Goal: Task Accomplishment & Management: Complete application form

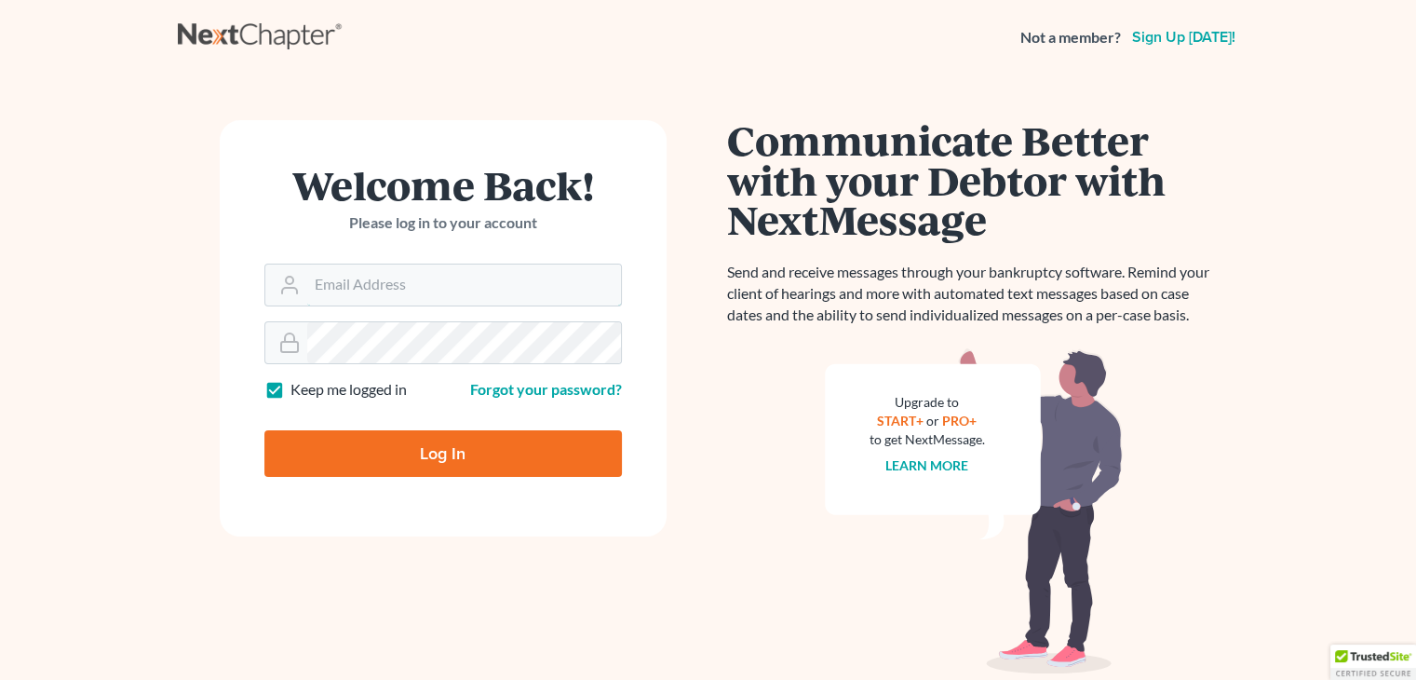
type input "david@Dlawbk.com"
click at [385, 455] on input "Log In" at bounding box center [443, 453] width 358 height 47
type input "Thinking..."
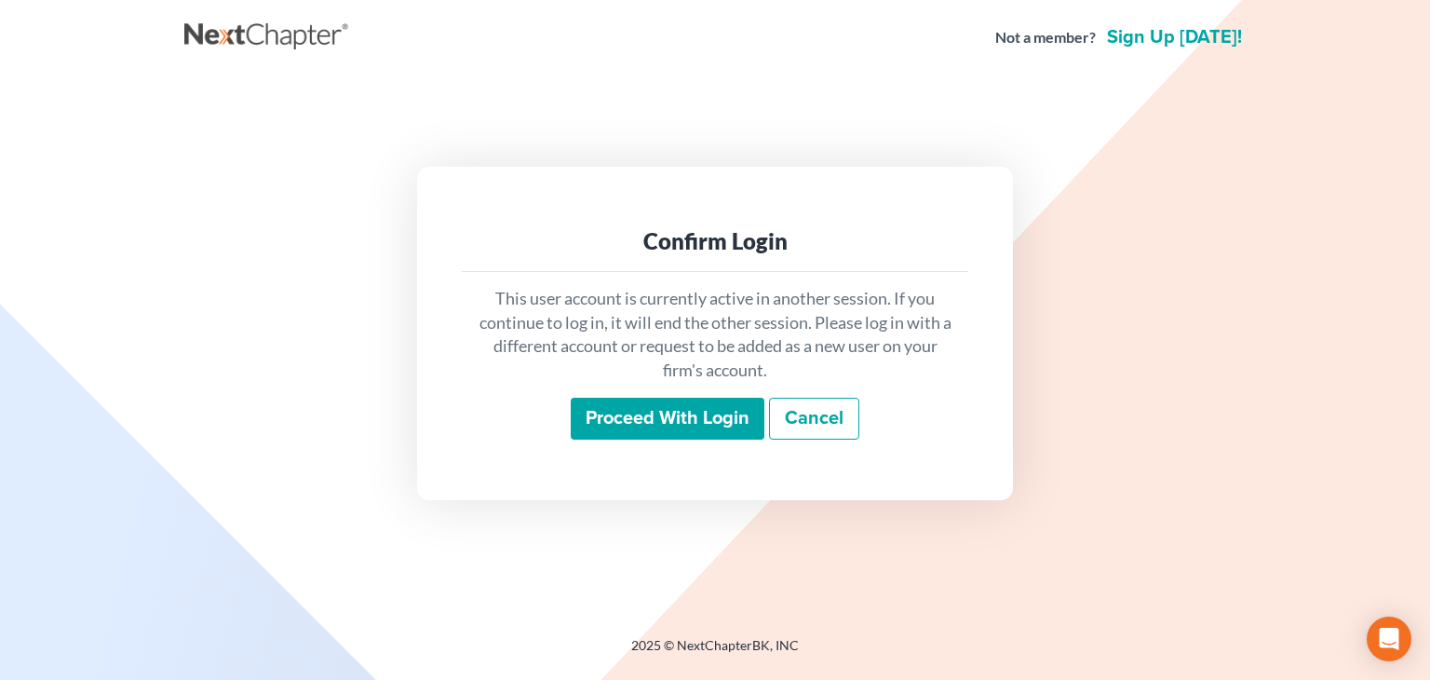
click at [684, 415] on input "Proceed with login" at bounding box center [668, 419] width 194 height 43
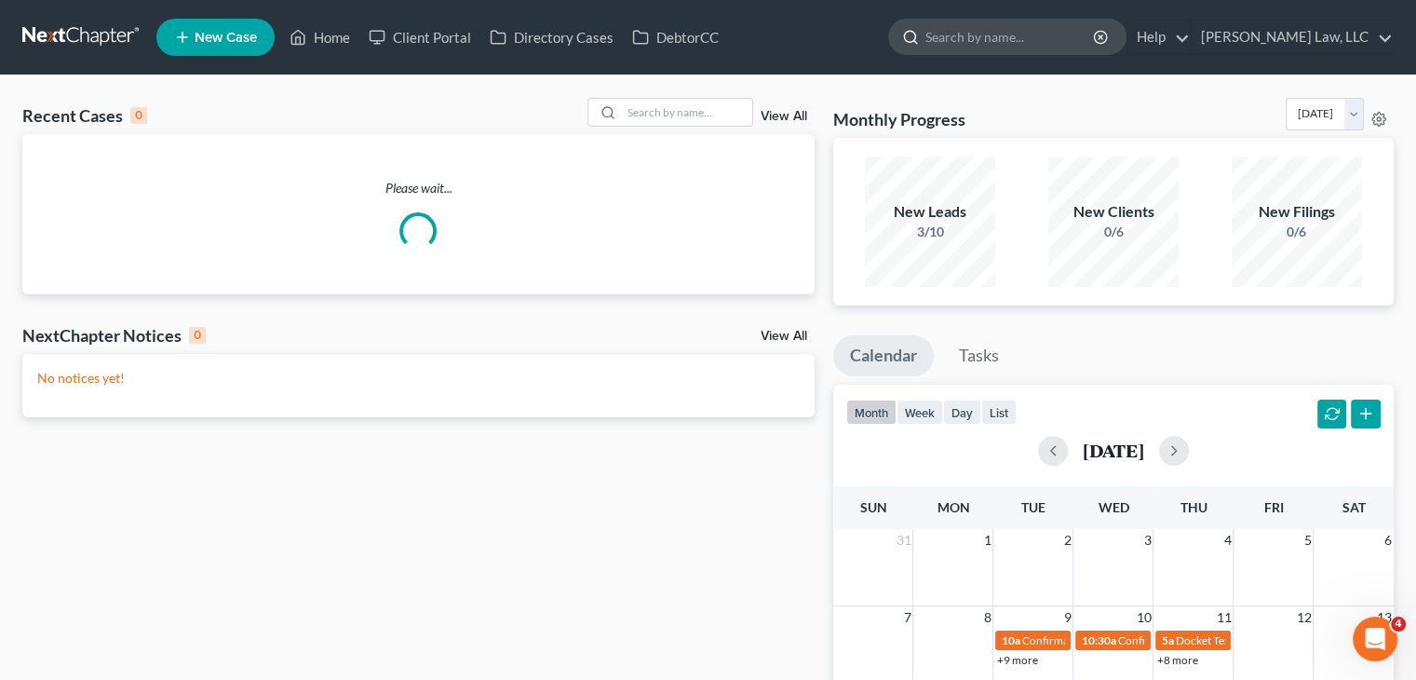
click at [982, 38] on input "search" at bounding box center [1011, 37] width 170 height 34
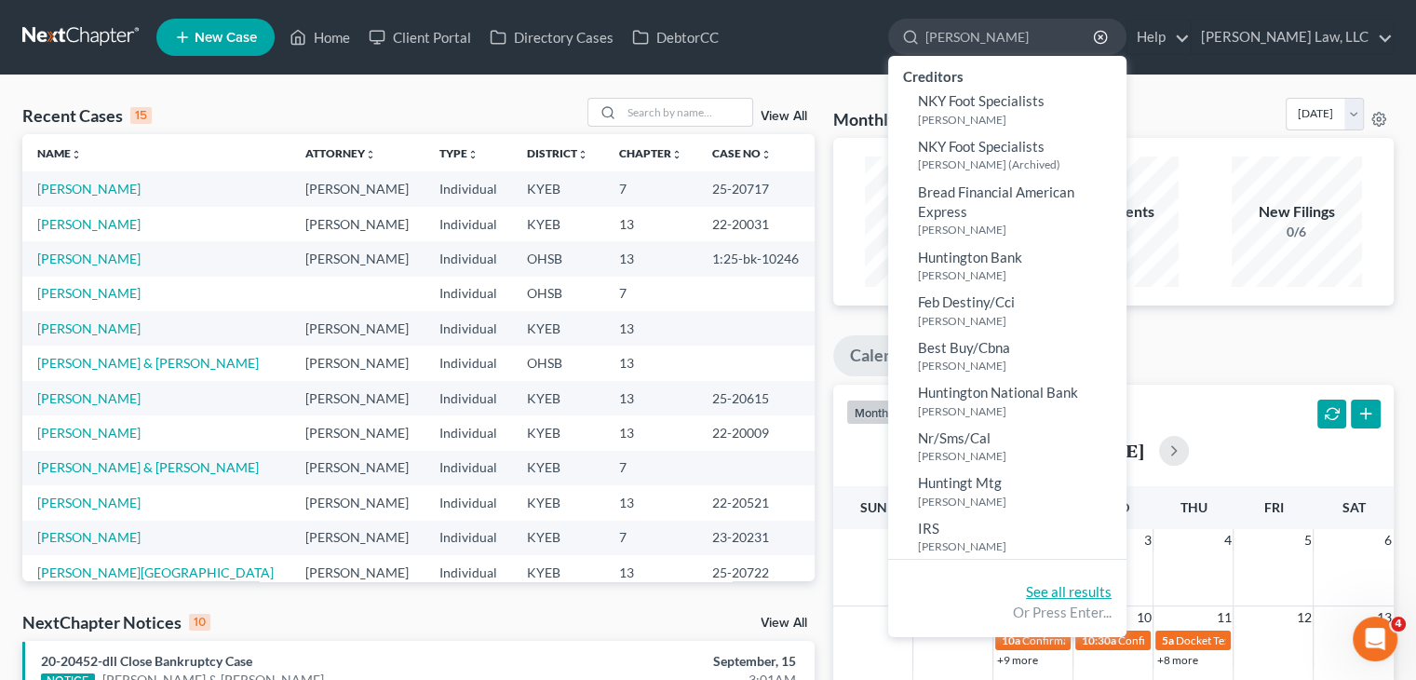
type input "foote"
click at [1043, 597] on link "See all results" at bounding box center [1069, 591] width 86 height 17
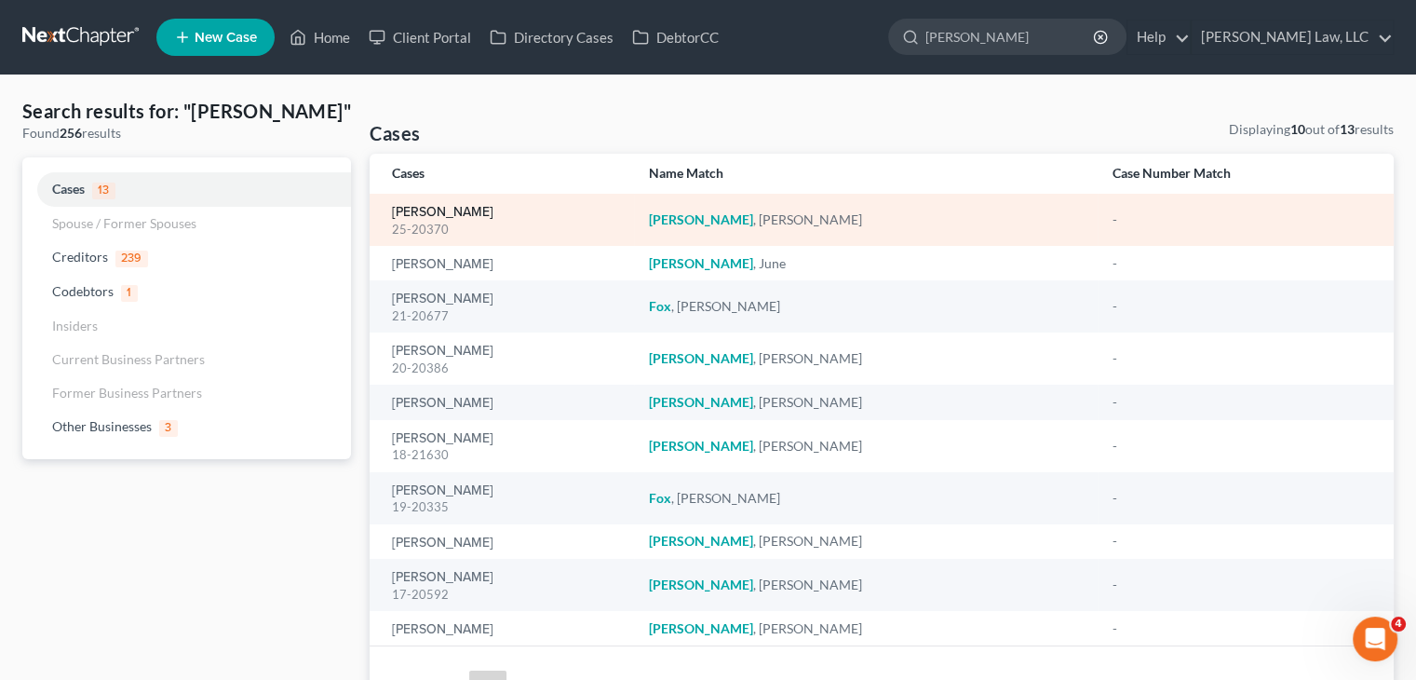
click at [440, 214] on link "[PERSON_NAME]" at bounding box center [442, 212] width 101 height 13
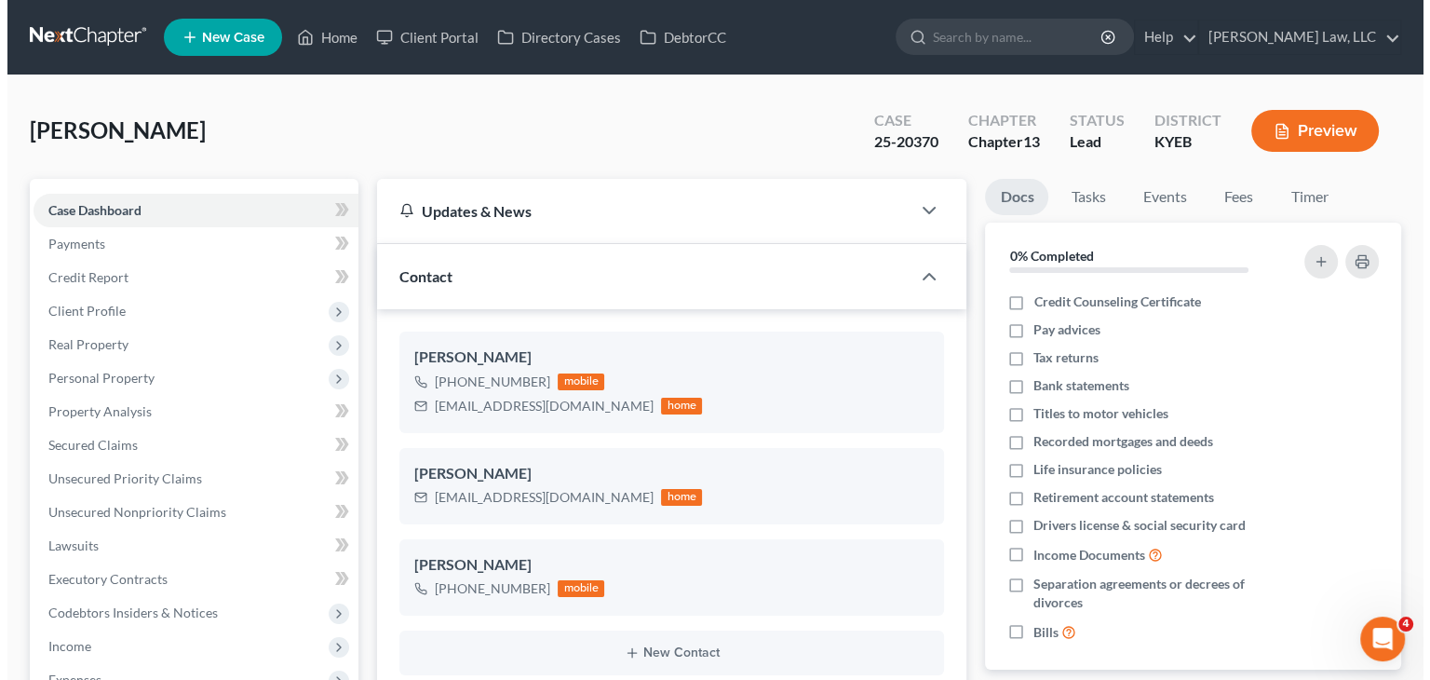
scroll to position [206, 0]
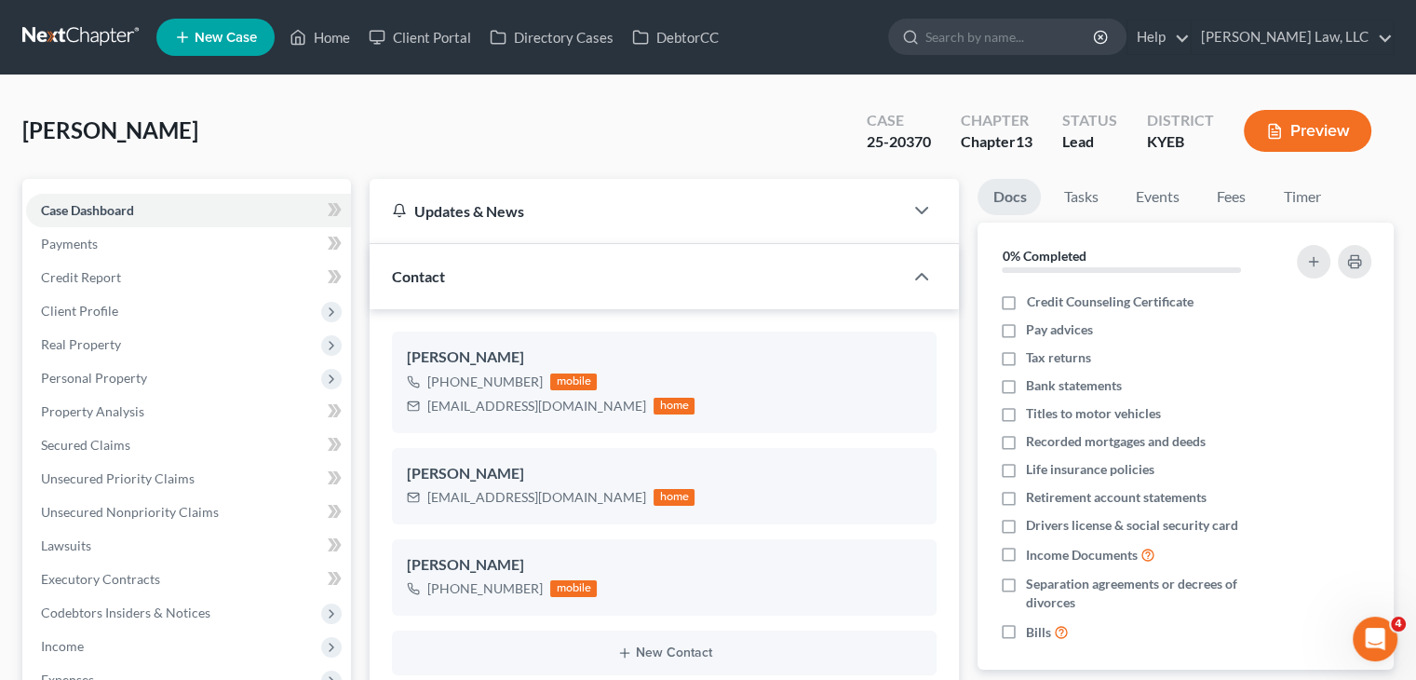
drag, startPoint x: 167, startPoint y: 142, endPoint x: 11, endPoint y: 139, distance: 155.5
copy span "[PERSON_NAME]"
click at [160, 340] on span "Real Property" at bounding box center [188, 345] width 325 height 34
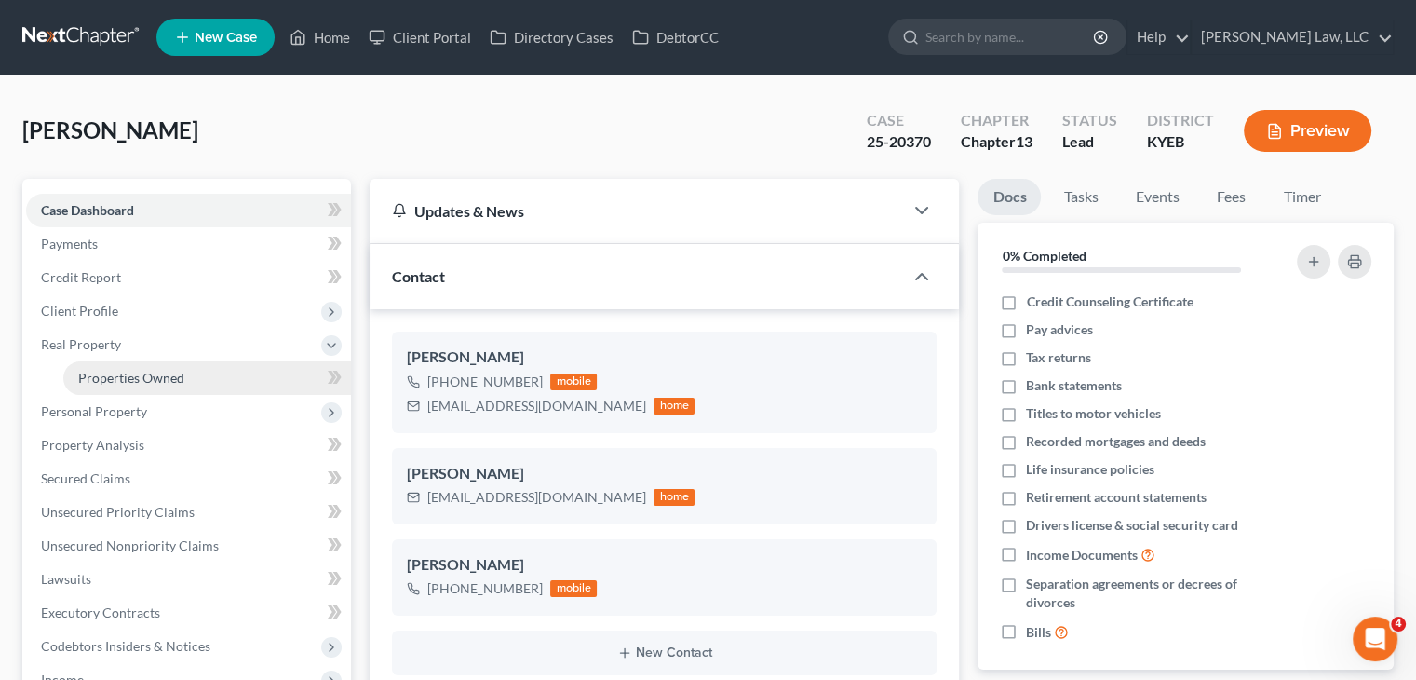
click at [127, 385] on link "Properties Owned" at bounding box center [207, 378] width 288 height 34
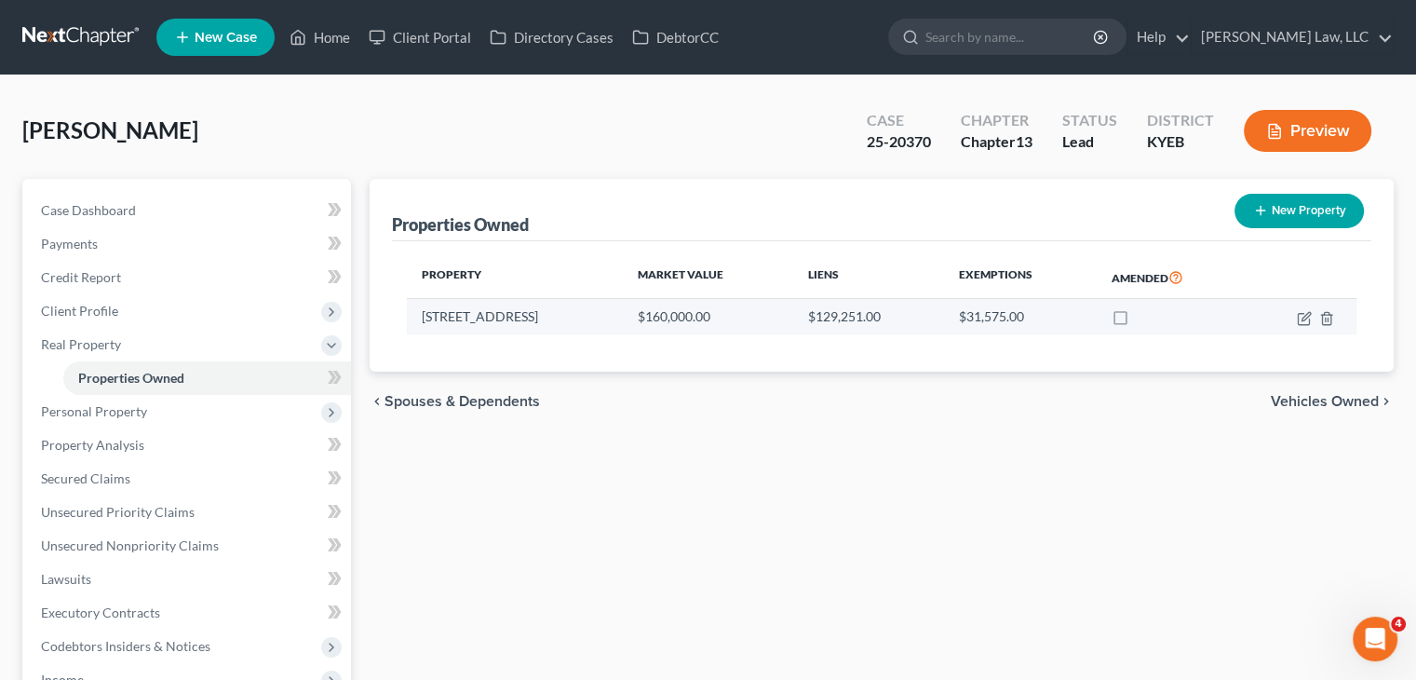
click at [1292, 315] on td at bounding box center [1302, 316] width 110 height 35
click at [1307, 325] on td at bounding box center [1302, 316] width 110 height 35
click at [1305, 321] on icon "button" at bounding box center [1304, 318] width 15 height 15
select select "18"
select select "0"
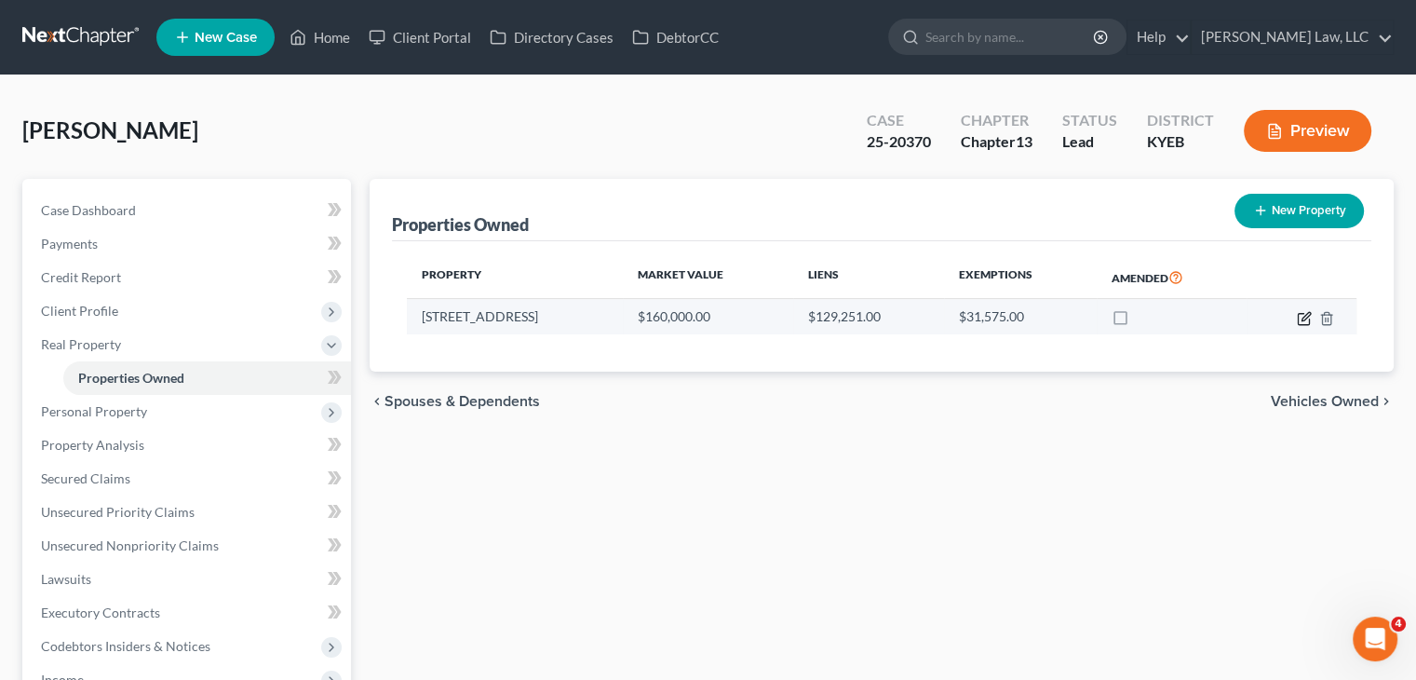
select select "0"
select select "42"
select select "0"
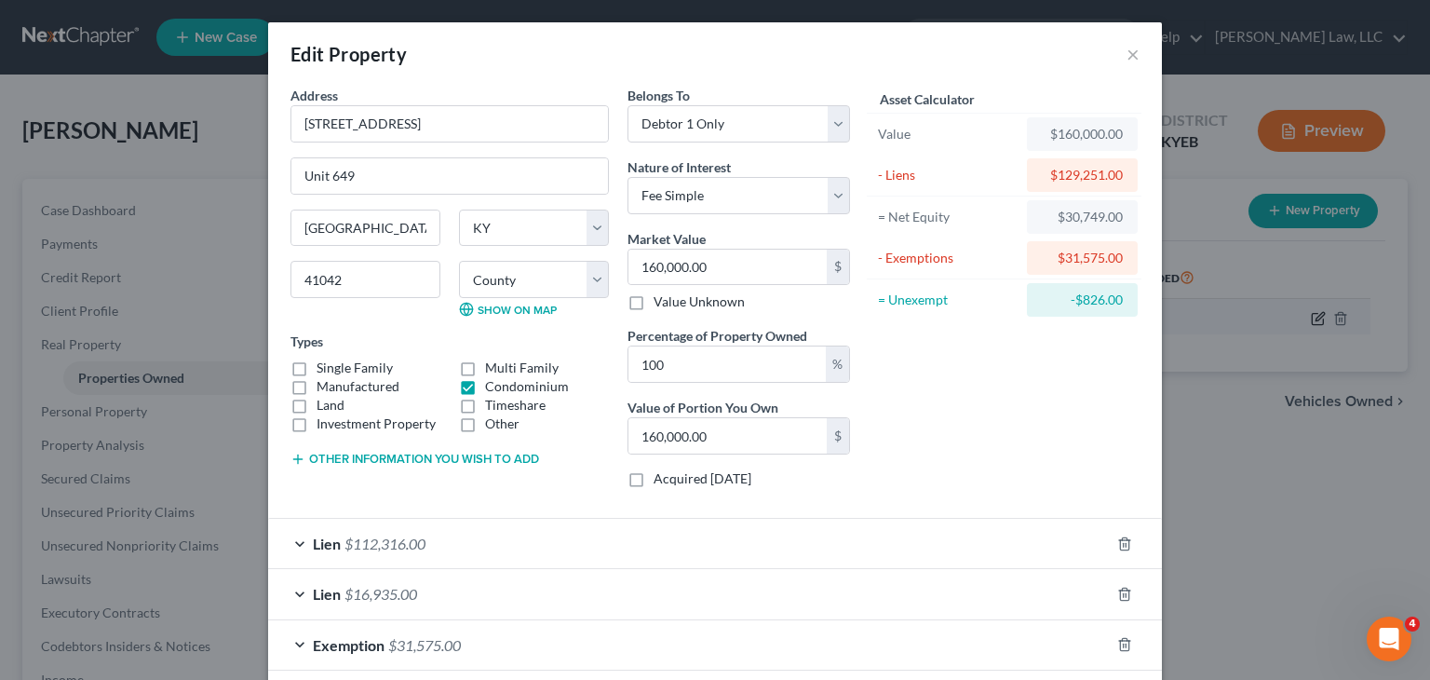
scroll to position [89, 0]
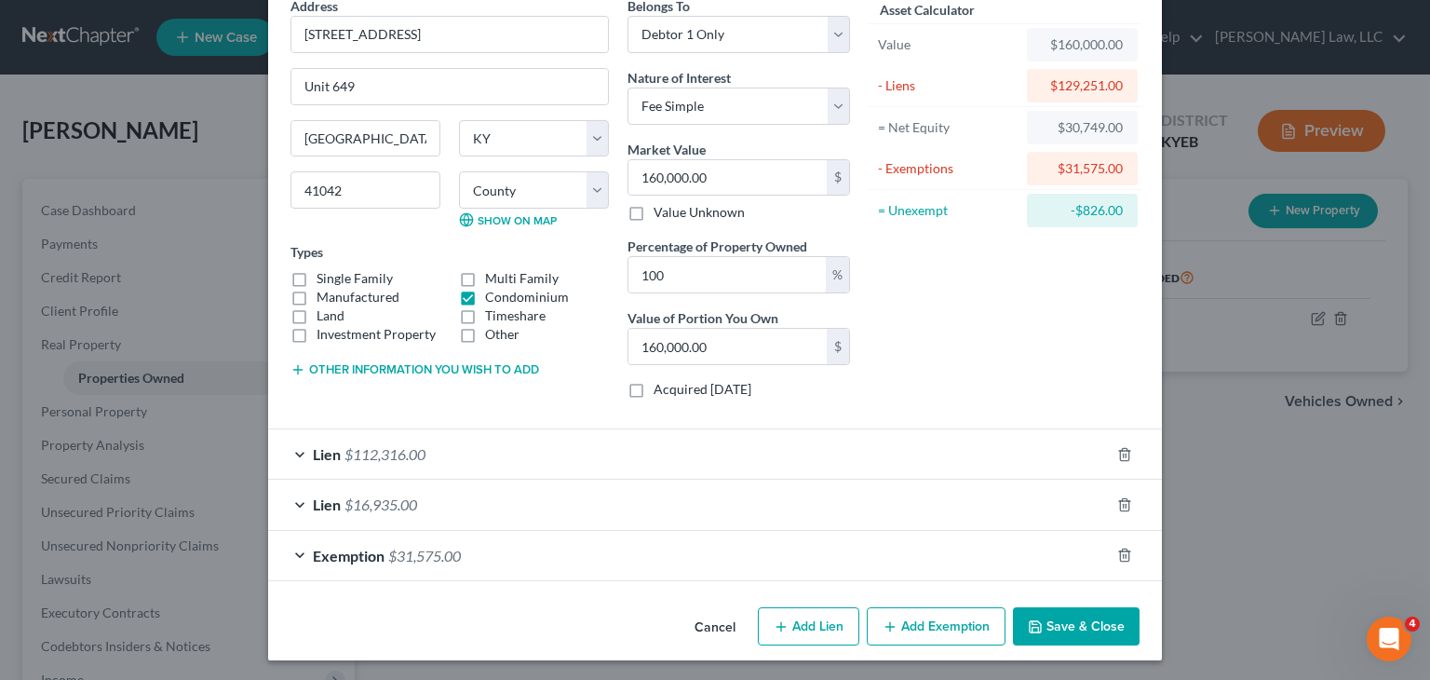
click at [914, 455] on div "Lien $112,316.00" at bounding box center [689, 453] width 842 height 49
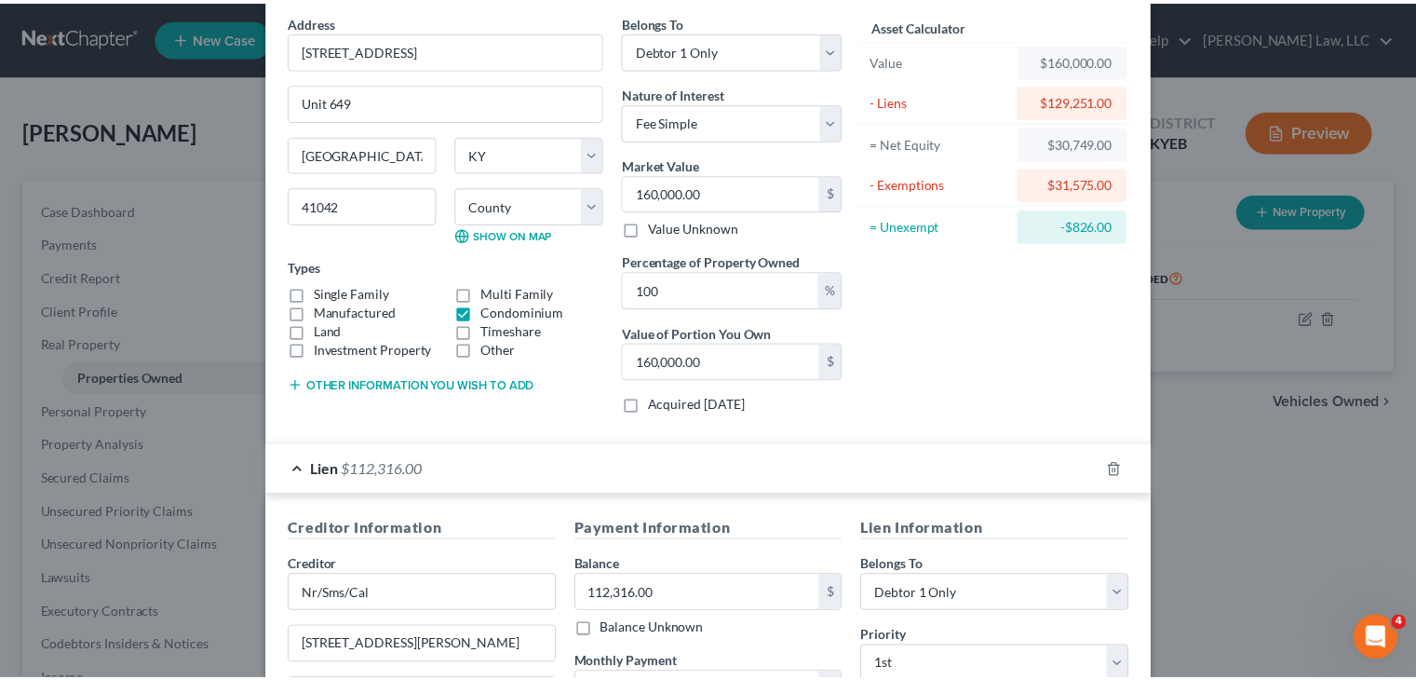
scroll to position [0, 0]
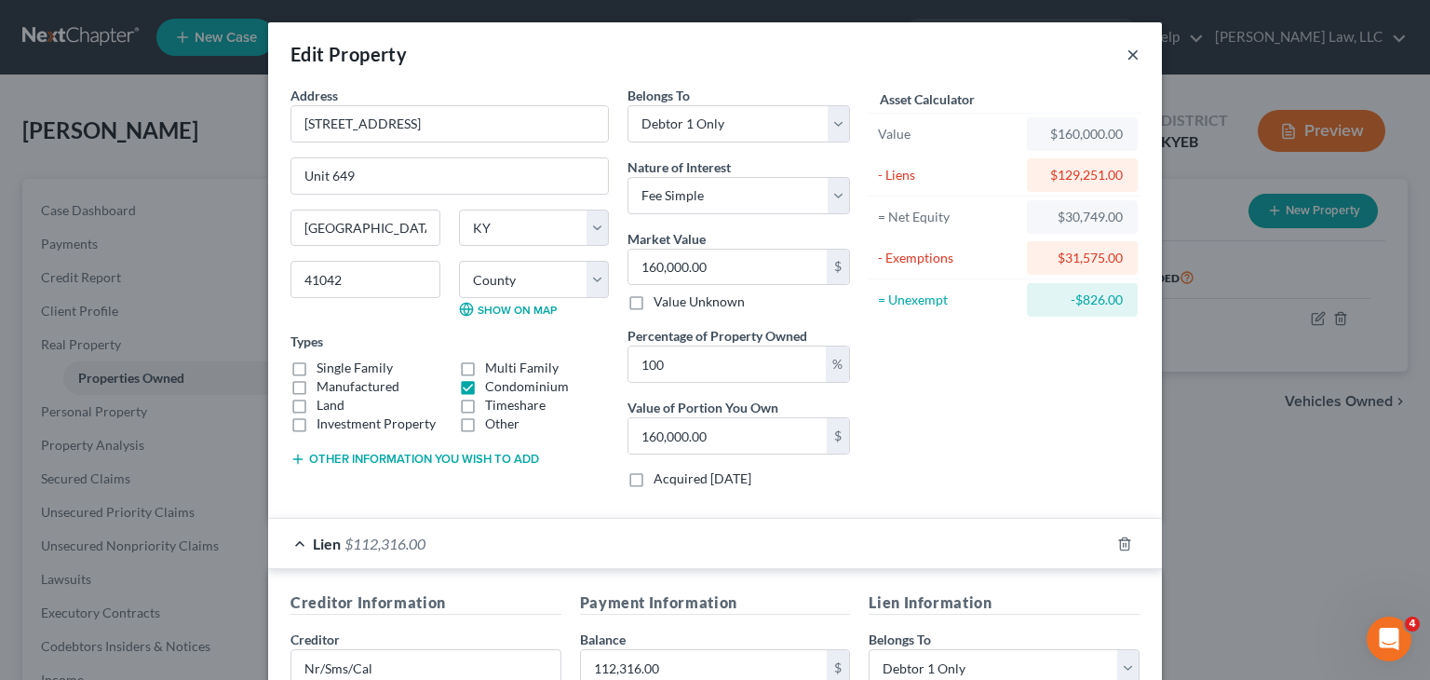
click at [1127, 61] on button "×" at bounding box center [1133, 54] width 13 height 22
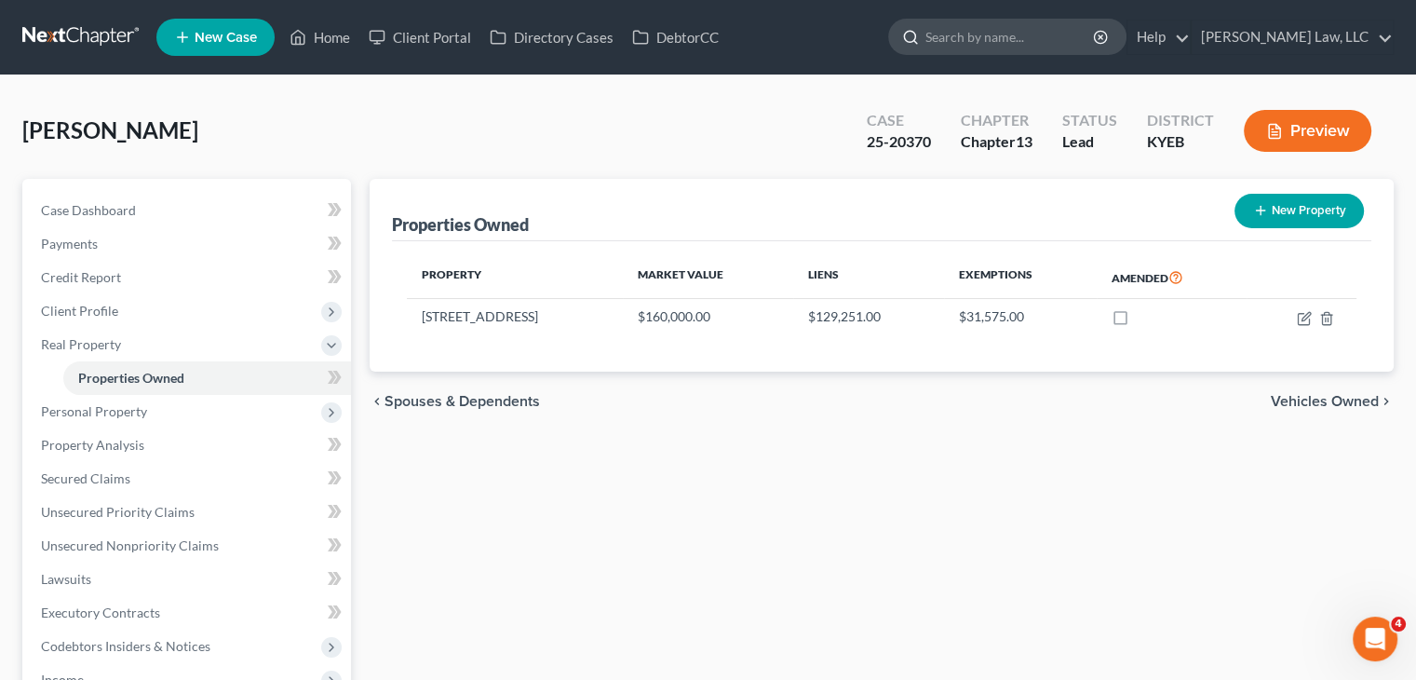
click at [1049, 52] on input "search" at bounding box center [1011, 37] width 170 height 34
paste input "‪(859) 816-9067"
type input "‪(859) 816-9067"
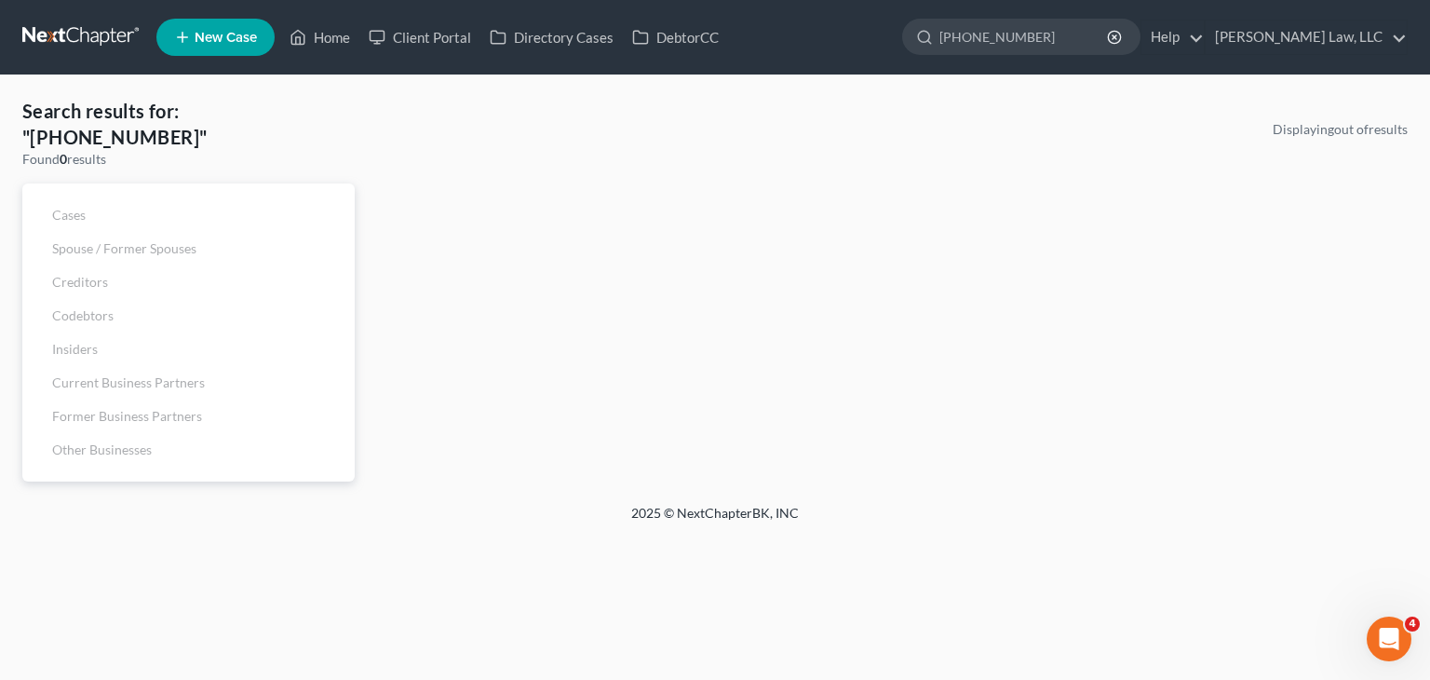
drag, startPoint x: 970, startPoint y: 34, endPoint x: 884, endPoint y: 34, distance: 86.6
click at [884, 34] on ul "New Case Home Client Portal Directory Cases DebtorCC ‪(859) 816-9067 - No Resul…" at bounding box center [781, 37] width 1251 height 48
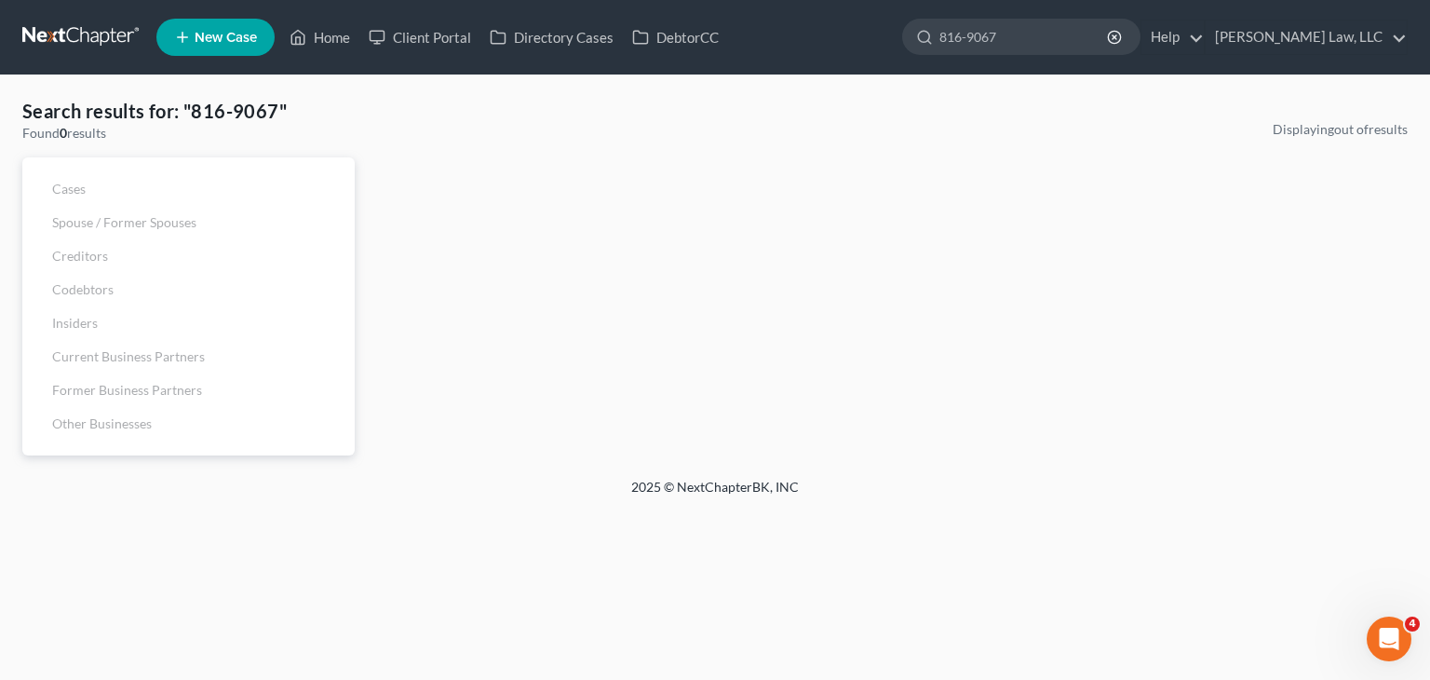
drag, startPoint x: 1002, startPoint y: 42, endPoint x: 865, endPoint y: 59, distance: 137.9
click at [865, 59] on ul "New Case Home Client Portal Directory Cases DebtorCC ‪(859) 816-9067 - No Resul…" at bounding box center [781, 37] width 1251 height 48
type input "n"
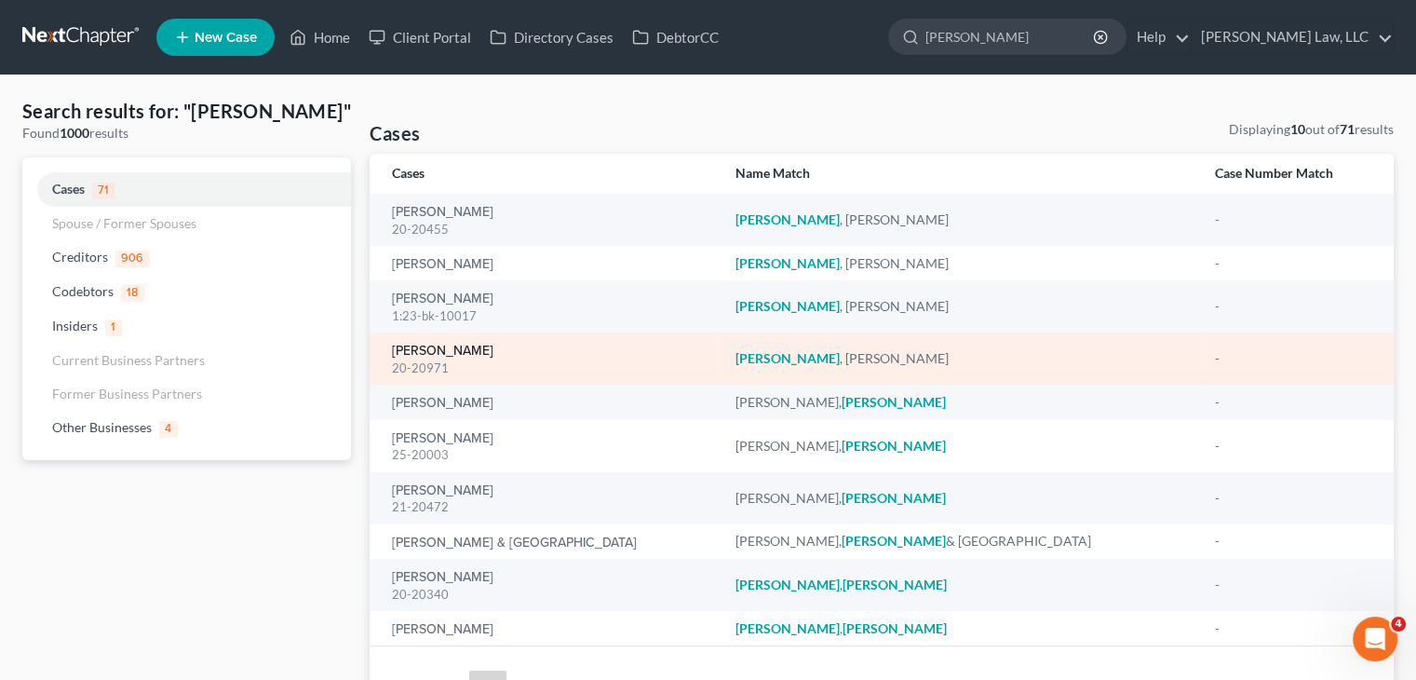
type input "brewer"
click at [437, 358] on link "[PERSON_NAME]" at bounding box center [442, 351] width 101 height 13
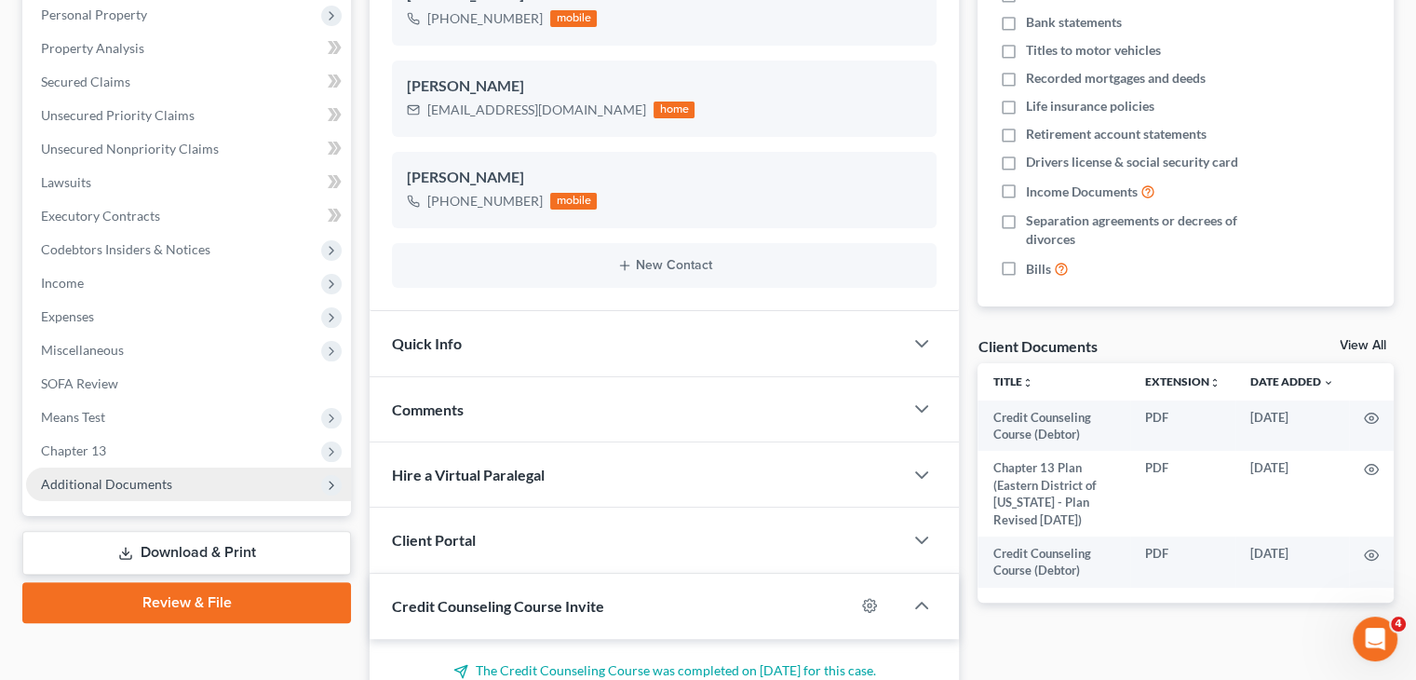
scroll to position [380, 0]
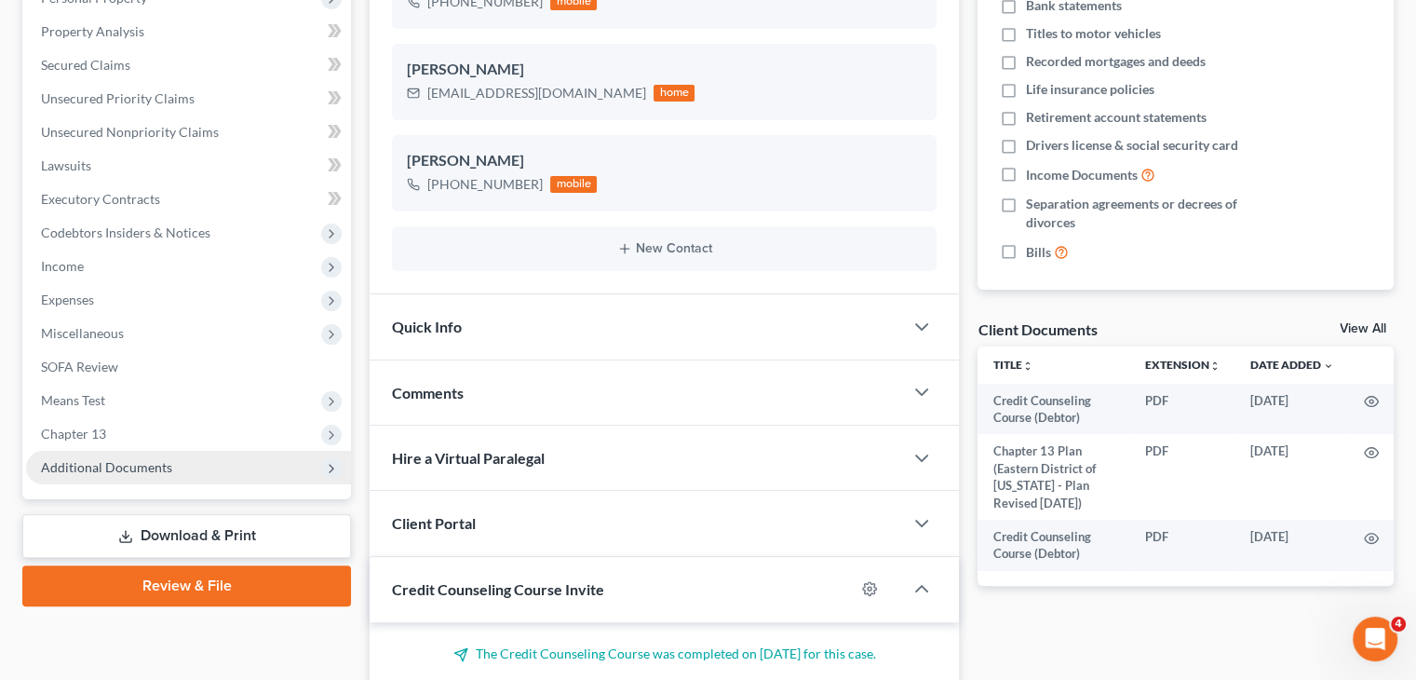
click at [190, 478] on span "Additional Documents" at bounding box center [188, 468] width 325 height 34
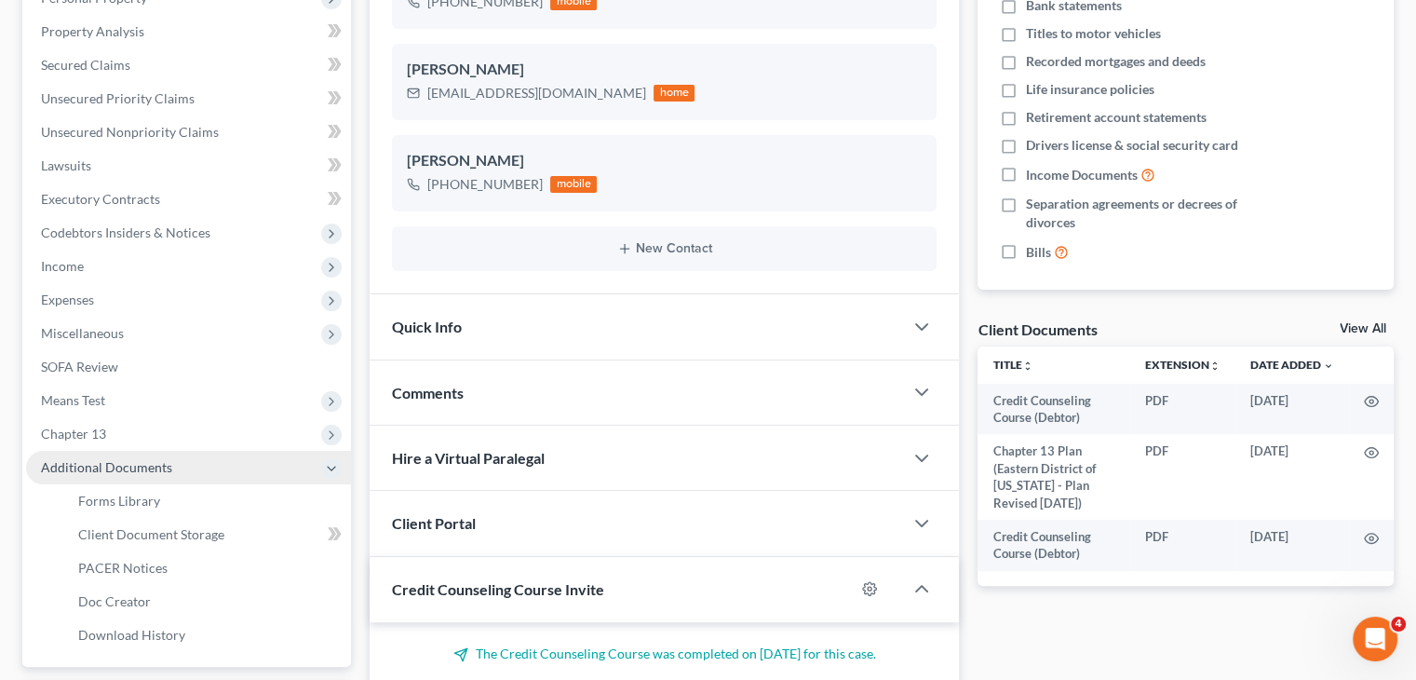
scroll to position [5564, 0]
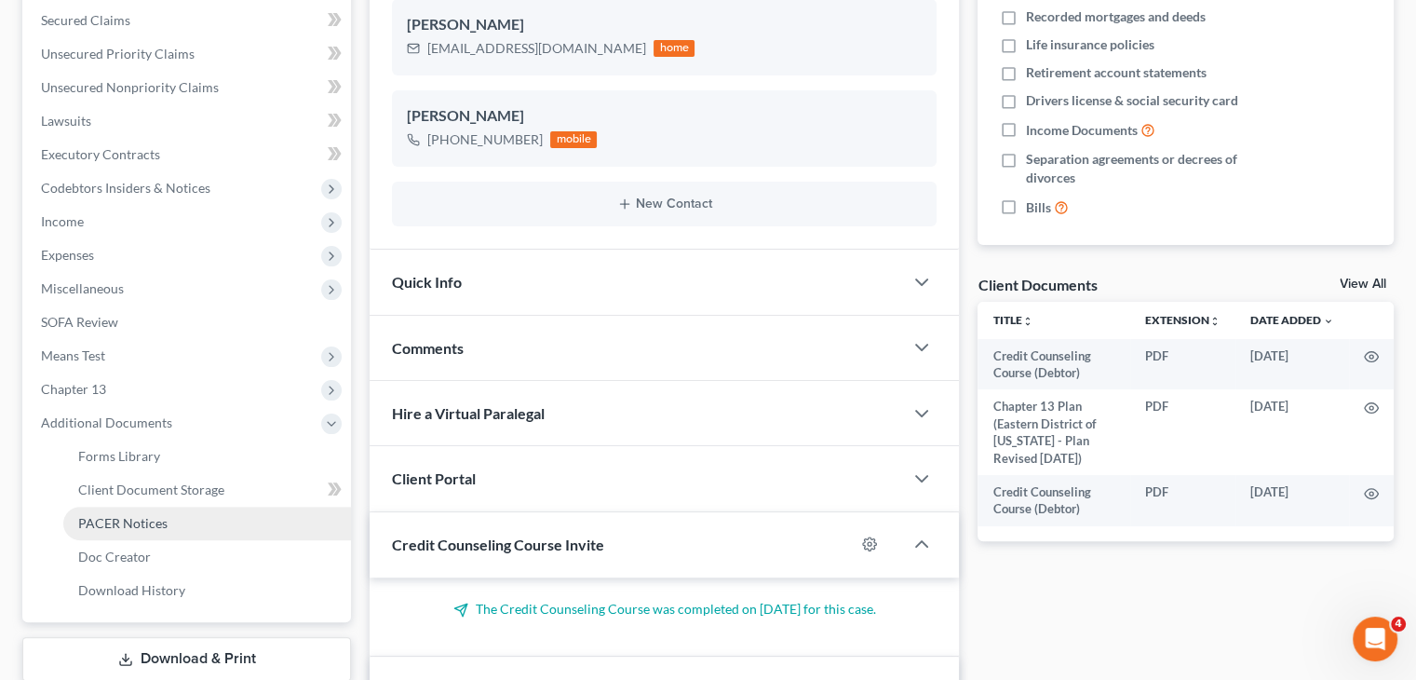
click at [171, 513] on link "PACER Notices" at bounding box center [207, 524] width 288 height 34
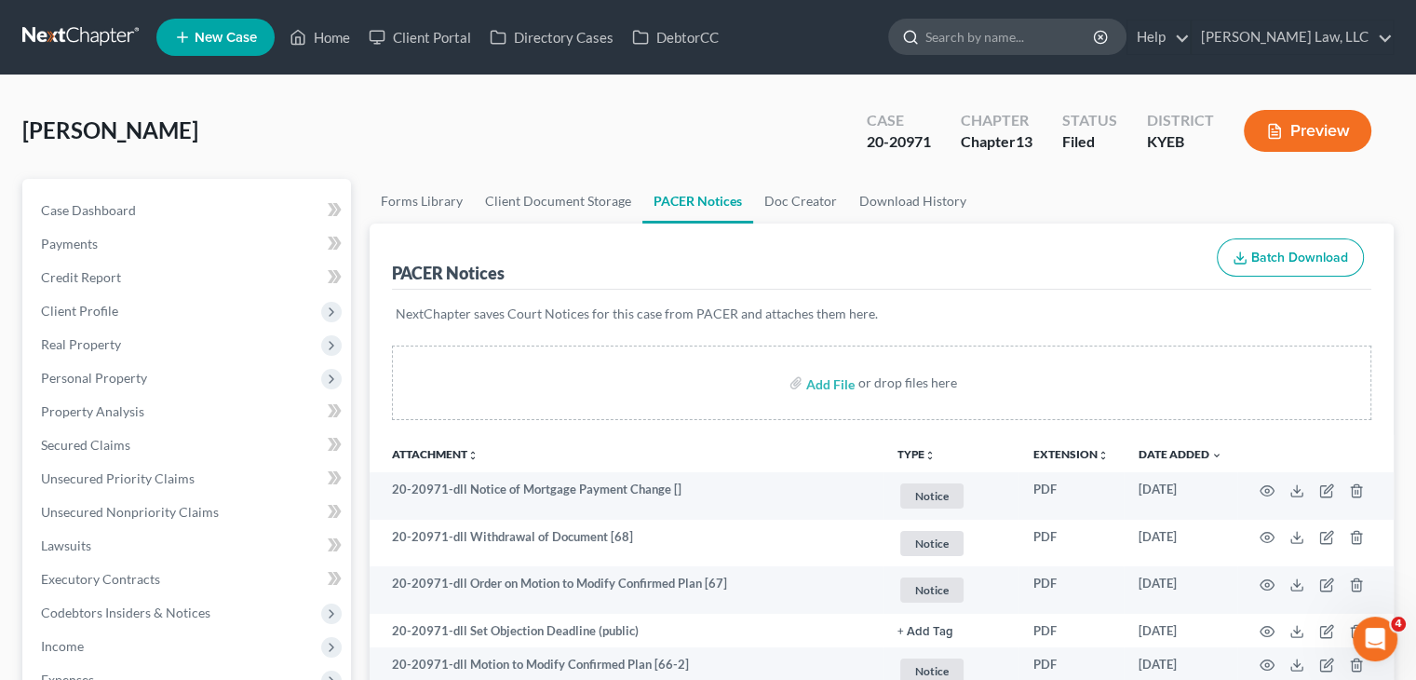
click at [975, 41] on input "search" at bounding box center [1011, 37] width 170 height 34
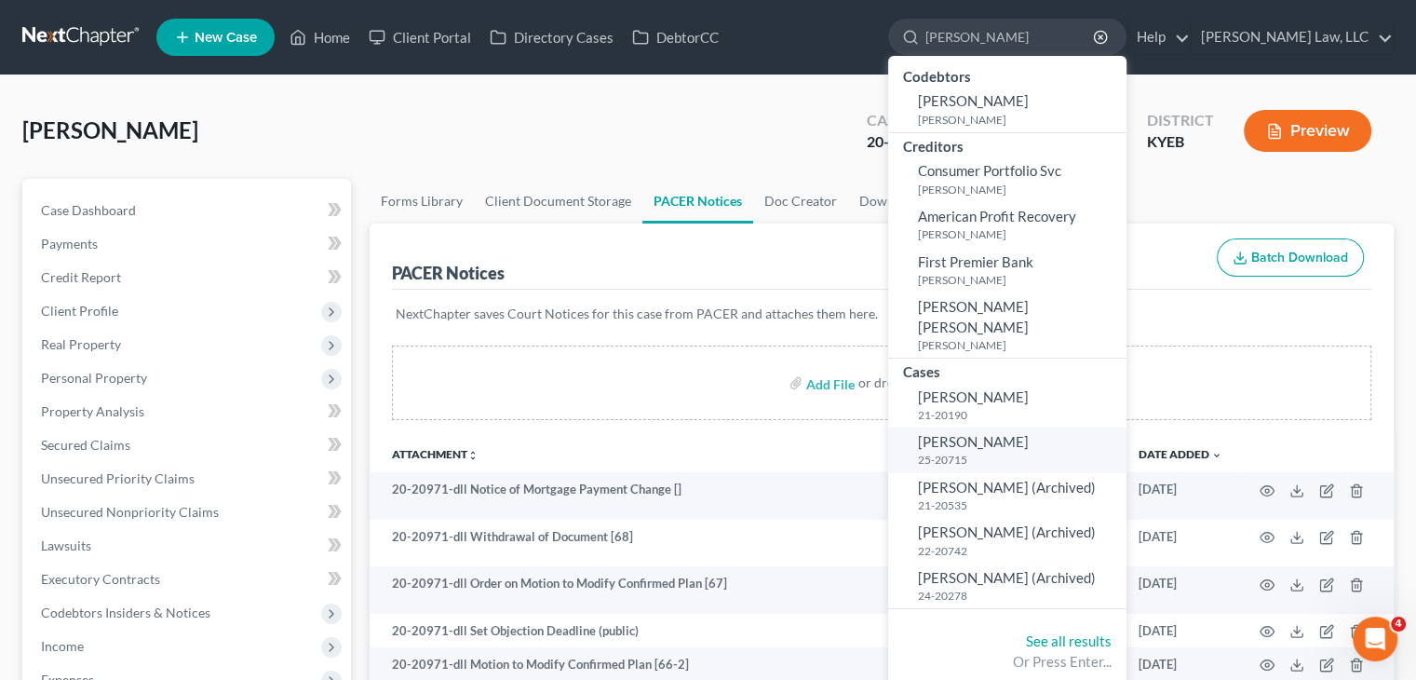
type input "gillie"
click at [989, 452] on small "25-20715" at bounding box center [1020, 460] width 204 height 16
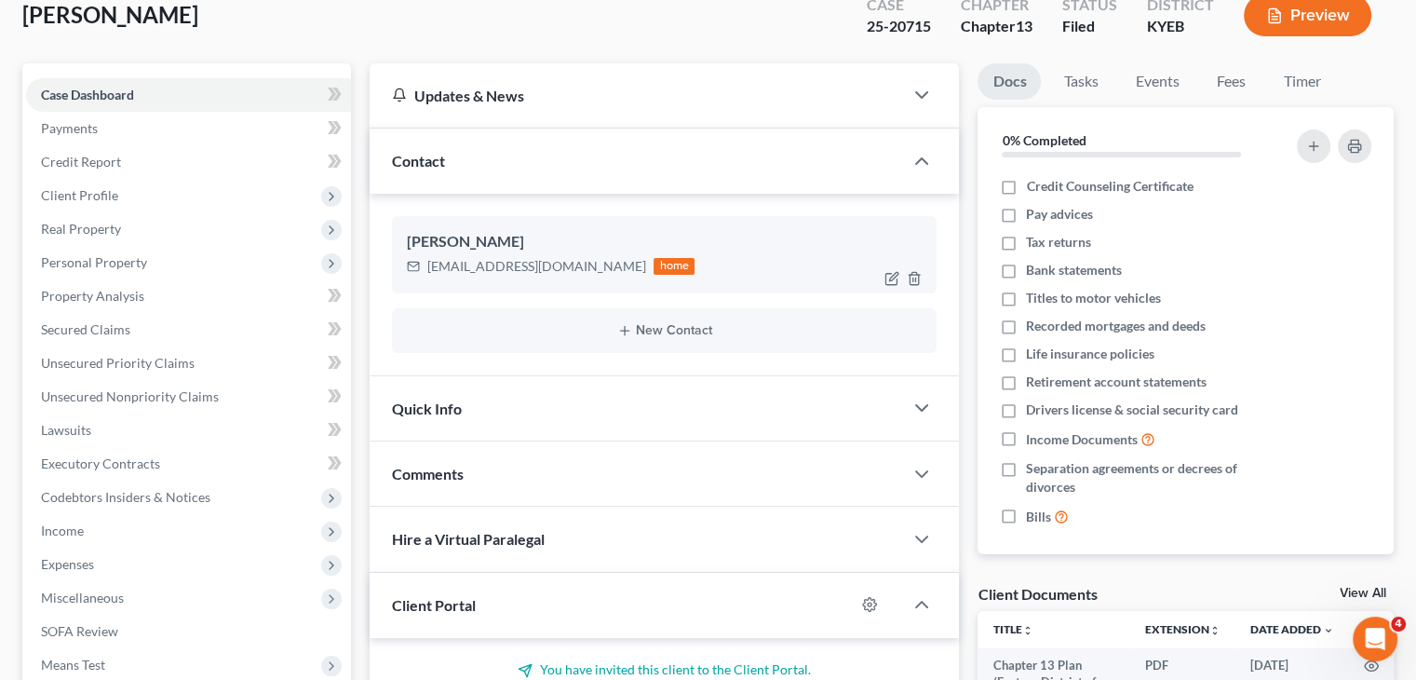
scroll to position [106, 0]
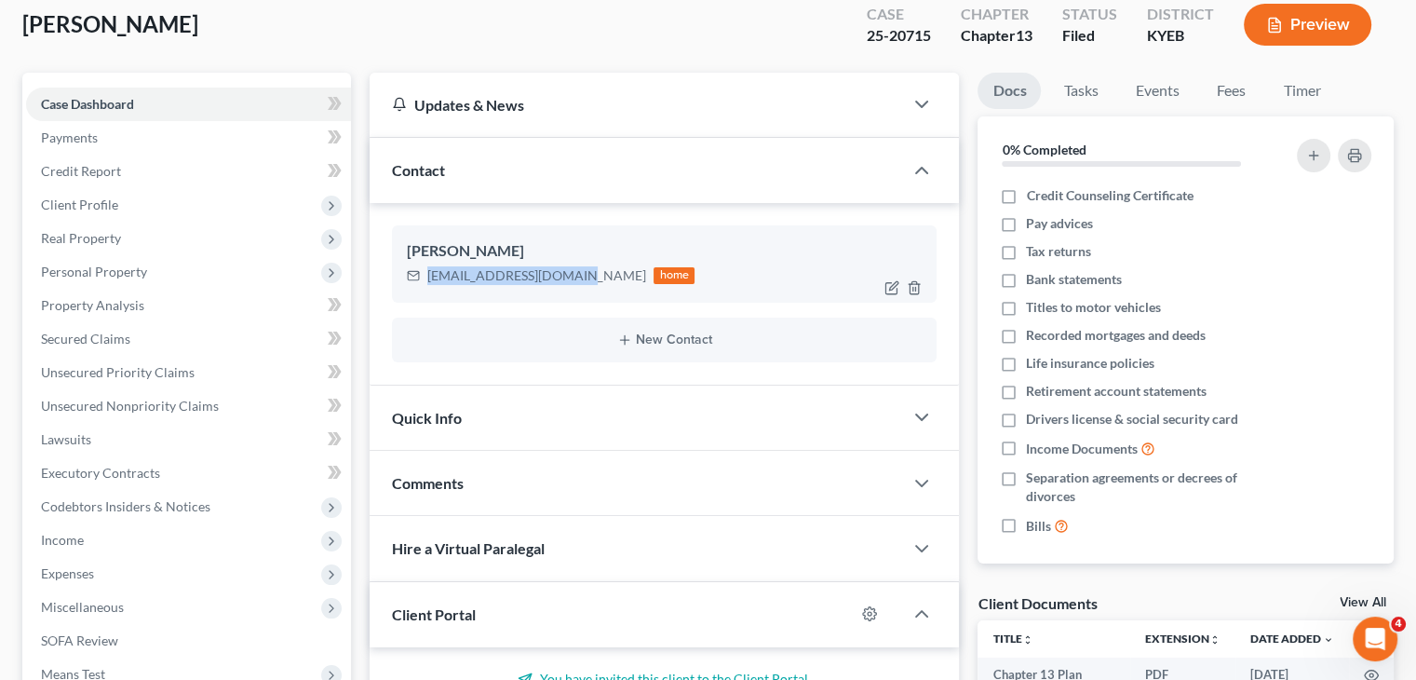
drag, startPoint x: 555, startPoint y: 278, endPoint x: 424, endPoint y: 281, distance: 131.3
click at [424, 281] on div "dgillie2000@icloud.com home" at bounding box center [551, 276] width 288 height 24
copy div "dgillie2000@icloud.com"
click at [424, 281] on div "dgillie2000@icloud.com home" at bounding box center [551, 276] width 288 height 24
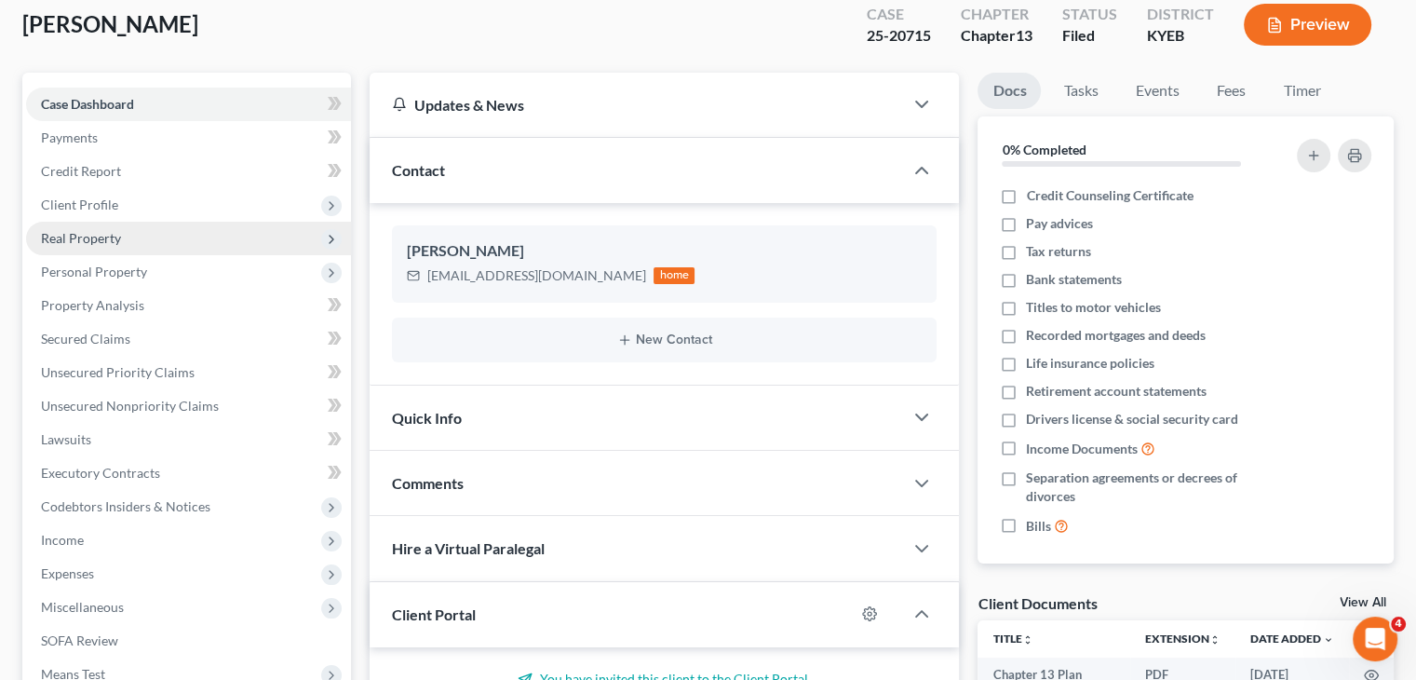
scroll to position [467, 0]
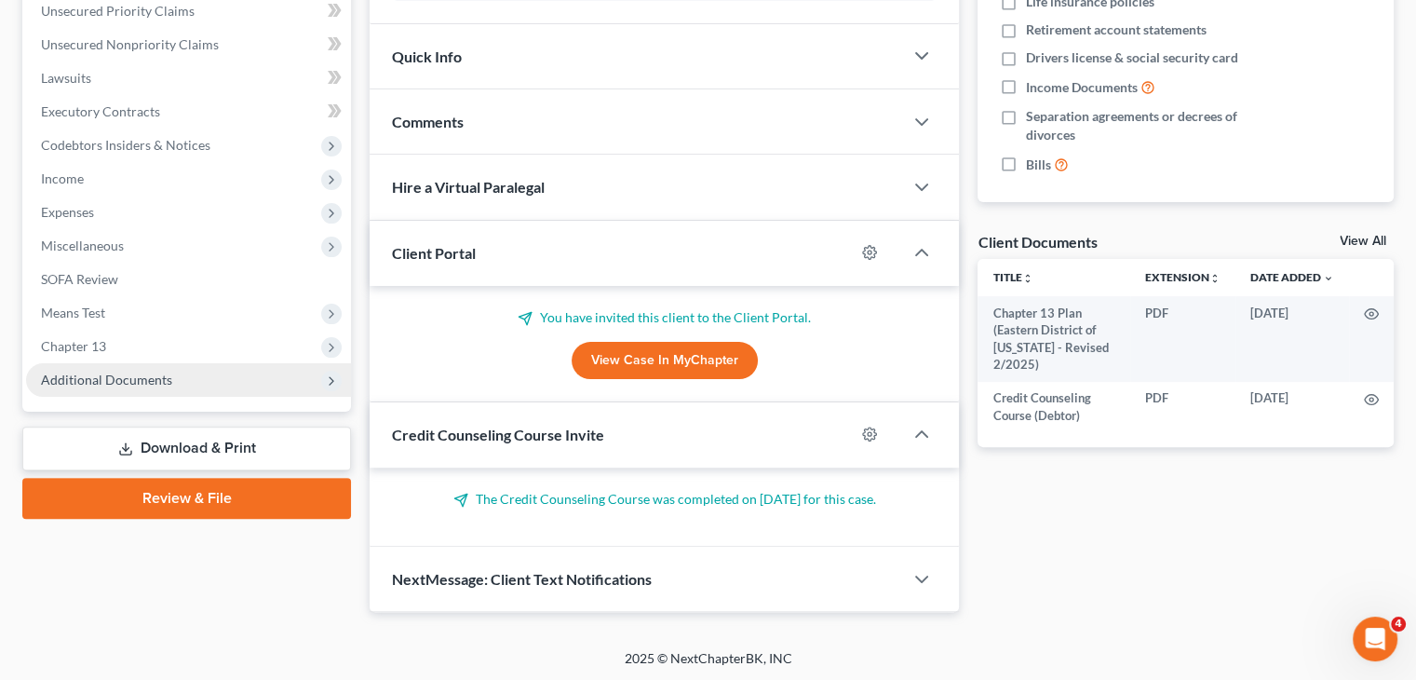
click at [142, 374] on span "Additional Documents" at bounding box center [106, 380] width 131 height 16
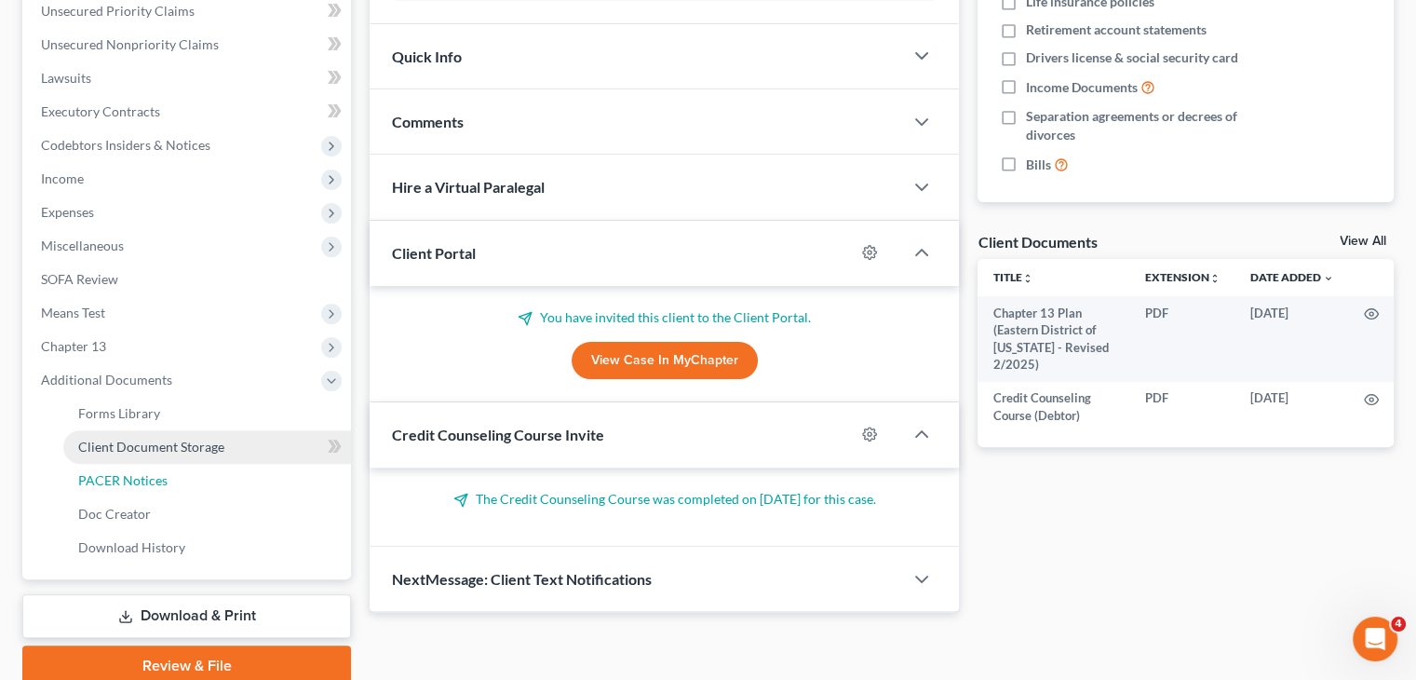
click at [117, 481] on span "PACER Notices" at bounding box center [122, 480] width 89 height 16
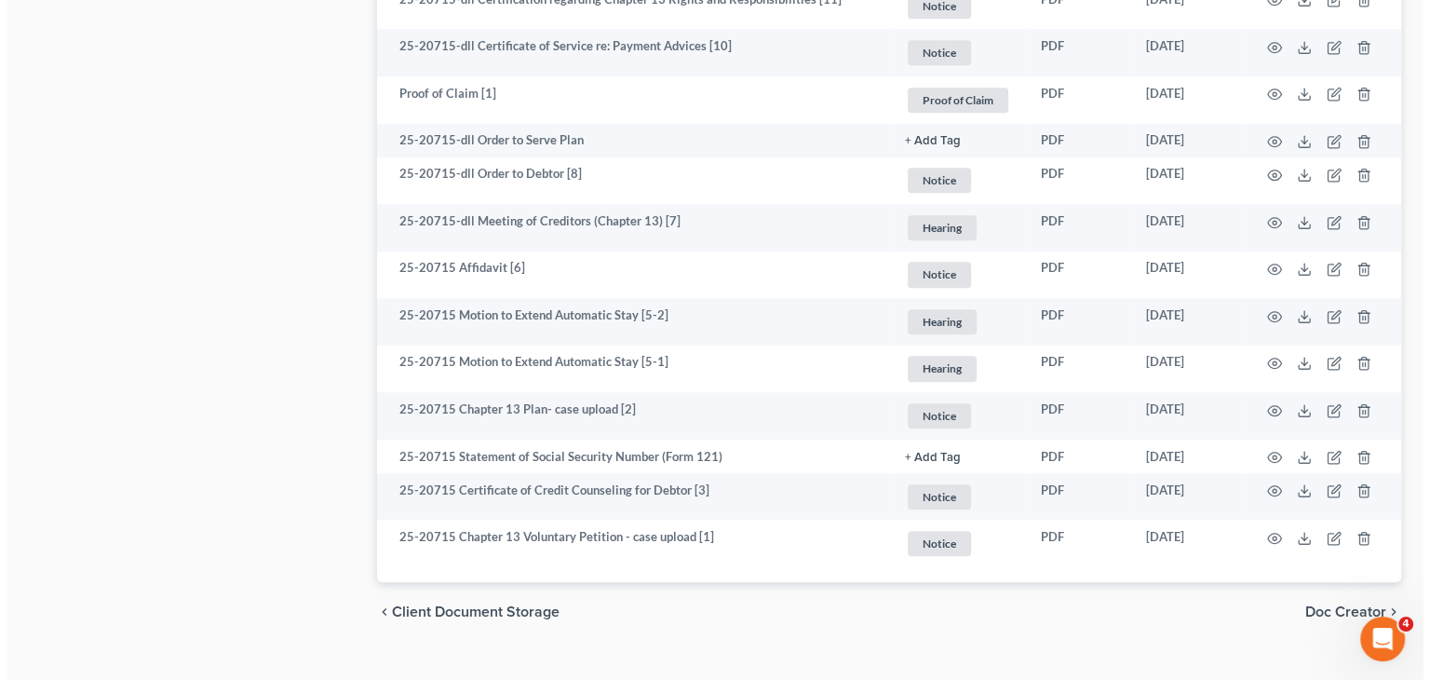
scroll to position [1479, 0]
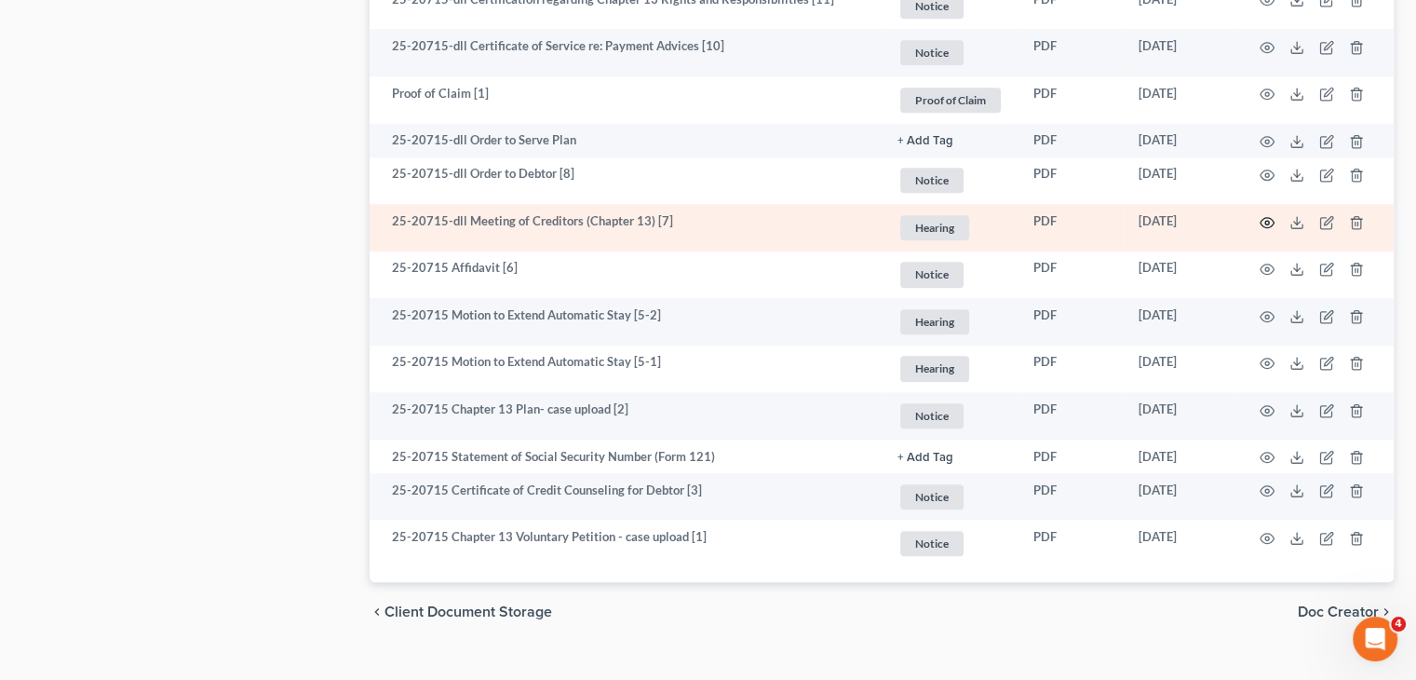
click at [1271, 221] on icon "button" at bounding box center [1267, 222] width 15 height 15
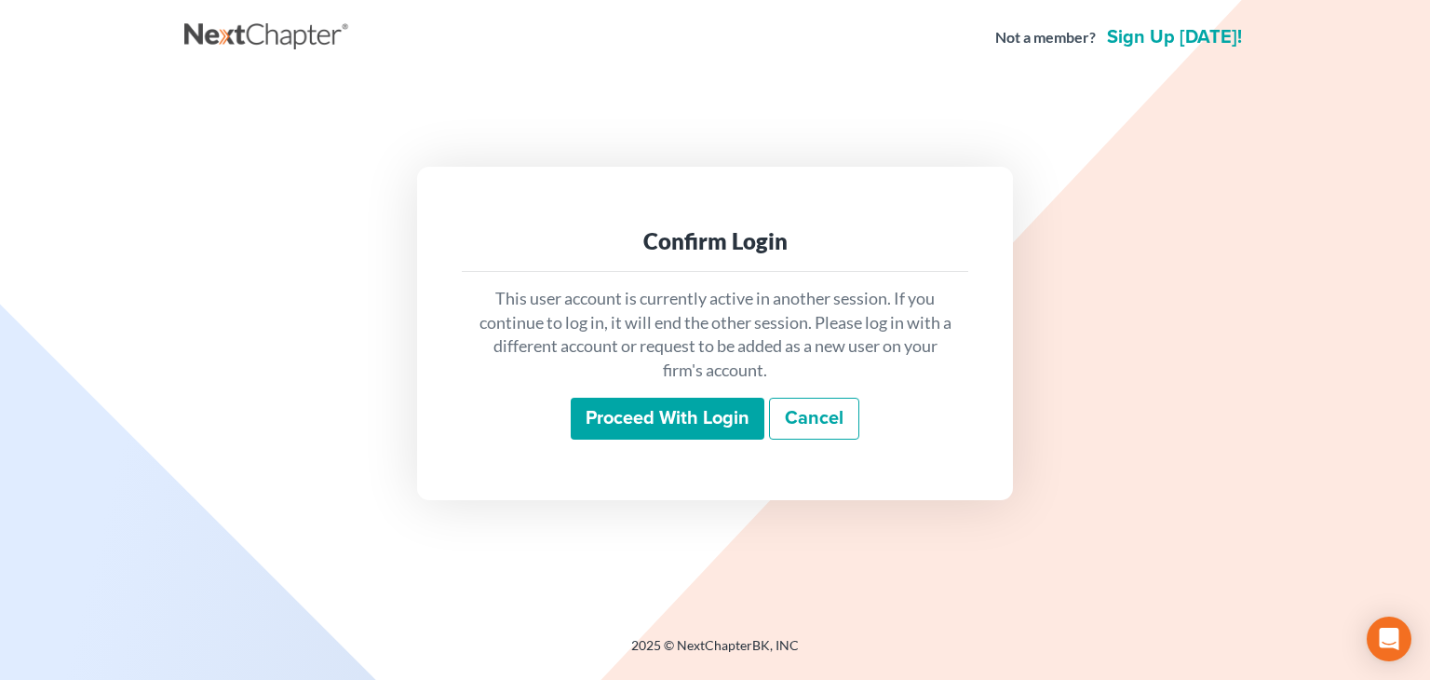
click at [674, 400] on input "Proceed with login" at bounding box center [668, 419] width 194 height 43
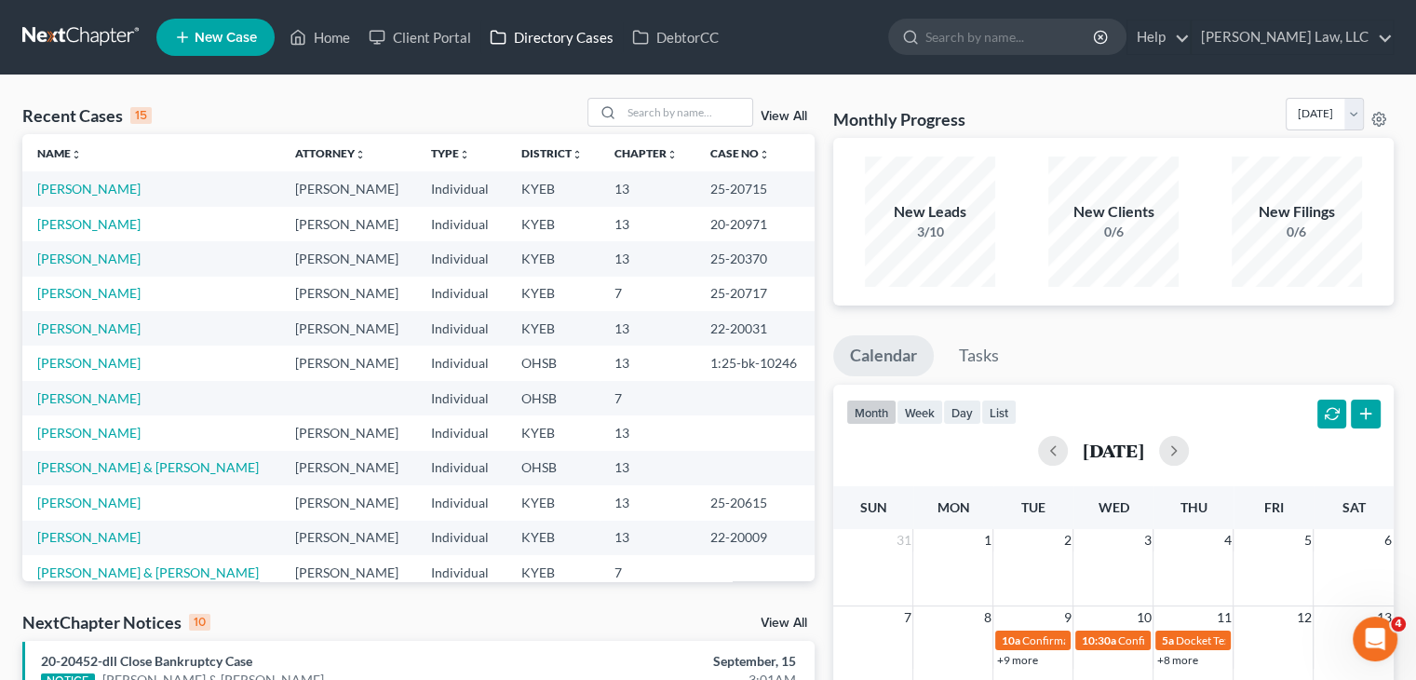
click at [589, 39] on link "Directory Cases" at bounding box center [551, 37] width 142 height 34
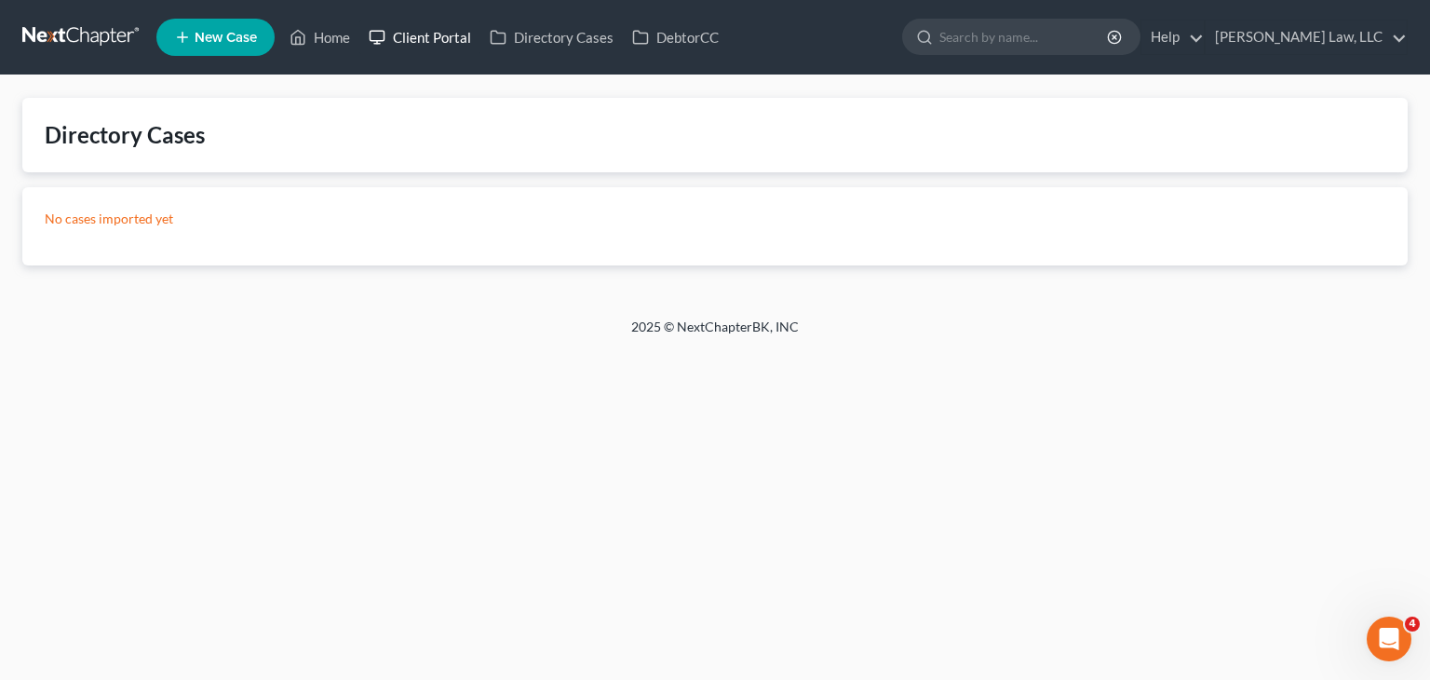
click at [420, 52] on link "Client Portal" at bounding box center [419, 37] width 121 height 34
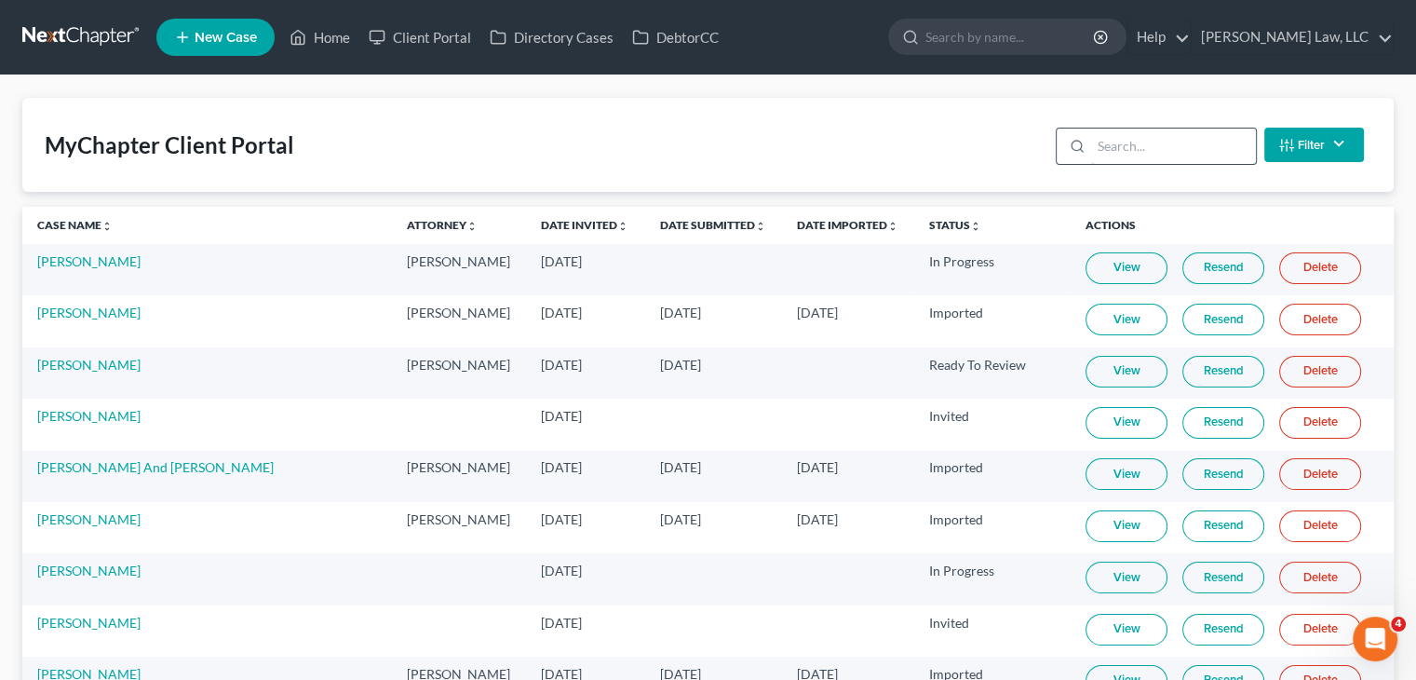
click at [1151, 149] on input "search" at bounding box center [1173, 145] width 165 height 35
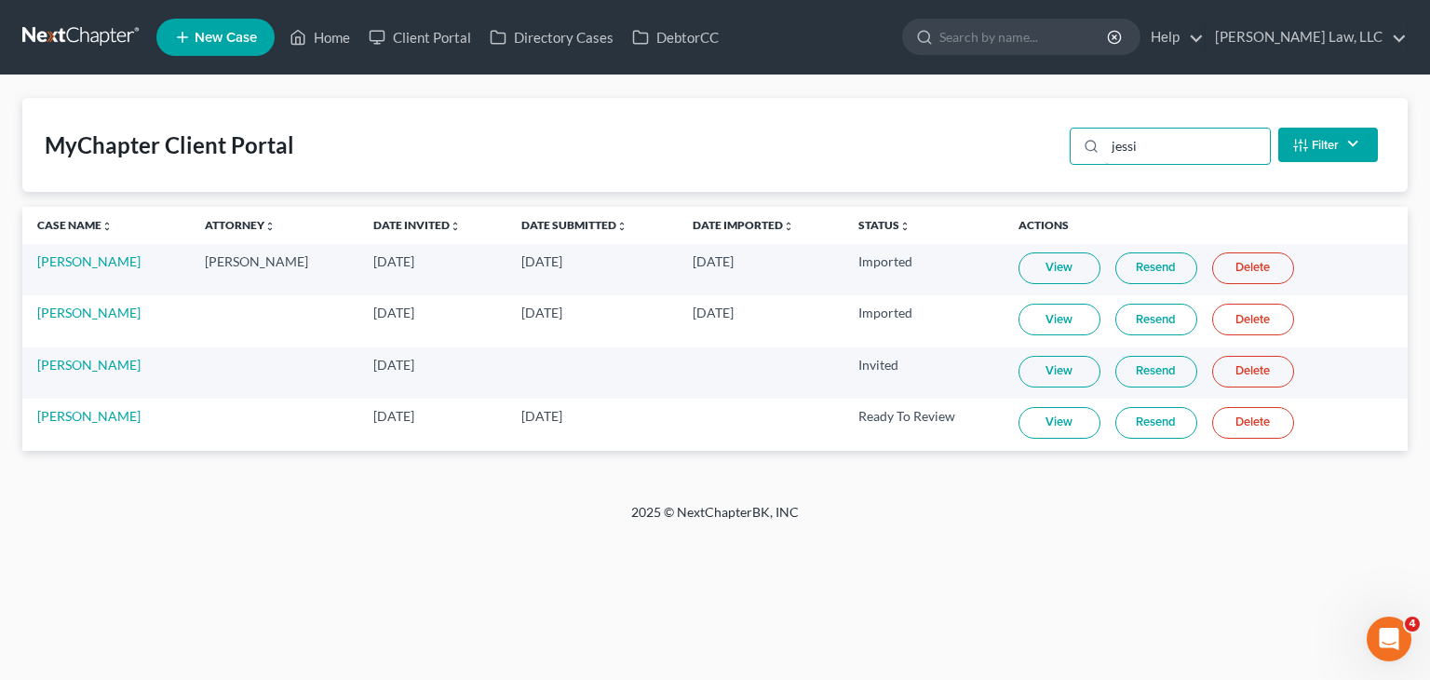
type input "jessi"
click at [1079, 420] on link "View" at bounding box center [1060, 423] width 82 height 32
click at [104, 30] on link at bounding box center [81, 37] width 119 height 34
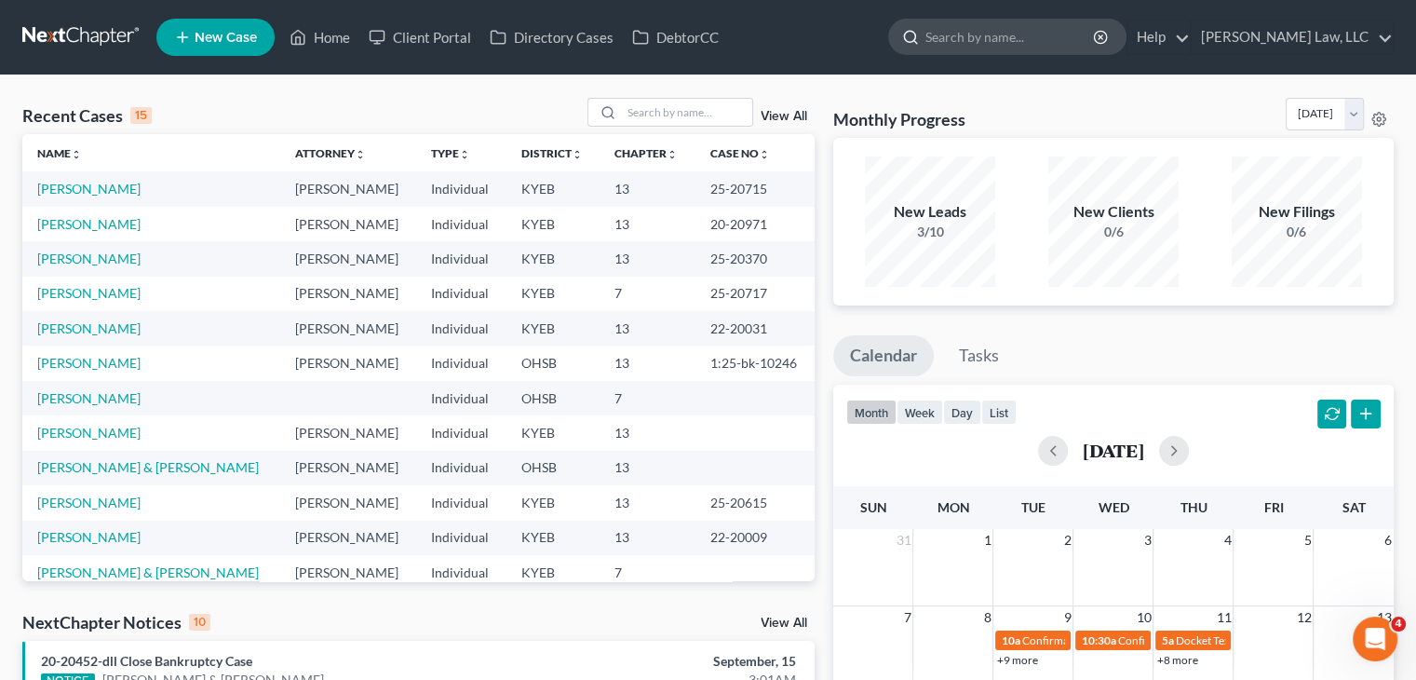
click at [1001, 28] on input "search" at bounding box center [1011, 37] width 170 height 34
click at [994, 36] on input "search" at bounding box center [1011, 37] width 170 height 34
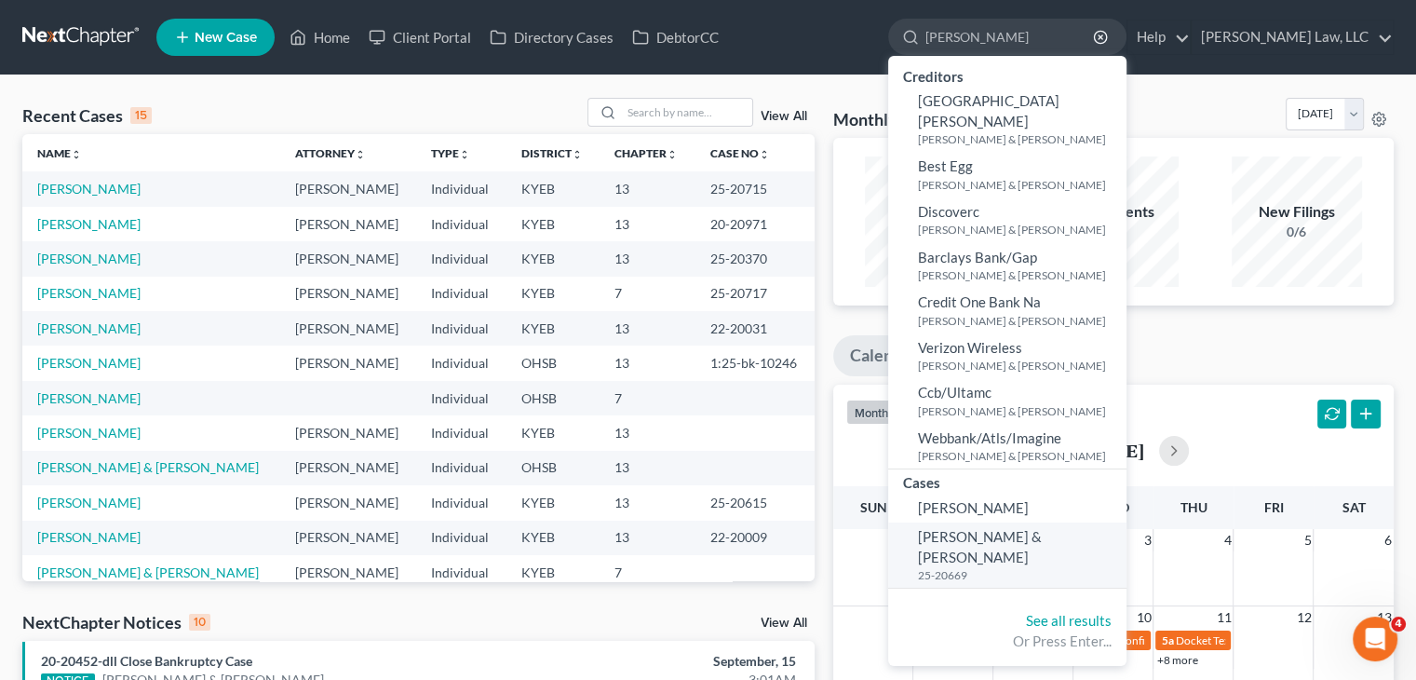
type input "[PERSON_NAME]"
click at [990, 567] on small "25-20669" at bounding box center [1020, 575] width 204 height 16
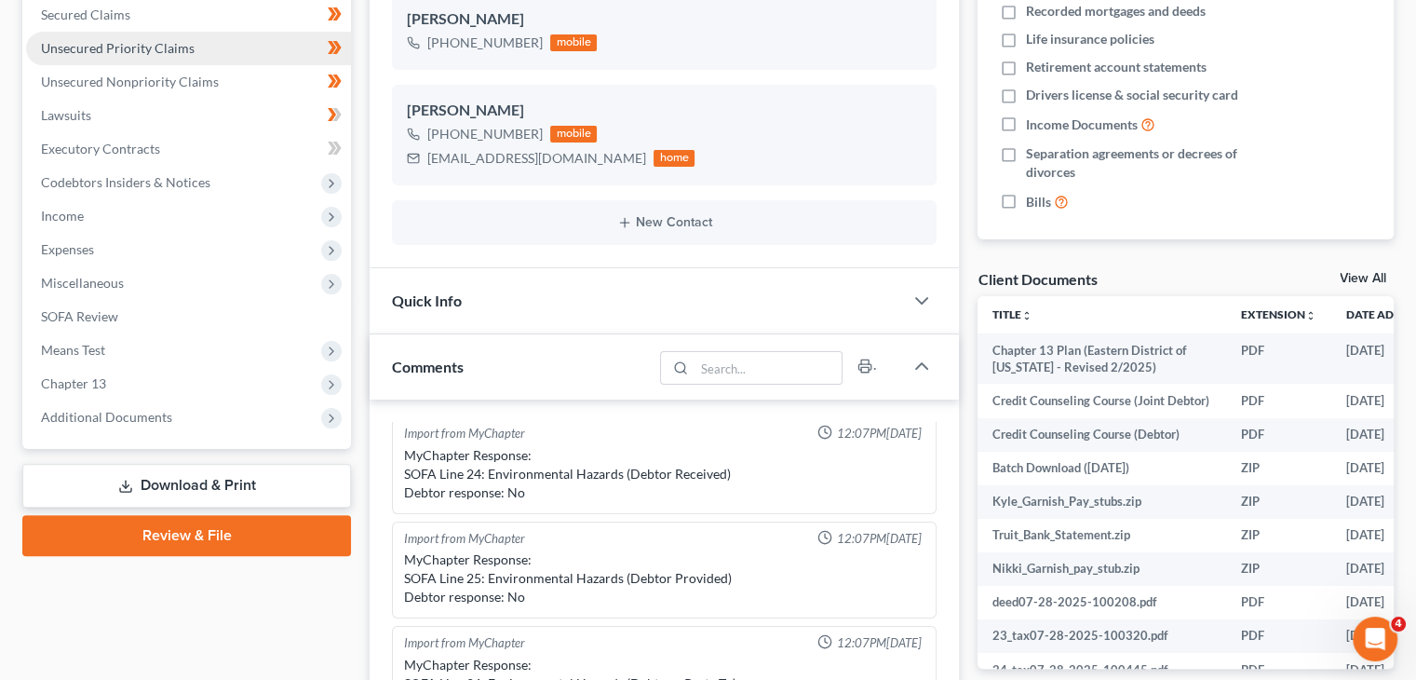
scroll to position [438, 0]
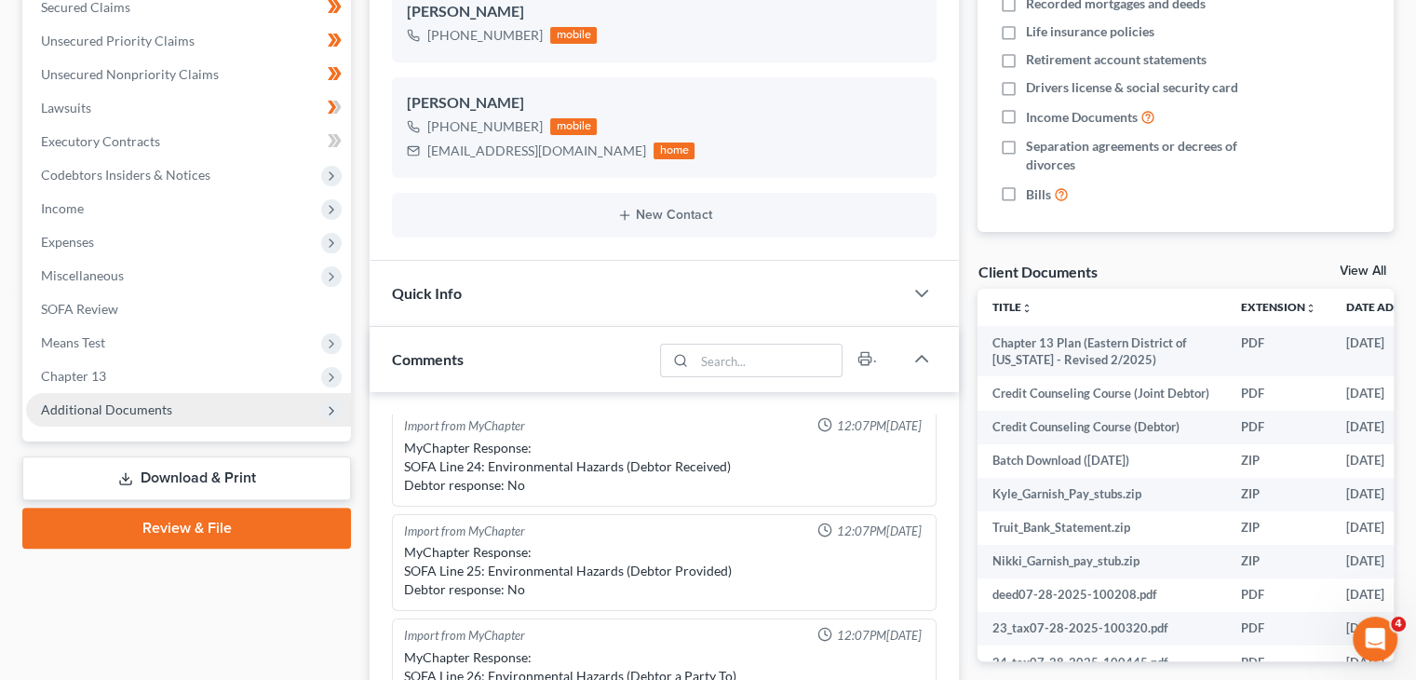
click at [187, 400] on span "Additional Documents" at bounding box center [188, 410] width 325 height 34
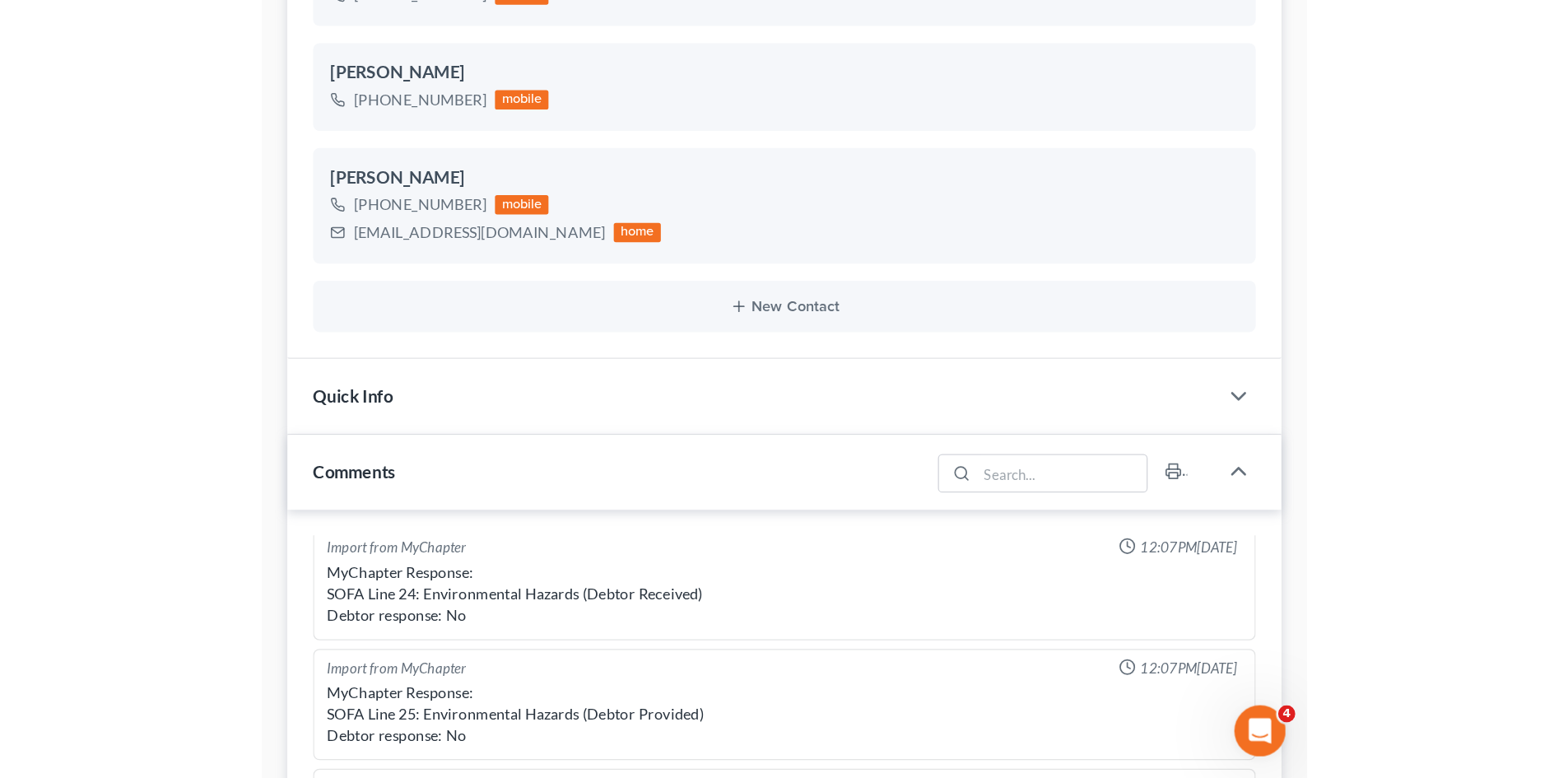
scroll to position [197, 0]
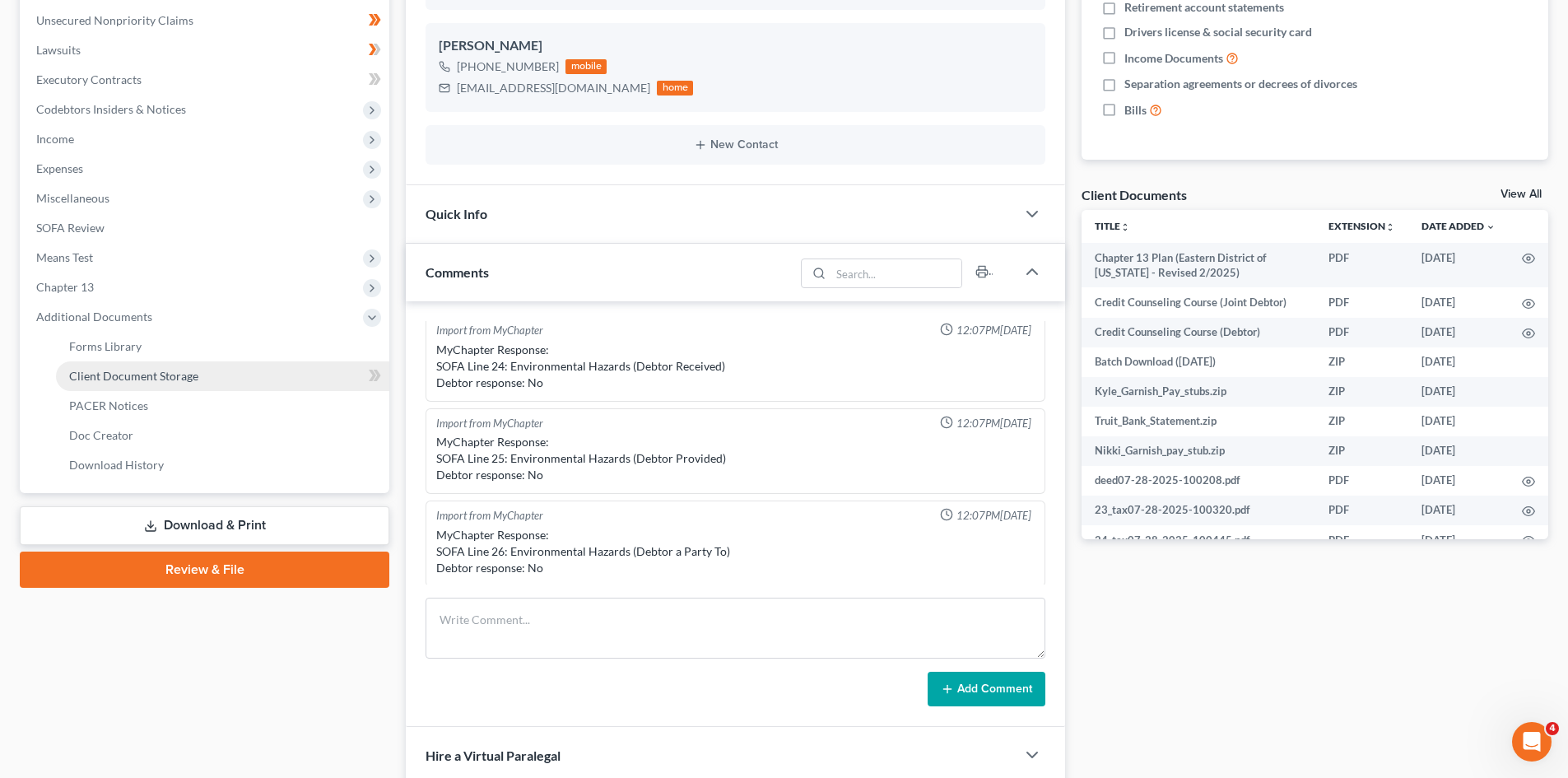
click at [202, 369] on link "Client Document Storage" at bounding box center [222, 377] width 333 height 30
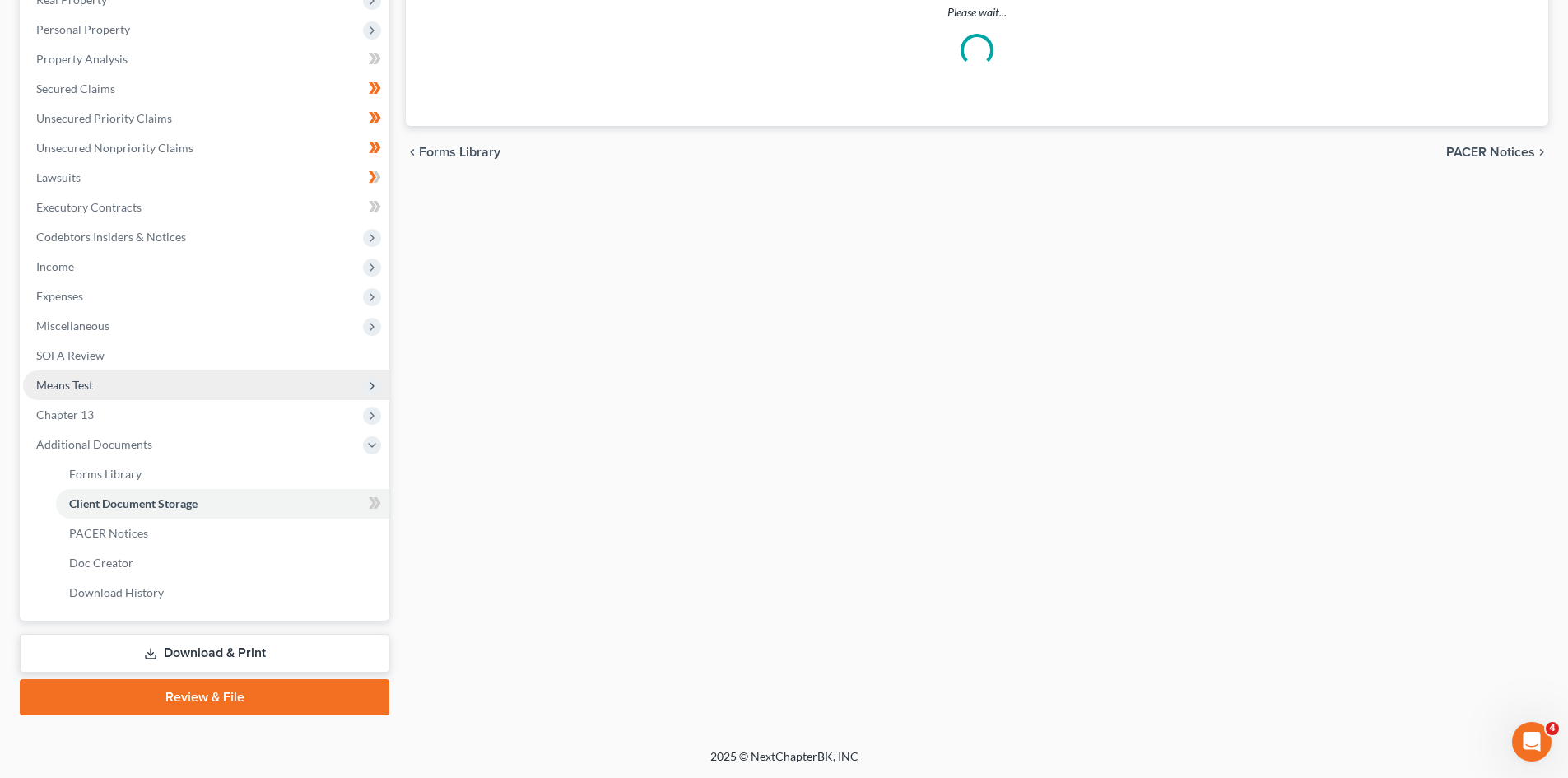
scroll to position [305, 0]
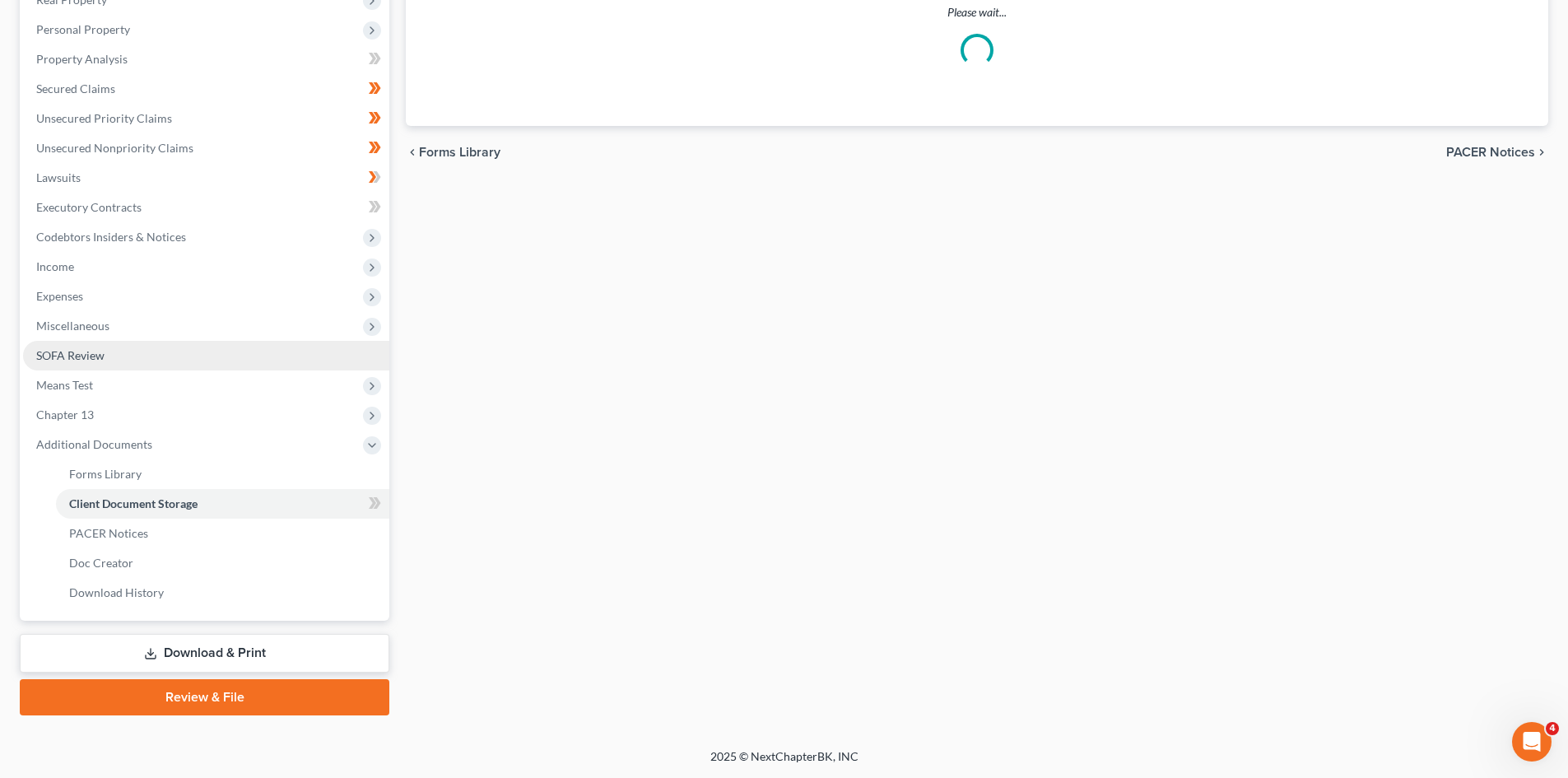
select select "7"
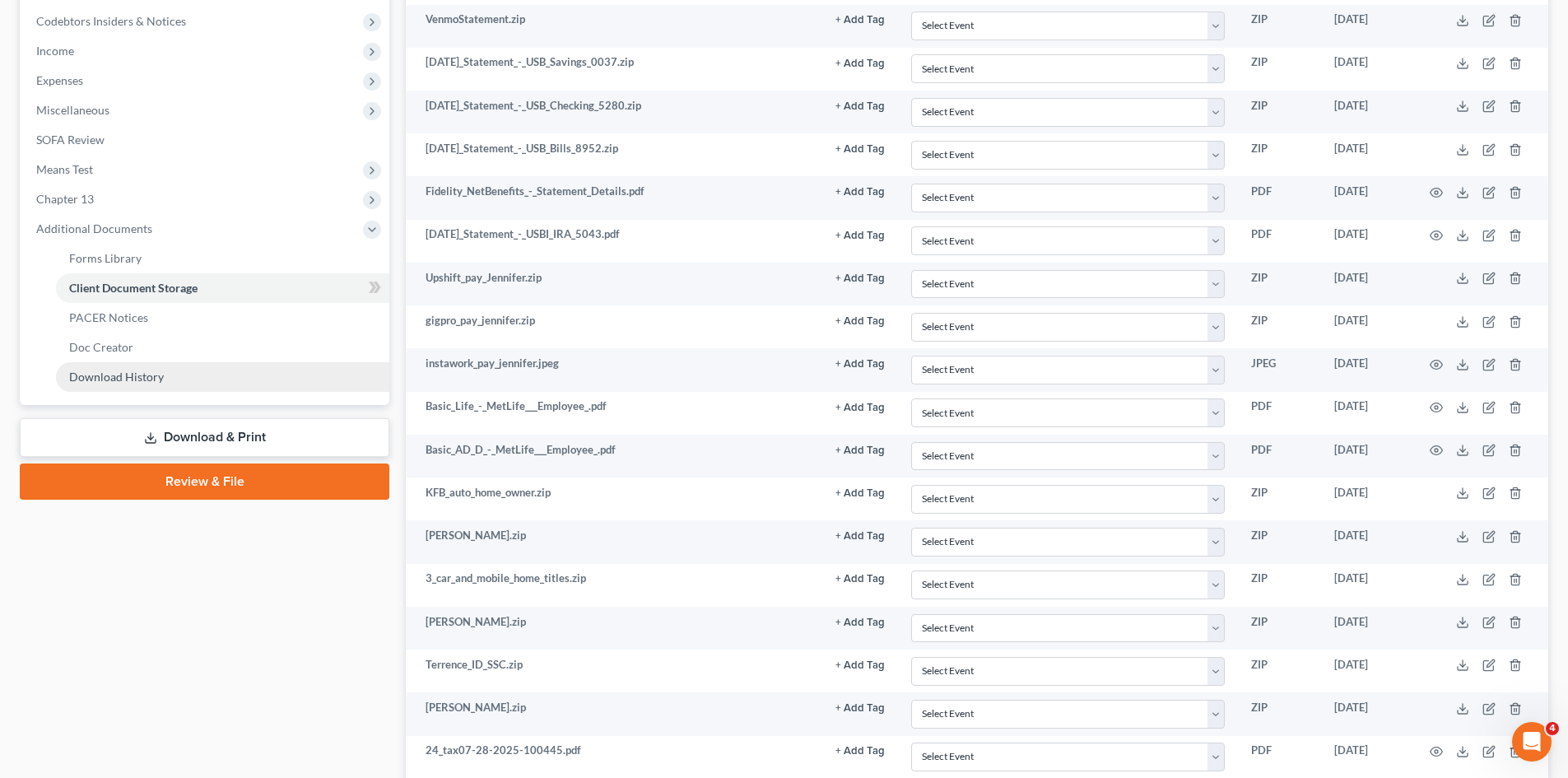
click at [133, 374] on span "Download History" at bounding box center [116, 377] width 95 height 14
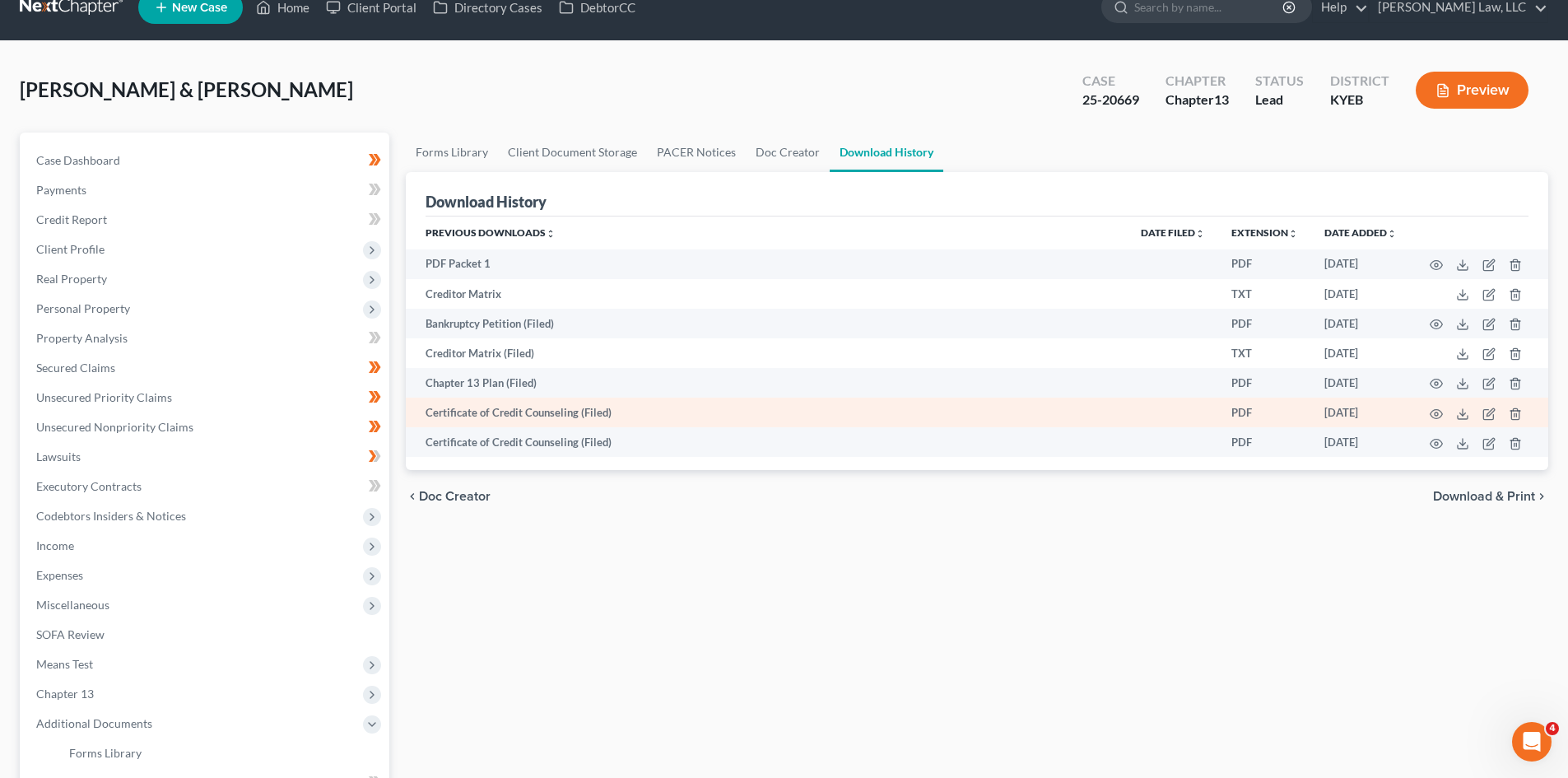
scroll to position [27, 0]
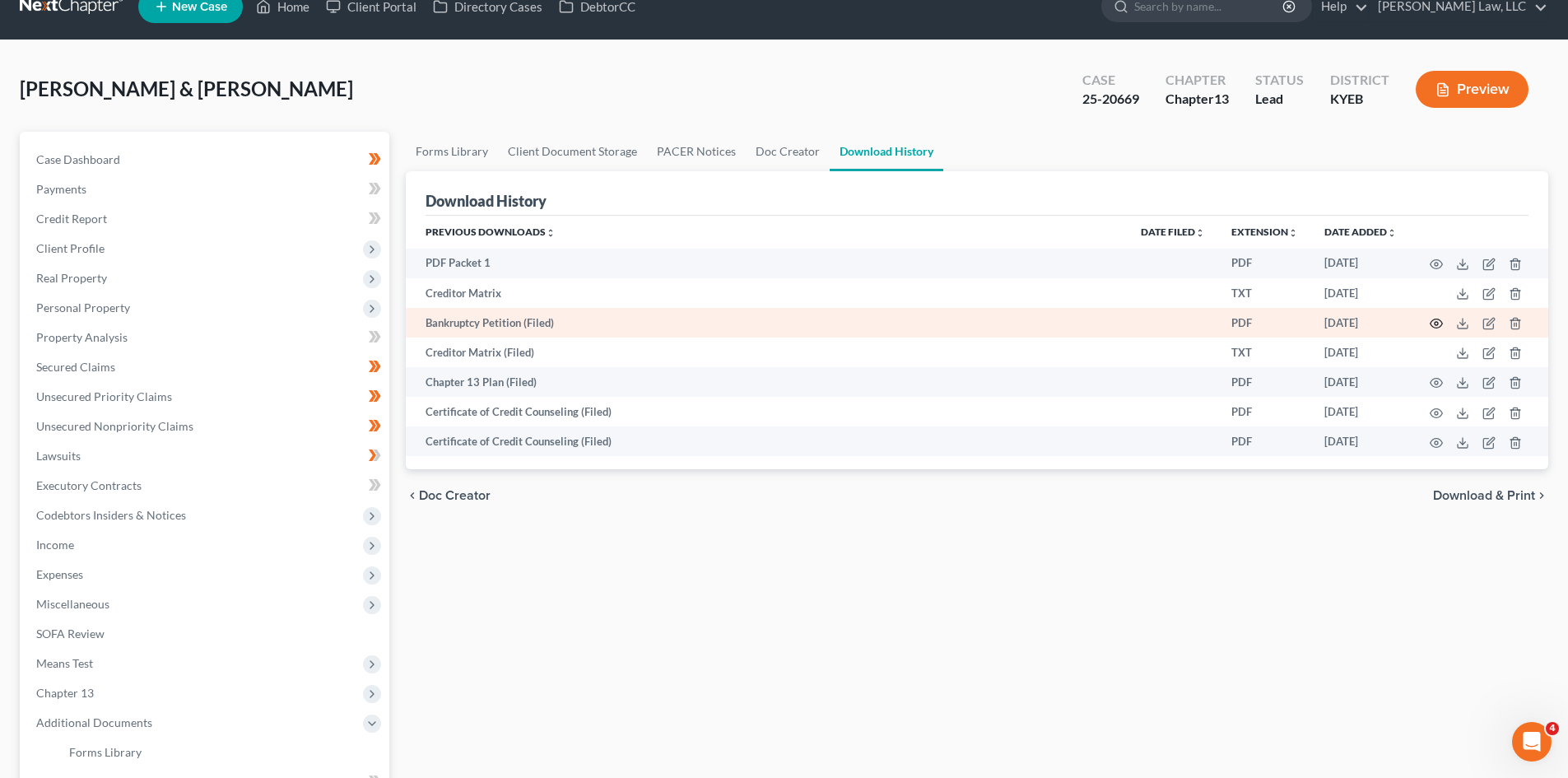
click at [1263, 324] on circle "button" at bounding box center [1436, 324] width 4 height 4
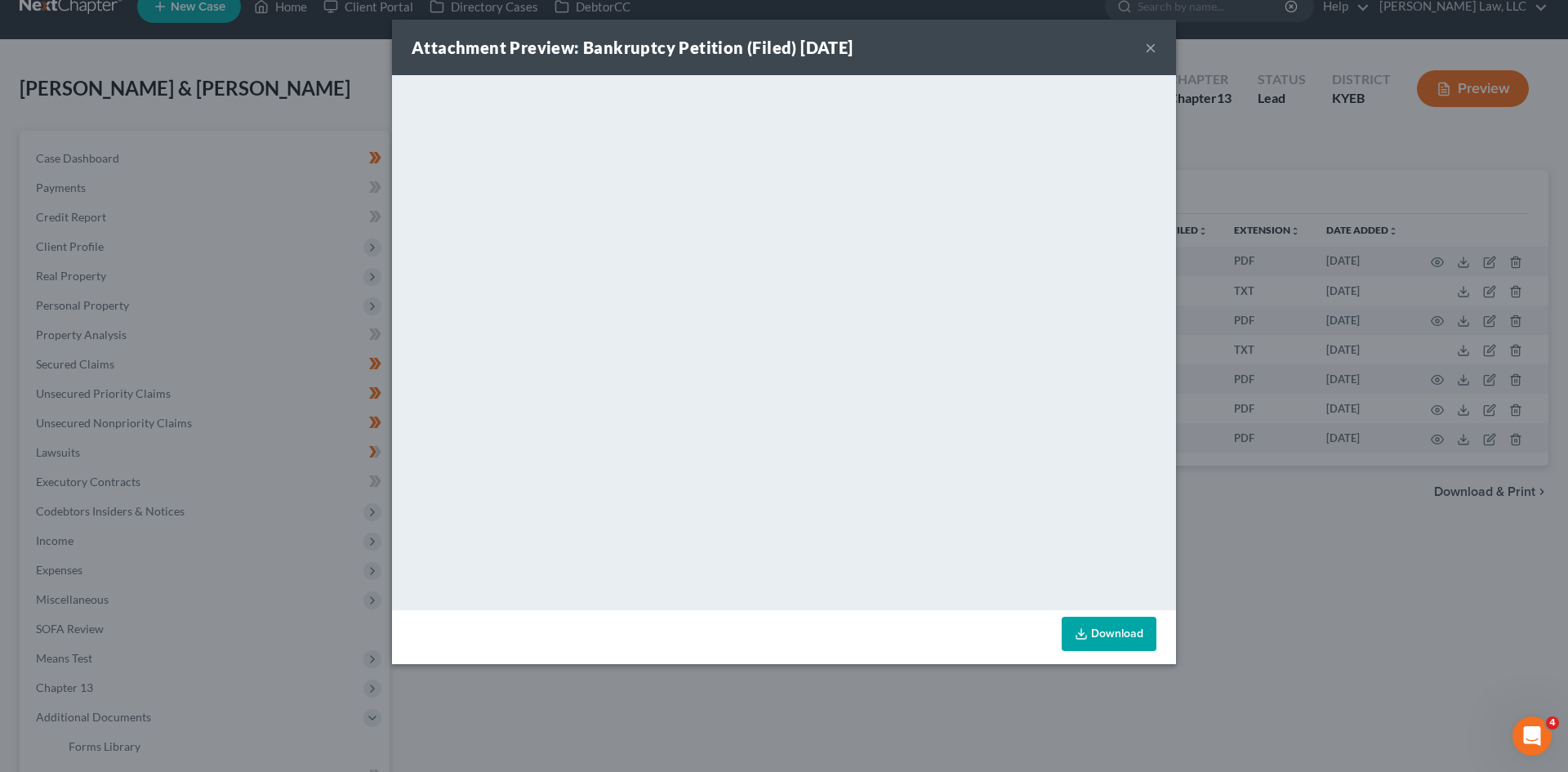
click at [1153, 46] on button "×" at bounding box center [1150, 47] width 11 height 19
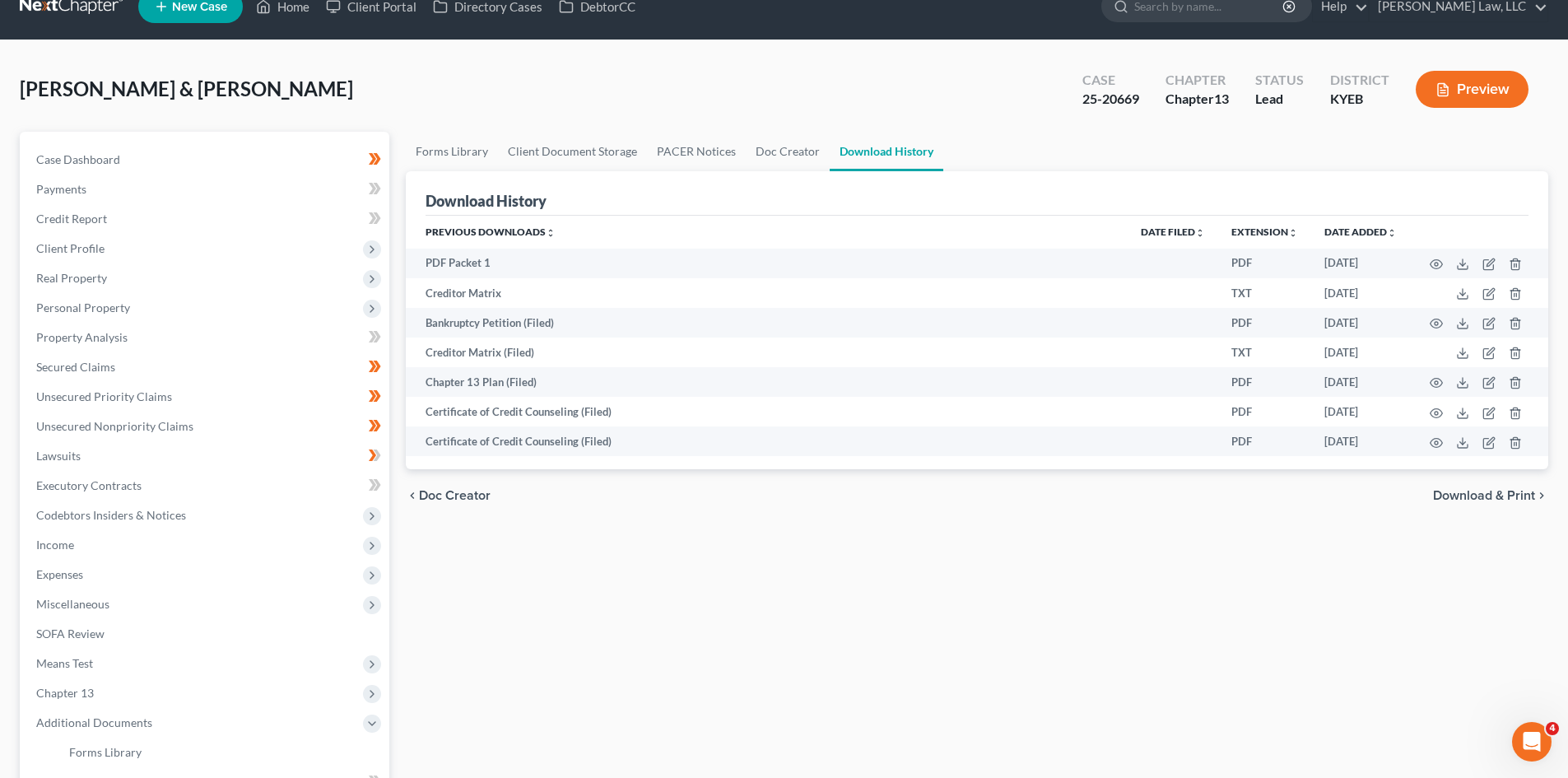
scroll to position [0, 0]
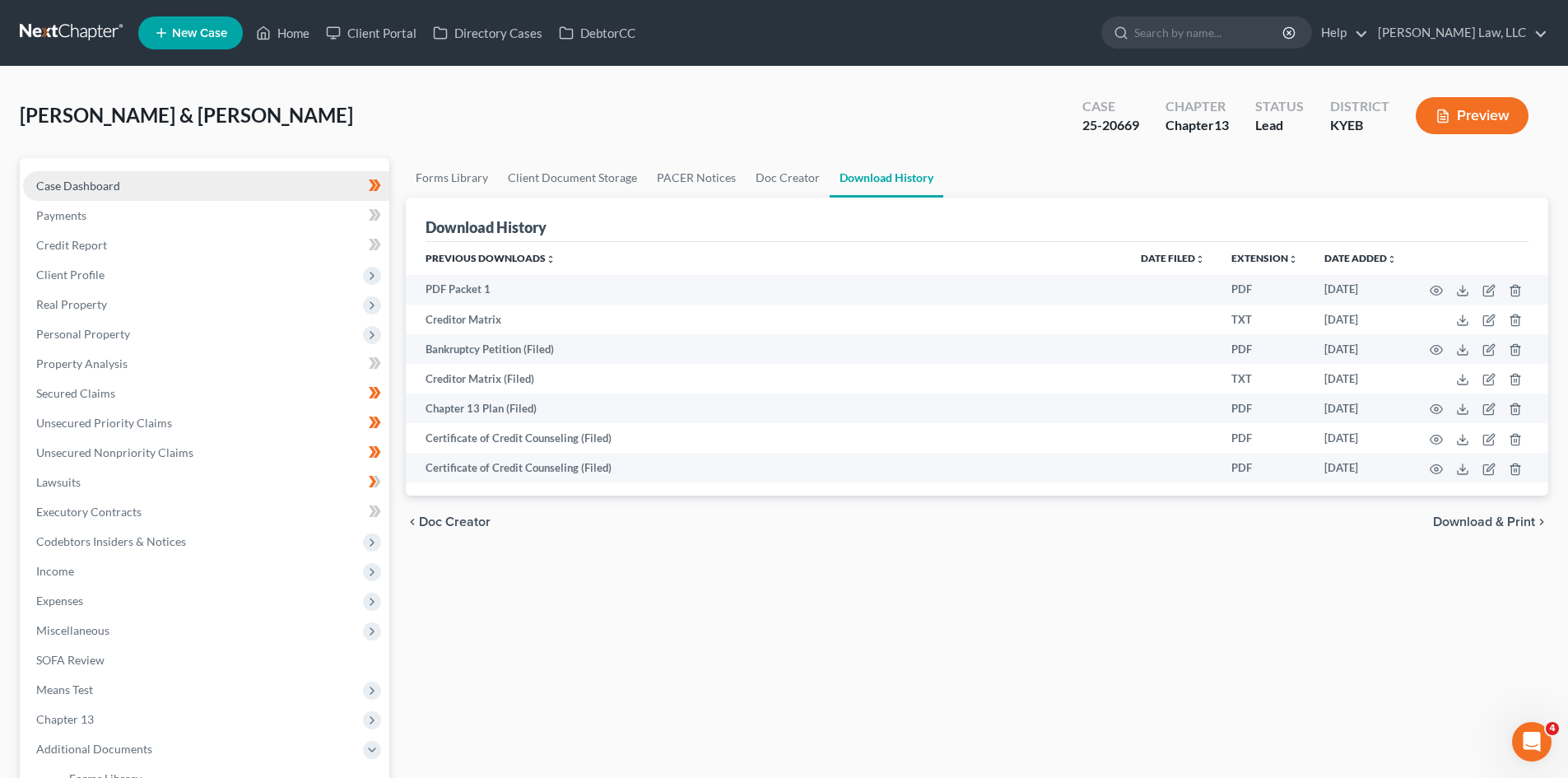
click at [255, 184] on link "Case Dashboard" at bounding box center [206, 187] width 366 height 30
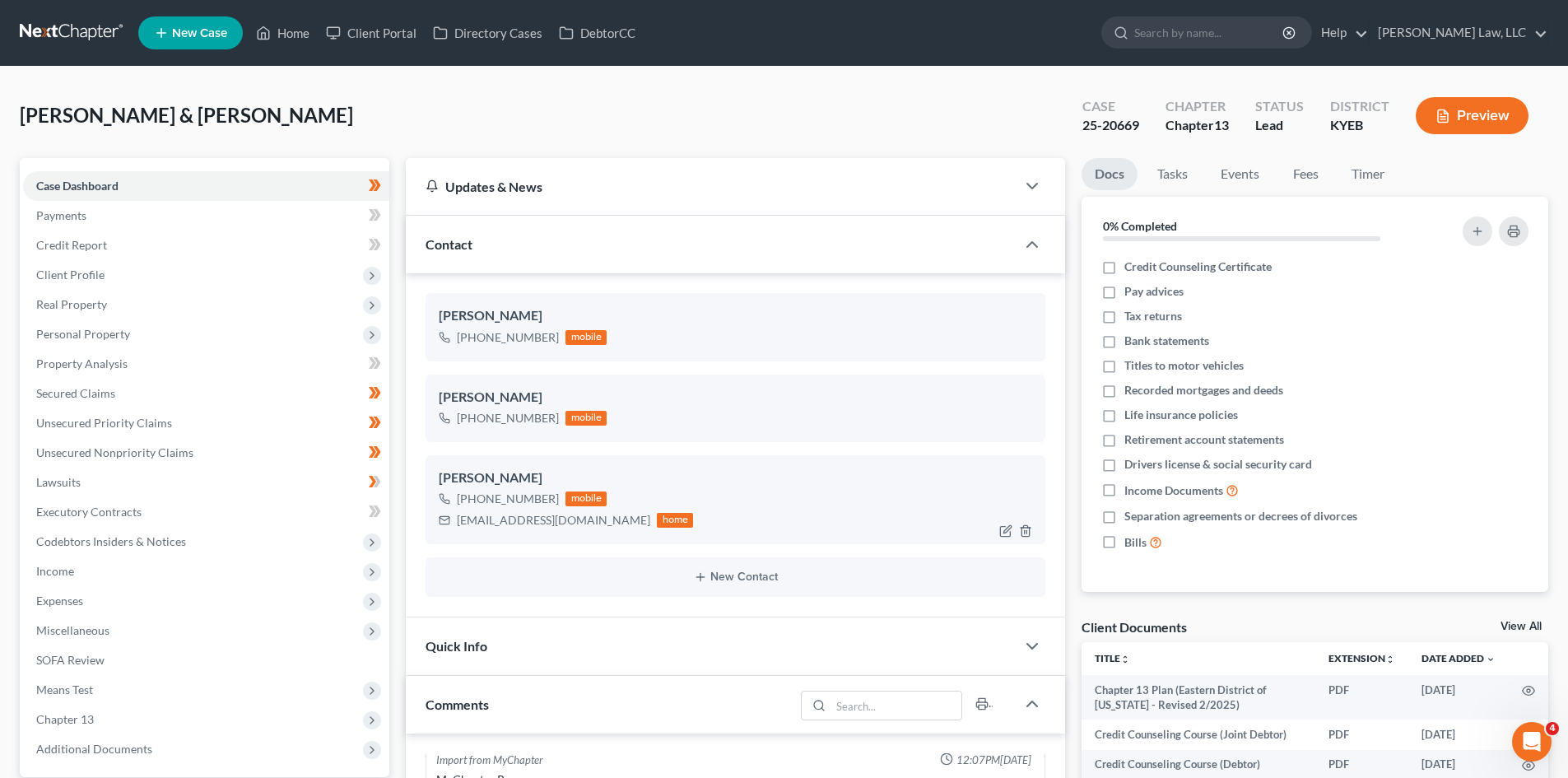
scroll to position [197, 0]
drag, startPoint x: 575, startPoint y: 523, endPoint x: 445, endPoint y: 514, distance: 130.3
click at [445, 514] on div "Niktackett@yahoo.com home" at bounding box center [566, 520] width 255 height 21
copy div "Niktackett@yahoo.com"
click at [1185, 26] on input "search" at bounding box center [1209, 33] width 150 height 30
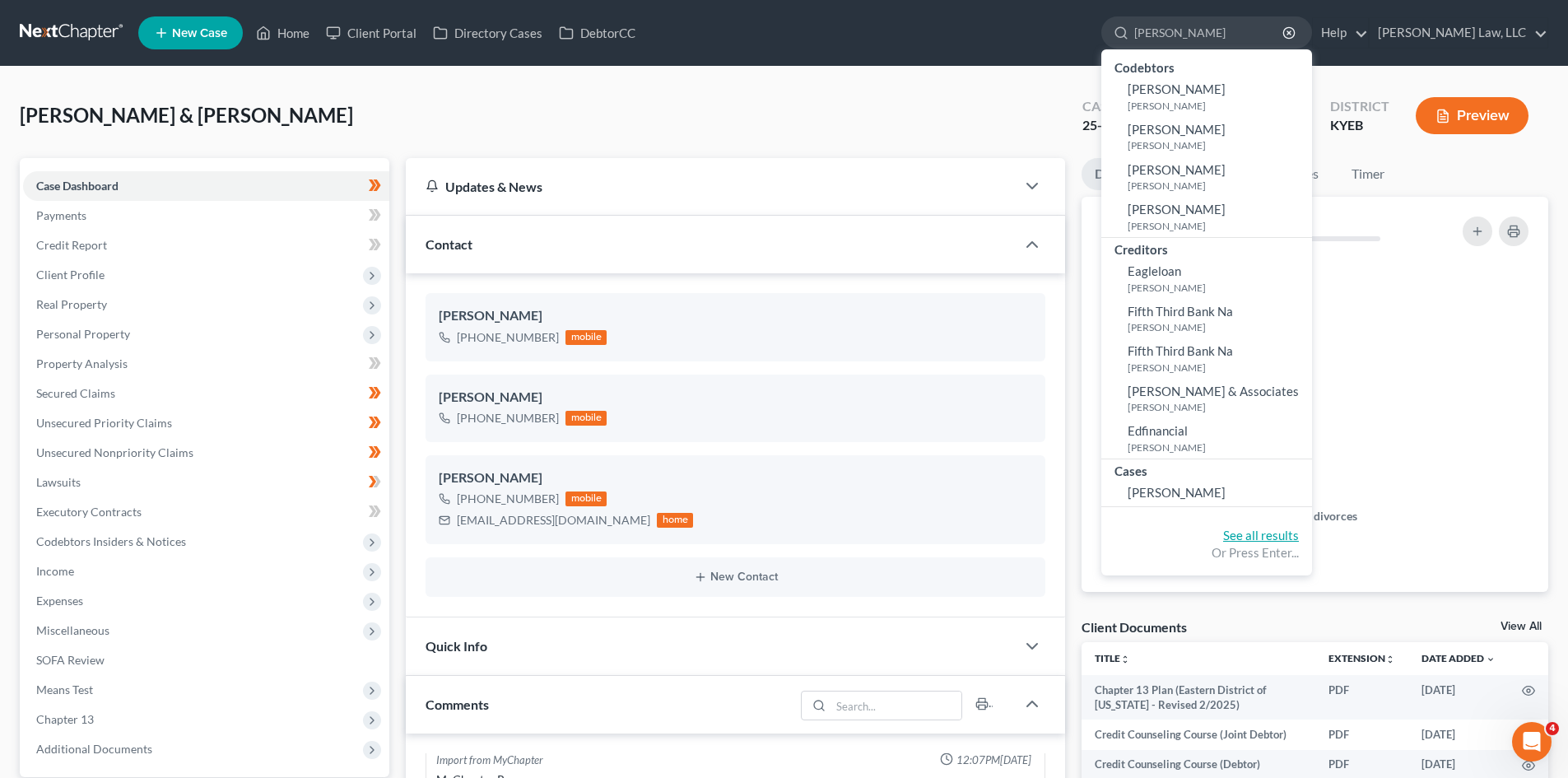
type input "demoss"
click at [1242, 535] on link "See all results" at bounding box center [1261, 535] width 76 height 15
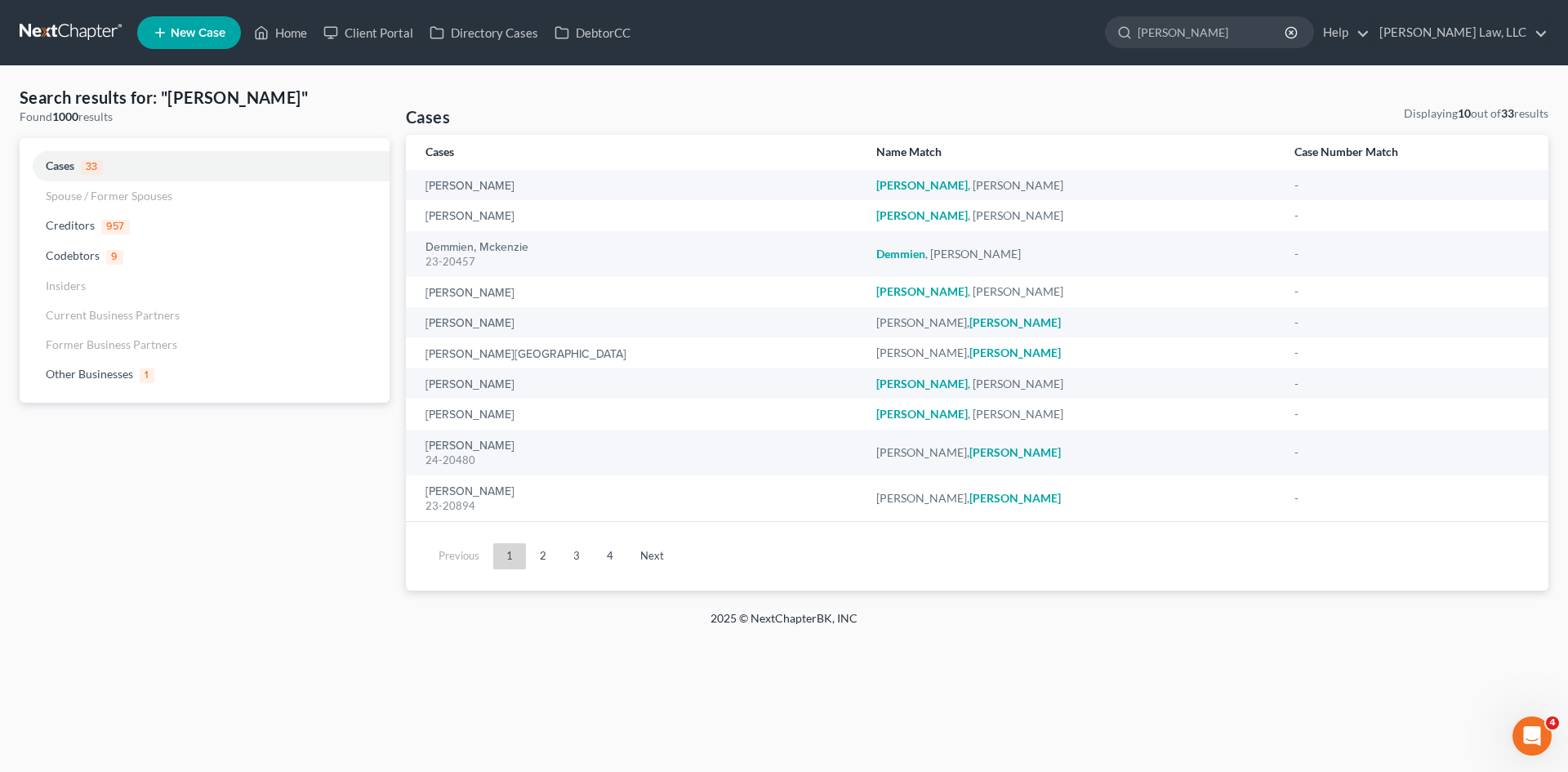
click at [1232, 531] on div "Home New Case Client Portal Directory Cases DebtorCC Danielle Lawrence Law, LLC…" at bounding box center [784, 386] width 1568 height 772
click at [552, 559] on link "2" at bounding box center [543, 556] width 32 height 26
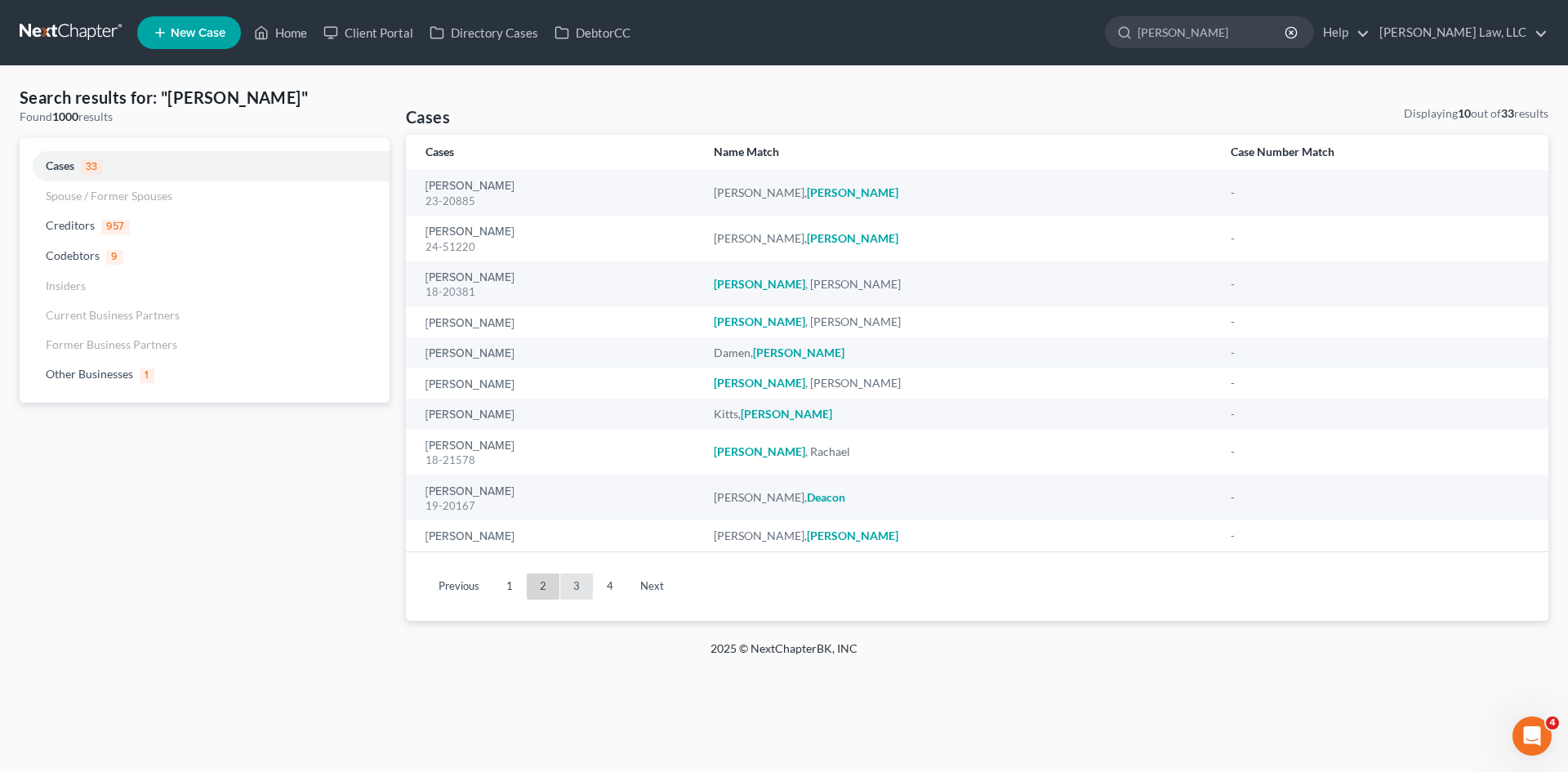
click at [580, 577] on link "3" at bounding box center [576, 587] width 32 height 26
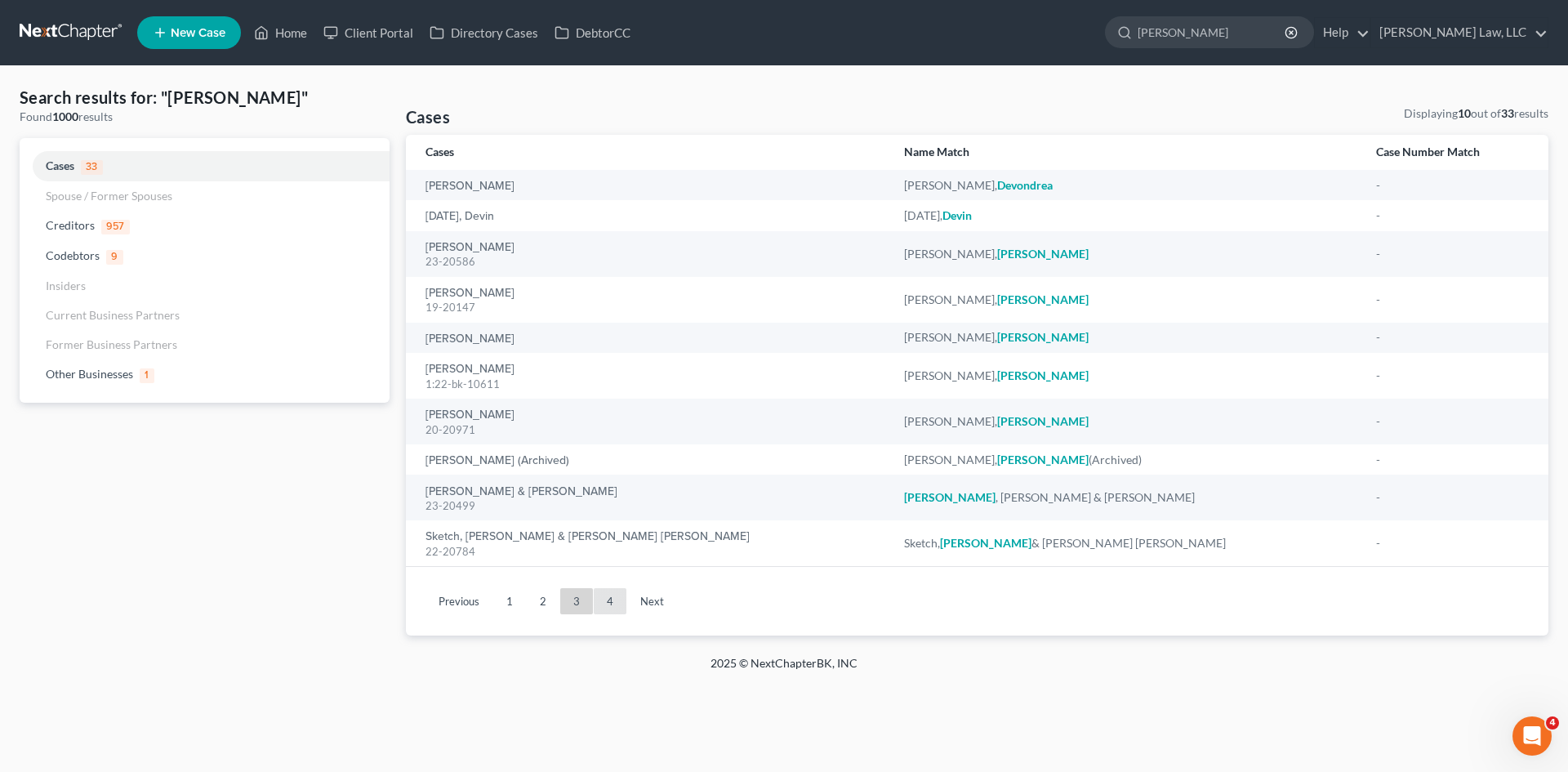
click at [601, 596] on link "4" at bounding box center [609, 601] width 32 height 26
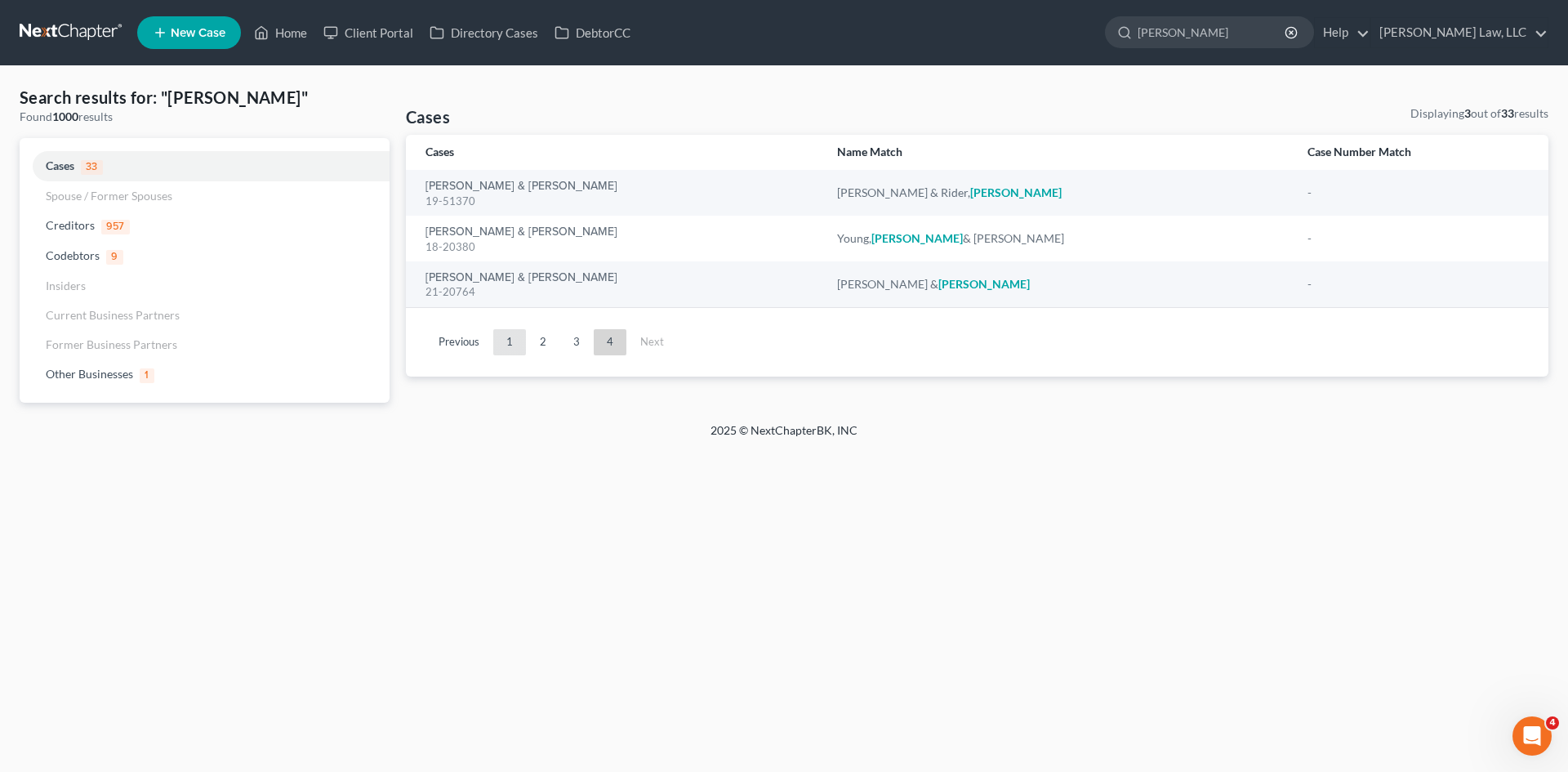
click at [506, 338] on link "1" at bounding box center [509, 342] width 32 height 26
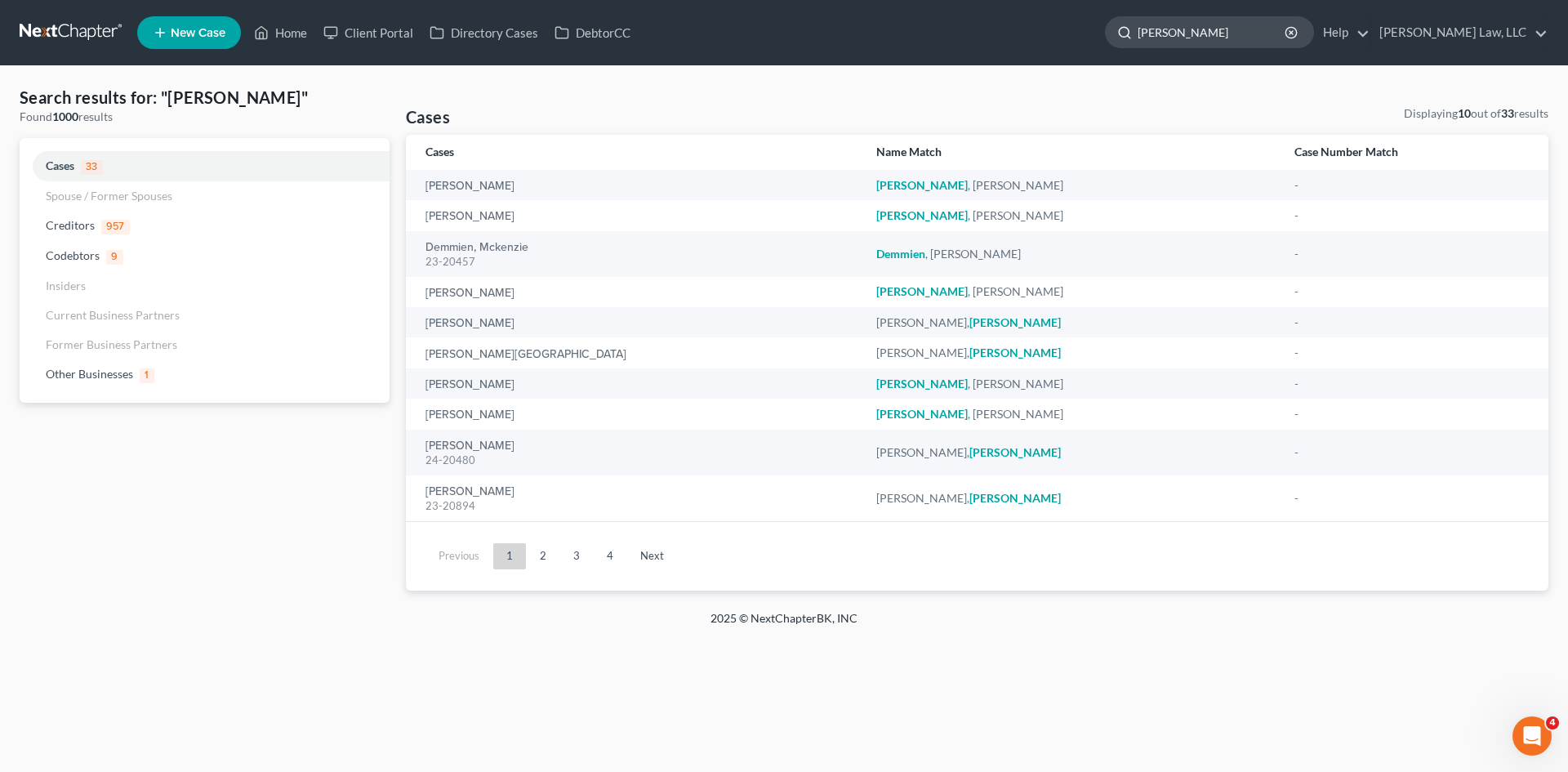
drag, startPoint x: 1190, startPoint y: 32, endPoint x: 1119, endPoint y: 39, distance: 71.3
click at [1119, 39] on div "demoss" at bounding box center [1209, 32] width 209 height 32
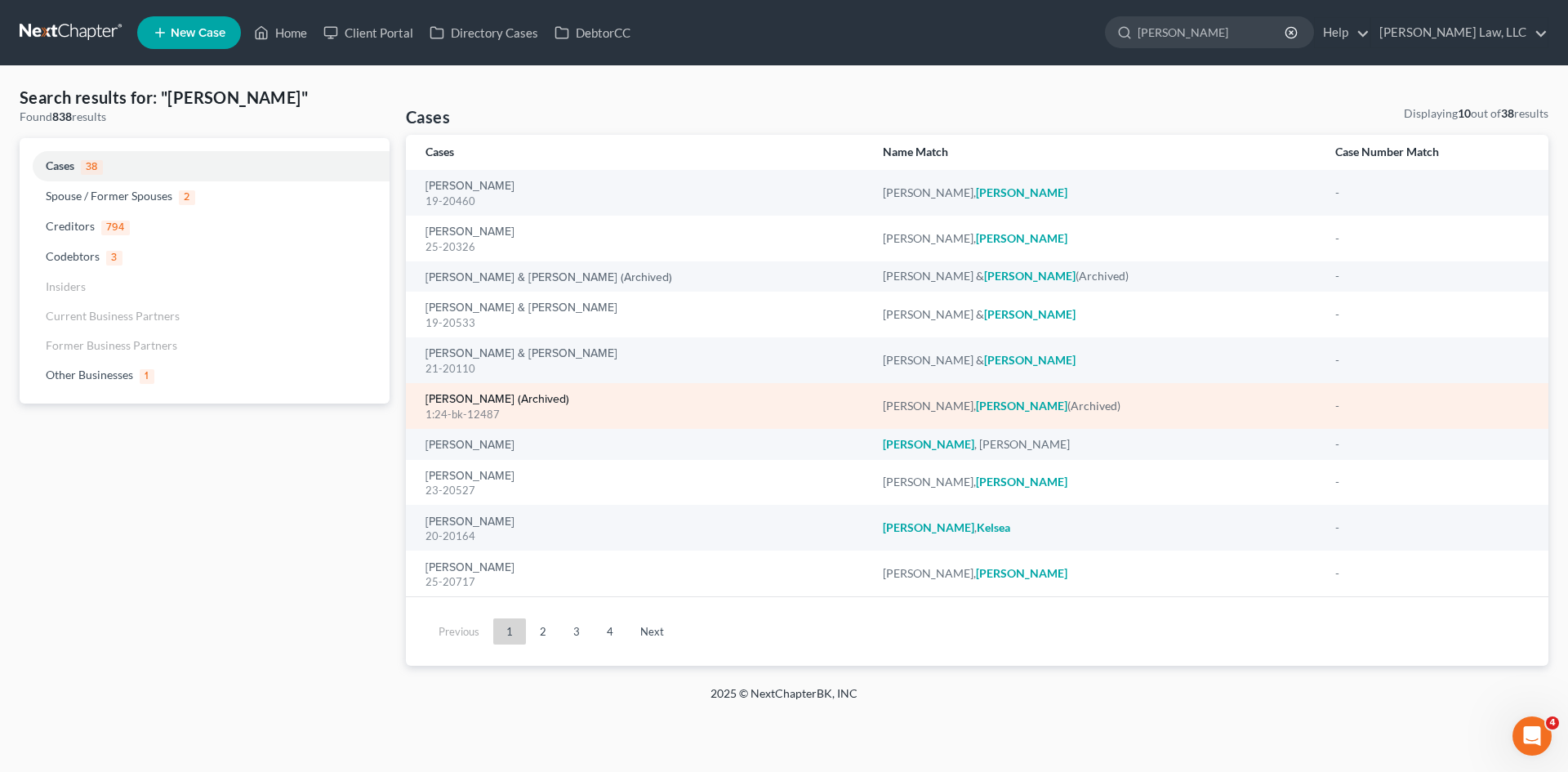
type input "Kelli"
click at [532, 398] on link "De Moss, Kellie (Archived)" at bounding box center [497, 399] width 144 height 11
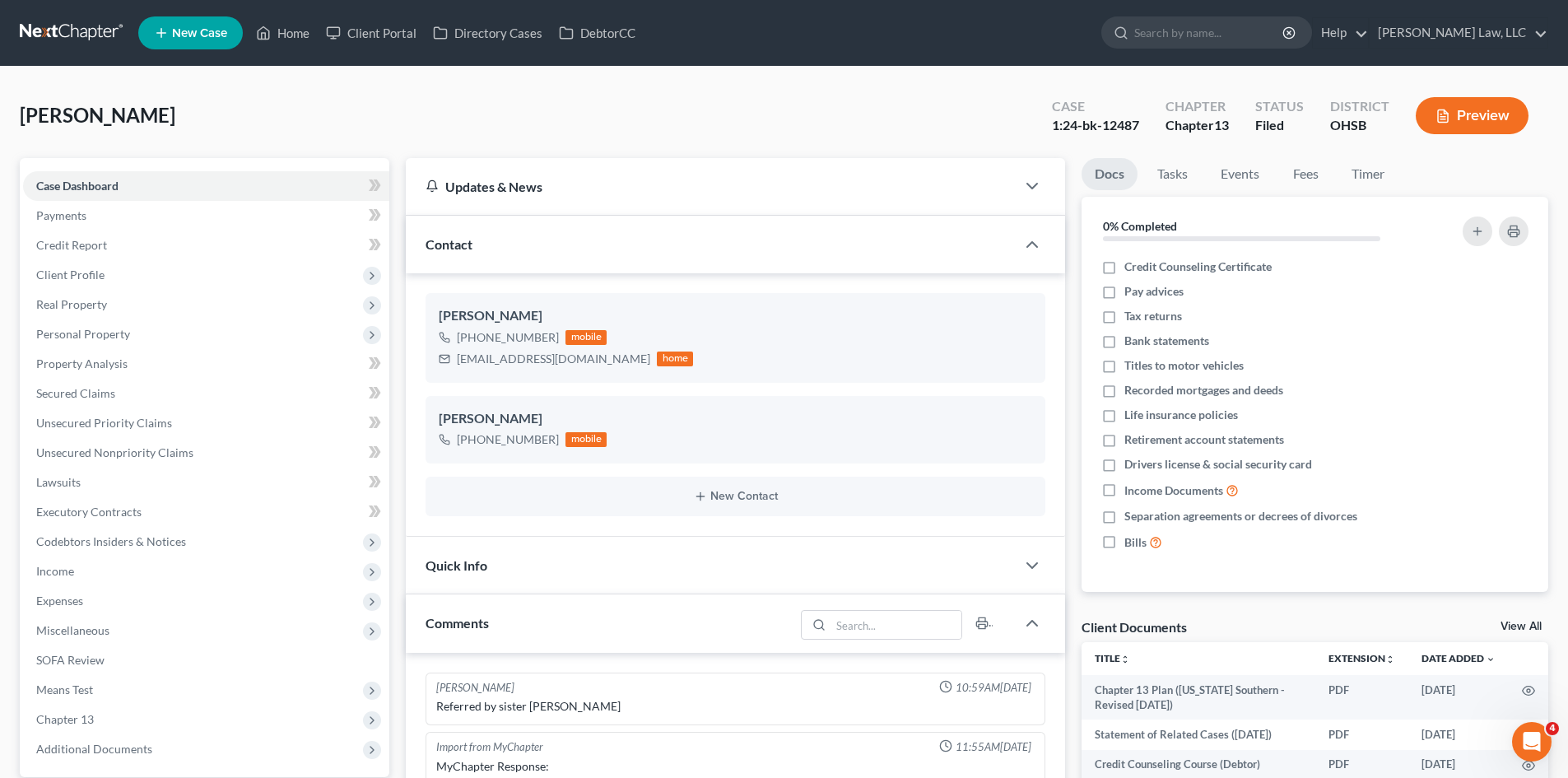
scroll to position [346, 0]
click at [273, 30] on link "Home" at bounding box center [282, 33] width 70 height 30
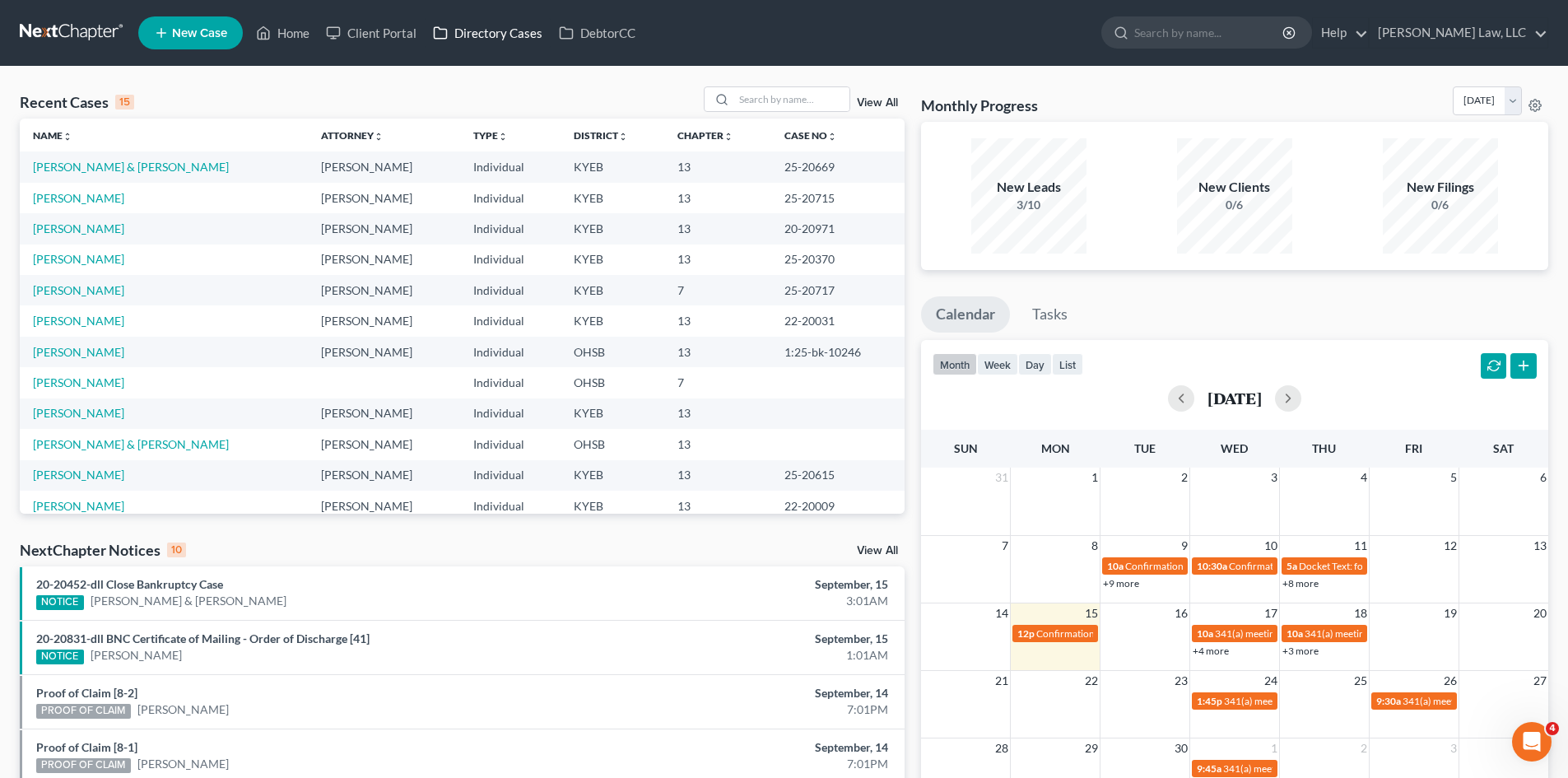
click at [476, 25] on link "Directory Cases" at bounding box center [487, 33] width 126 height 30
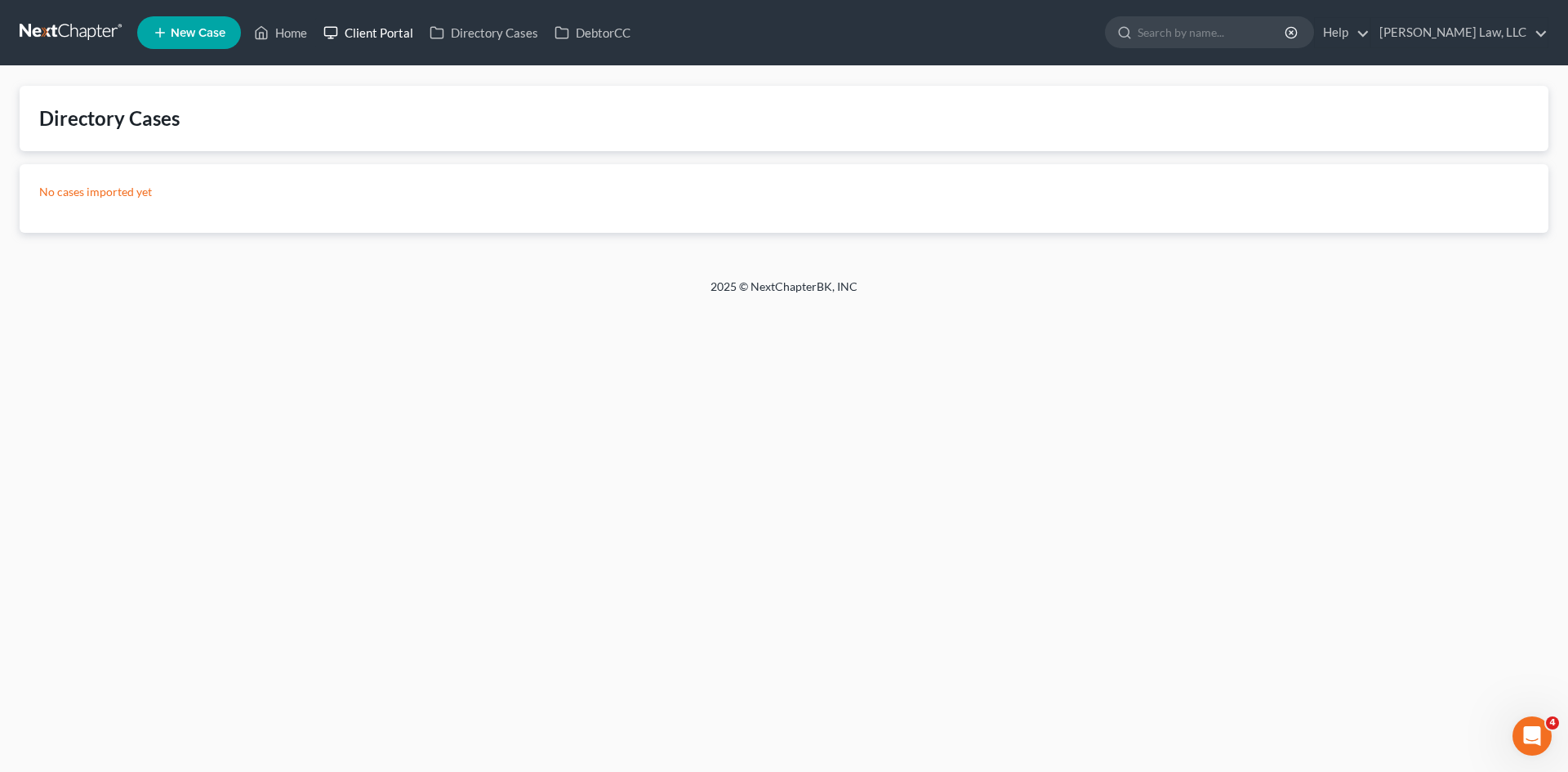
click at [396, 30] on link "Client Portal" at bounding box center [367, 32] width 106 height 30
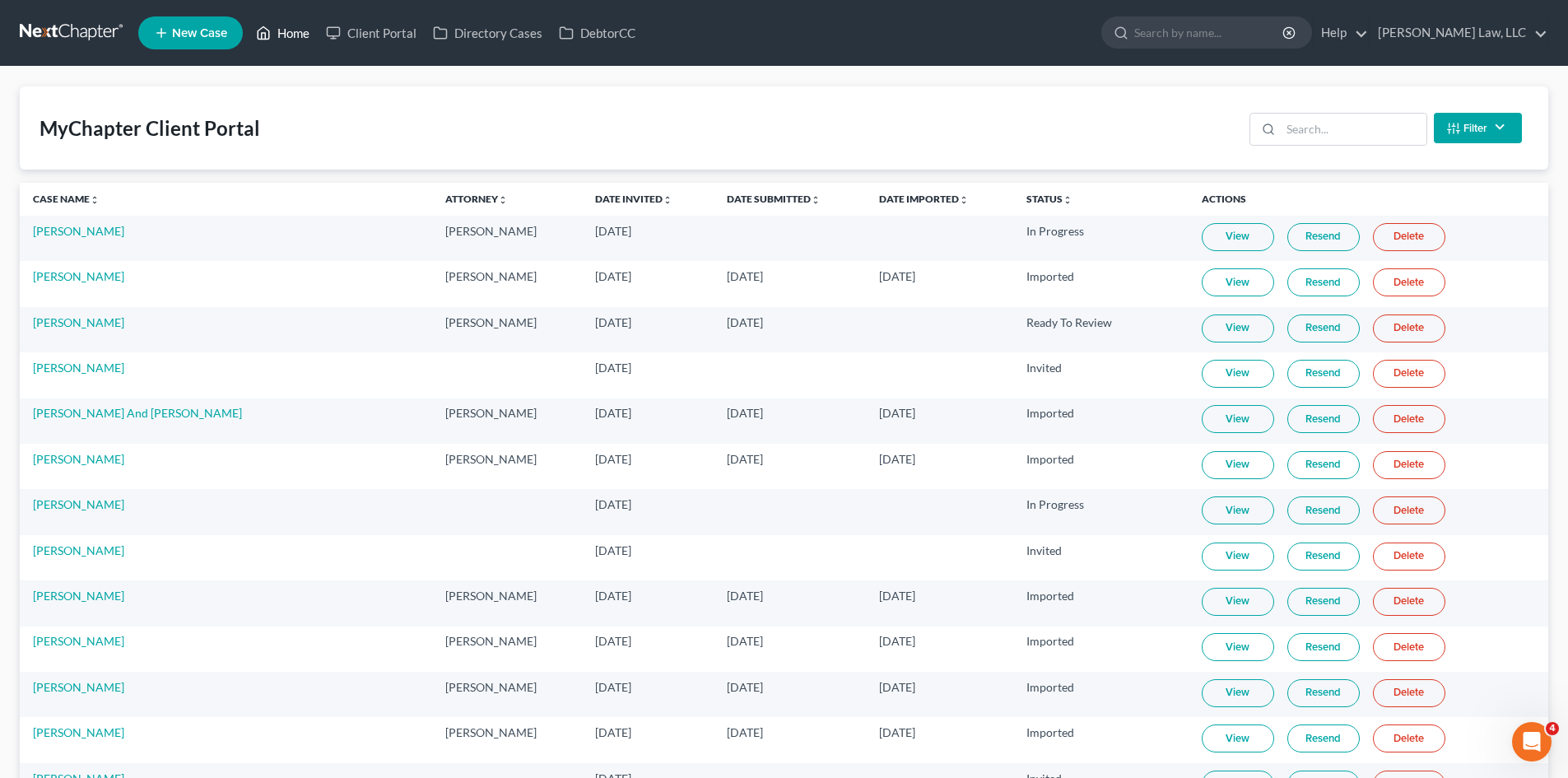
click at [270, 26] on icon at bounding box center [263, 33] width 15 height 19
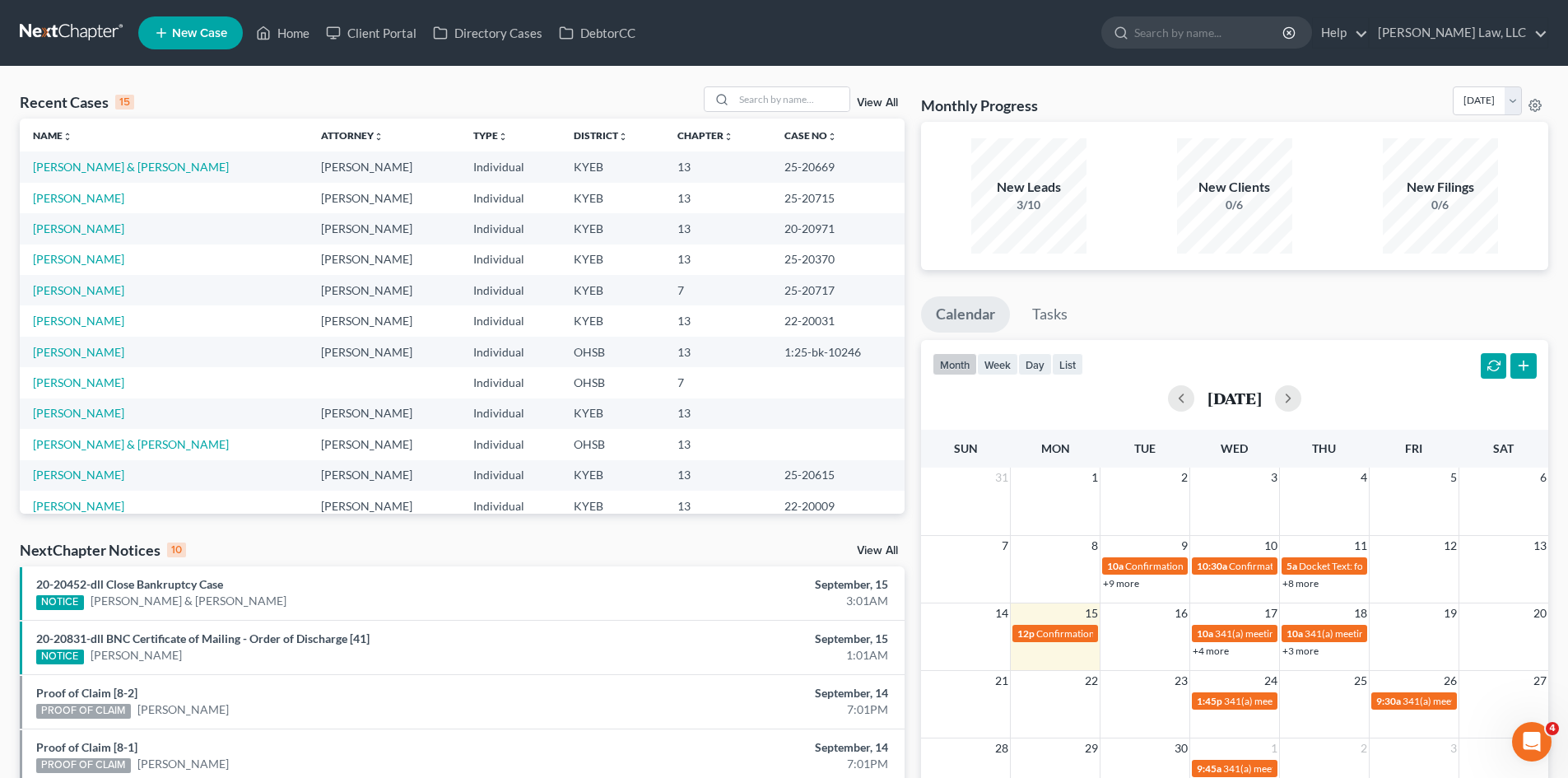
click at [879, 92] on div "View All" at bounding box center [803, 99] width 201 height 26
click at [875, 94] on div "View All" at bounding box center [803, 99] width 201 height 26
click at [874, 101] on link "View All" at bounding box center [877, 103] width 42 height 11
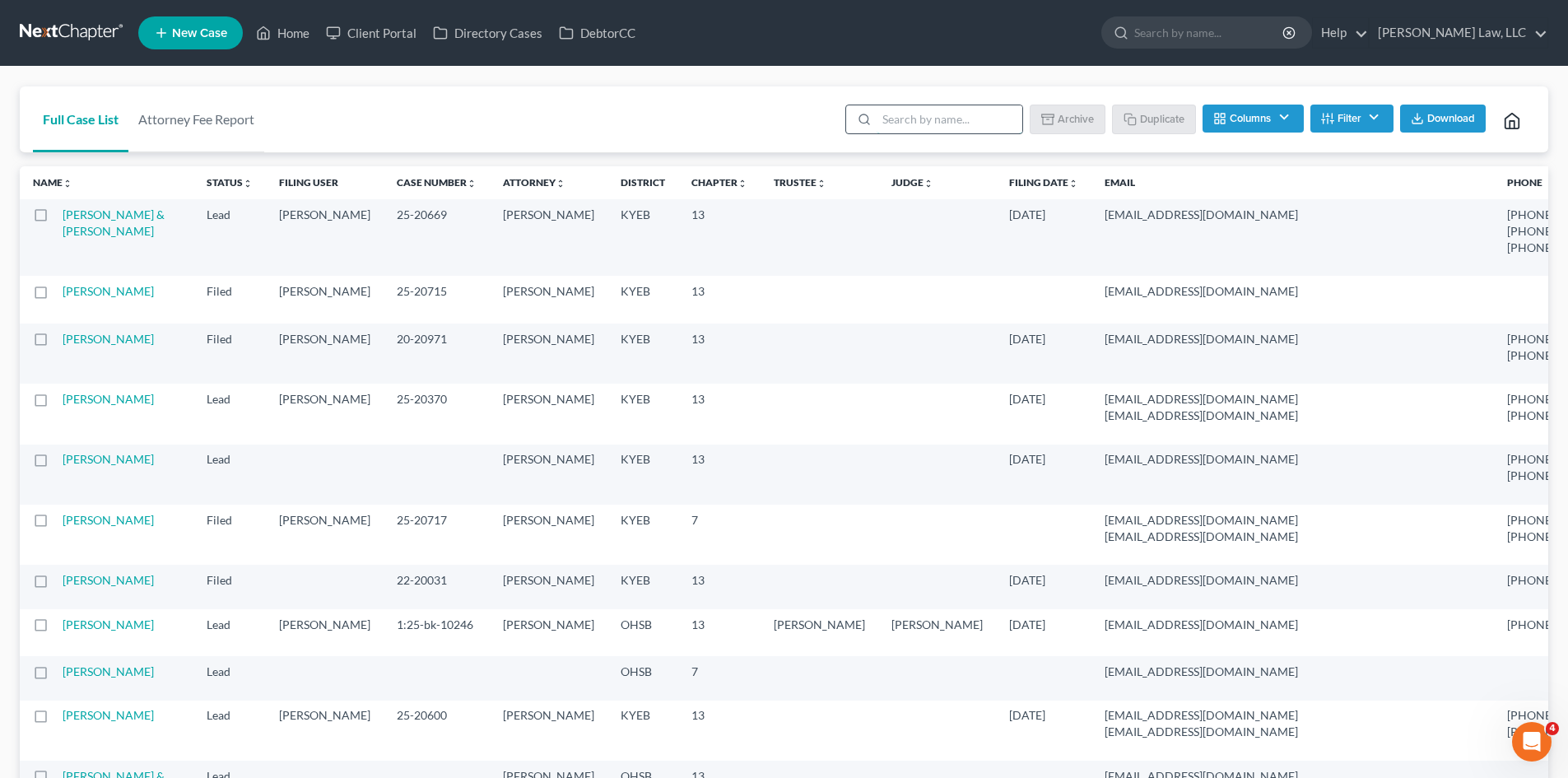
click at [950, 118] on input "search" at bounding box center [949, 119] width 146 height 28
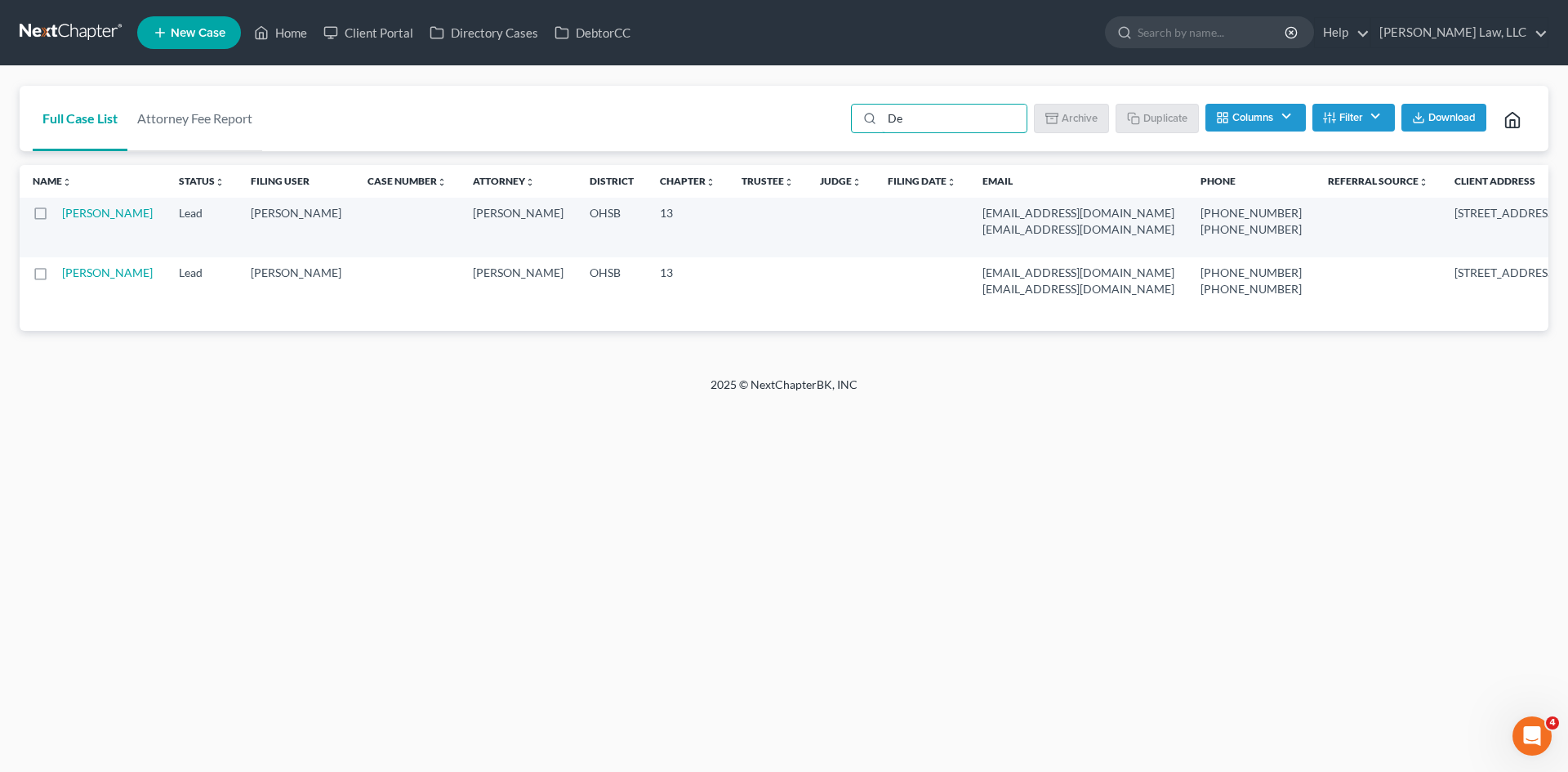
type input "D"
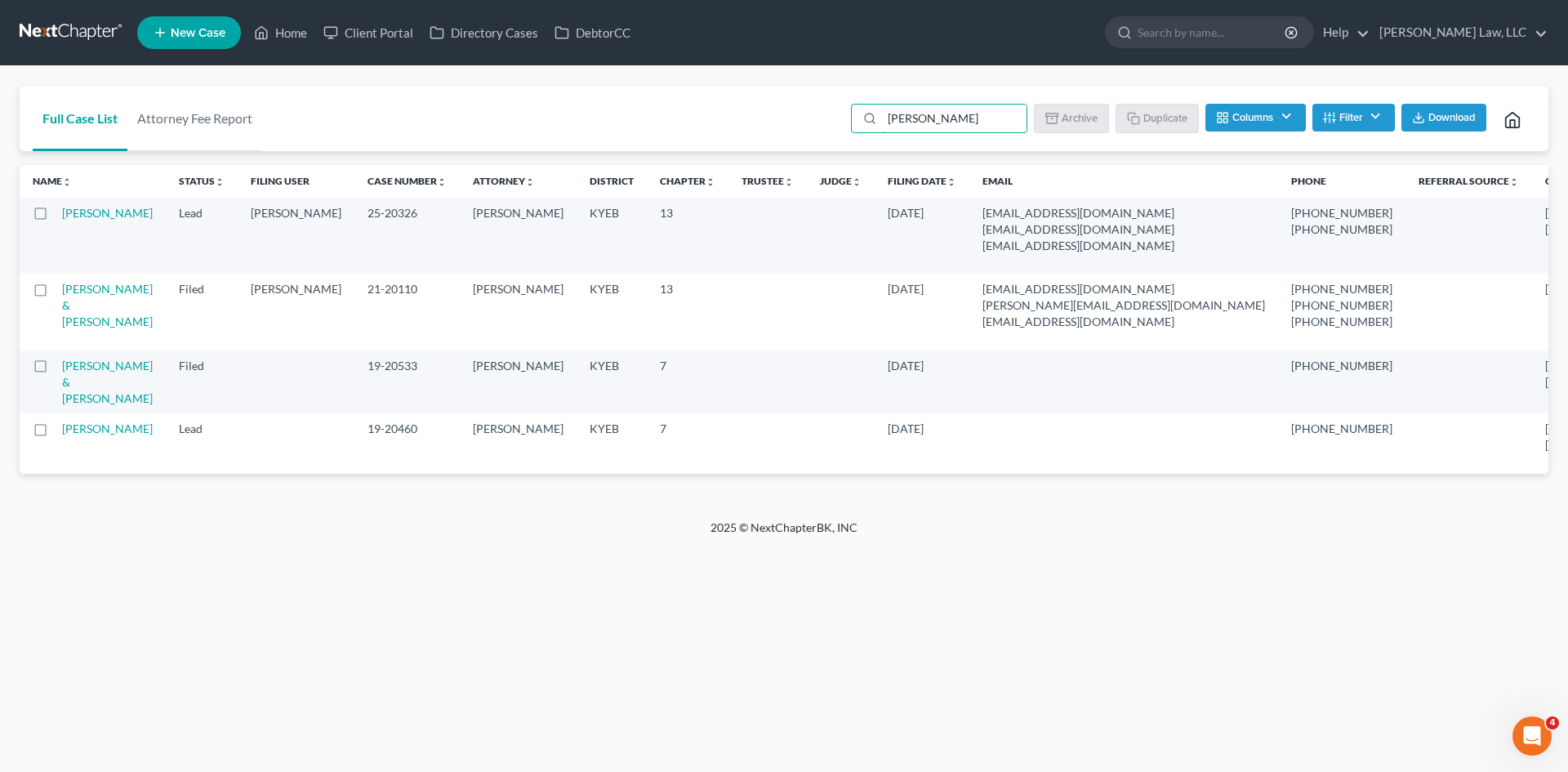
type input "Kelli"
click at [1253, 125] on button "Filter" at bounding box center [1353, 118] width 82 height 28
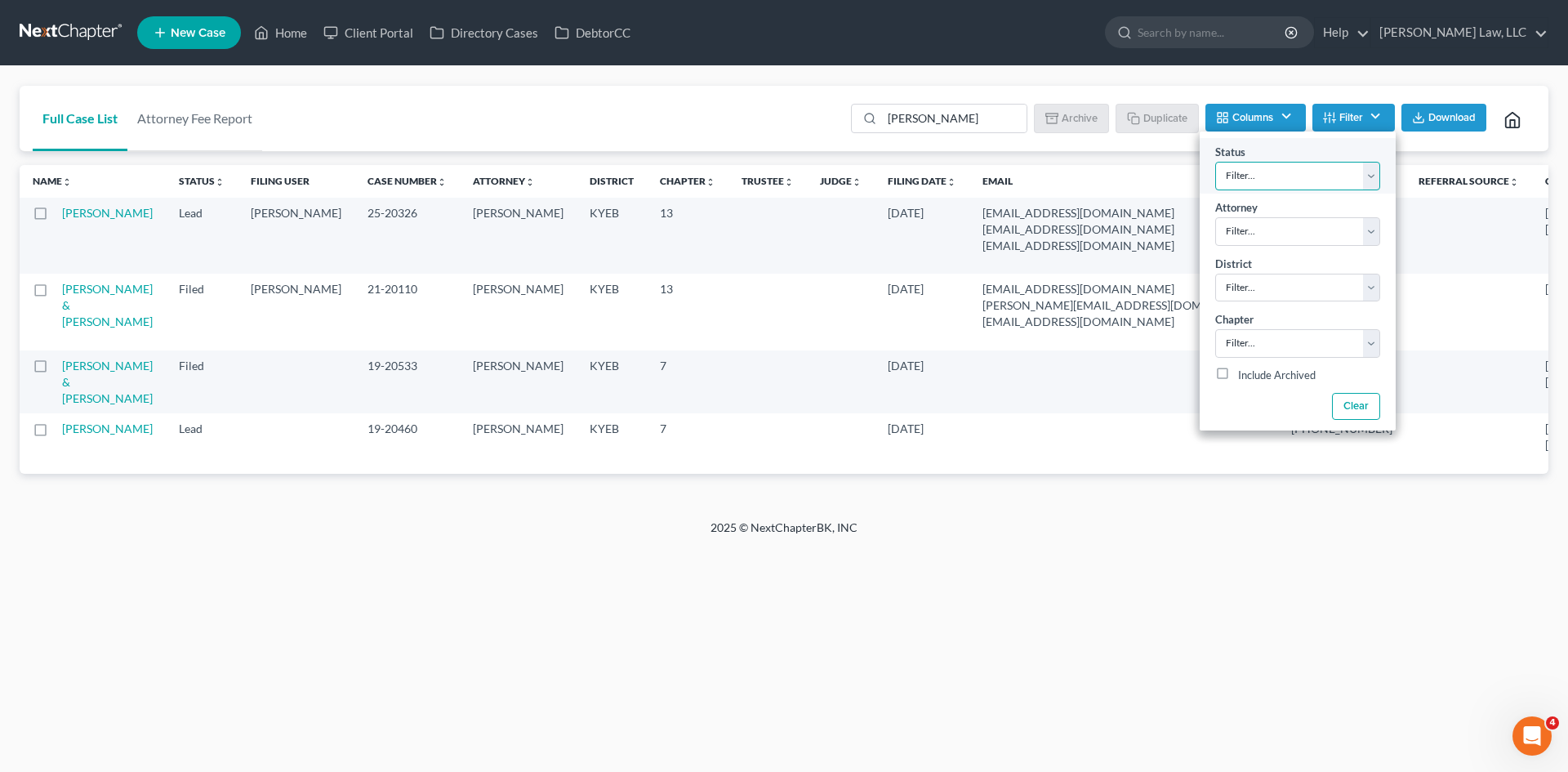
click at [1253, 162] on select "Filter... Discharged Dismissed Filed In Progress Lead Lost Lead Ready to File T…" at bounding box center [1298, 175] width 165 height 29
click at [1253, 402] on div "Clear" at bounding box center [1297, 405] width 196 height 34
click at [1253, 385] on label "Include Archived" at bounding box center [1277, 375] width 77 height 19
click at [1253, 376] on input "Include Archived" at bounding box center [1250, 371] width 11 height 11
checkbox input "true"
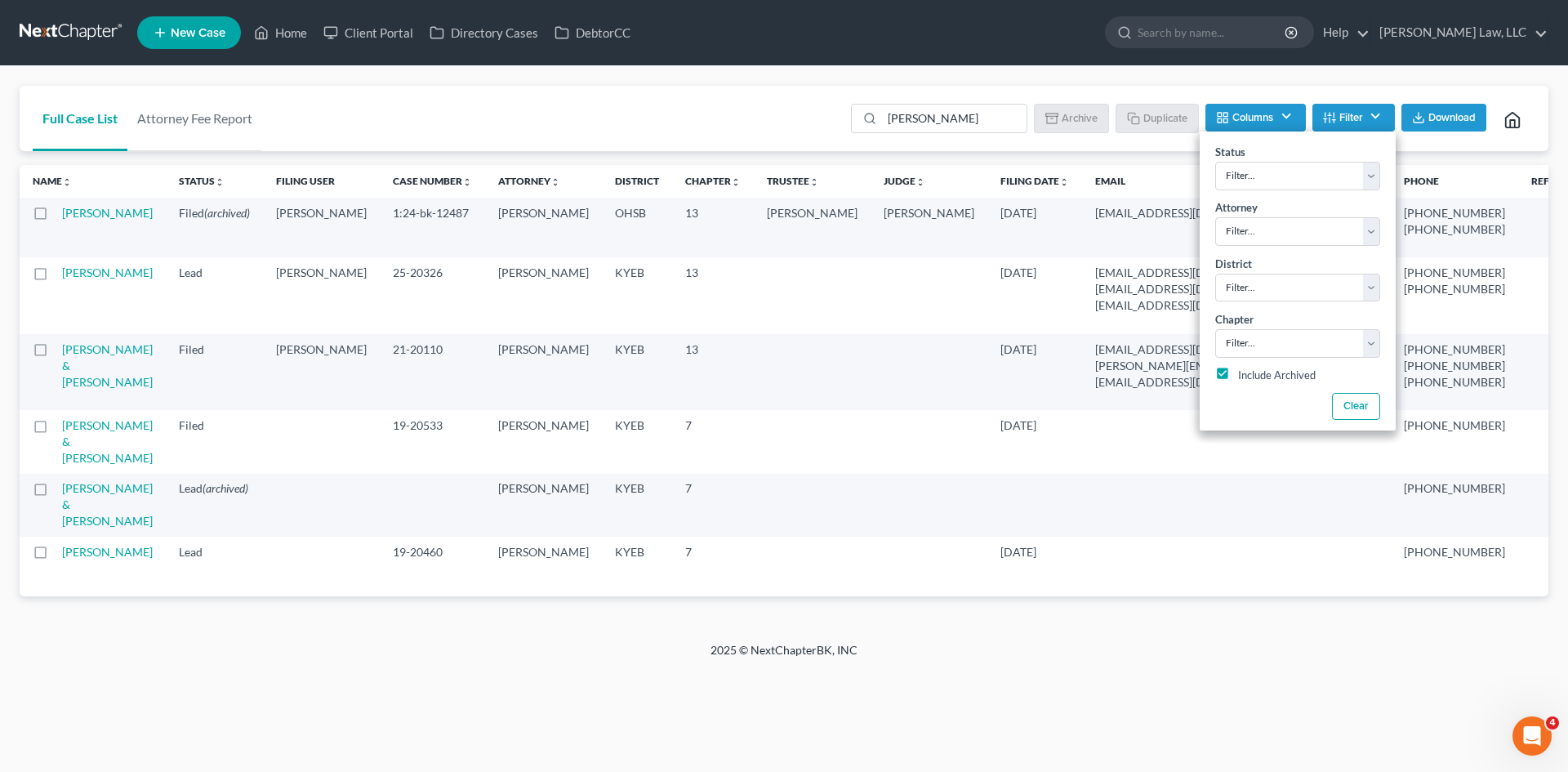
click at [1075, 147] on div "Kelli Batch Download Archive Un-archive Duplicate Columns Attorney Case Number …" at bounding box center [1187, 118] width 694 height 65
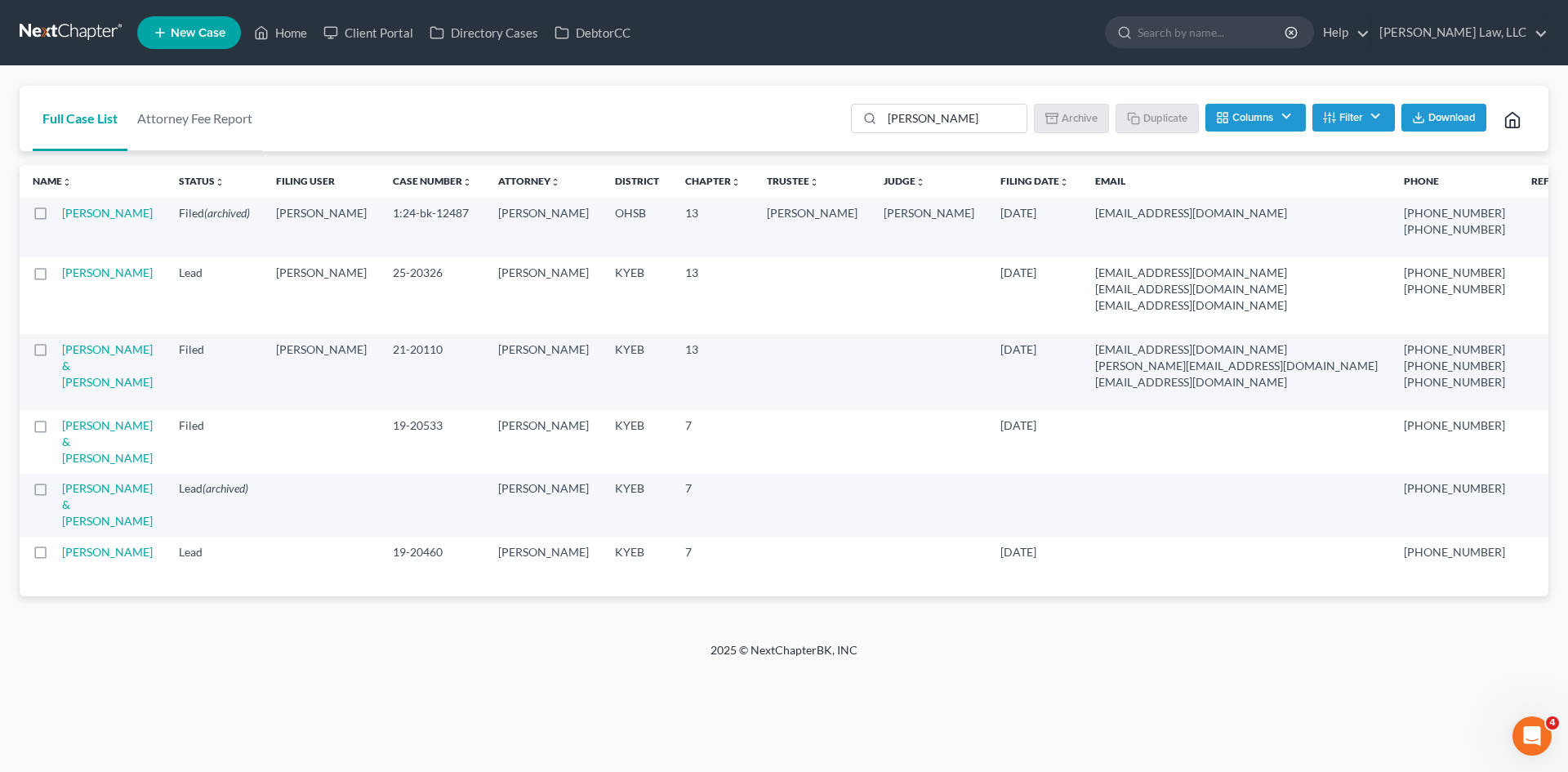
click at [55, 218] on label at bounding box center [55, 218] width 0 height 0
click at [62, 216] on input "checkbox" at bounding box center [68, 211] width 11 height 11
click at [1138, 116] on button "Duplicate" at bounding box center [1158, 118] width 82 height 28
checkbox input "false"
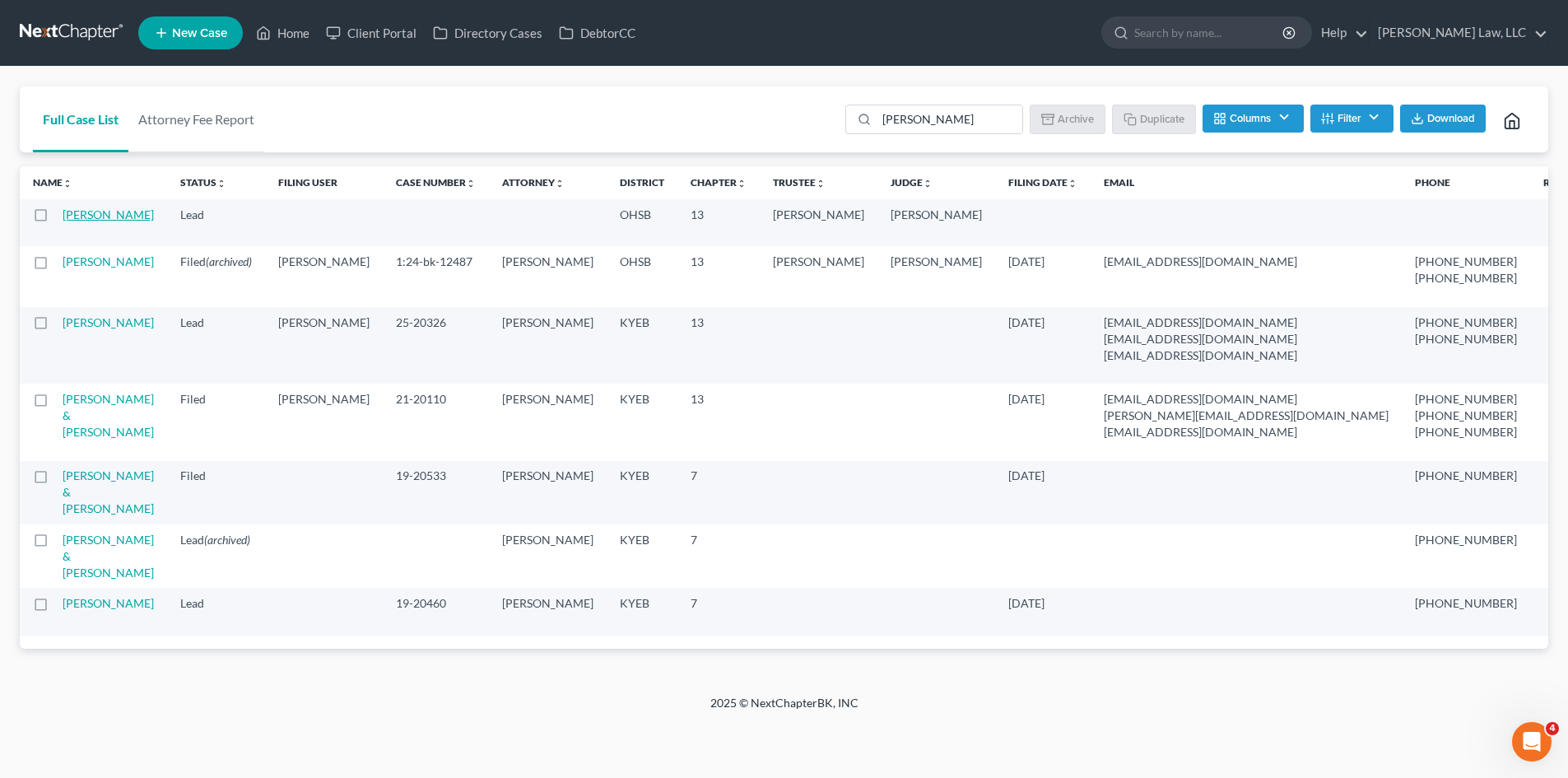
click at [71, 221] on link "[PERSON_NAME]" at bounding box center [108, 215] width 91 height 14
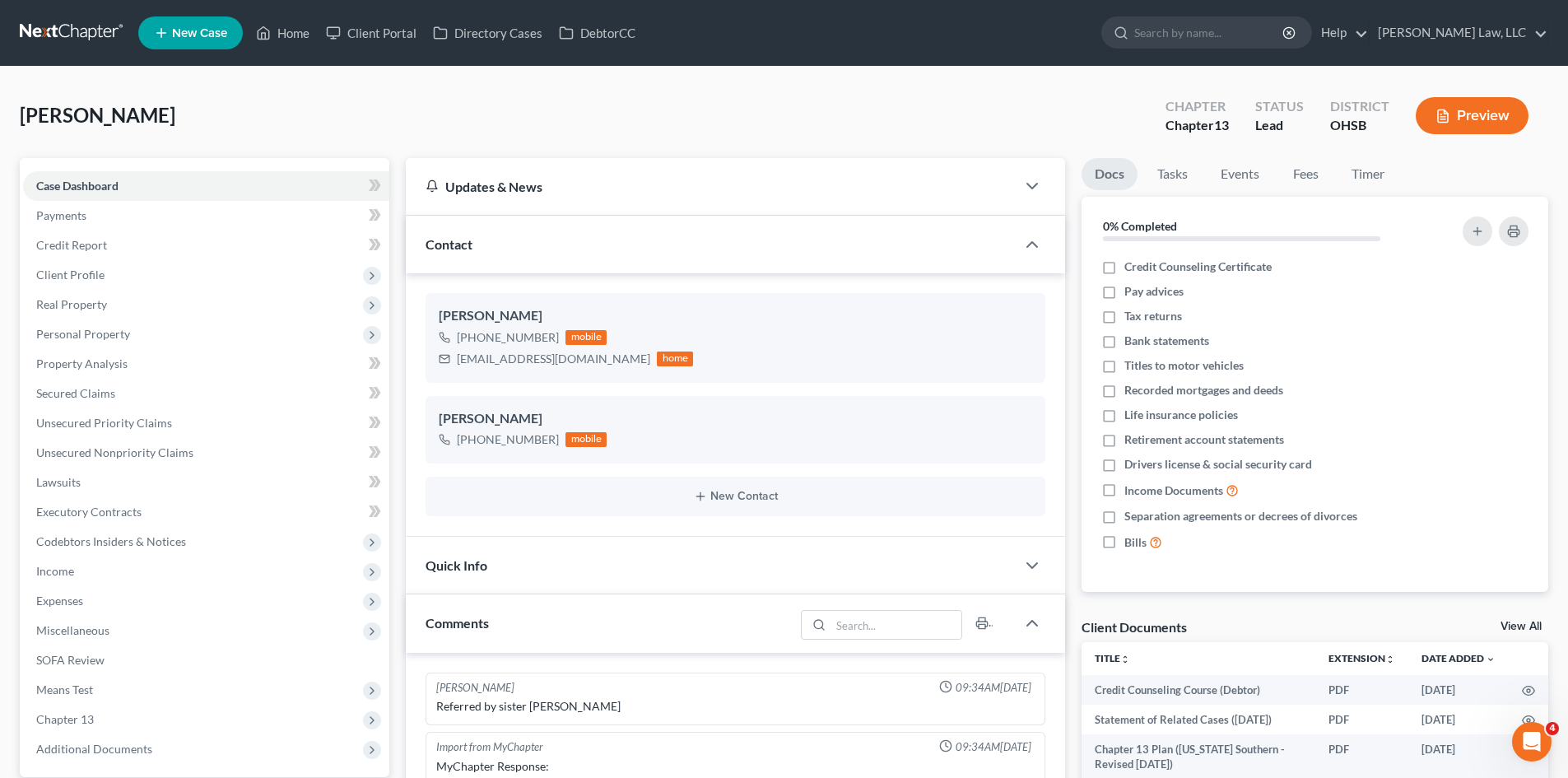
scroll to position [346, 0]
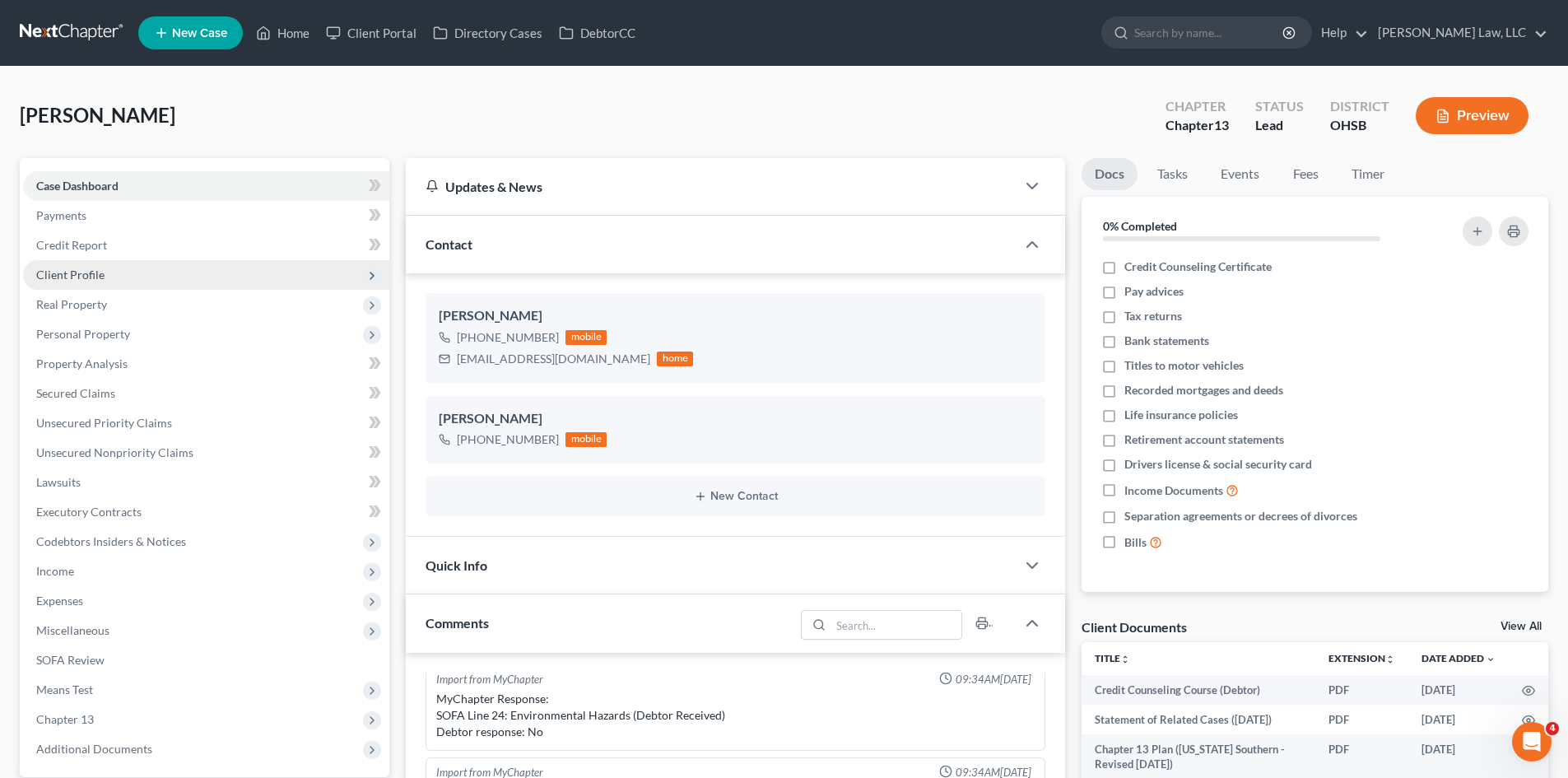
click at [183, 265] on span "Client Profile" at bounding box center [206, 275] width 366 height 30
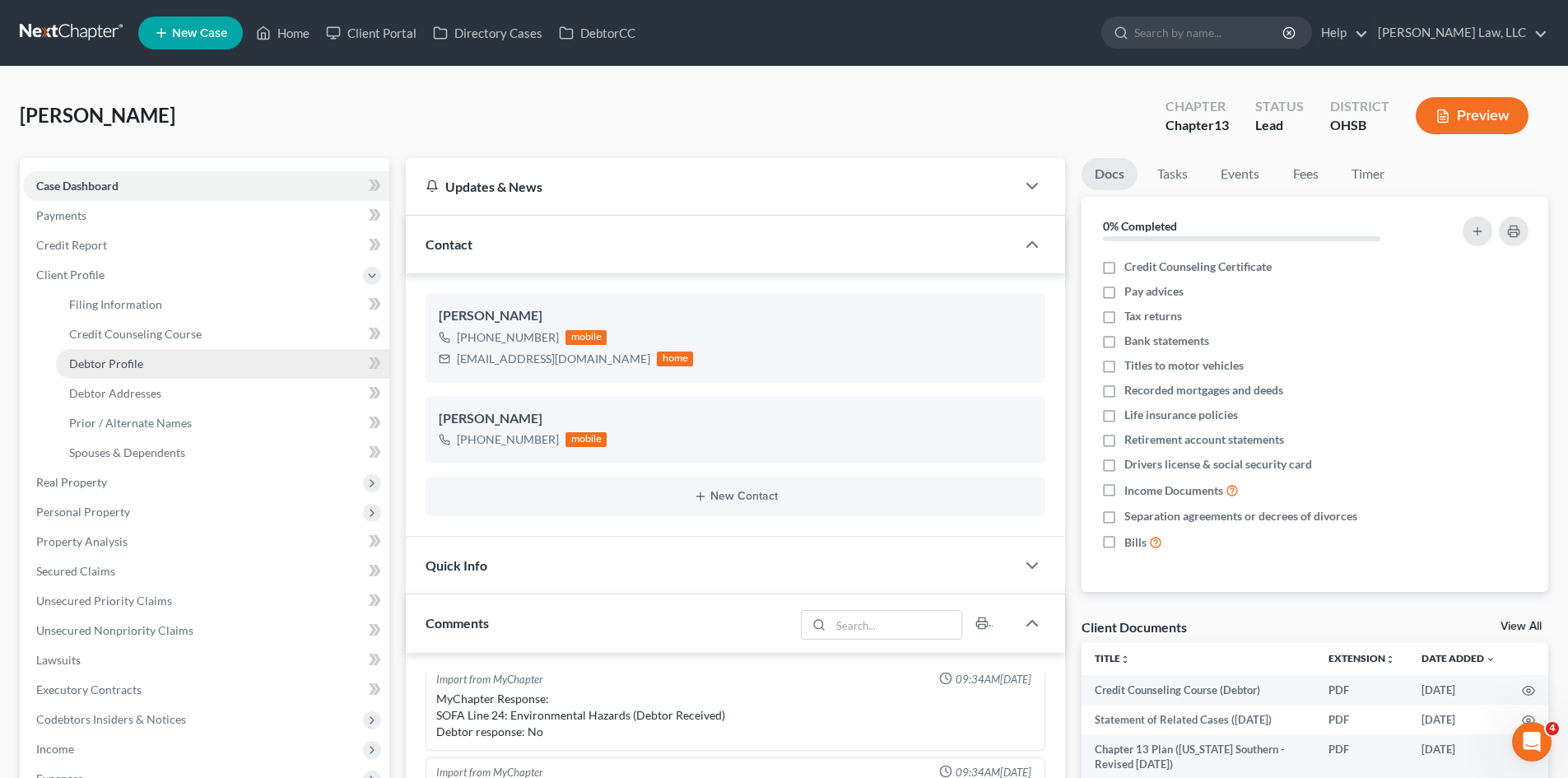
click at [145, 361] on link "Debtor Profile" at bounding box center [222, 364] width 333 height 30
select select "0"
select select "1"
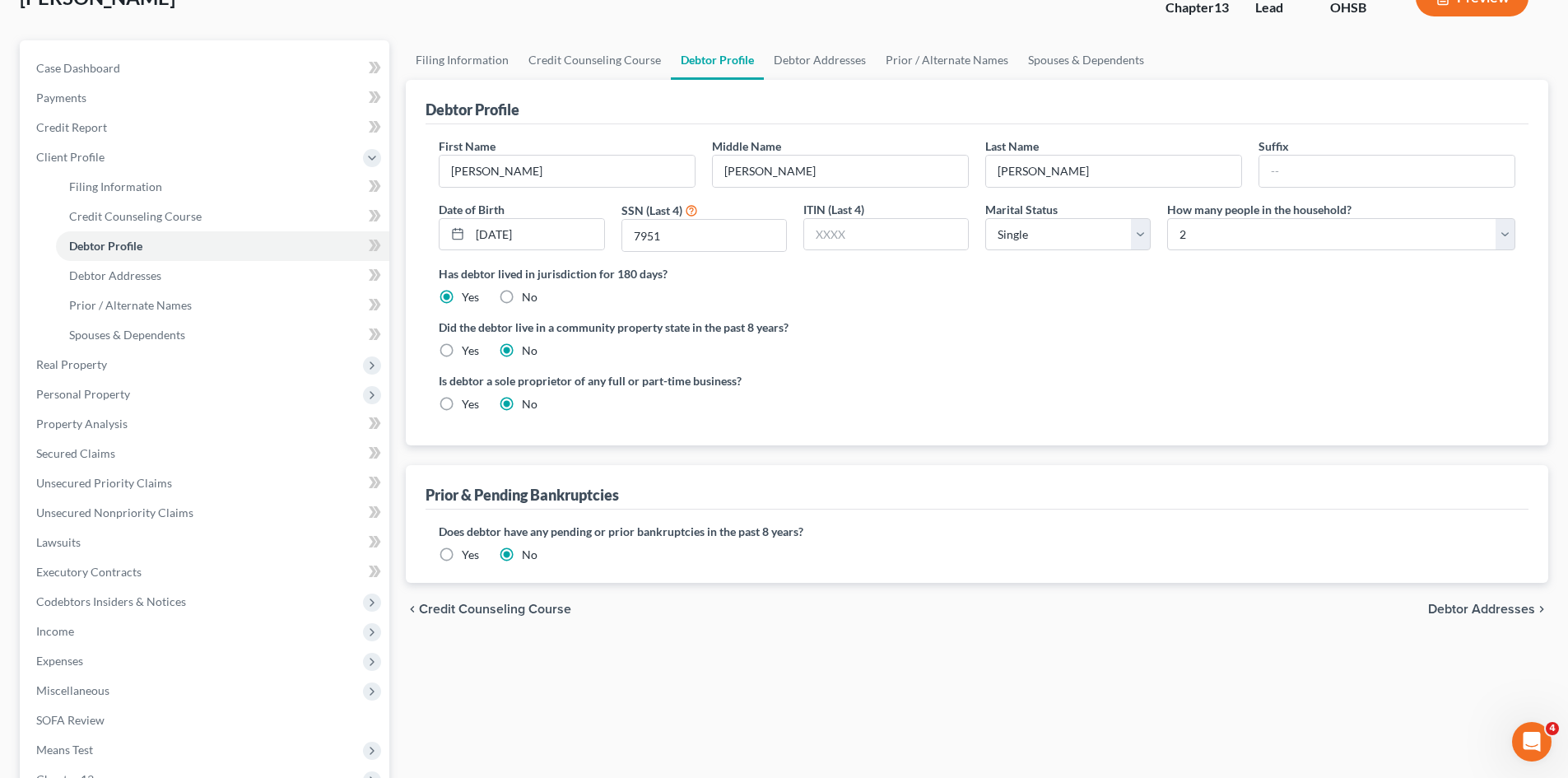
scroll to position [118, 0]
click at [461, 547] on label "Yes" at bounding box center [470, 553] width 18 height 17
click at [468, 547] on input "Yes" at bounding box center [474, 551] width 11 height 11
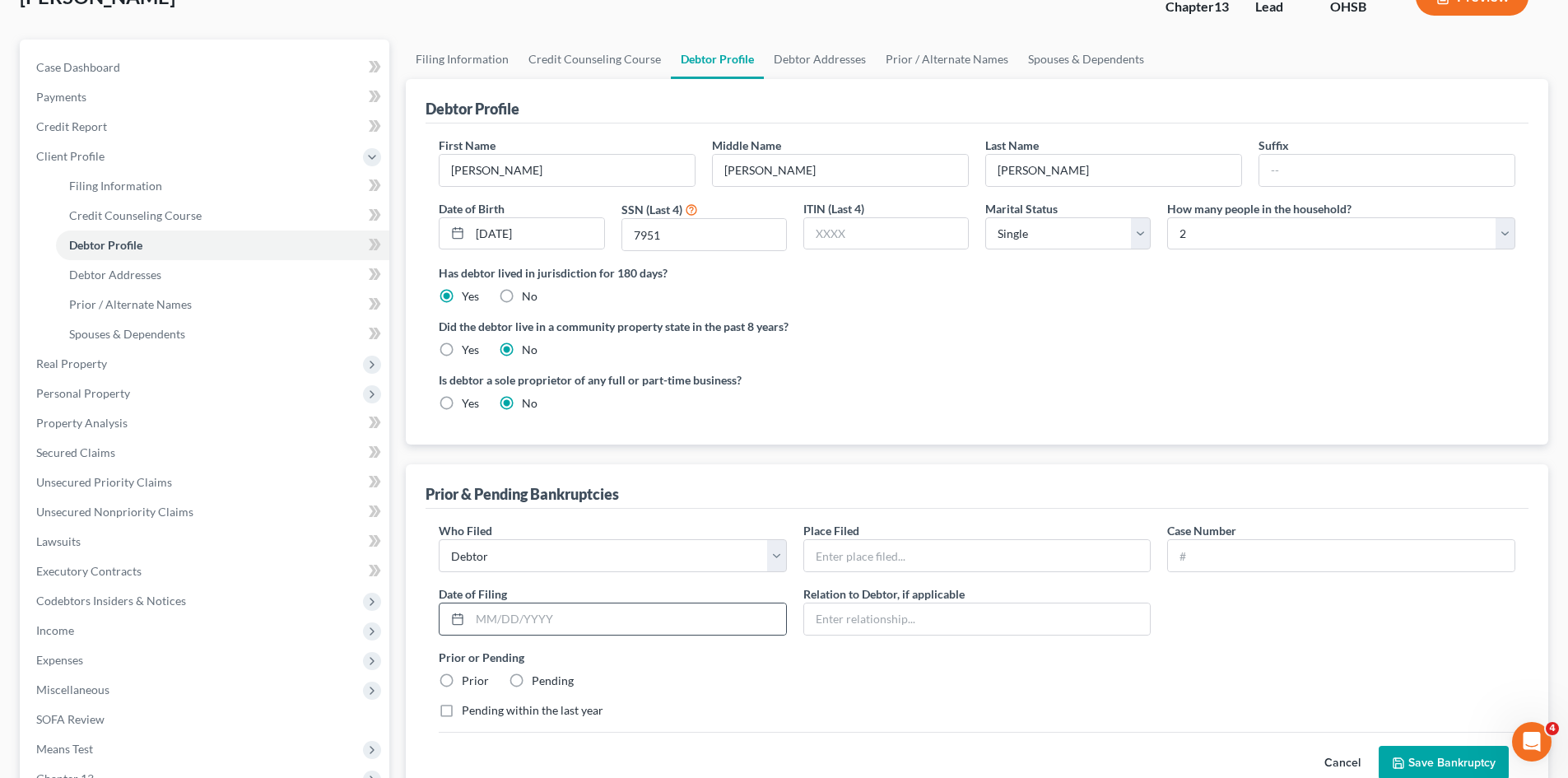
scroll to position [222, 0]
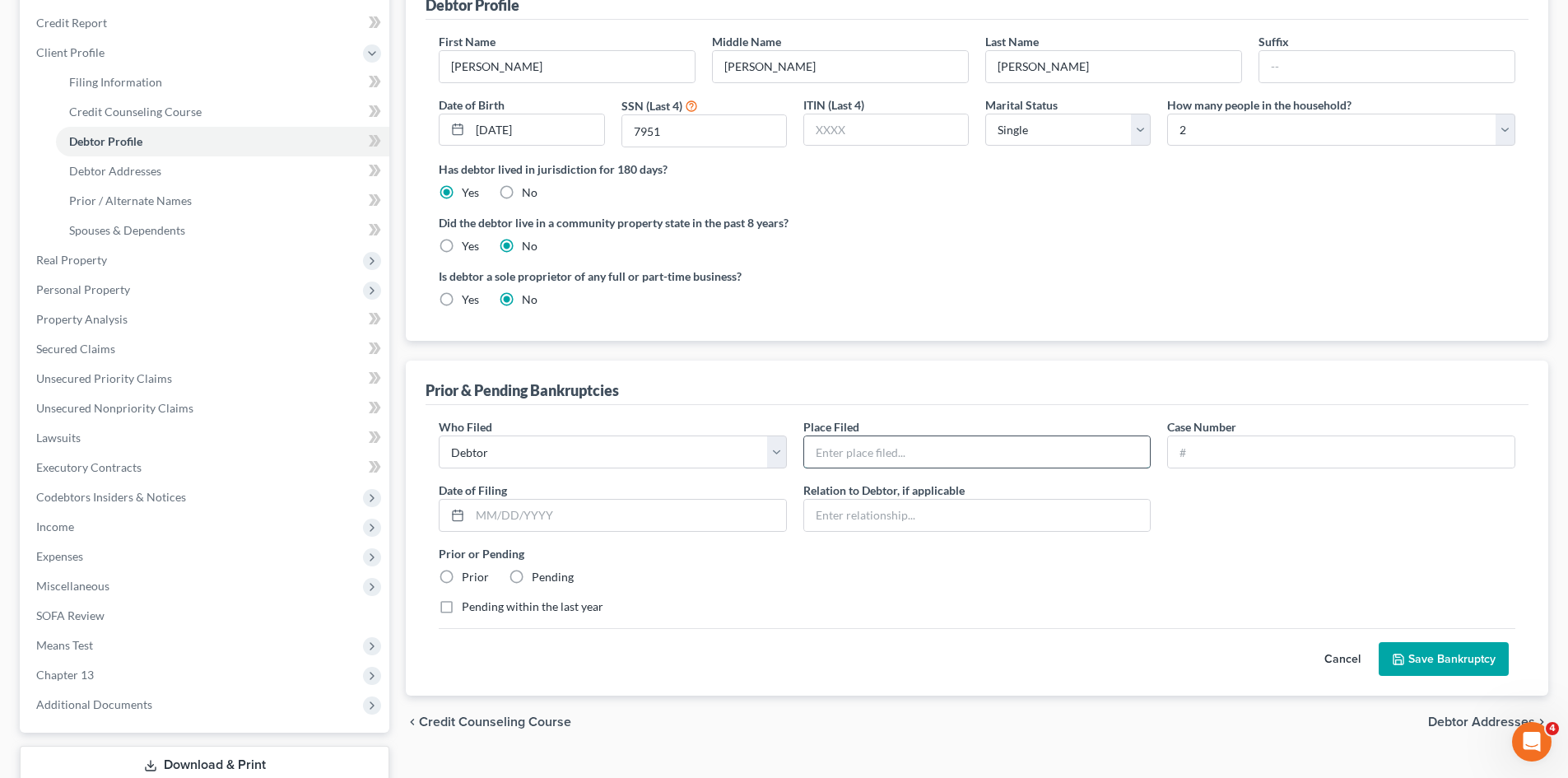
click at [885, 461] on input "text" at bounding box center [978, 452] width 346 height 31
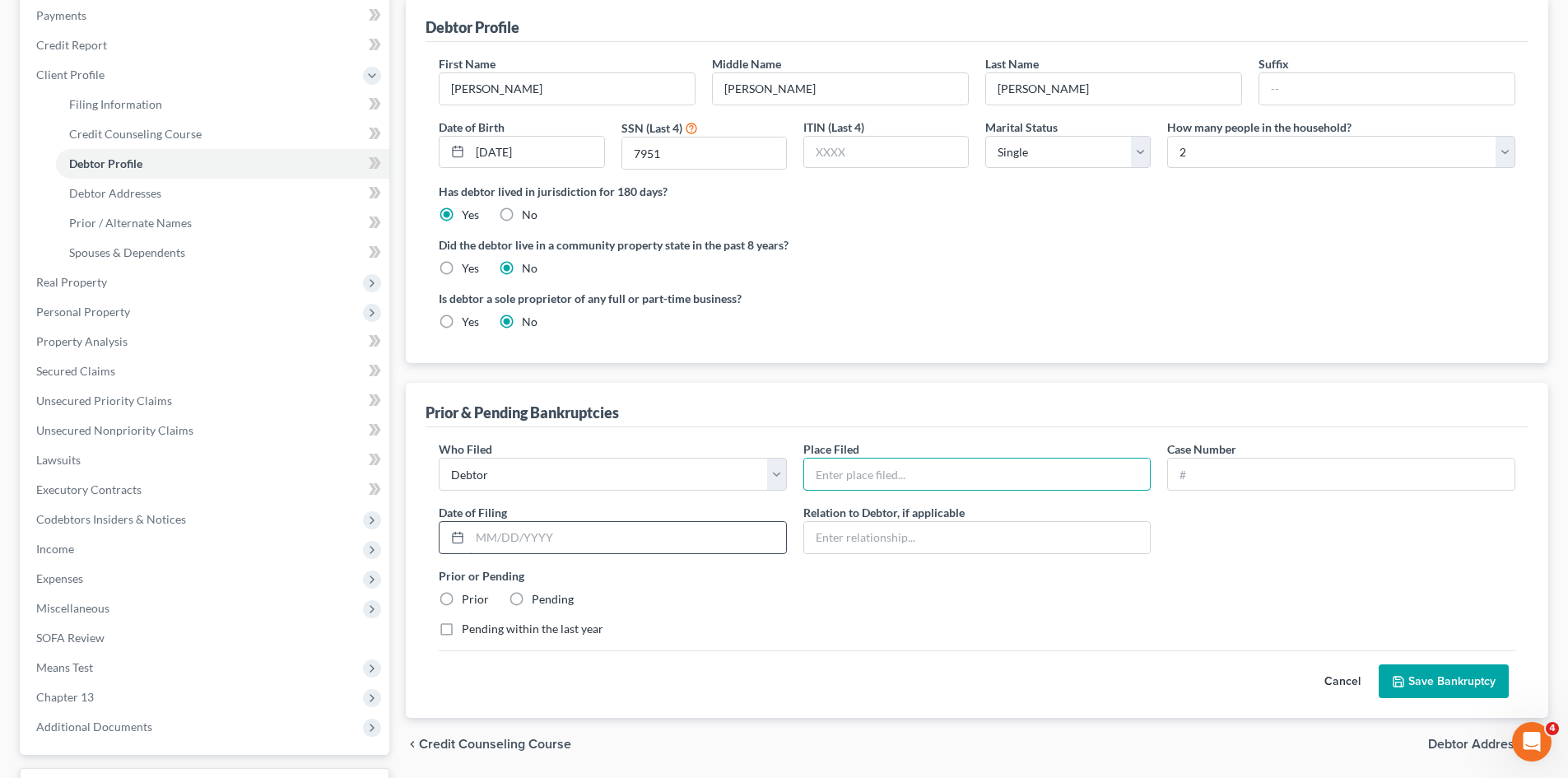
scroll to position [209, 0]
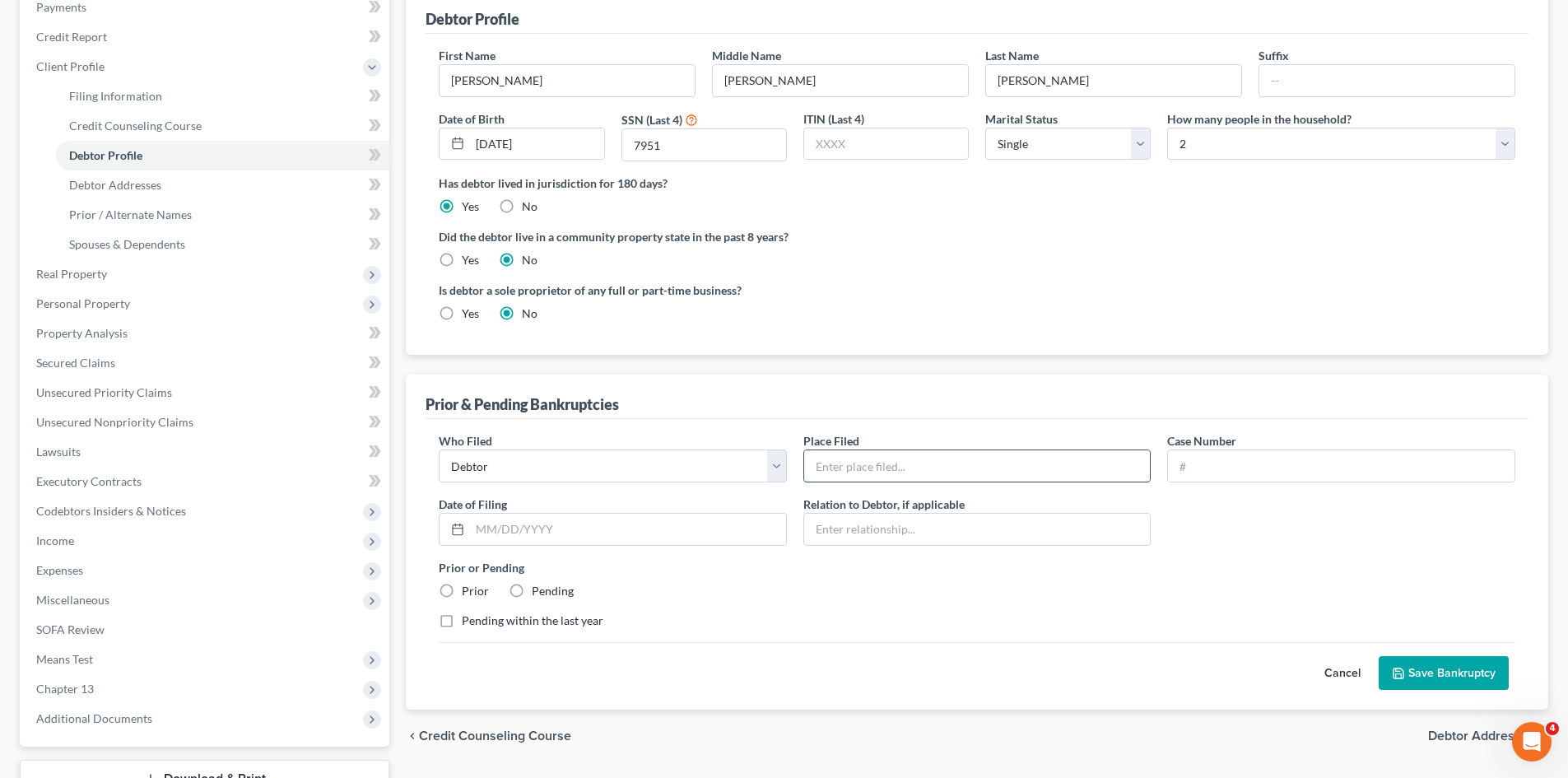
click at [1263, 600] on button "Save Bankruptcy" at bounding box center [1443, 673] width 130 height 34
type input "e"
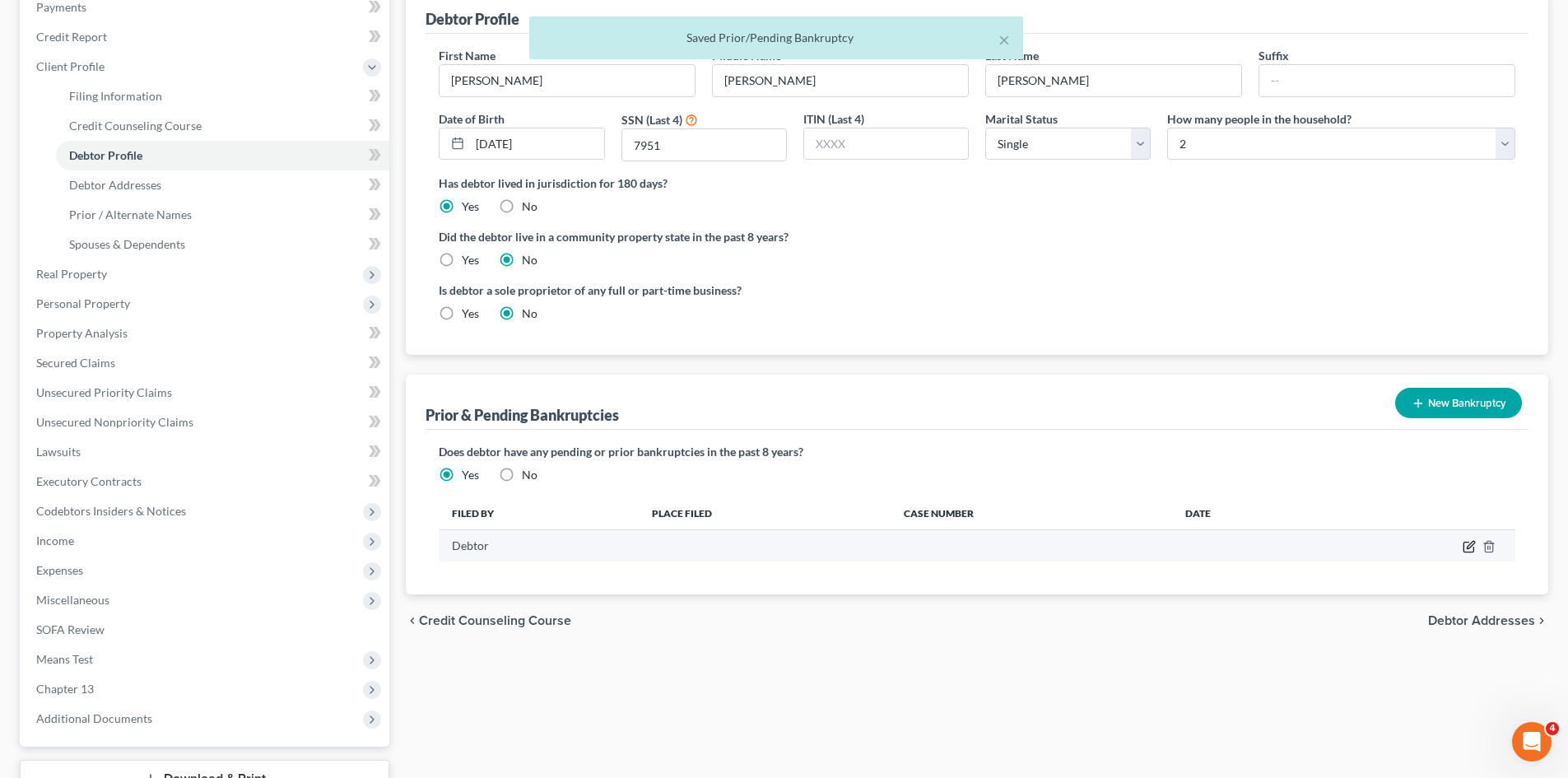
click at [1263, 544] on icon "button" at bounding box center [1470, 545] width 7 height 7
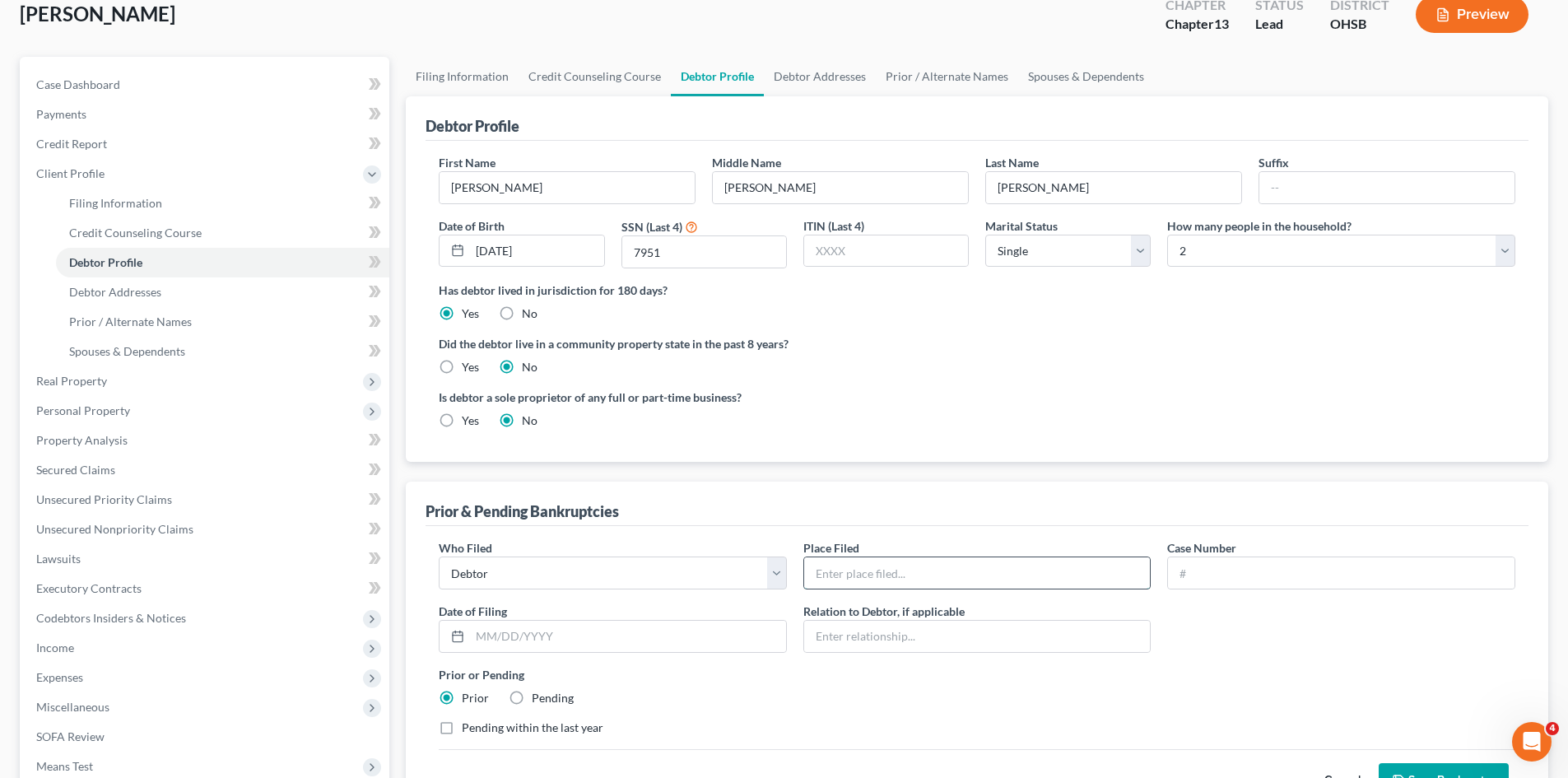
scroll to position [96, 0]
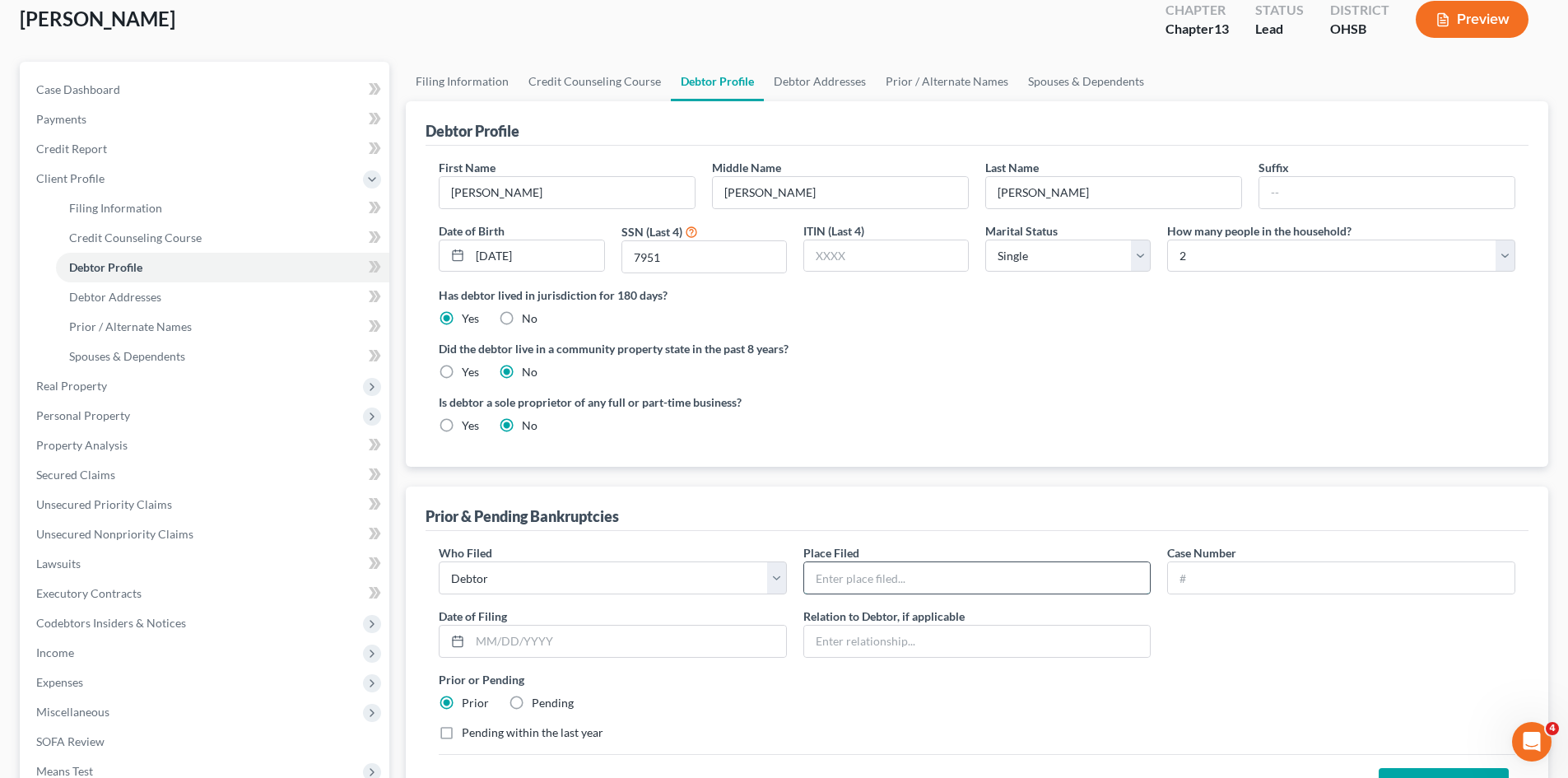
drag, startPoint x: 962, startPoint y: 474, endPoint x: 845, endPoint y: 578, distance: 156.5
click at [845, 578] on input "text" at bounding box center [978, 577] width 346 height 31
type input "Western District of Ohio"
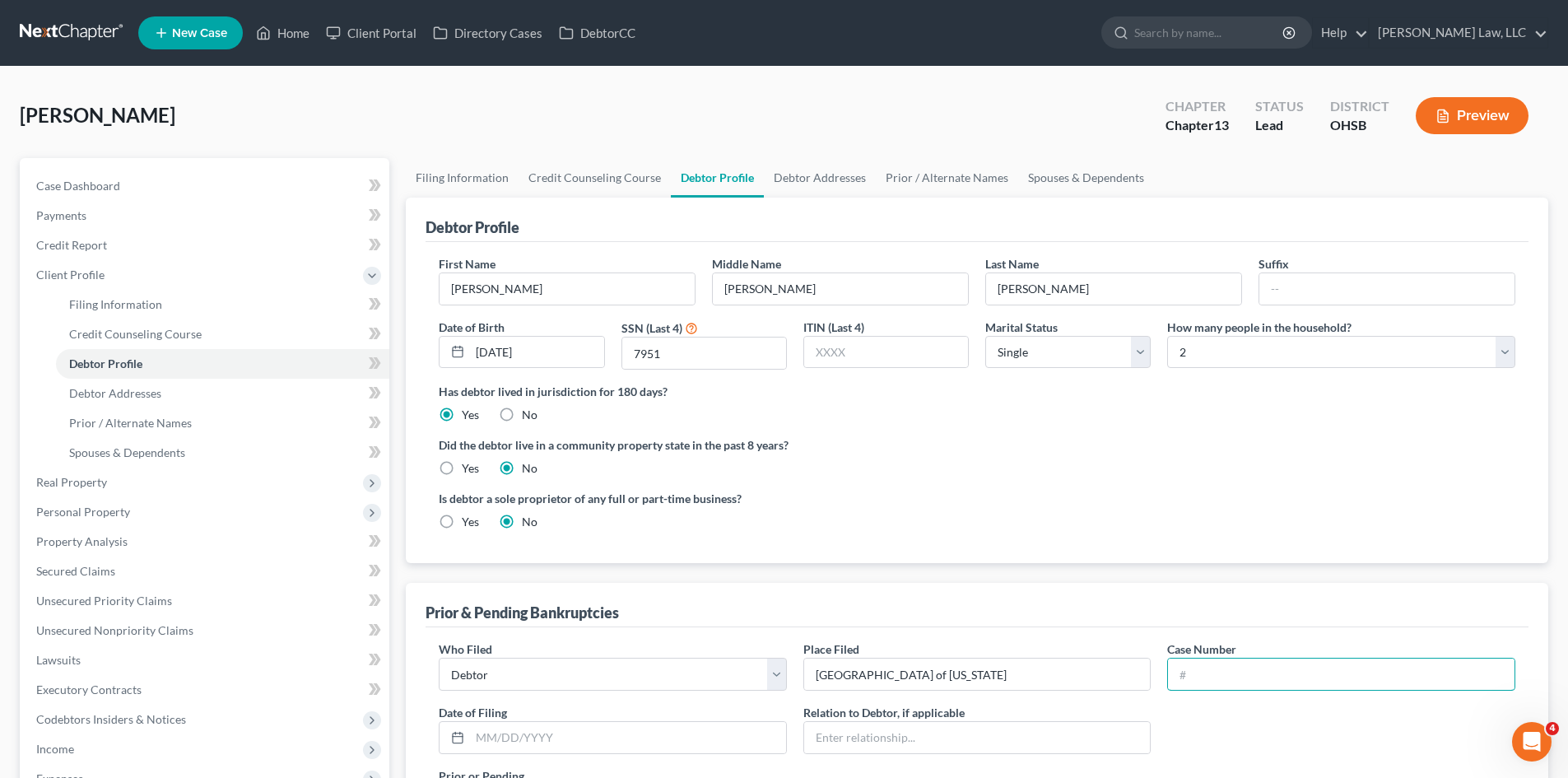
scroll to position [22, 0]
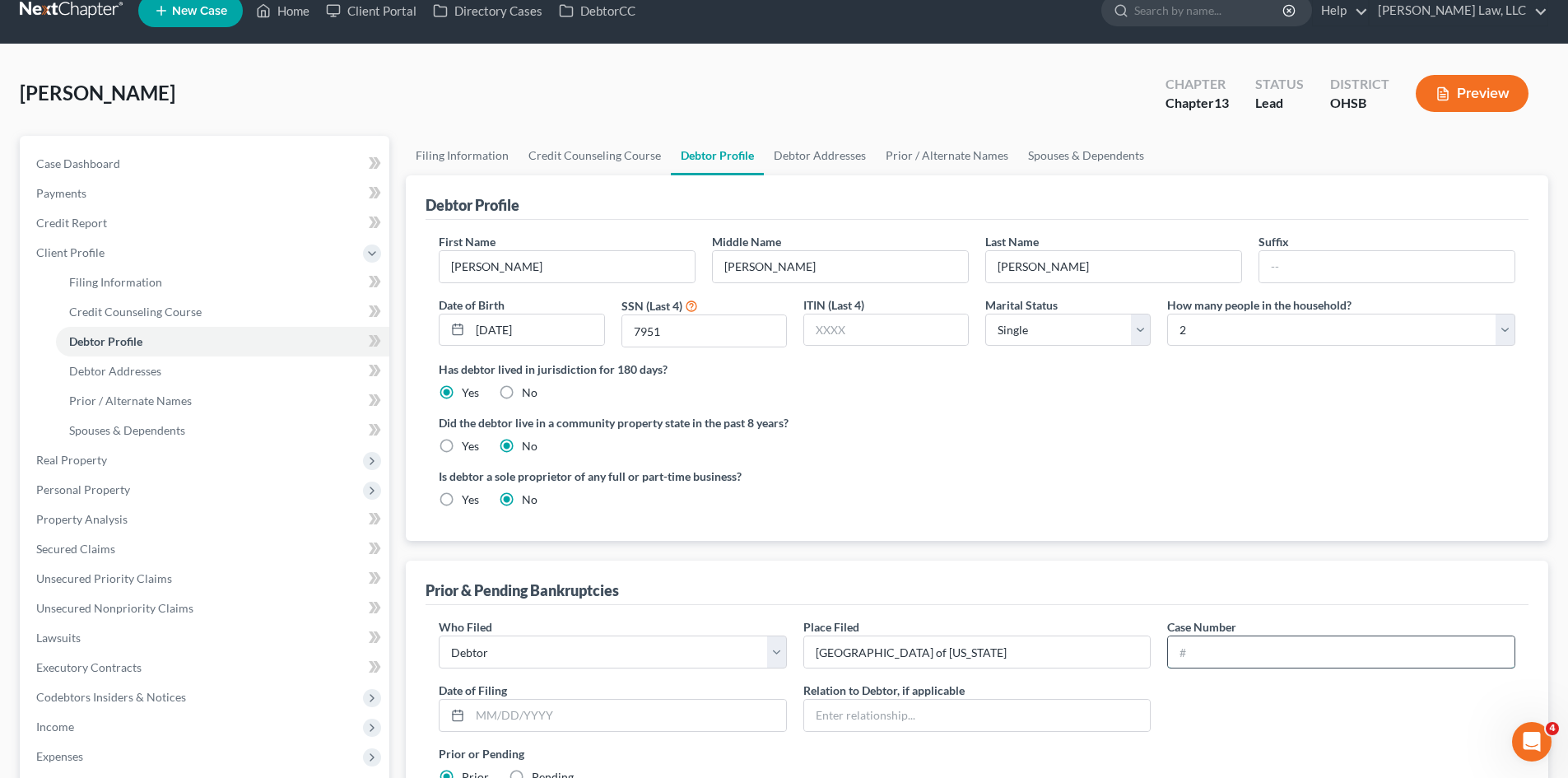
click at [1236, 600] on input "text" at bounding box center [1341, 652] width 346 height 31
paste input "(24:12487)"
click at [1185, 600] on input "(24:12487" at bounding box center [1341, 652] width 346 height 31
type input "24:12487"
click at [1214, 600] on div "Who Filed * Debtor Other Place Filed * Western District of Ohio Case Number 24:…" at bounding box center [977, 722] width 1093 height 210
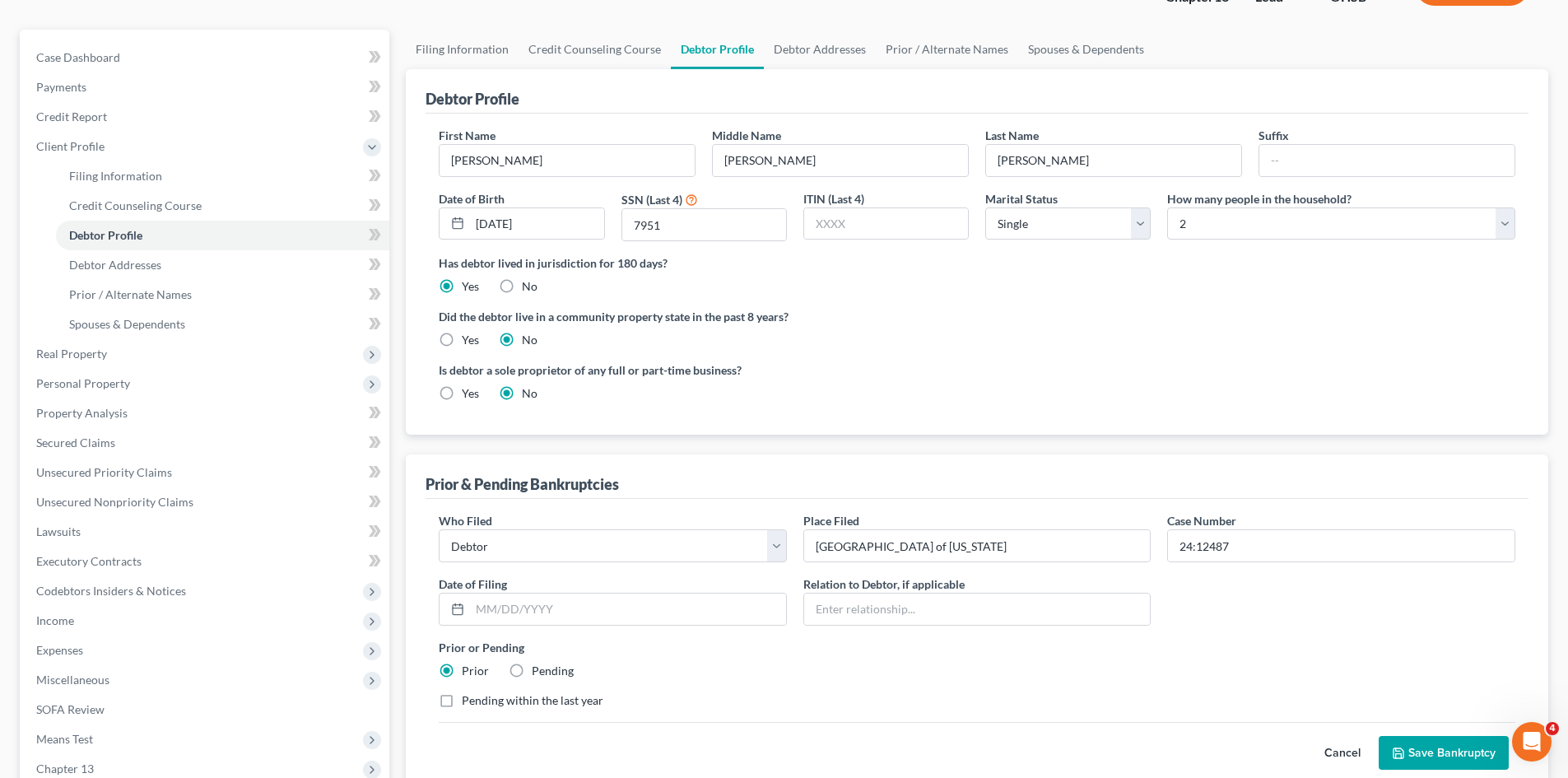
scroll to position [124, 0]
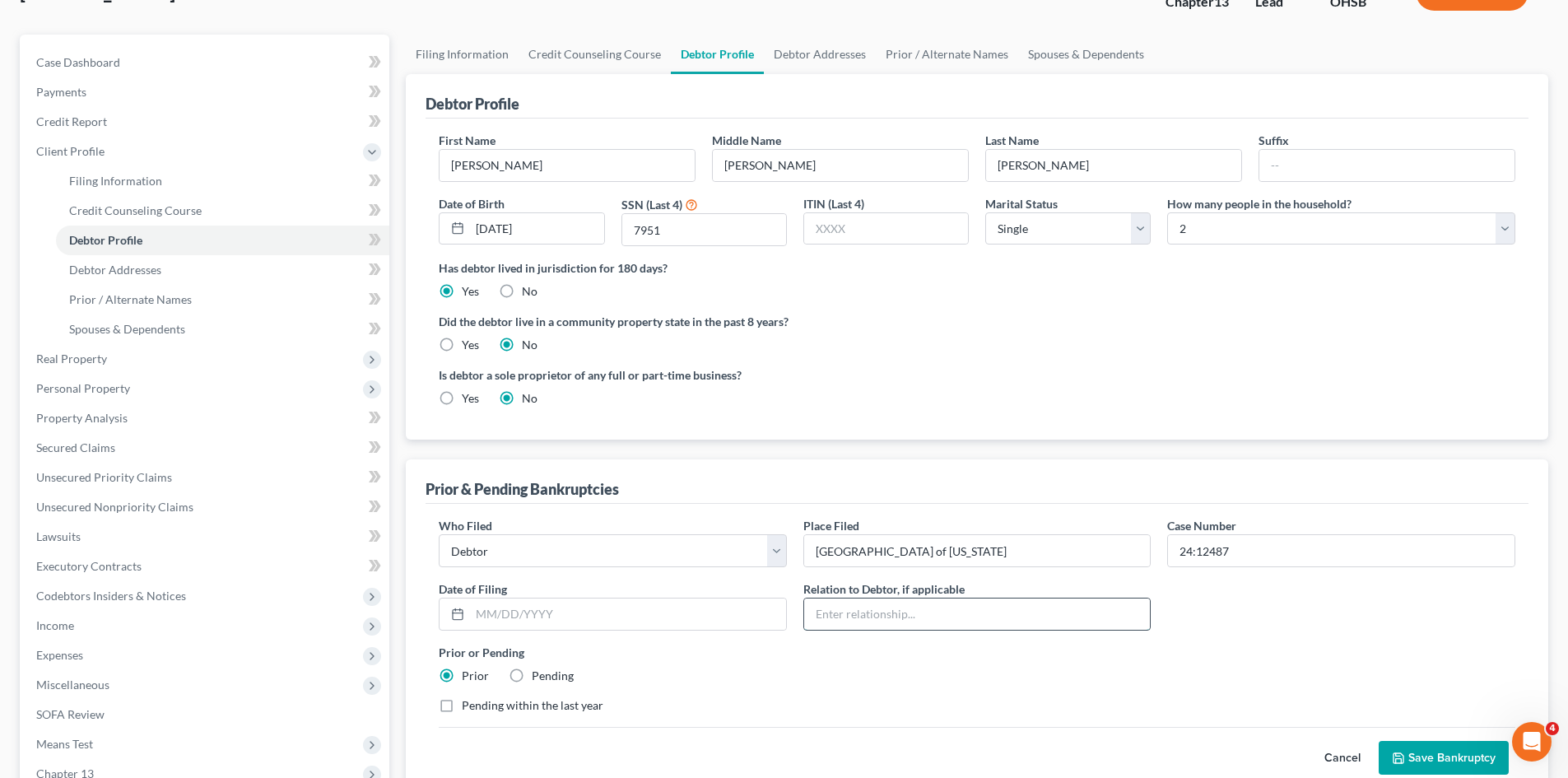
click at [872, 600] on input "text" at bounding box center [978, 614] width 346 height 31
click at [699, 599] on input "text" at bounding box center [628, 614] width 316 height 31
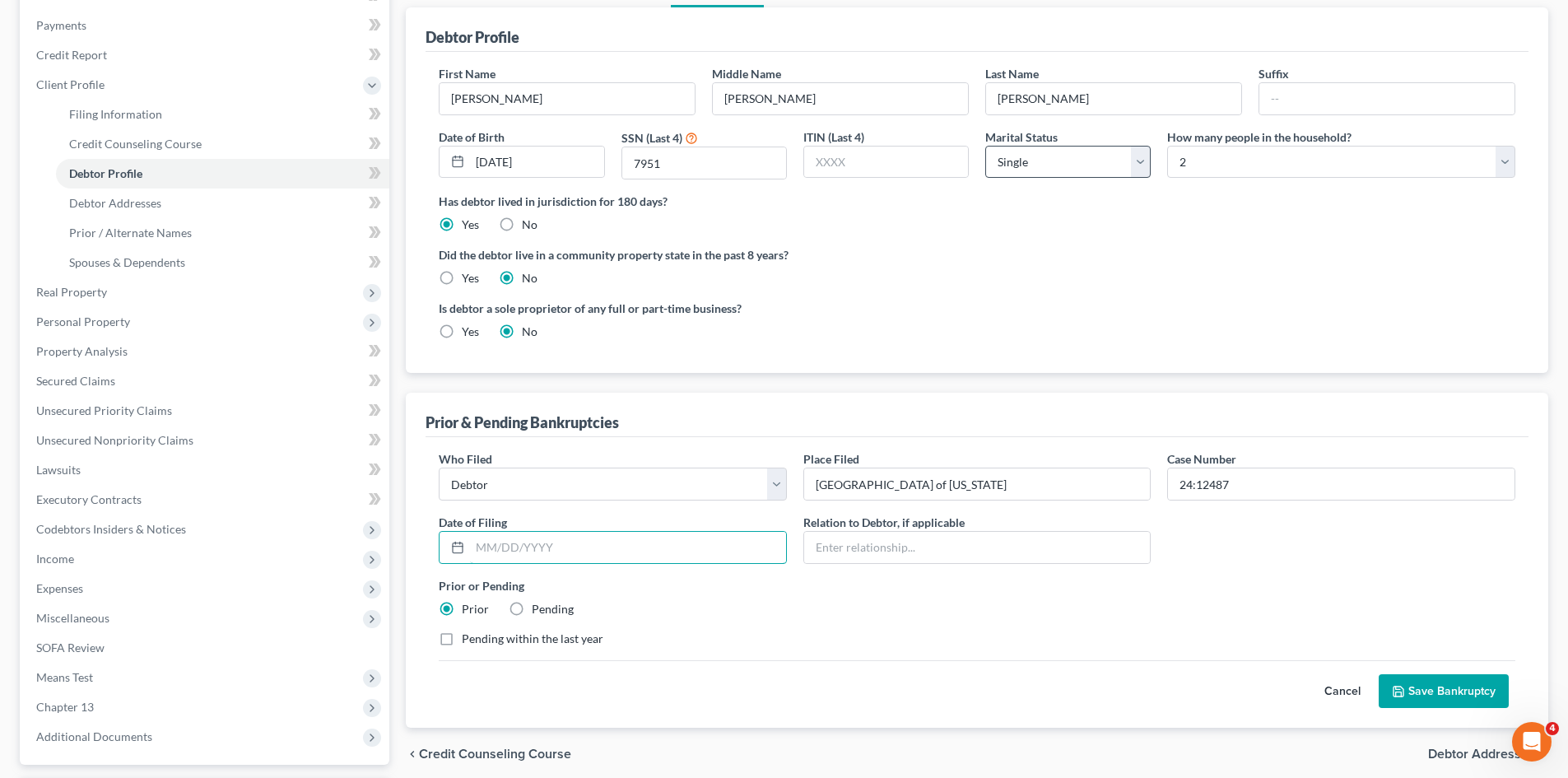
scroll to position [0, 0]
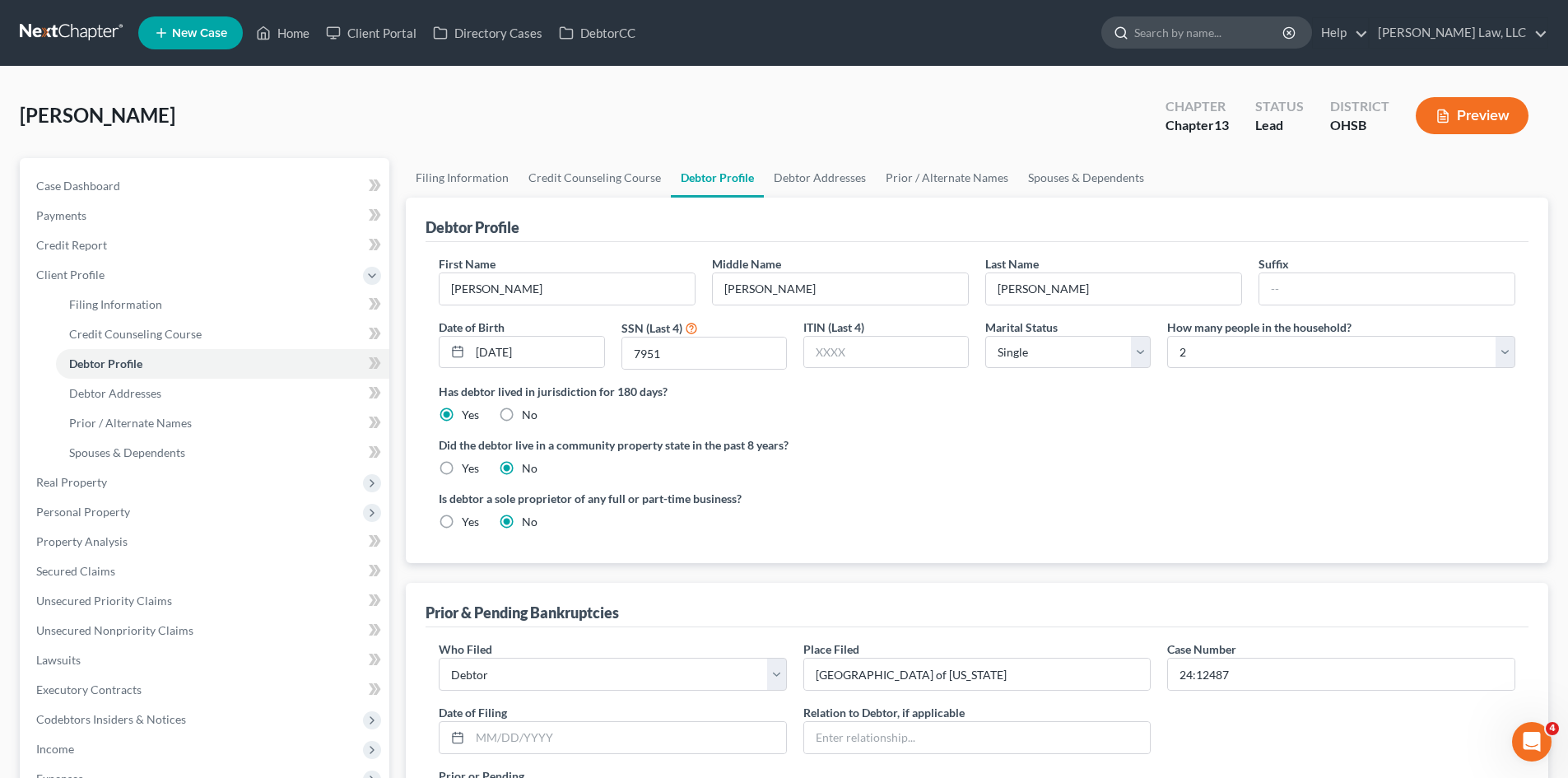
click at [1172, 26] on input "search" at bounding box center [1209, 33] width 150 height 30
click at [1167, 42] on input "search" at bounding box center [1209, 33] width 150 height 30
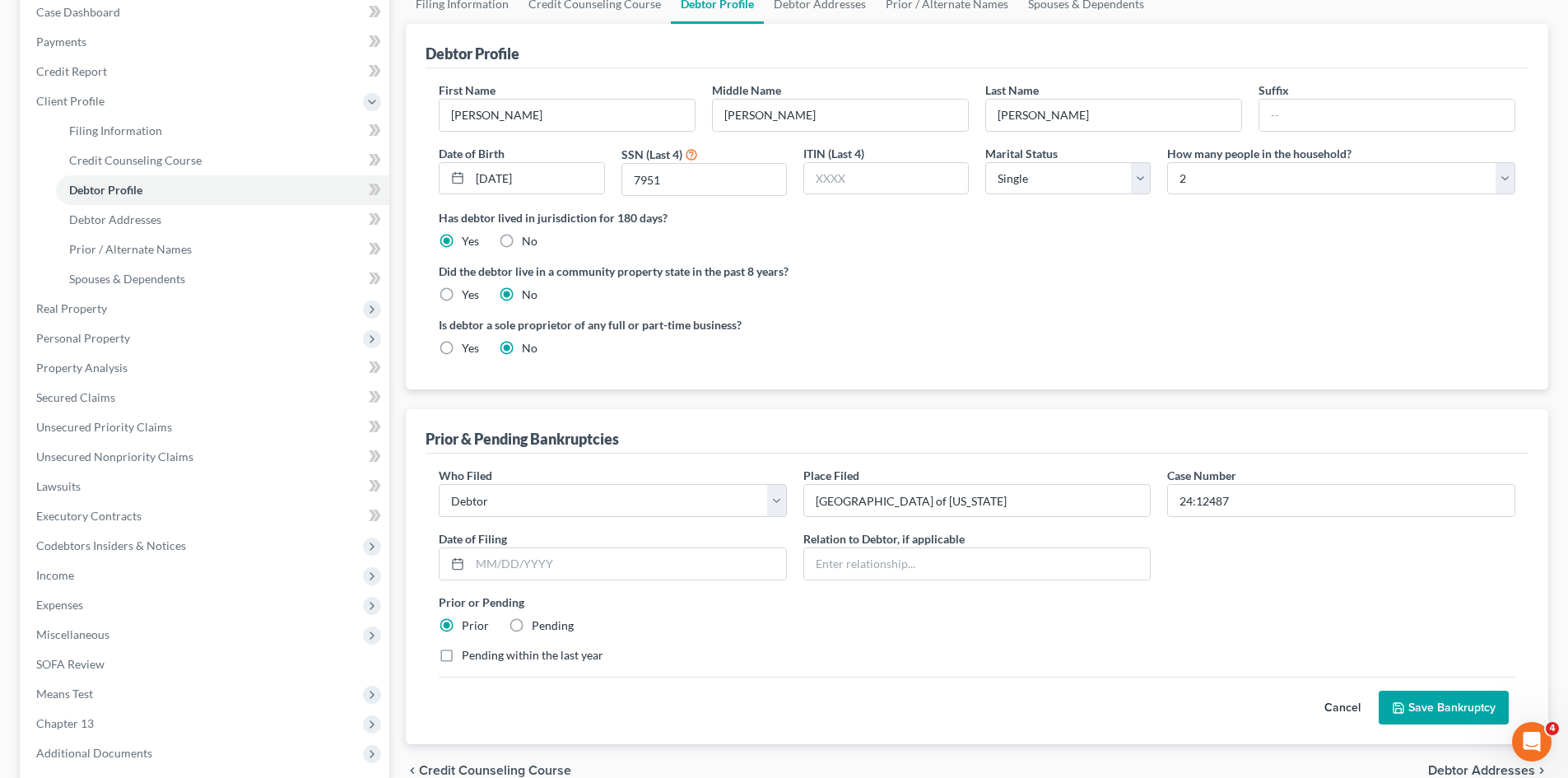
scroll to position [202, 0]
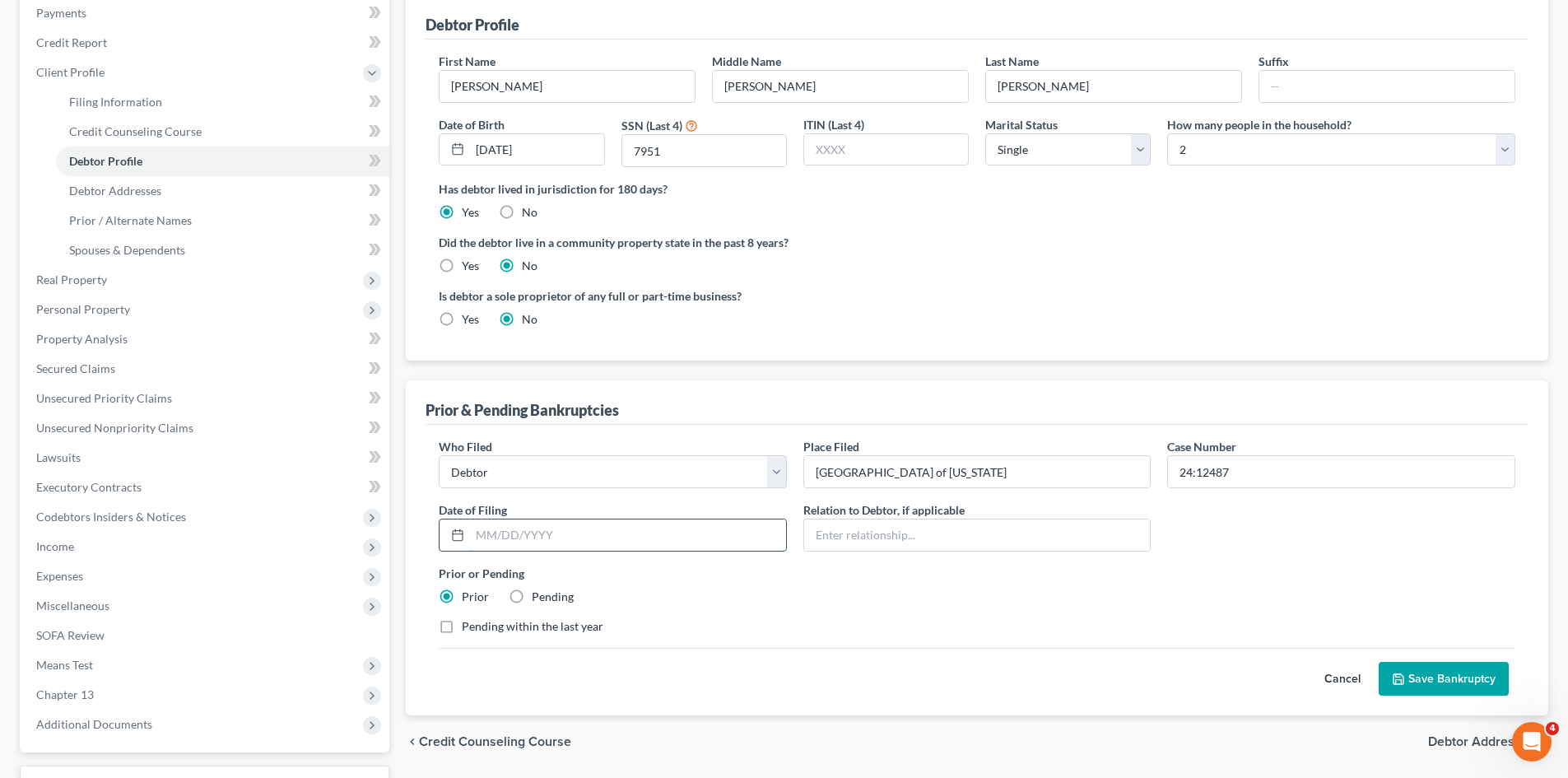
click at [501, 537] on input "text" at bounding box center [628, 535] width 316 height 31
type input "10/05/2024"
click at [780, 600] on div "Cancel Save Bankruptcy" at bounding box center [977, 672] width 1077 height 49
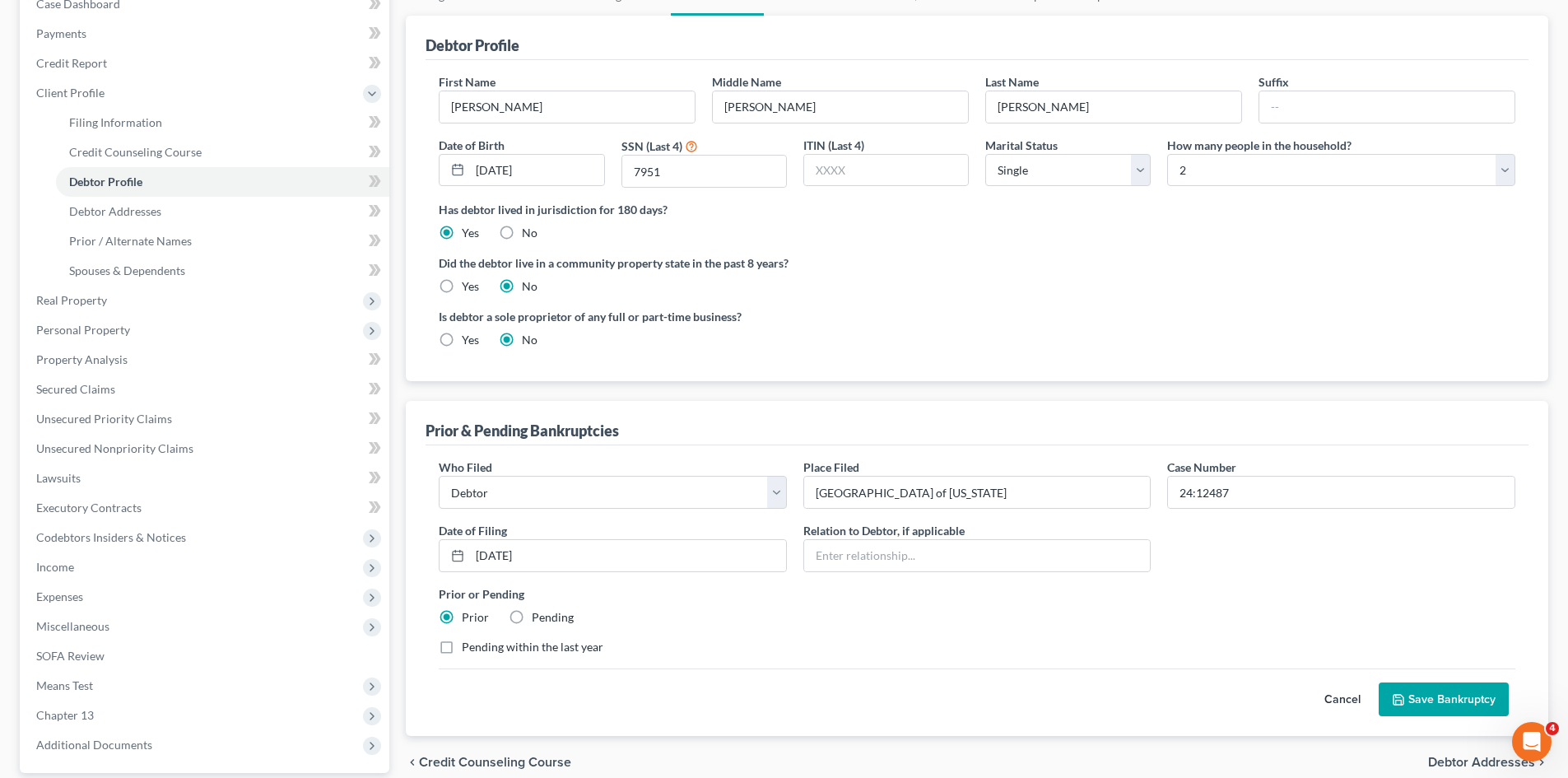
scroll to position [187, 0]
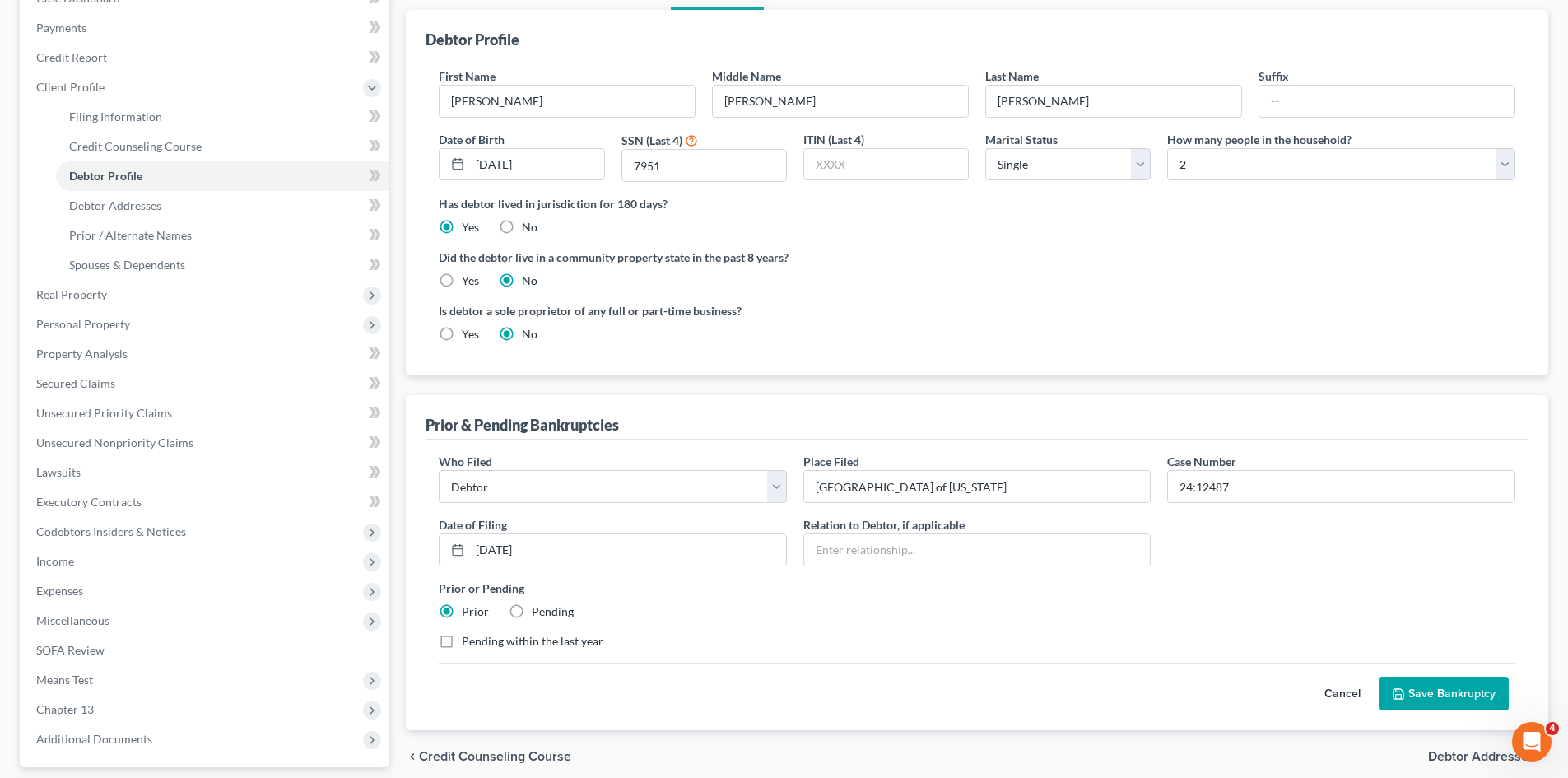
click at [1263, 600] on icon "submit" at bounding box center [1397, 693] width 10 height 10
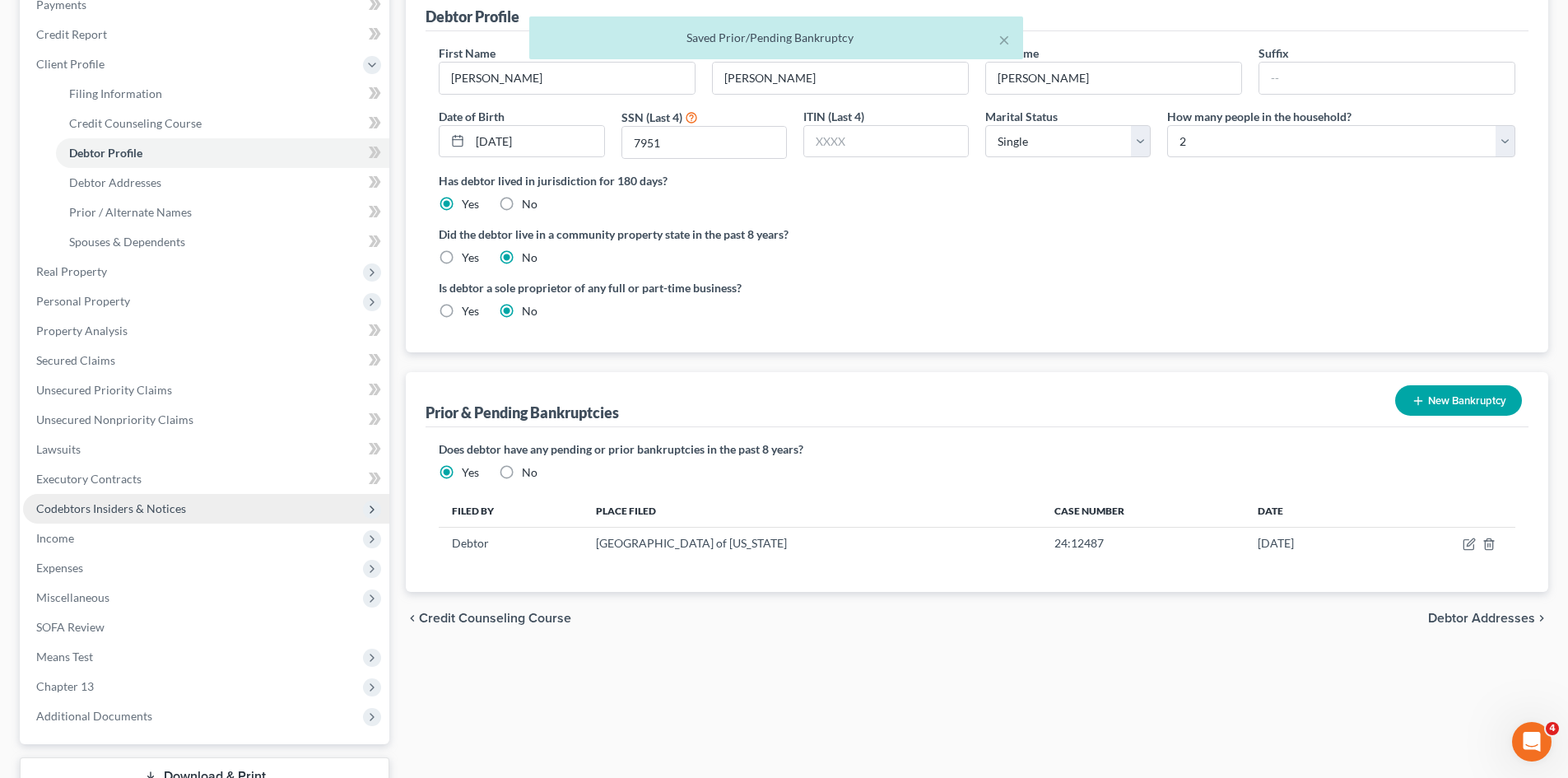
scroll to position [334, 0]
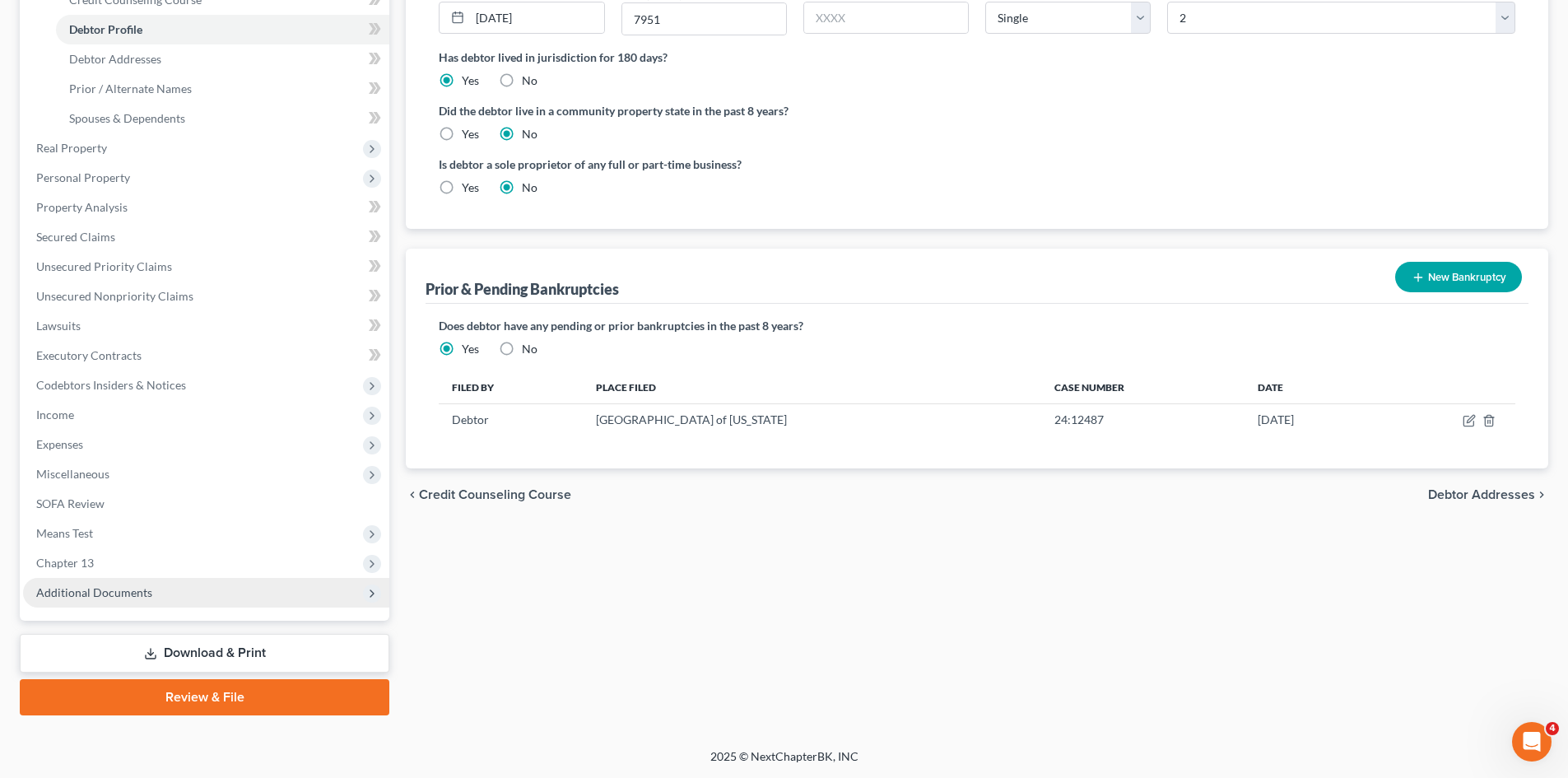
click at [192, 578] on span "Additional Documents" at bounding box center [206, 593] width 366 height 30
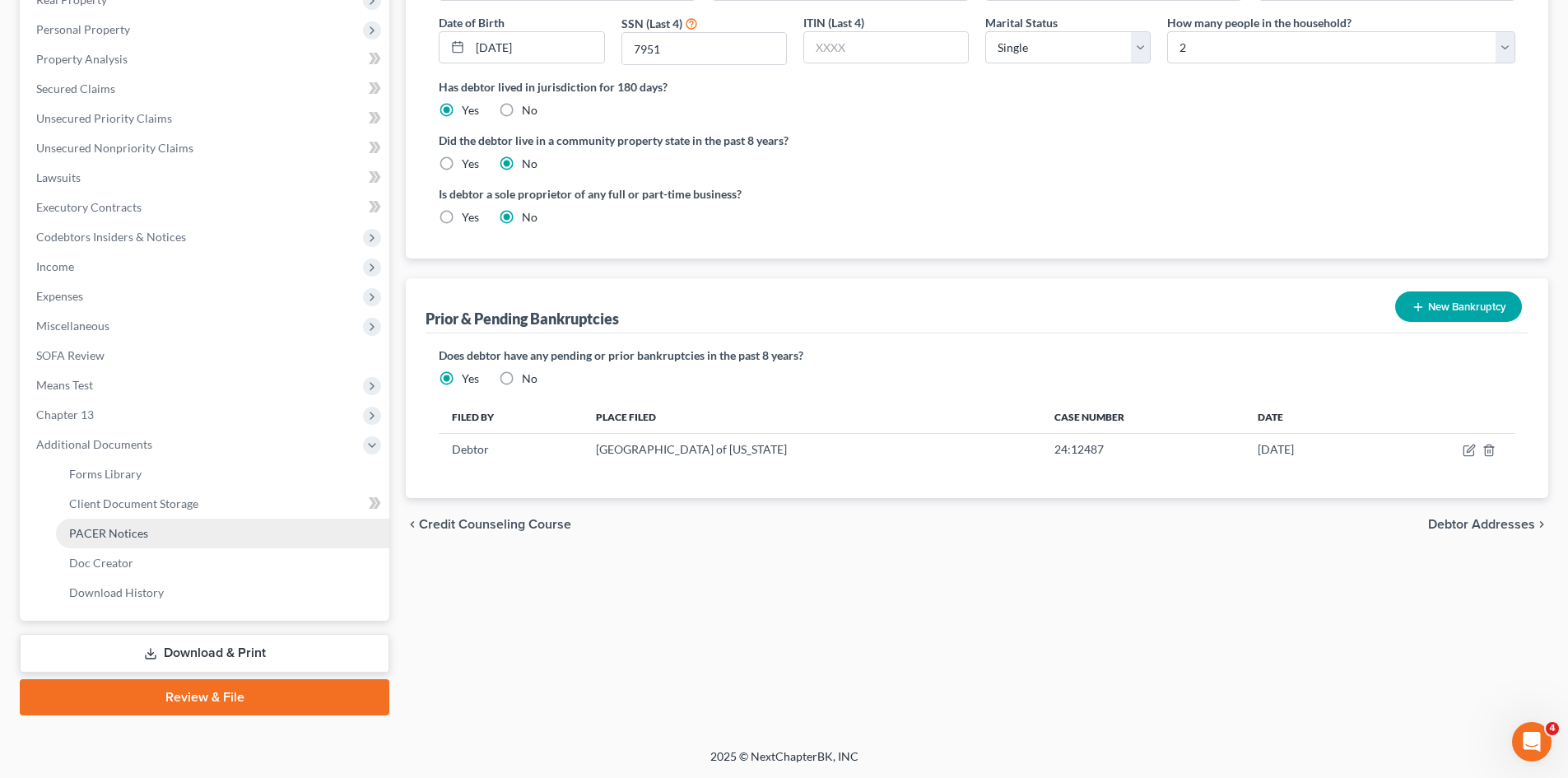
click at [139, 534] on span "PACER Notices" at bounding box center [108, 533] width 79 height 14
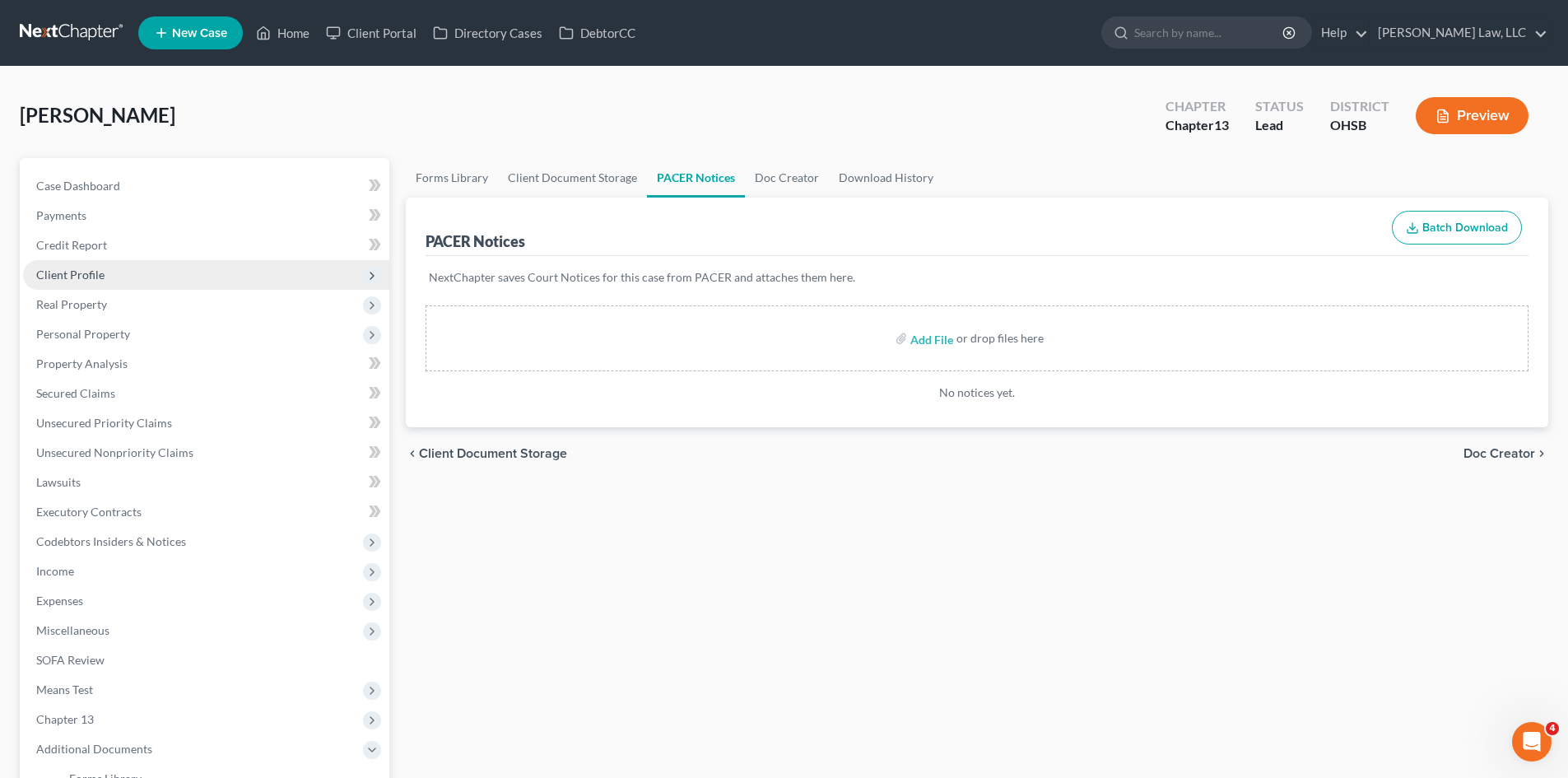
click at [139, 273] on span "Client Profile" at bounding box center [206, 275] width 366 height 30
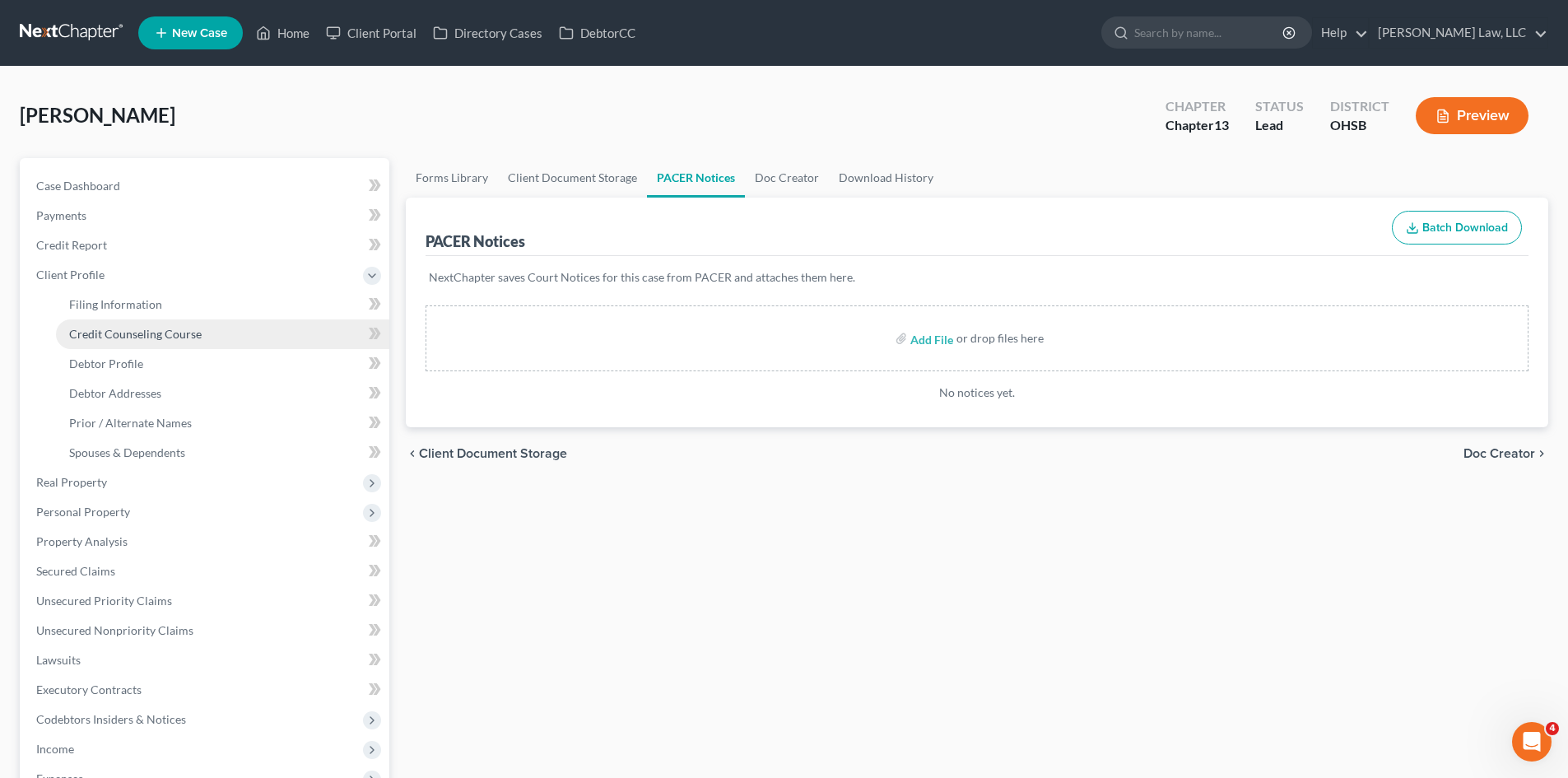
click at [138, 329] on span "Credit Counseling Course" at bounding box center [135, 334] width 133 height 14
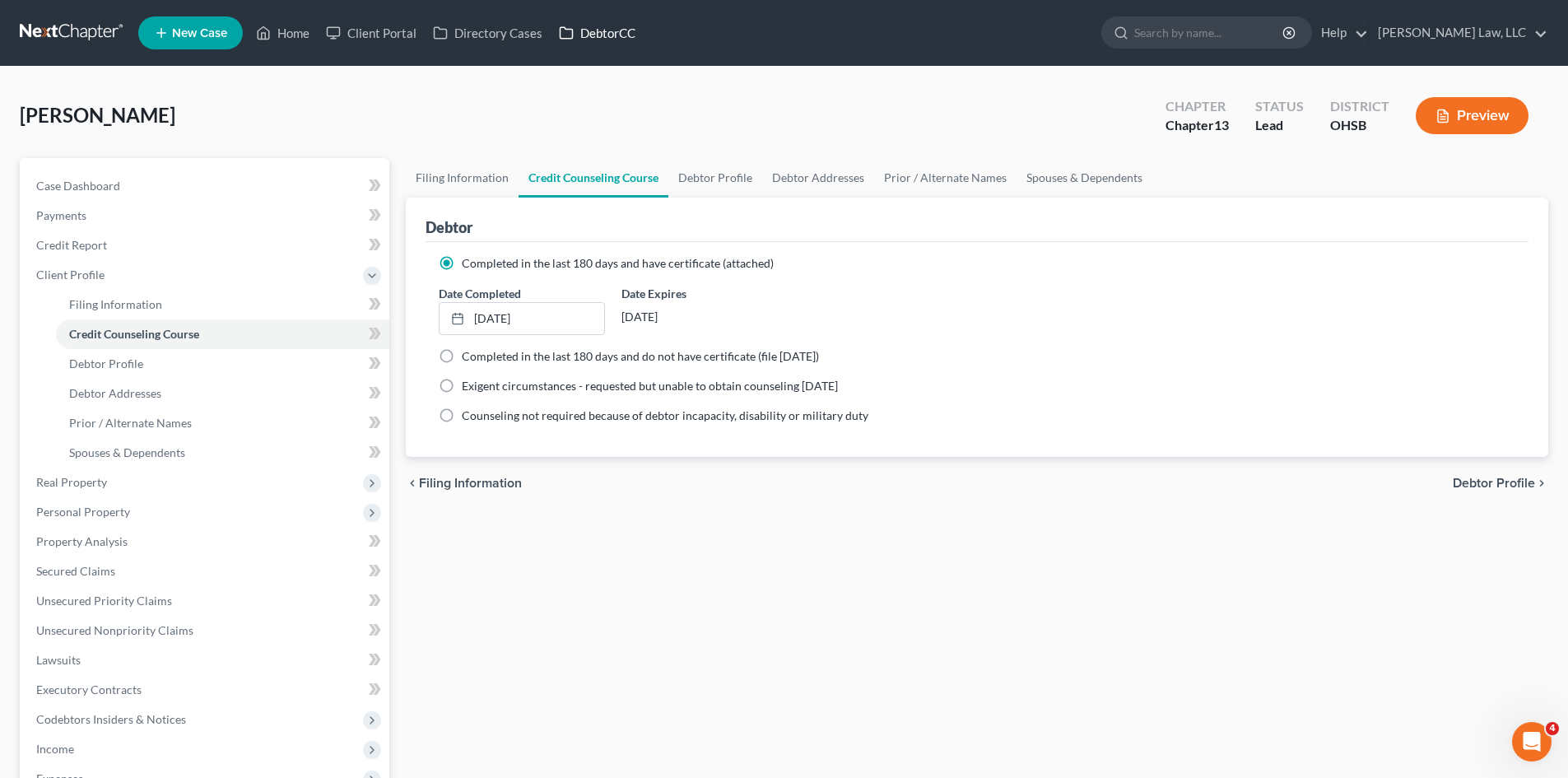
click at [576, 37] on link "DebtorCC" at bounding box center [597, 33] width 93 height 30
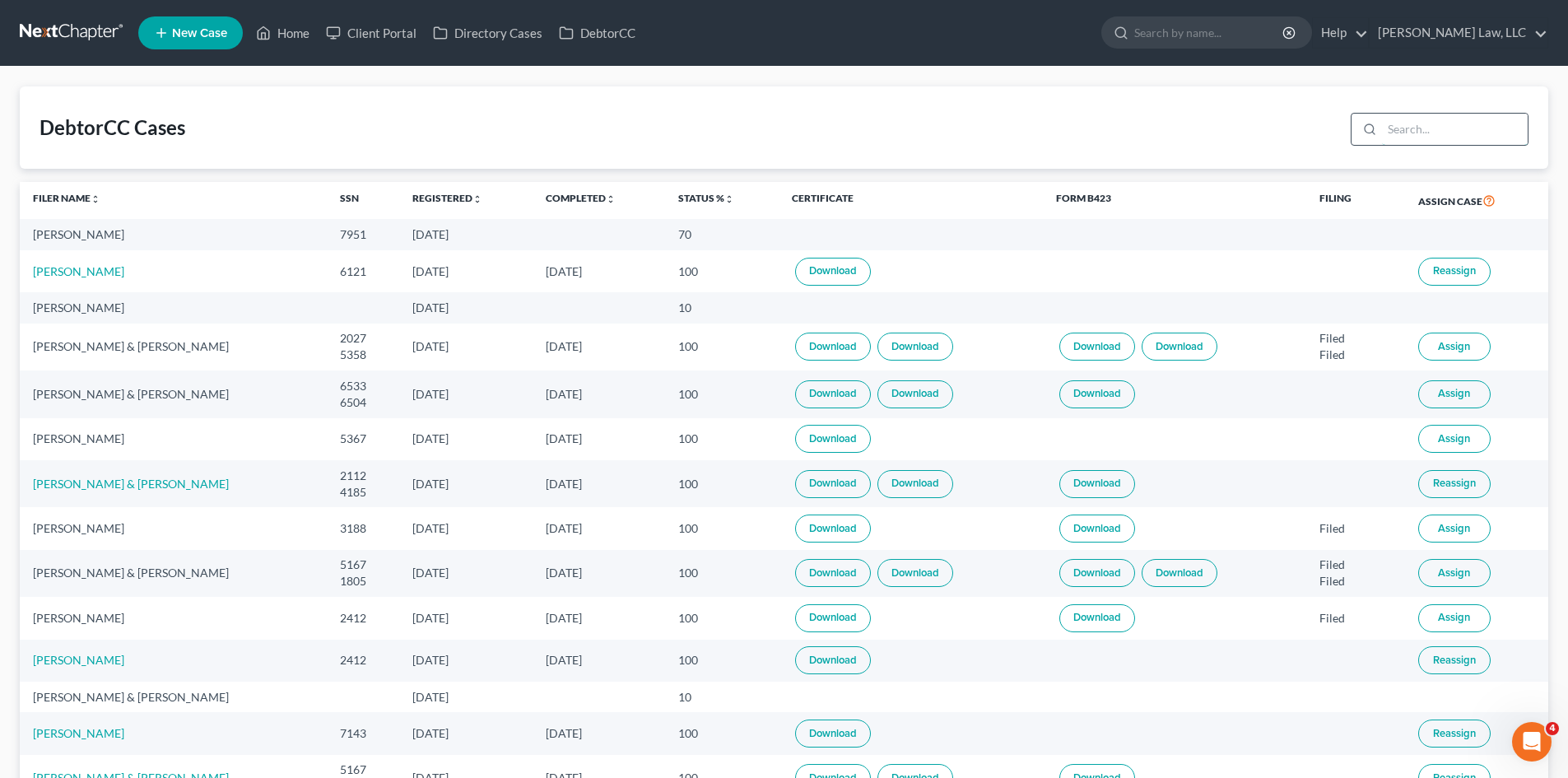
click at [1263, 134] on input "search" at bounding box center [1454, 128] width 146 height 31
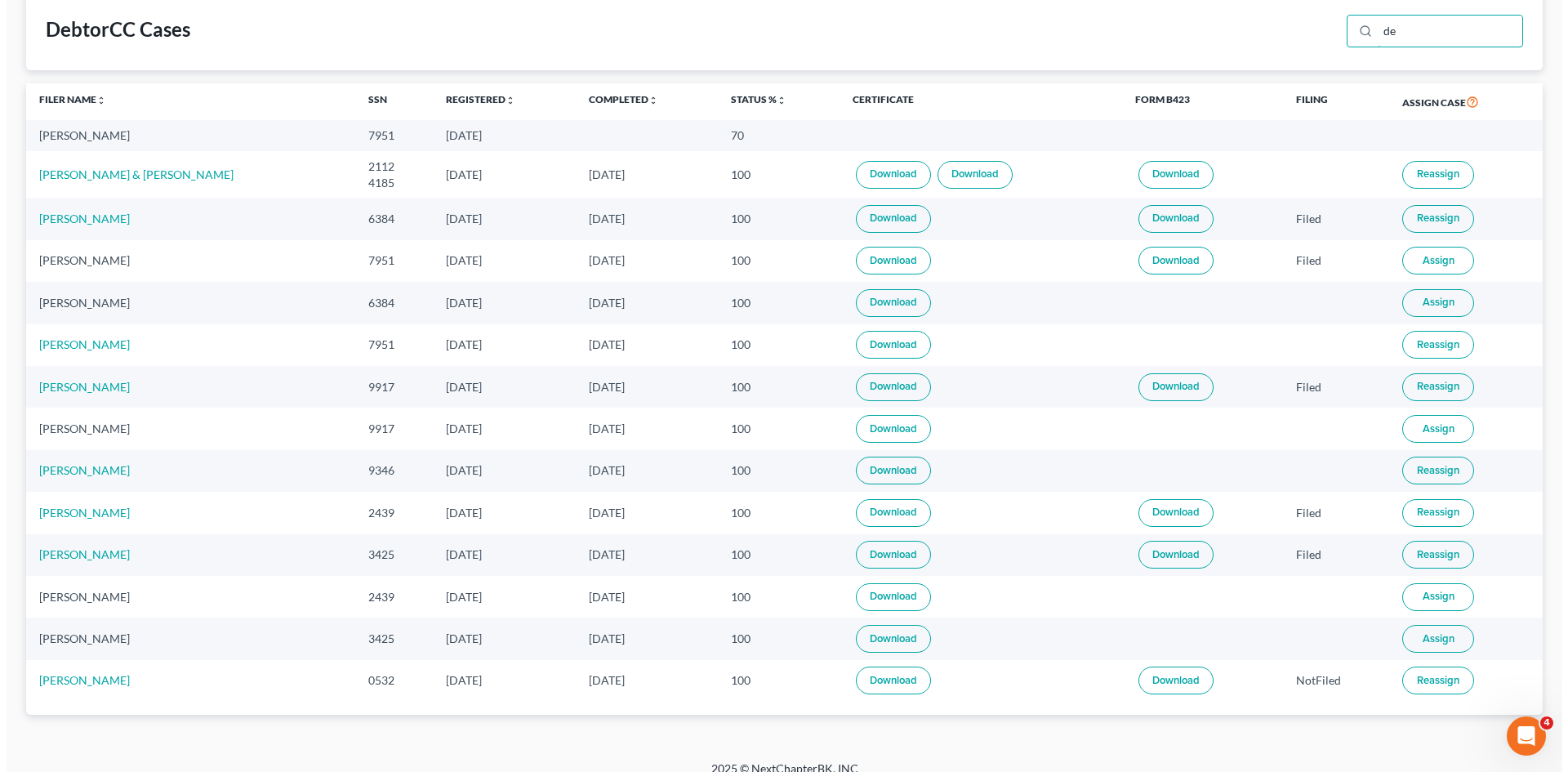
scroll to position [96, 0]
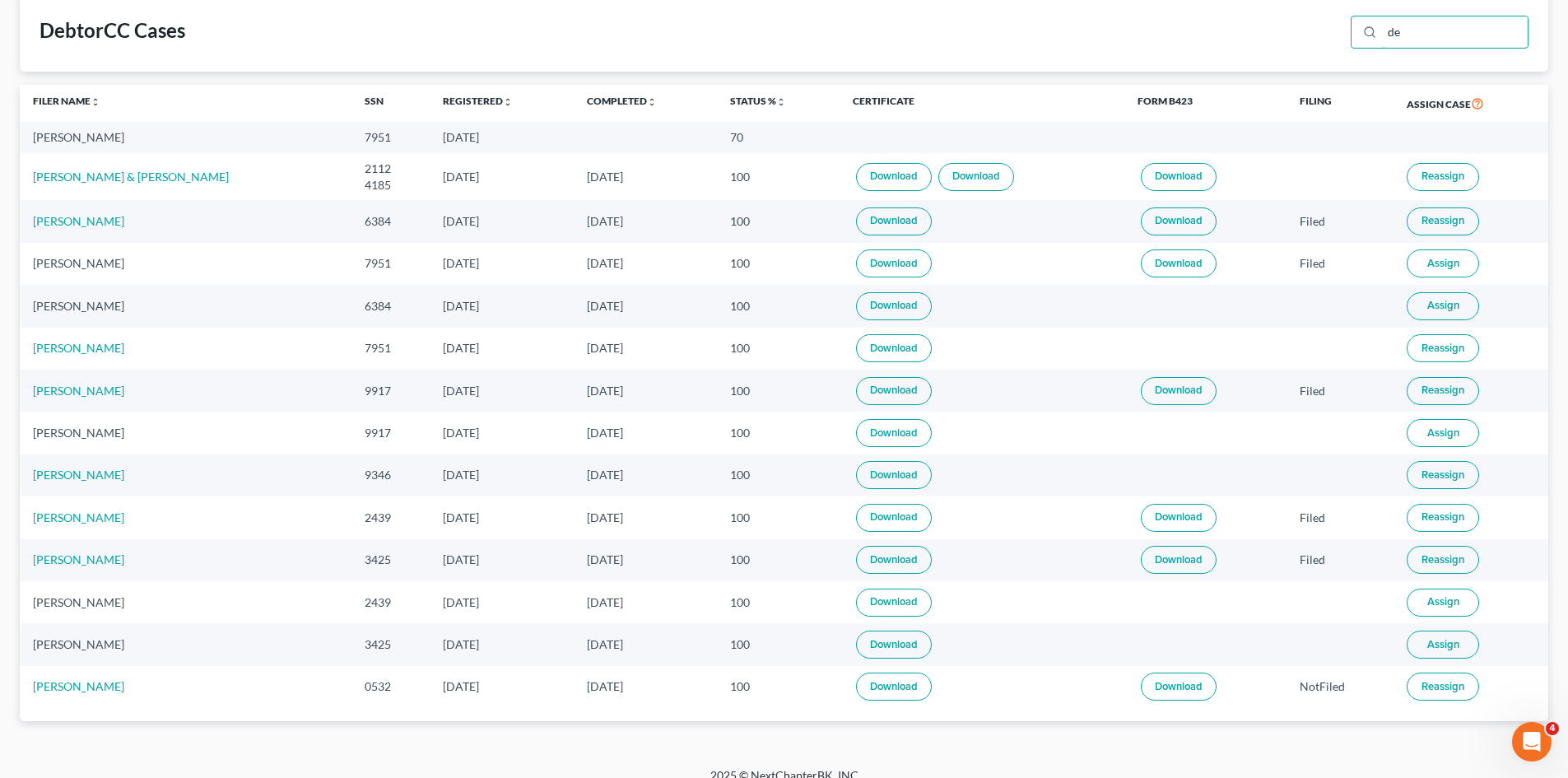
type input "de"
click at [1263, 348] on span "Reassign" at bounding box center [1442, 347] width 42 height 13
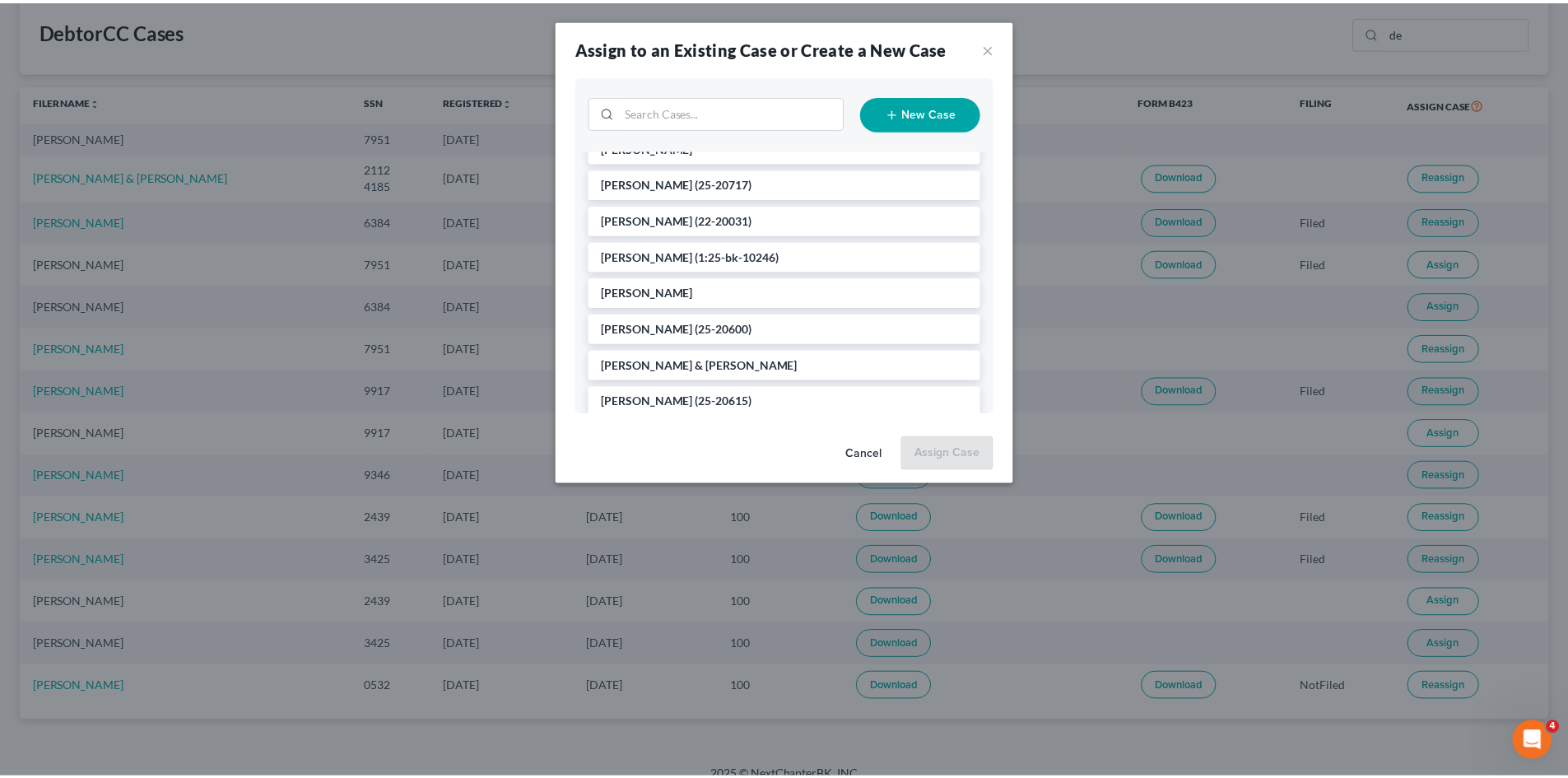
scroll to position [197, 0]
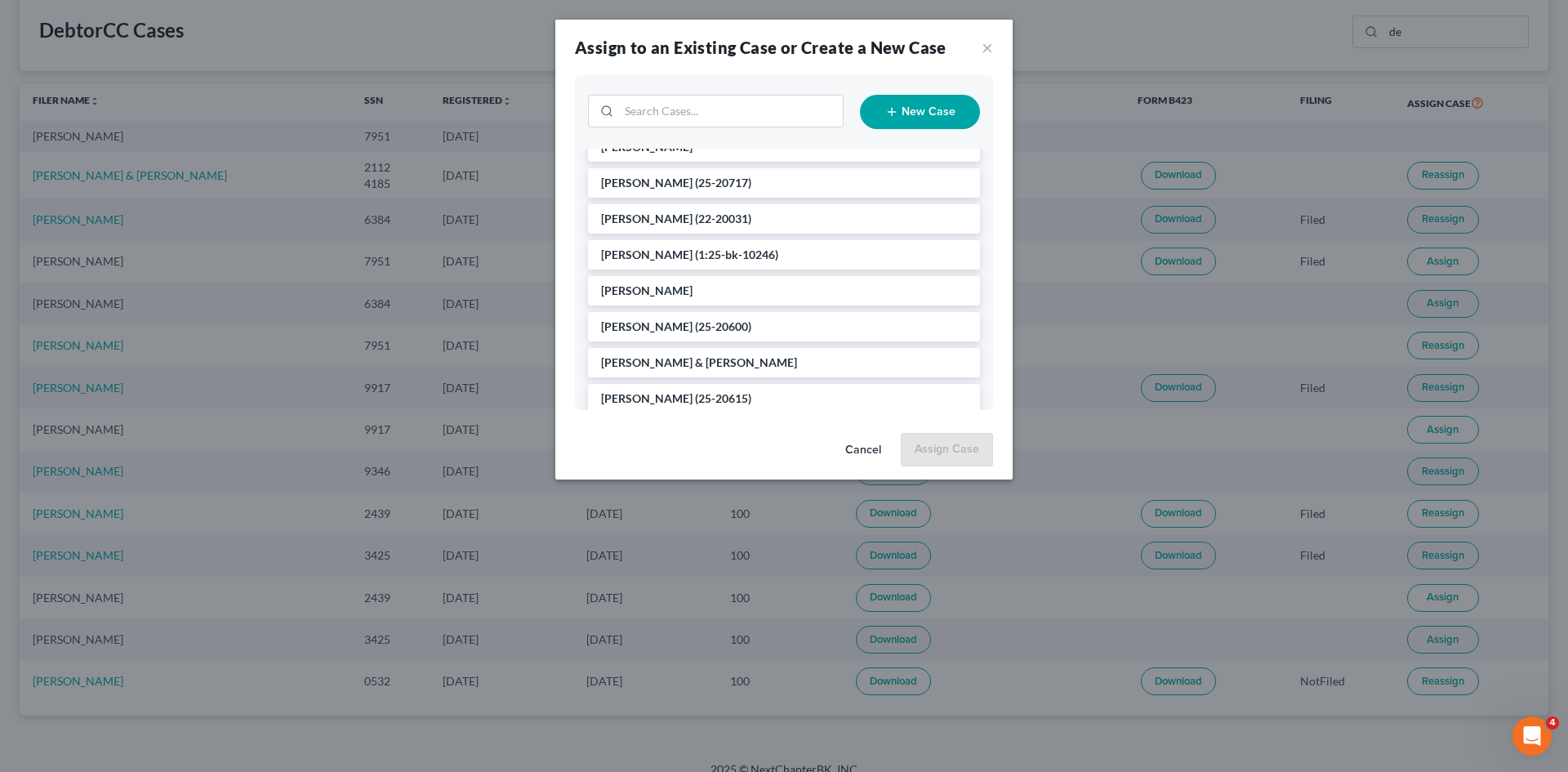
click at [866, 451] on button "Cancel" at bounding box center [863, 450] width 62 height 32
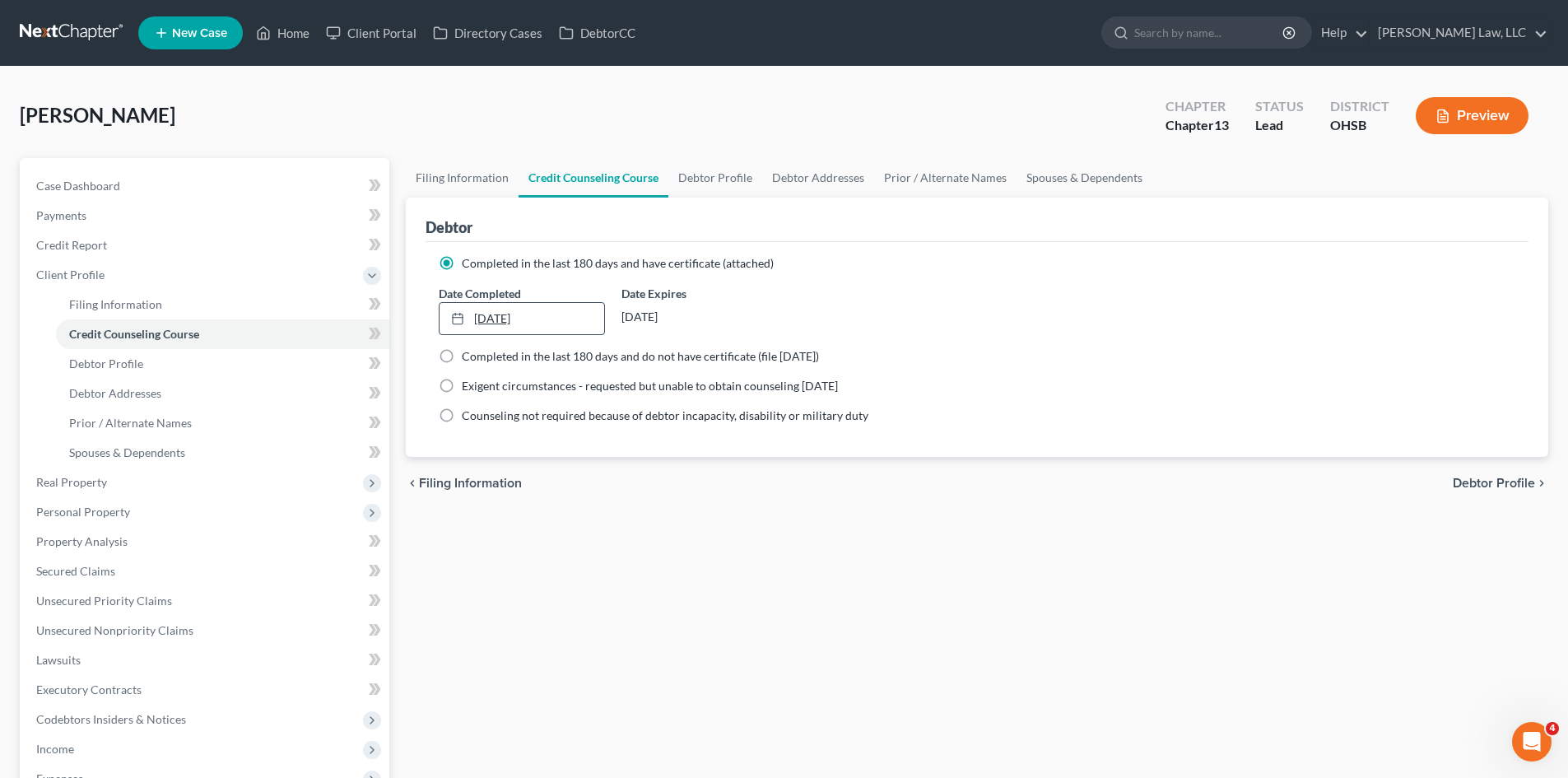
click at [552, 317] on link "10/25/2024" at bounding box center [521, 318] width 164 height 31
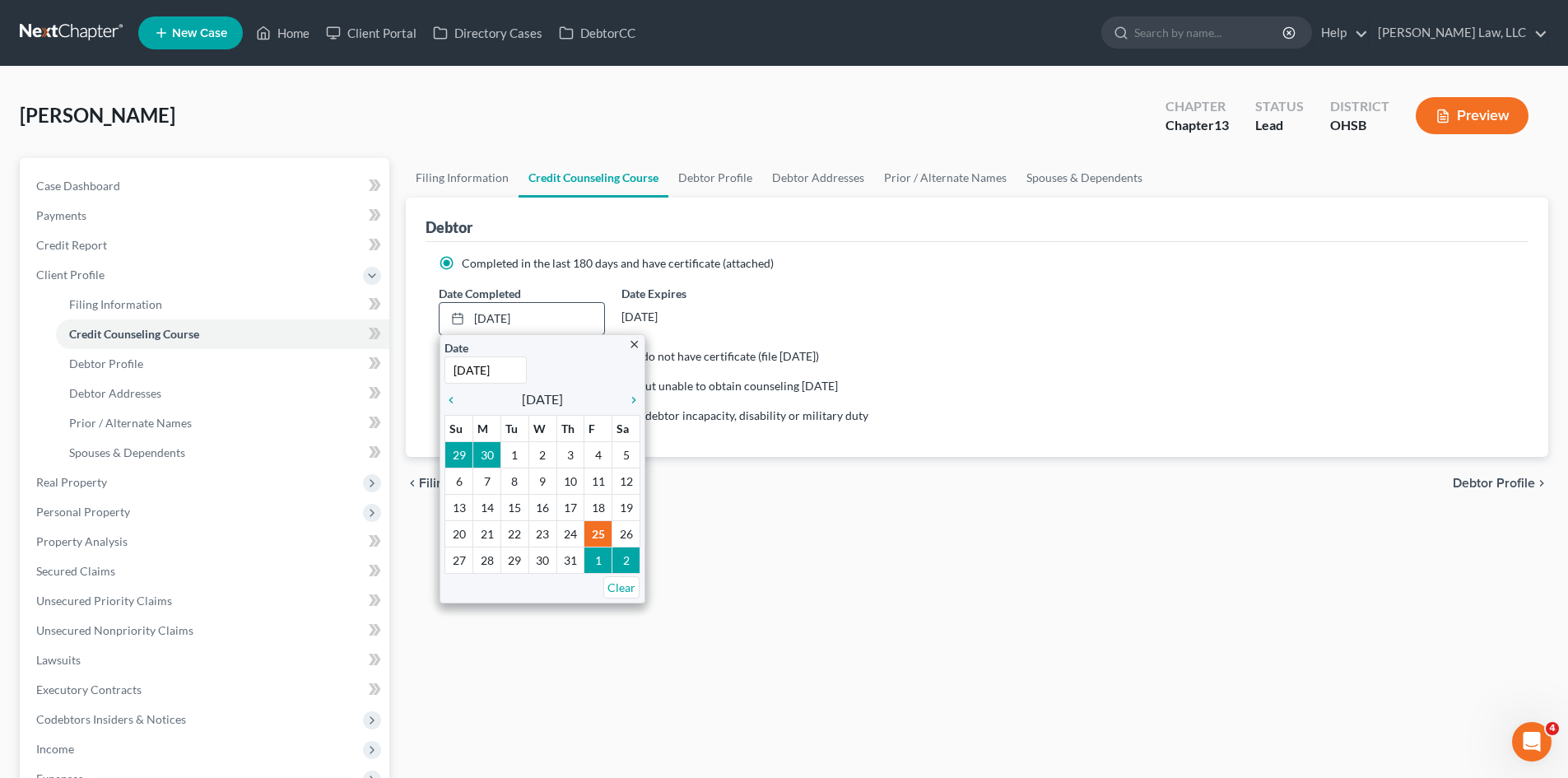
click at [636, 342] on icon "close" at bounding box center [634, 345] width 12 height 12
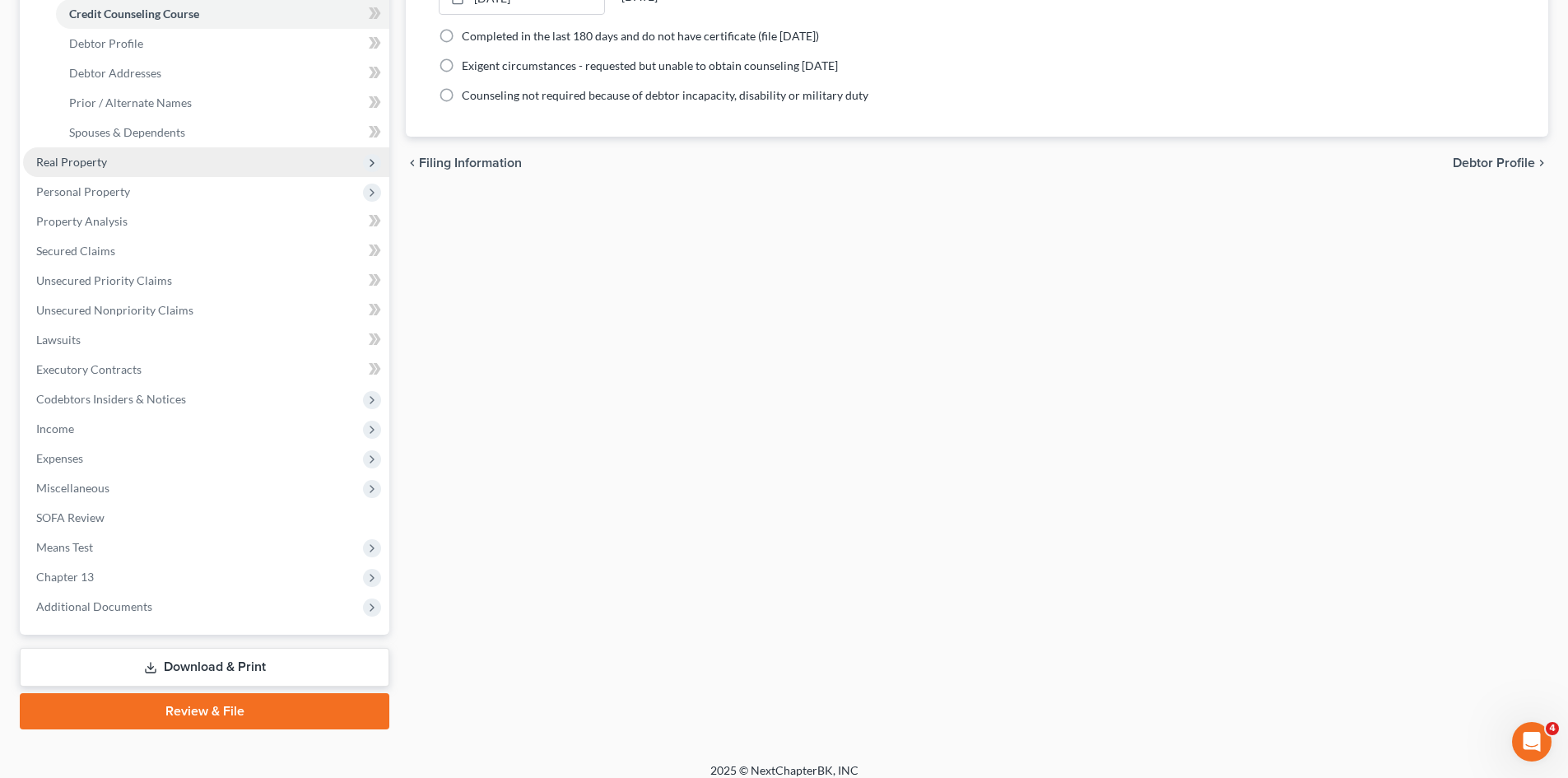
scroll to position [334, 0]
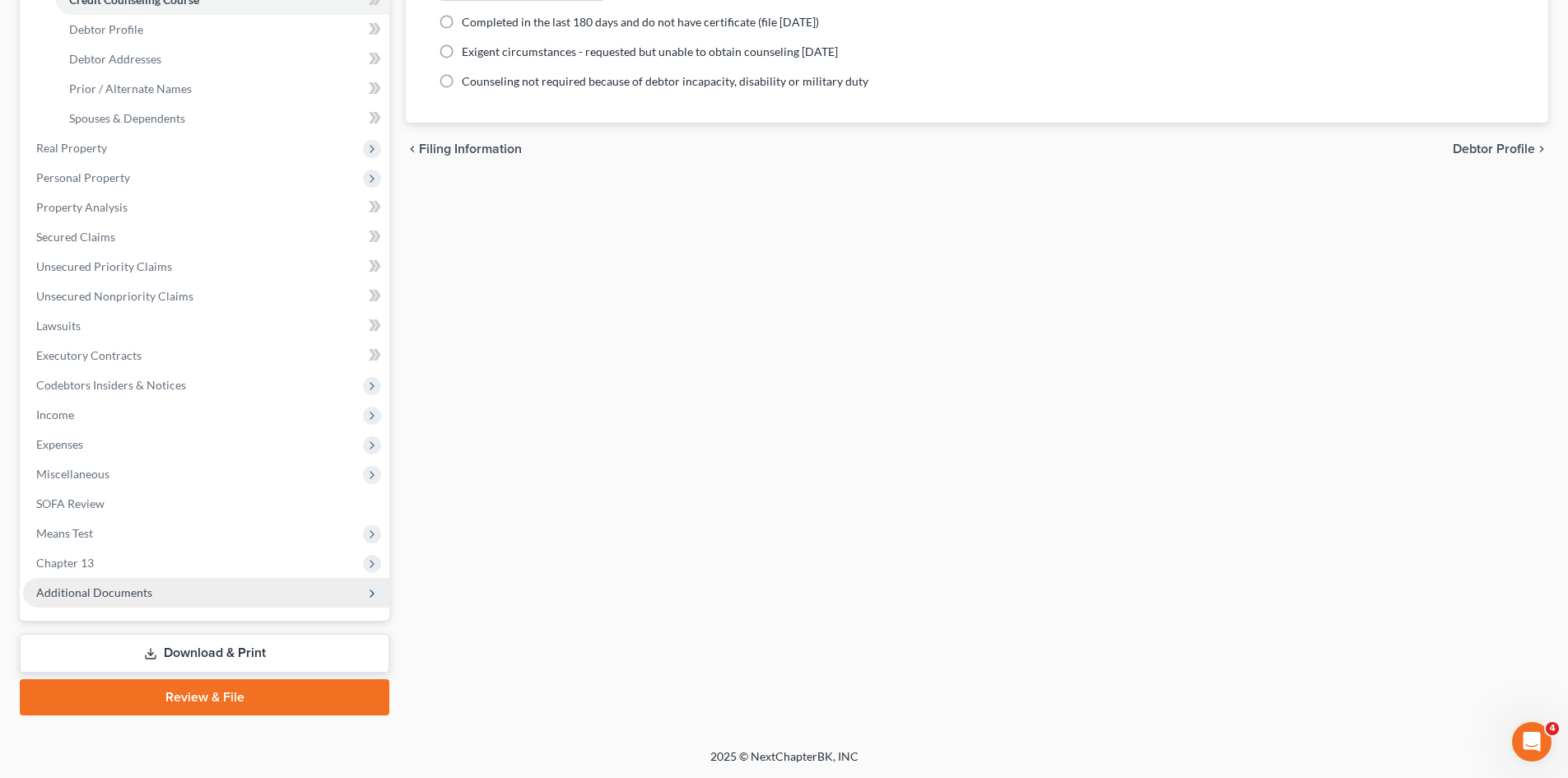
click at [192, 586] on span "Additional Documents" at bounding box center [206, 593] width 366 height 30
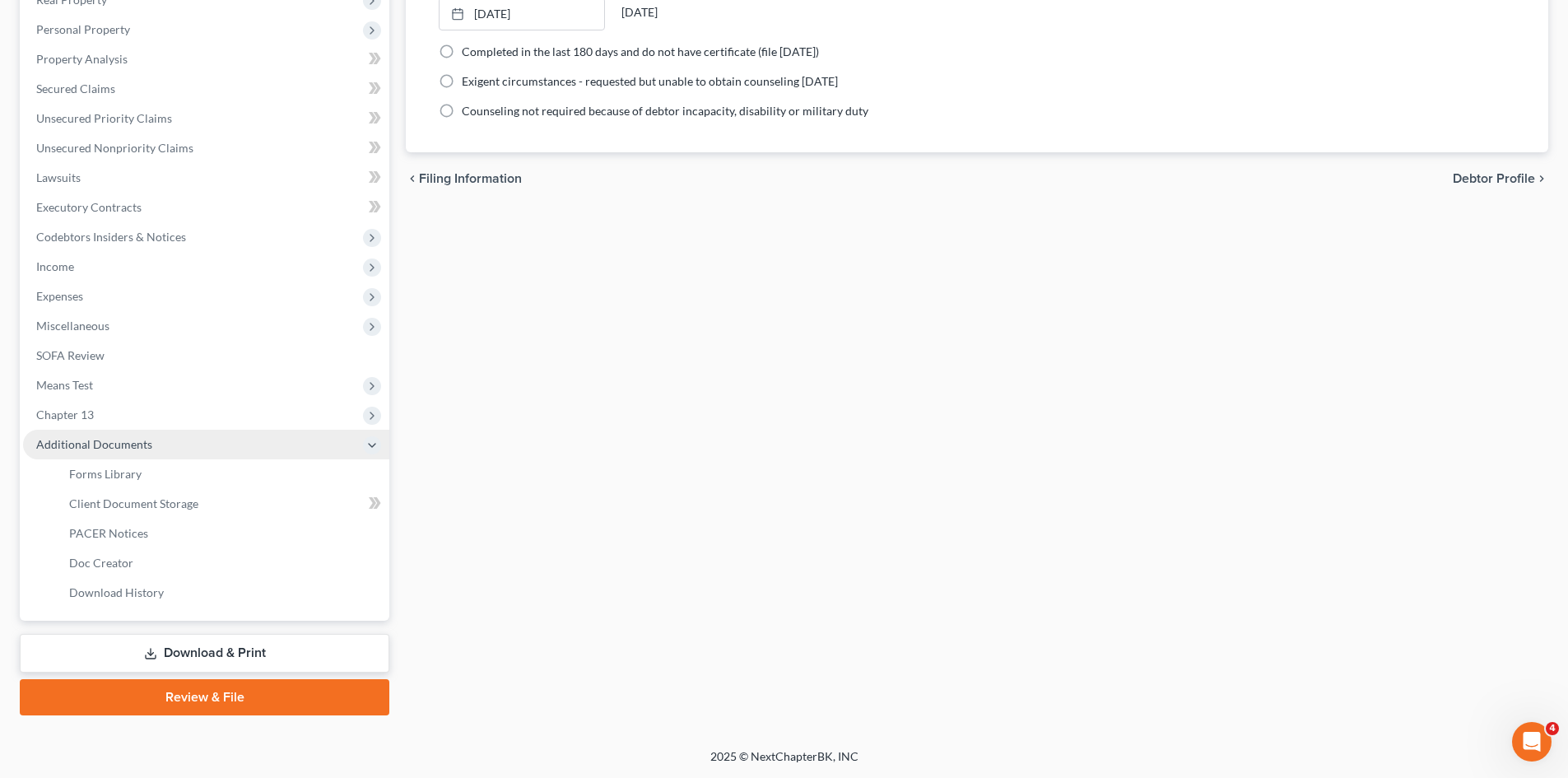
scroll to position [305, 0]
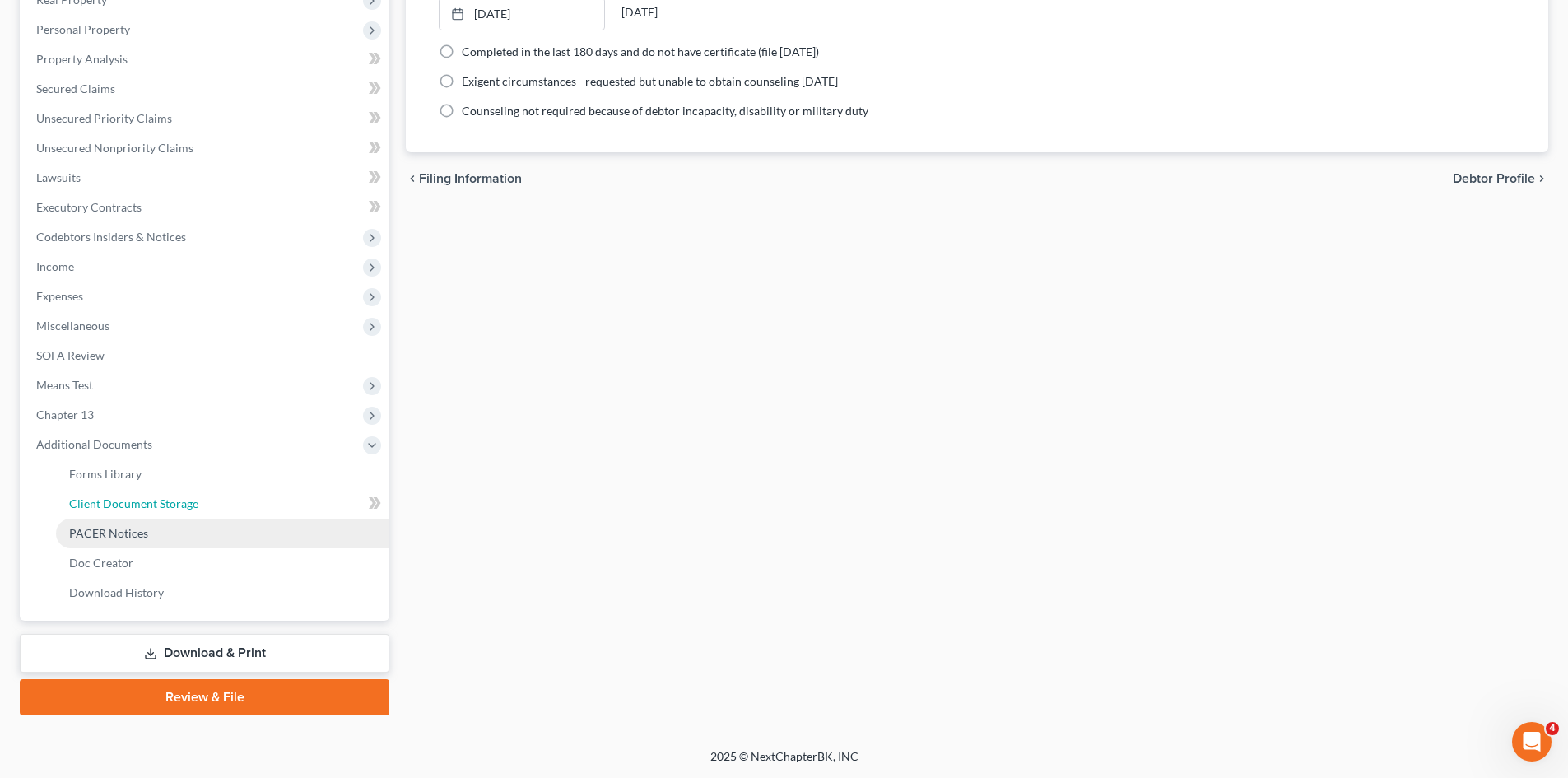
click at [178, 504] on span "Client Document Storage" at bounding box center [133, 503] width 129 height 14
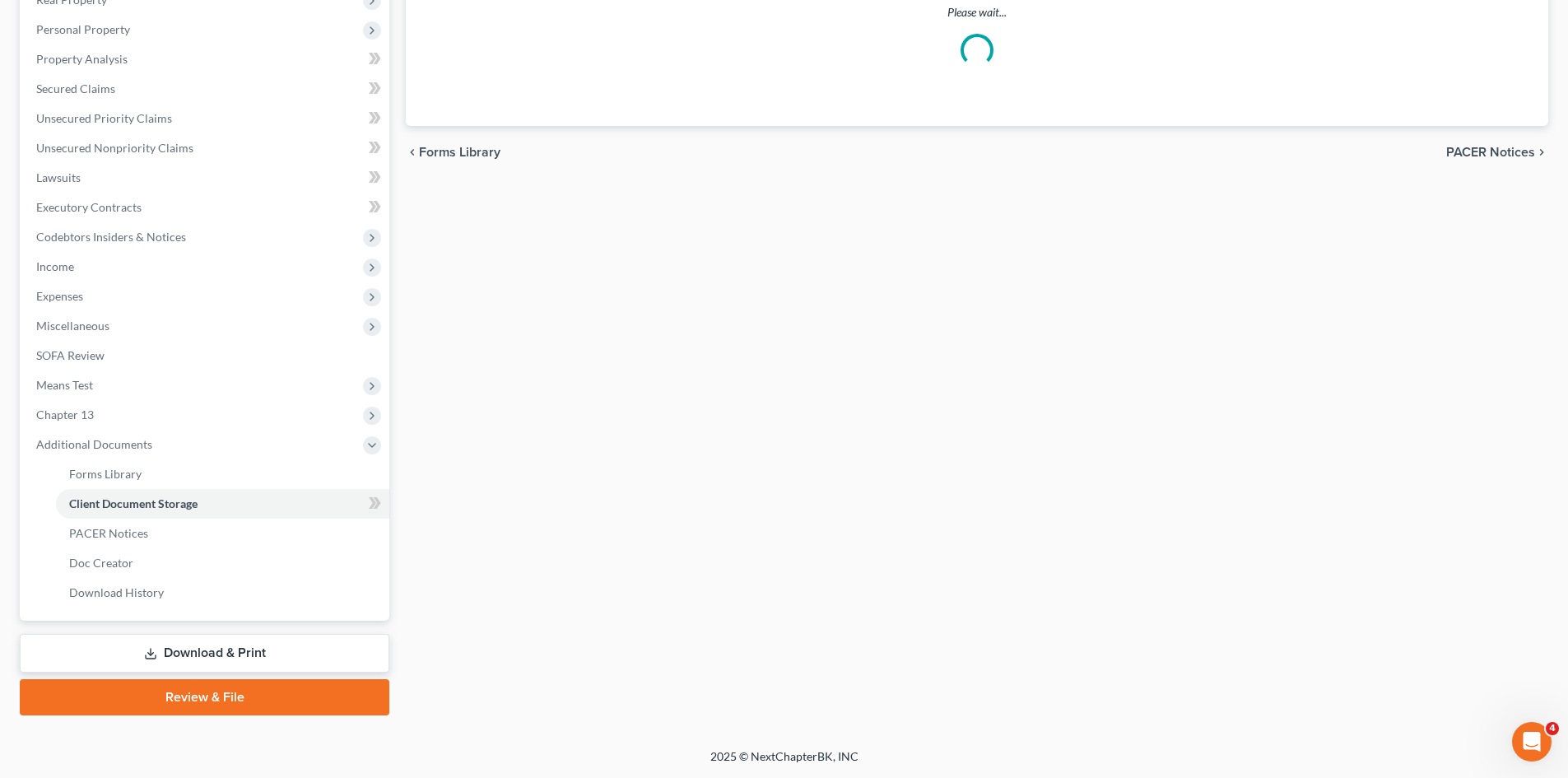
select select "52"
select select "7"
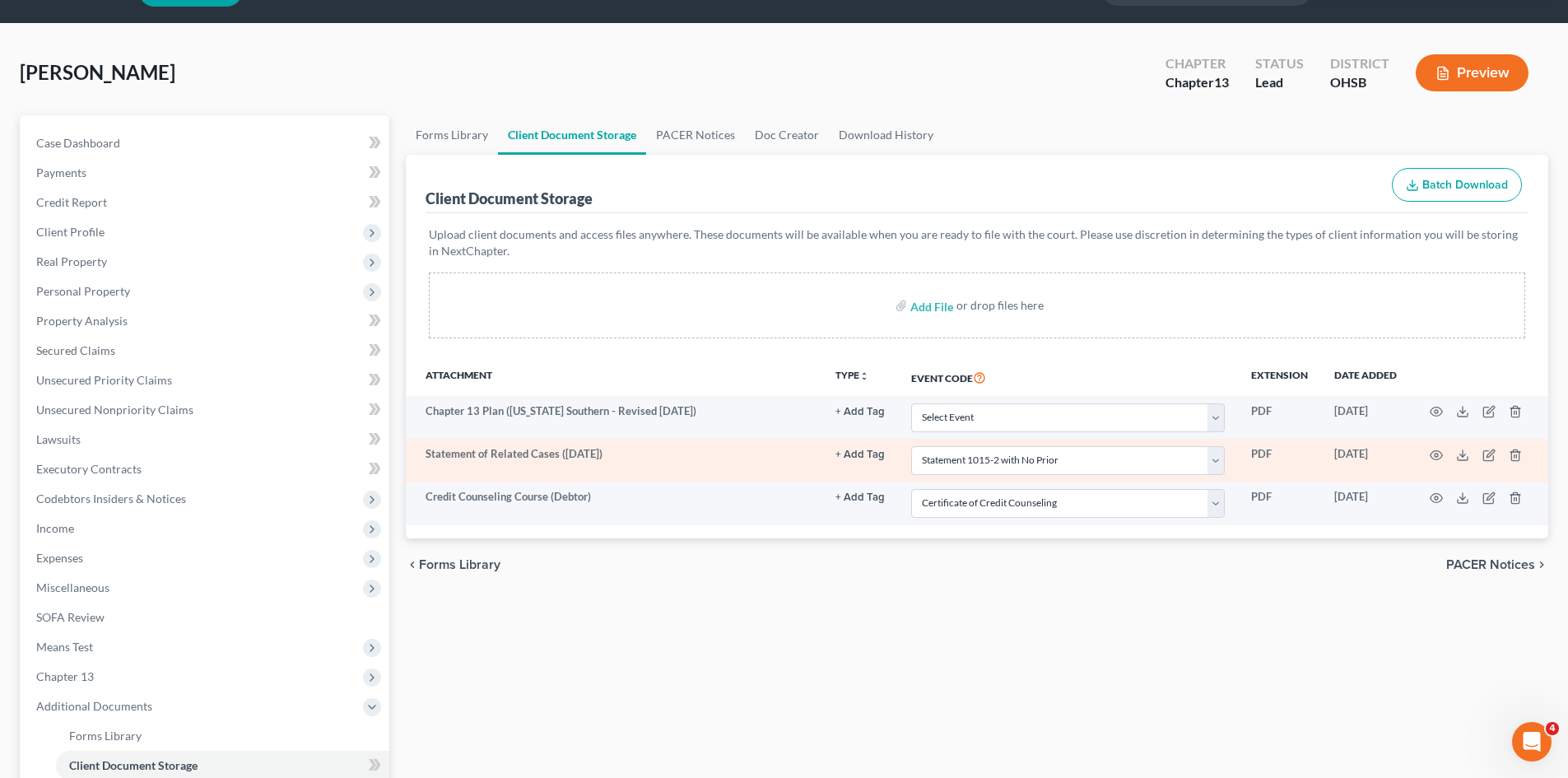
scroll to position [44, 0]
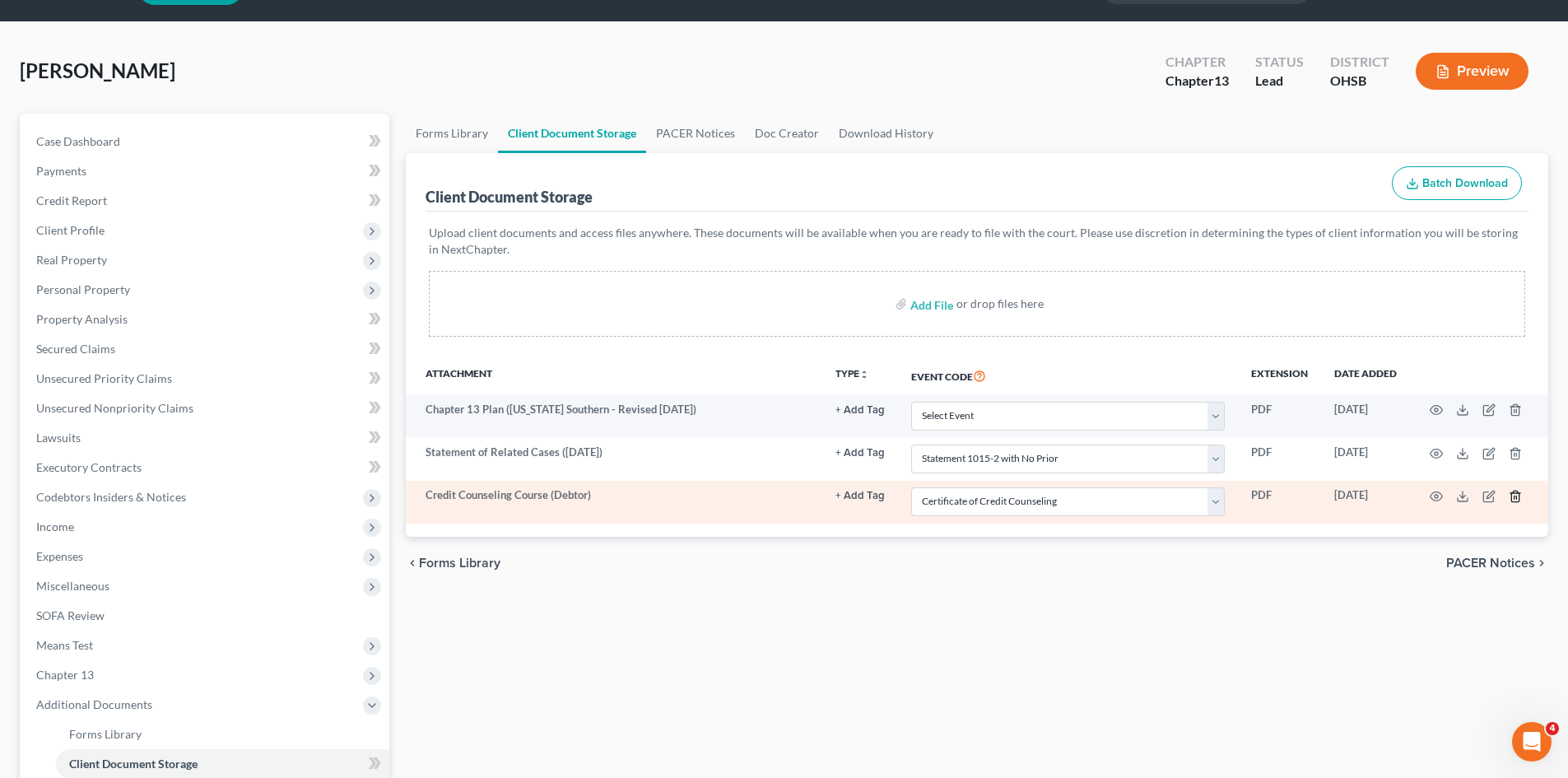
click at [1263, 493] on polyline "button" at bounding box center [1515, 493] width 10 height 0
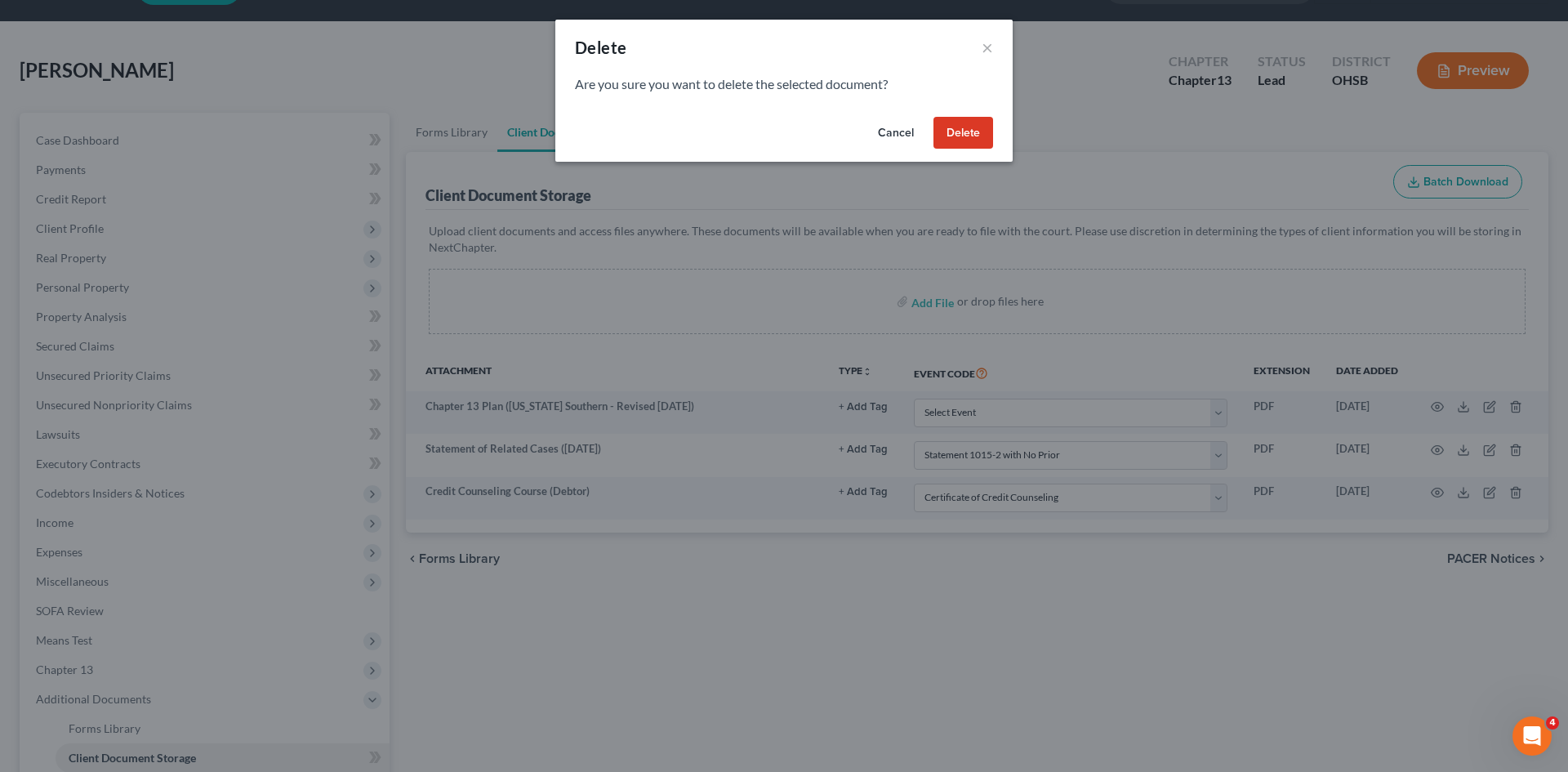
click at [967, 137] on button "Delete" at bounding box center [963, 132] width 60 height 32
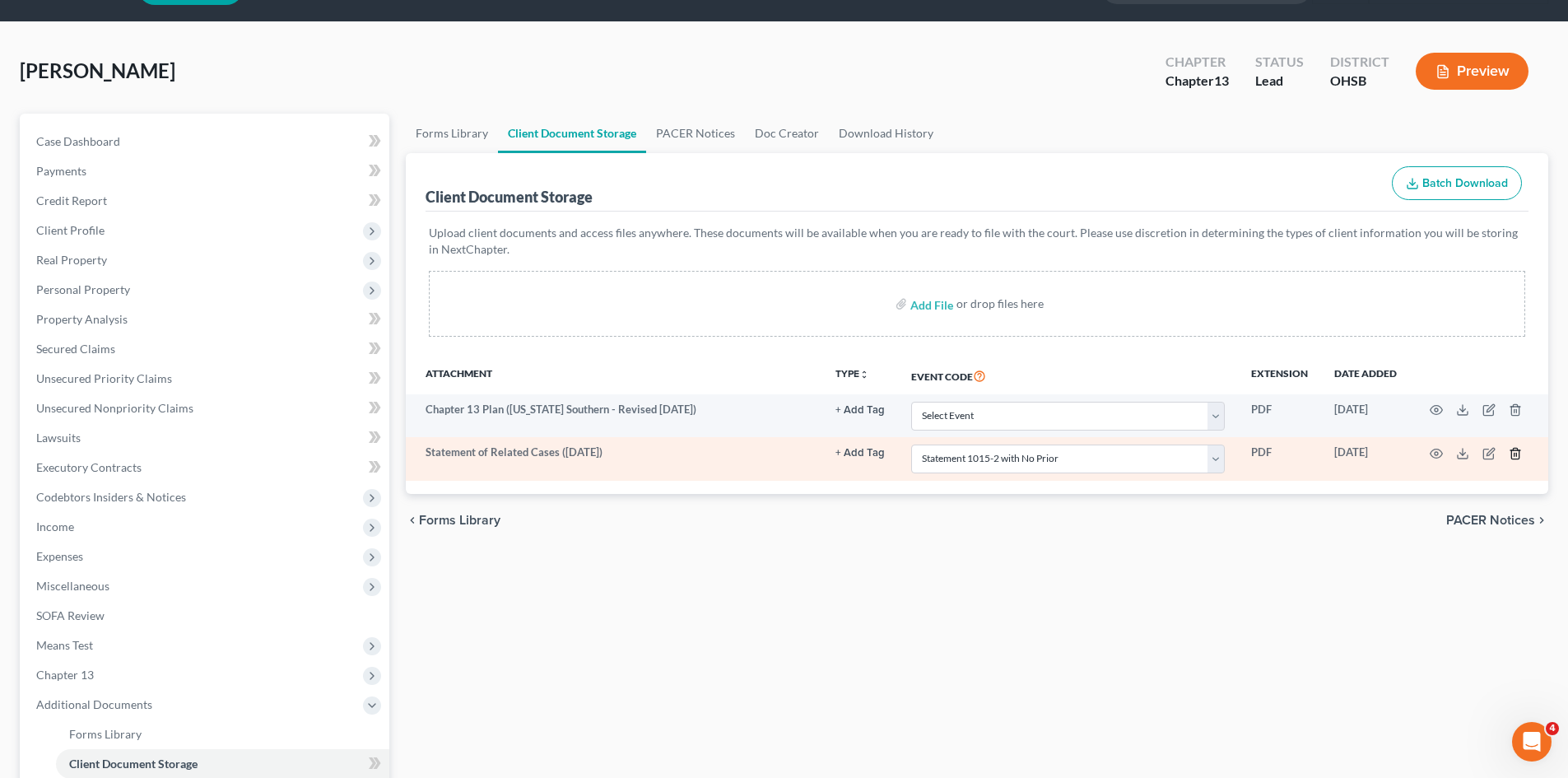
click at [1263, 458] on icon "button" at bounding box center [1515, 454] width 13 height 13
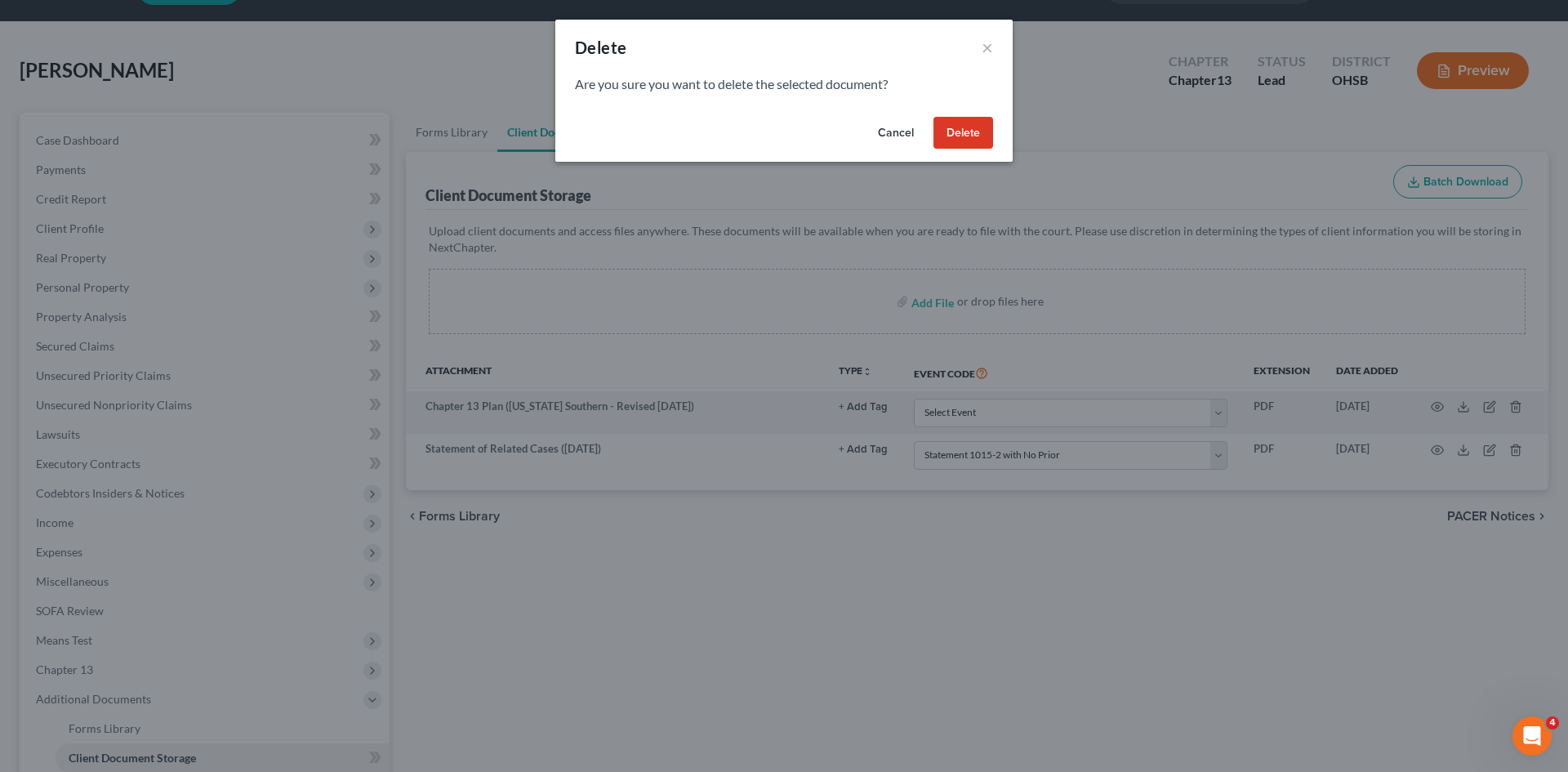
click at [987, 137] on button "Delete" at bounding box center [963, 132] width 60 height 32
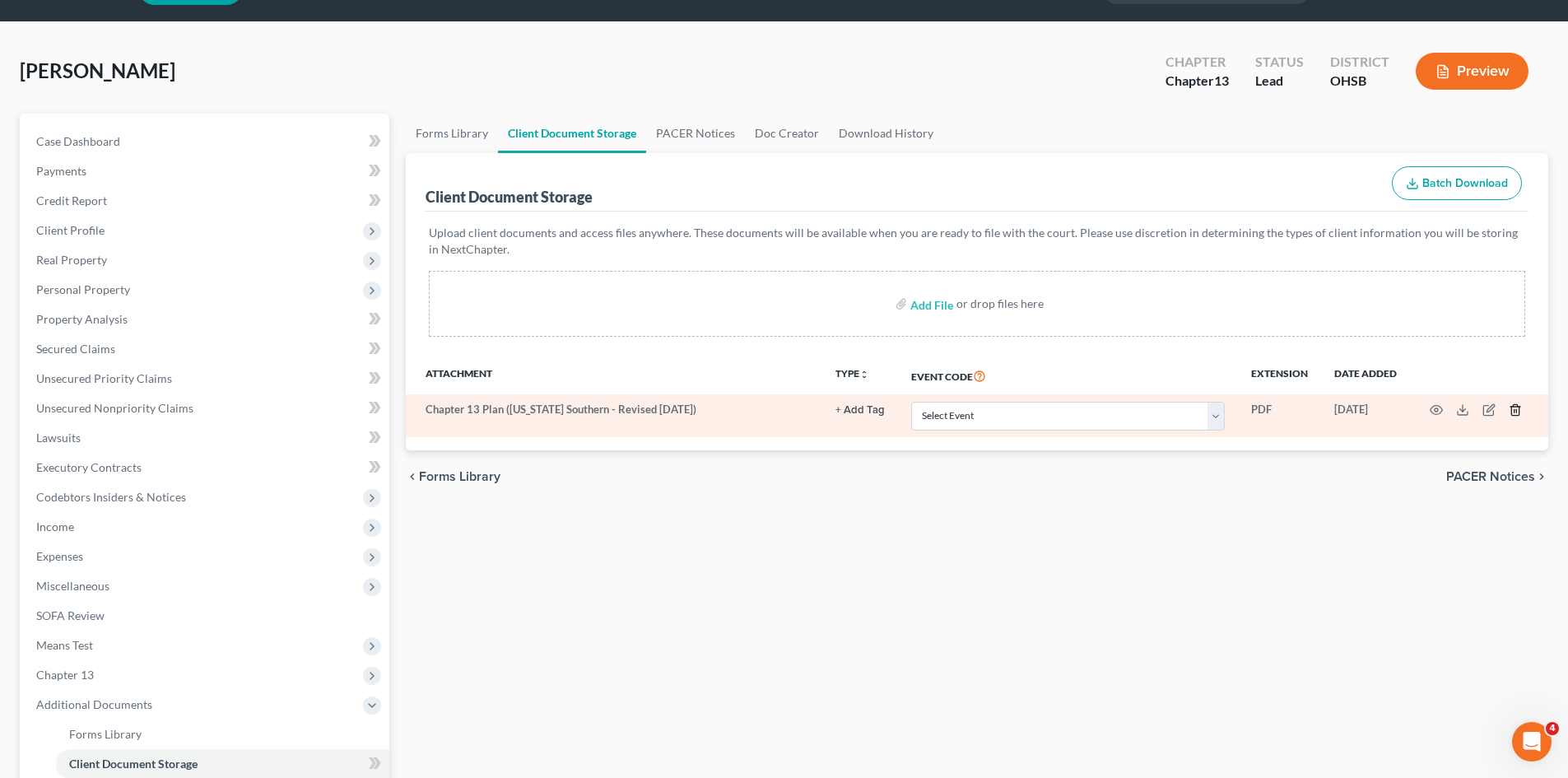
click at [1263, 411] on icon "button" at bounding box center [1515, 409] width 13 height 13
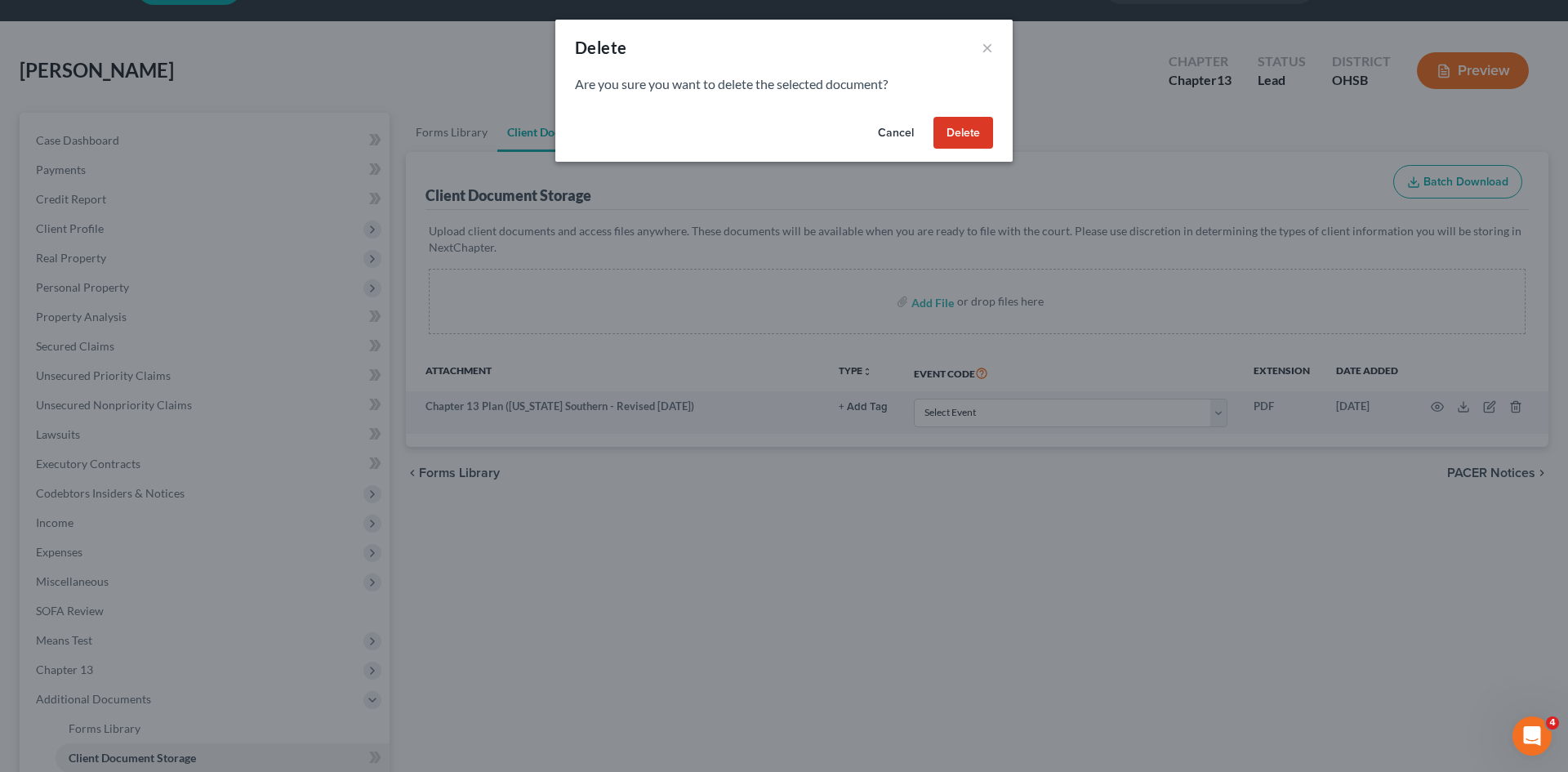
click at [968, 132] on button "Delete" at bounding box center [963, 132] width 60 height 32
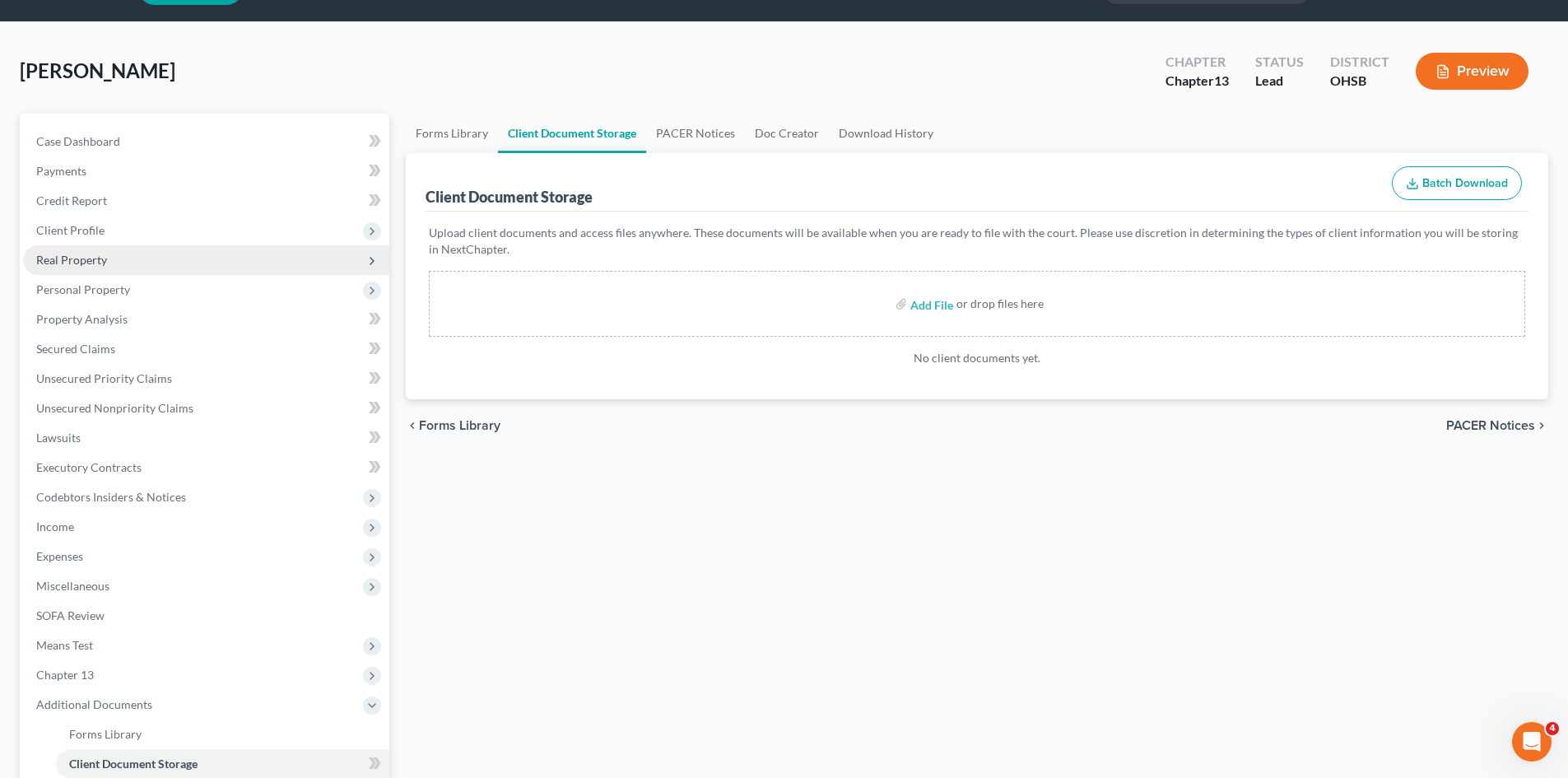
scroll to position [0, 0]
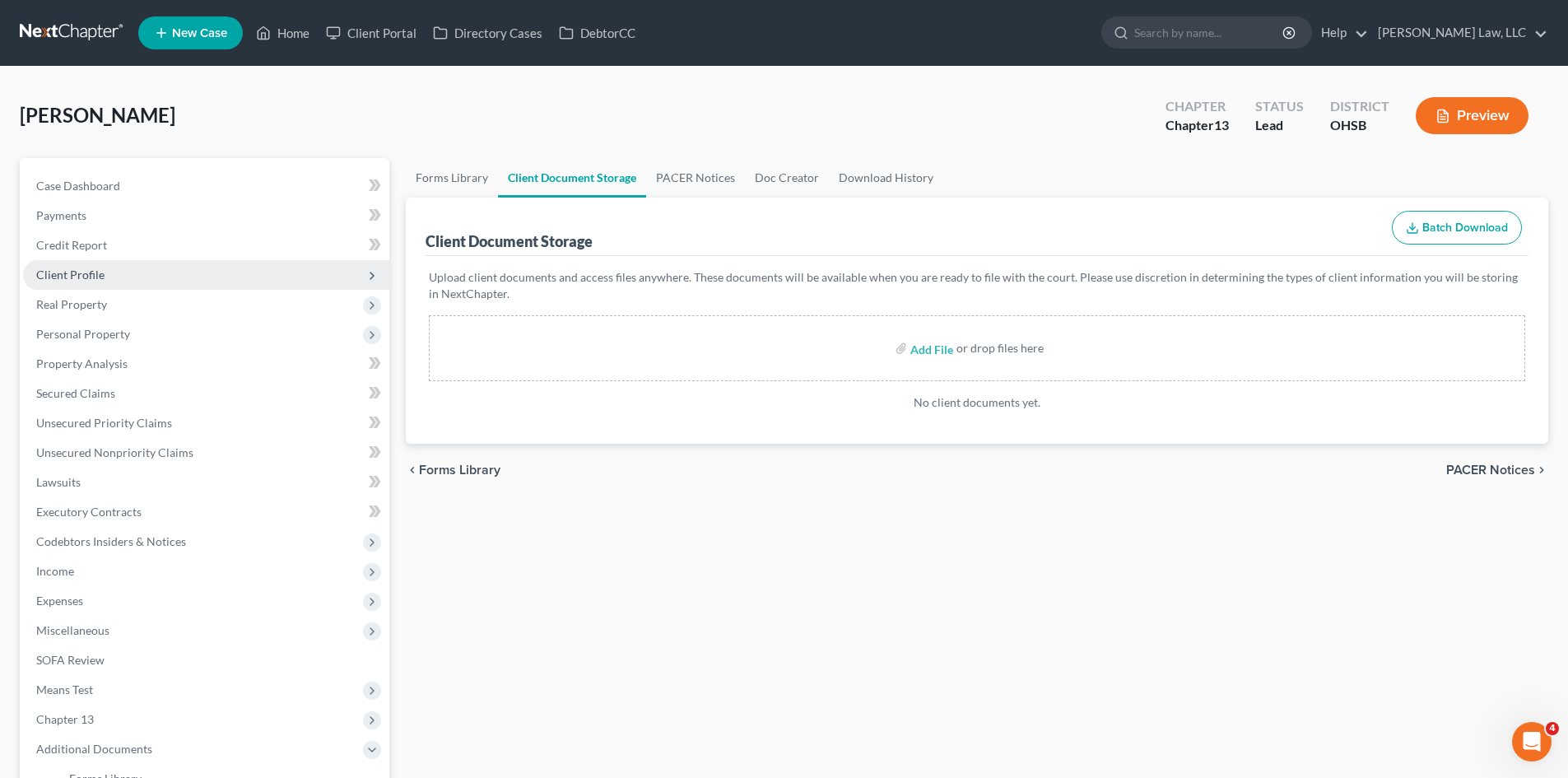
click at [109, 277] on span "Client Profile" at bounding box center [206, 275] width 366 height 30
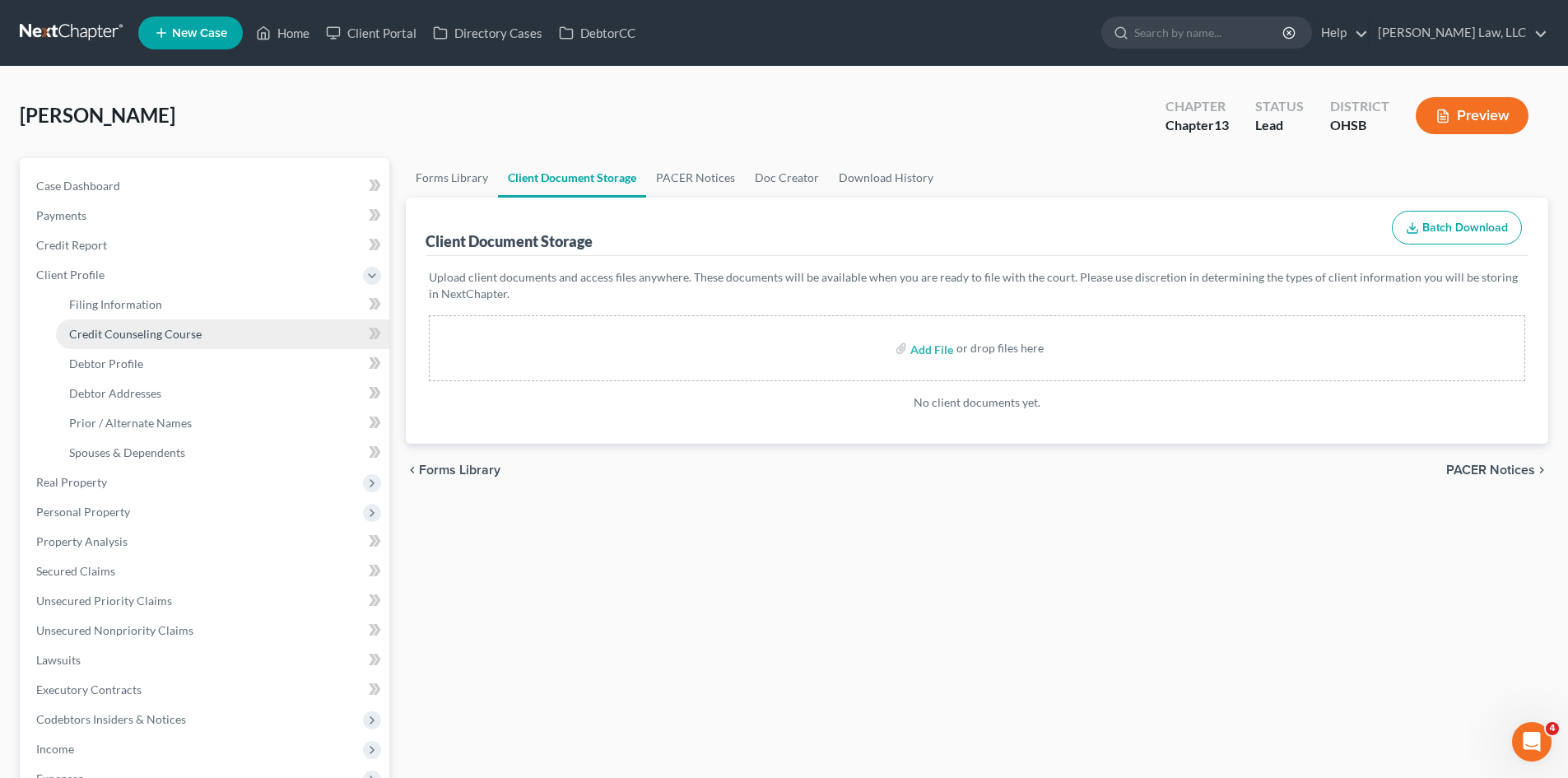
click at [130, 327] on span "Credit Counseling Course" at bounding box center [135, 334] width 133 height 14
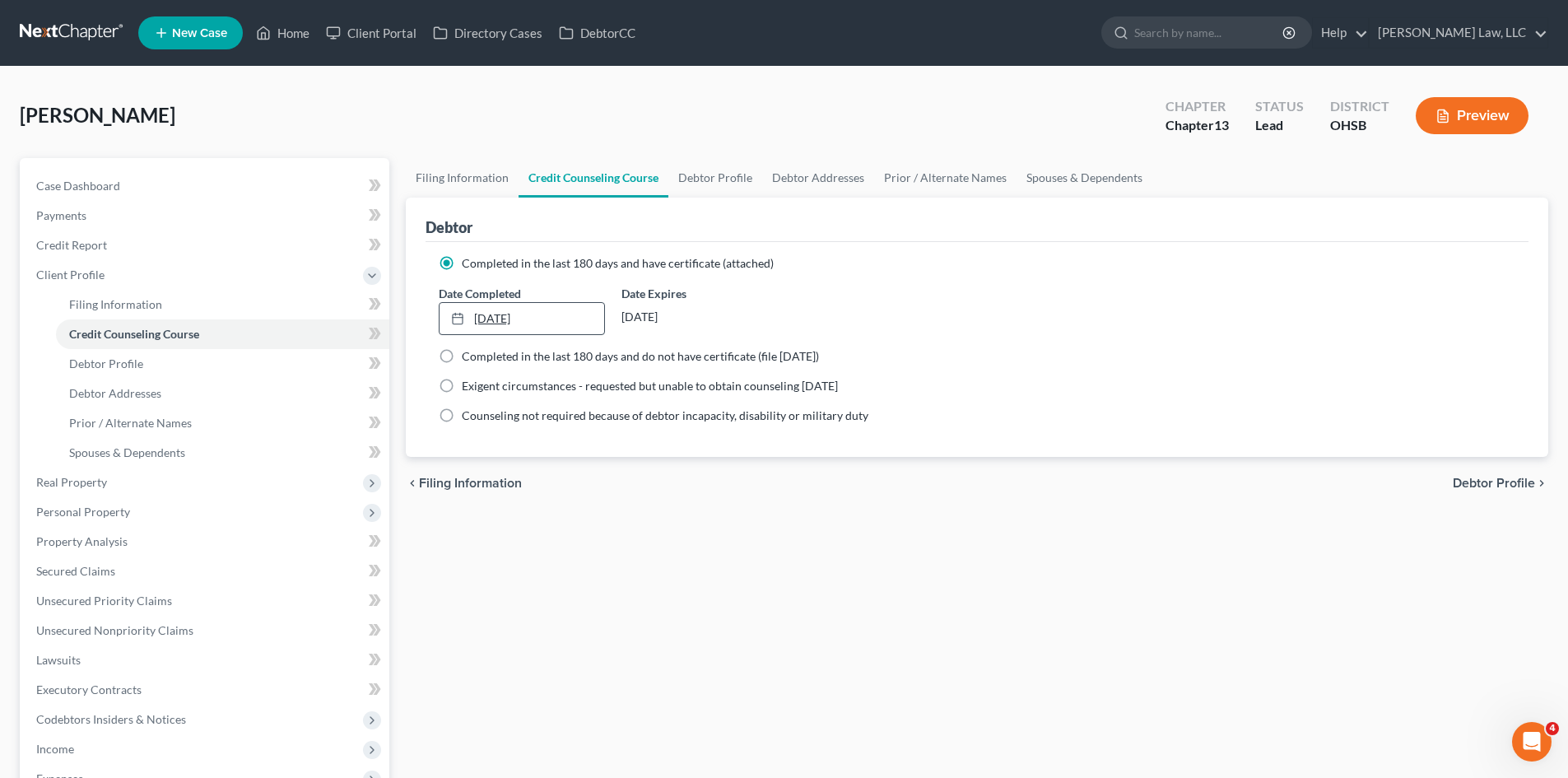
click at [572, 322] on link "10/25/2024" at bounding box center [521, 318] width 164 height 31
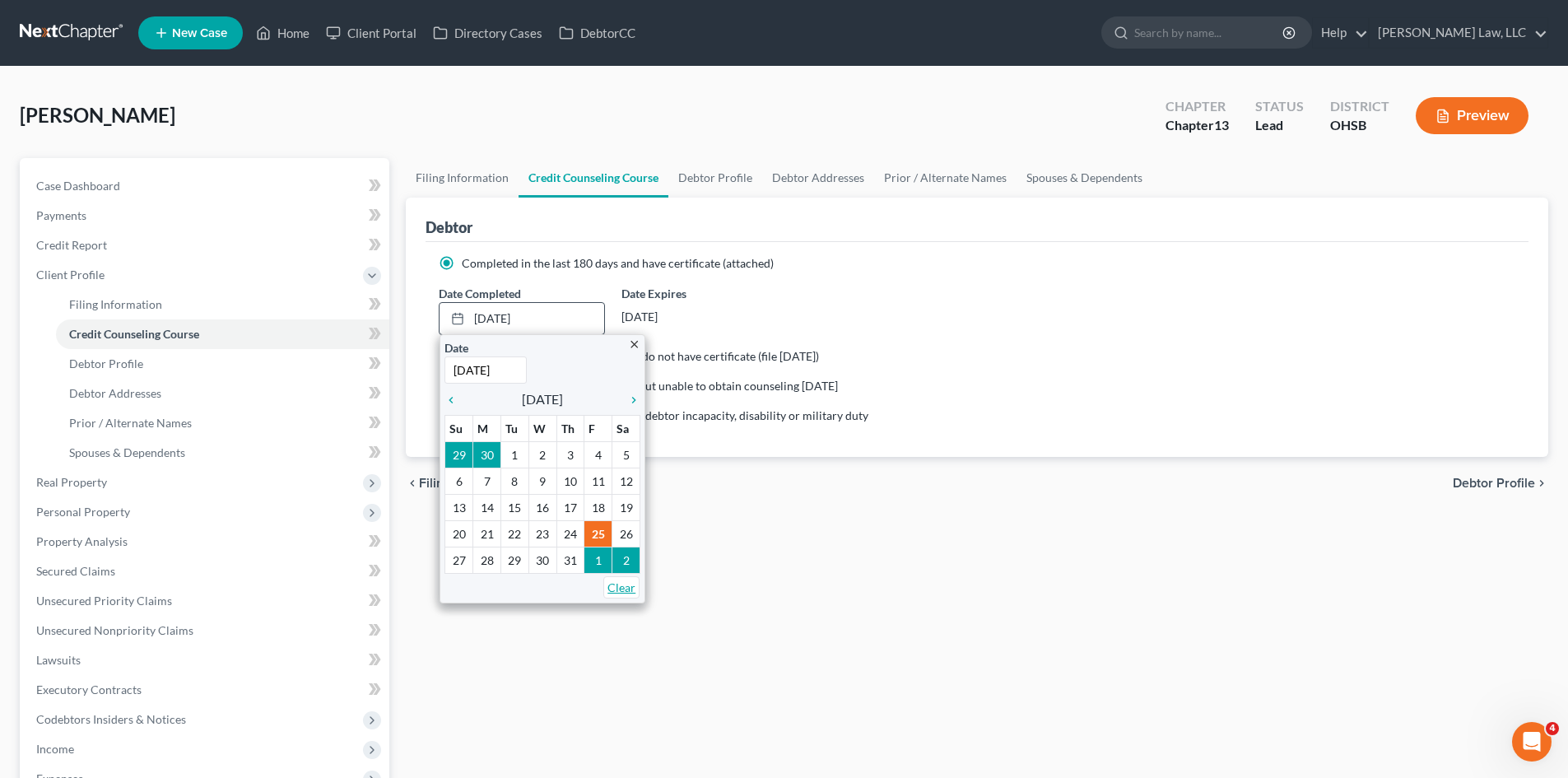
click at [621, 589] on link "Clear" at bounding box center [621, 587] width 36 height 22
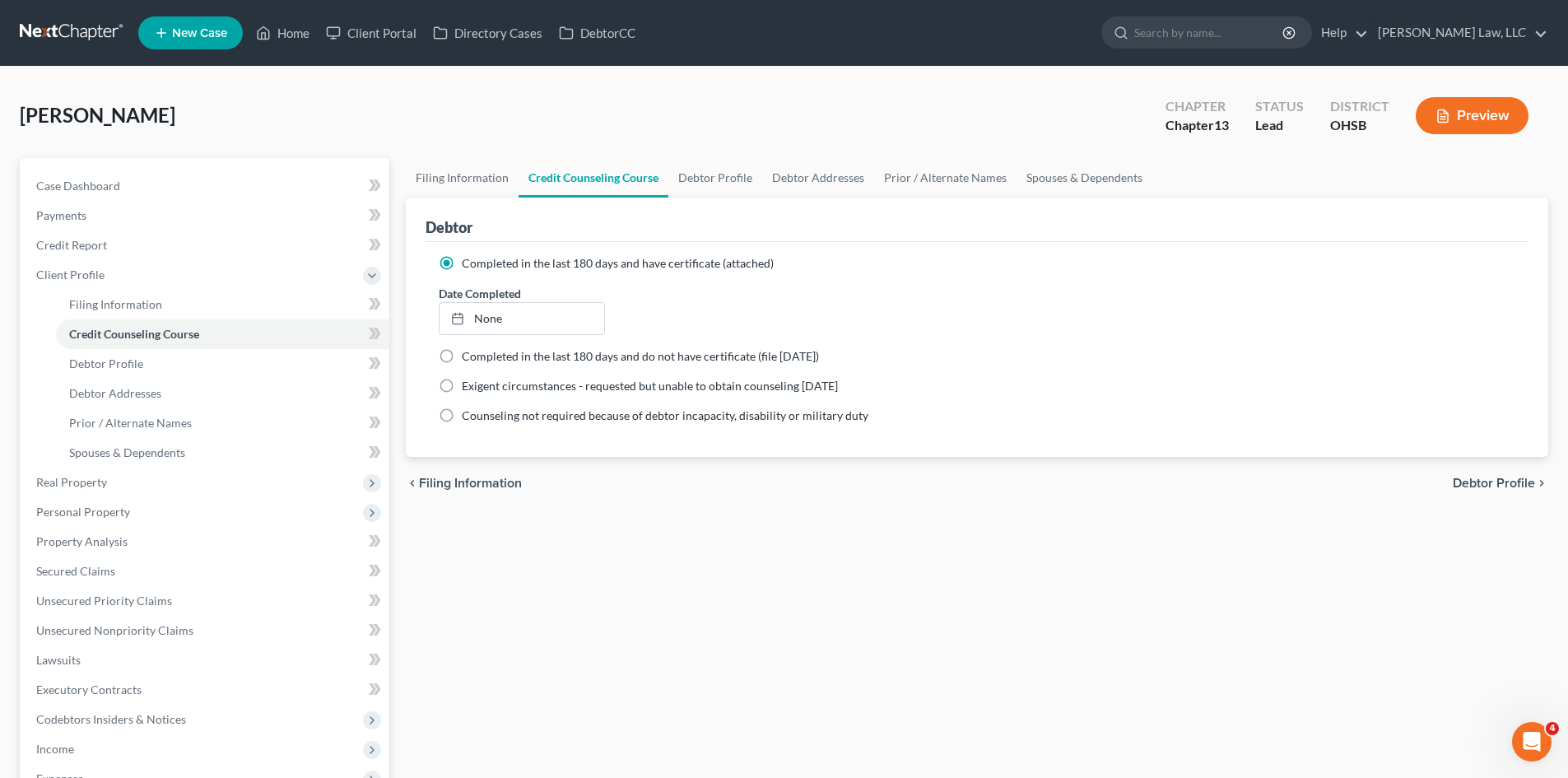
click at [699, 534] on div "Filing Information Credit Counseling Course Debtor Profile Debtor Addresses Pri…" at bounding box center [977, 604] width 1159 height 891
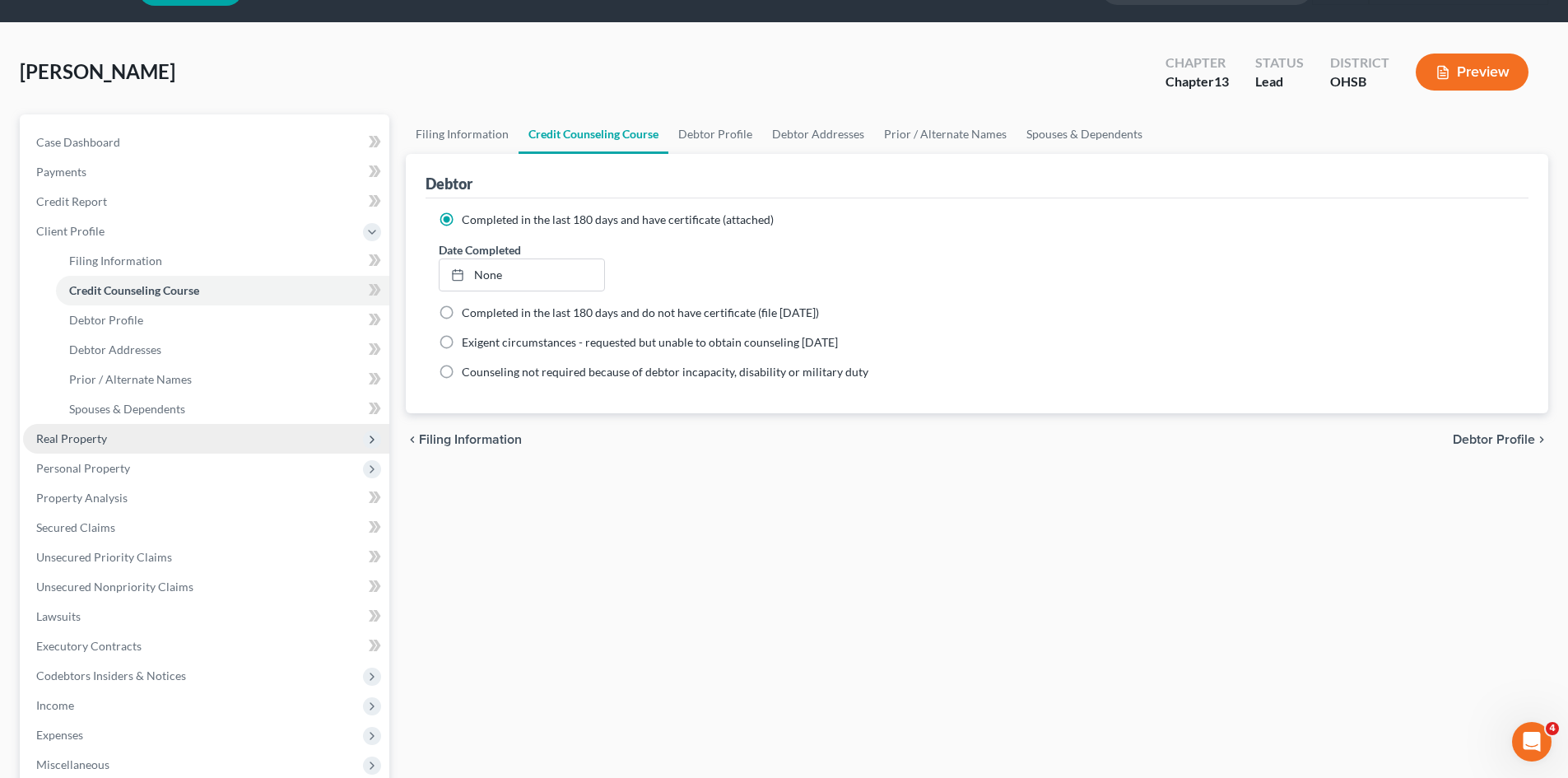
scroll to position [22, 0]
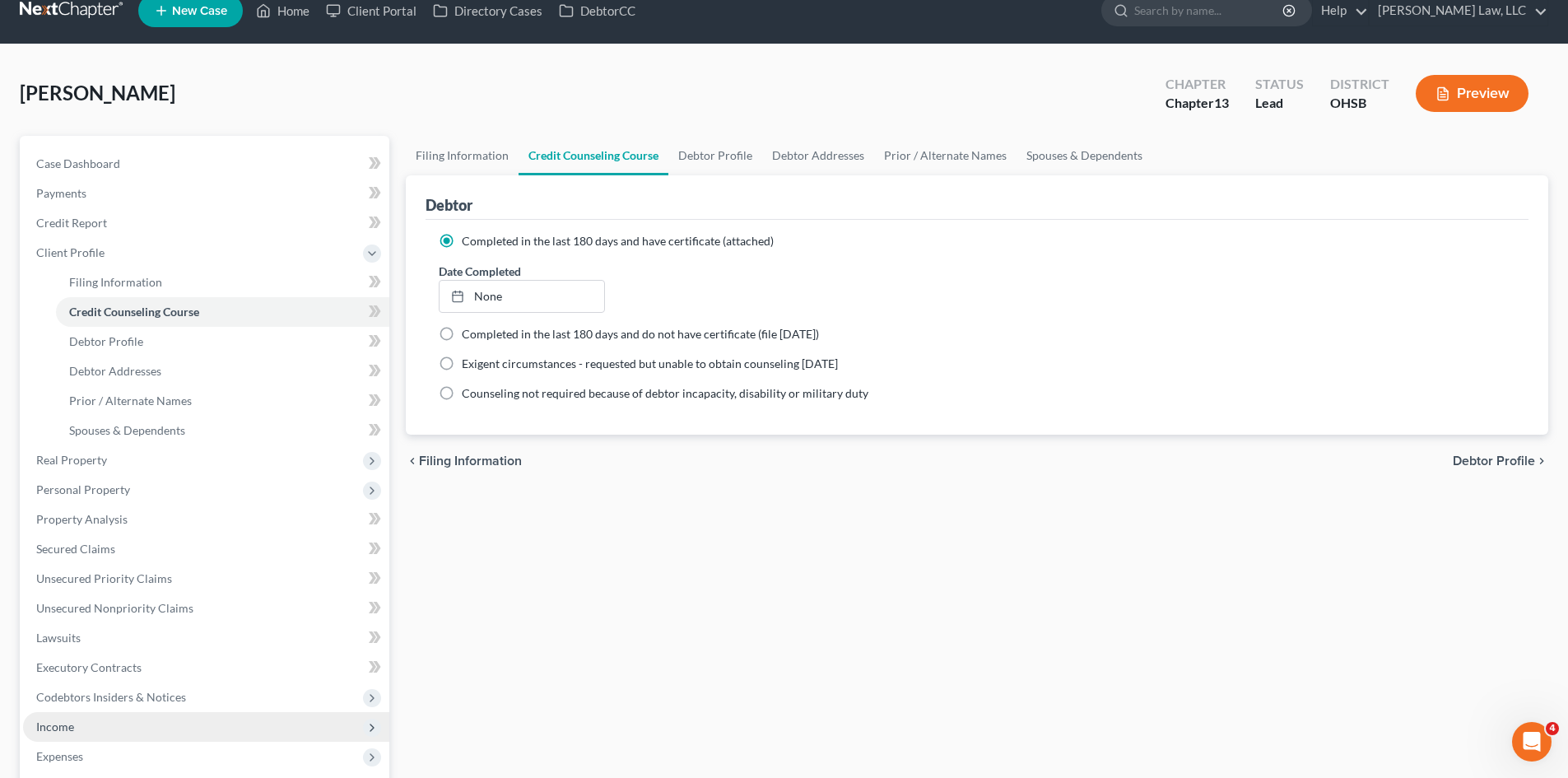
click at [83, 600] on span "Income" at bounding box center [206, 727] width 366 height 30
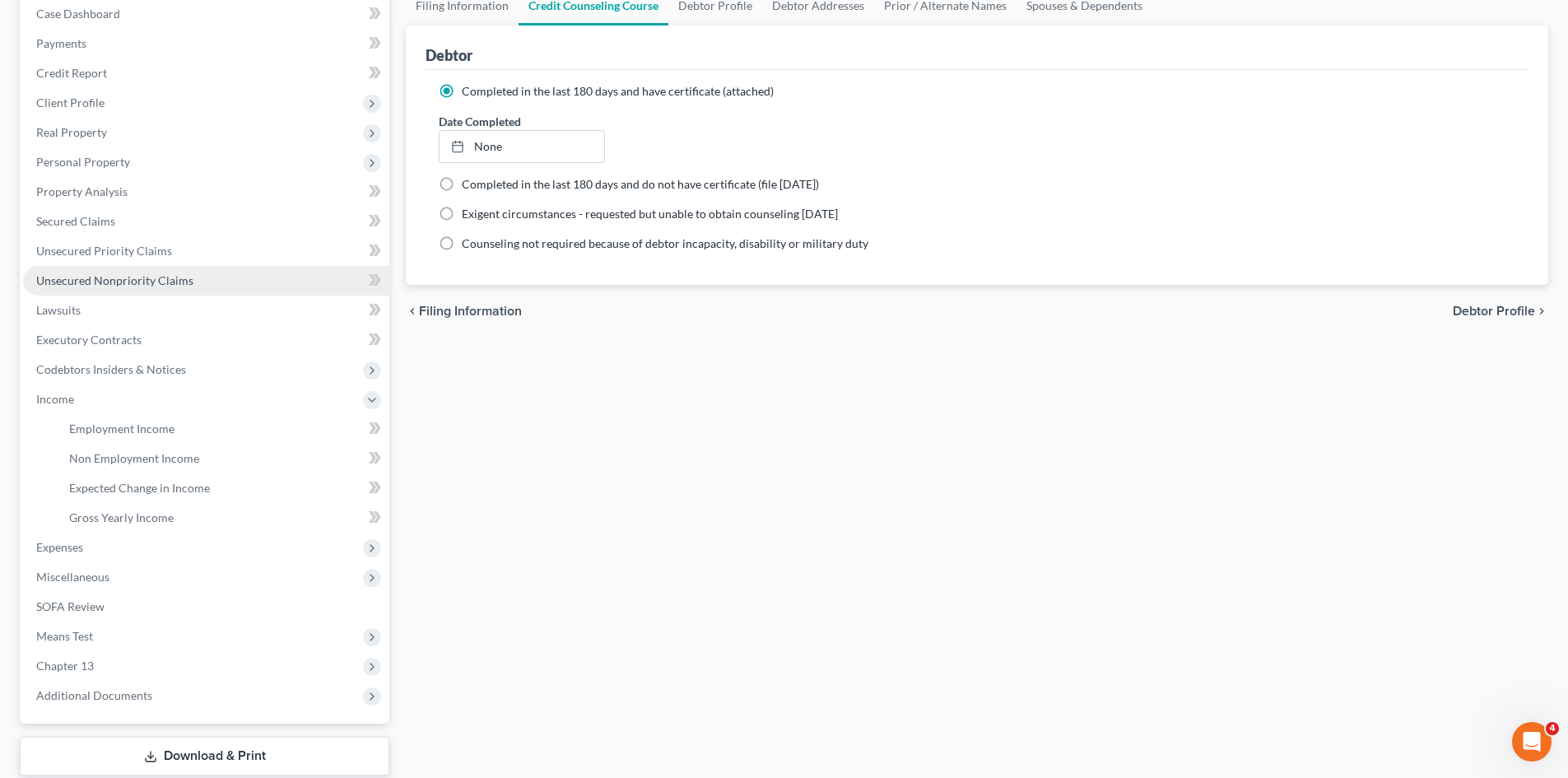
scroll to position [199, 0]
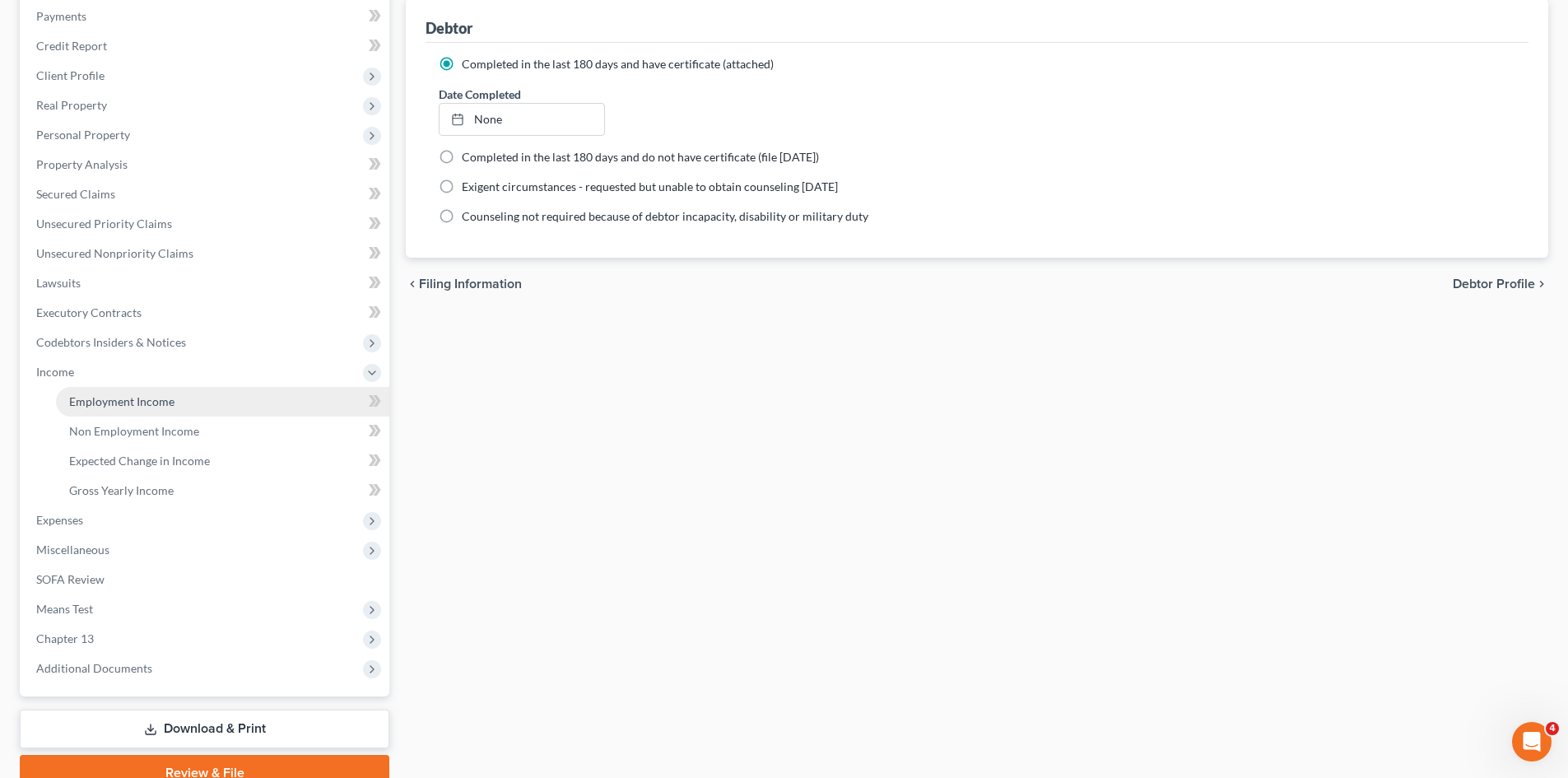
click at [130, 403] on span "Employment Income" at bounding box center [121, 401] width 105 height 14
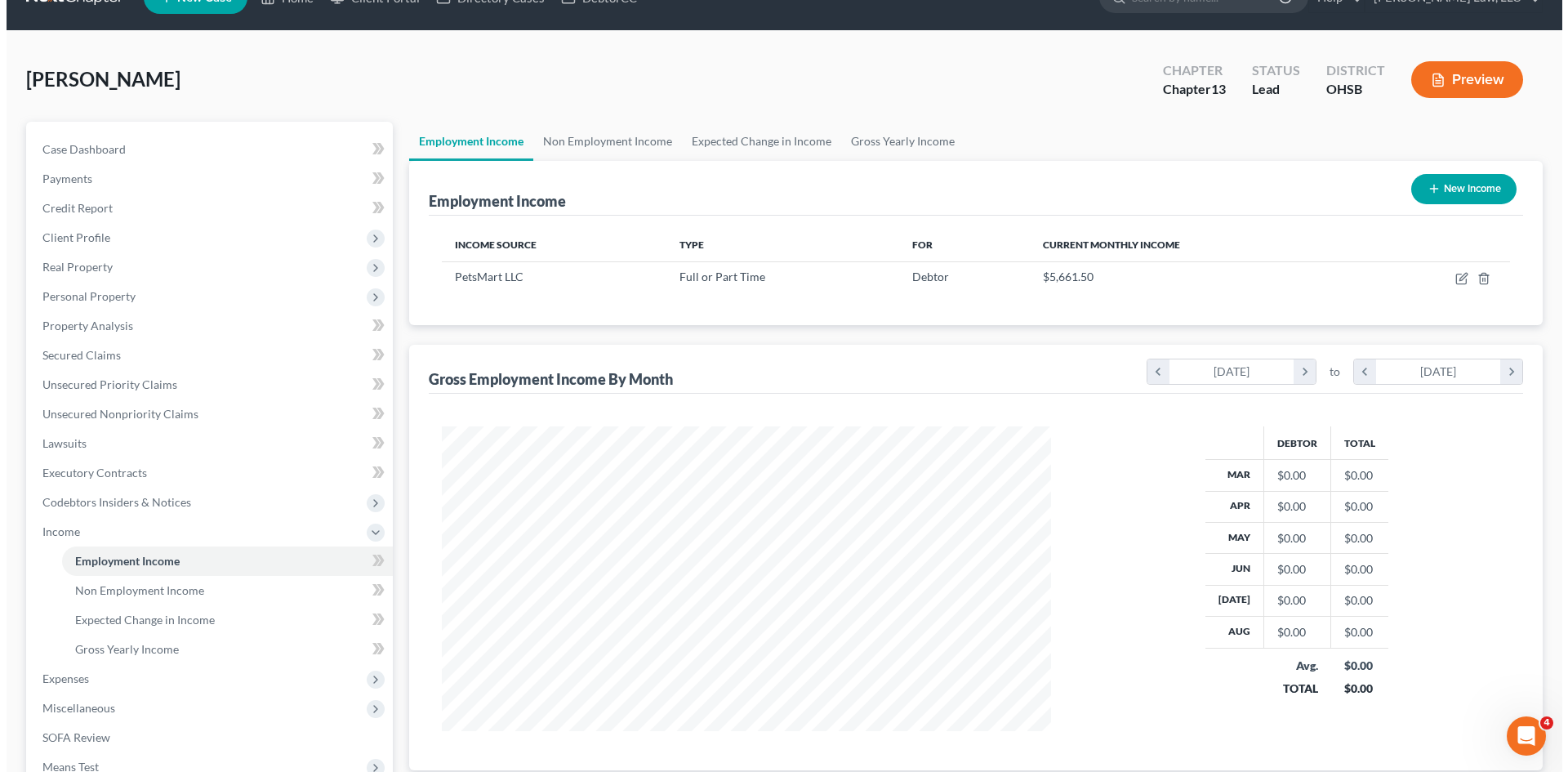
scroll to position [39, 0]
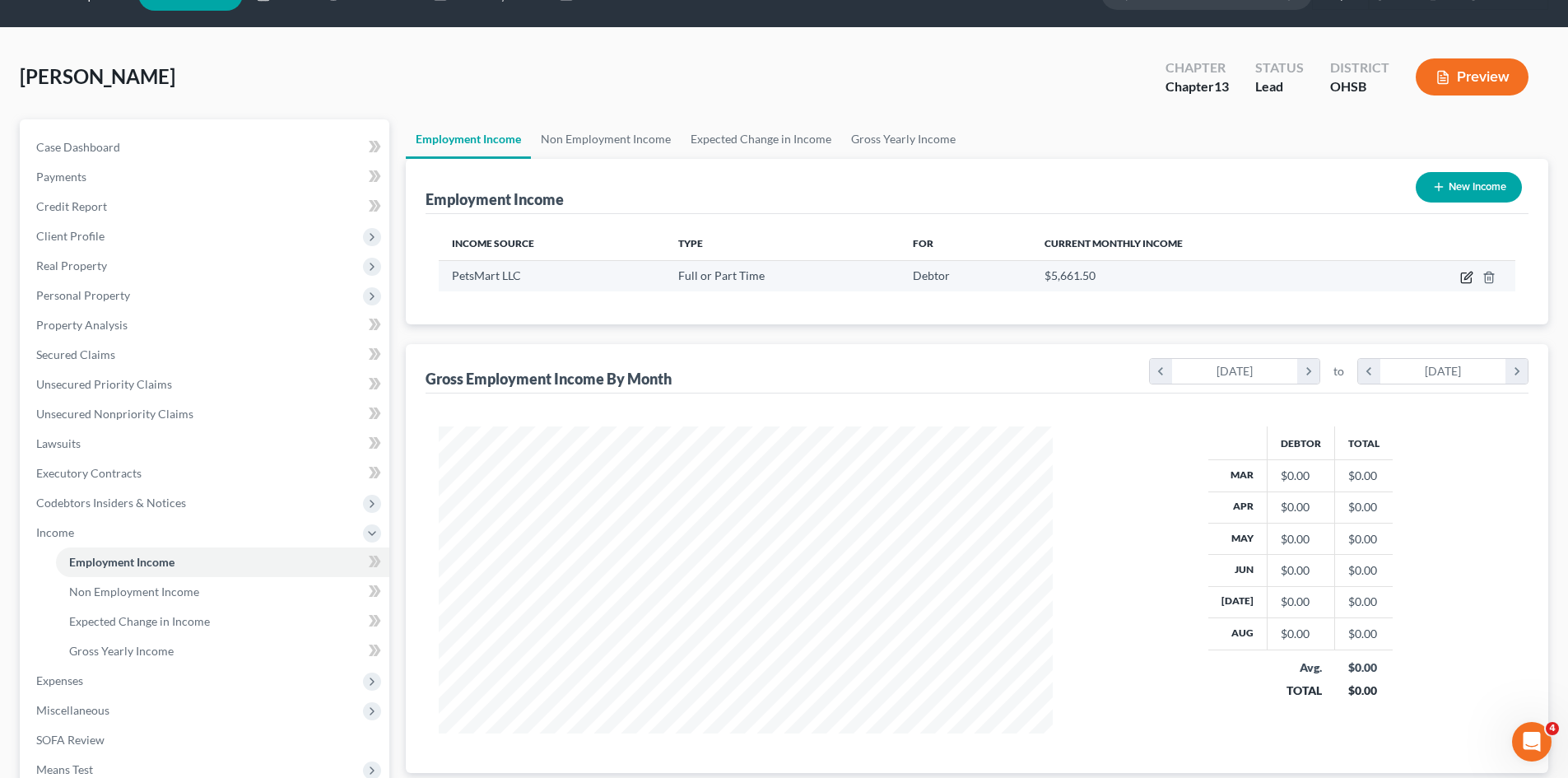
click at [1263, 279] on icon "button" at bounding box center [1465, 278] width 10 height 10
select select "0"
select select "3"
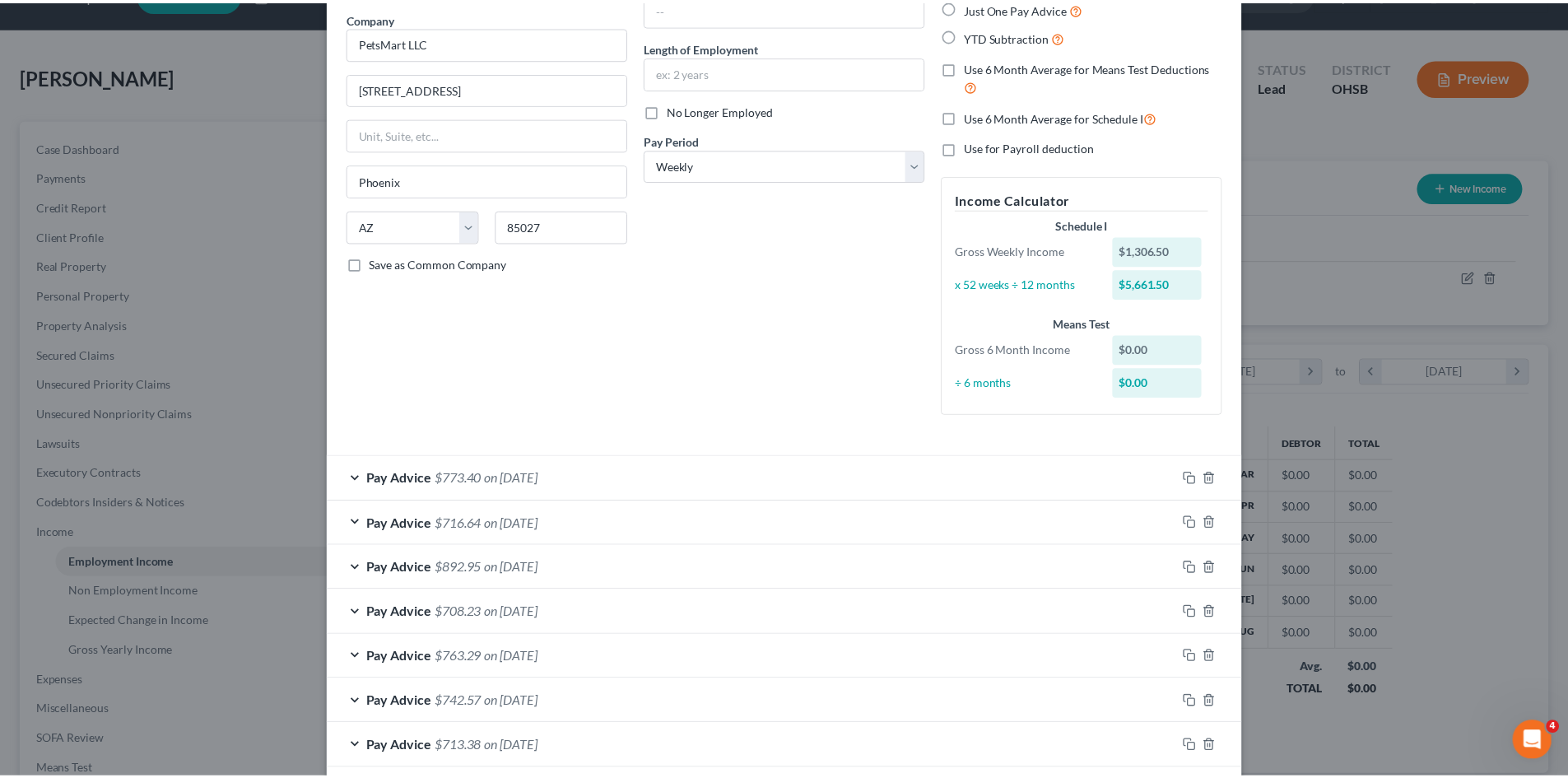
scroll to position [0, 0]
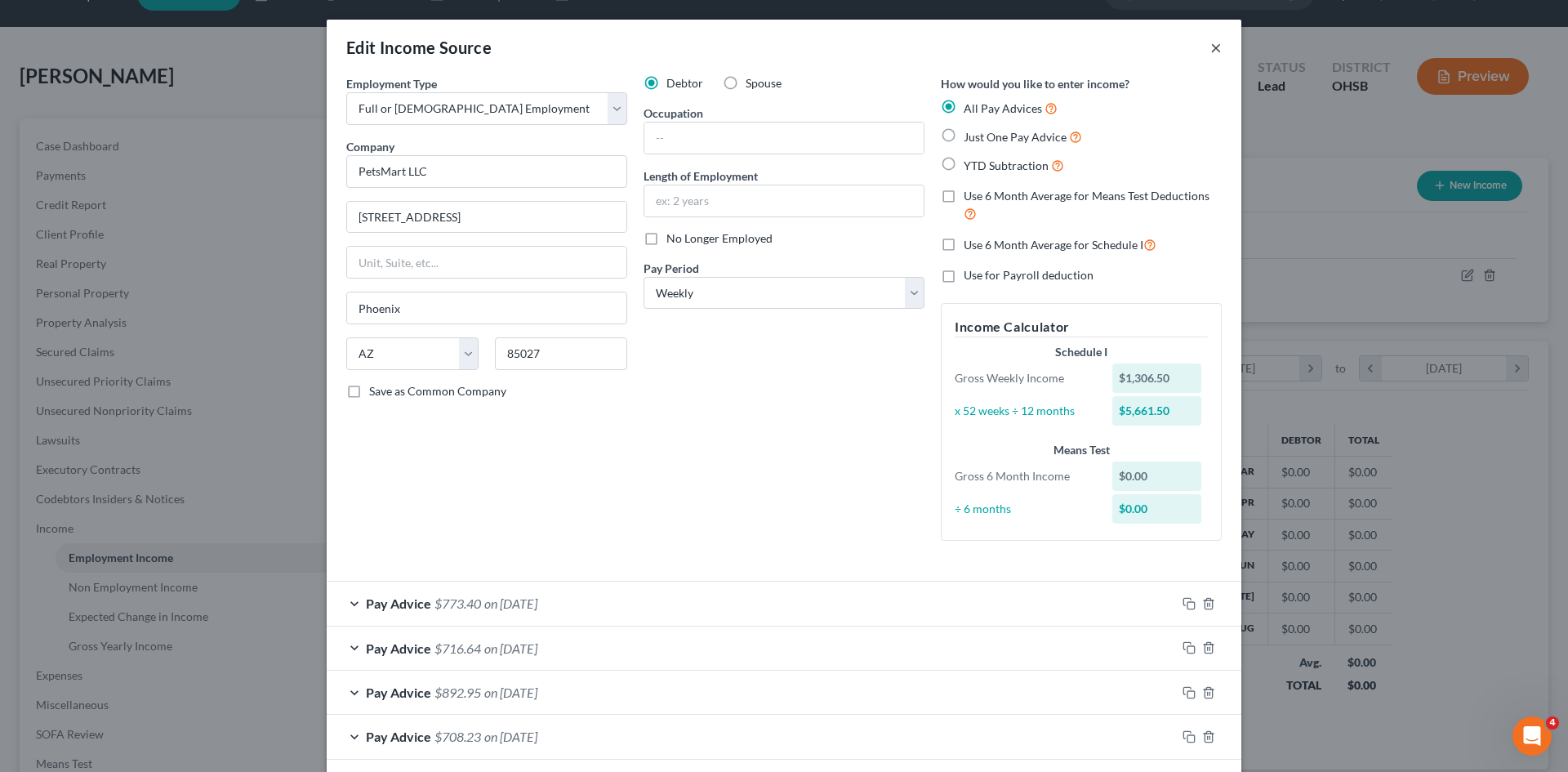
click at [1210, 51] on button "×" at bounding box center [1215, 47] width 11 height 19
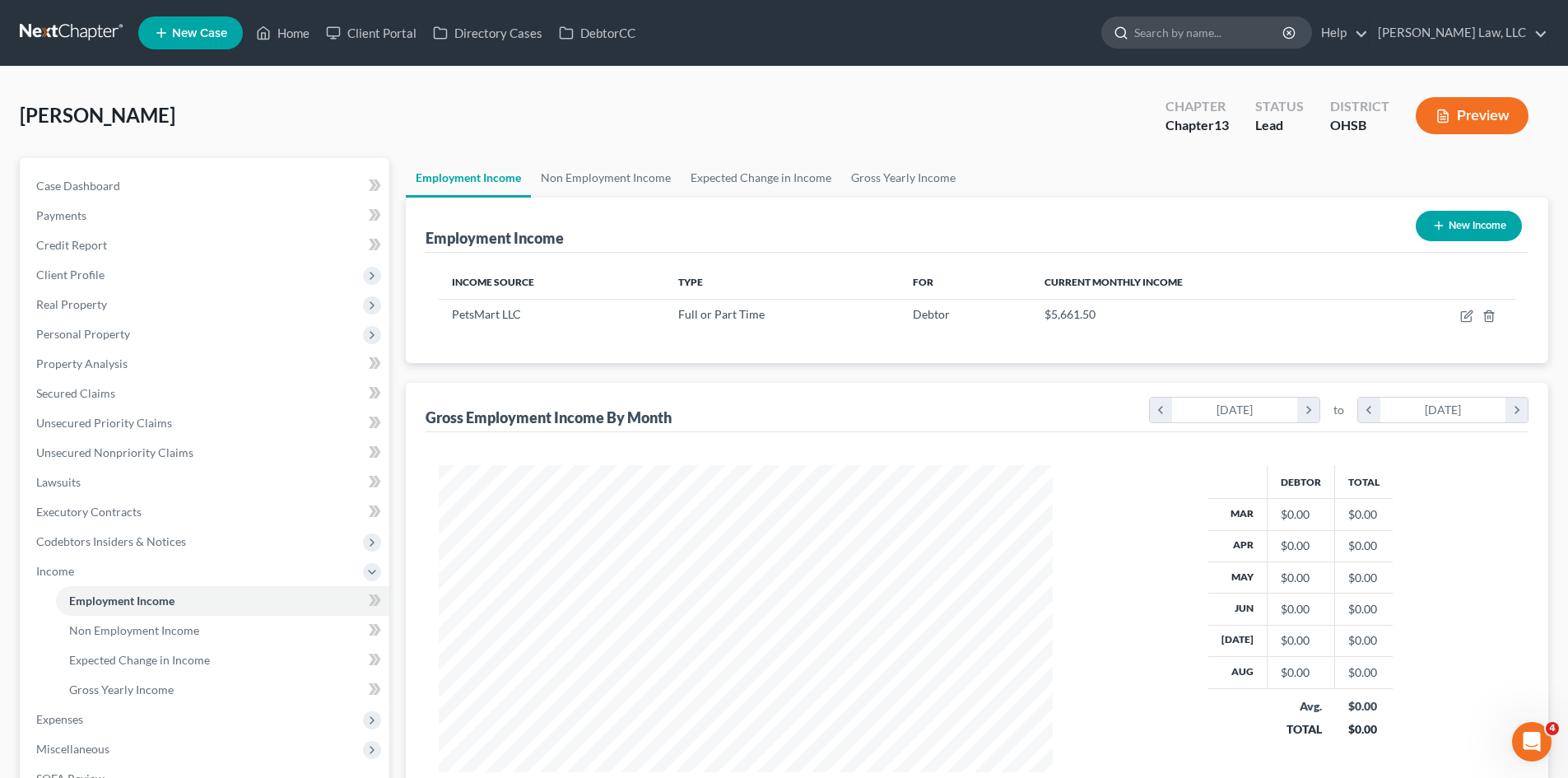
click at [1232, 48] on div at bounding box center [1206, 33] width 210 height 32
click at [1232, 41] on input "search" at bounding box center [1209, 33] width 150 height 30
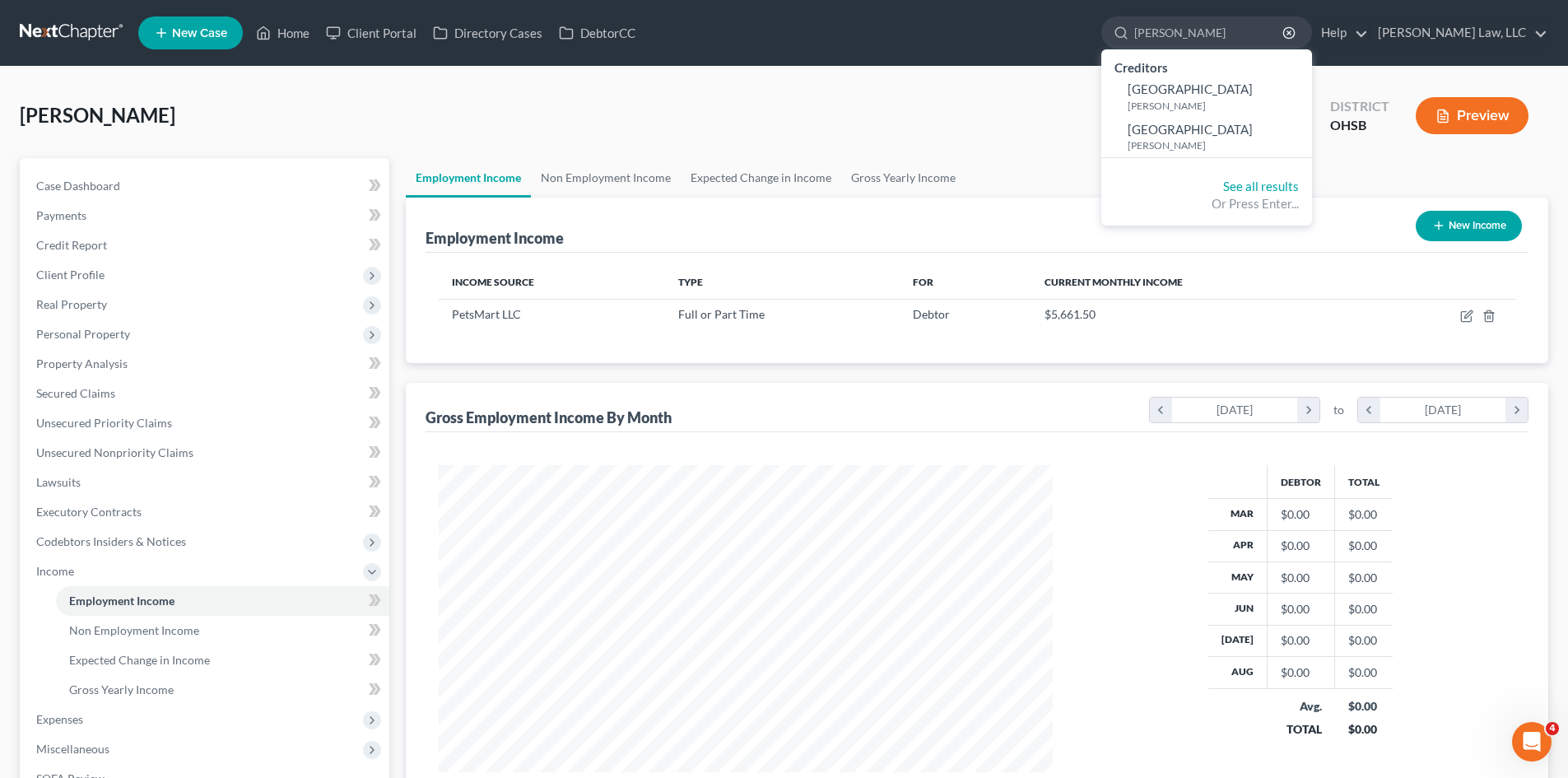
drag, startPoint x: 1215, startPoint y: 43, endPoint x: 1024, endPoint y: 35, distance: 191.2
click at [1024, 35] on ul "New Case Home Client Portal Directory Cases DebtorCC ben hoskins - No Result - …" at bounding box center [842, 33] width 1410 height 42
type input "hoskins"
click at [1245, 189] on link "See all results" at bounding box center [1261, 186] width 76 height 15
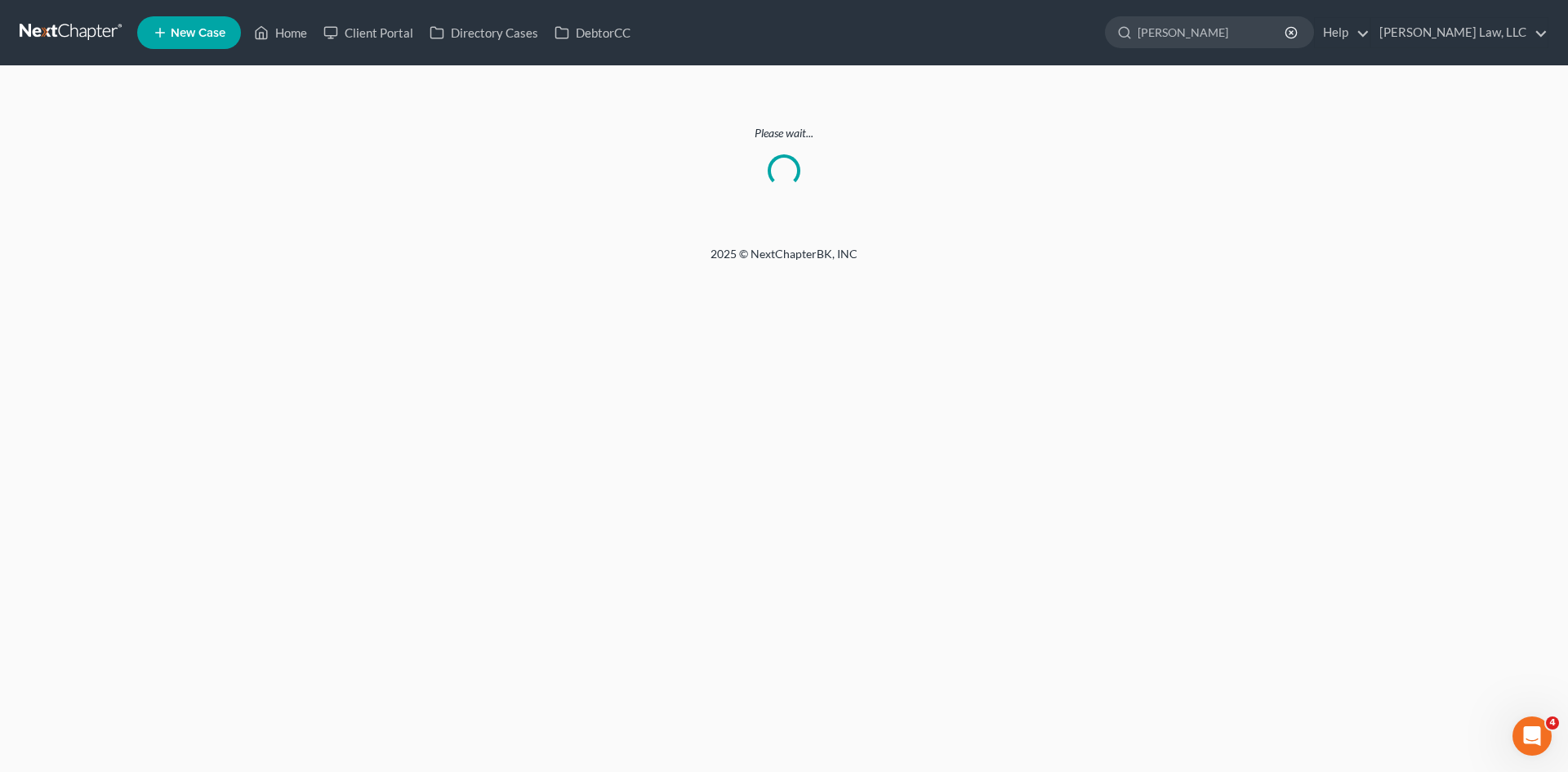
click at [36, 28] on link at bounding box center [71, 32] width 104 height 30
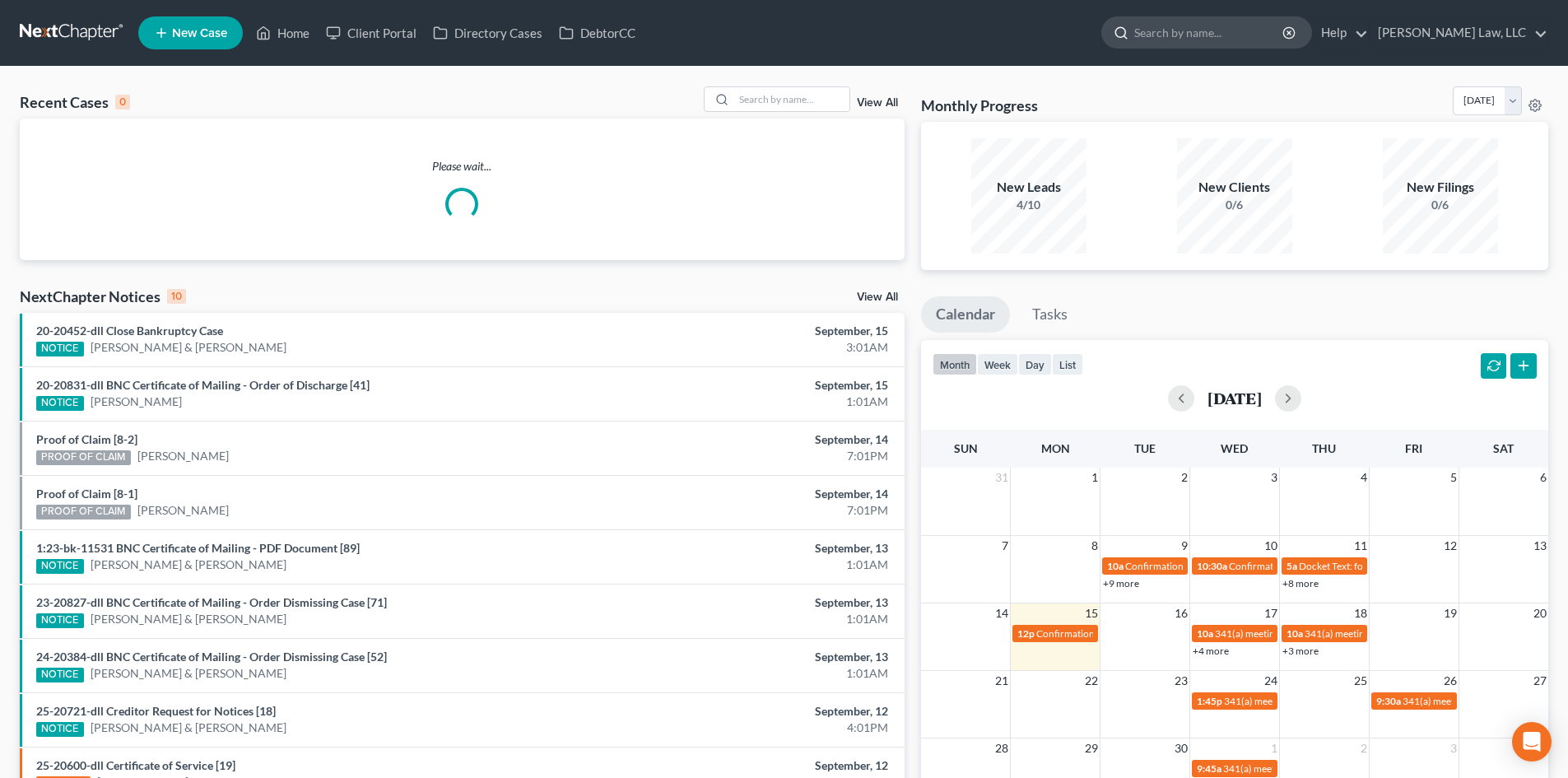
click at [1222, 31] on input "search" at bounding box center [1209, 33] width 150 height 30
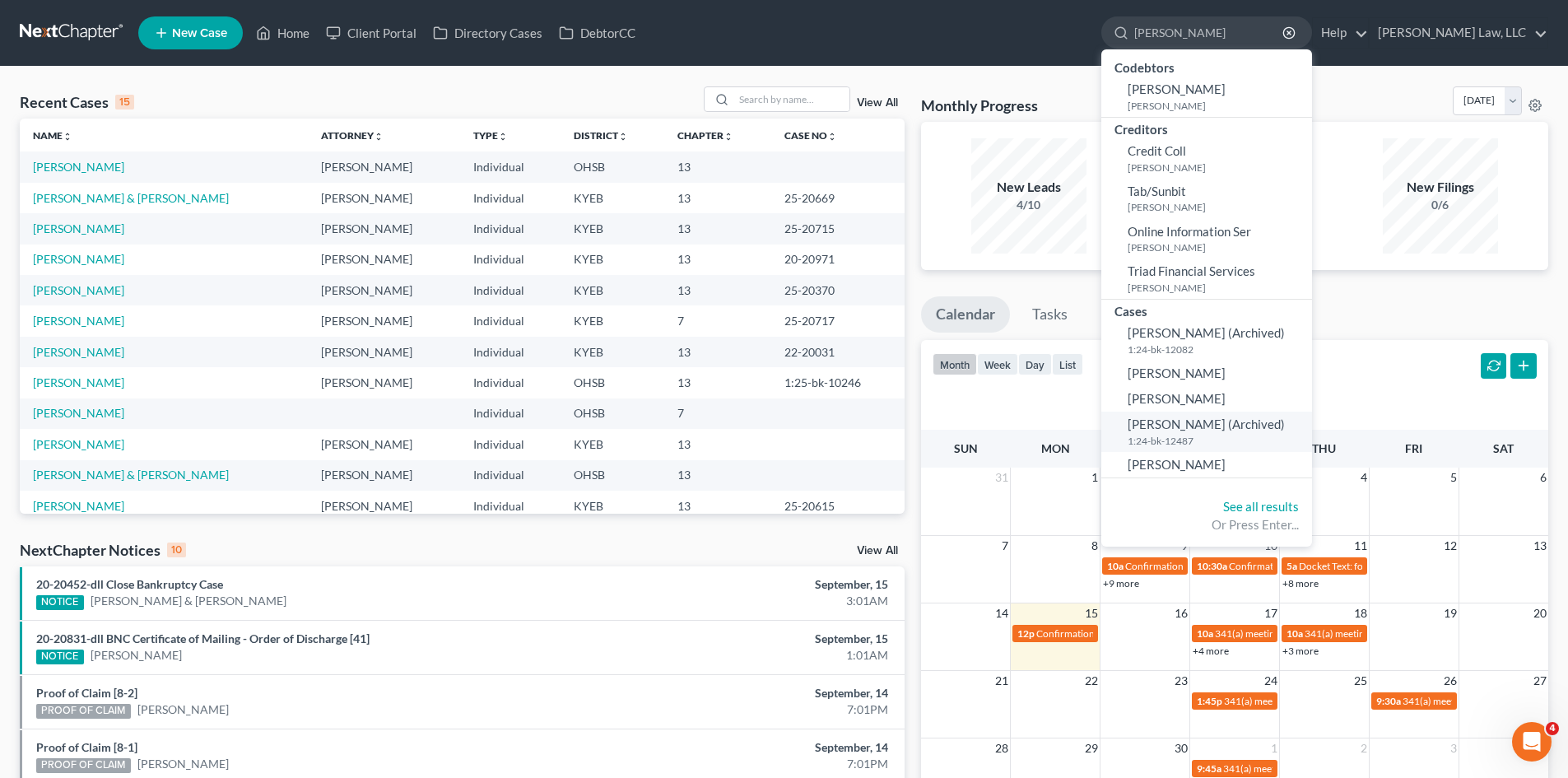
type input "de moss"
click at [1190, 426] on span "De Moss, Kellie (Archived)" at bounding box center [1206, 423] width 157 height 15
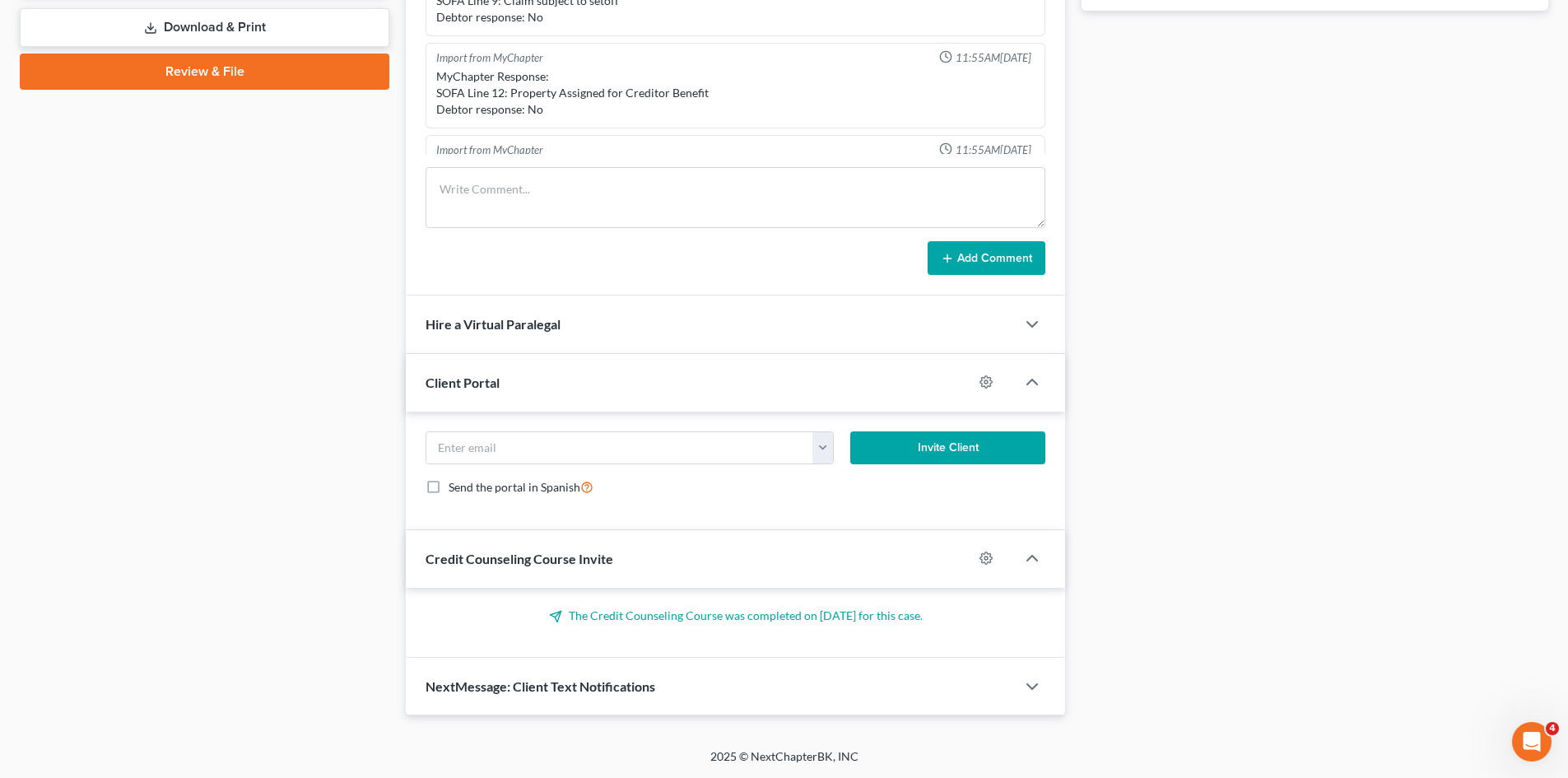
scroll to position [346, 0]
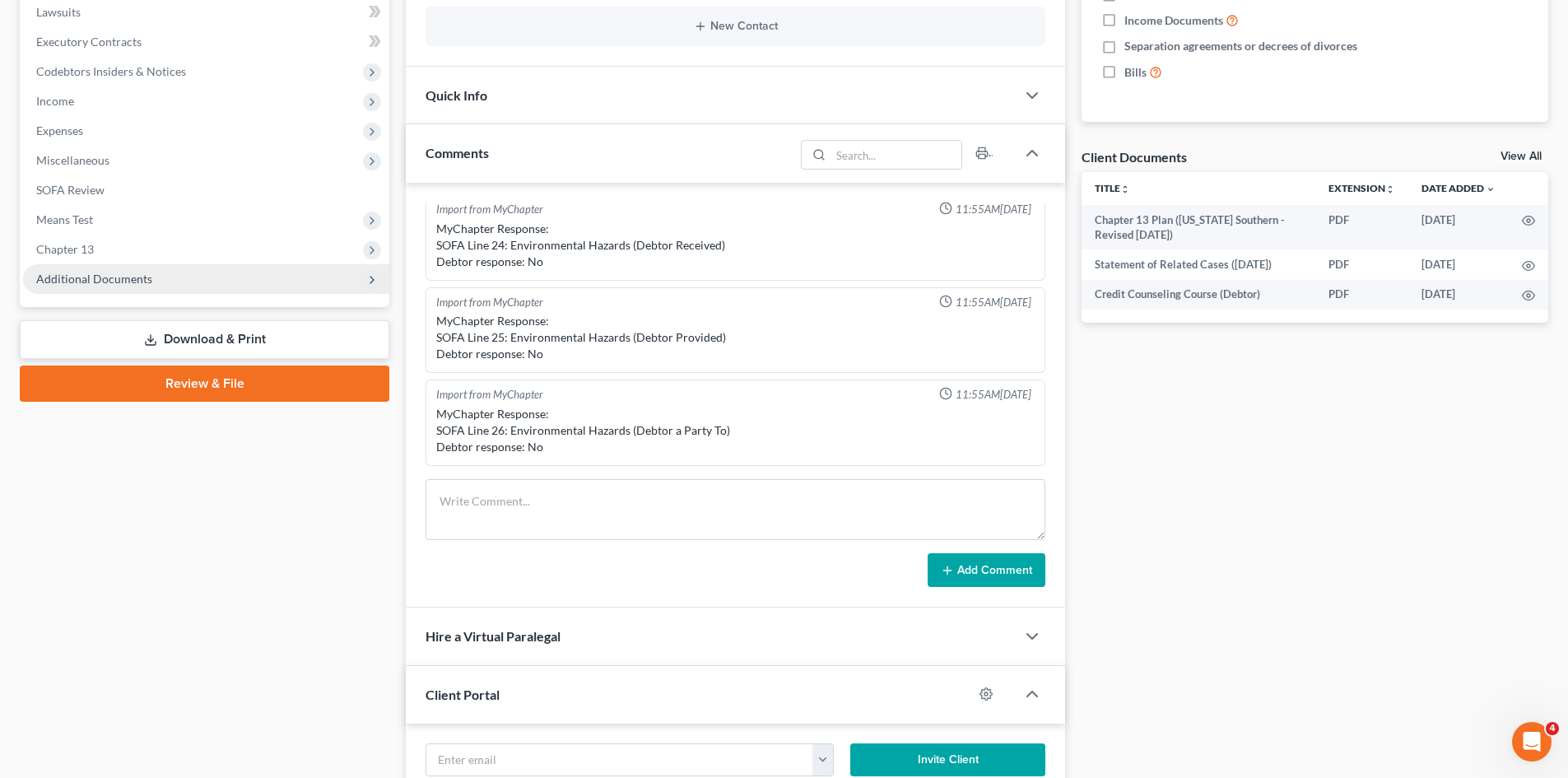
click at [221, 291] on span "Additional Documents" at bounding box center [206, 279] width 366 height 30
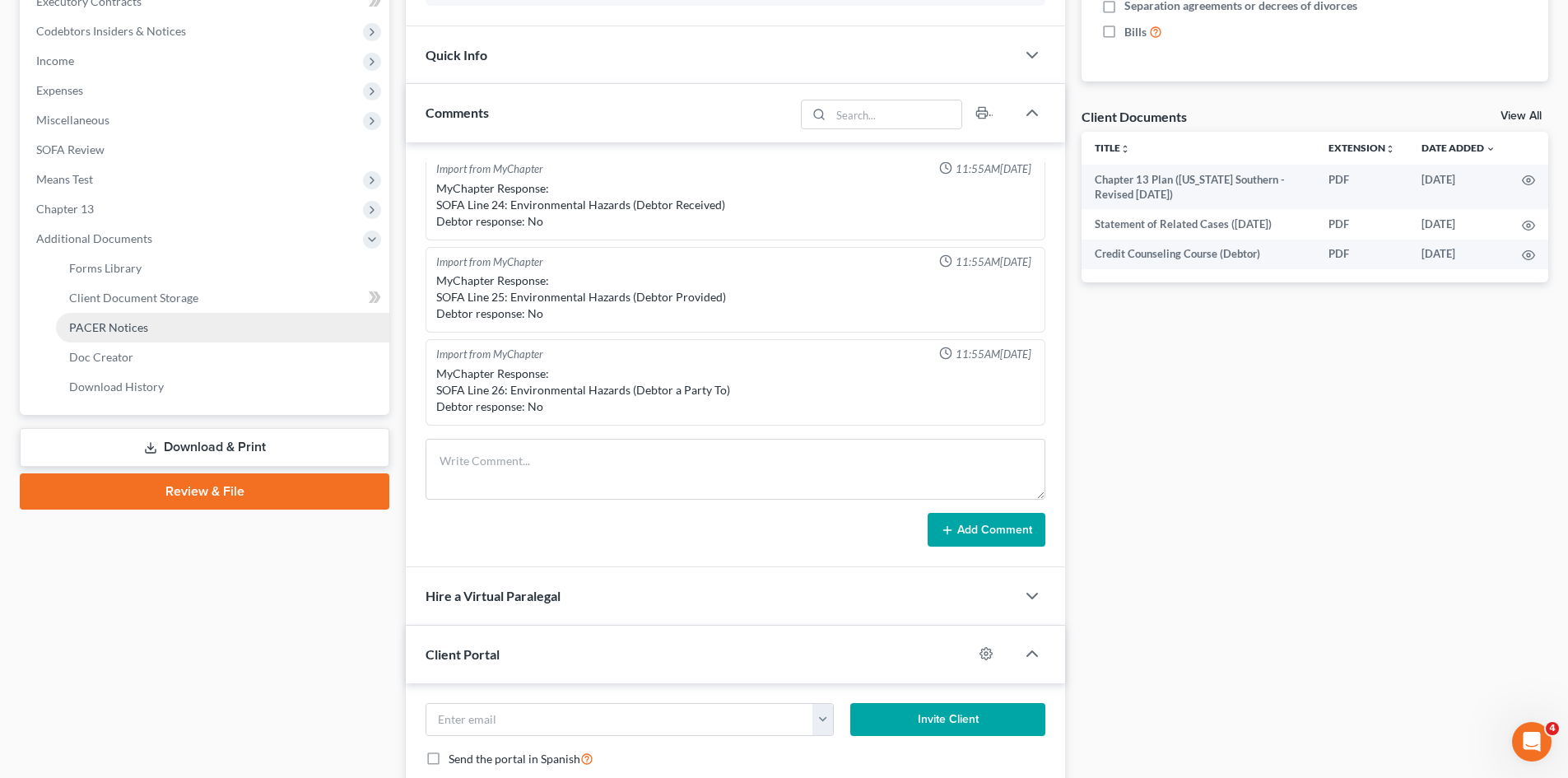
click at [153, 329] on link "PACER Notices" at bounding box center [222, 328] width 333 height 30
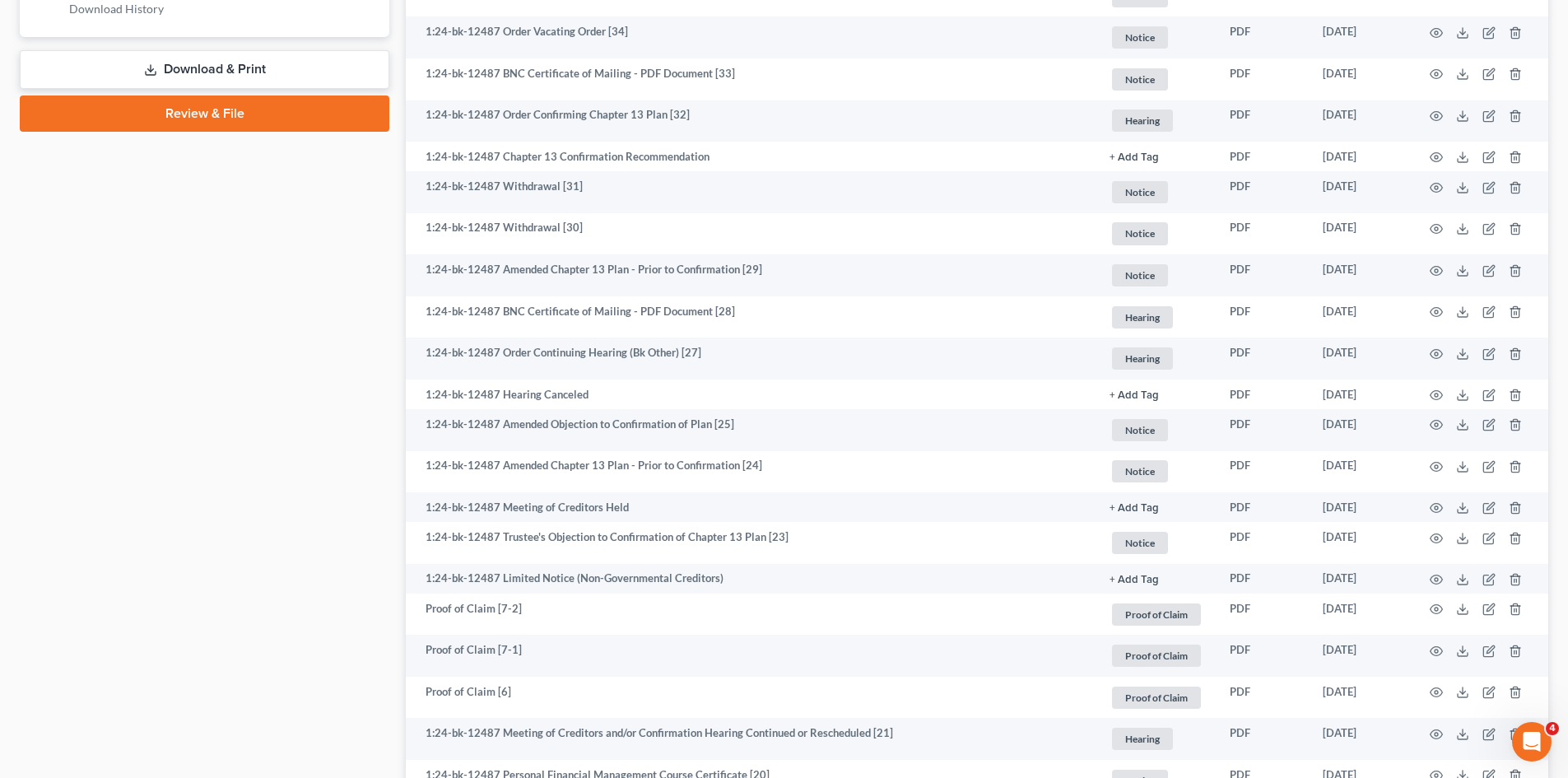
scroll to position [760, 0]
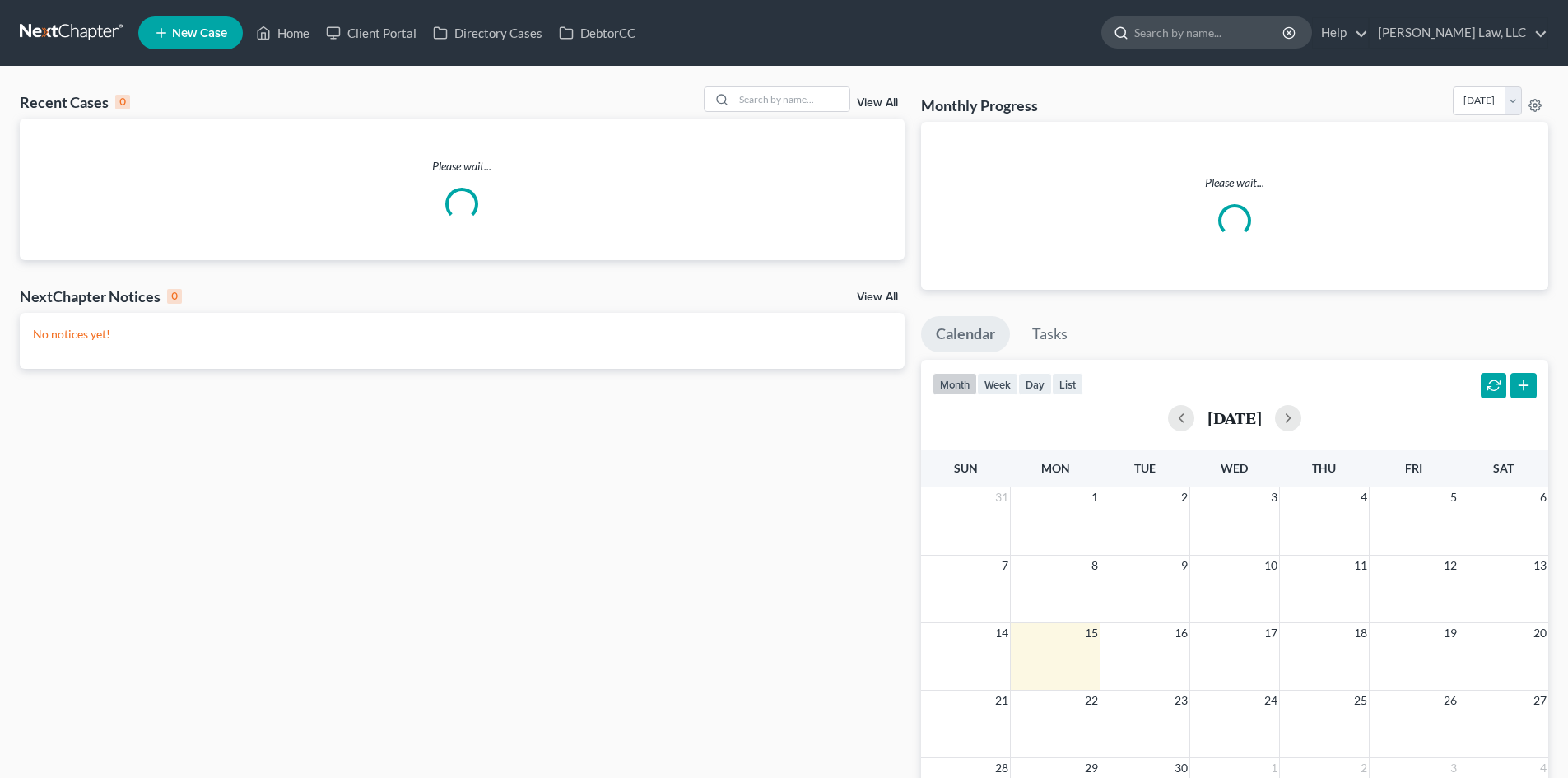
click at [1201, 32] on input "search" at bounding box center [1209, 33] width 150 height 30
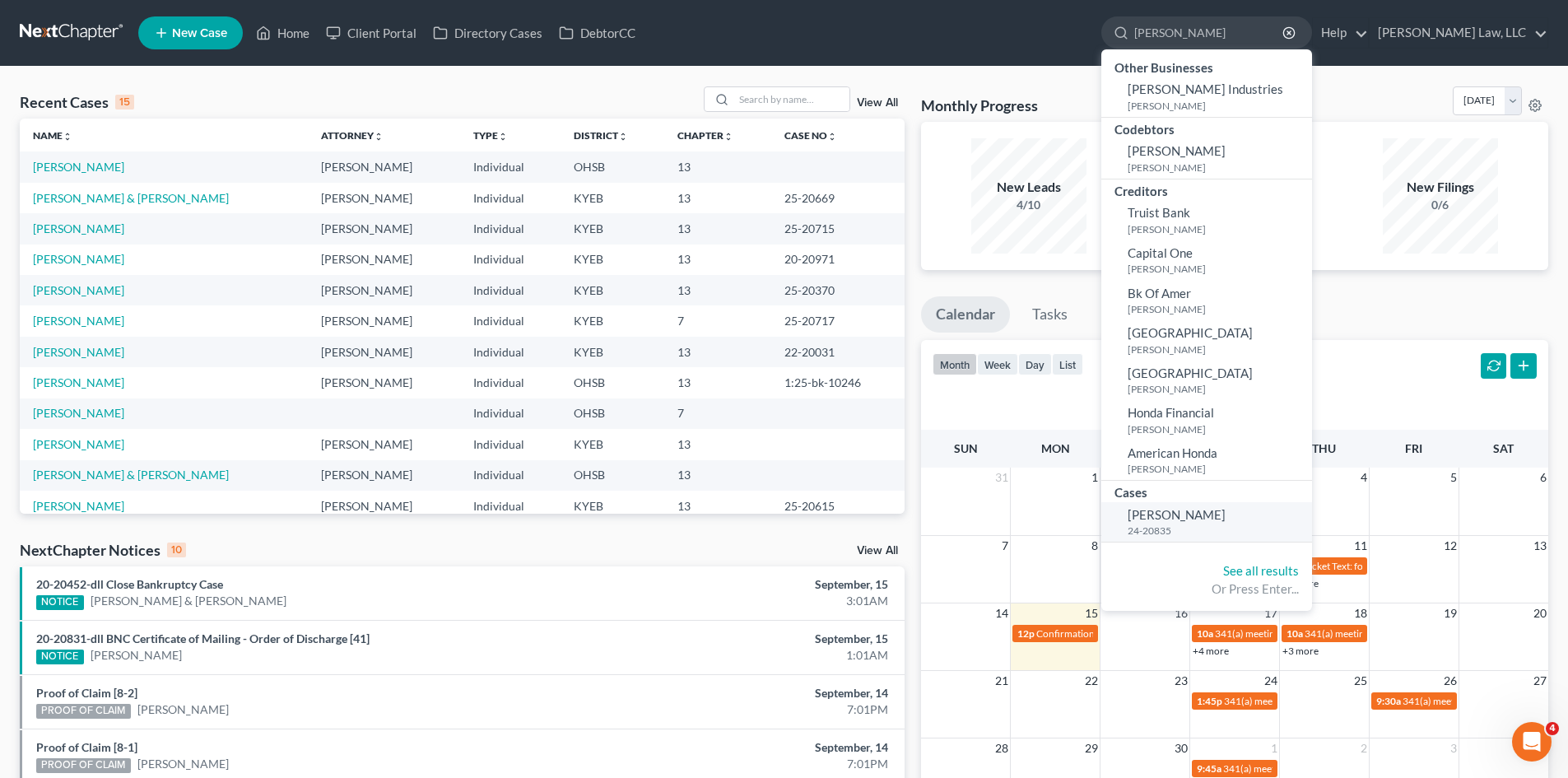
type input "[PERSON_NAME]"
click at [1198, 531] on small "24-20835" at bounding box center [1218, 530] width 180 height 14
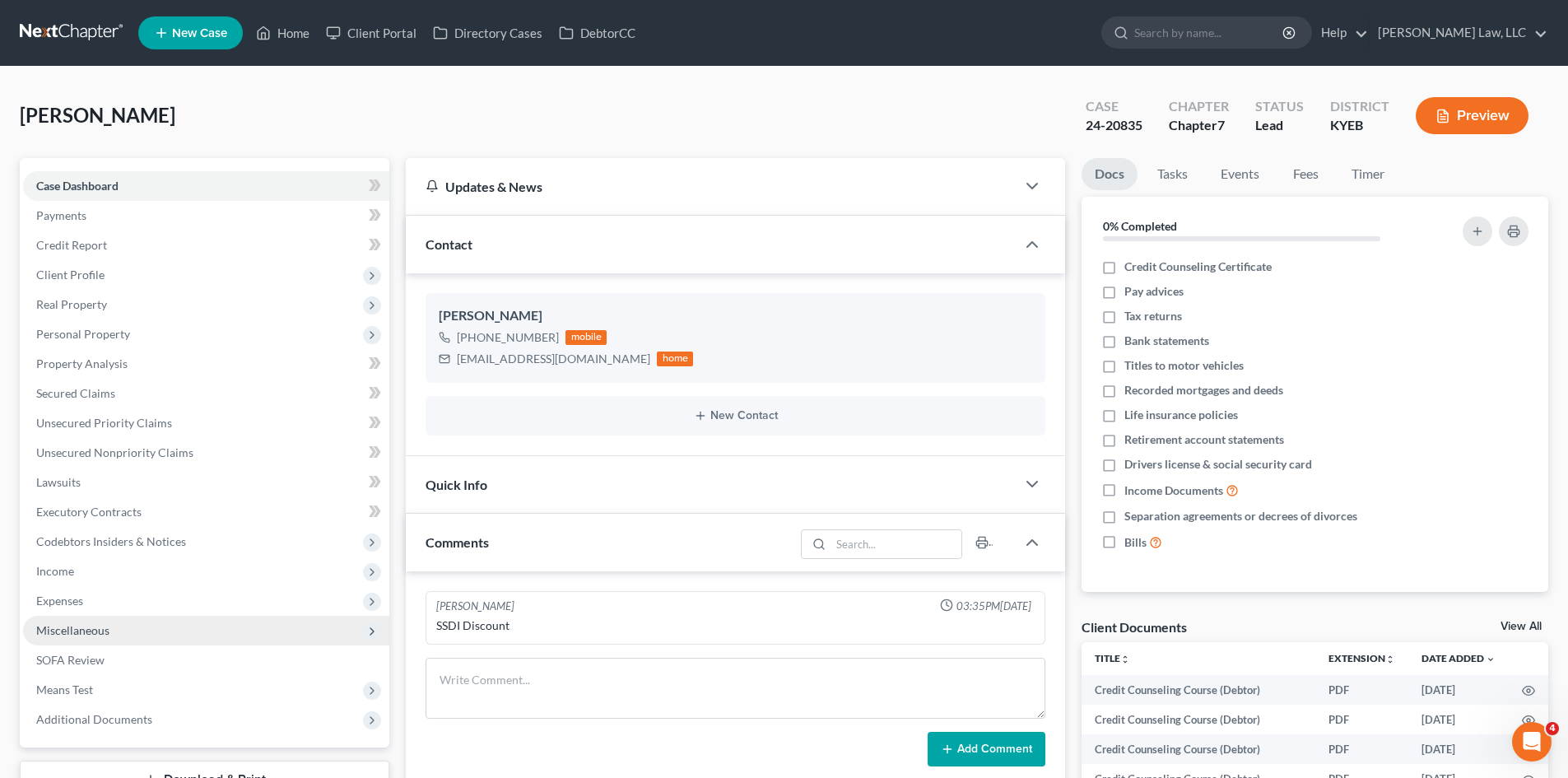
scroll to position [373, 0]
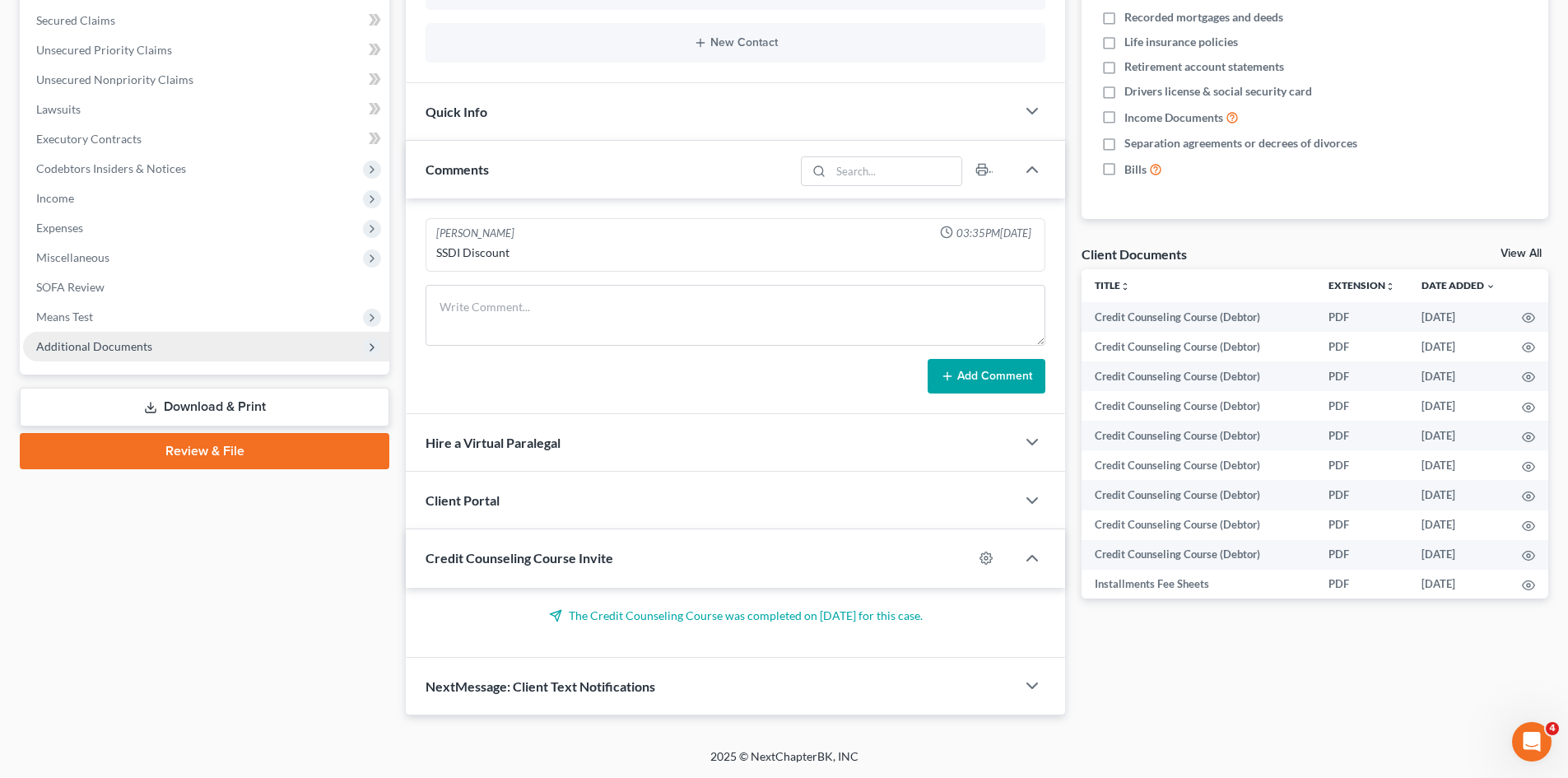
click at [192, 333] on span "Additional Documents" at bounding box center [206, 347] width 366 height 30
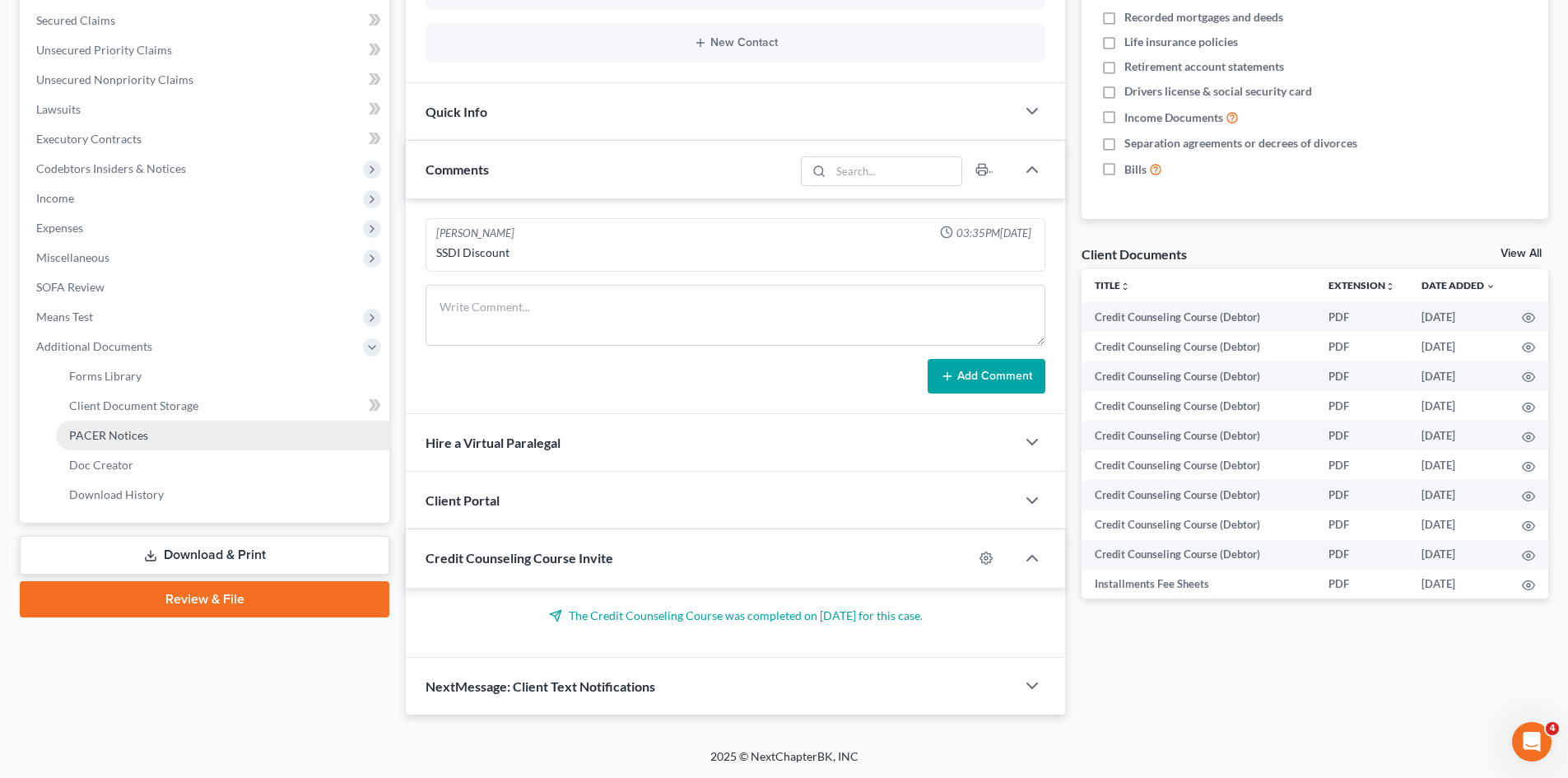
click at [128, 426] on link "PACER Notices" at bounding box center [222, 436] width 333 height 30
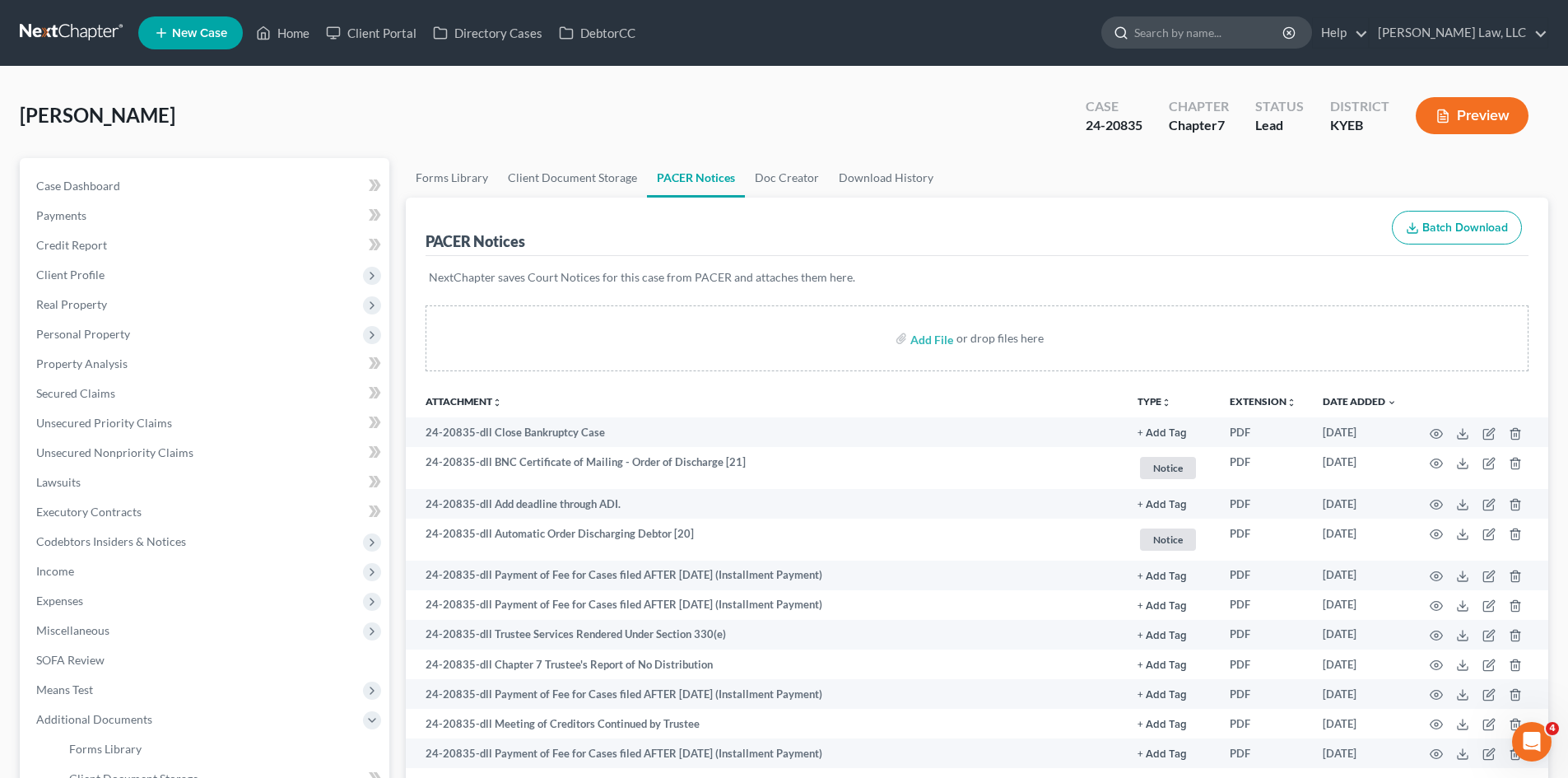
click at [1157, 30] on input "search" at bounding box center [1209, 33] width 150 height 30
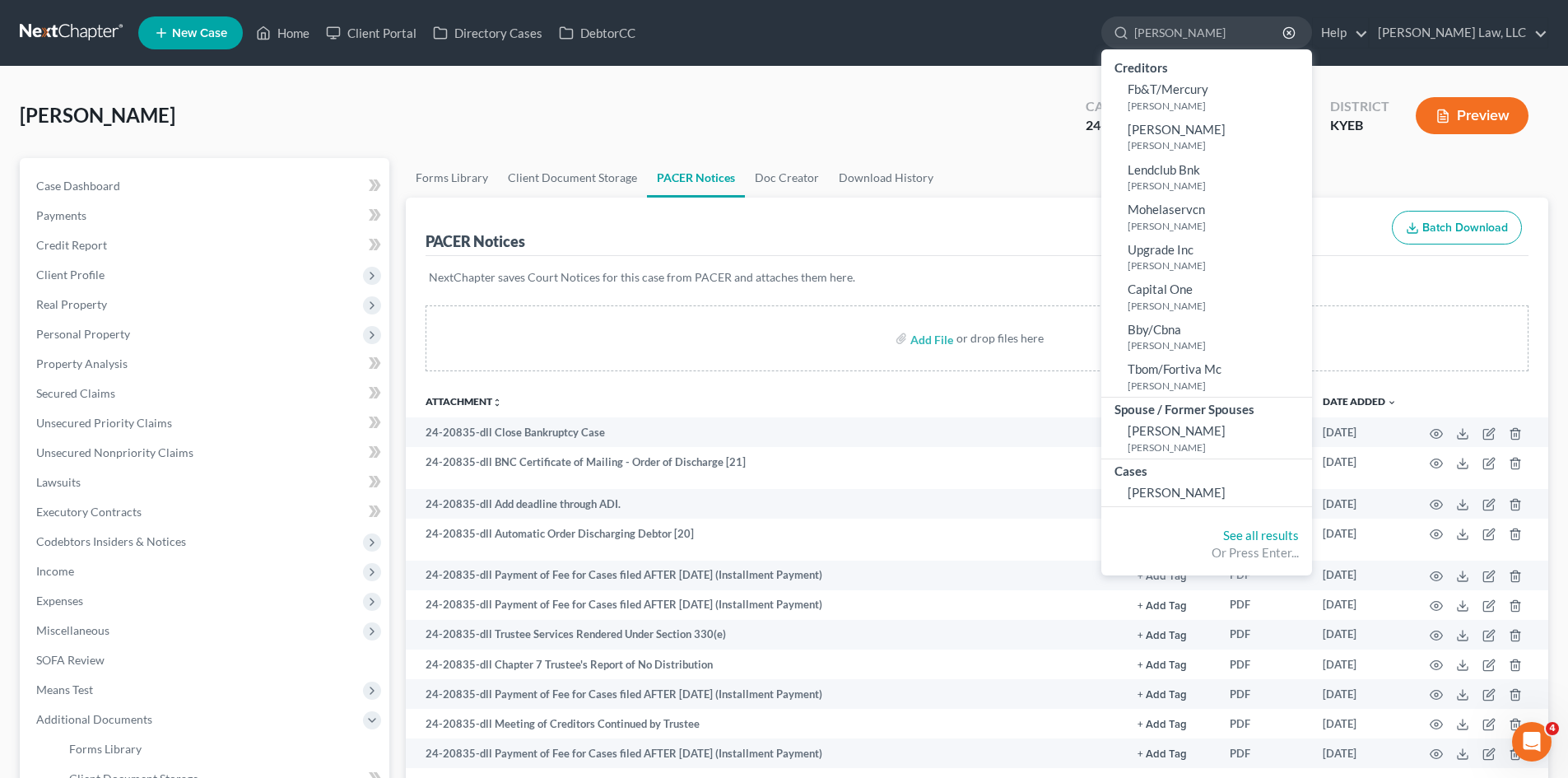
type input "[PERSON_NAME]"
click at [1156, 463] on div "Cases" at bounding box center [1206, 469] width 210 height 20
click at [1137, 488] on span "[PERSON_NAME]" at bounding box center [1176, 492] width 98 height 15
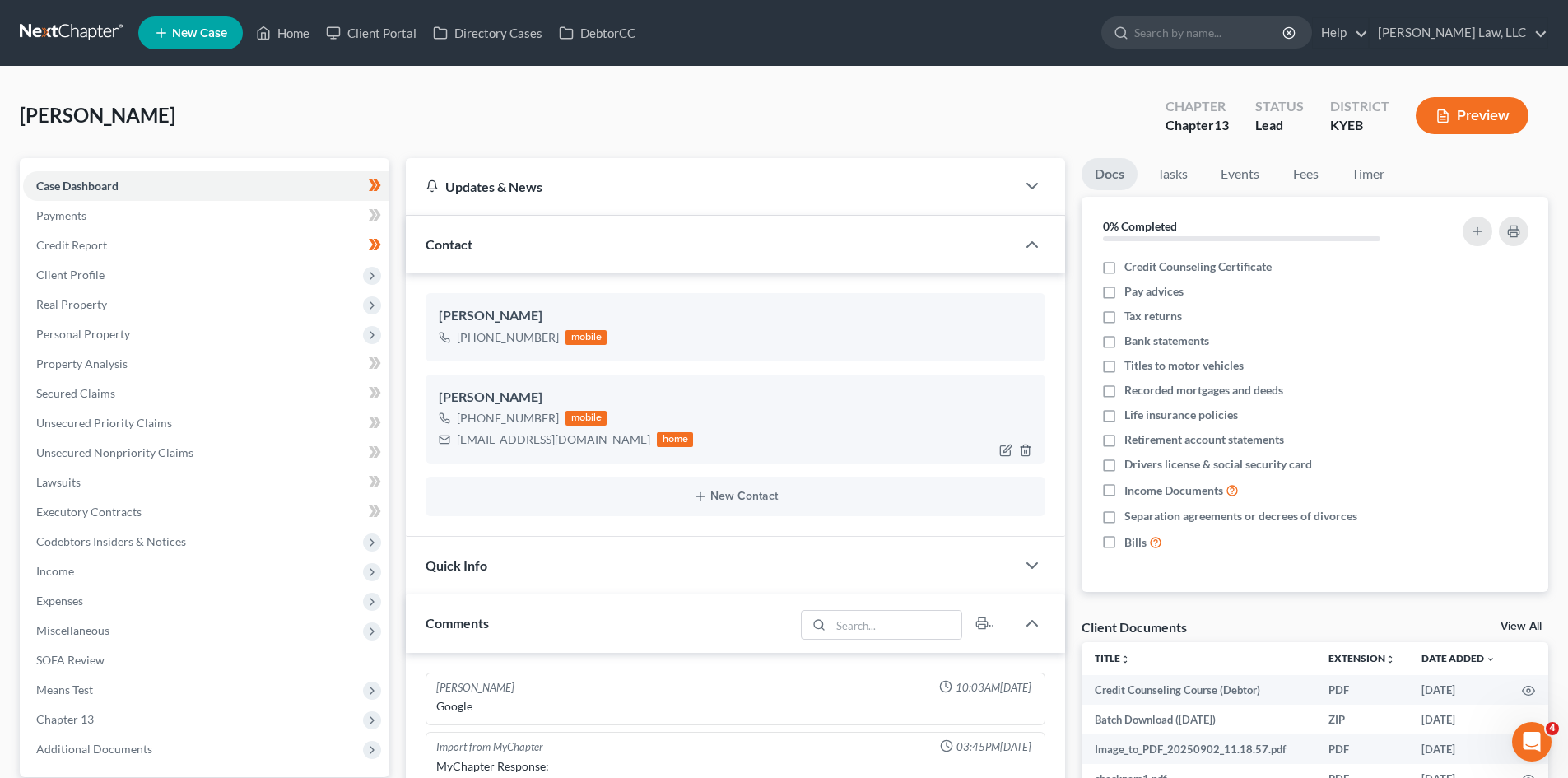
scroll to position [346, 0]
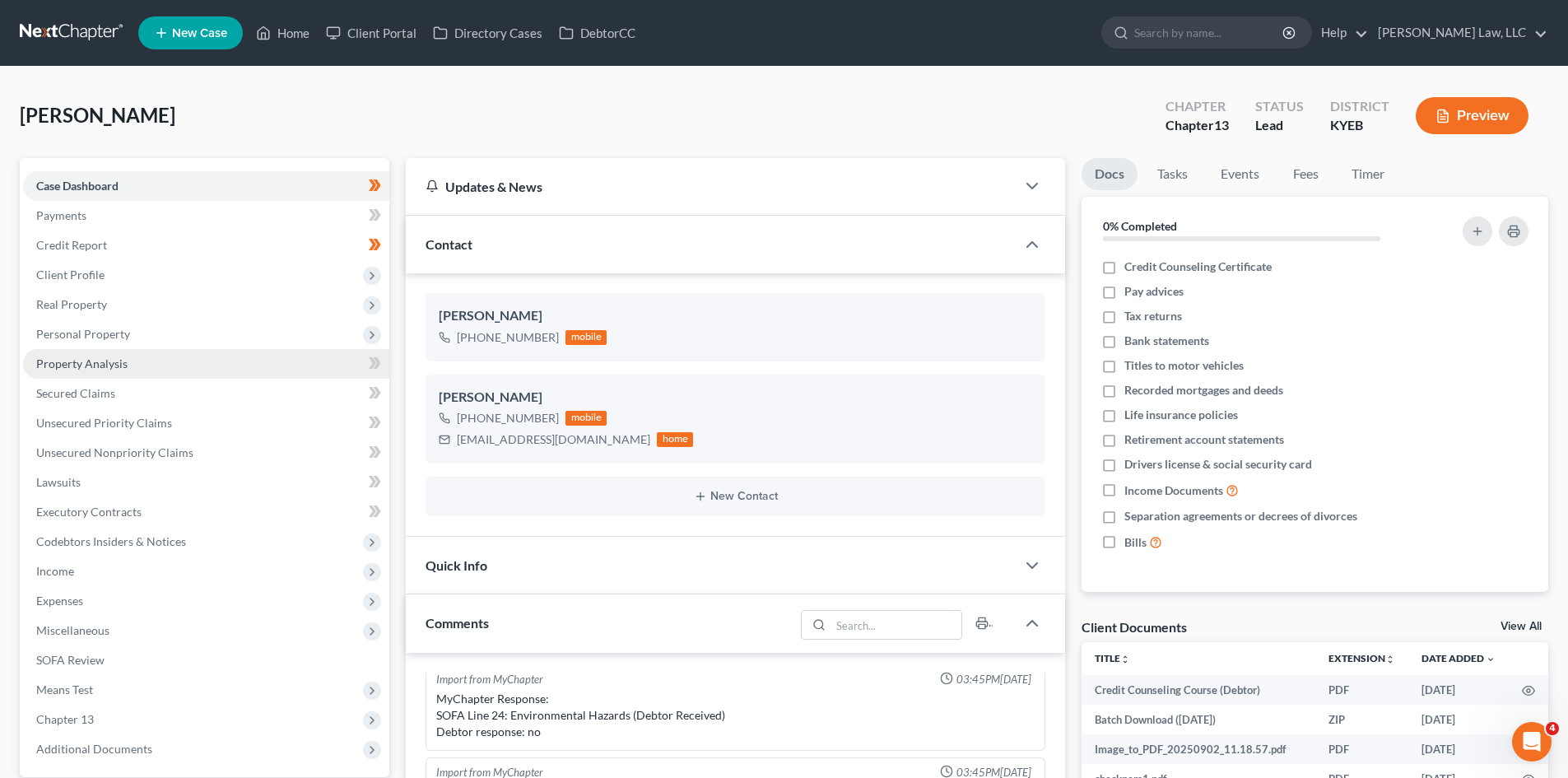
click at [257, 353] on link "Property Analysis" at bounding box center [206, 364] width 366 height 30
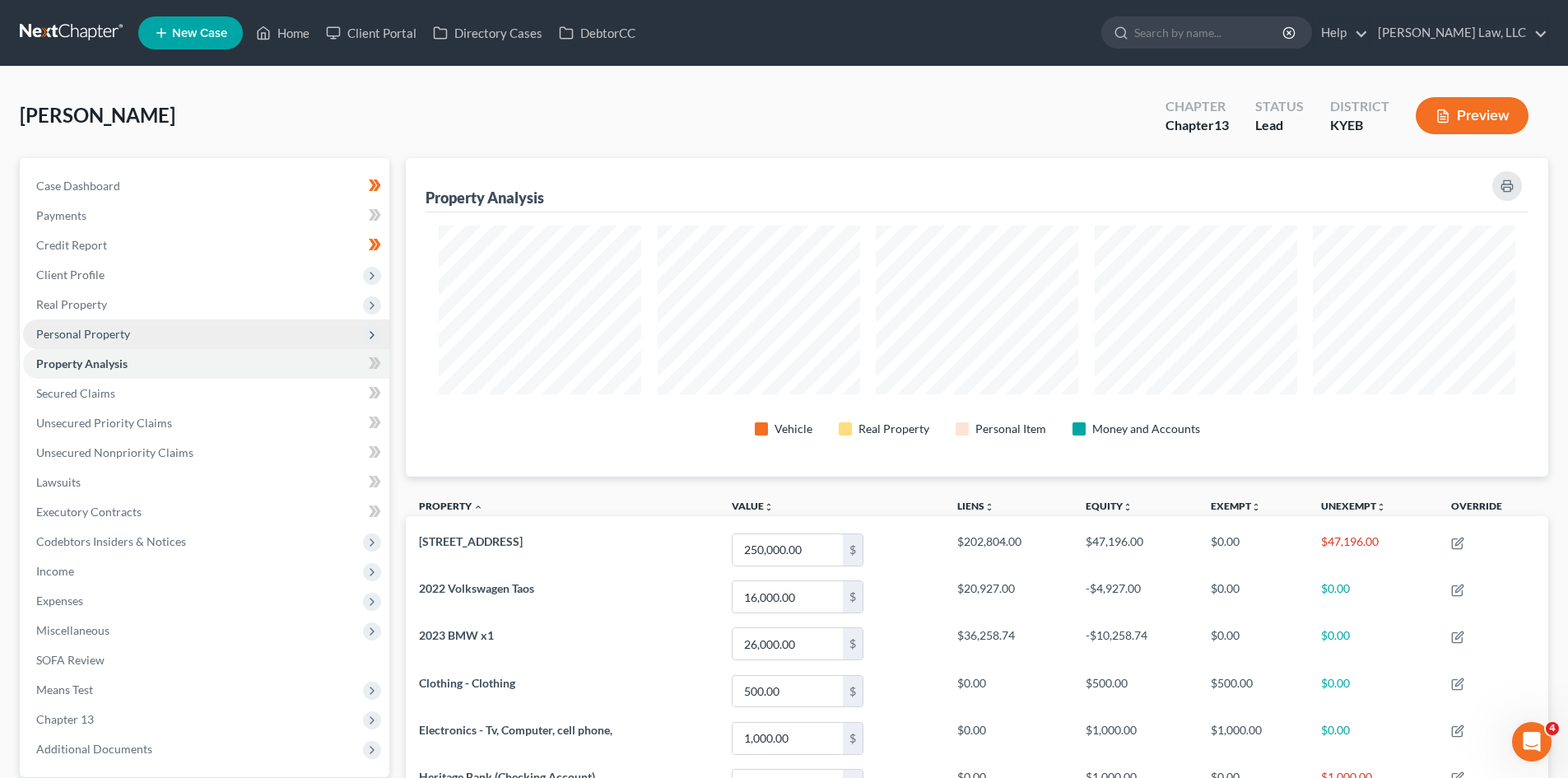
click at [233, 326] on span "Personal Property" at bounding box center [206, 334] width 366 height 30
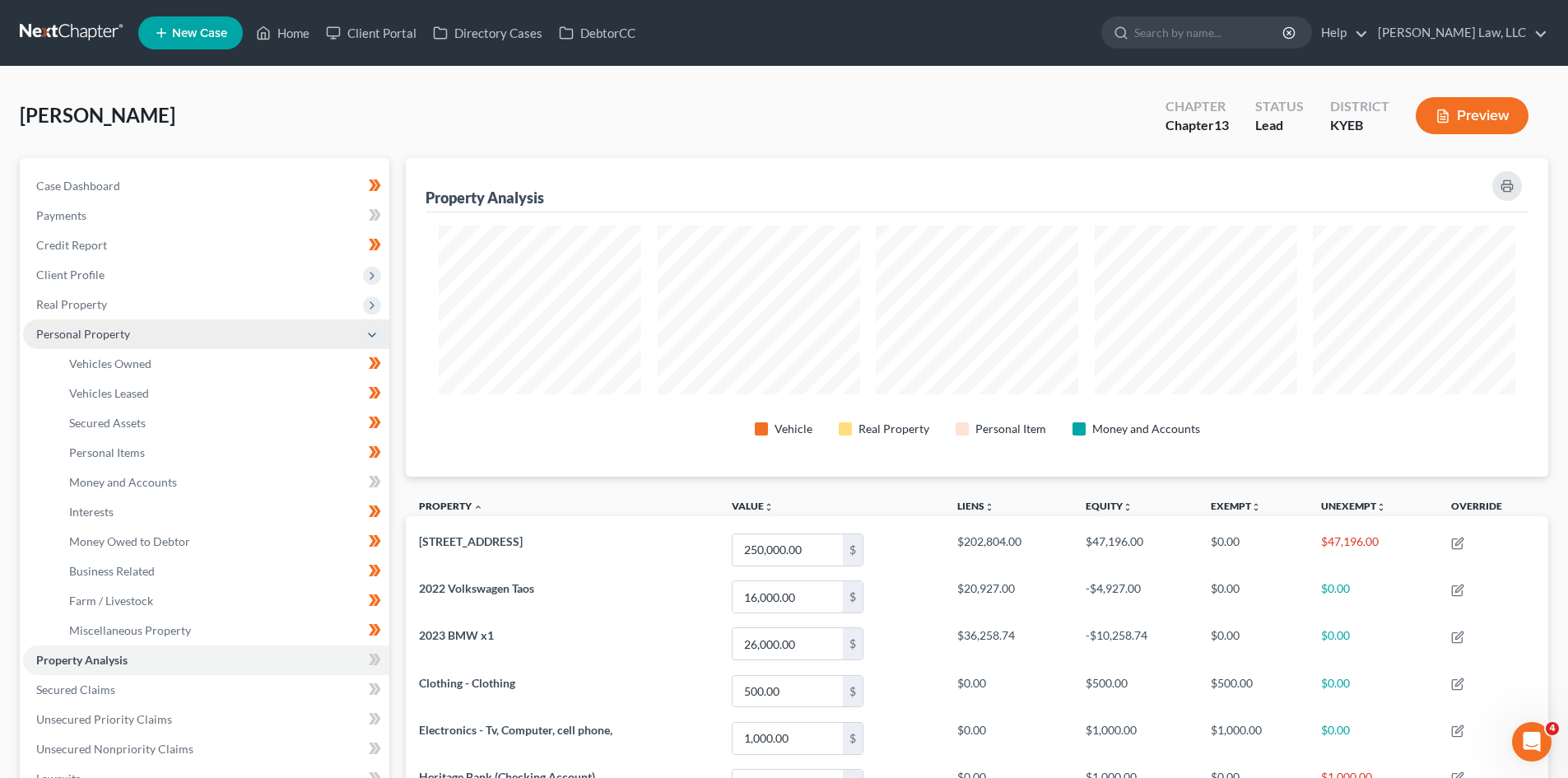
click at [233, 326] on span "Personal Property" at bounding box center [206, 334] width 366 height 30
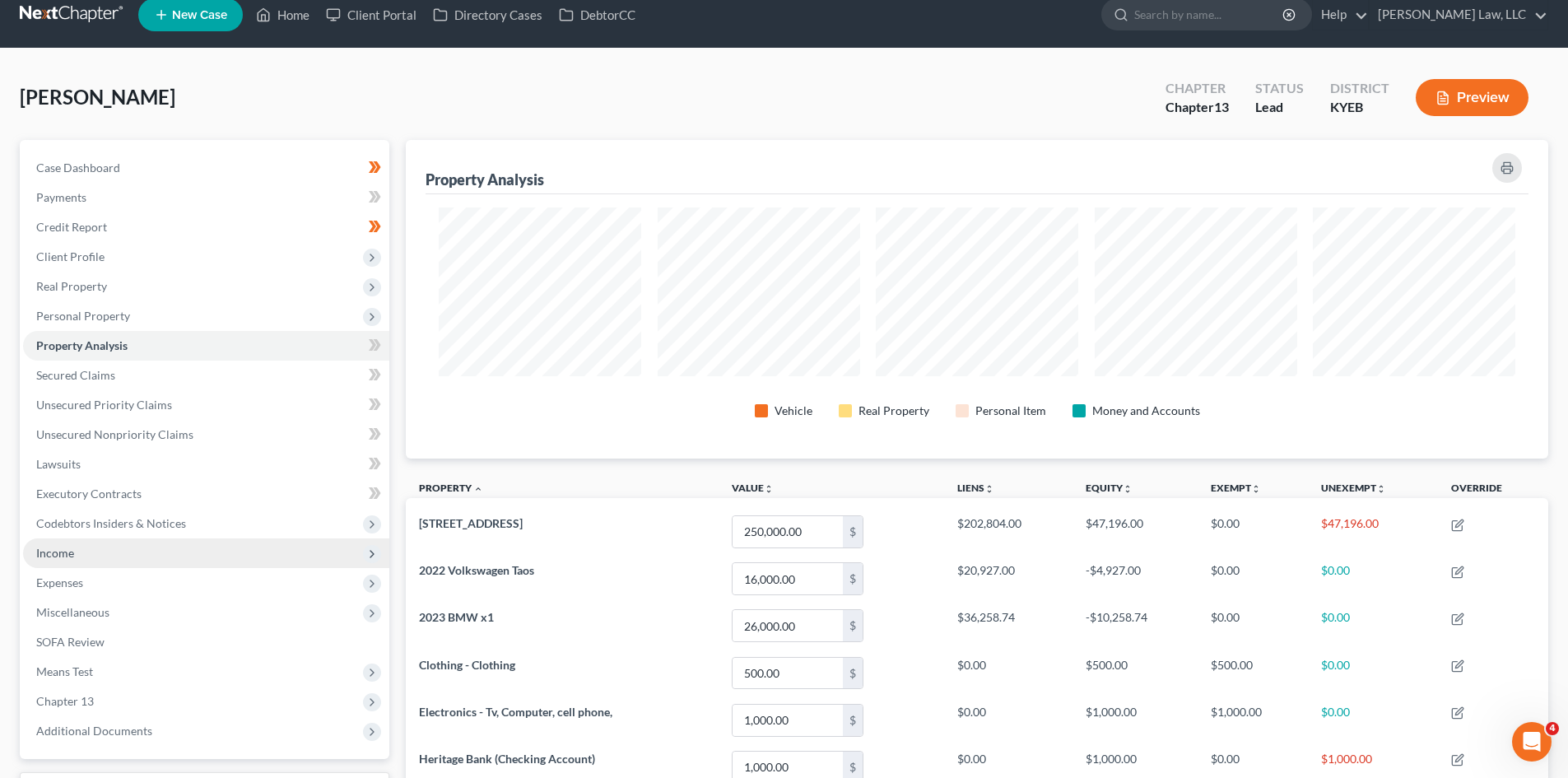
click at [154, 551] on span "Income" at bounding box center [206, 553] width 366 height 30
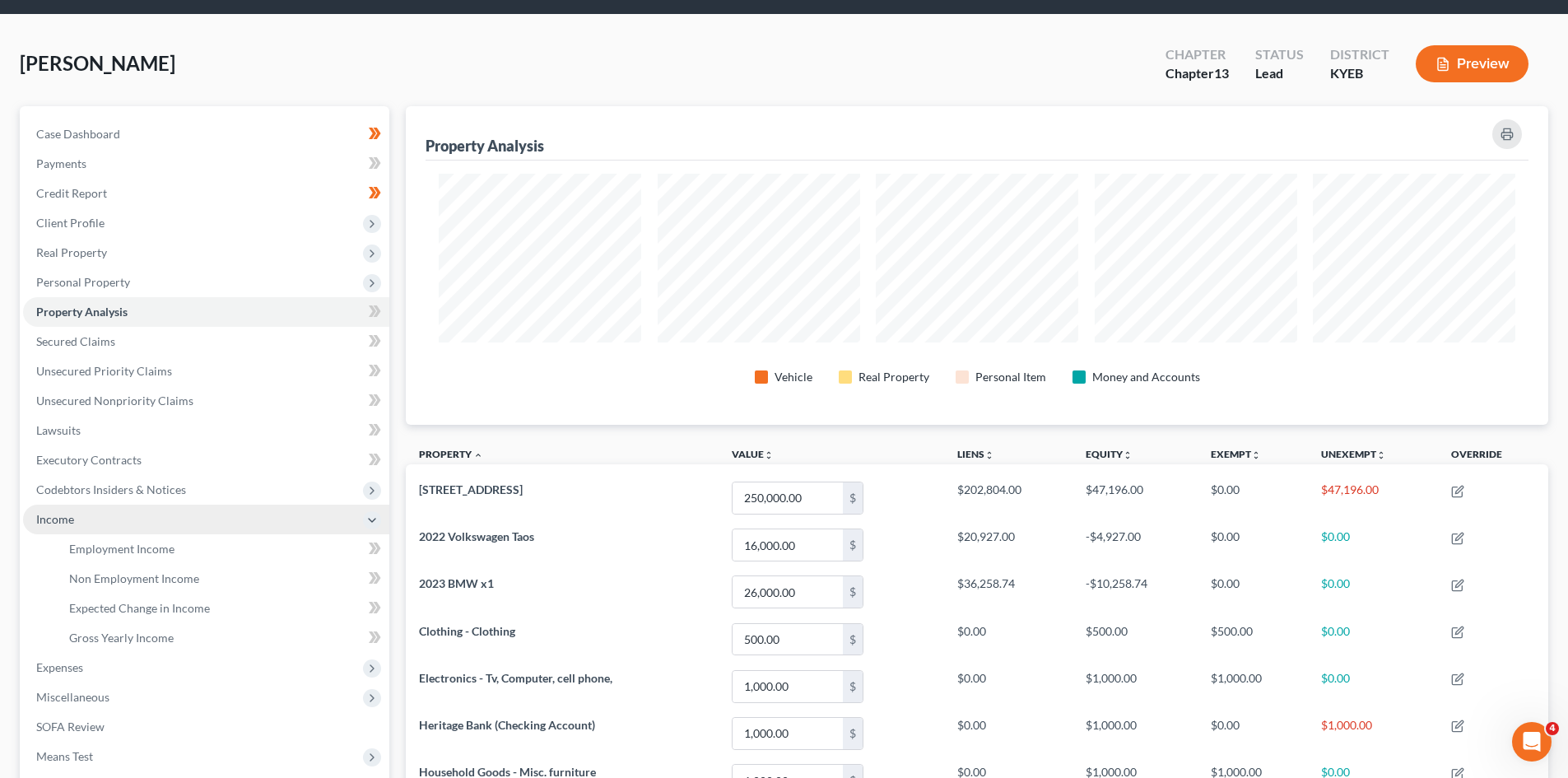
scroll to position [53, 0]
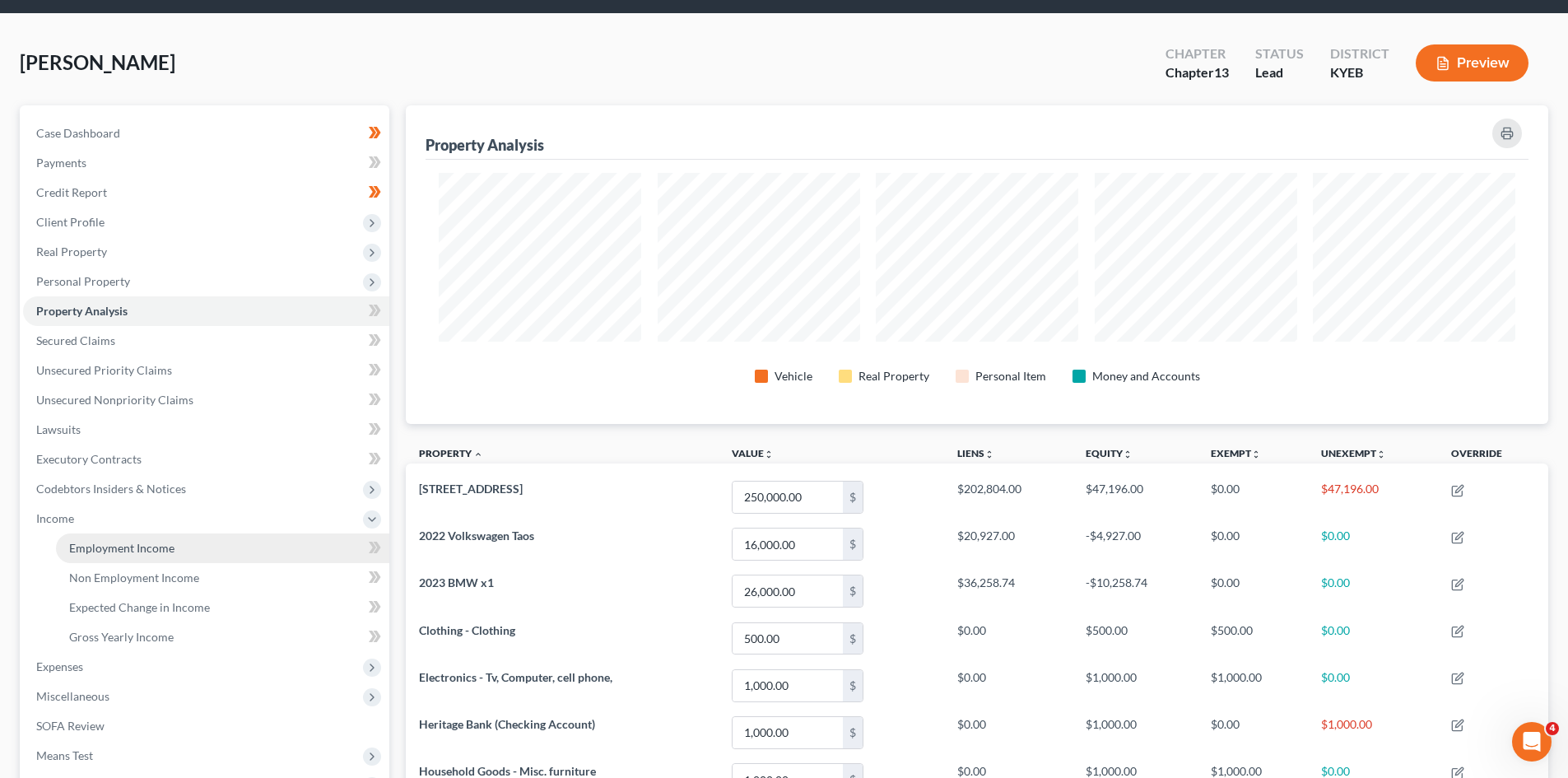
click at [154, 549] on span "Employment Income" at bounding box center [121, 548] width 105 height 14
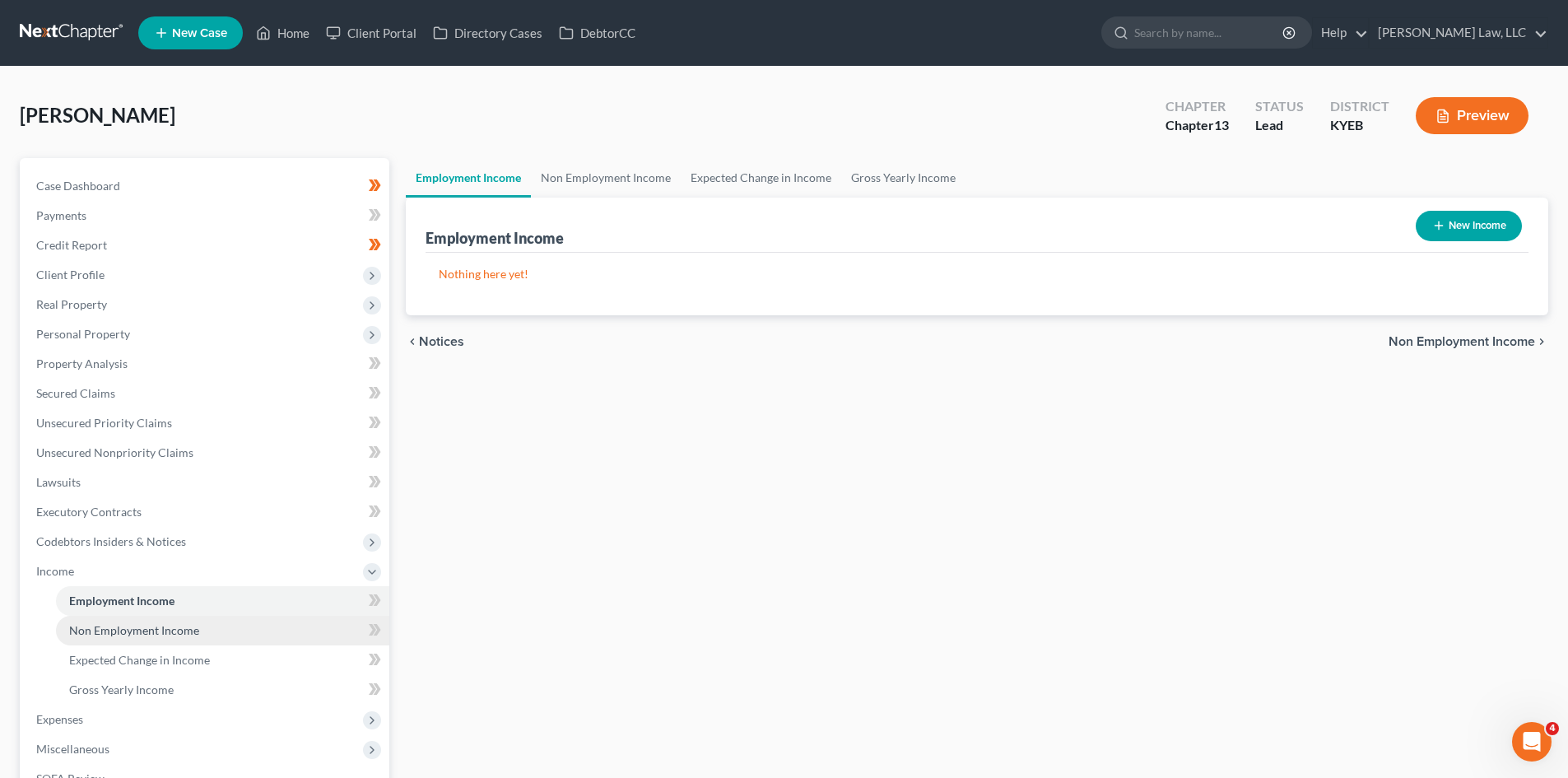
click at [228, 631] on link "Non Employment Income" at bounding box center [222, 631] width 333 height 30
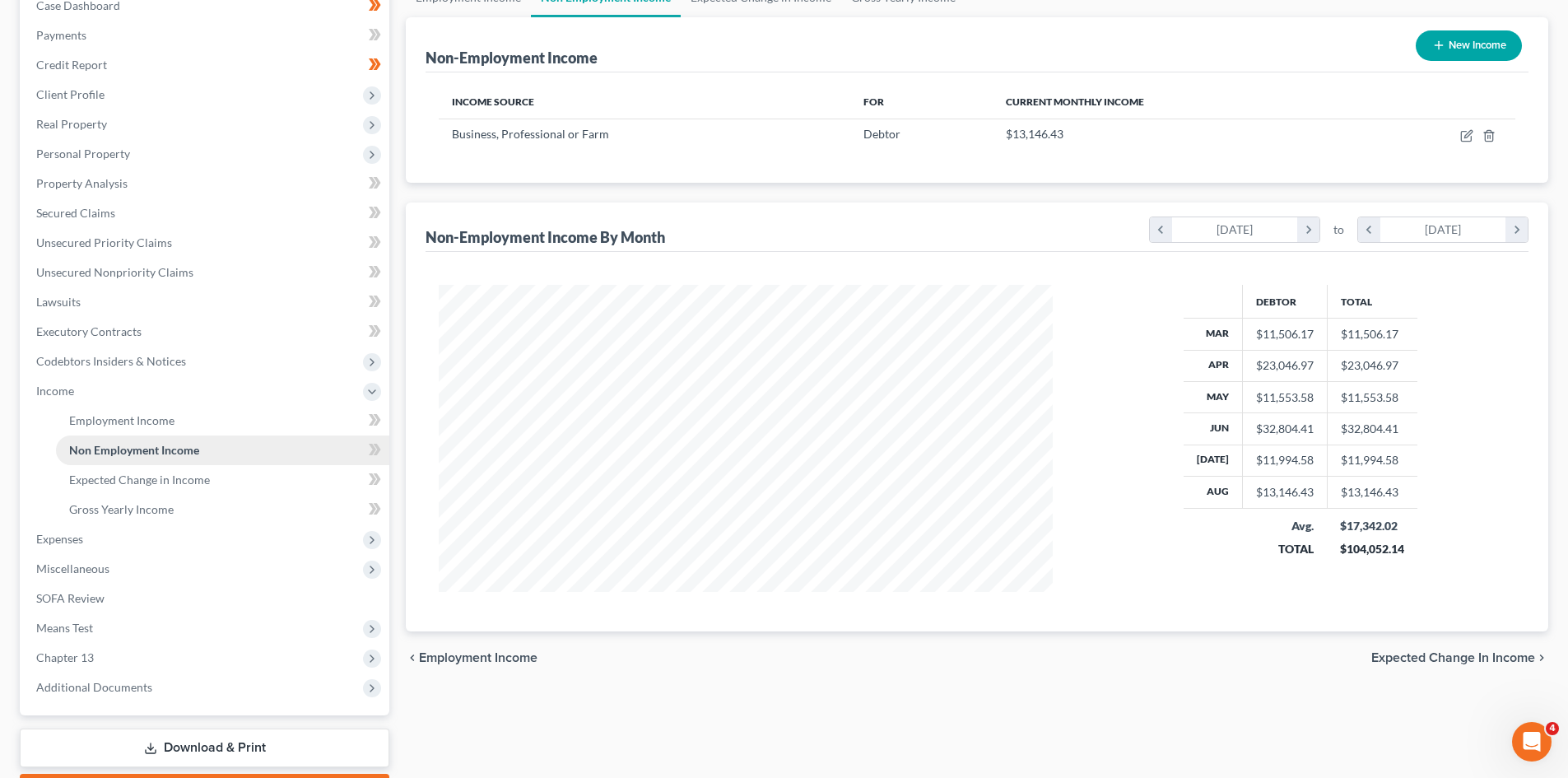
scroll to position [164, 0]
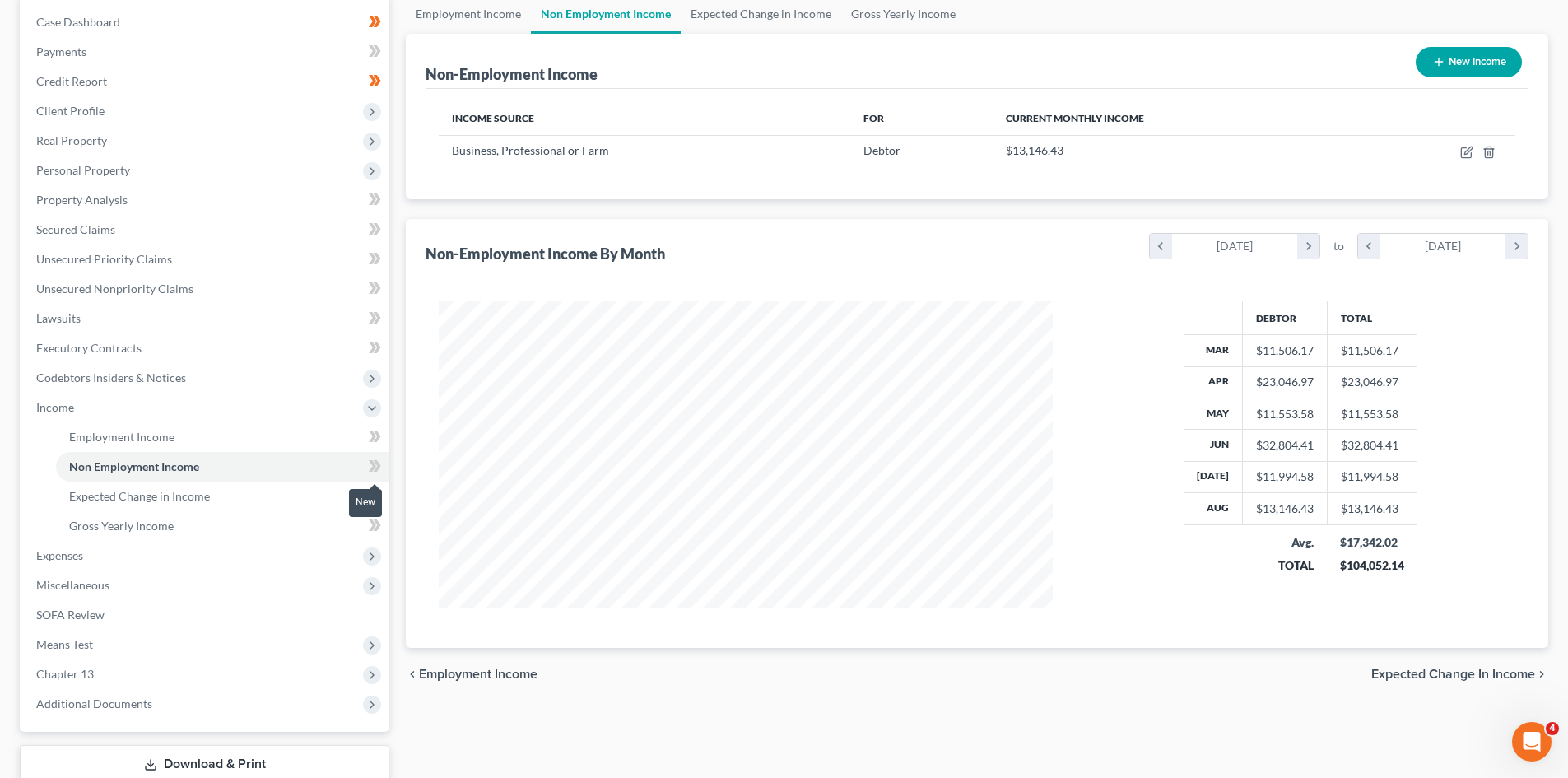
click at [370, 460] on icon at bounding box center [375, 466] width 12 height 20
click at [308, 496] on link "Expected Change in Income" at bounding box center [222, 497] width 333 height 30
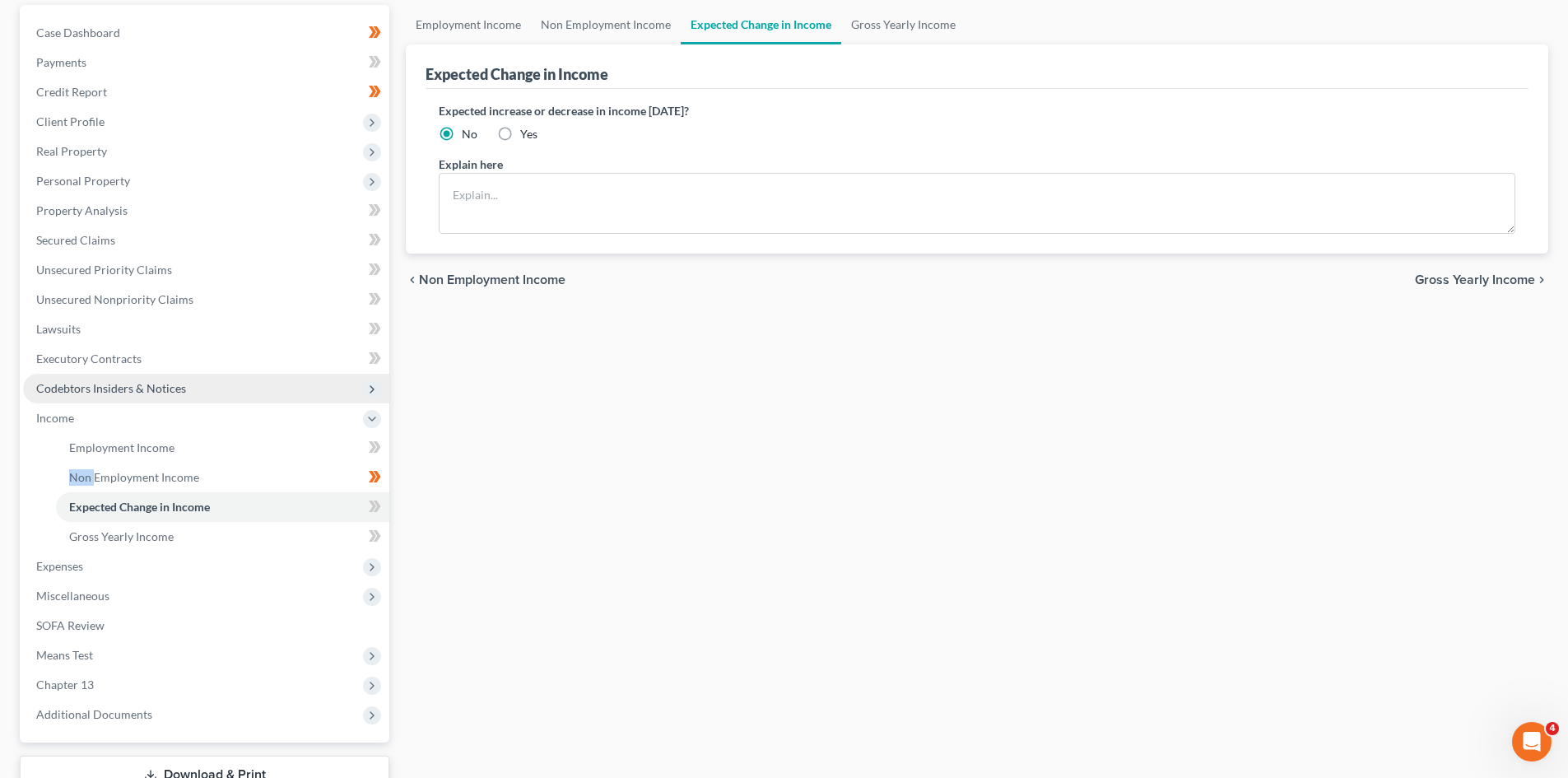
scroll to position [155, 0]
click at [373, 506] on icon at bounding box center [372, 504] width 7 height 11
click at [369, 529] on icon at bounding box center [375, 534] width 12 height 20
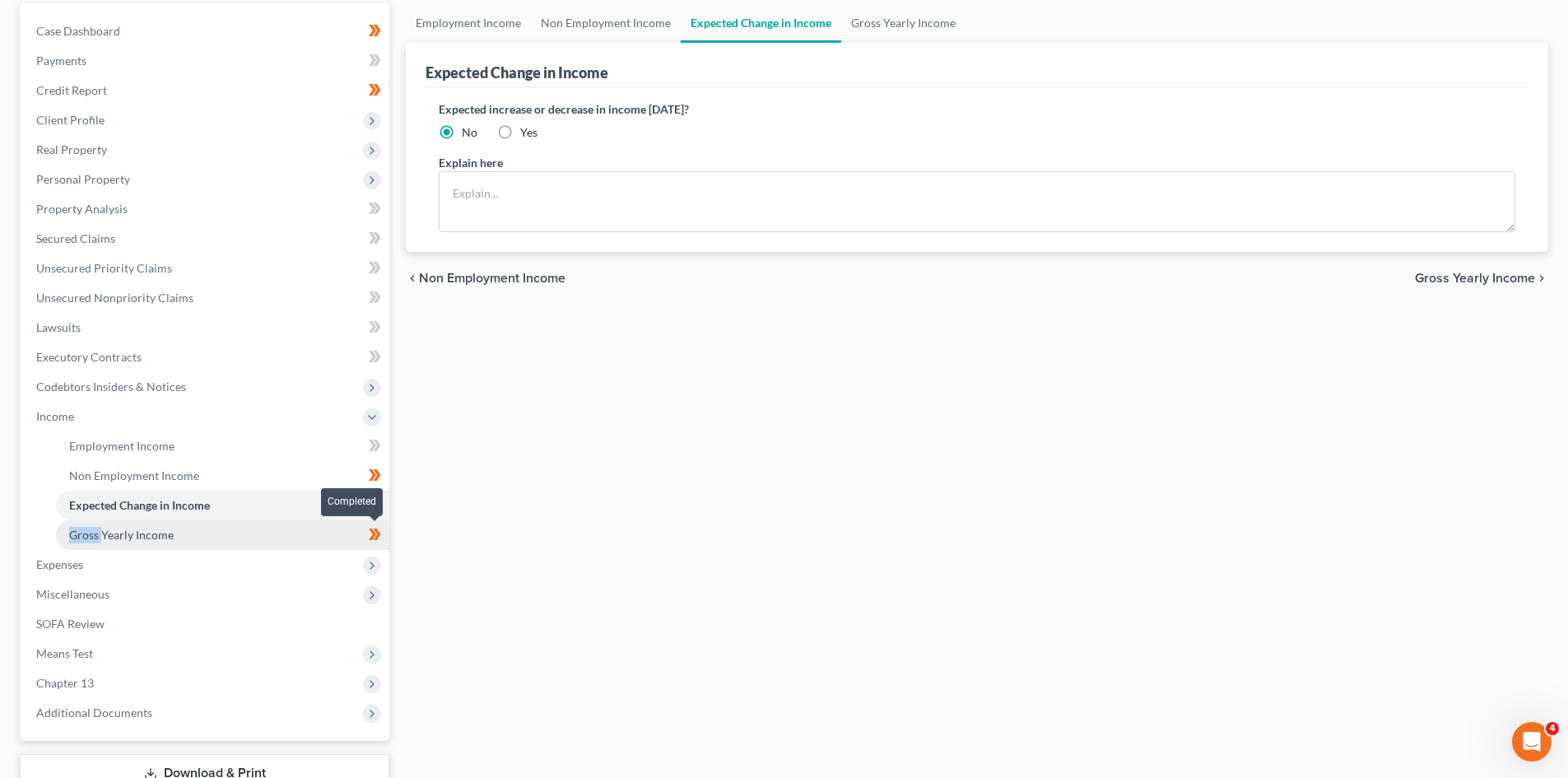
click at [329, 539] on link "Gross Yearly Income" at bounding box center [222, 535] width 333 height 30
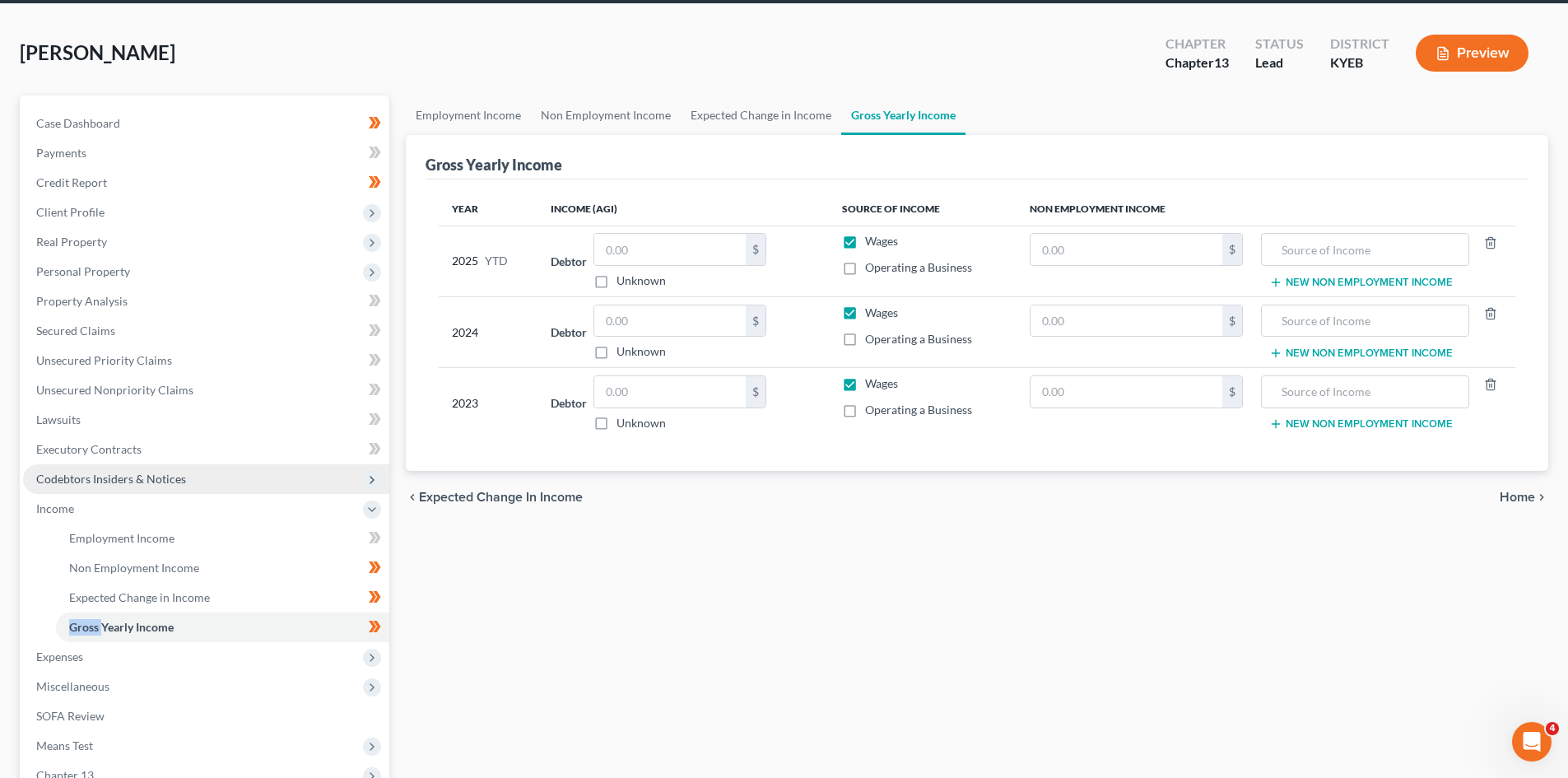
scroll to position [70, 0]
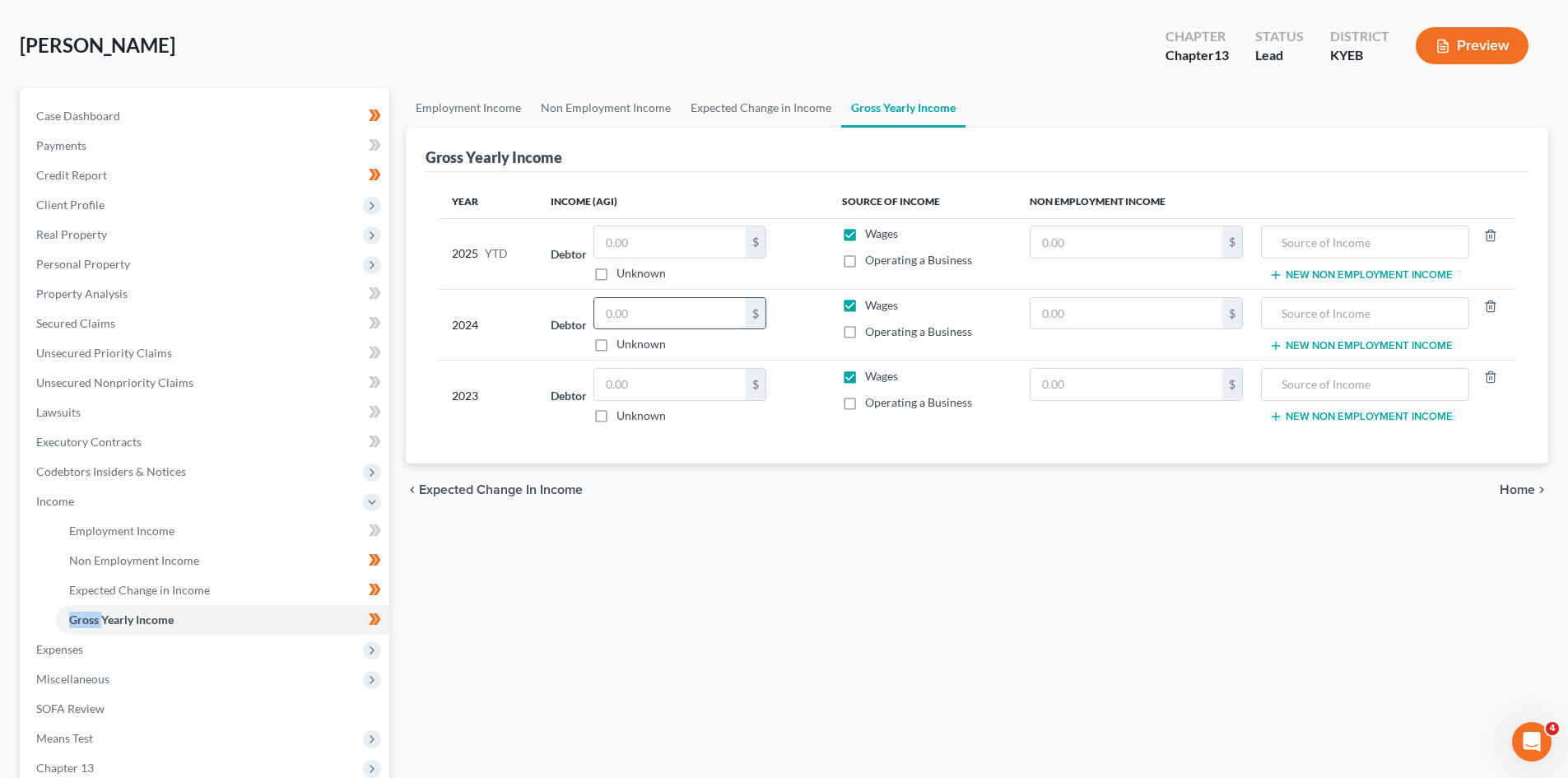
click at [654, 299] on input "text" at bounding box center [669, 313] width 151 height 31
type input "63,422"
click at [734, 540] on div "Employment Income Non Employment Income Expected Change in Income Gross Yearly …" at bounding box center [977, 504] width 1159 height 832
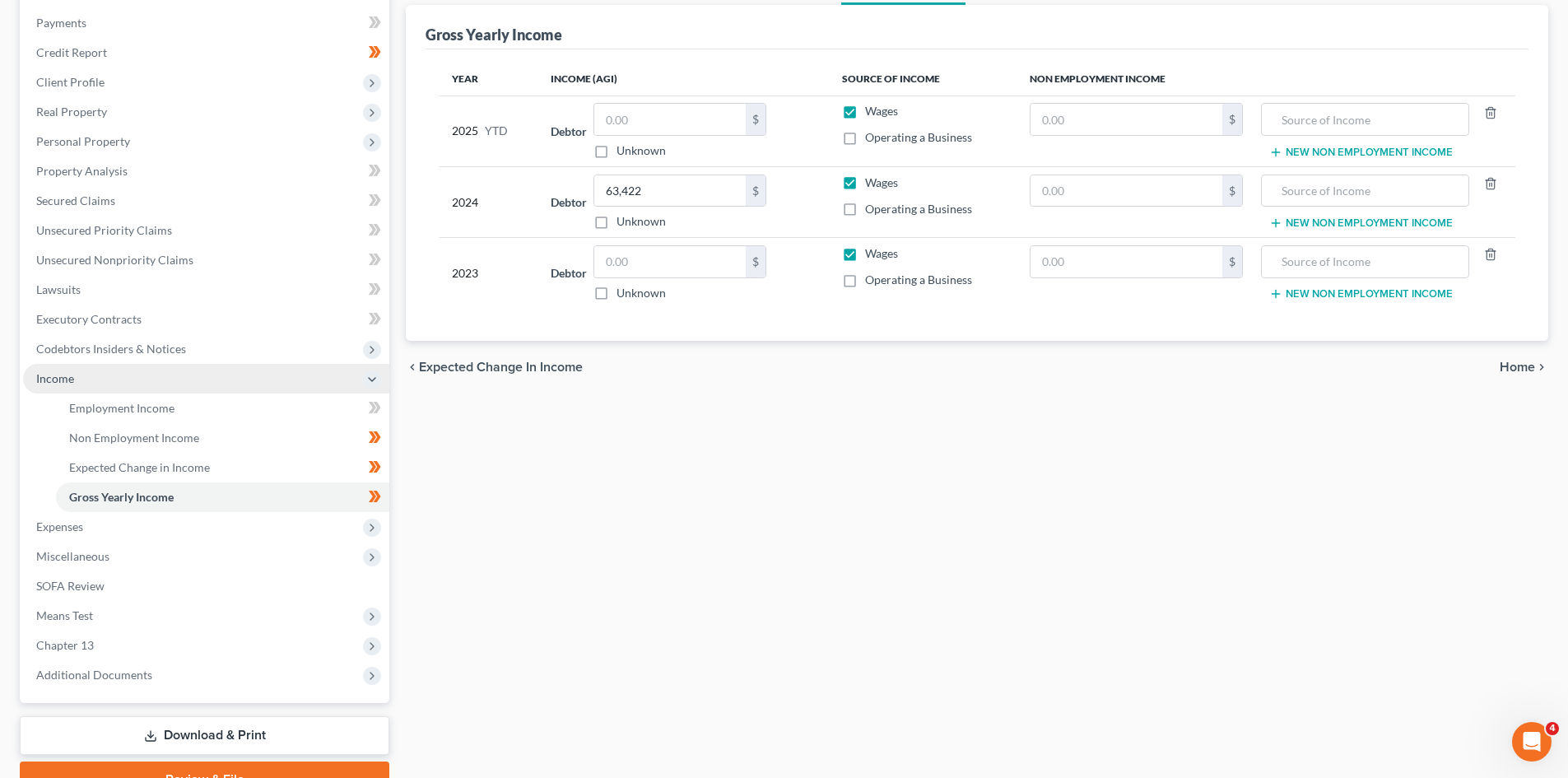
scroll to position [245, 0]
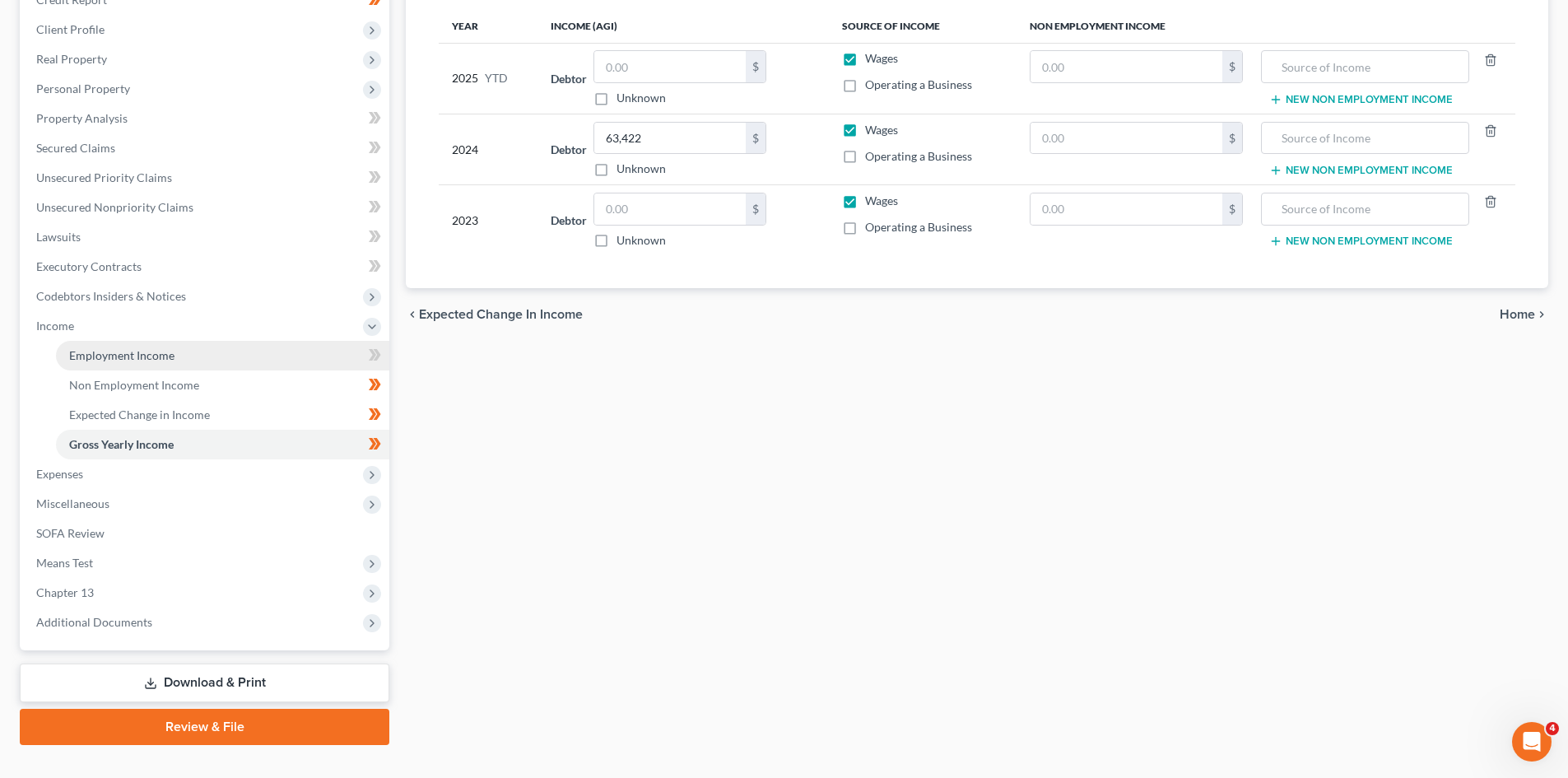
click at [180, 347] on link "Employment Income" at bounding box center [222, 355] width 333 height 30
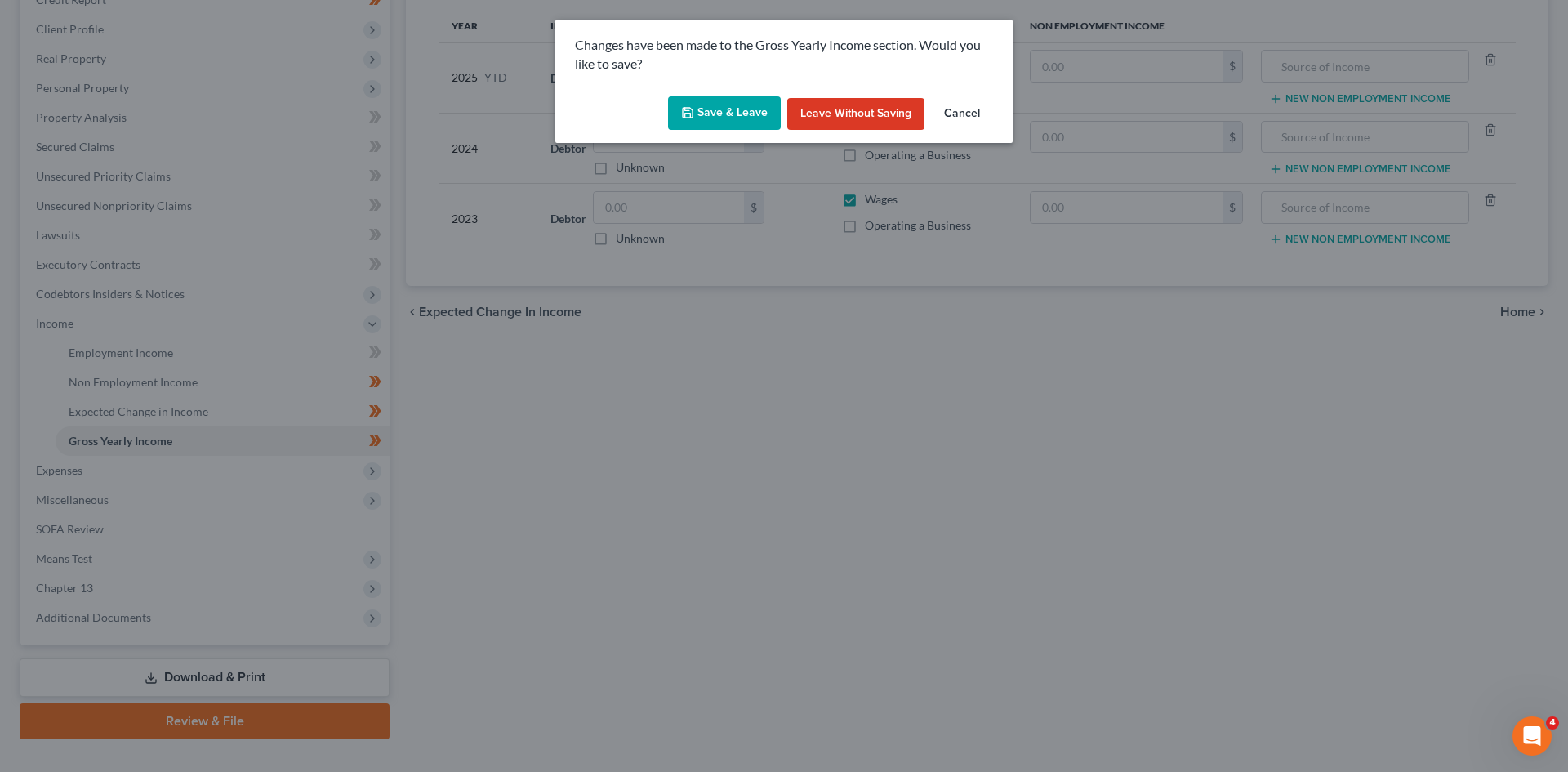
click at [759, 109] on button "Save & Leave" at bounding box center [724, 113] width 112 height 34
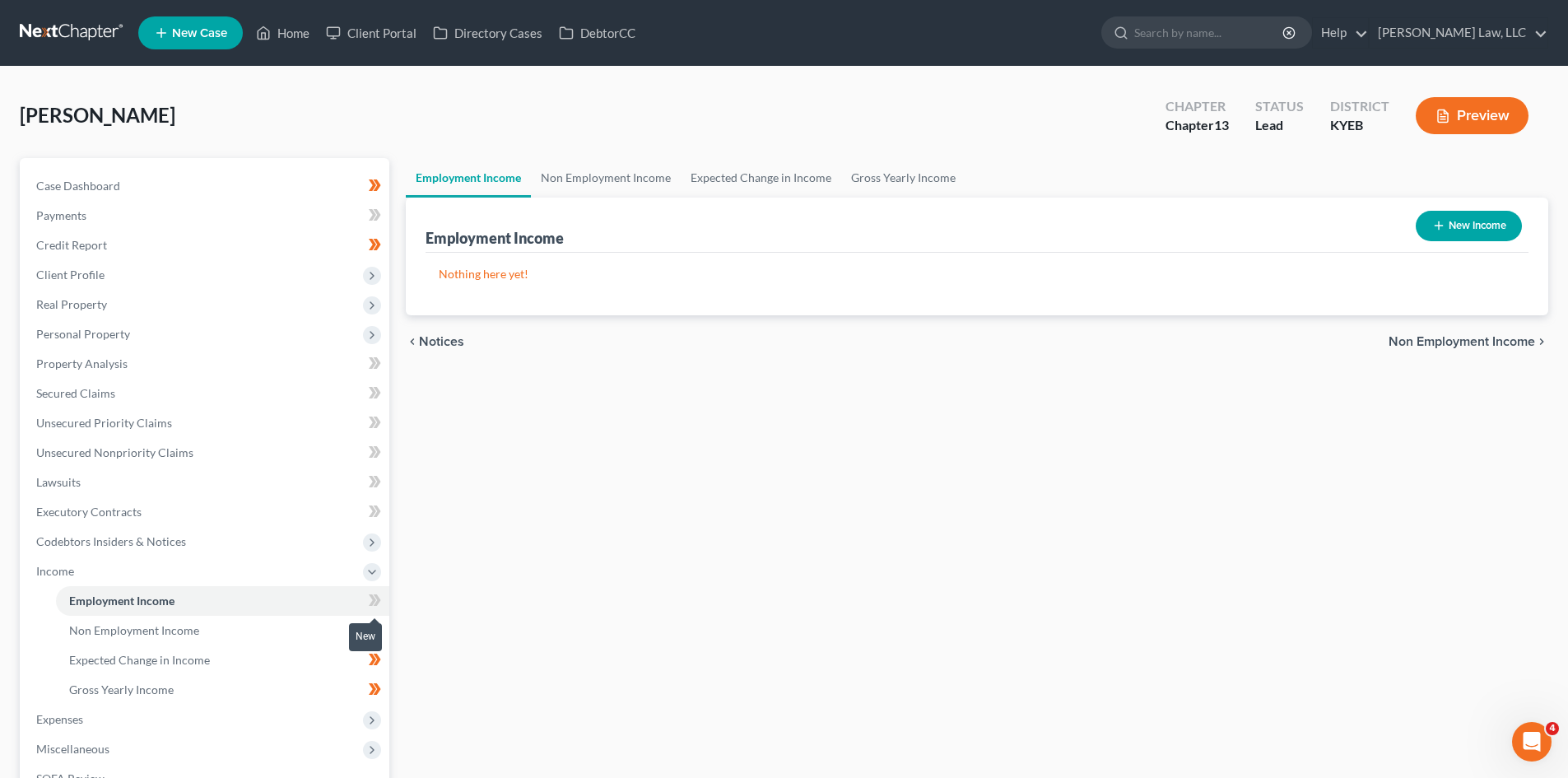
click at [378, 598] on icon at bounding box center [377, 599] width 7 height 11
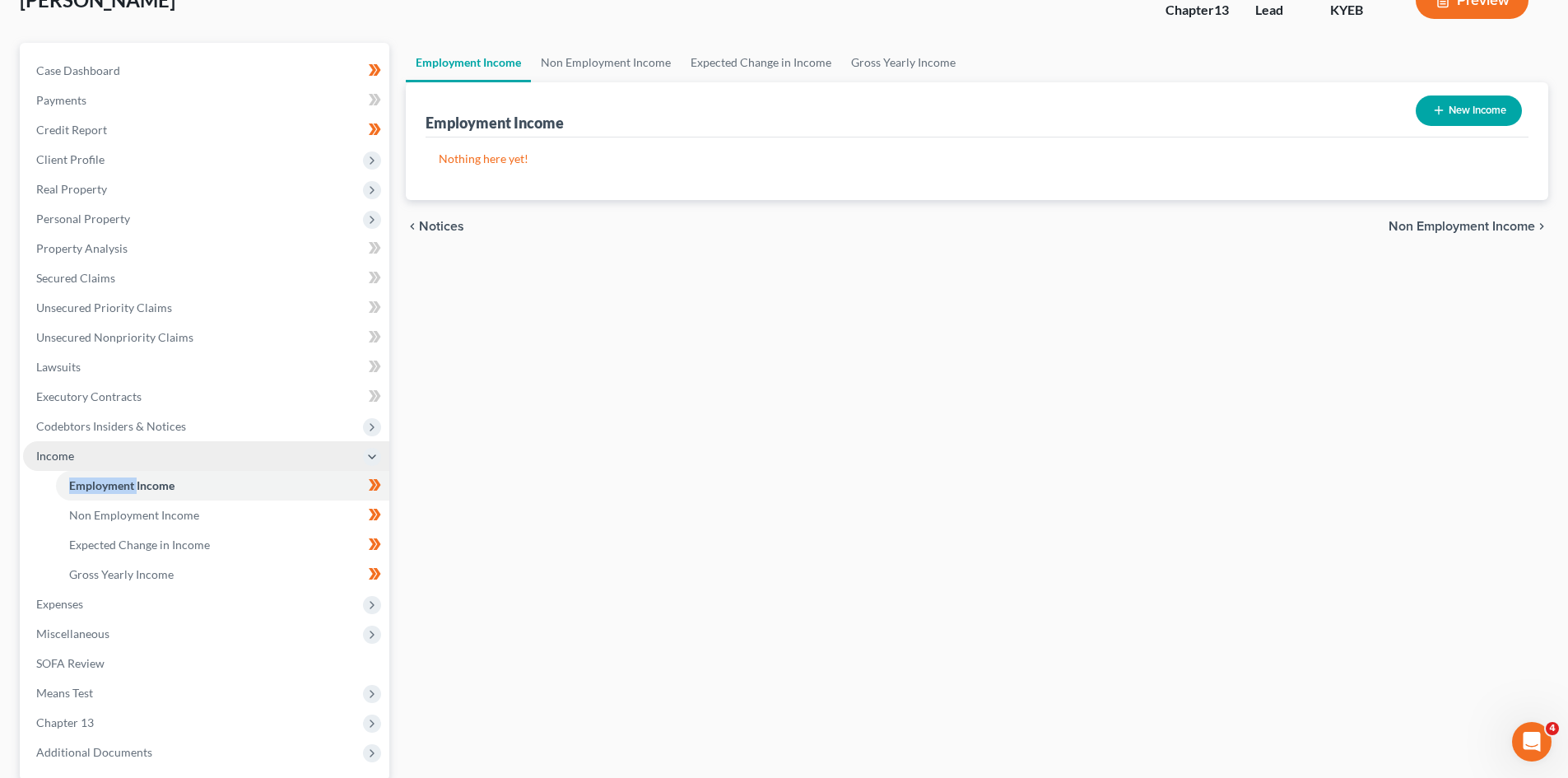
scroll to position [138, 0]
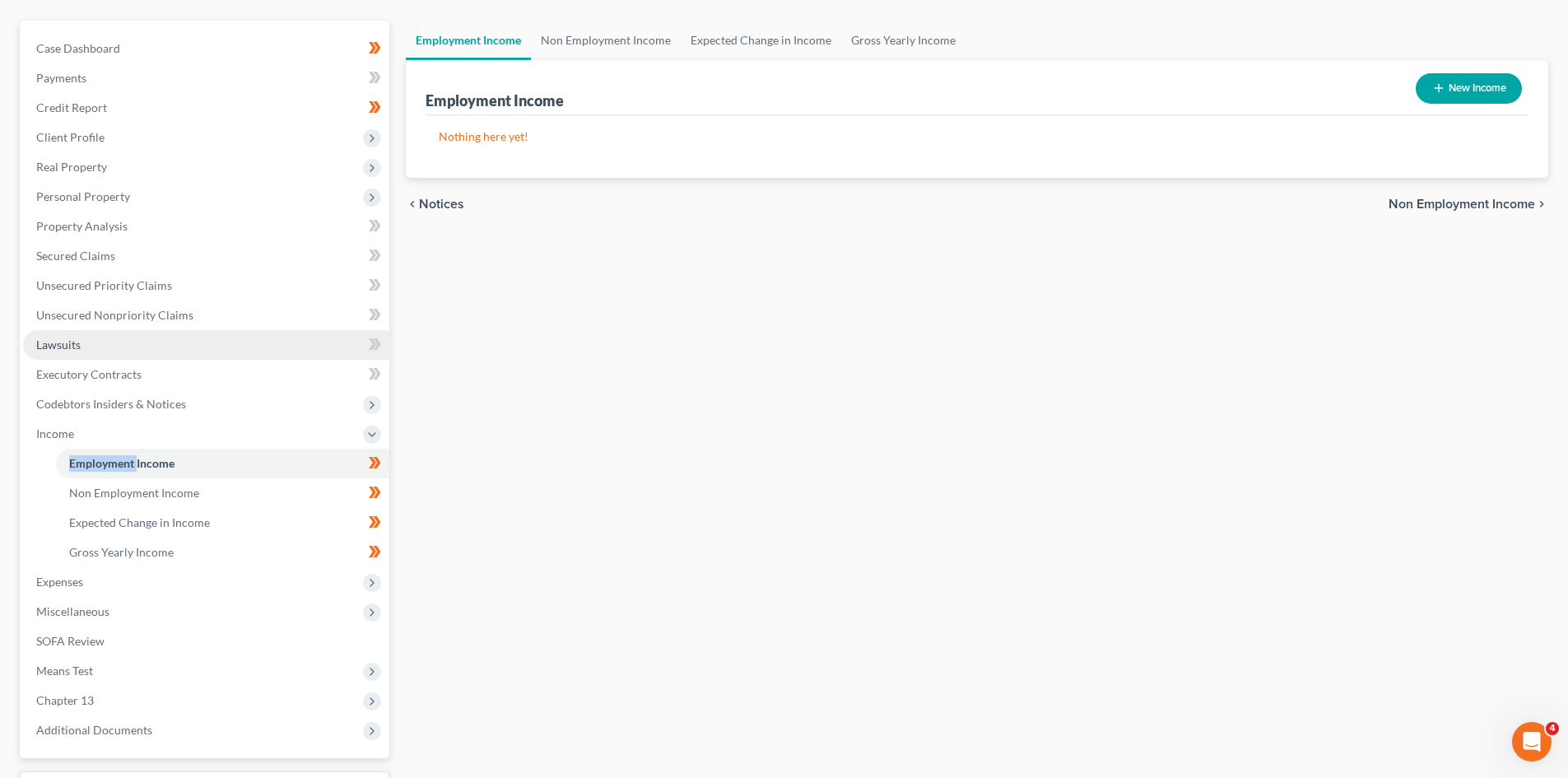
click at [171, 347] on link "Lawsuits" at bounding box center [206, 345] width 366 height 30
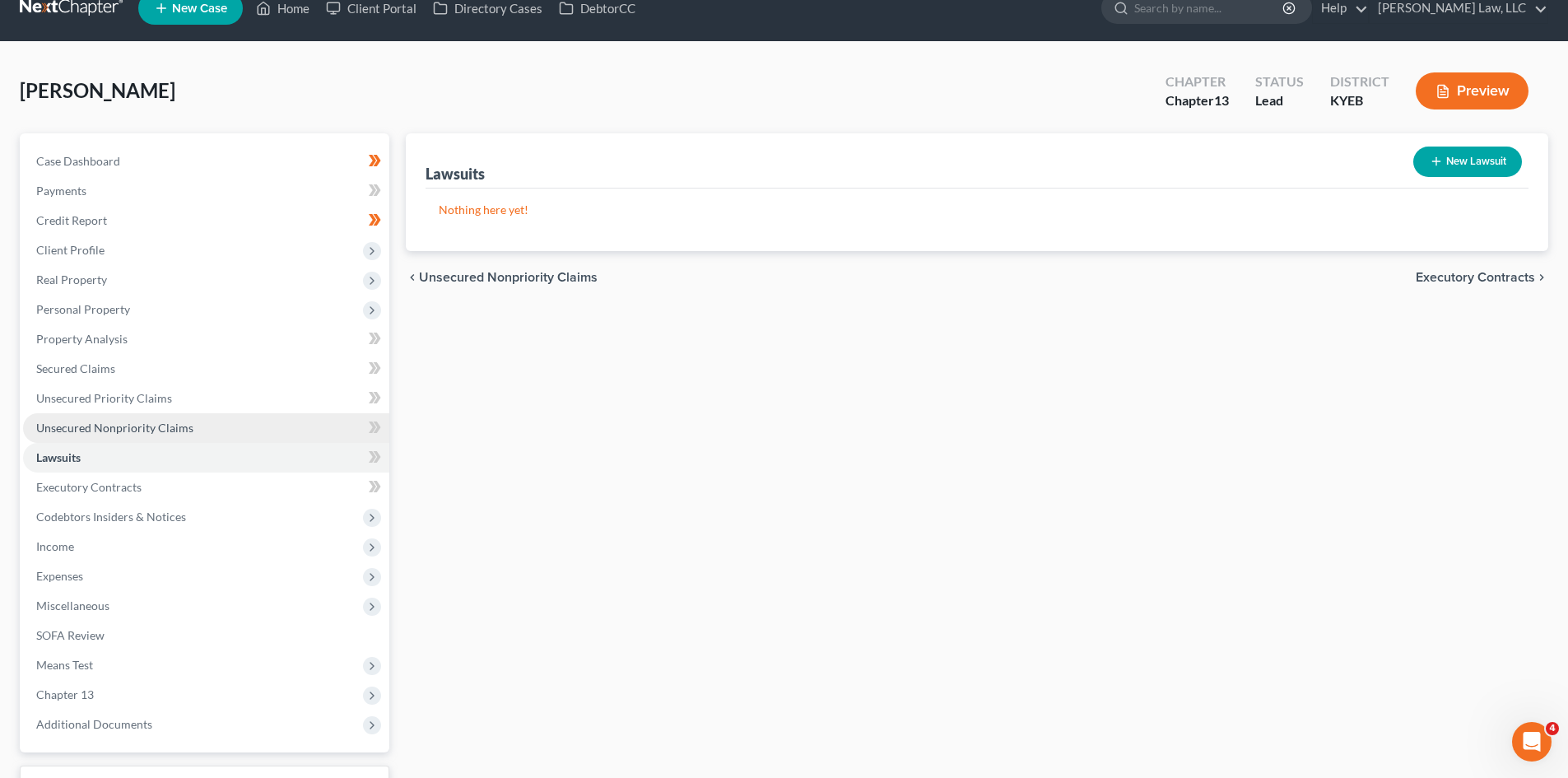
scroll to position [18, 0]
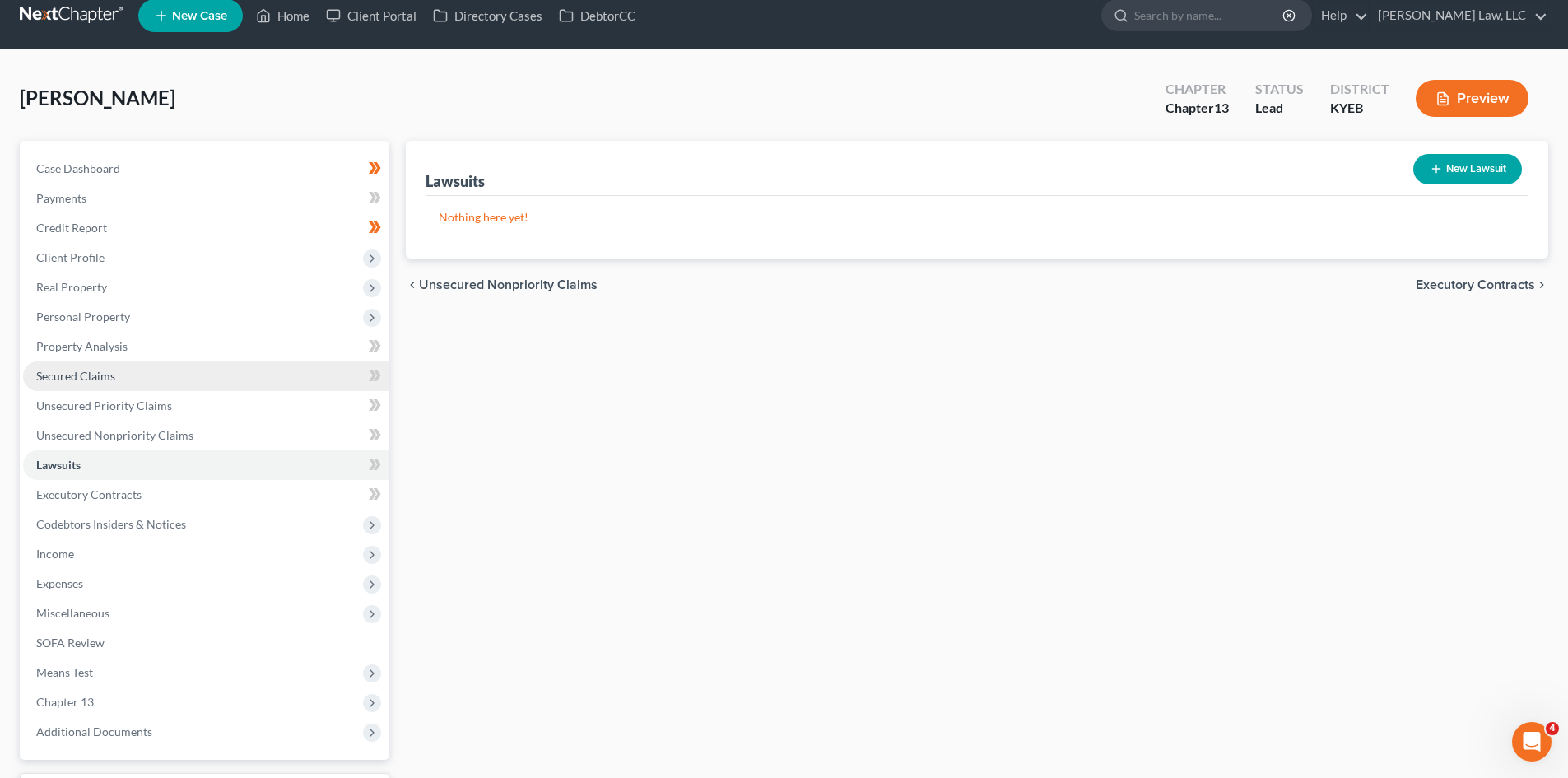
click at [247, 370] on link "Secured Claims" at bounding box center [206, 377] width 366 height 30
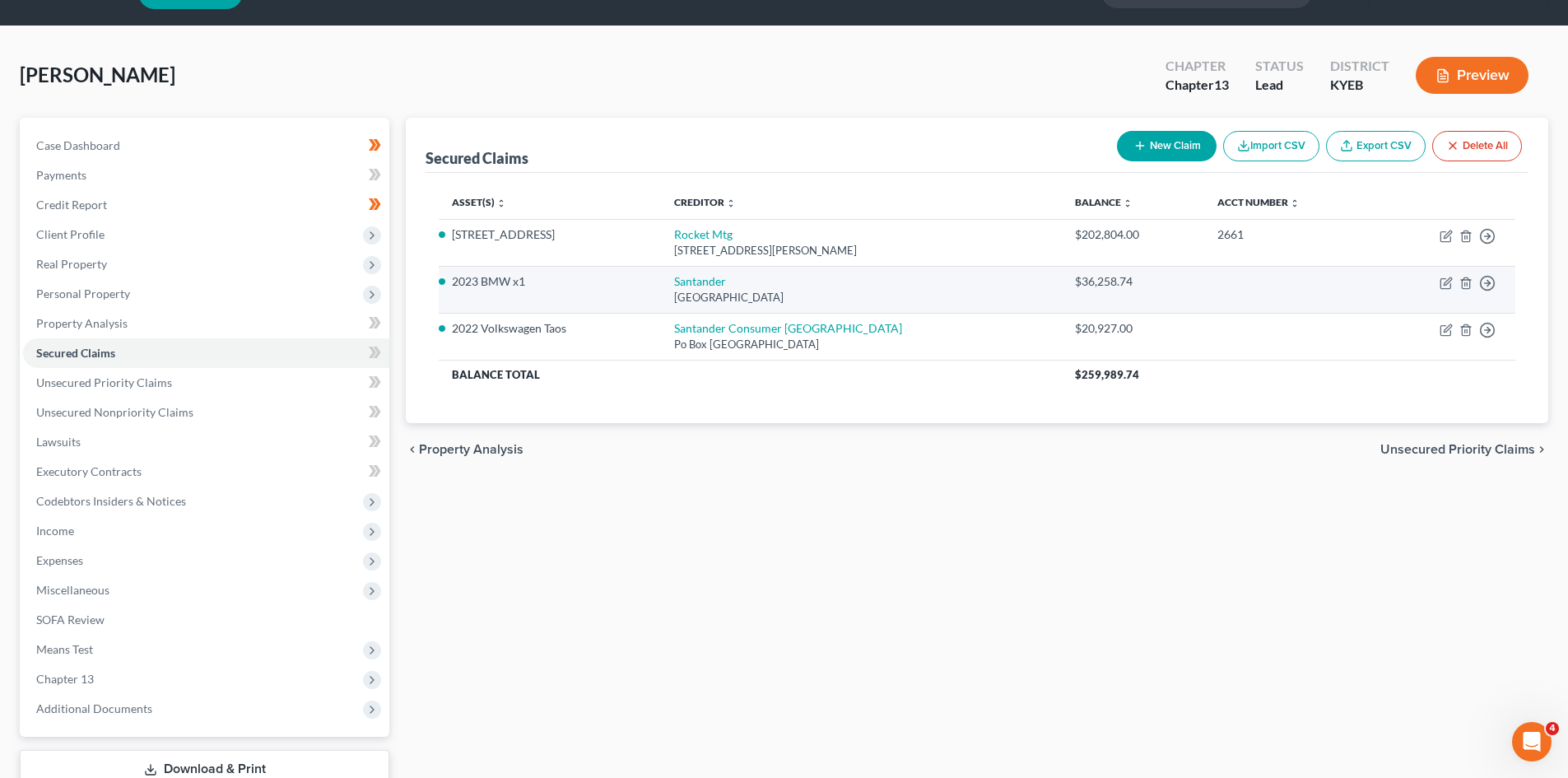
scroll to position [42, 0]
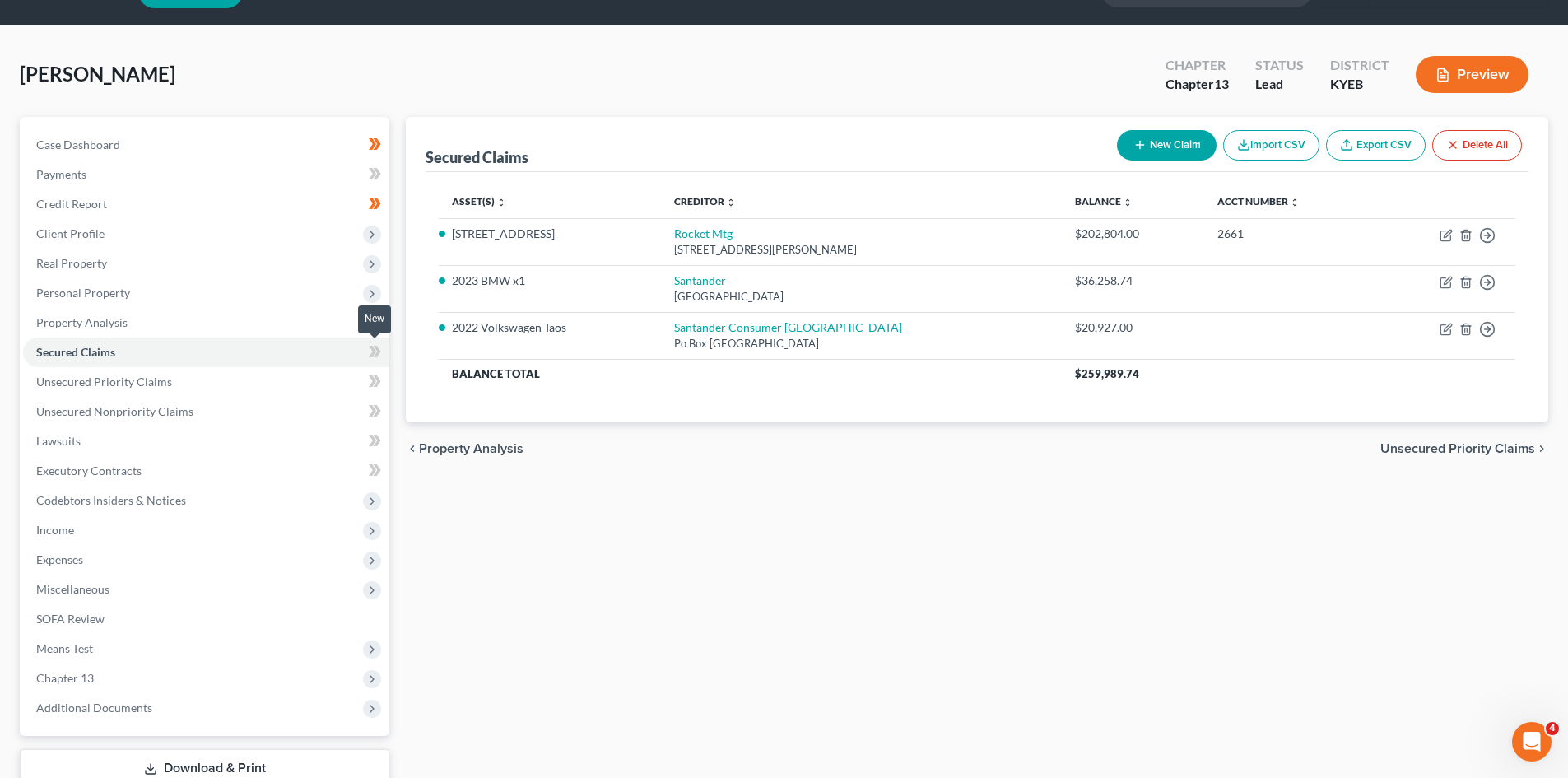
click at [366, 344] on span at bounding box center [375, 354] width 29 height 25
click at [273, 369] on link "Unsecured Priority Claims" at bounding box center [206, 382] width 366 height 30
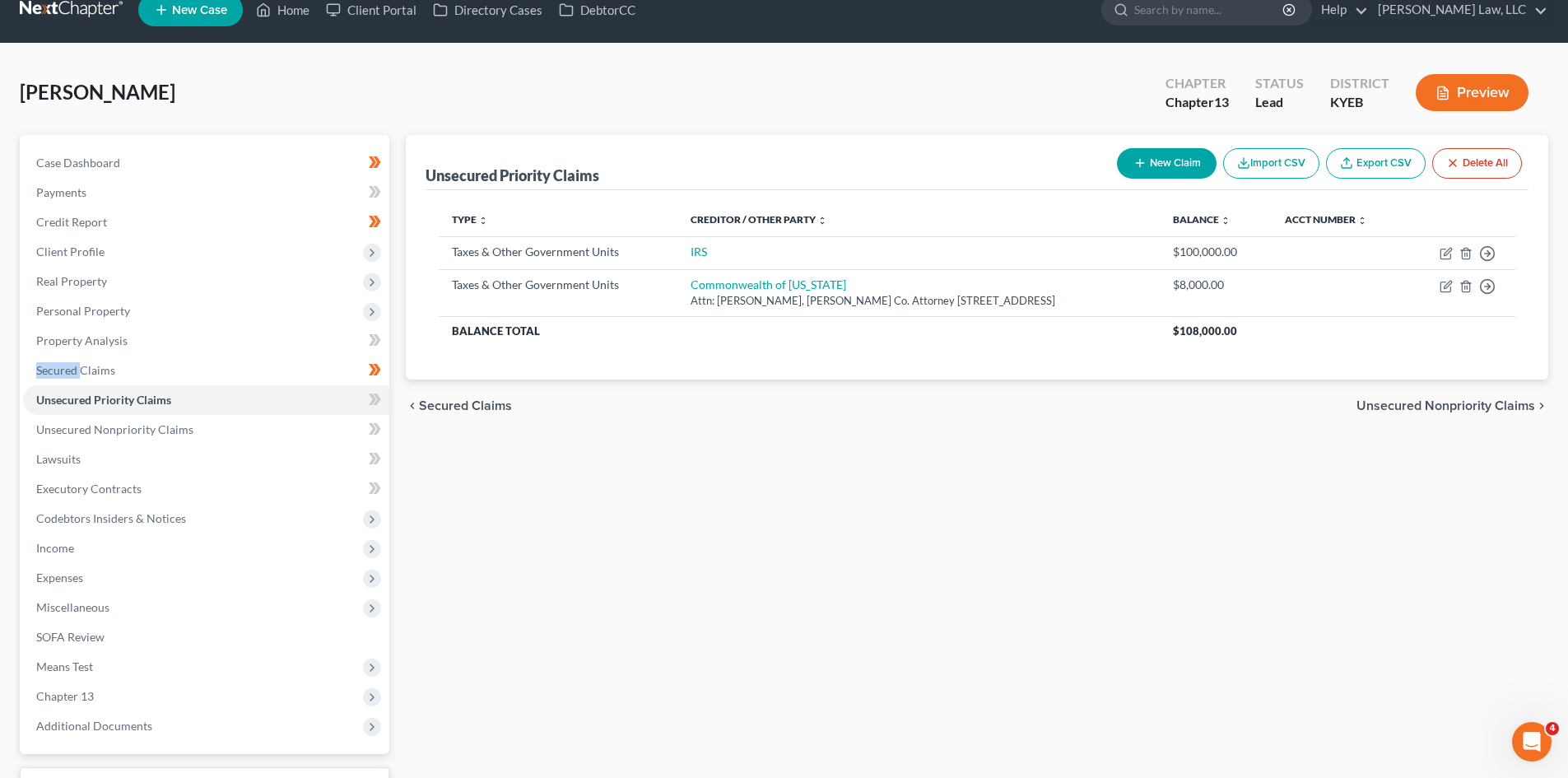
scroll to position [22, 0]
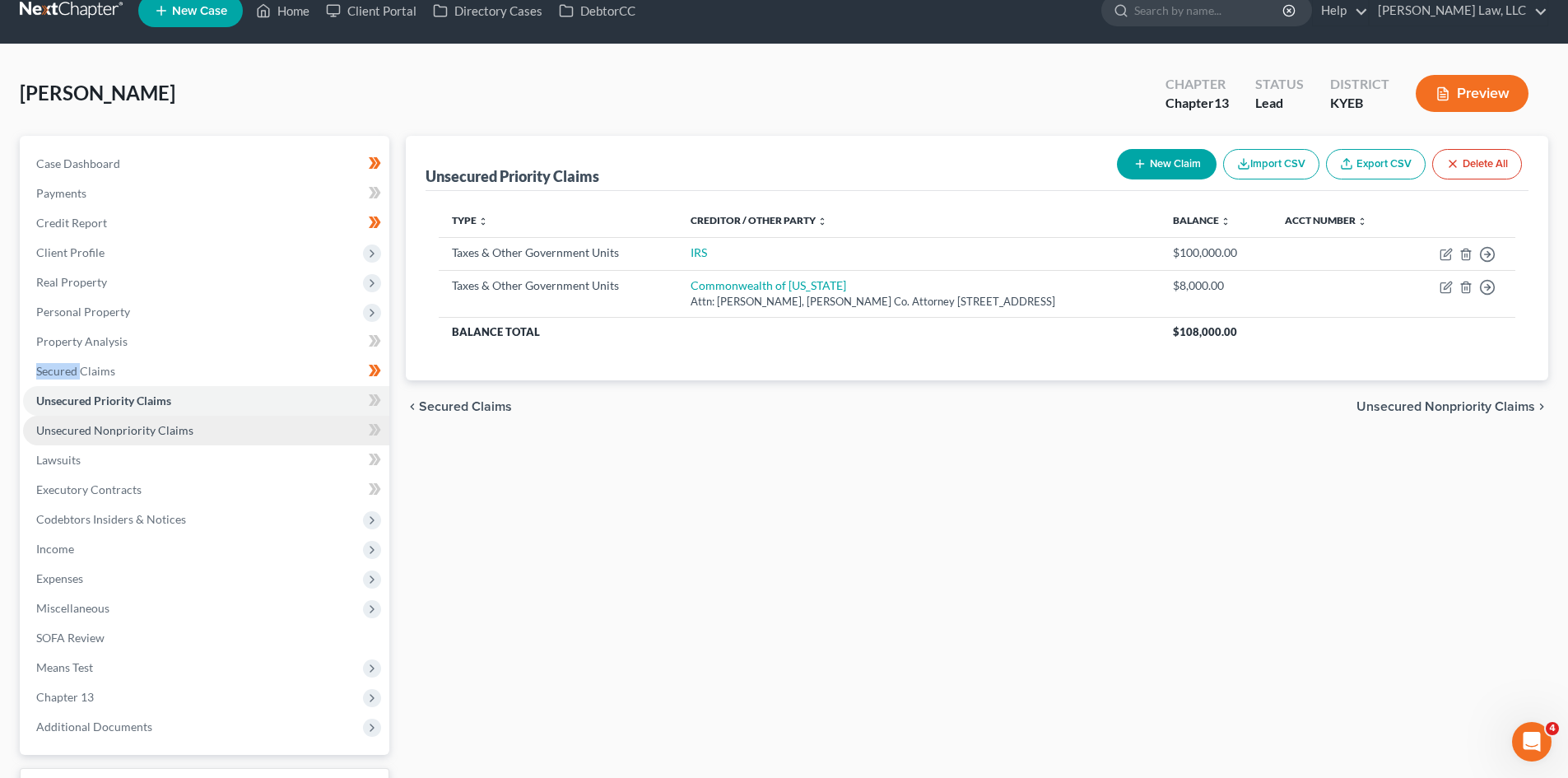
click at [212, 422] on link "Unsecured Nonpriority Claims" at bounding box center [206, 431] width 366 height 30
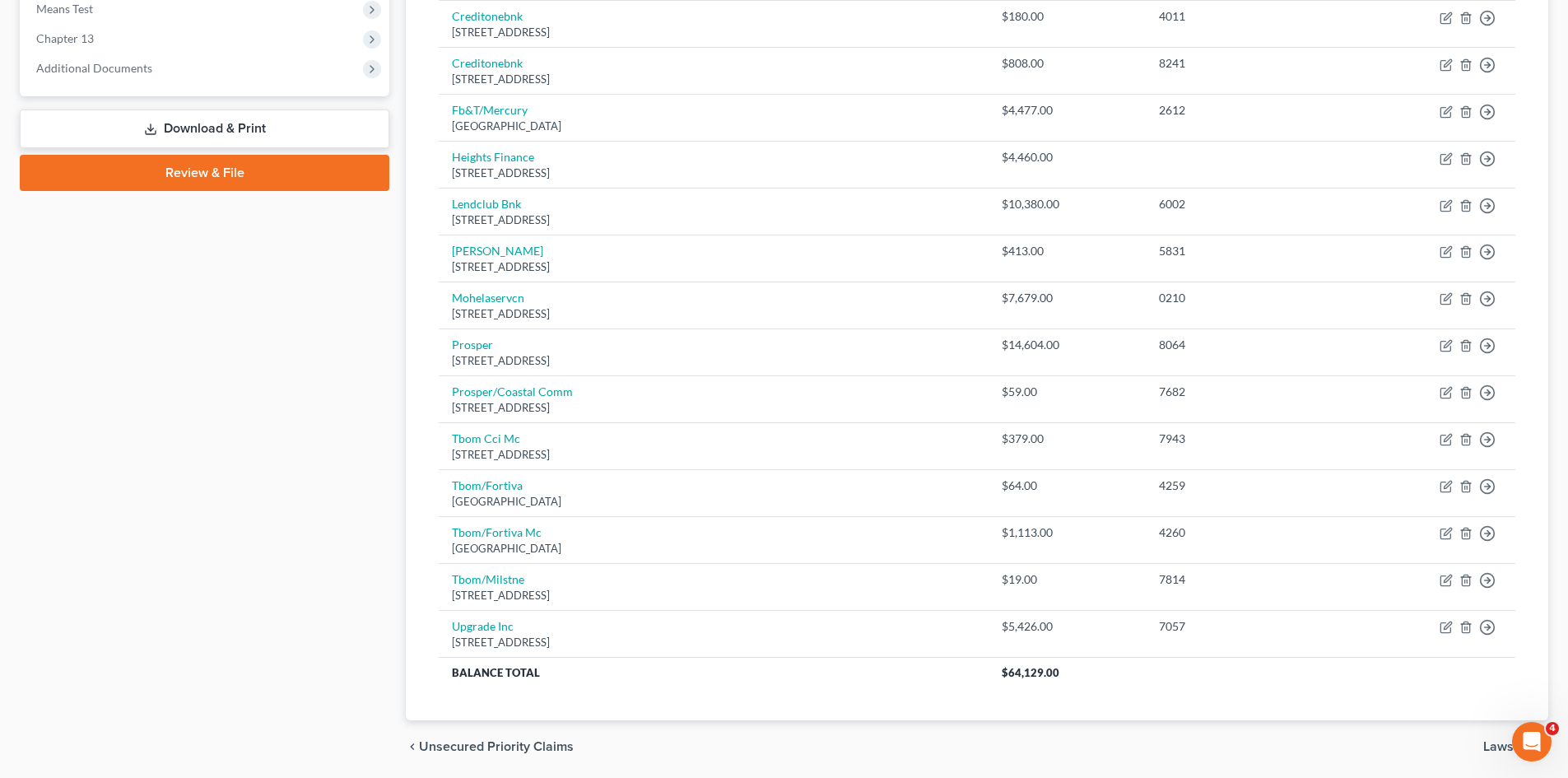
scroll to position [677, 0]
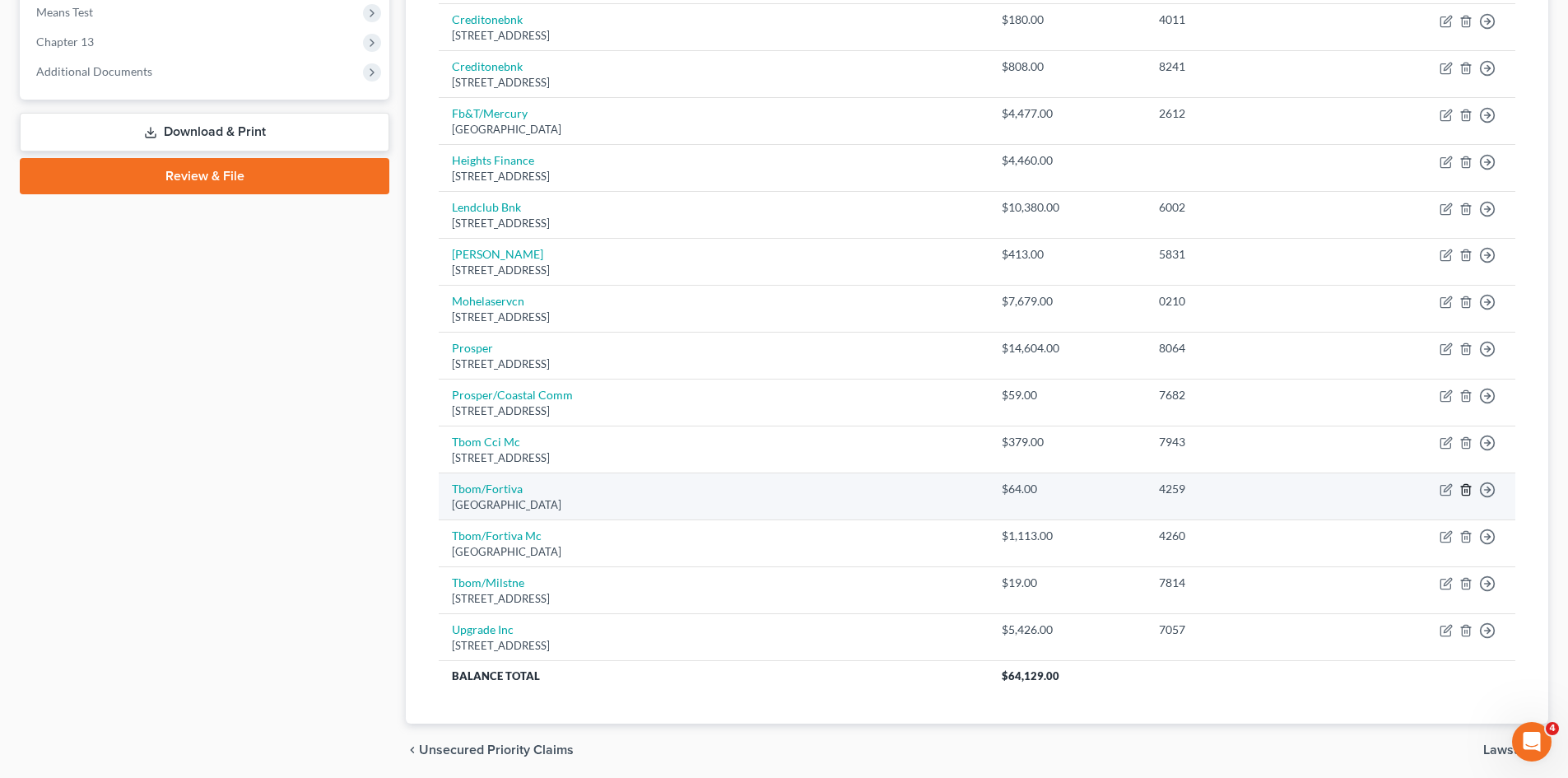
click at [1461, 485] on icon "button" at bounding box center [1465, 490] width 13 height 13
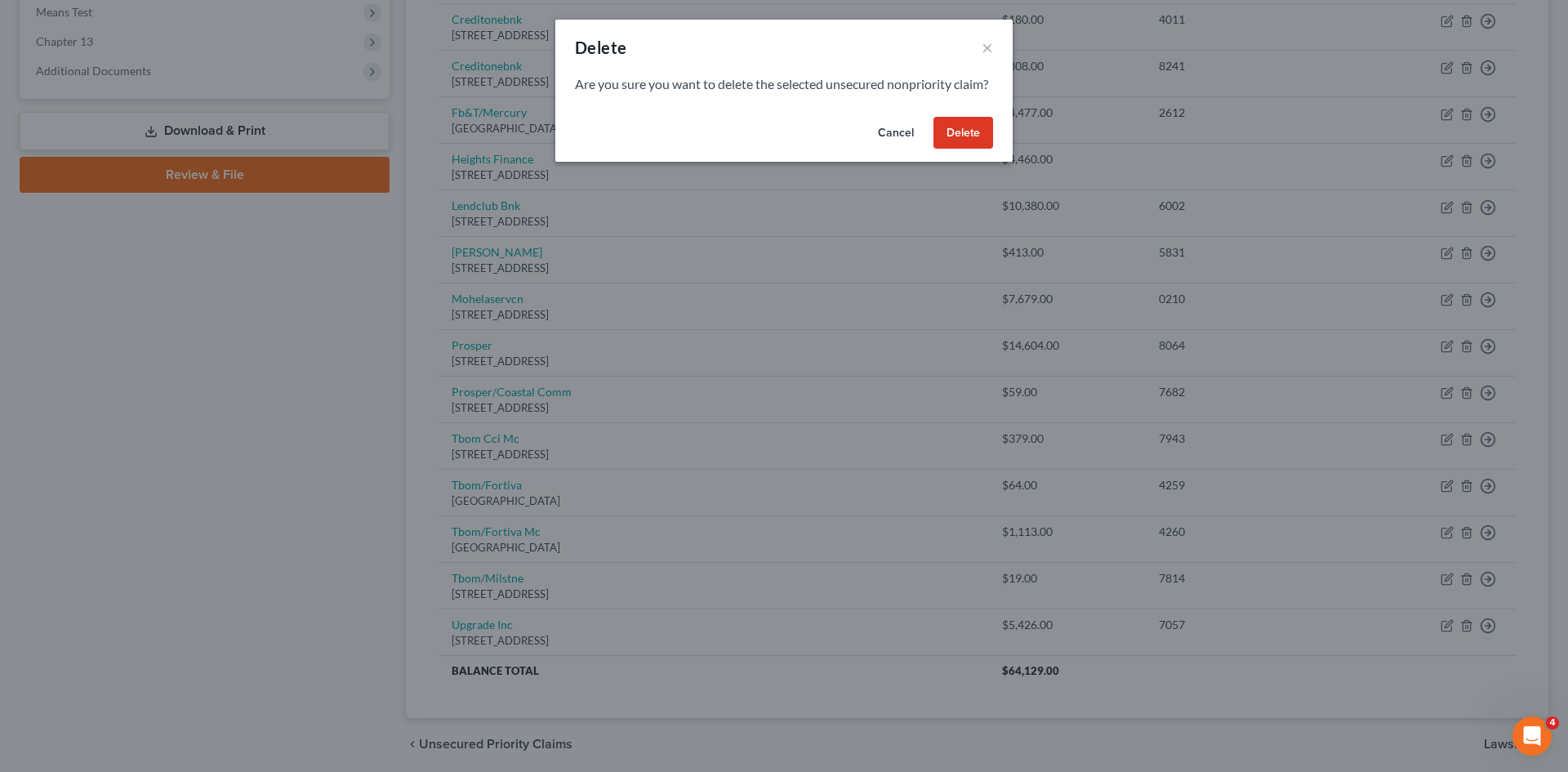
click at [967, 149] on button "Delete" at bounding box center [963, 132] width 60 height 32
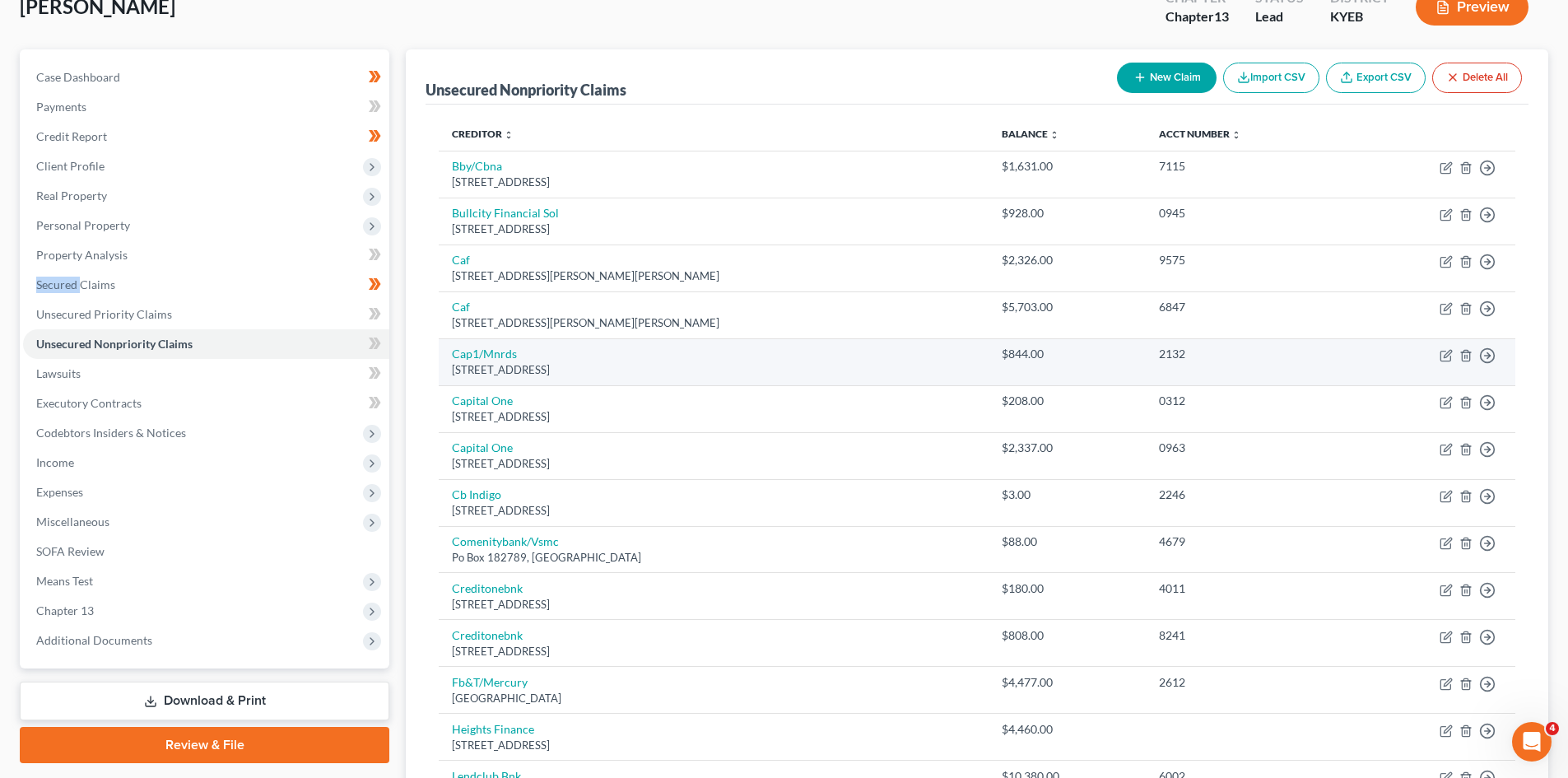
scroll to position [176, 0]
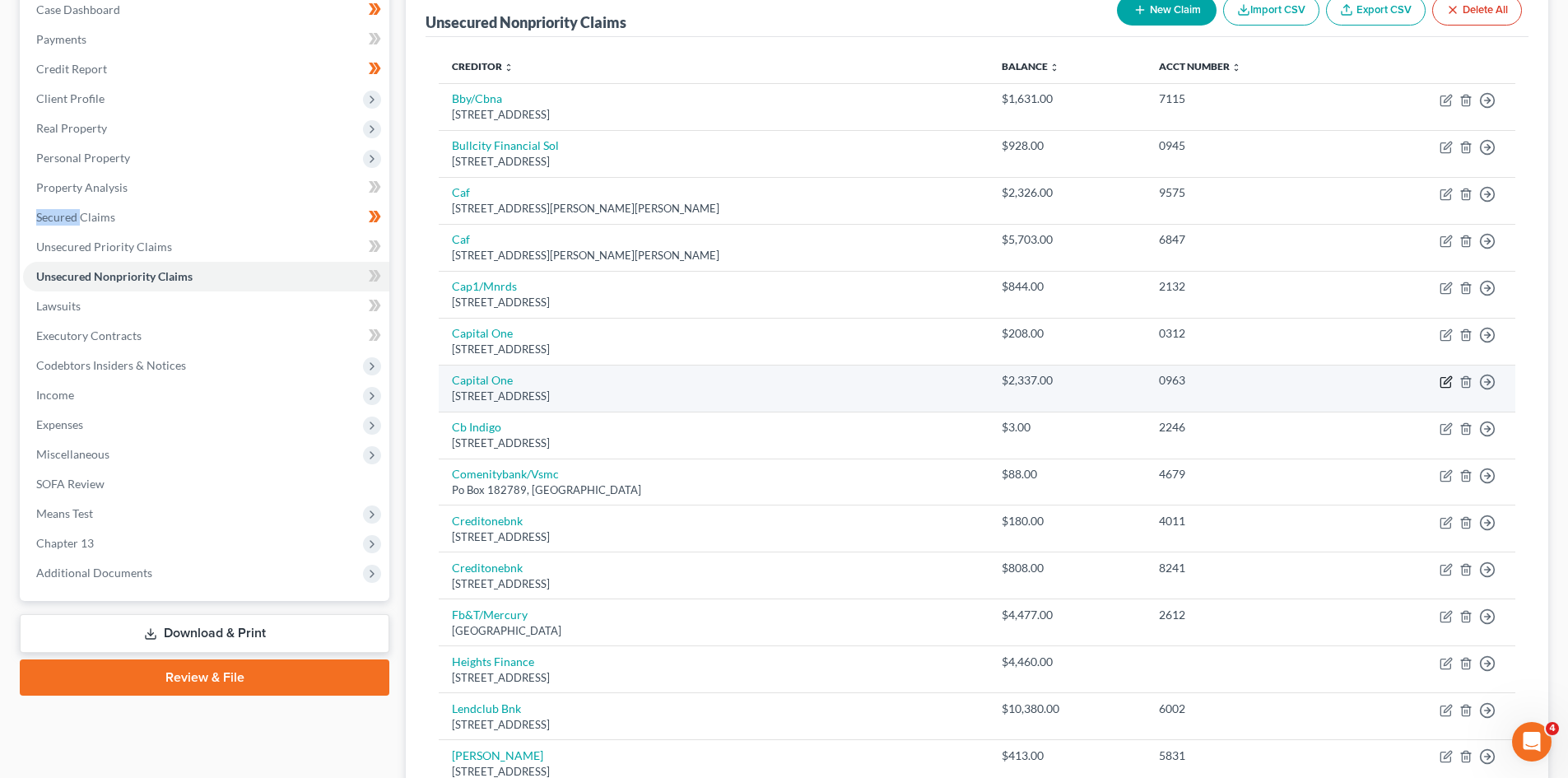
click at [1442, 382] on icon "button" at bounding box center [1446, 382] width 13 height 13
select select "46"
select select "2"
select select "0"
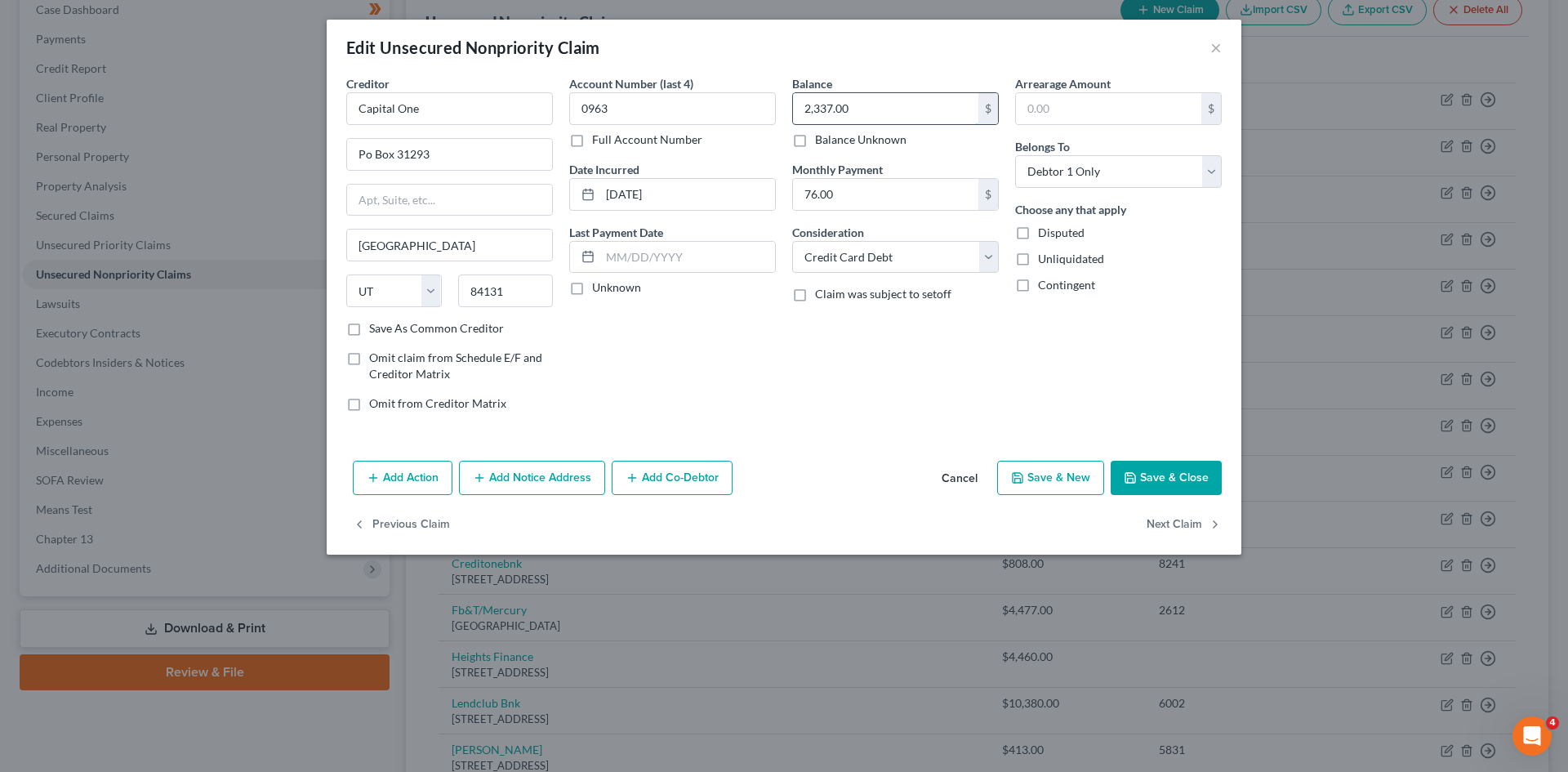
click at [830, 107] on input "2,337.00" at bounding box center [885, 108] width 185 height 31
click at [828, 110] on input "2,337.00" at bounding box center [885, 108] width 185 height 31
type input "233.54"
click at [963, 481] on button "Cancel" at bounding box center [959, 478] width 62 height 32
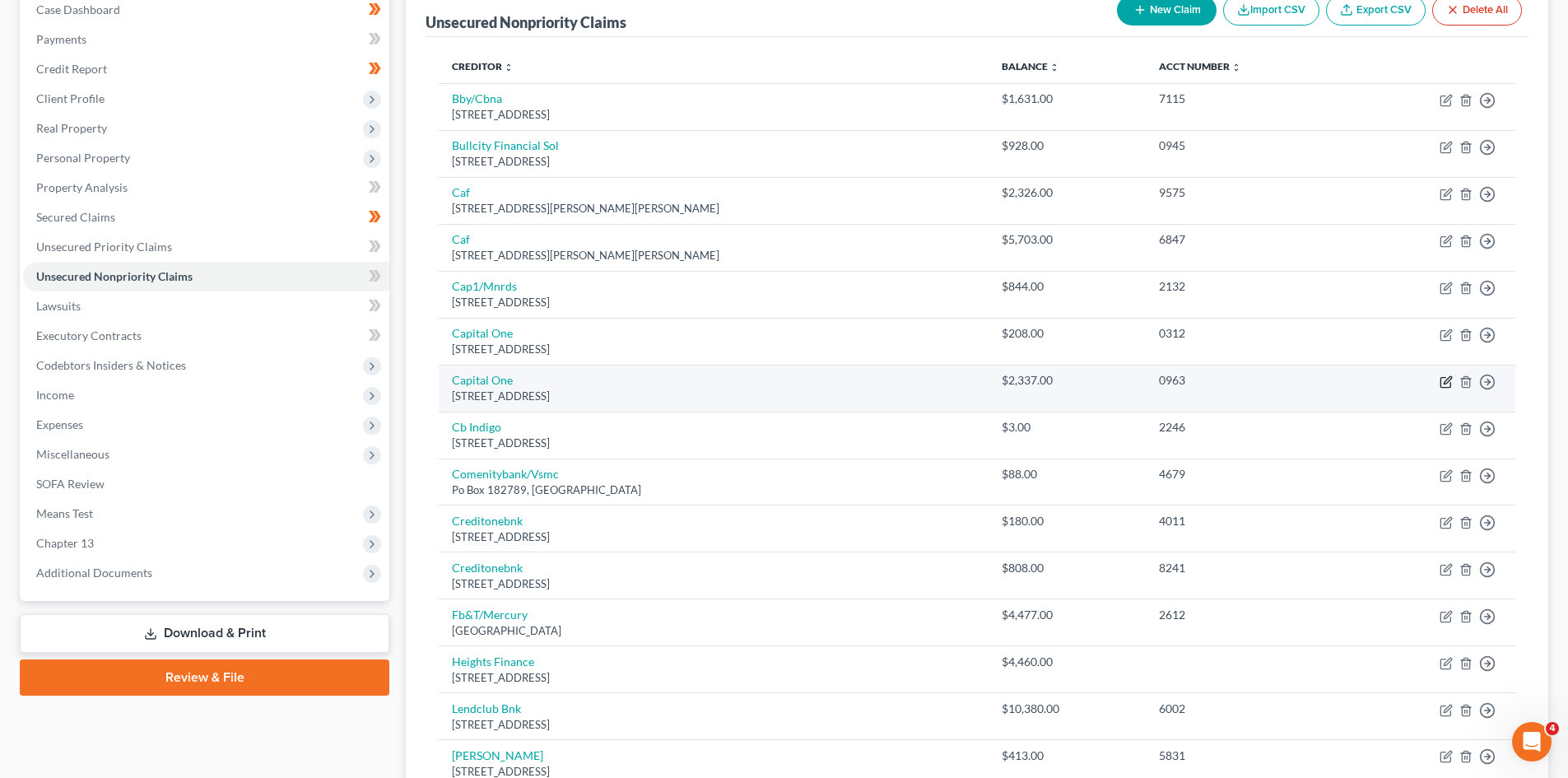
click at [1447, 378] on icon "button" at bounding box center [1447, 380] width 7 height 7
select select "46"
select select "2"
select select "0"
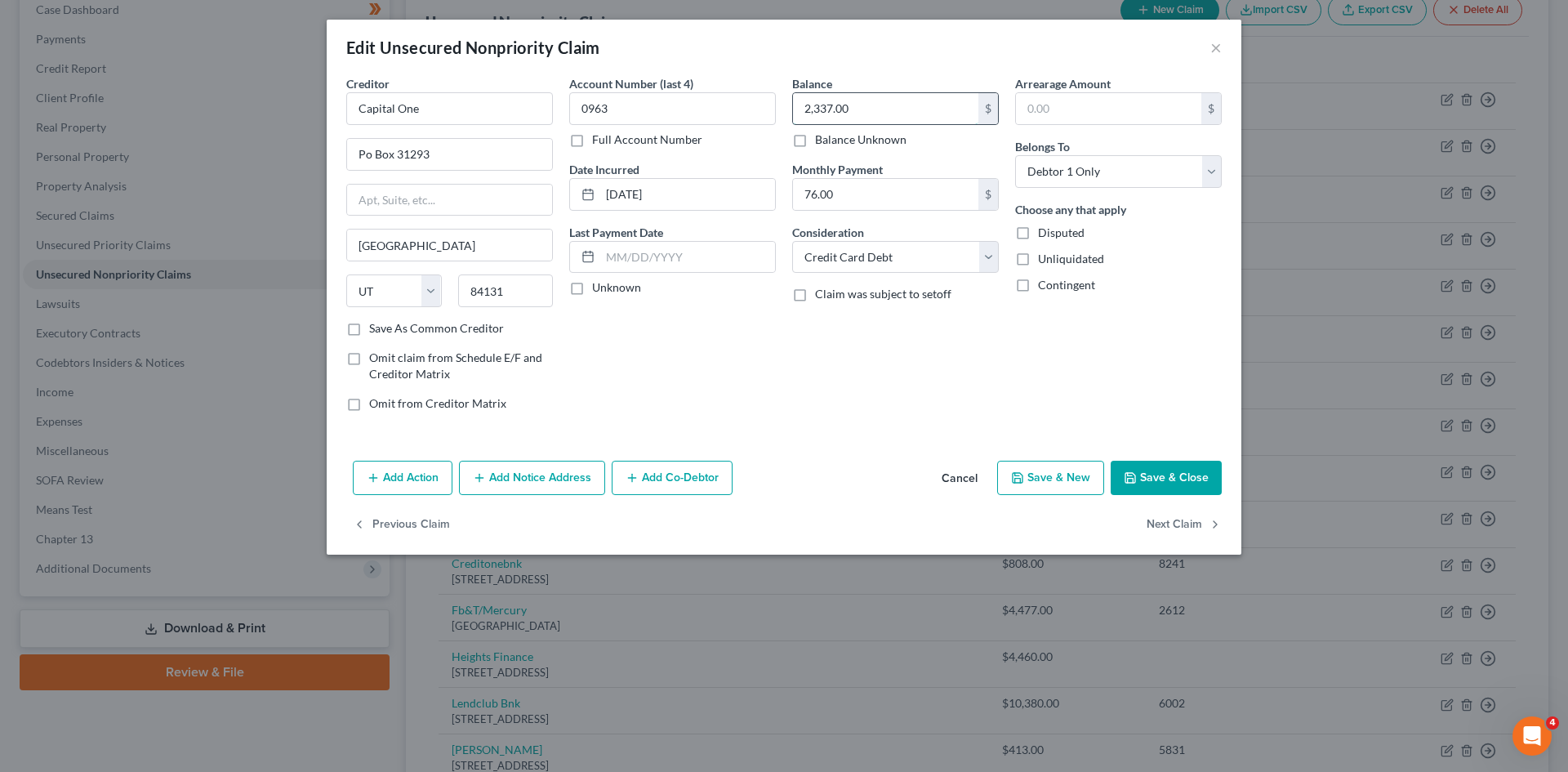
click at [826, 106] on input "2,337.00" at bounding box center [885, 108] width 185 height 31
click at [833, 110] on input "2,337.00" at bounding box center [885, 108] width 185 height 31
type input "2,545.00"
click at [1163, 481] on button "Save & Close" at bounding box center [1165, 477] width 111 height 34
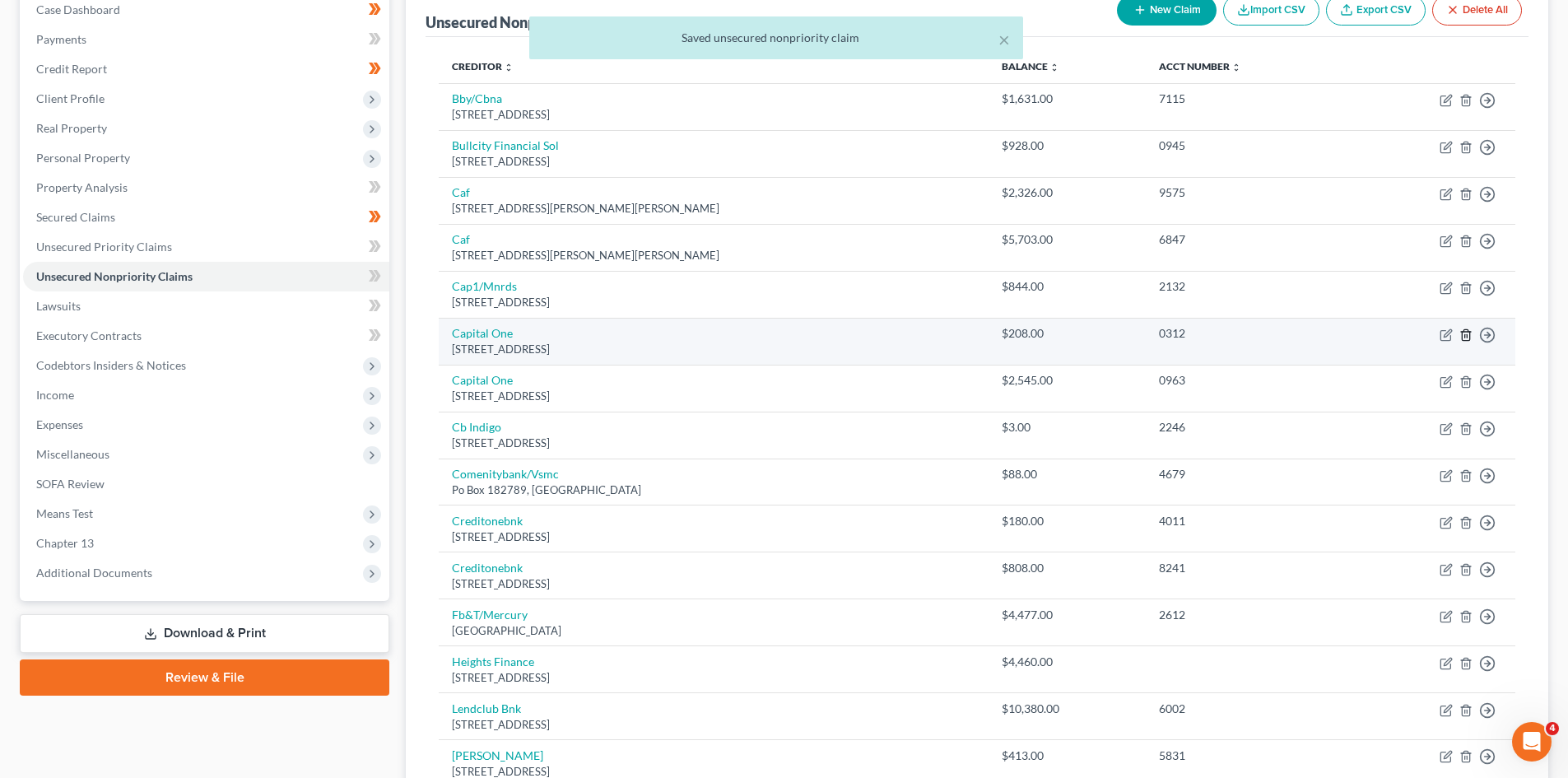
click at [1465, 332] on icon "button" at bounding box center [1465, 335] width 13 height 13
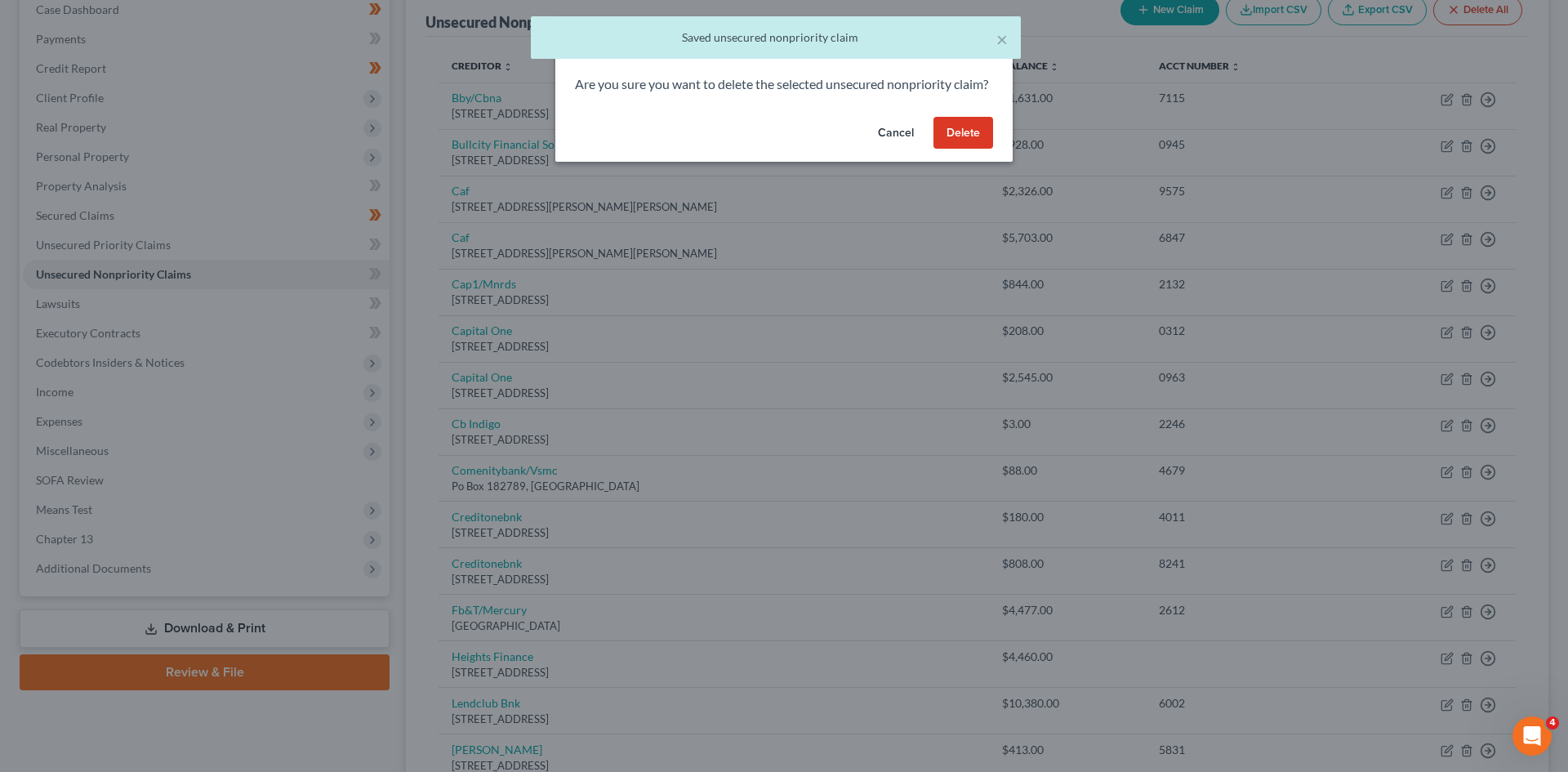
click at [971, 149] on button "Delete" at bounding box center [963, 132] width 60 height 32
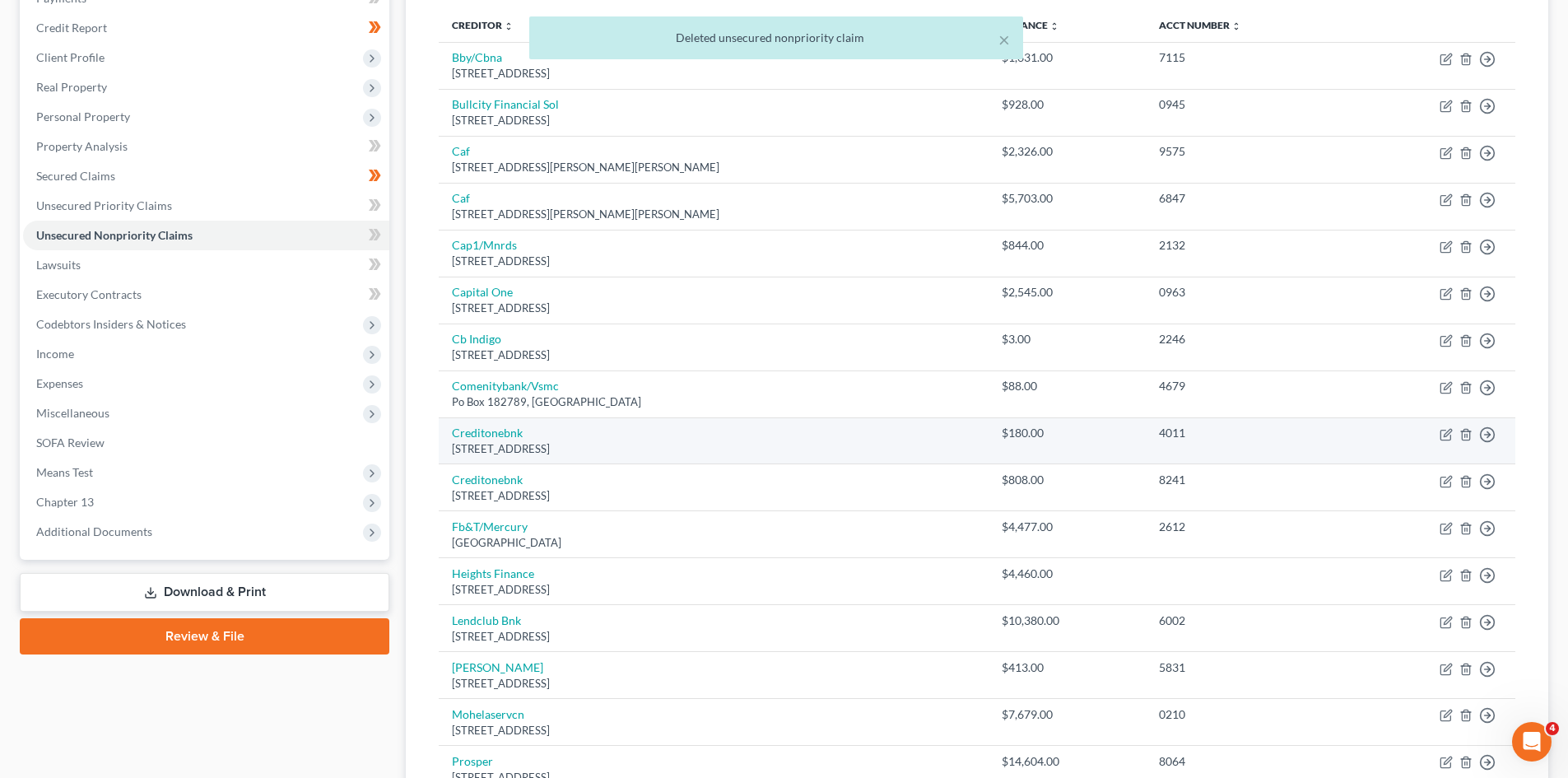
scroll to position [218, 0]
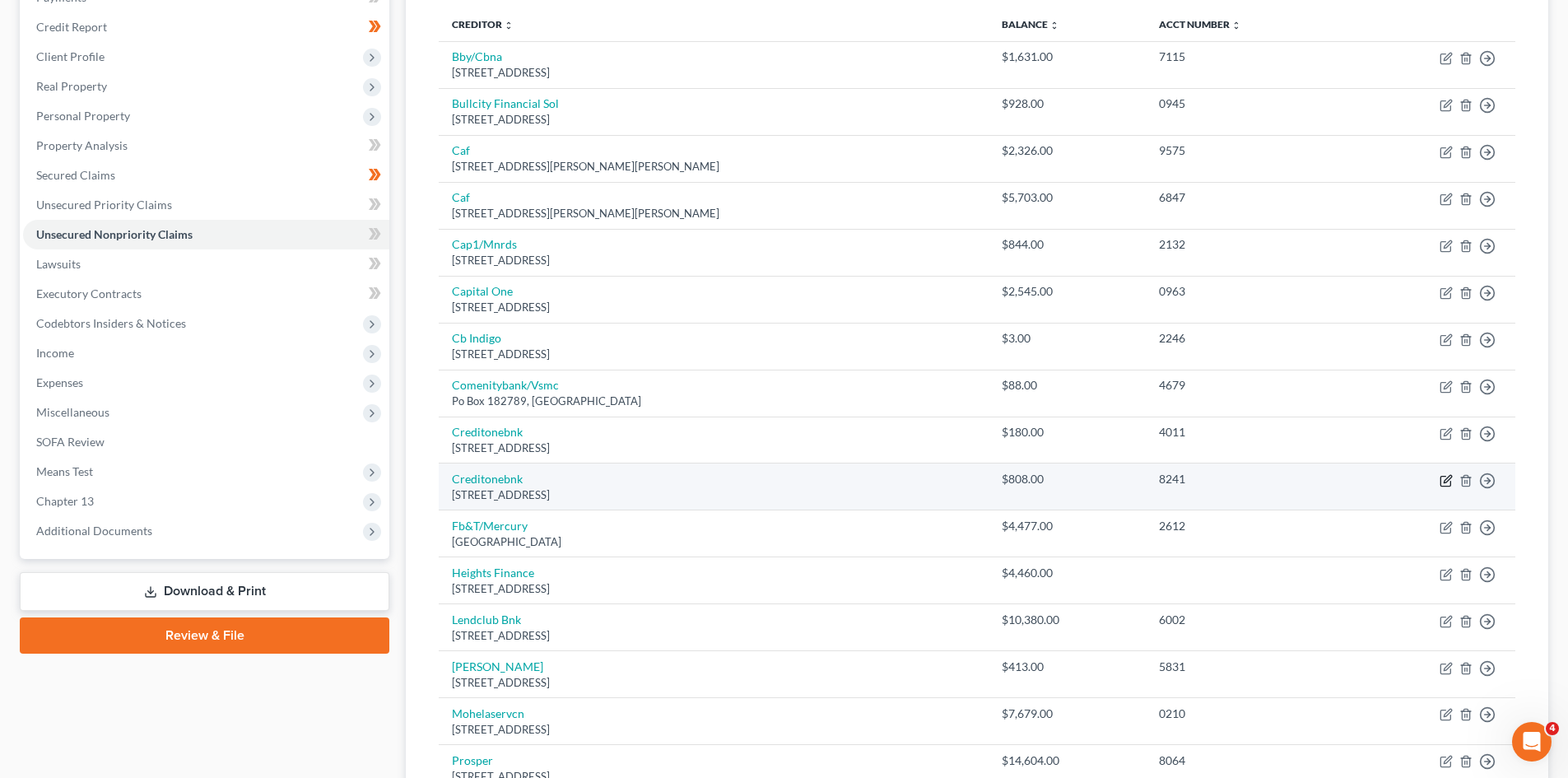
click at [1446, 480] on icon "button" at bounding box center [1446, 480] width 13 height 13
select select "31"
select select "2"
select select "0"
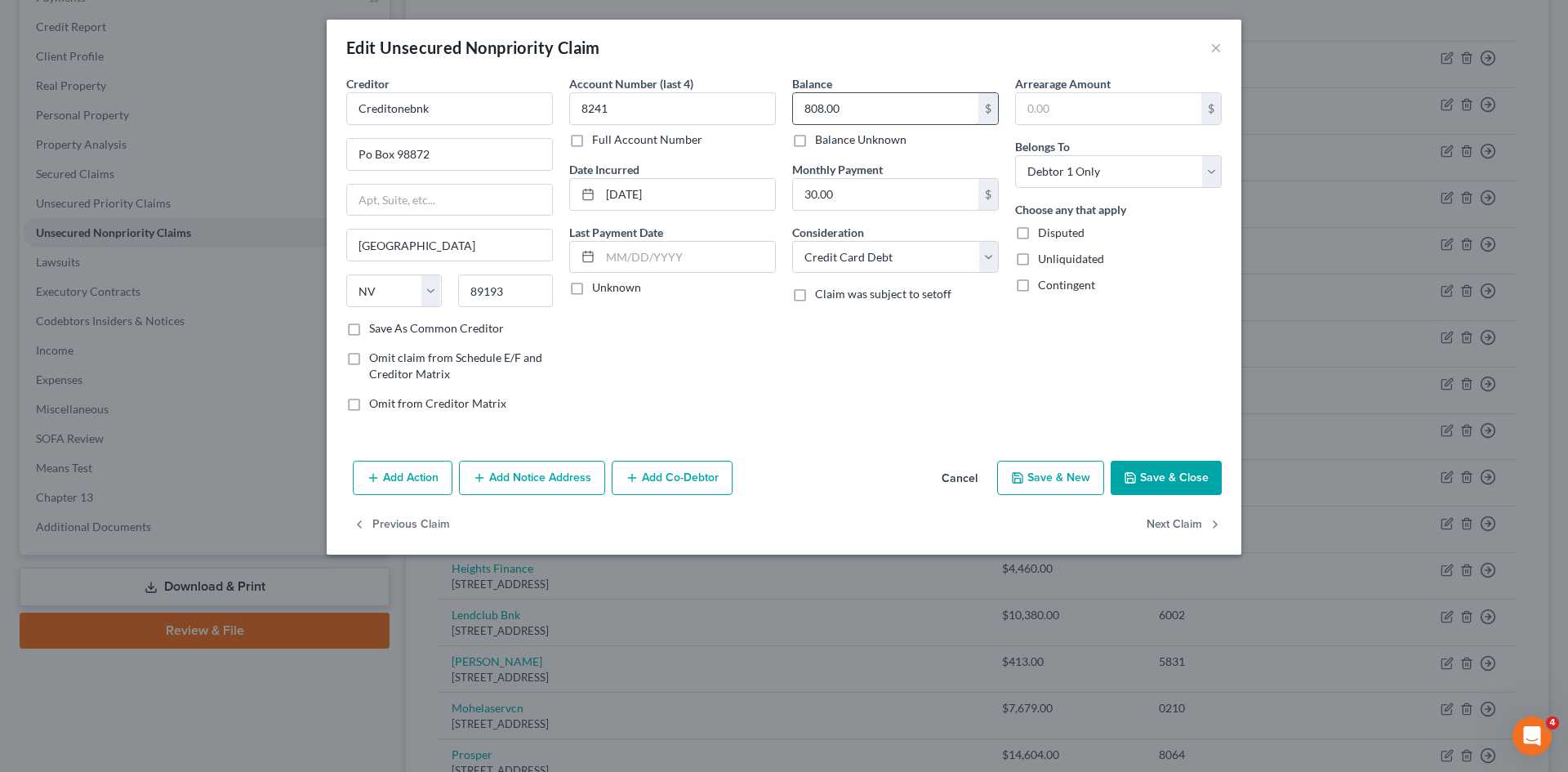
click at [841, 109] on input "808.00" at bounding box center [885, 108] width 185 height 31
type input "988"
click at [1194, 487] on button "Save & Close" at bounding box center [1165, 477] width 111 height 34
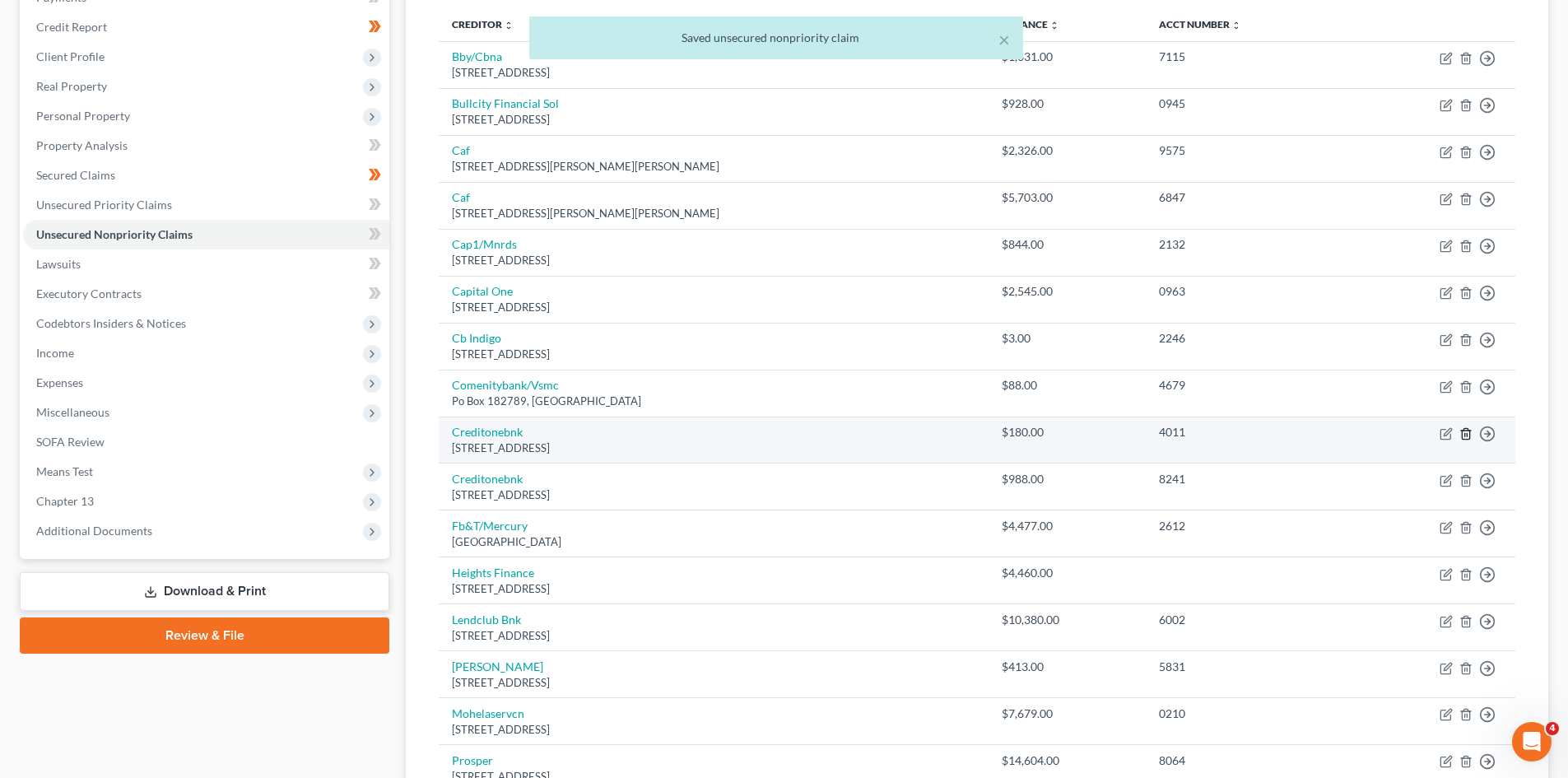
click at [1465, 436] on line "button" at bounding box center [1465, 435] width 0 height 4
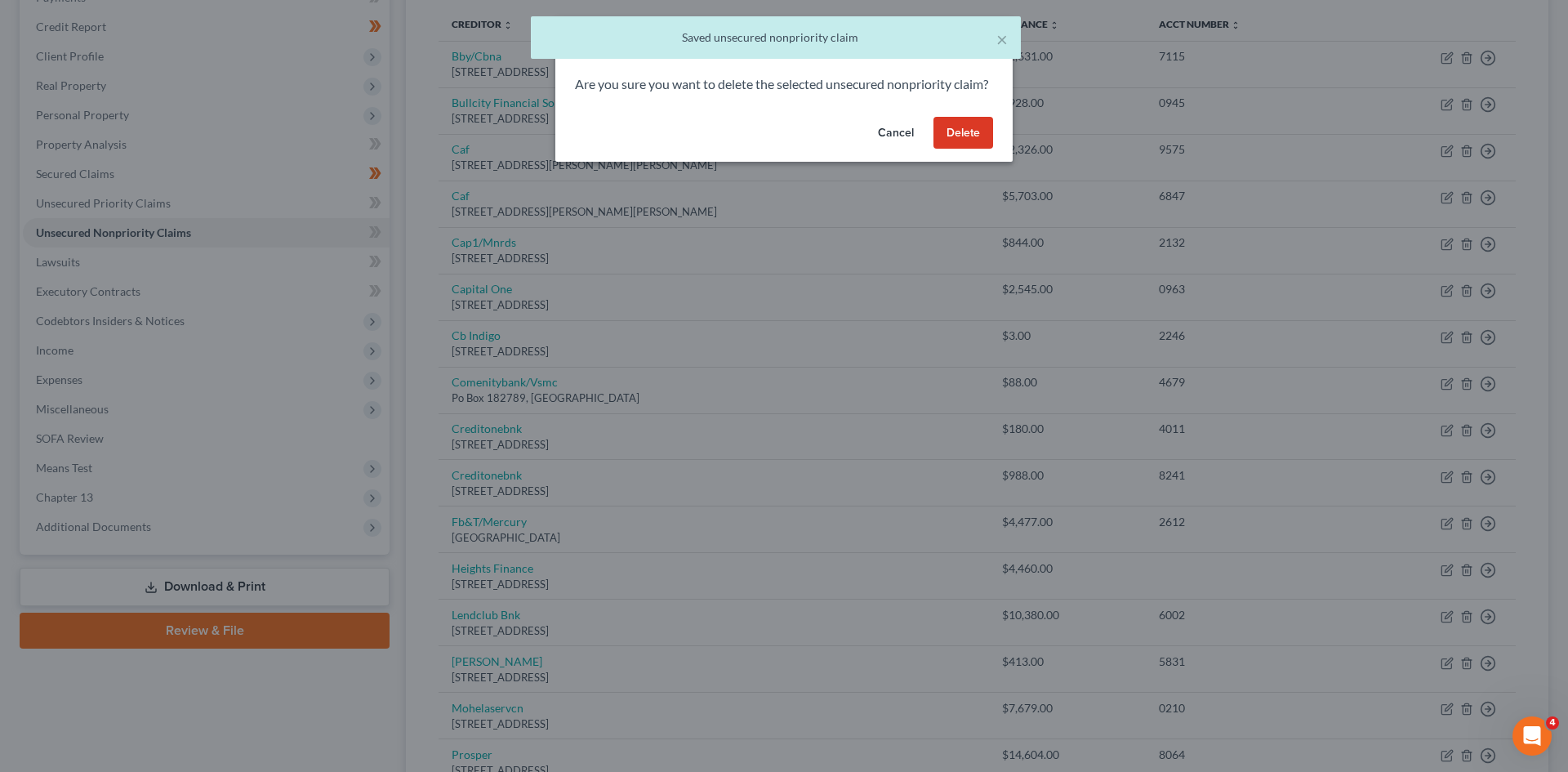
click at [966, 111] on div "Are you sure you want to delete the selected unsecured nonpriority claim?" at bounding box center [783, 93] width 457 height 35
click at [966, 138] on button "Delete" at bounding box center [963, 132] width 60 height 32
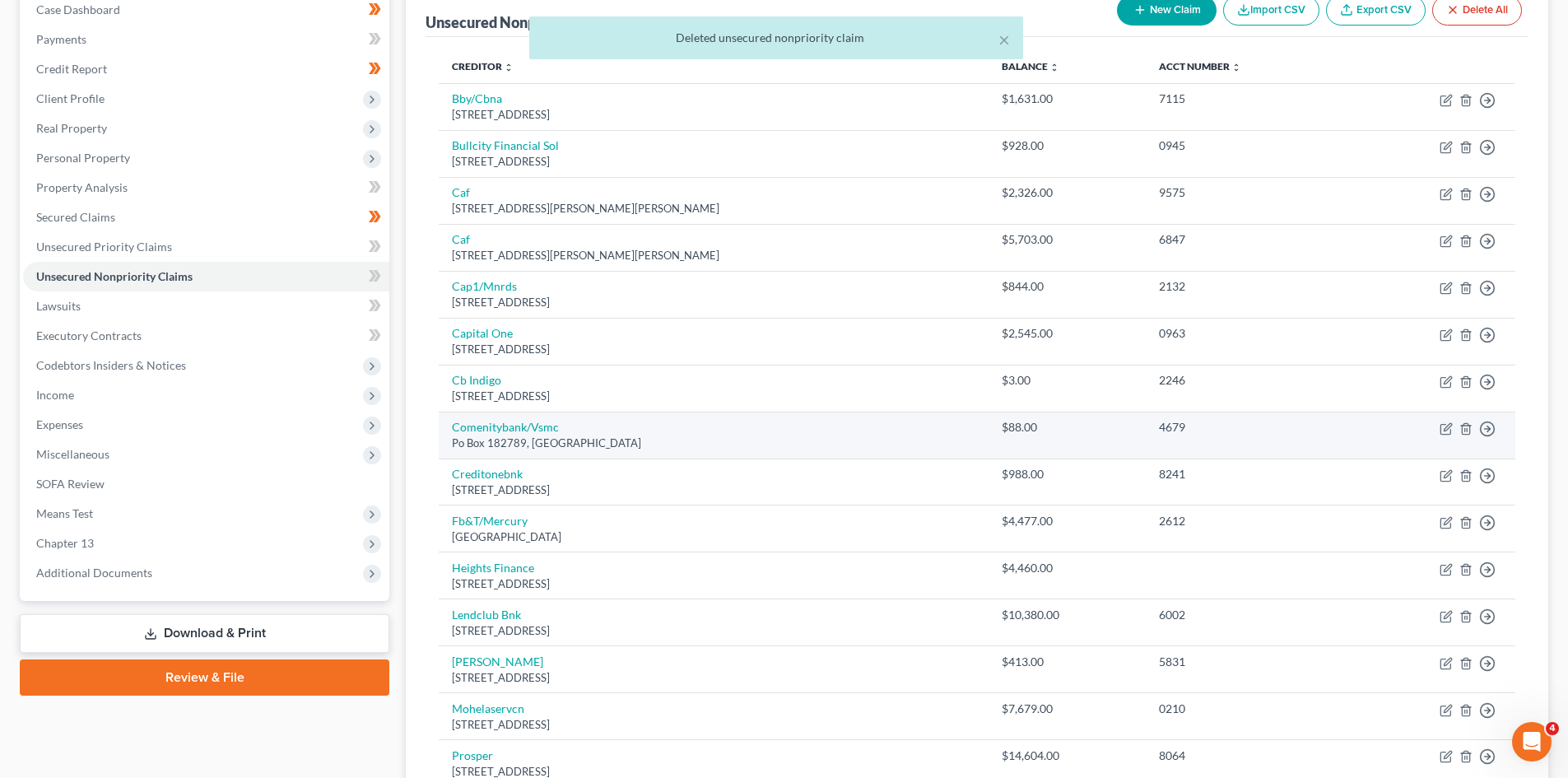
scroll to position [175, 0]
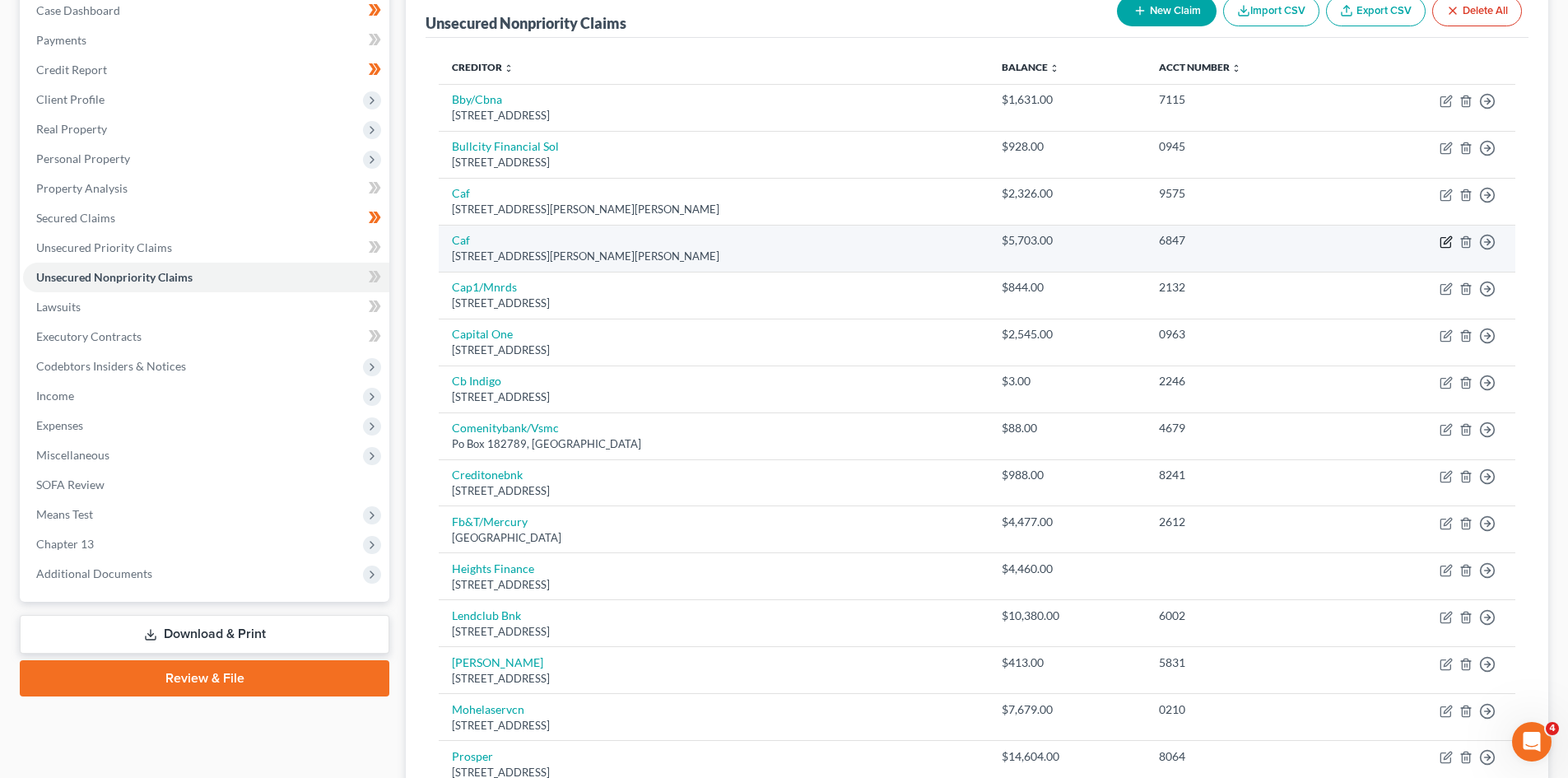
click at [1448, 242] on icon "button" at bounding box center [1447, 240] width 7 height 7
select select "10"
select select "0"
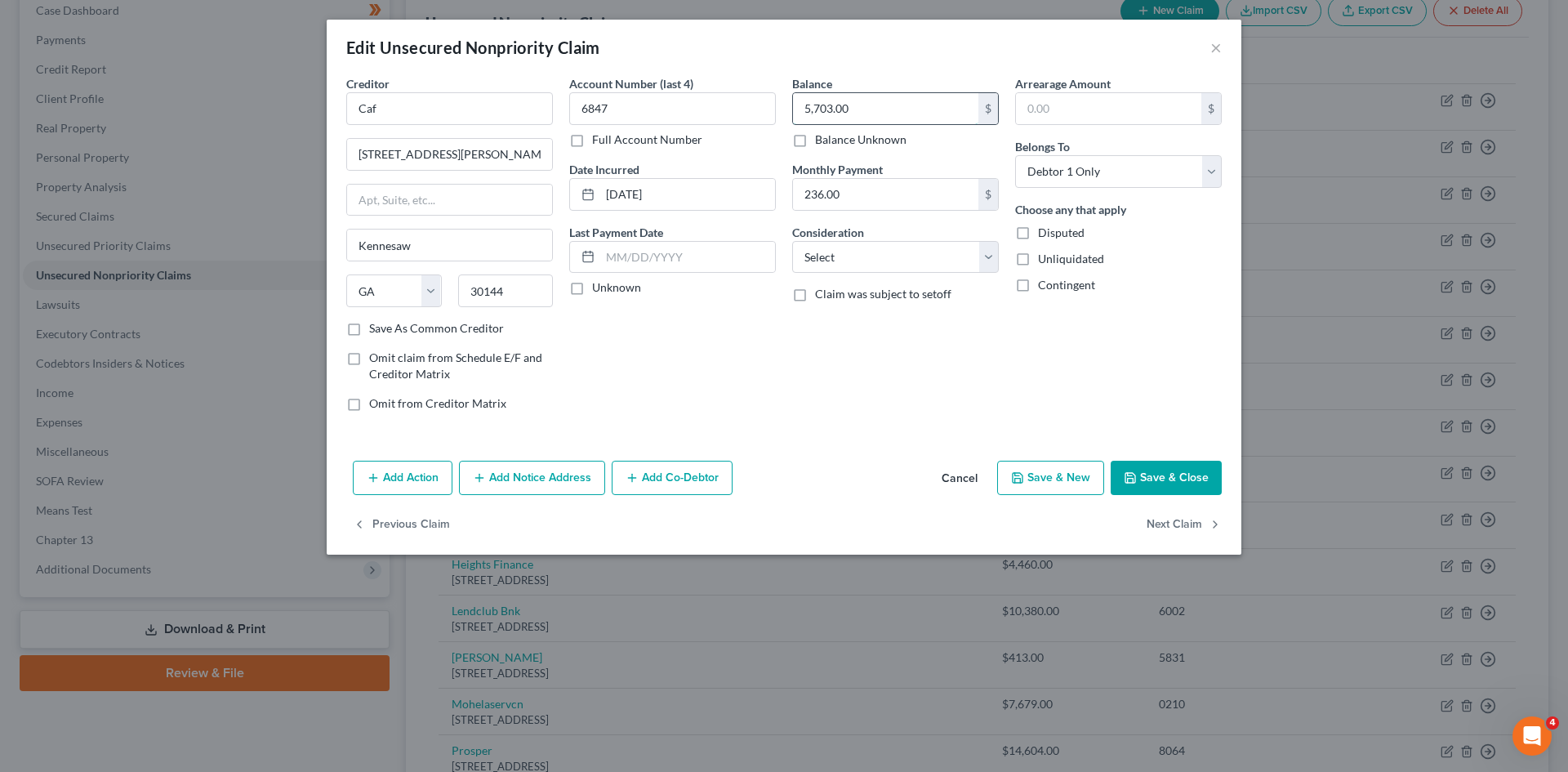
click at [852, 104] on input "5,703.00" at bounding box center [885, 108] width 185 height 31
type input "6,029.00"
click at [1143, 474] on button "Save & Close" at bounding box center [1165, 477] width 111 height 34
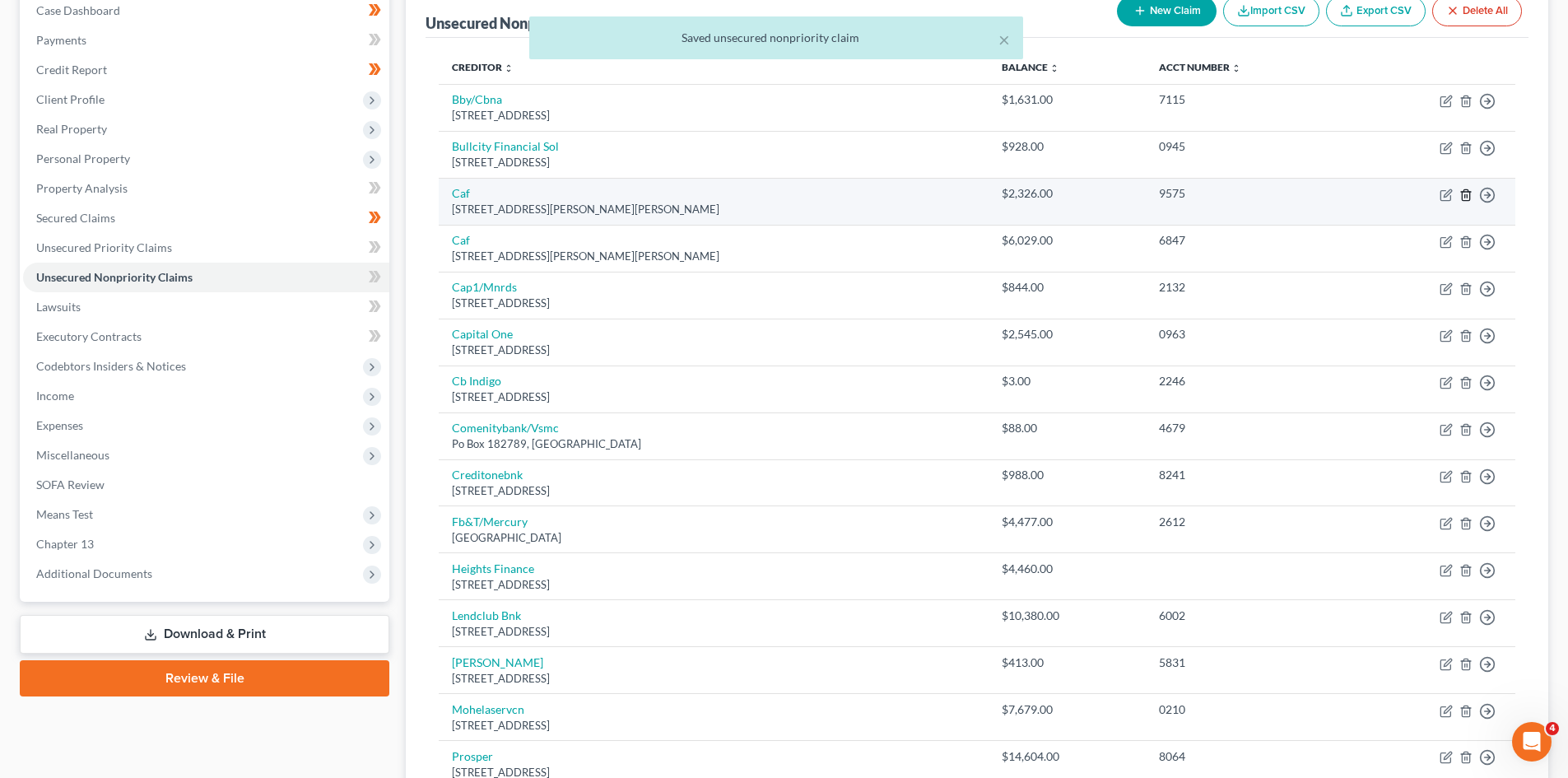
click at [1467, 191] on icon "button" at bounding box center [1465, 194] width 7 height 11
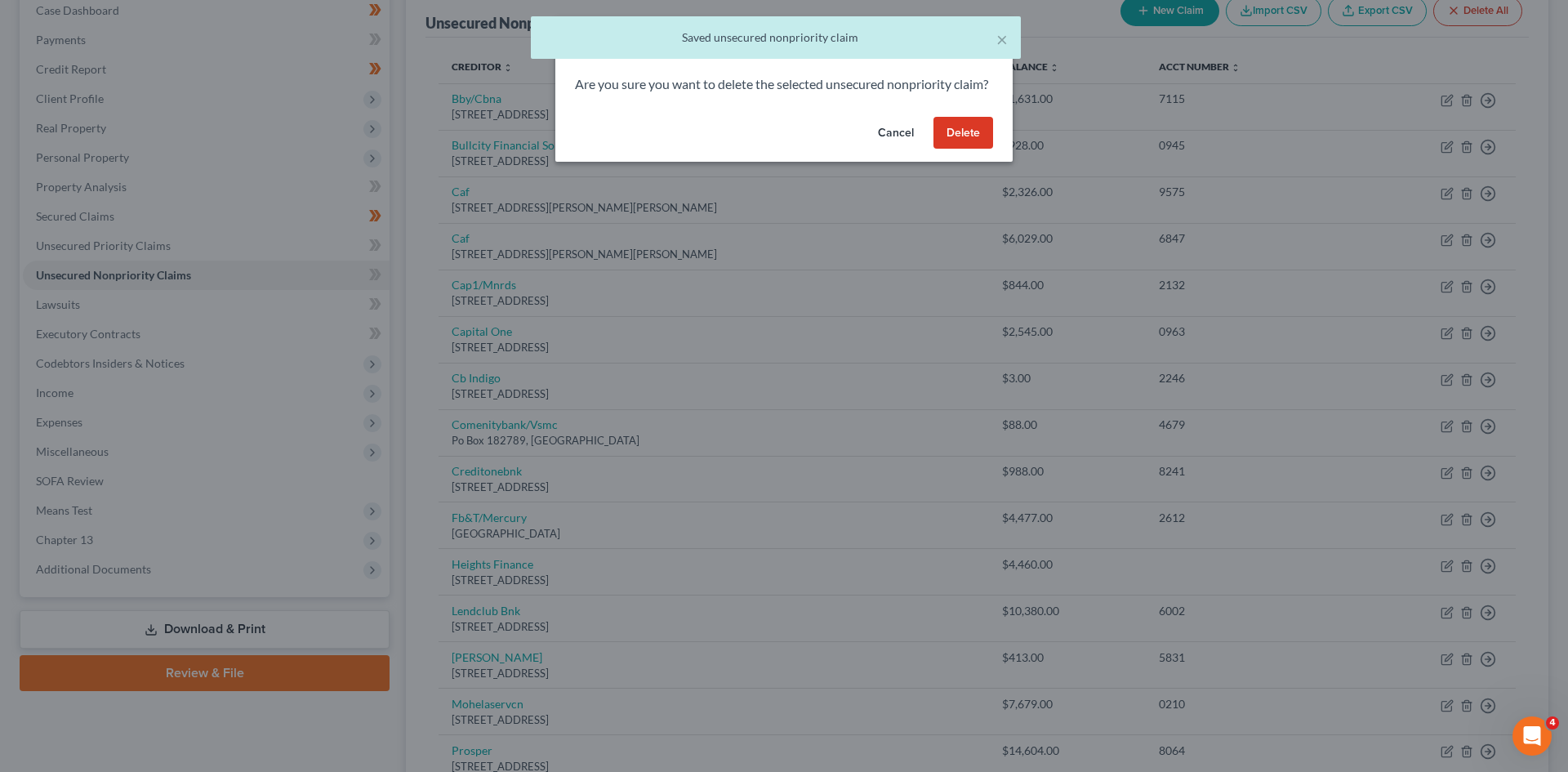
click at [984, 149] on button "Delete" at bounding box center [963, 132] width 60 height 32
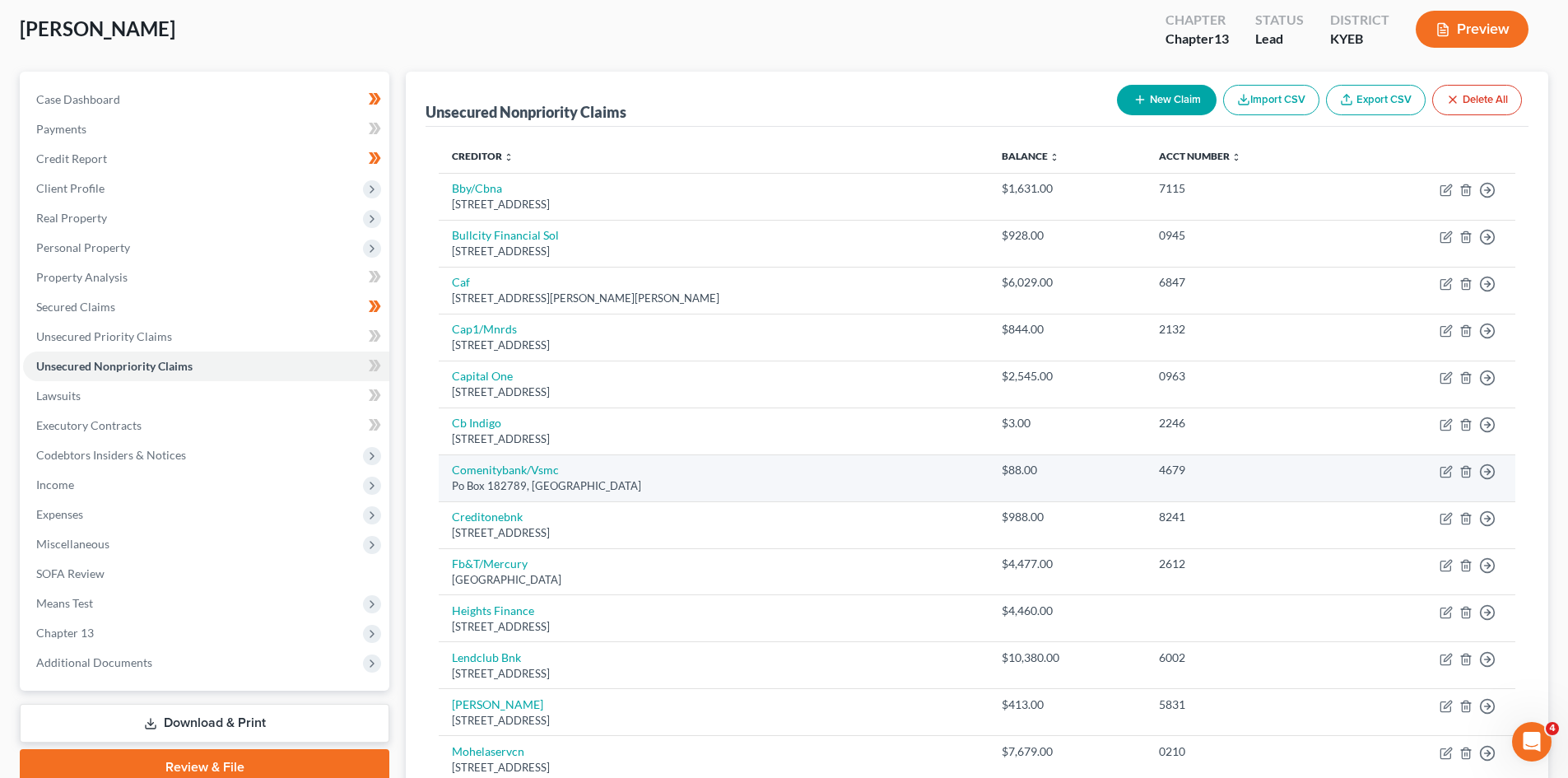
scroll to position [96, 0]
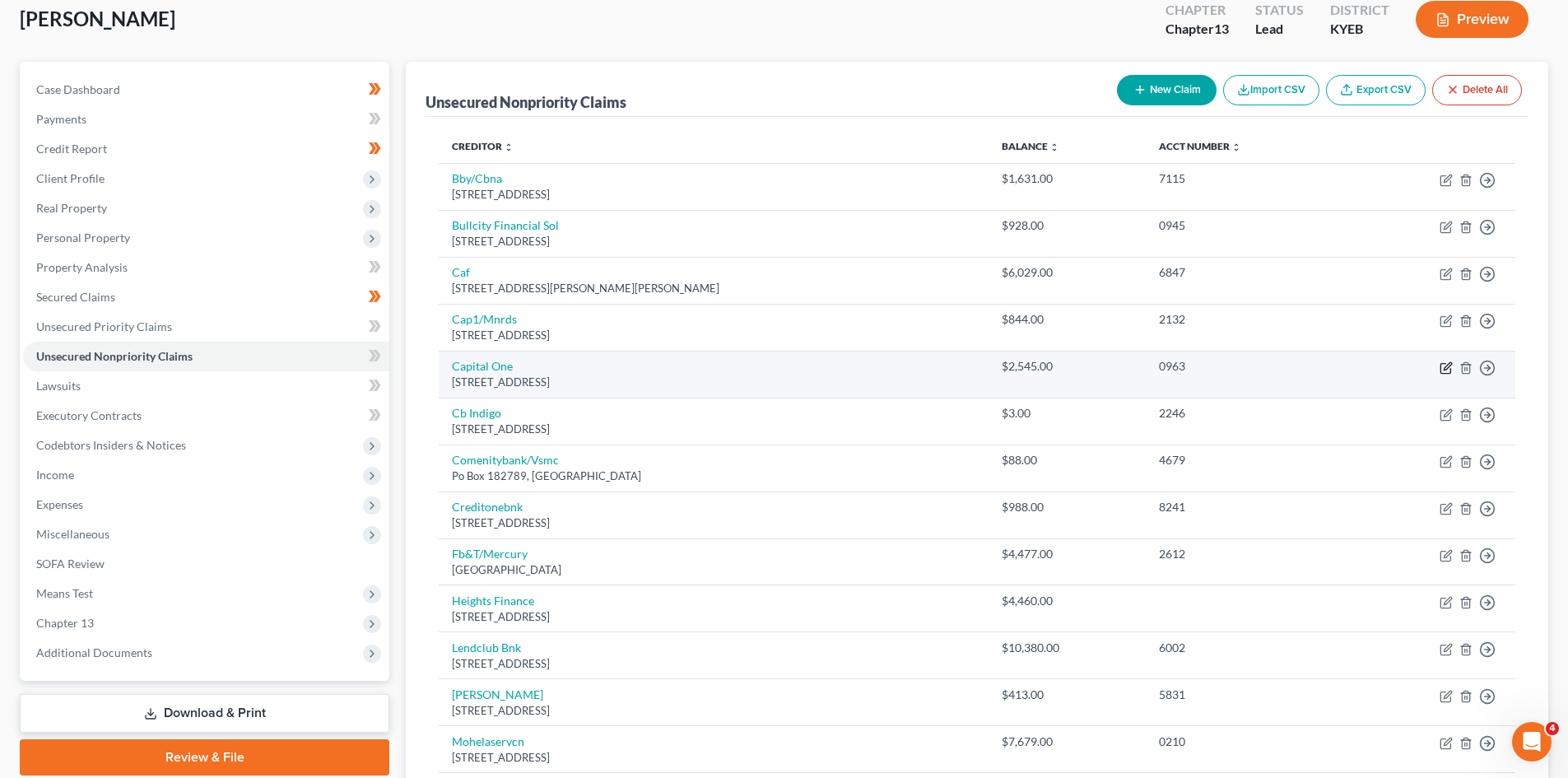
click at [1445, 364] on icon "button" at bounding box center [1445, 368] width 10 height 10
select select "46"
select select "2"
select select "0"
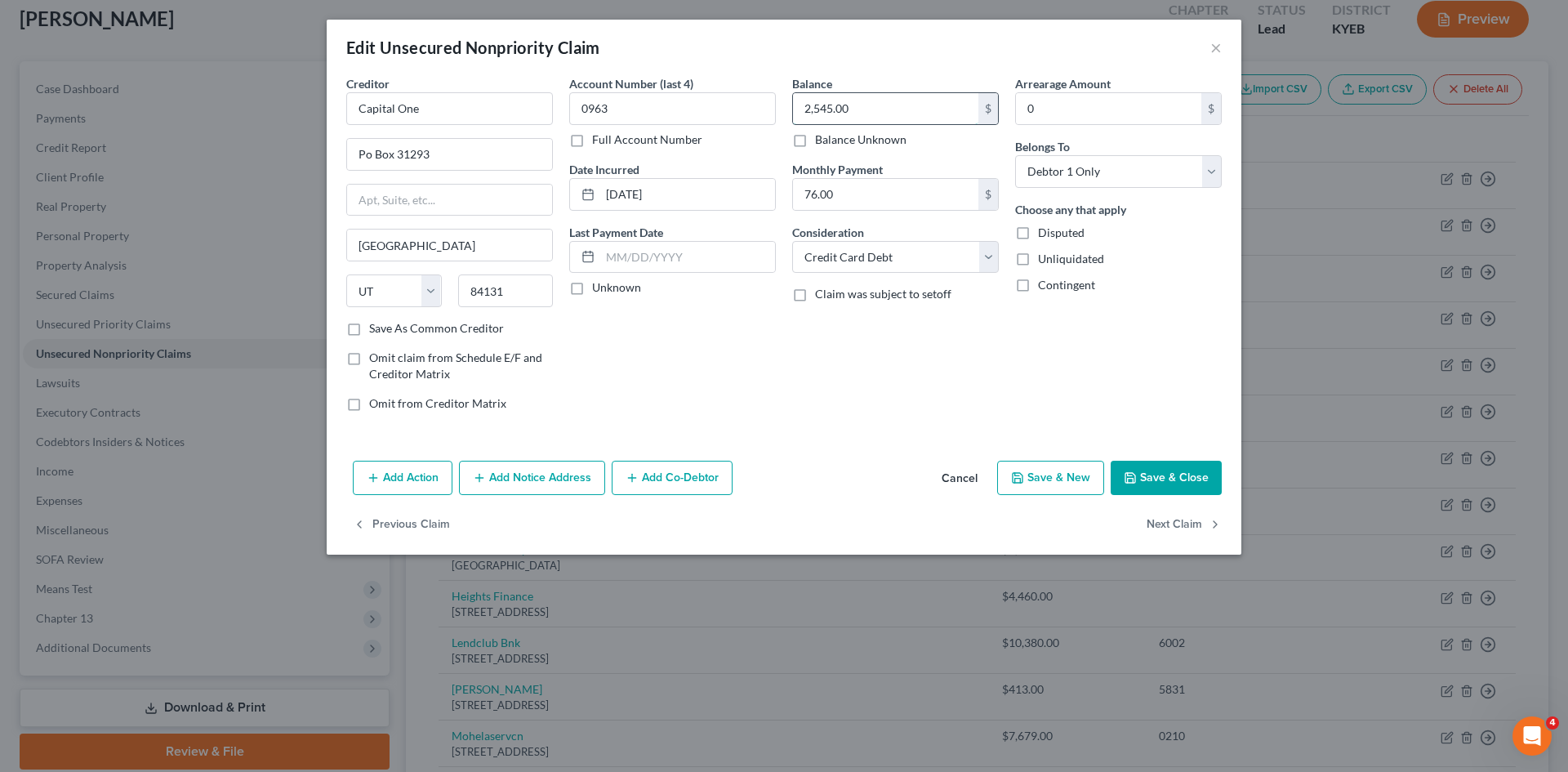
click at [863, 101] on input "2,545.00" at bounding box center [885, 108] width 185 height 31
type input "3,389.00"
click at [1139, 469] on button "Save & Close" at bounding box center [1165, 477] width 111 height 34
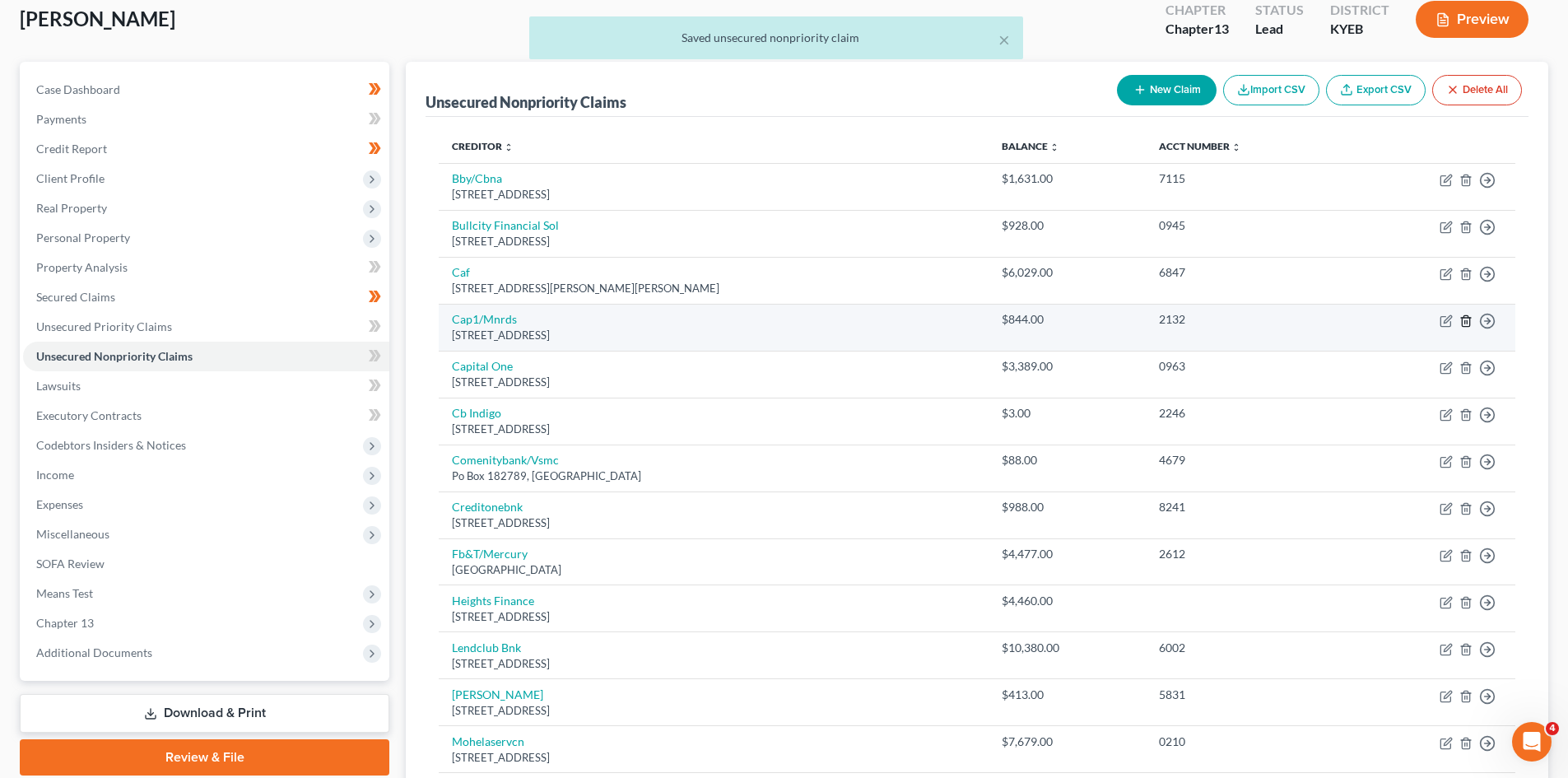
click at [1463, 318] on icon "button" at bounding box center [1465, 321] width 7 height 11
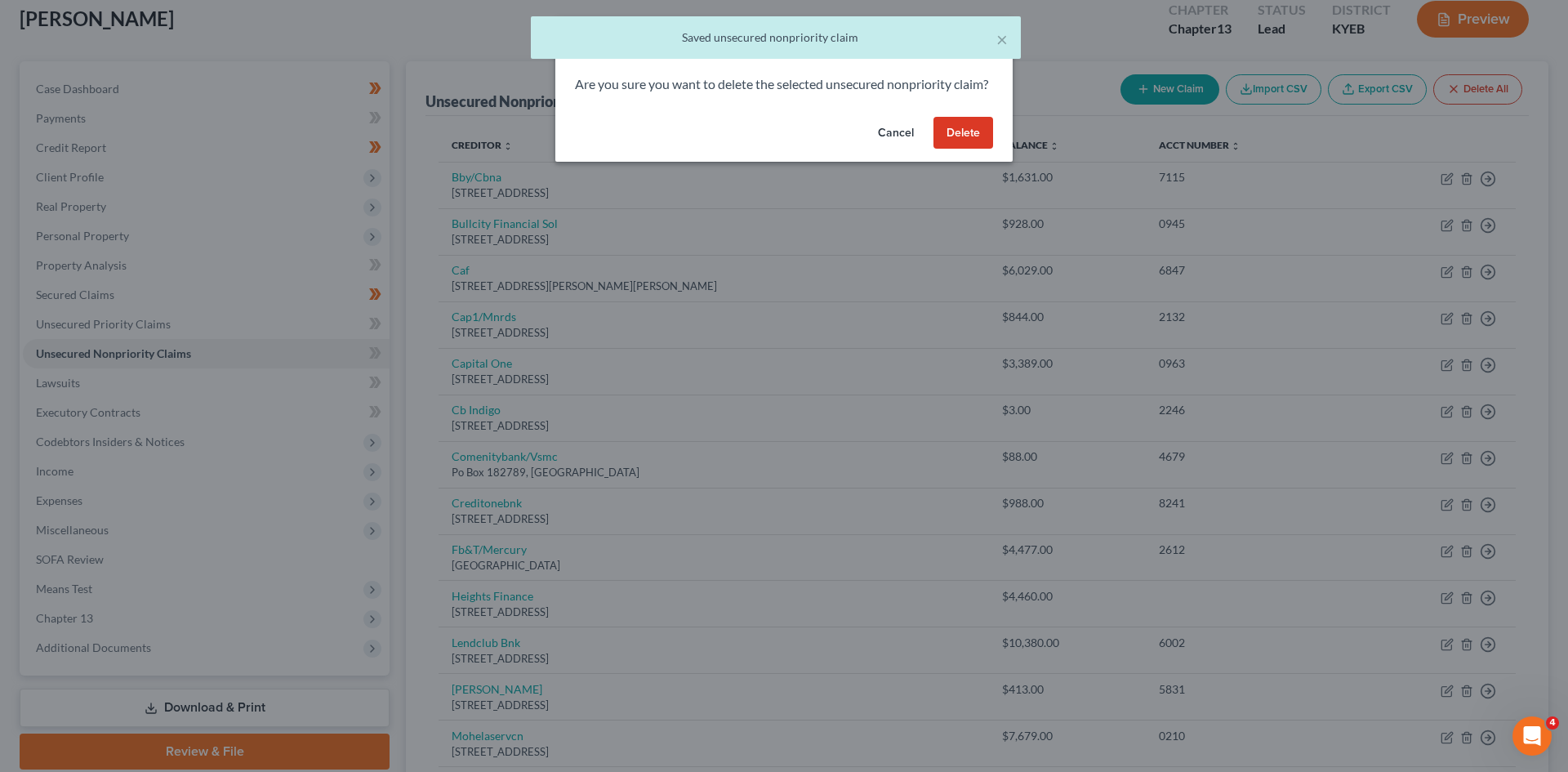
click at [966, 149] on button "Delete" at bounding box center [963, 132] width 60 height 32
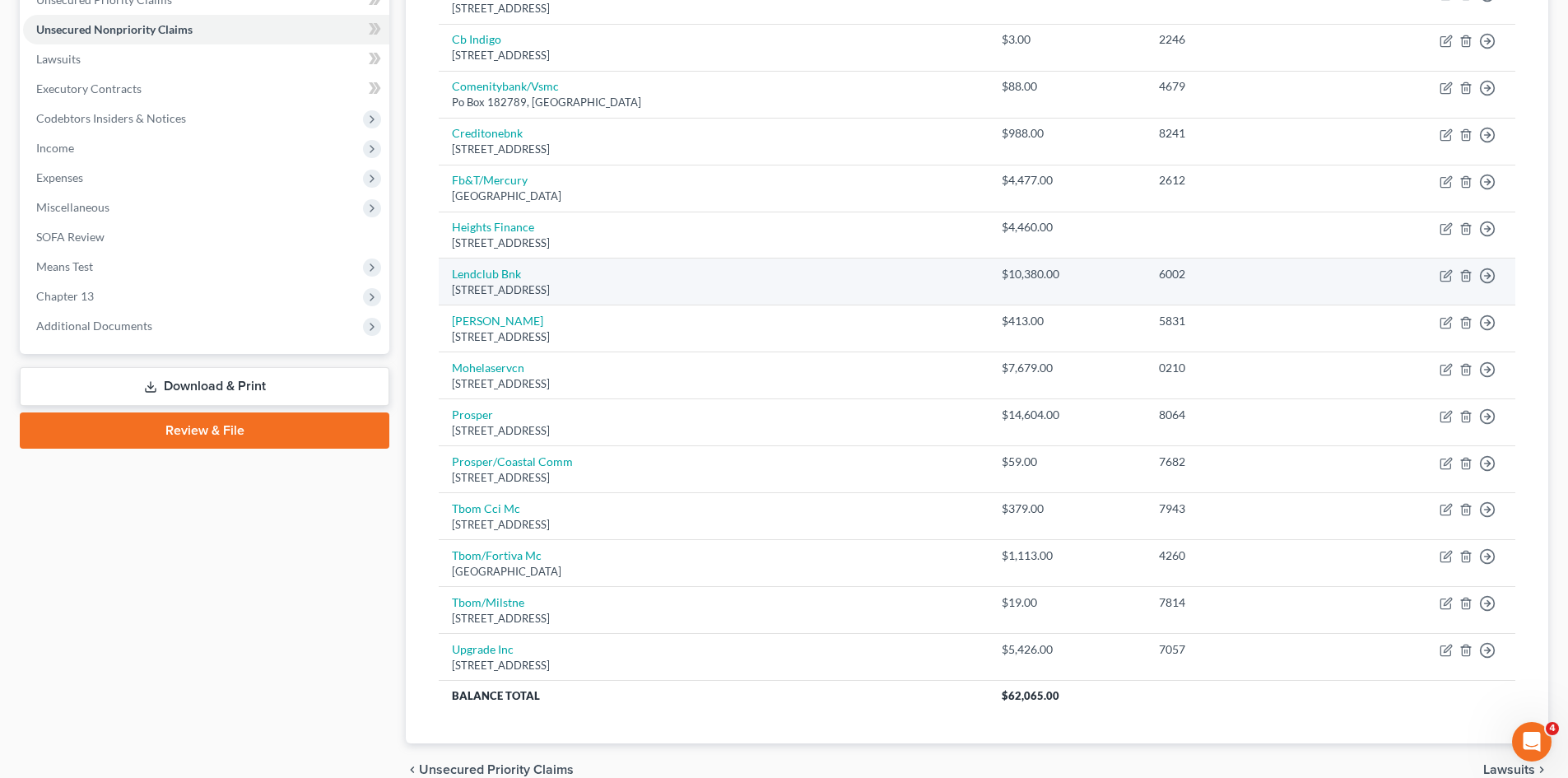
scroll to position [424, 0]
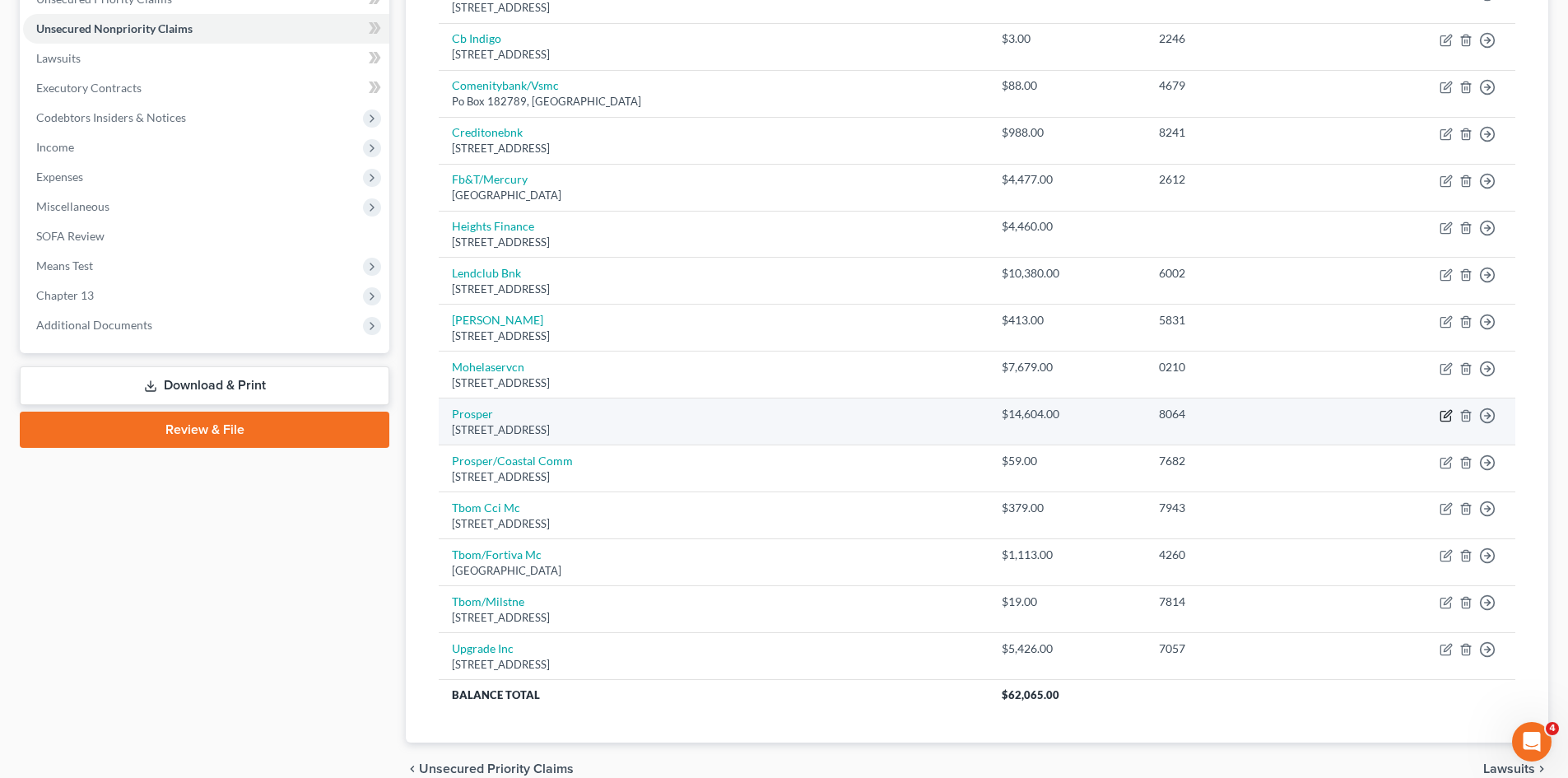
click at [1448, 414] on icon "button" at bounding box center [1446, 416] width 13 height 13
select select "4"
select select "0"
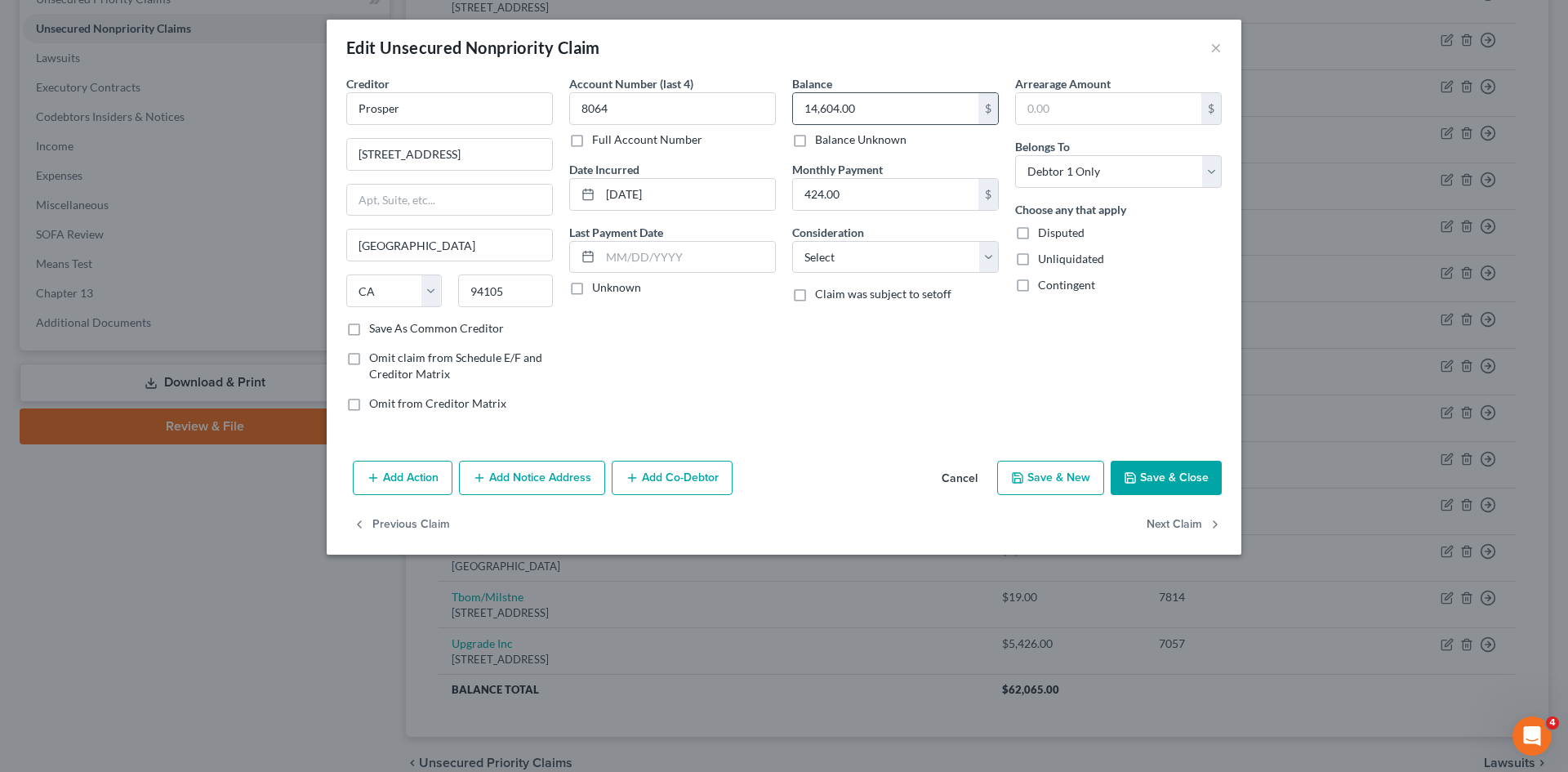
click at [828, 92] on div "14,604.00 $" at bounding box center [895, 108] width 207 height 32
click at [841, 111] on input "14,604.00" at bounding box center [885, 108] width 185 height 31
click at [834, 109] on input "14,604.00" at bounding box center [885, 108] width 185 height 31
type input "146.00"
click at [953, 467] on button "Cancel" at bounding box center [959, 478] width 62 height 32
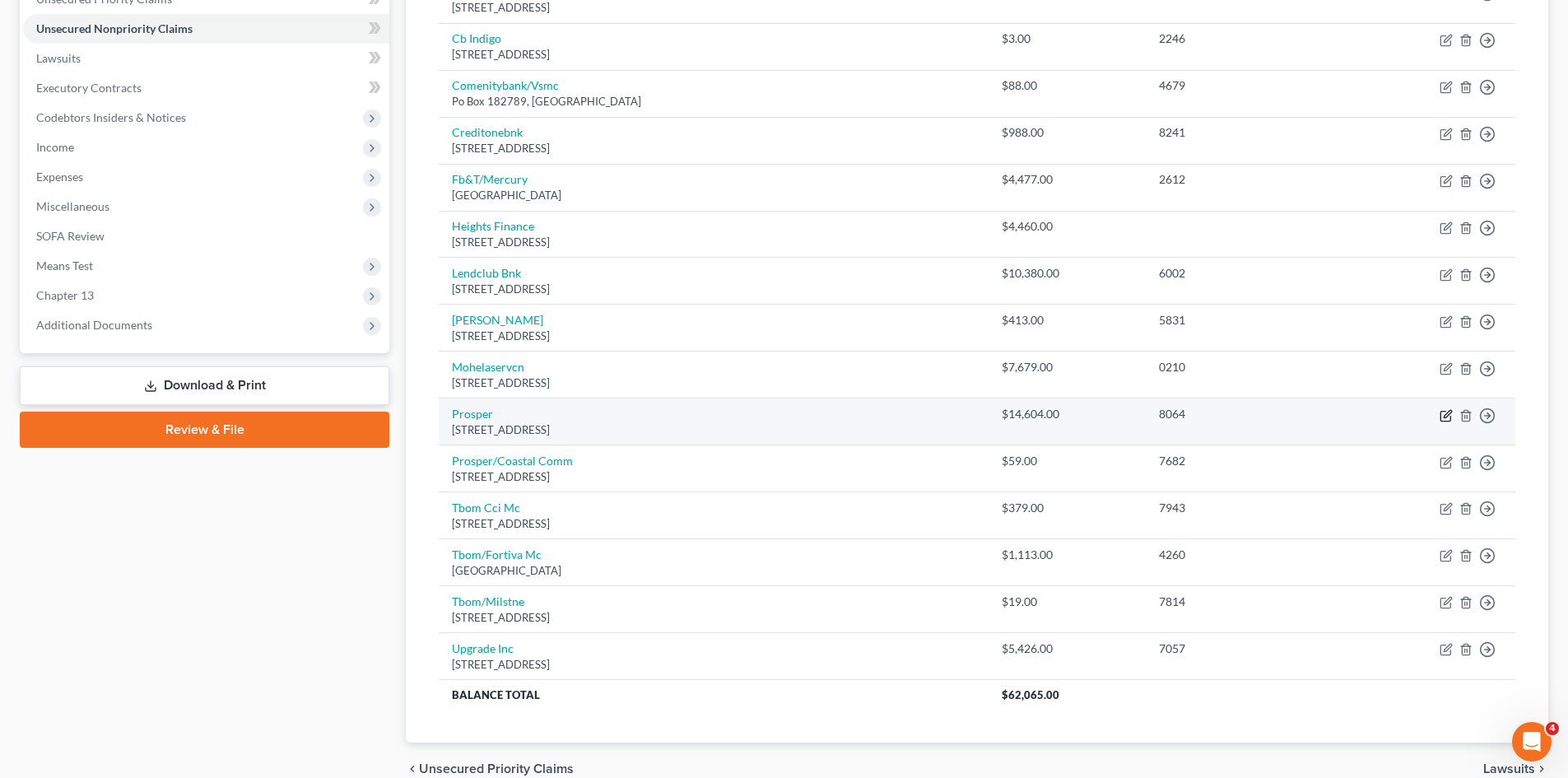
click at [1446, 416] on icon "button" at bounding box center [1447, 414] width 7 height 7
select select "4"
select select "0"
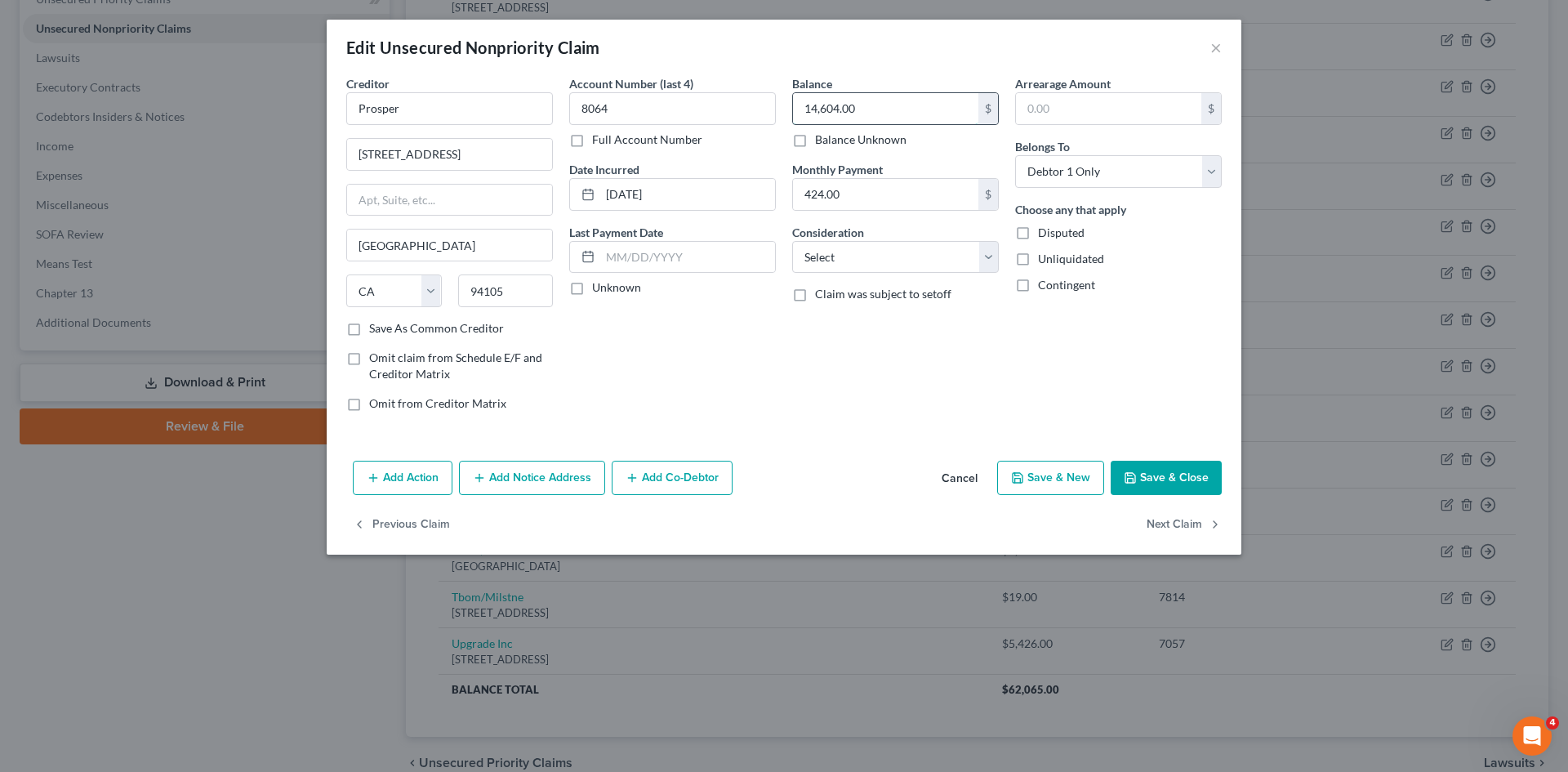
click at [835, 112] on input "14,604.00" at bounding box center [885, 108] width 185 height 31
type input "14,663.00"
click at [1169, 474] on button "Save & Close" at bounding box center [1165, 477] width 111 height 34
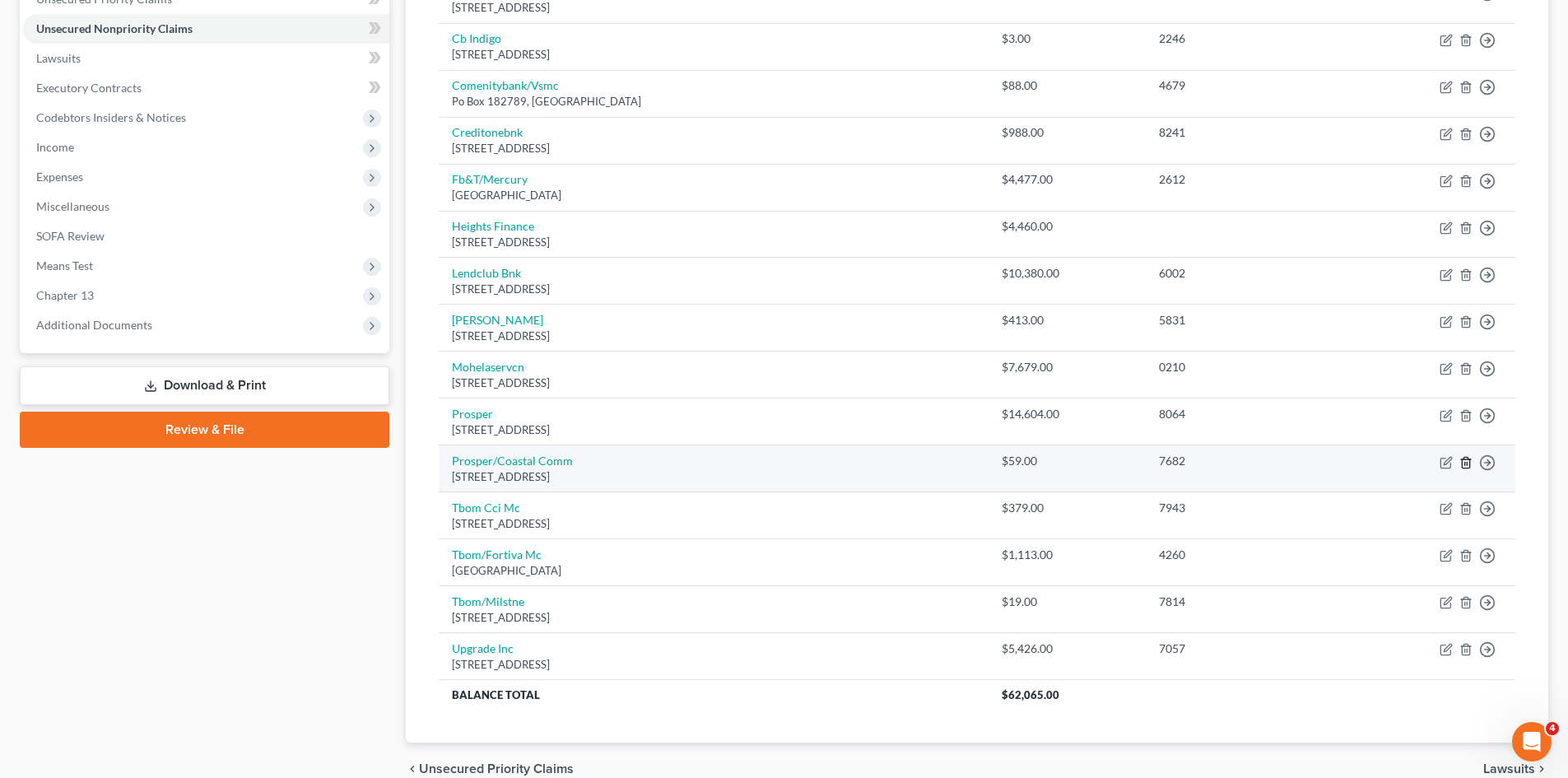
click at [1467, 461] on icon "button" at bounding box center [1465, 462] width 13 height 13
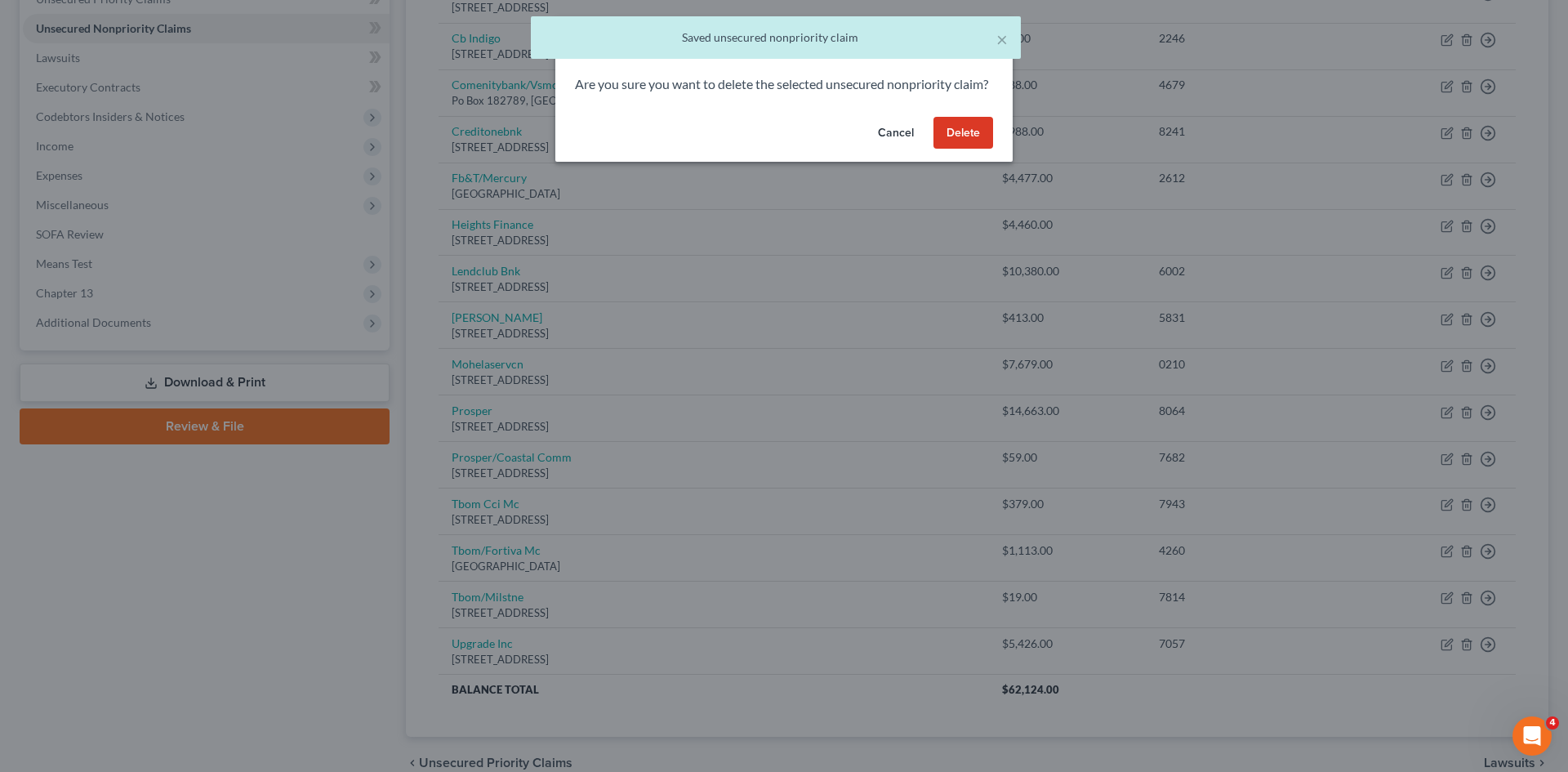
click at [976, 145] on button "Delete" at bounding box center [963, 132] width 60 height 32
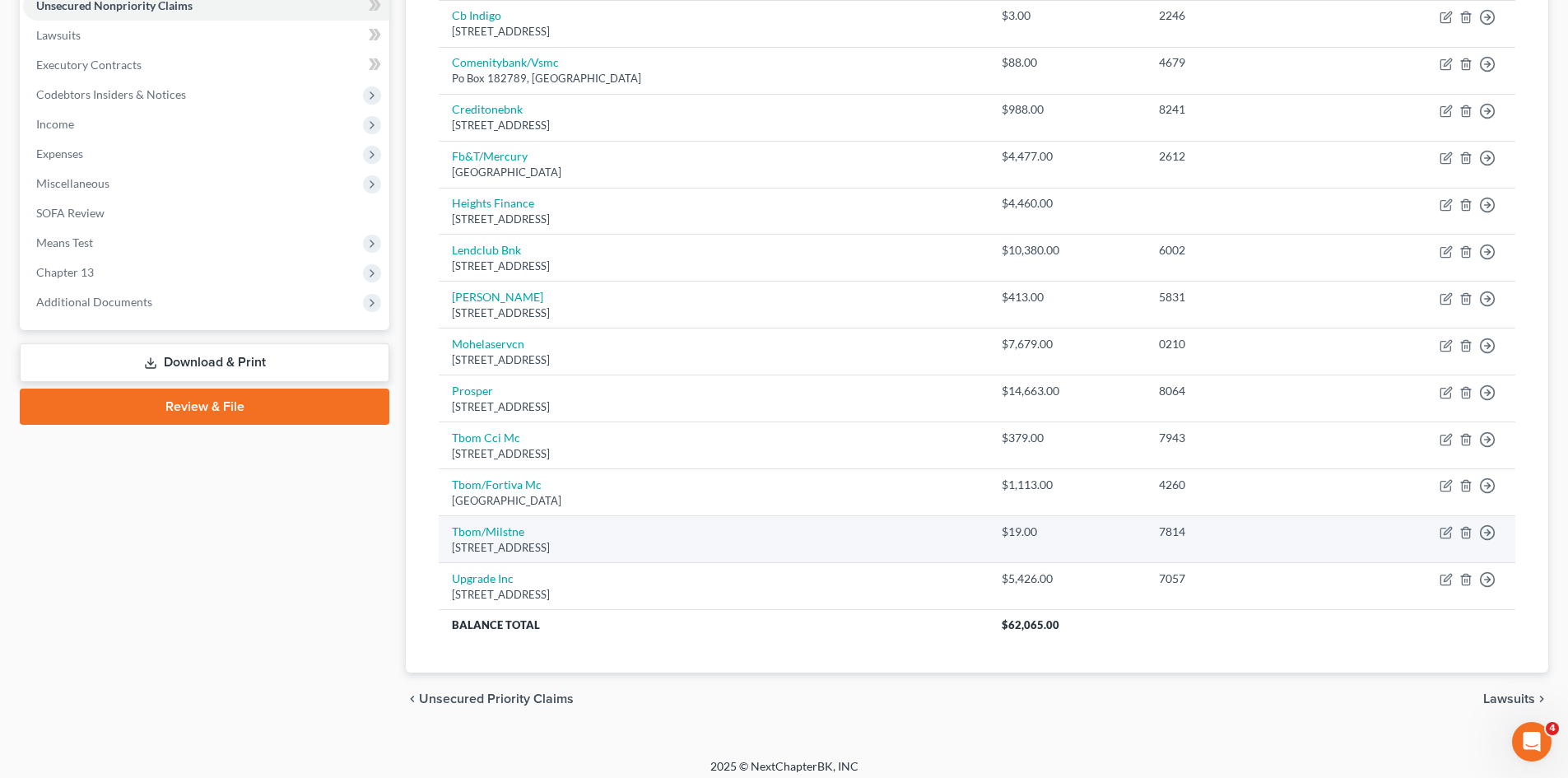
scroll to position [0, 0]
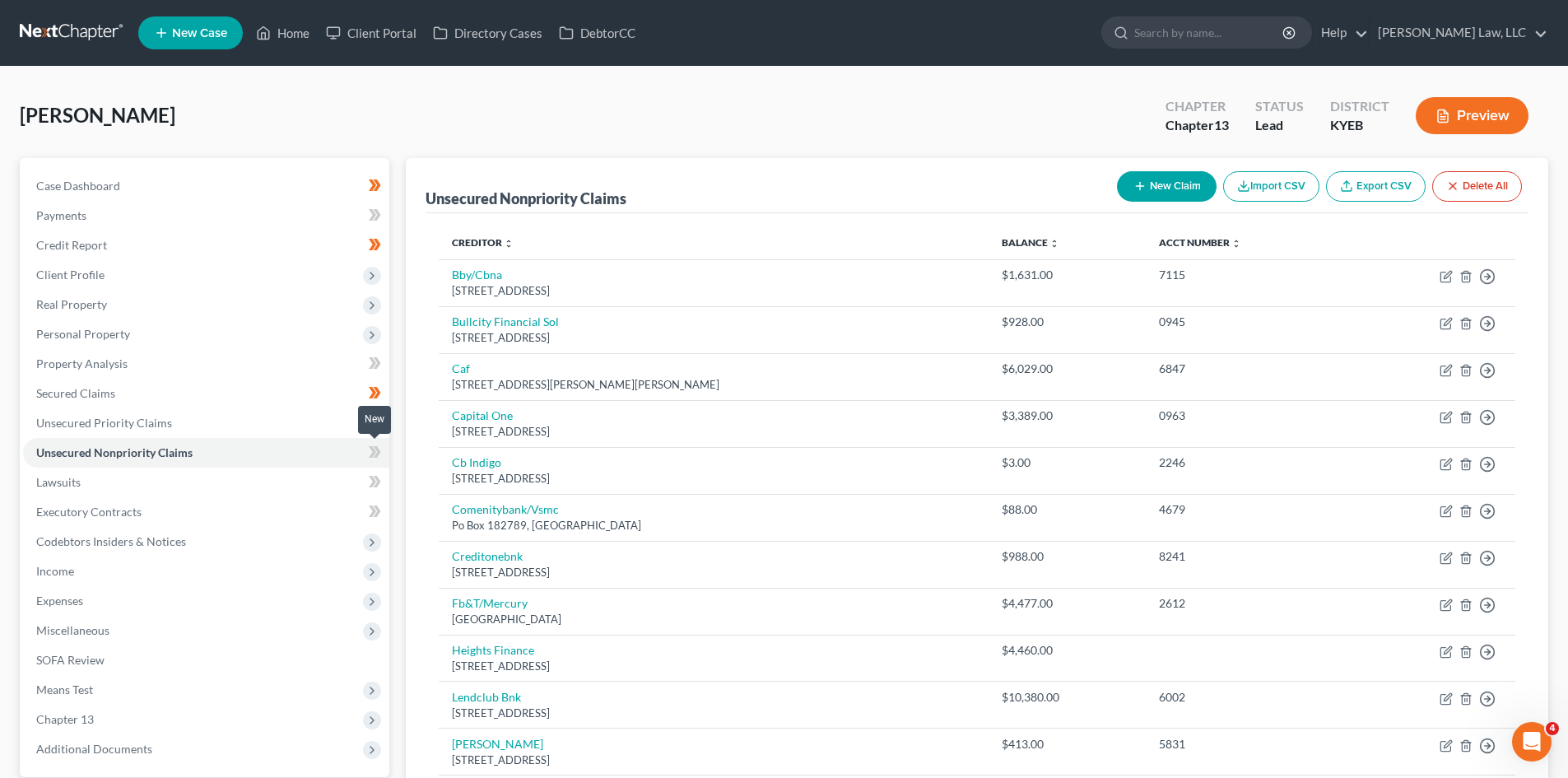
click at [376, 454] on icon at bounding box center [375, 452] width 12 height 20
click at [369, 425] on icon at bounding box center [375, 423] width 12 height 20
click at [278, 362] on link "Property Analysis" at bounding box center [206, 364] width 366 height 30
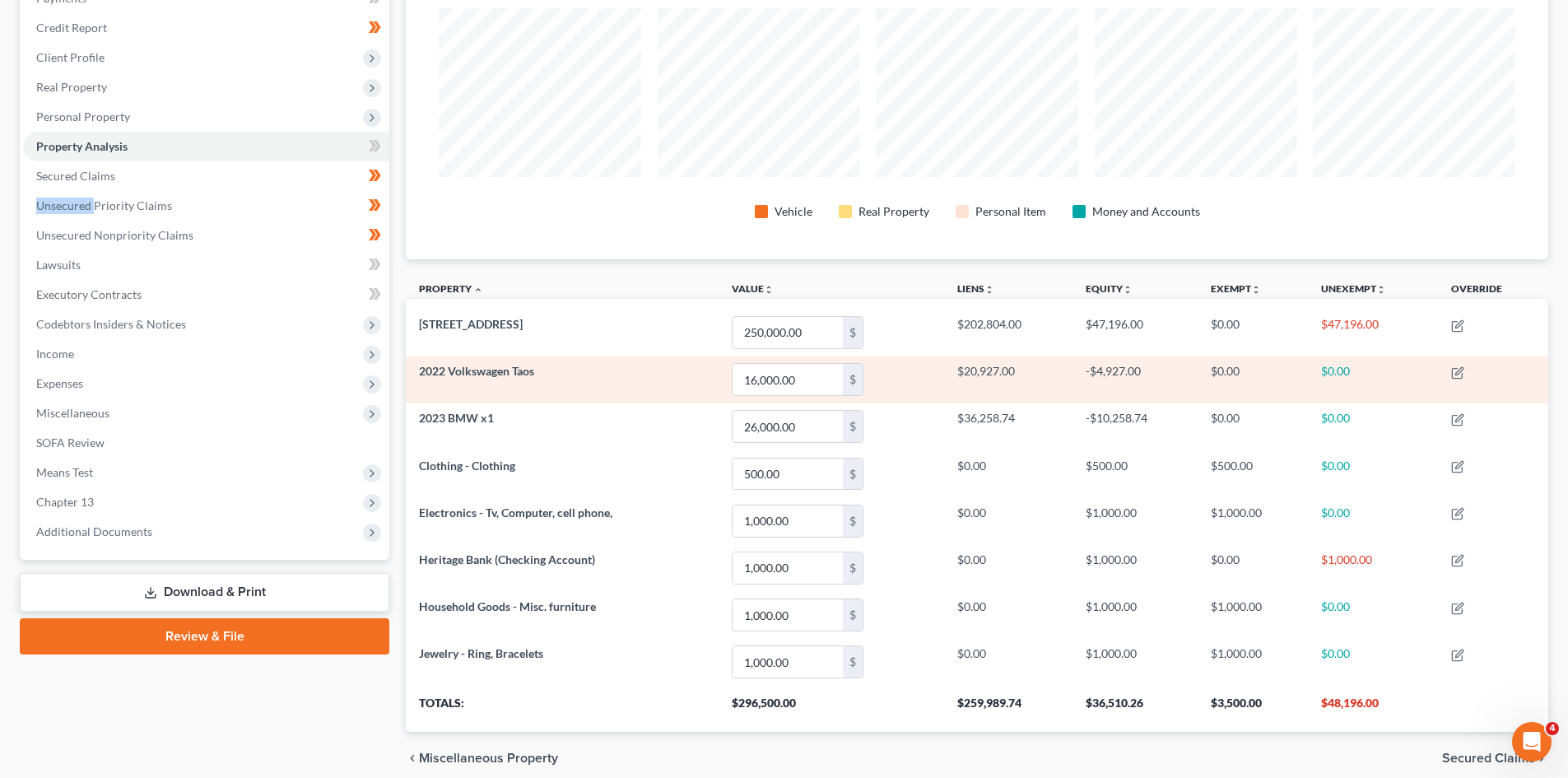
scroll to position [276, 0]
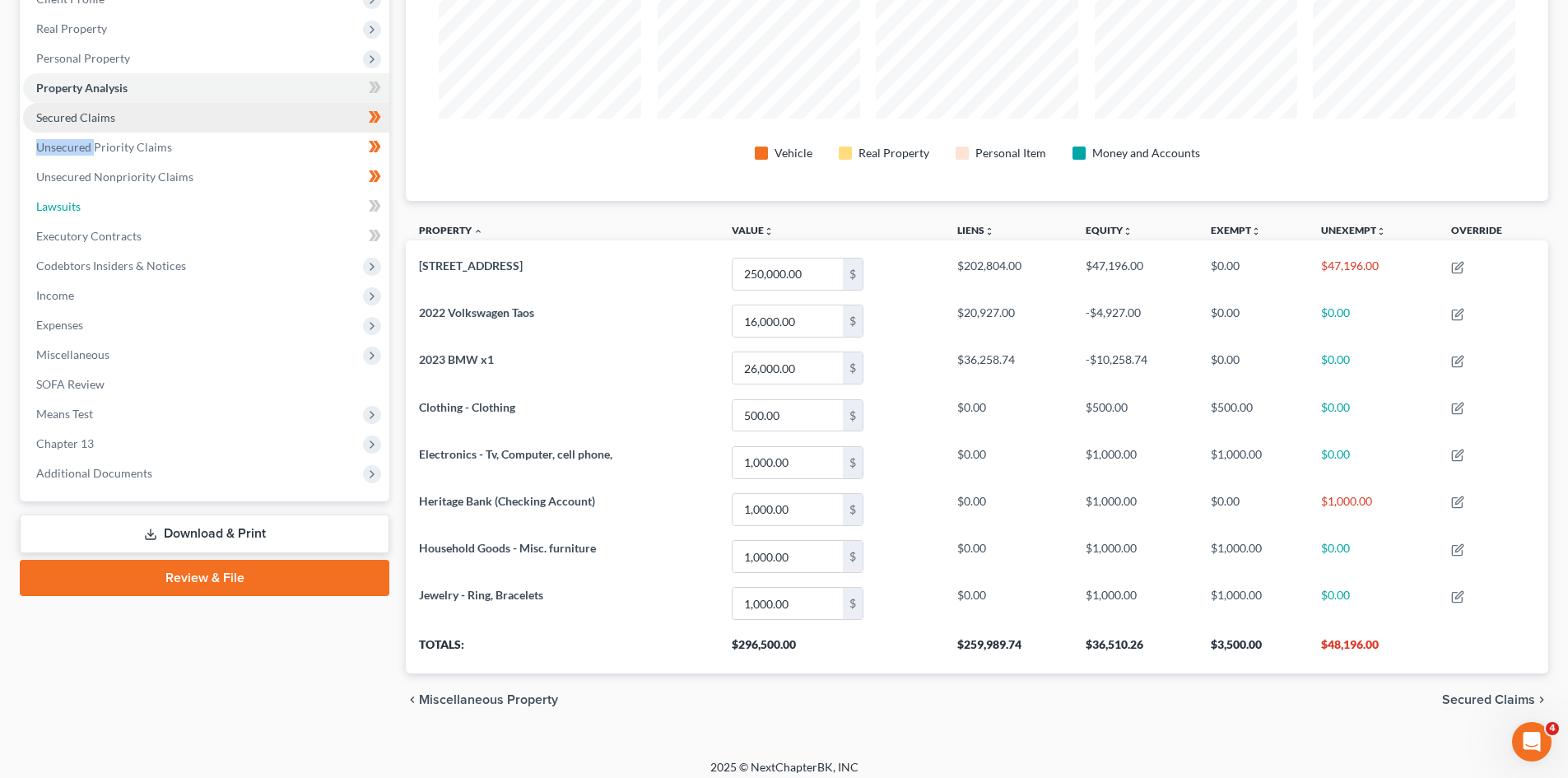
click at [315, 203] on link "Lawsuits" at bounding box center [206, 207] width 366 height 30
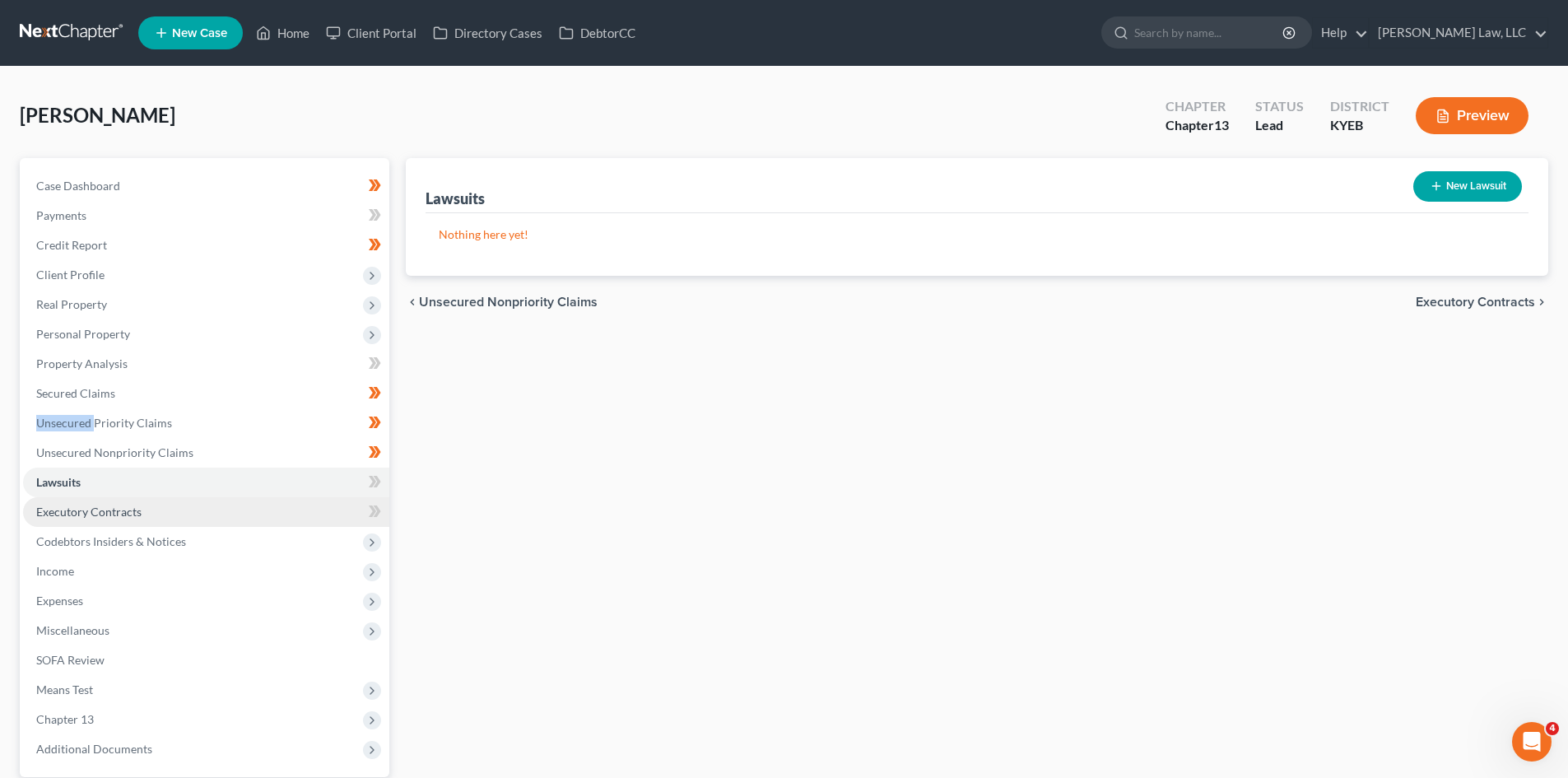
click at [249, 521] on link "Executory Contracts" at bounding box center [206, 512] width 366 height 30
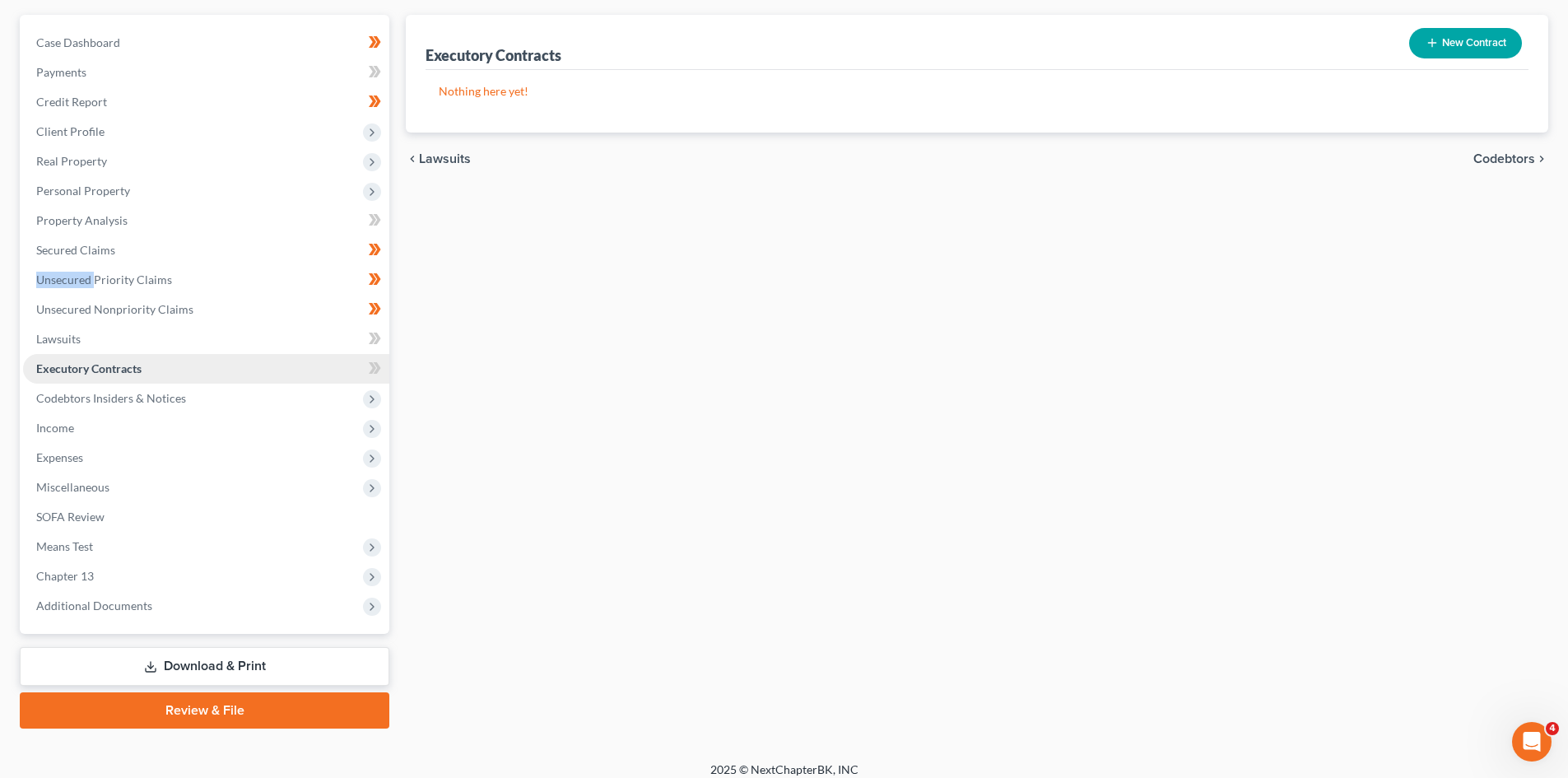
scroll to position [144, 0]
click at [219, 385] on span "Codebtors Insiders & Notices" at bounding box center [206, 398] width 366 height 30
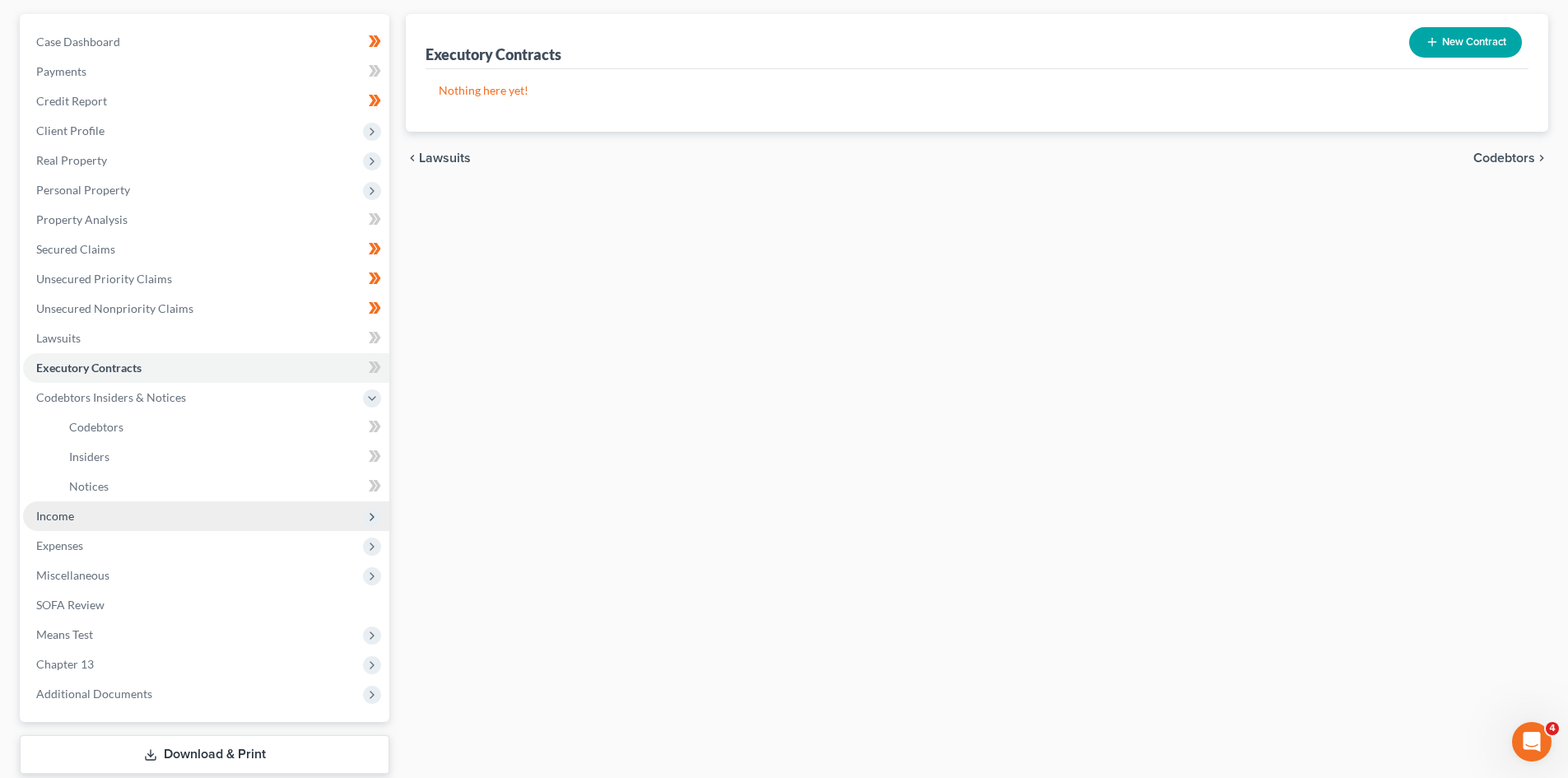
scroll to position [179, 0]
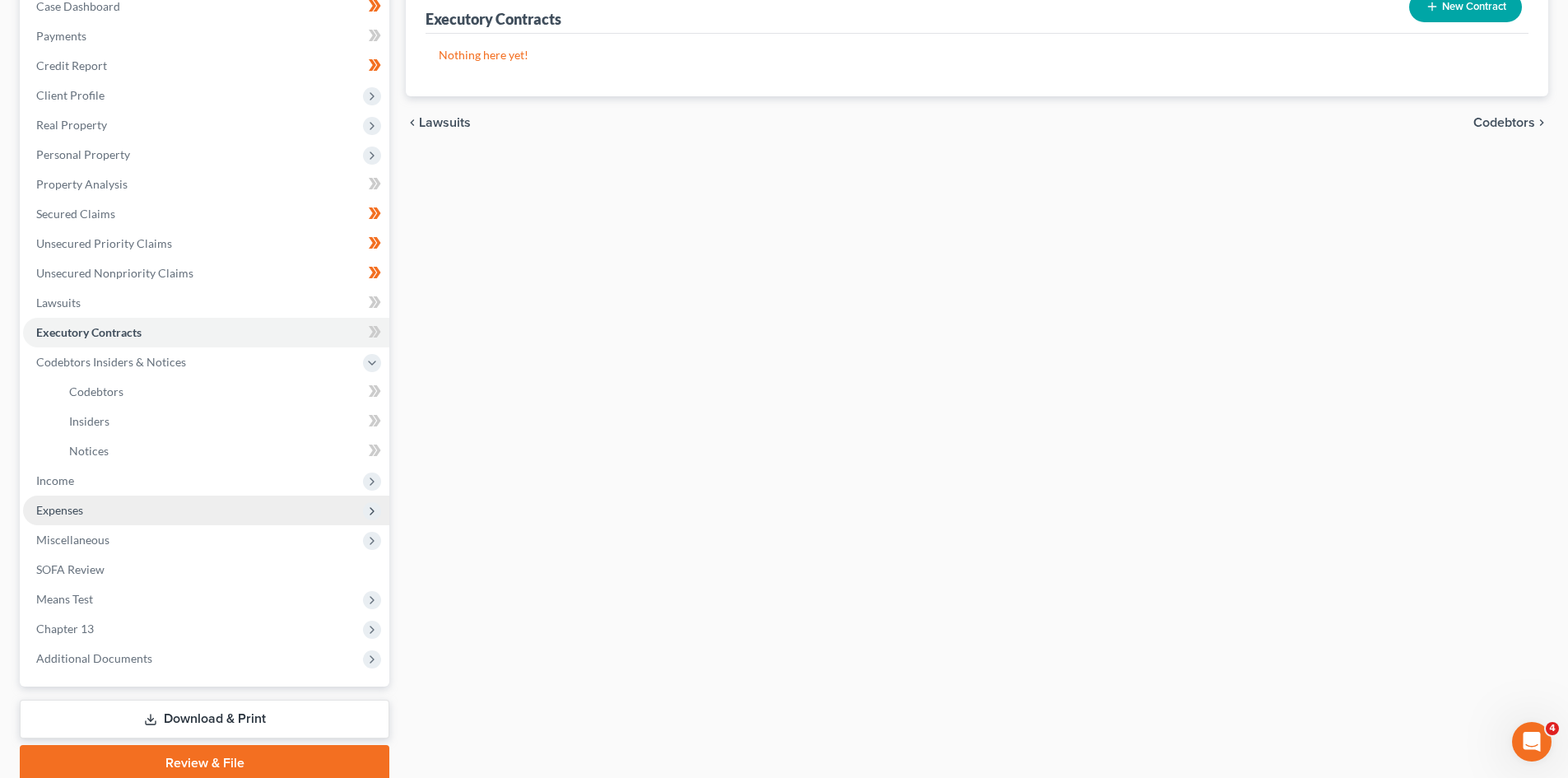
click at [182, 505] on span "Expenses" at bounding box center [206, 511] width 366 height 30
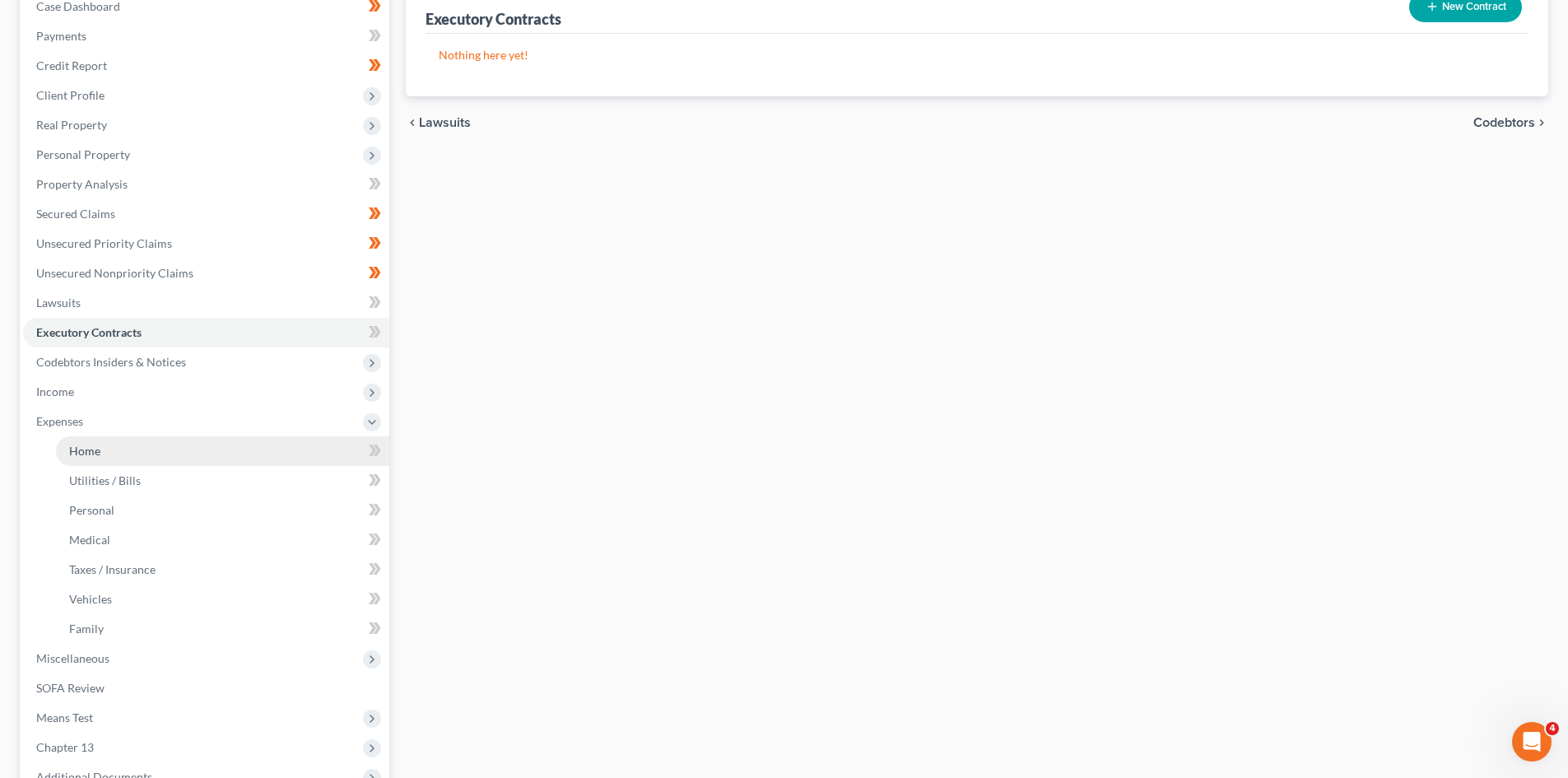
click at [140, 441] on link "Home" at bounding box center [222, 452] width 333 height 30
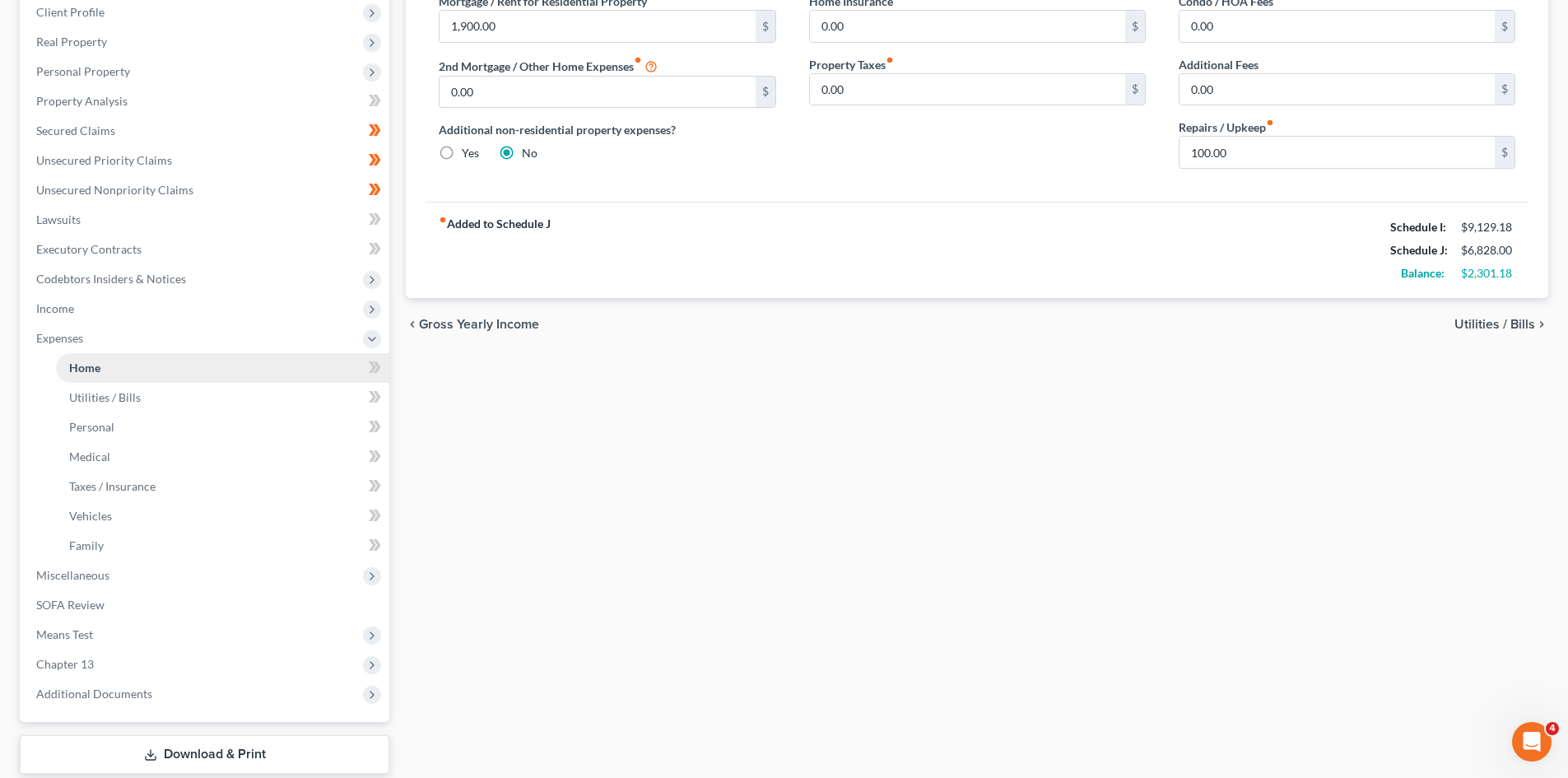
scroll to position [264, 0]
click at [102, 568] on span "Miscellaneous" at bounding box center [72, 574] width 73 height 14
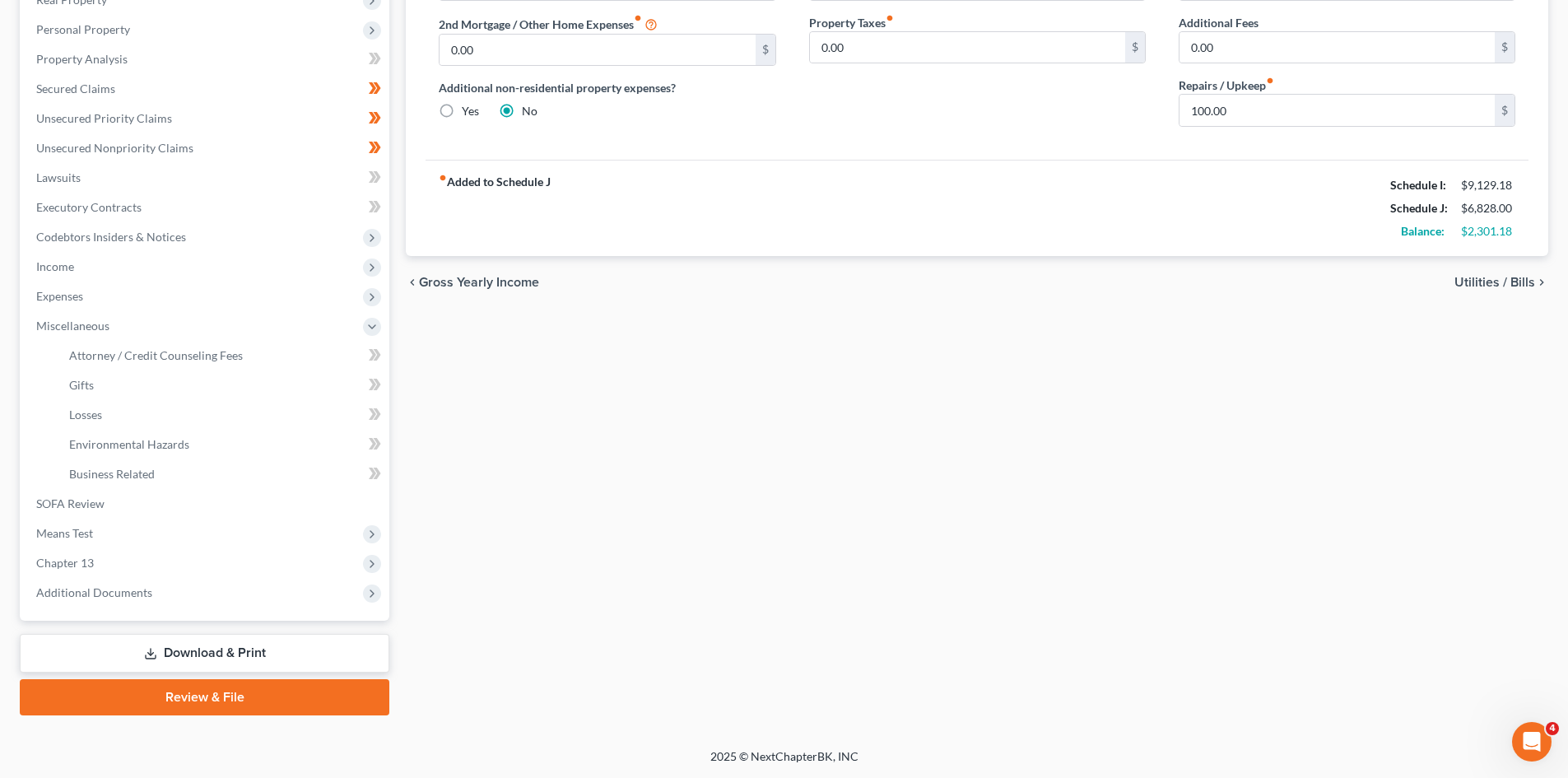
scroll to position [0, 0]
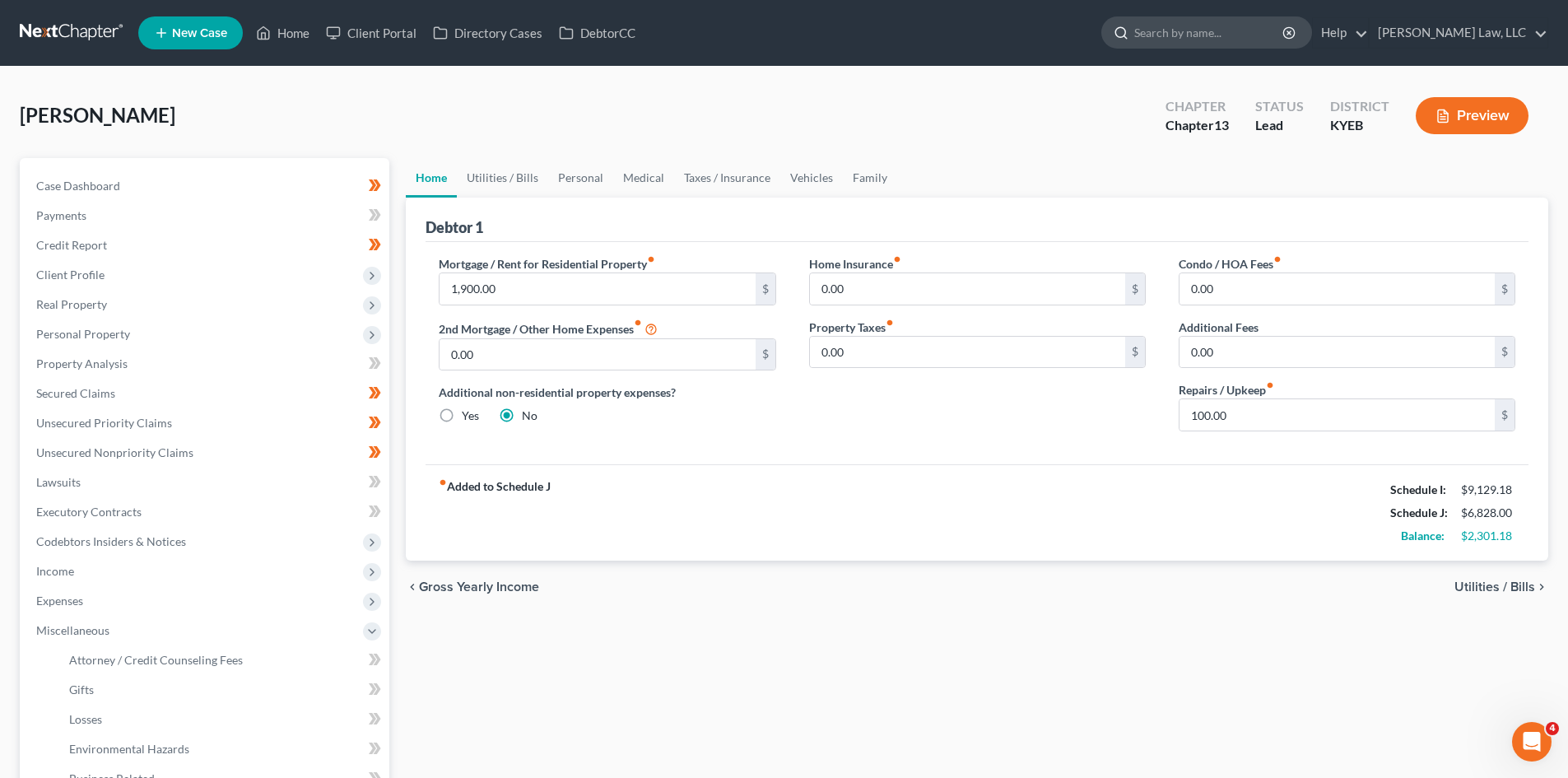
click at [1206, 38] on input "search" at bounding box center [1209, 33] width 150 height 30
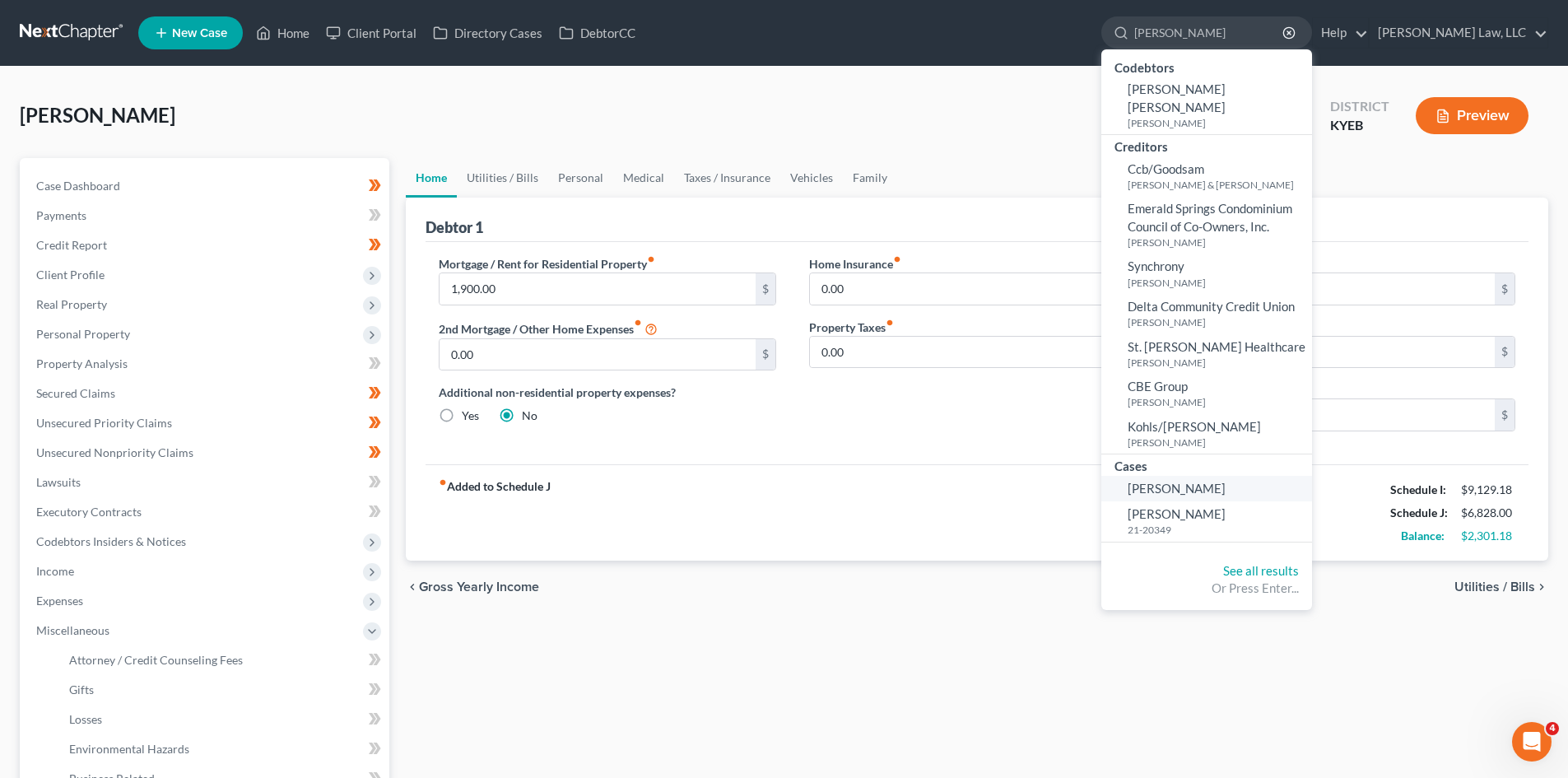
type input "goodman"
click at [450, 126] on div "Meece, Stacy Upgraded Chapter Chapter 13 Status Lead District KYEB Preview" at bounding box center [783, 122] width 1528 height 72
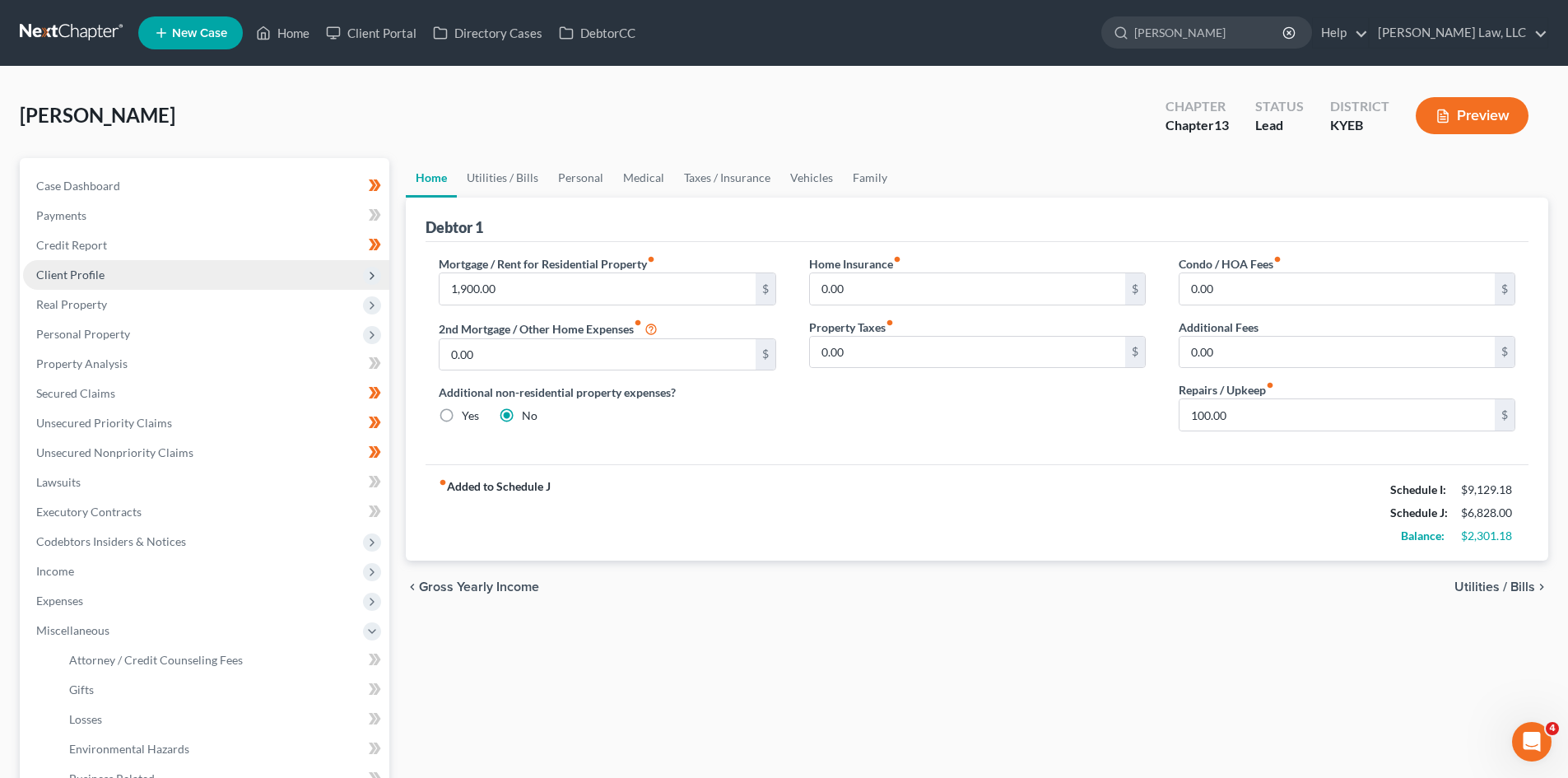
click at [176, 270] on span "Client Profile" at bounding box center [206, 275] width 366 height 30
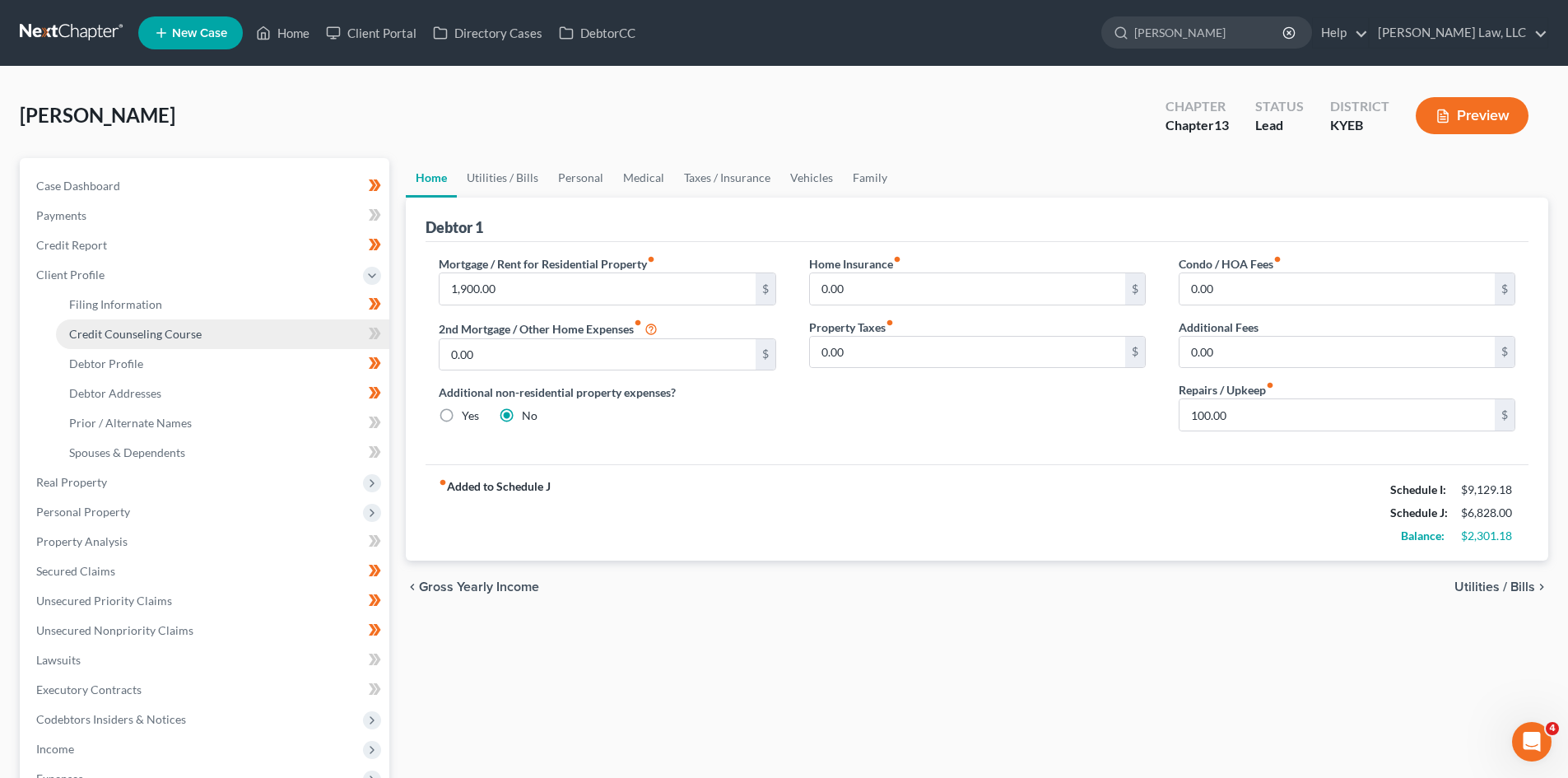
click at [160, 336] on span "Credit Counseling Course" at bounding box center [135, 334] width 133 height 14
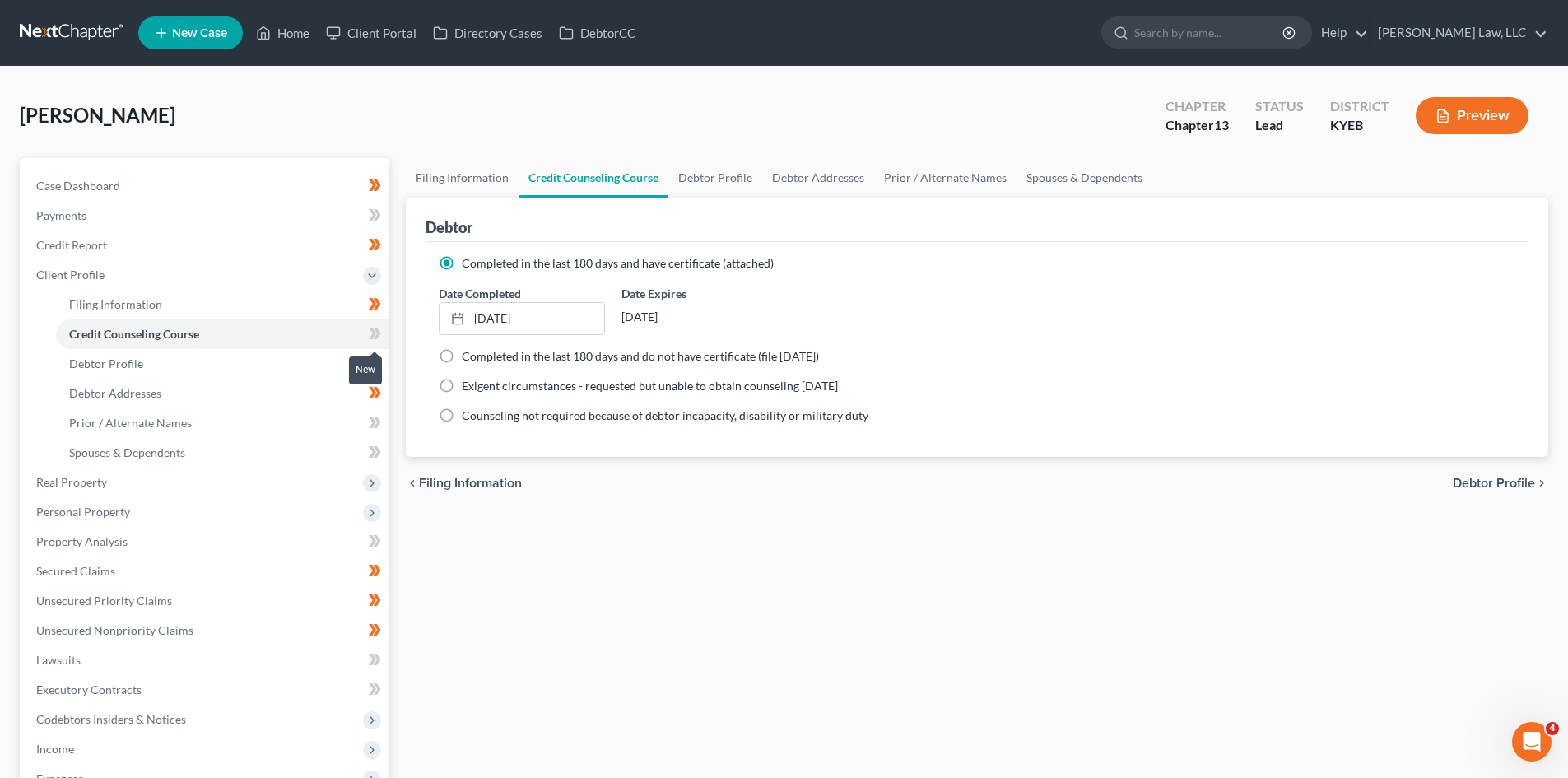
click at [368, 332] on span at bounding box center [375, 336] width 29 height 25
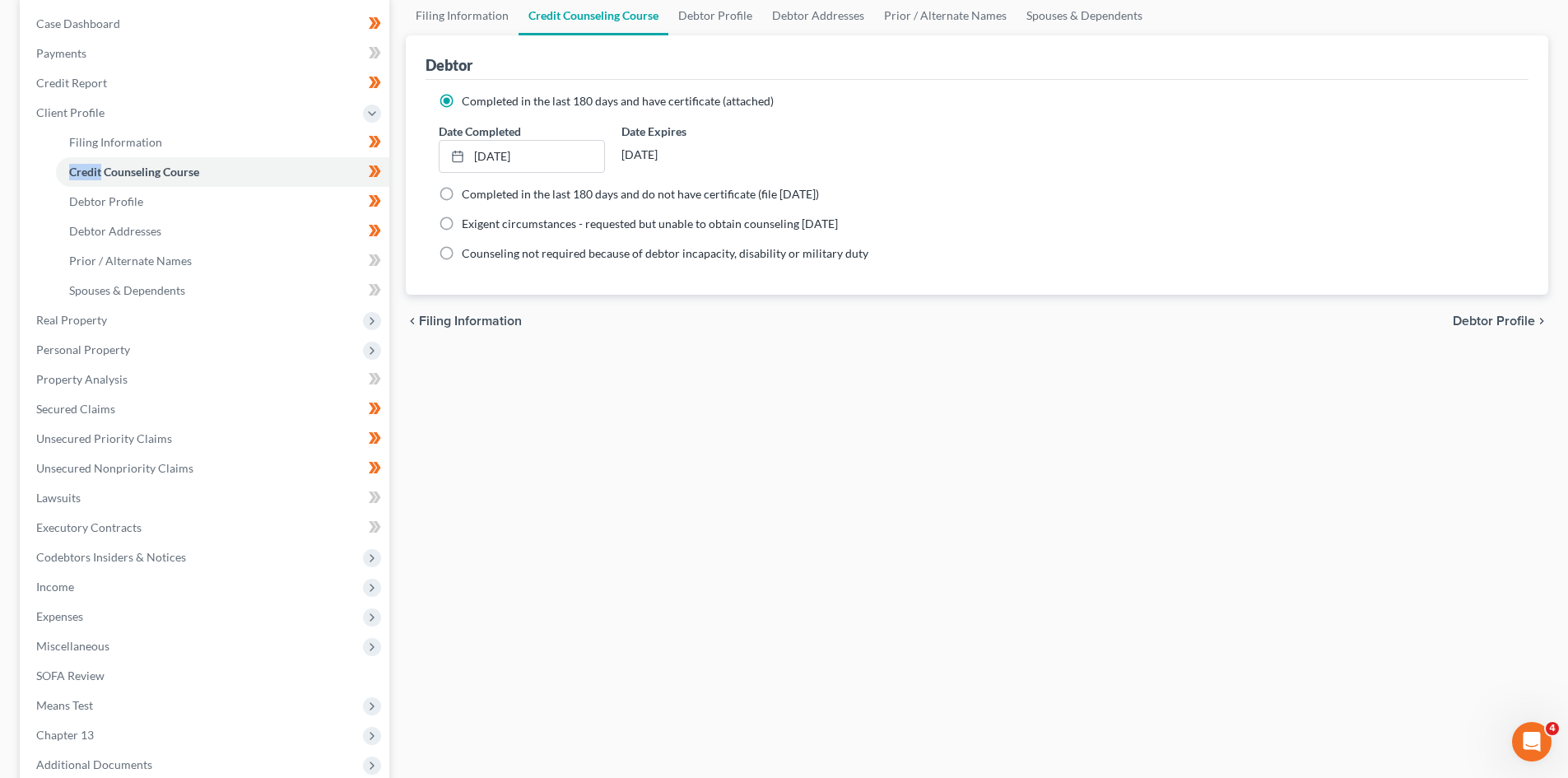
scroll to position [166, 0]
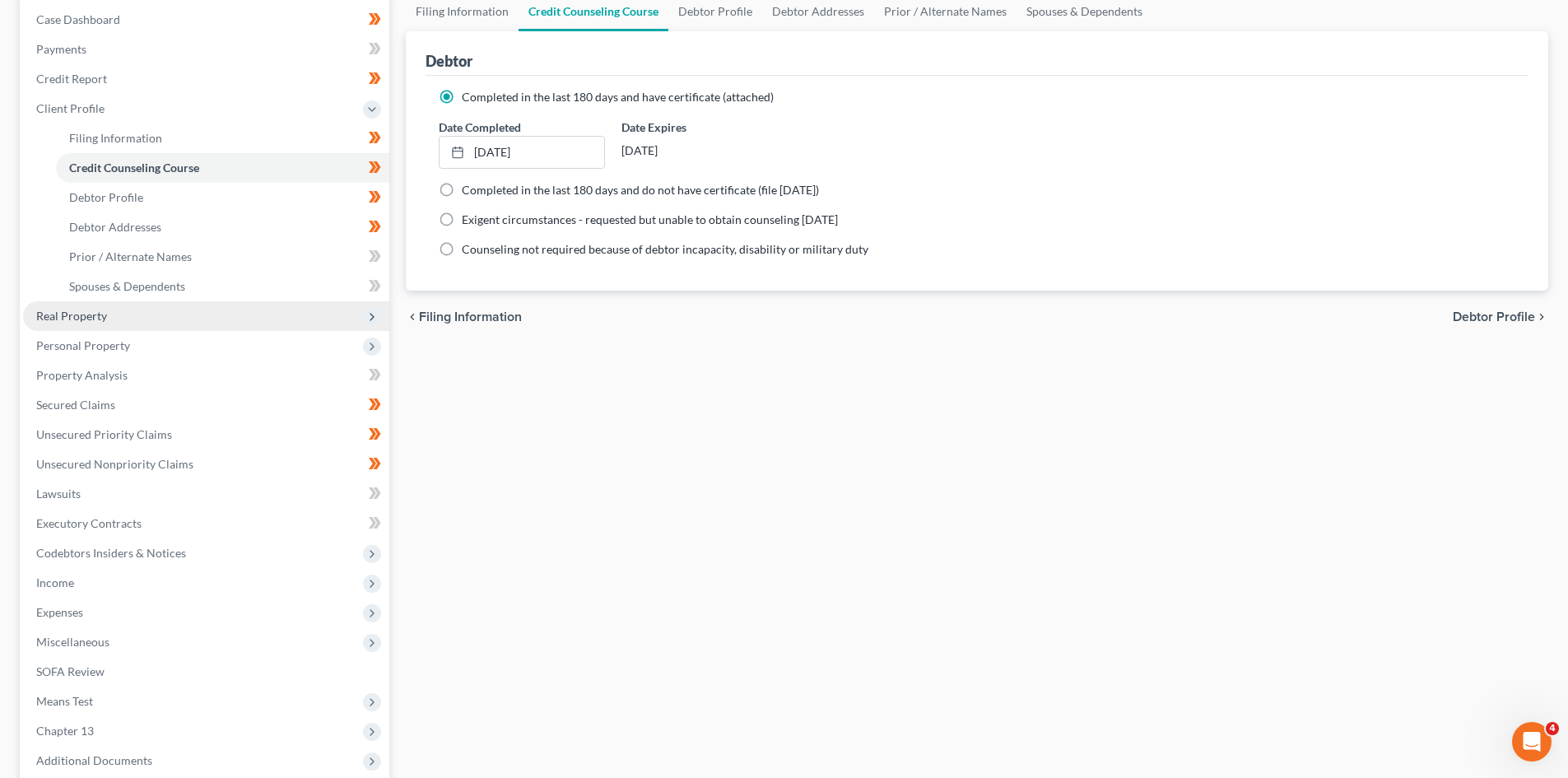
click at [186, 317] on span "Real Property" at bounding box center [206, 317] width 366 height 30
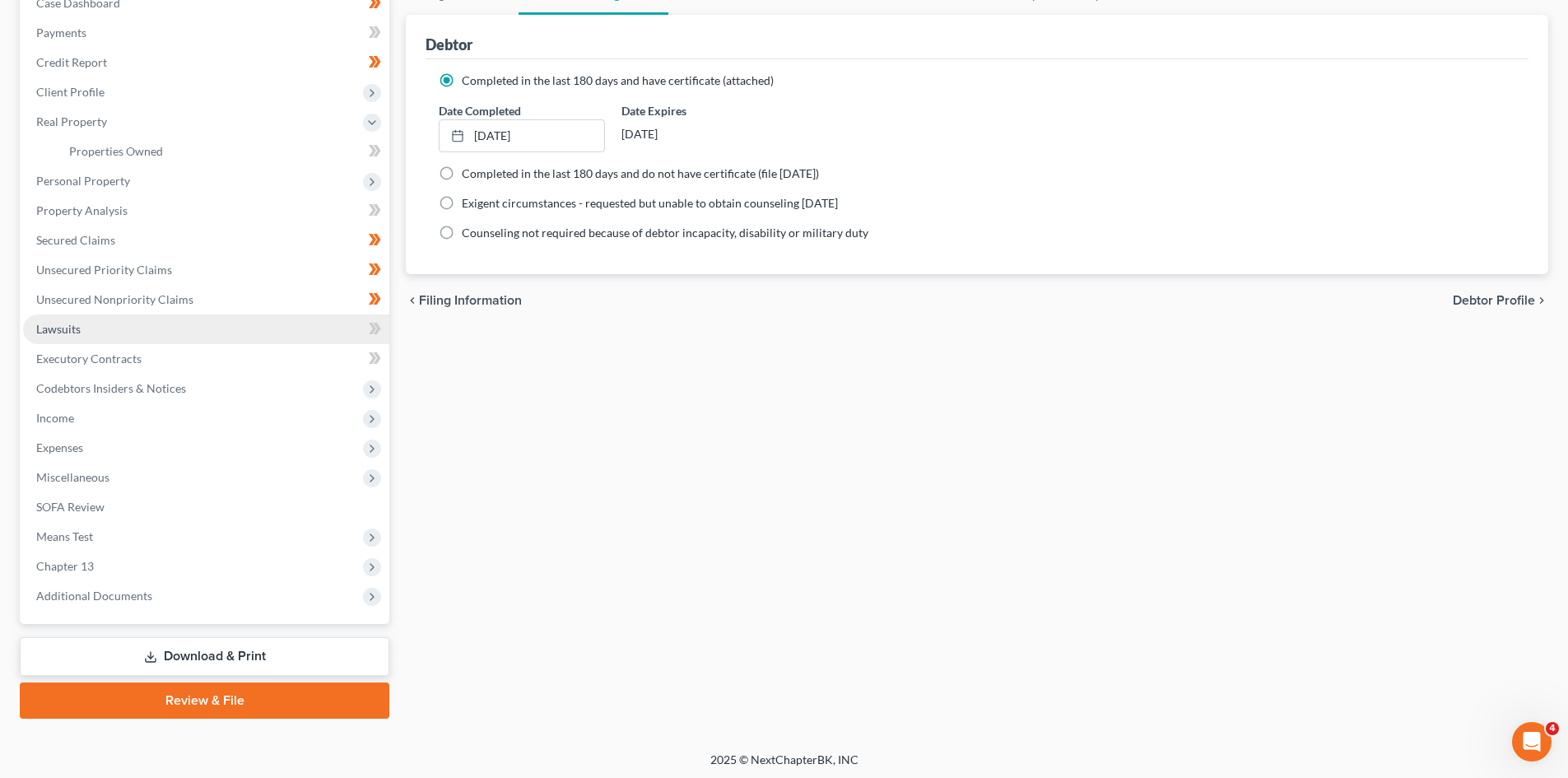
scroll to position [186, 0]
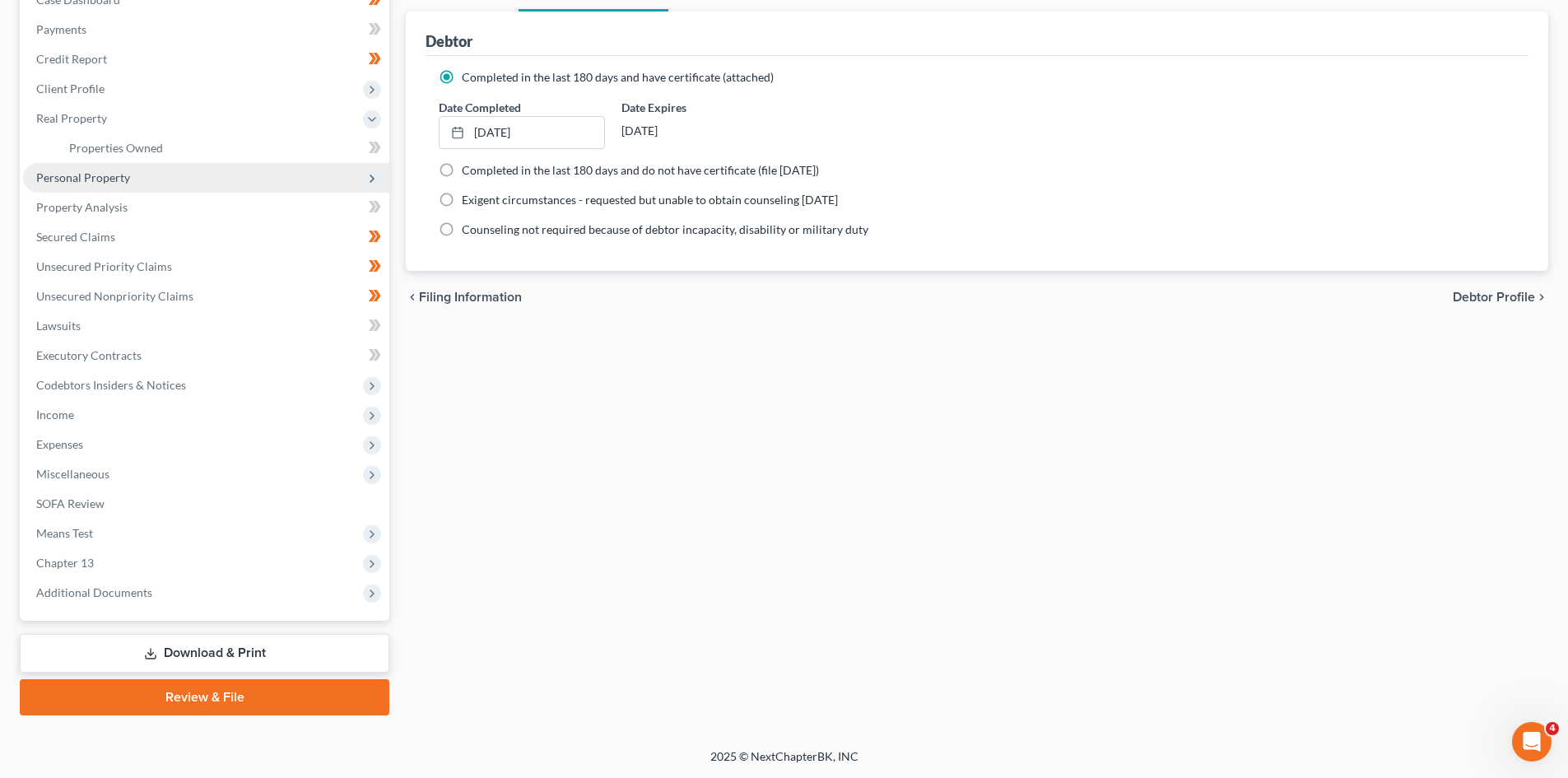
click at [154, 179] on span "Personal Property" at bounding box center [206, 178] width 366 height 30
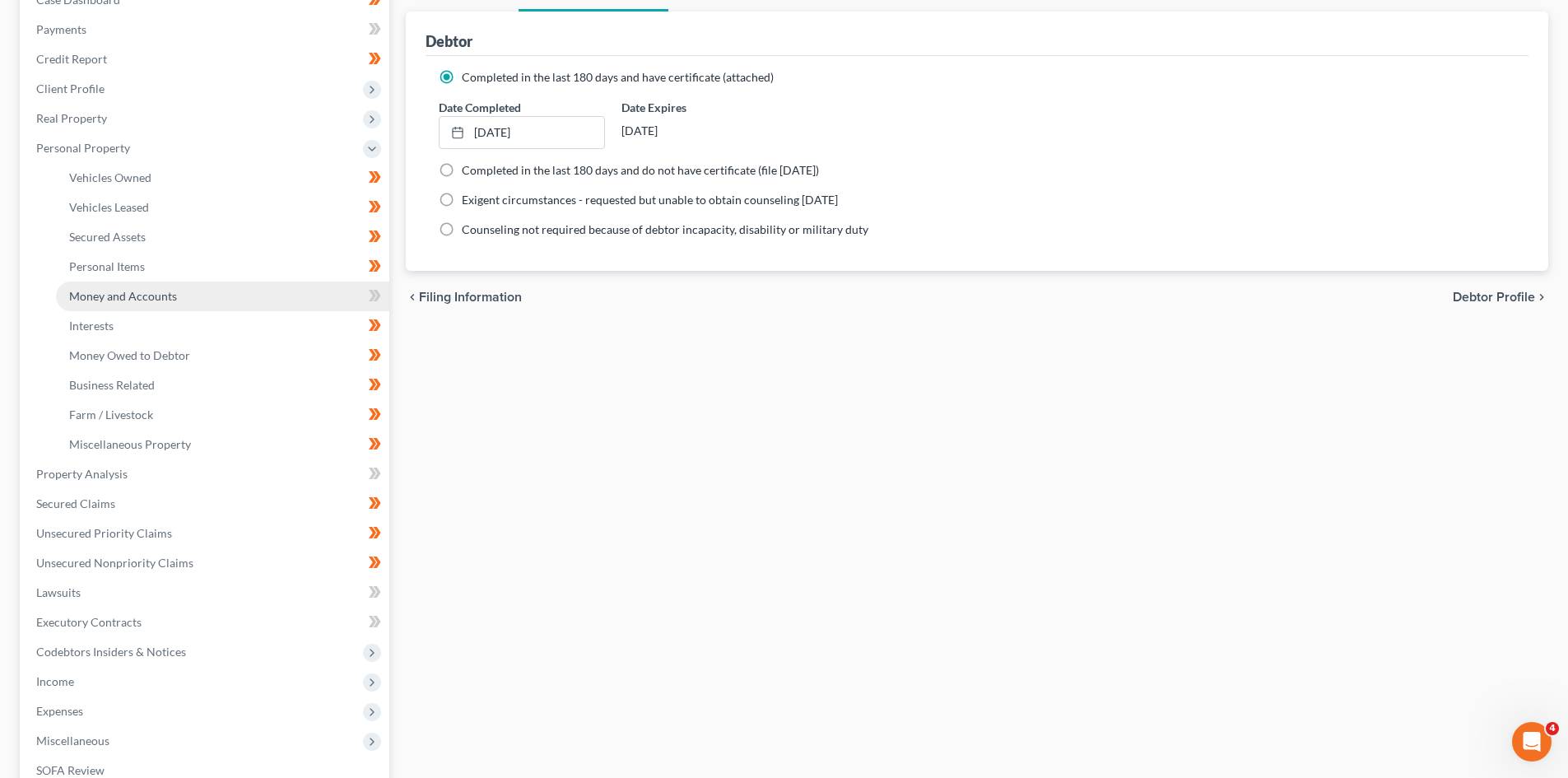
click at [169, 299] on span "Money and Accounts" at bounding box center [123, 296] width 108 height 14
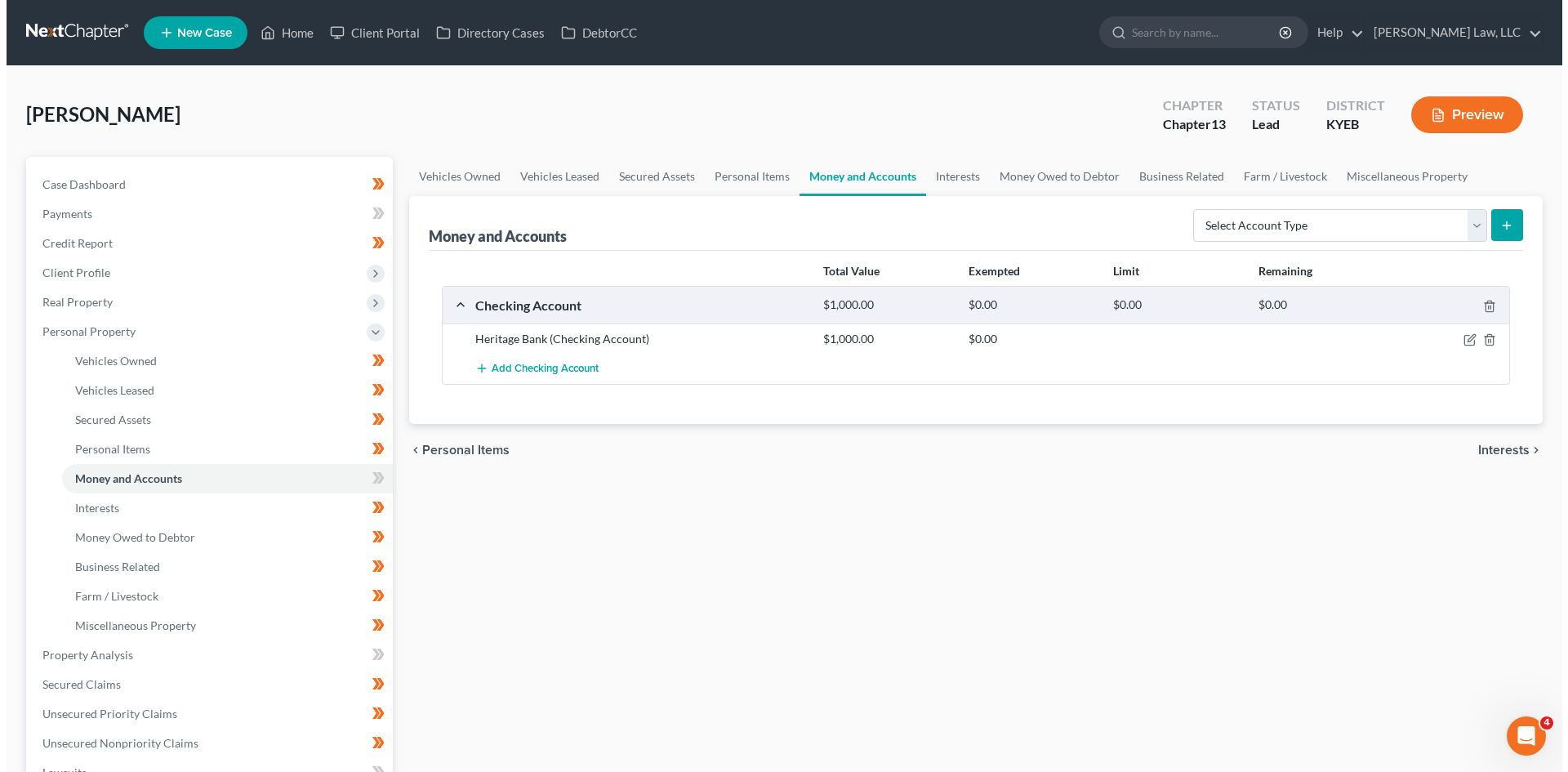
scroll to position [54, 0]
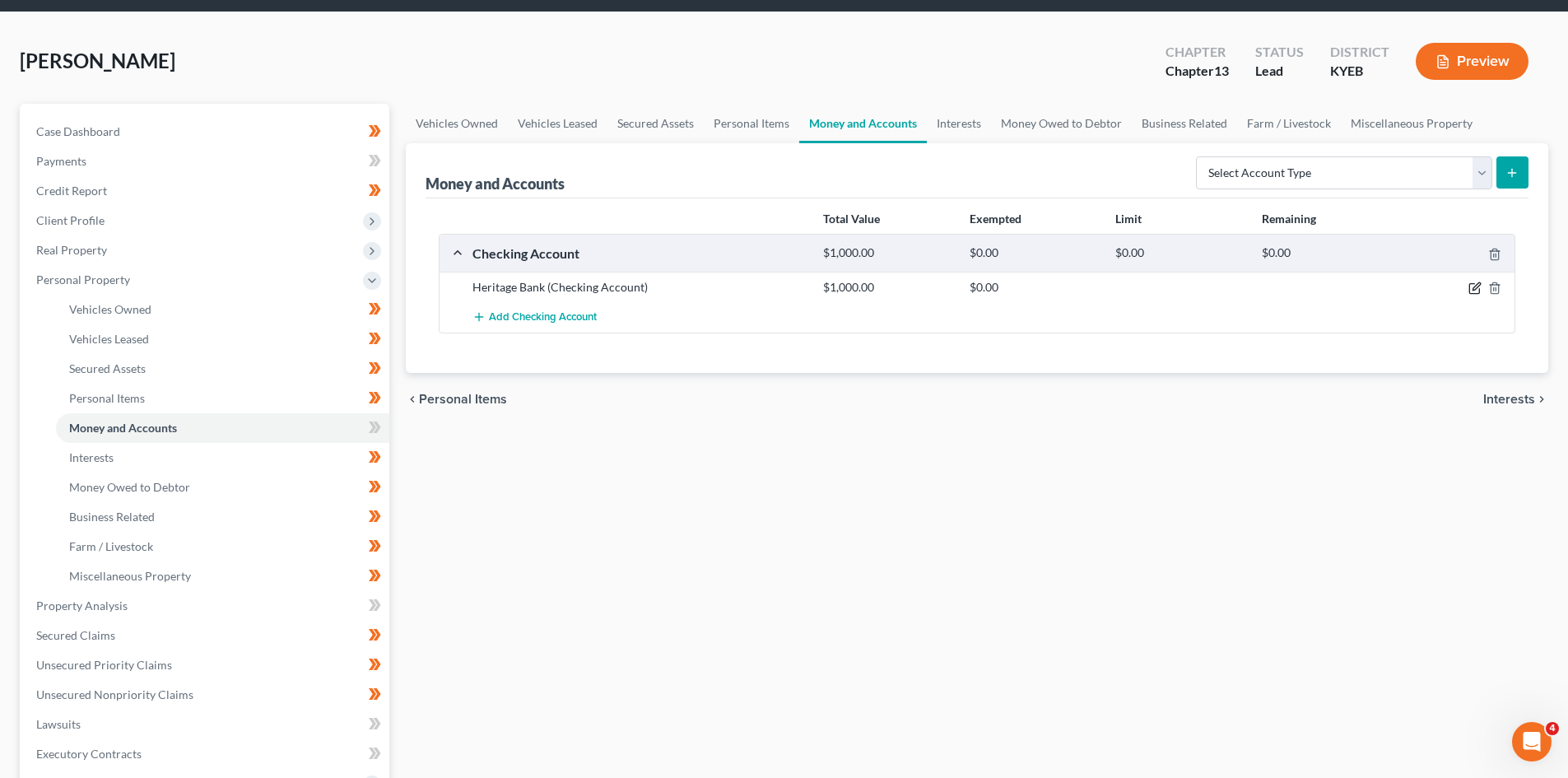
click at [1473, 288] on icon "button" at bounding box center [1474, 287] width 13 height 13
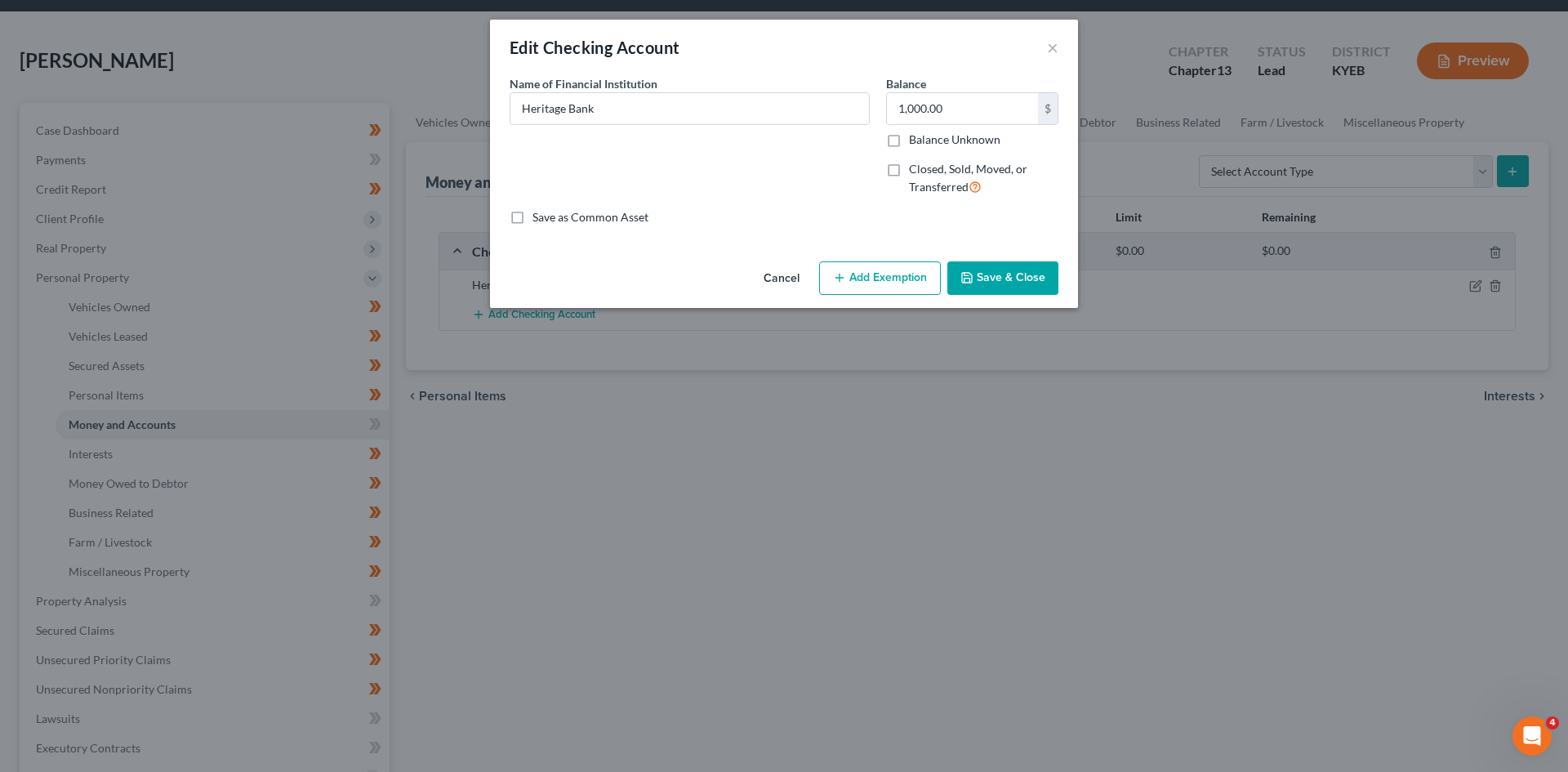
click at [889, 268] on button "Add Exemption" at bounding box center [880, 278] width 122 height 34
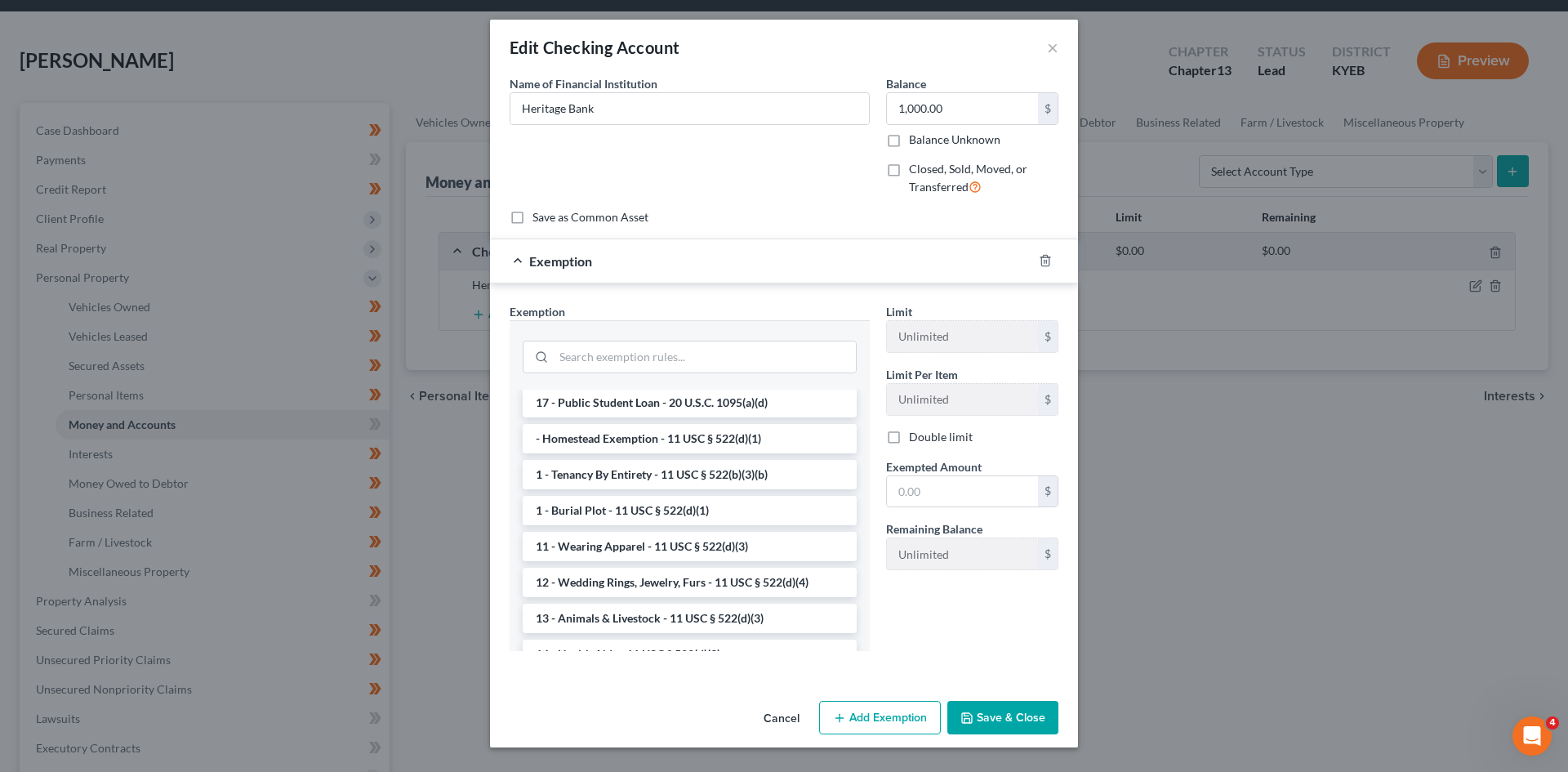
scroll to position [43, 0]
click at [683, 361] on input "search" at bounding box center [704, 356] width 303 height 31
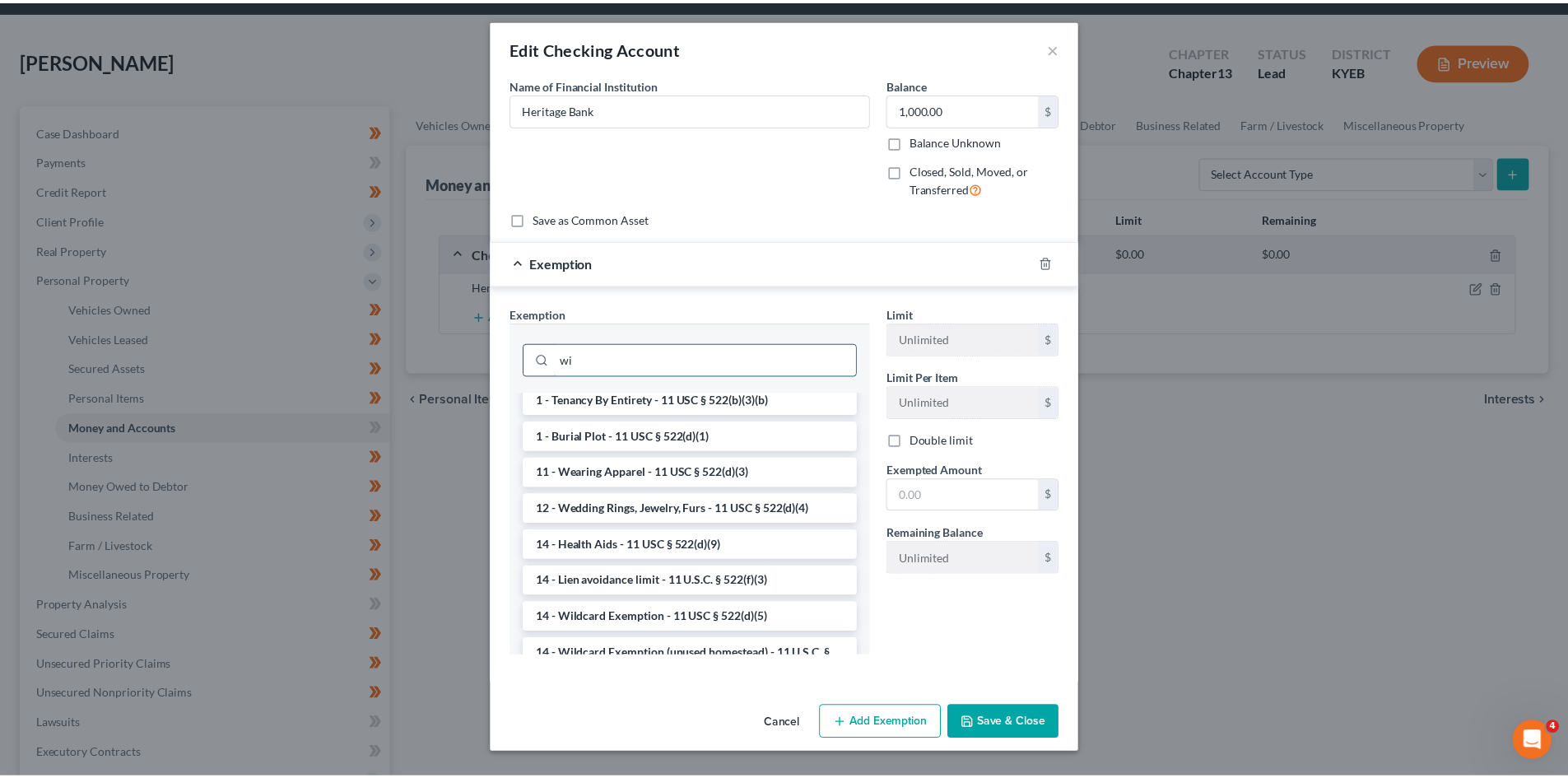
scroll to position [0, 0]
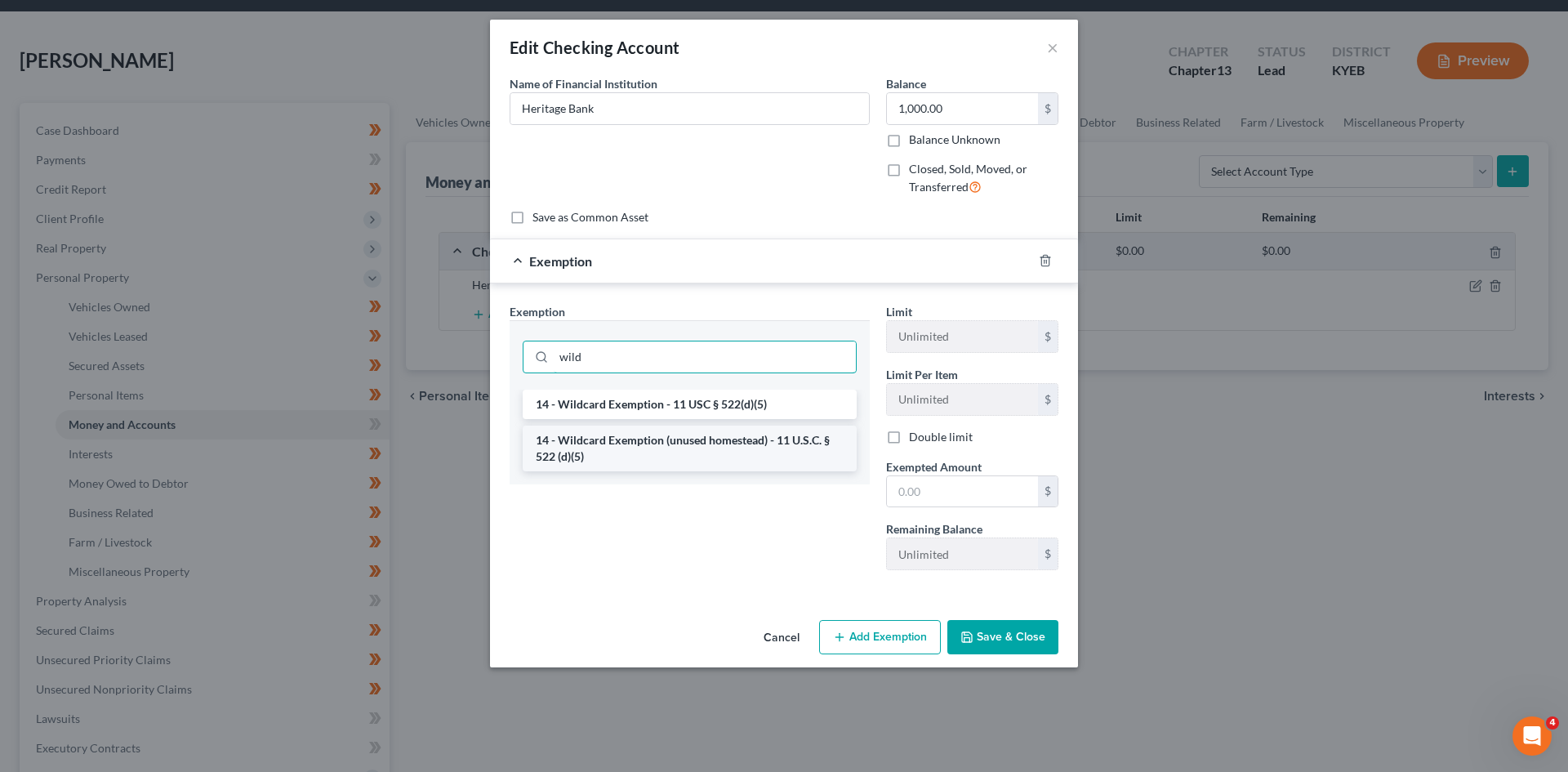
type input "wild"
click at [681, 443] on li "14 - Wildcard Exemption (unused homestead) - 11 U.S.C. § 522 (d)(5)" at bounding box center [689, 448] width 334 height 46
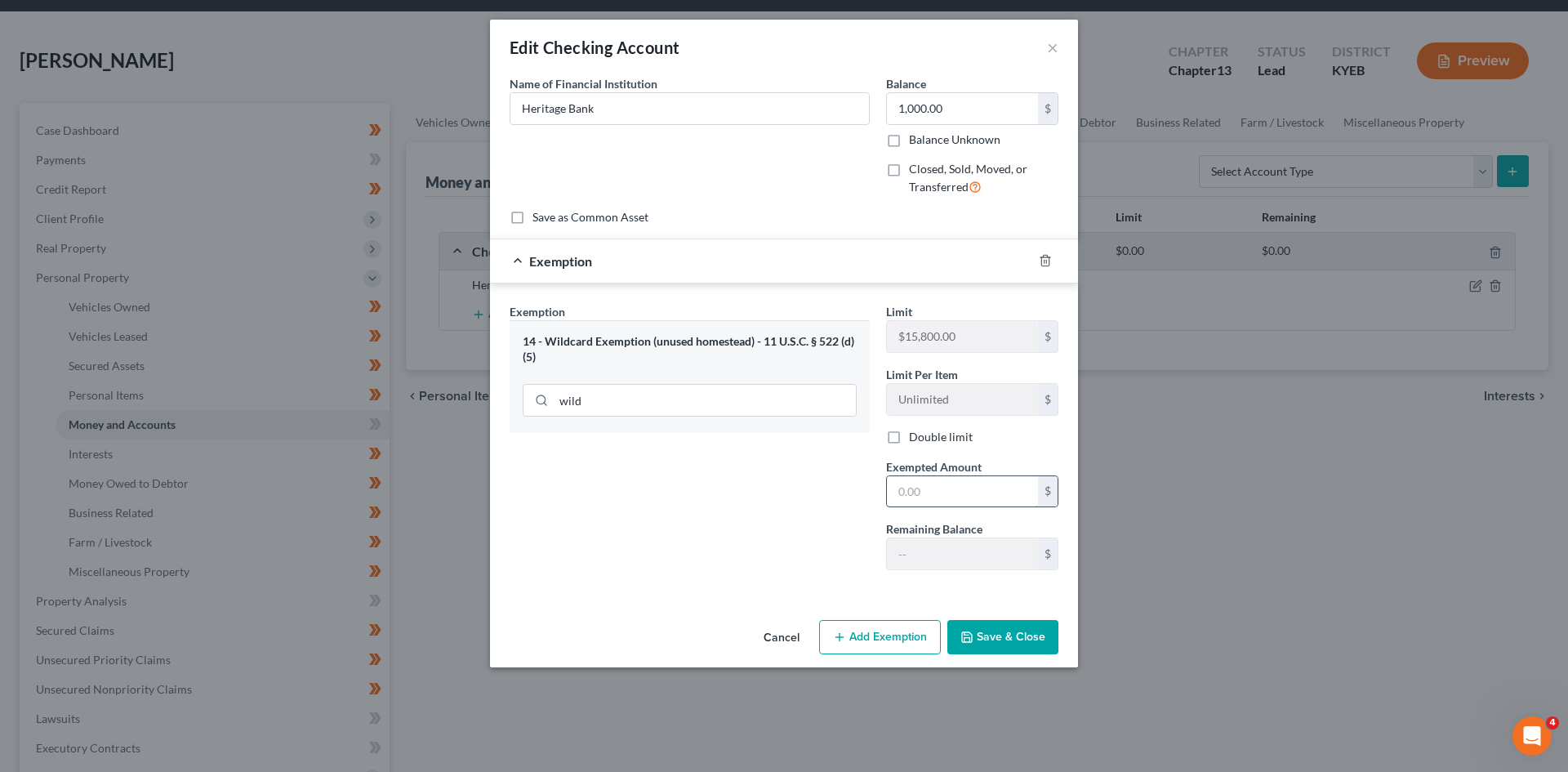
click at [947, 502] on input "text" at bounding box center [962, 491] width 151 height 31
type input "2"
type input "1,000"
click at [973, 646] on button "Save & Close" at bounding box center [1002, 637] width 111 height 34
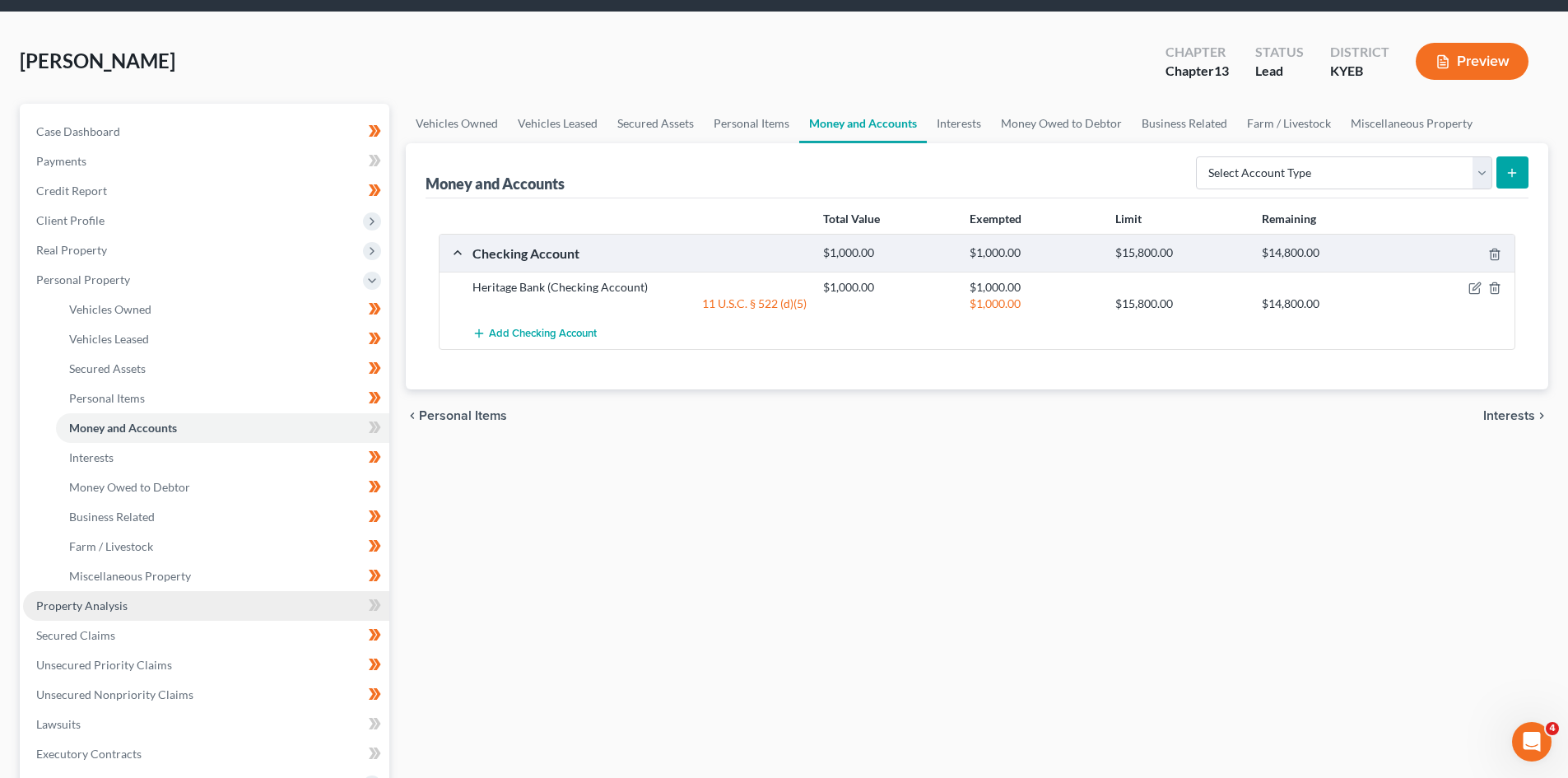
click at [126, 606] on link "Property Analysis" at bounding box center [206, 606] width 366 height 30
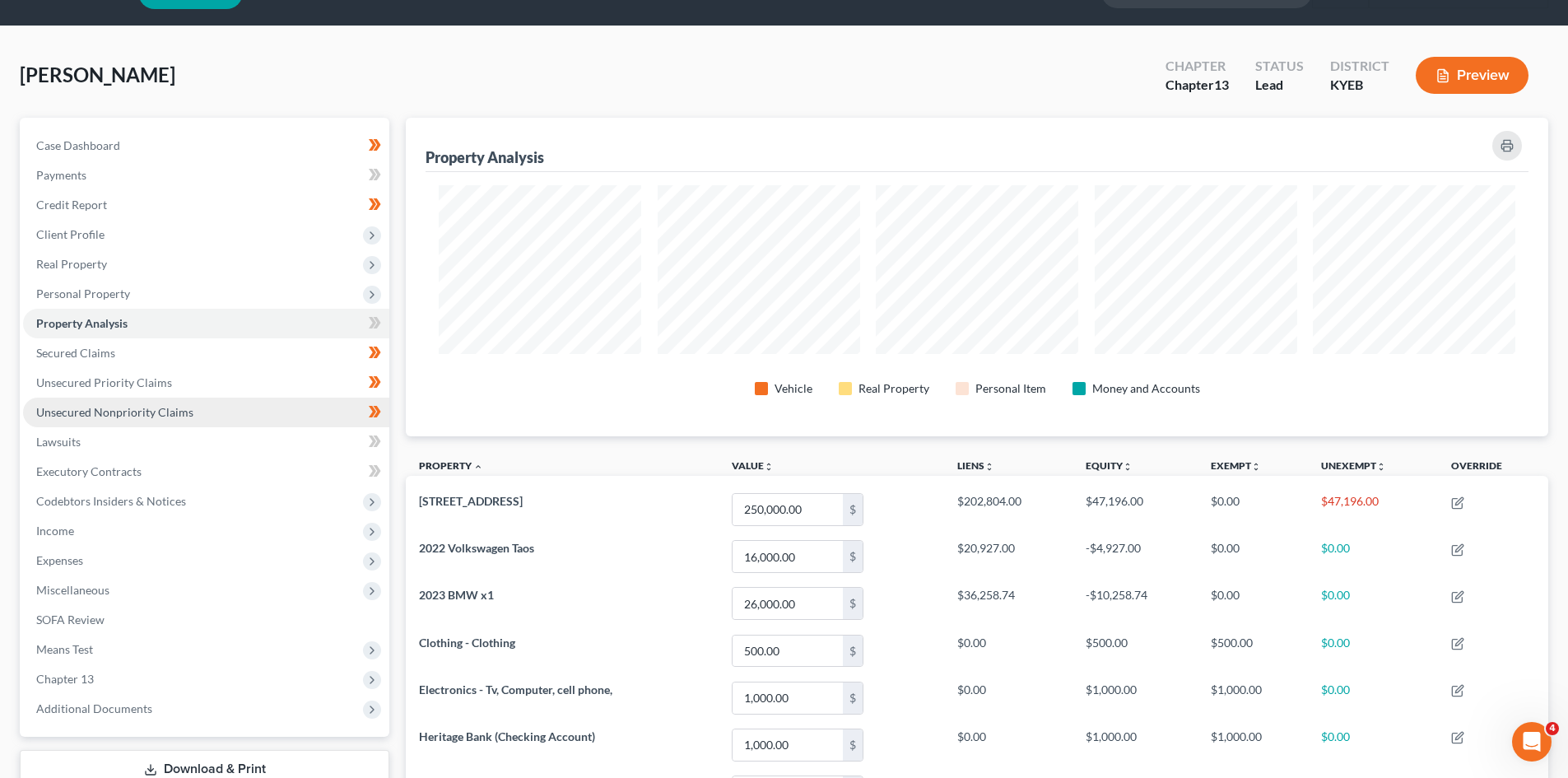
click at [138, 408] on span "Unsecured Nonpriority Claims" at bounding box center [115, 412] width 157 height 14
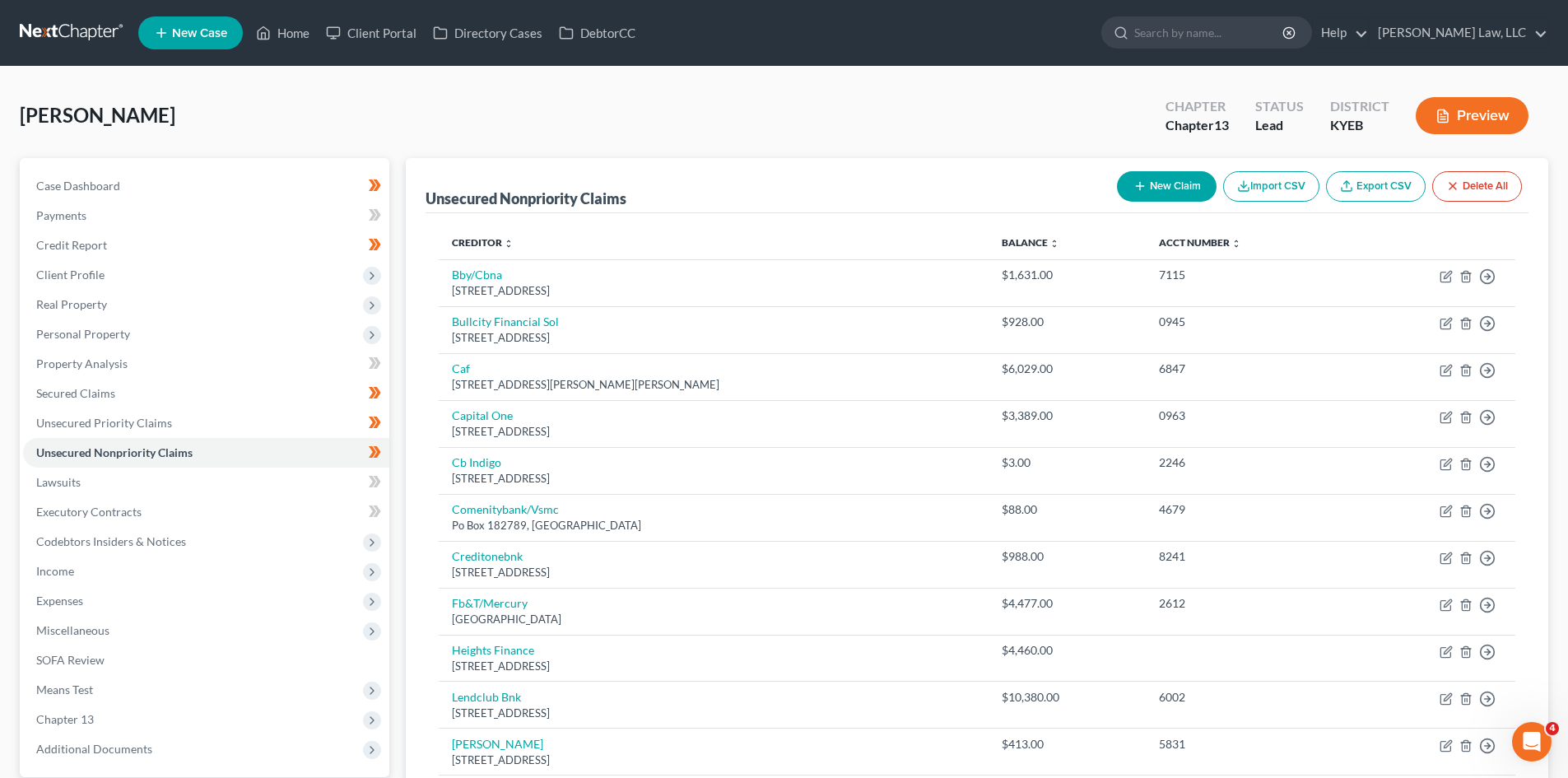
click at [1176, 188] on button "New Claim" at bounding box center [1167, 187] width 100 height 30
select select "0"
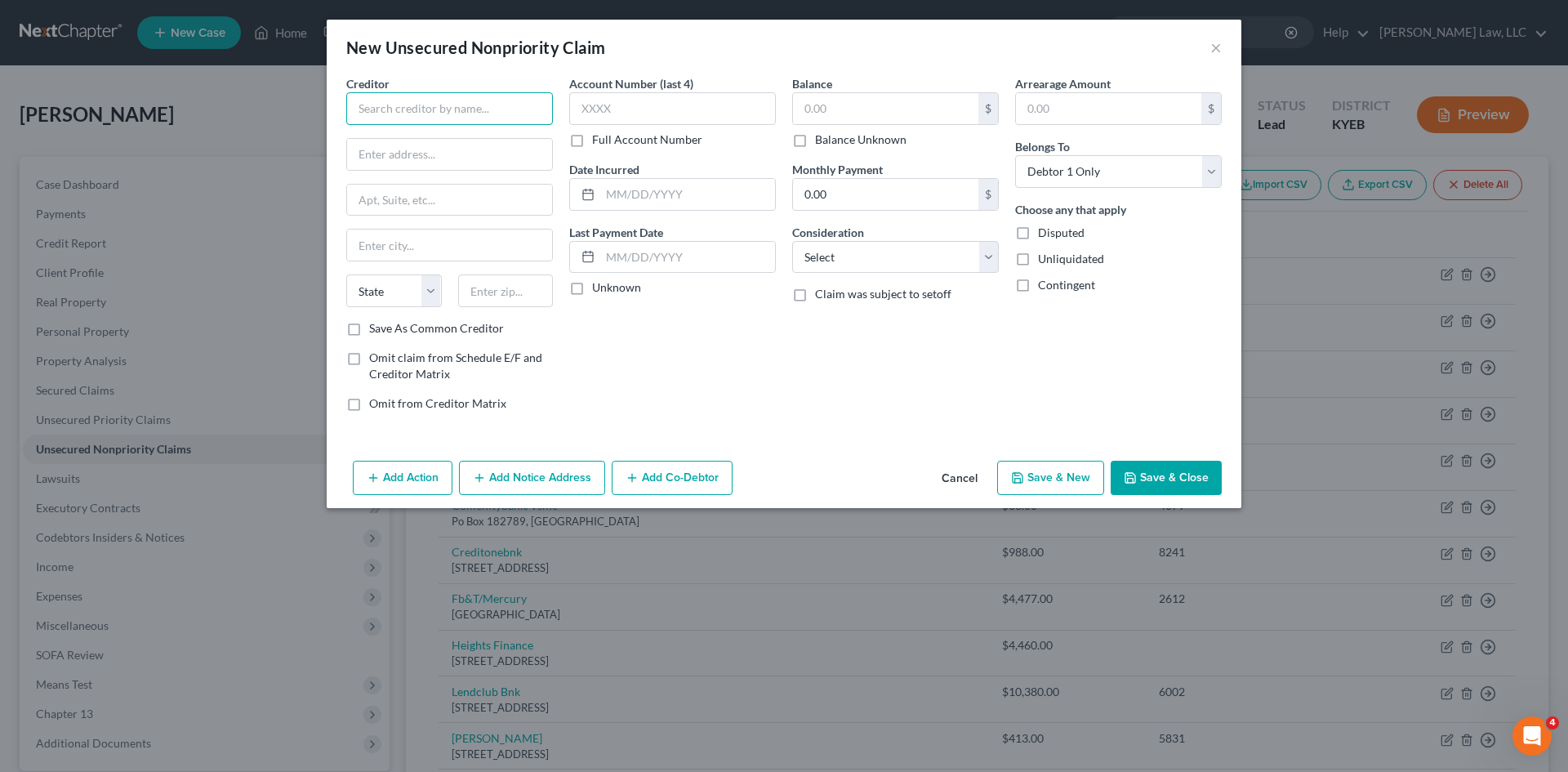
click at [457, 112] on input "text" at bounding box center [450, 108] width 207 height 32
type input "Hunter Warfield"
type input "4620 Woodland Corporate Blvd"
type input "33614"
click at [758, 354] on div "Account Number (last 4) Full Account Number Date Incurred Last Payment Date Unk…" at bounding box center [673, 250] width 223 height 350
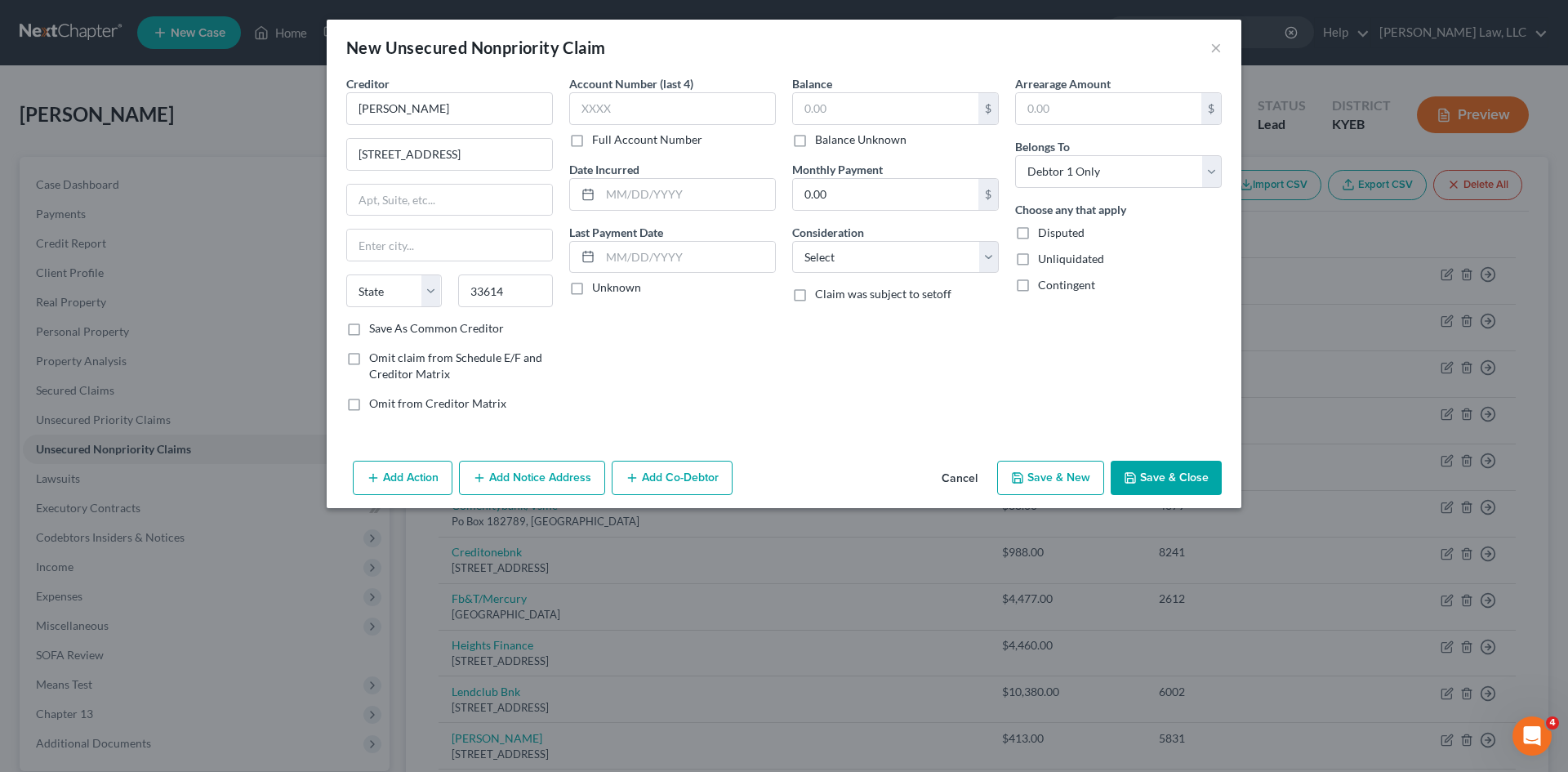
type input "Tampa"
select select "9"
click at [623, 111] on input "text" at bounding box center [673, 108] width 207 height 32
drag, startPoint x: 626, startPoint y: 109, endPoint x: 544, endPoint y: 108, distance: 82.0
click at [544, 108] on div "Creditor * Hunter Warfield 4620 Woodland Corporate Blvd Tampa State AL AK AR AZ…" at bounding box center [783, 250] width 892 height 350
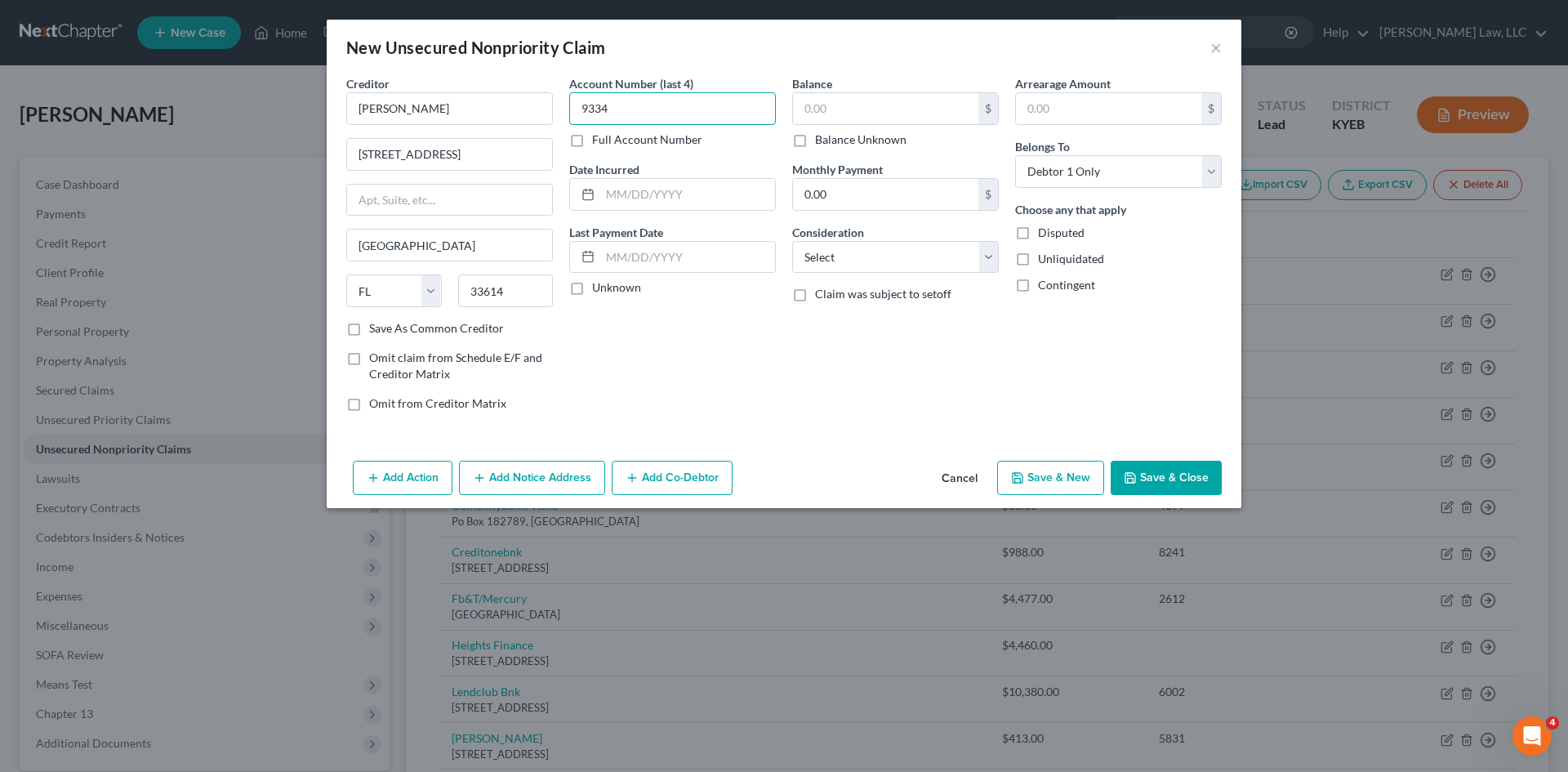
type input "9334"
click at [592, 145] on label "Full Account Number" at bounding box center [647, 139] width 110 height 17
click at [599, 142] on input "Full Account Number" at bounding box center [604, 137] width 11 height 11
click at [617, 116] on input "9334" at bounding box center [673, 108] width 207 height 32
type input "9334794"
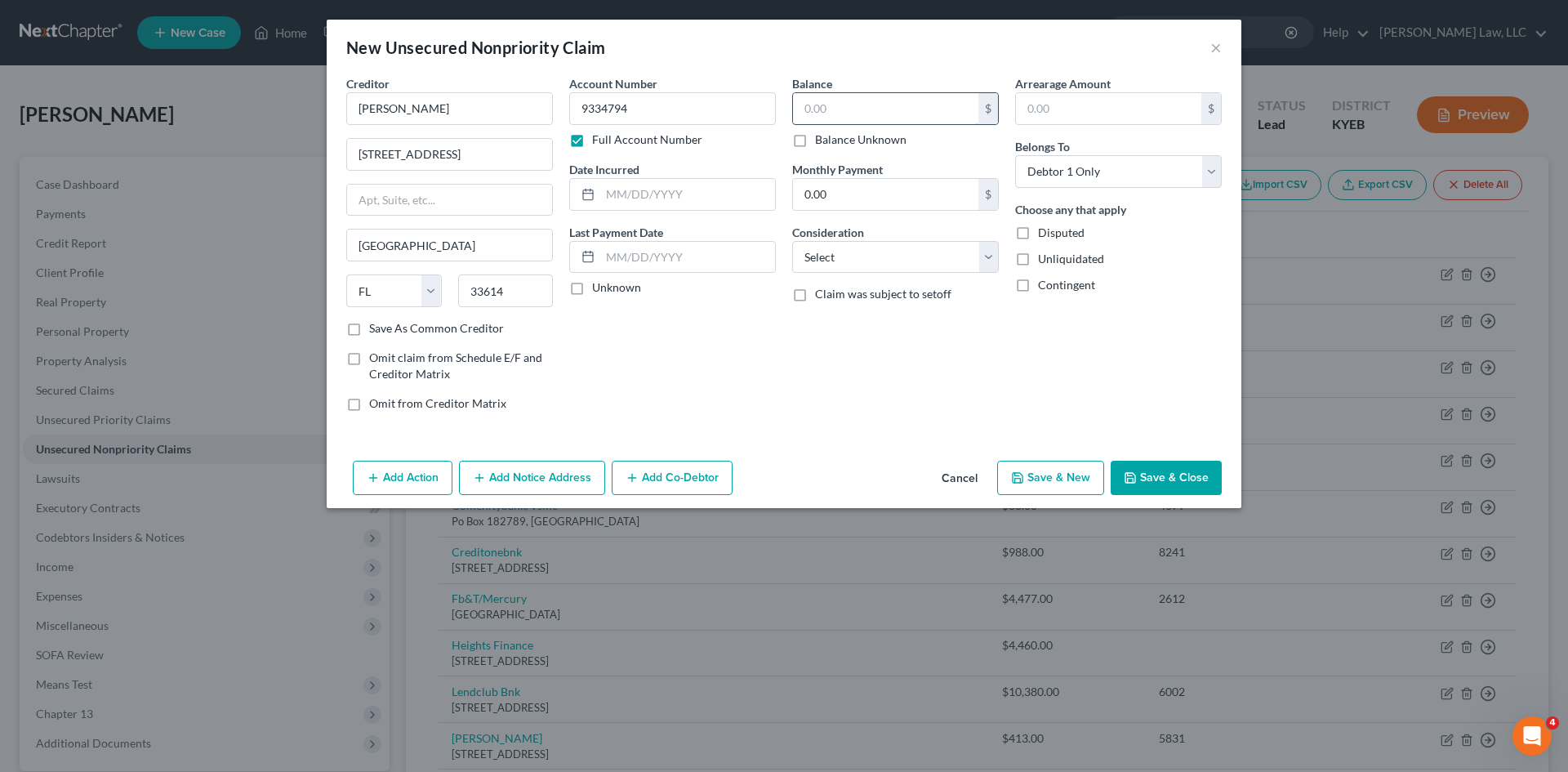
click at [892, 112] on input "text" at bounding box center [885, 108] width 185 height 31
type input "5,467.02"
click at [1158, 468] on button "Save & Close" at bounding box center [1165, 477] width 111 height 34
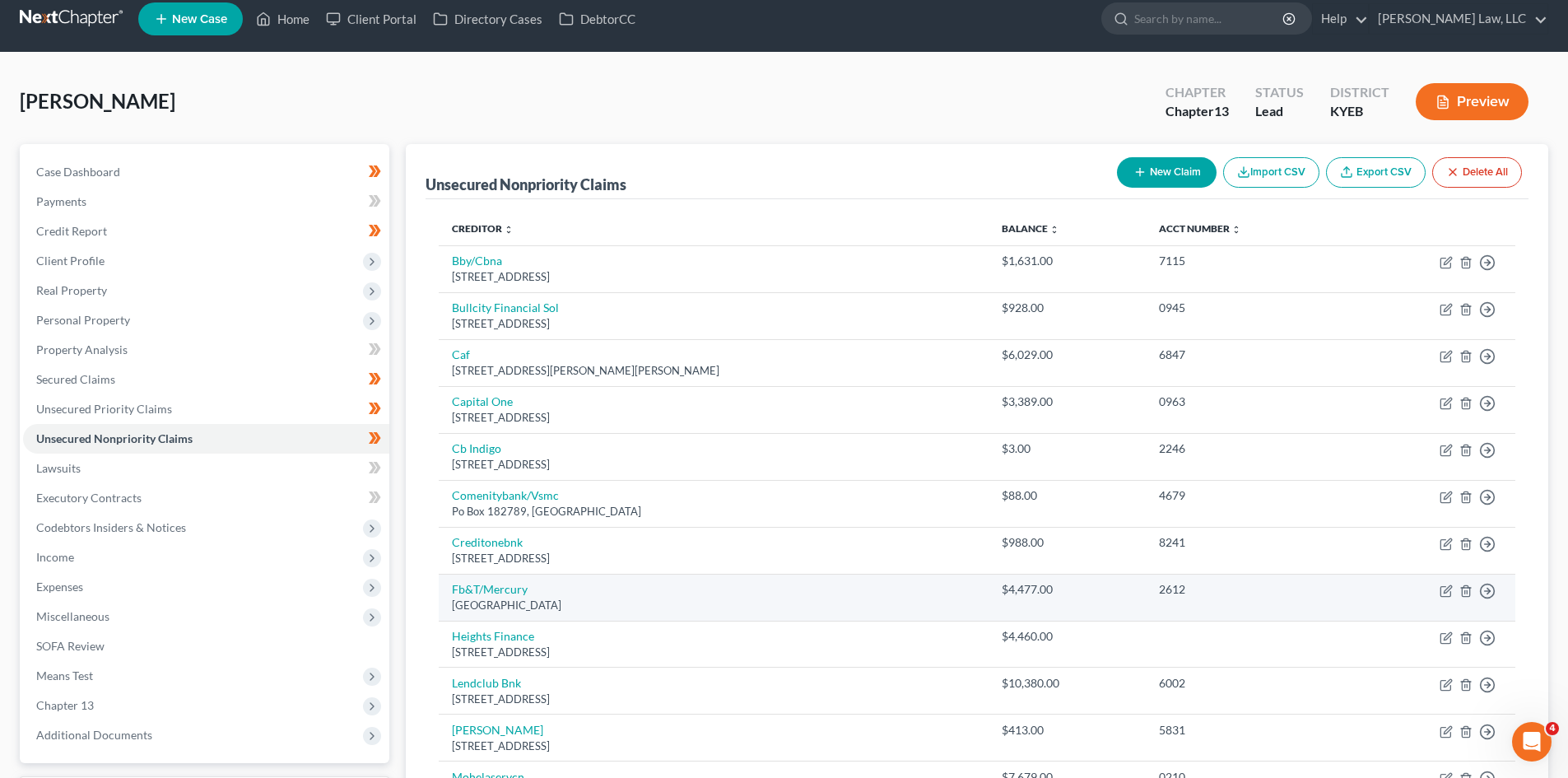
scroll to position [11, 0]
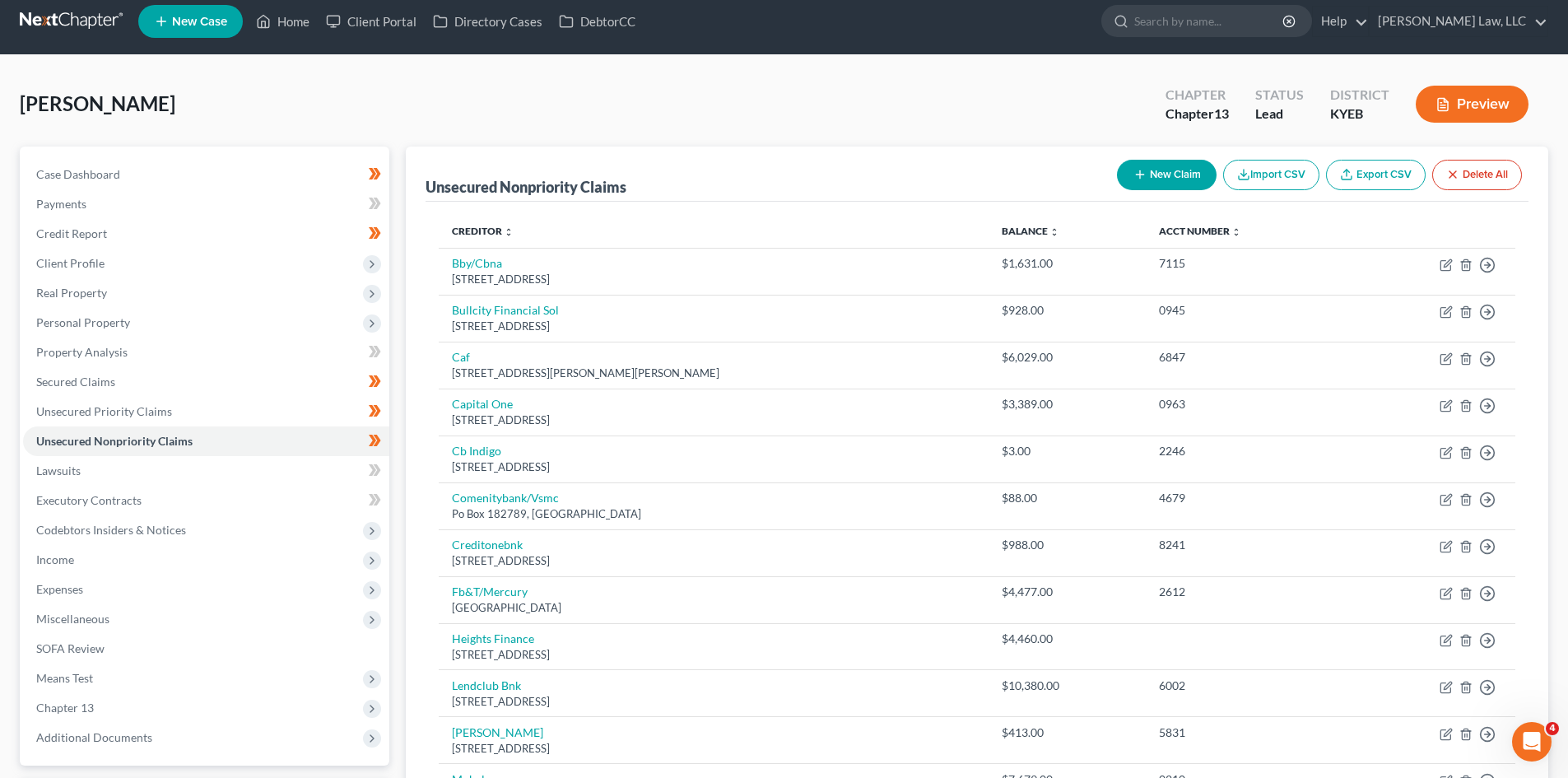
click at [1193, 188] on button "New Claim" at bounding box center [1167, 175] width 100 height 30
select select "0"
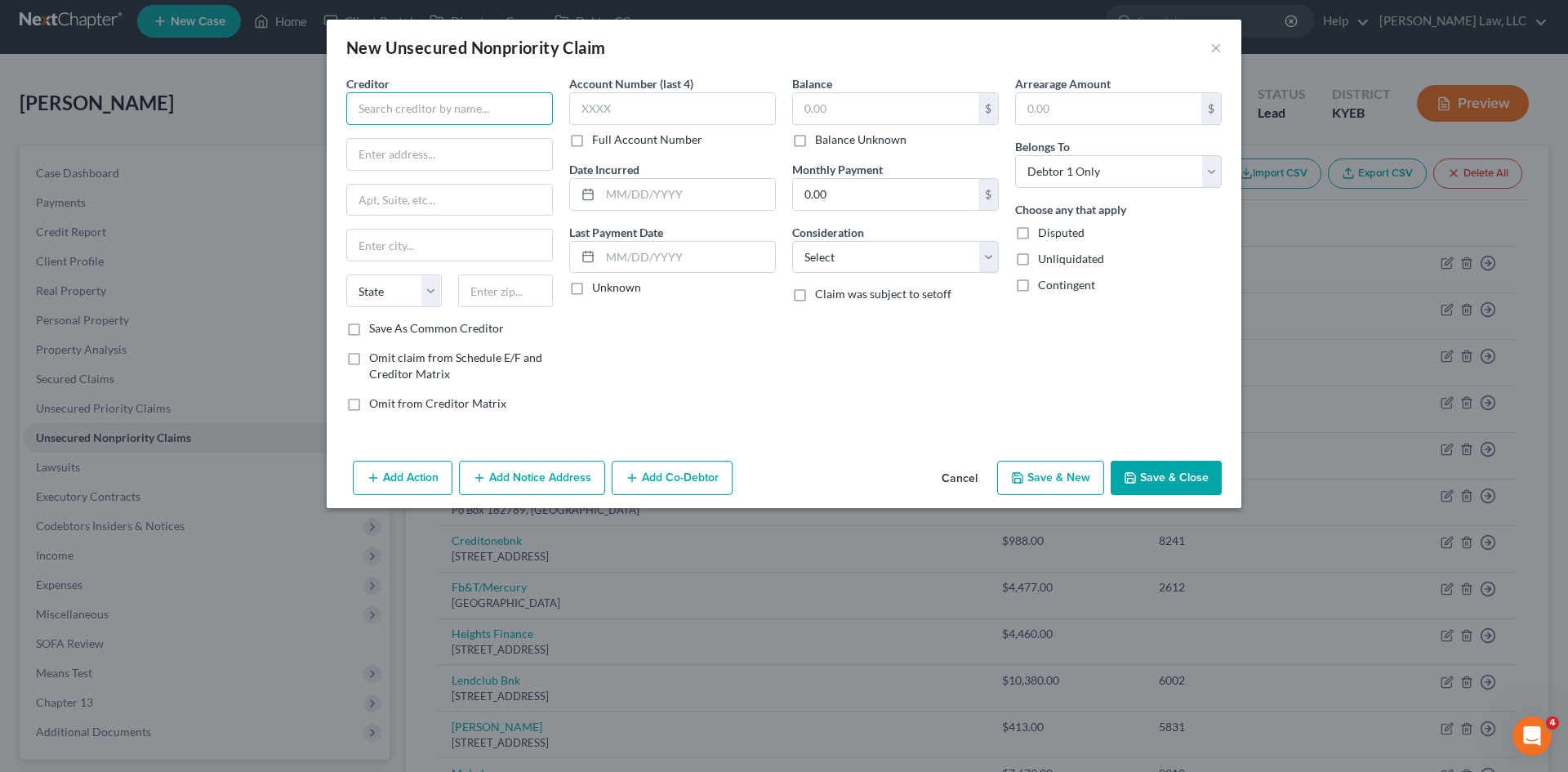
click at [396, 108] on input "text" at bounding box center [450, 108] width 207 height 32
type input "TriState Img"
type input "PO Box 42538"
click at [437, 151] on input "PO Box 42538" at bounding box center [450, 154] width 205 height 31
click at [474, 302] on input "text" at bounding box center [505, 290] width 96 height 32
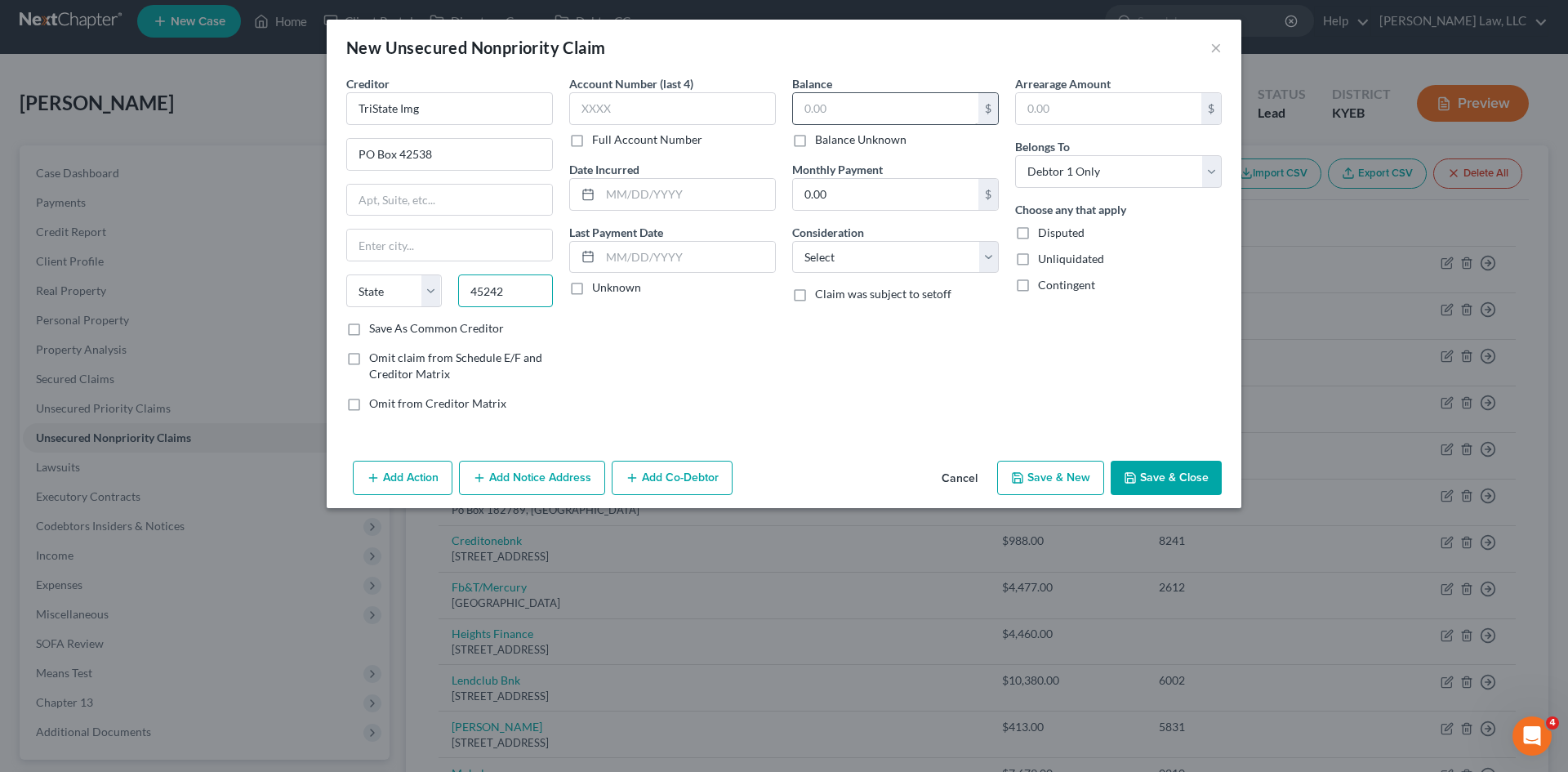
type input "45242"
click at [849, 110] on input "text" at bounding box center [885, 108] width 185 height 31
type input "Cincinnati"
select select "36"
type input "137.89"
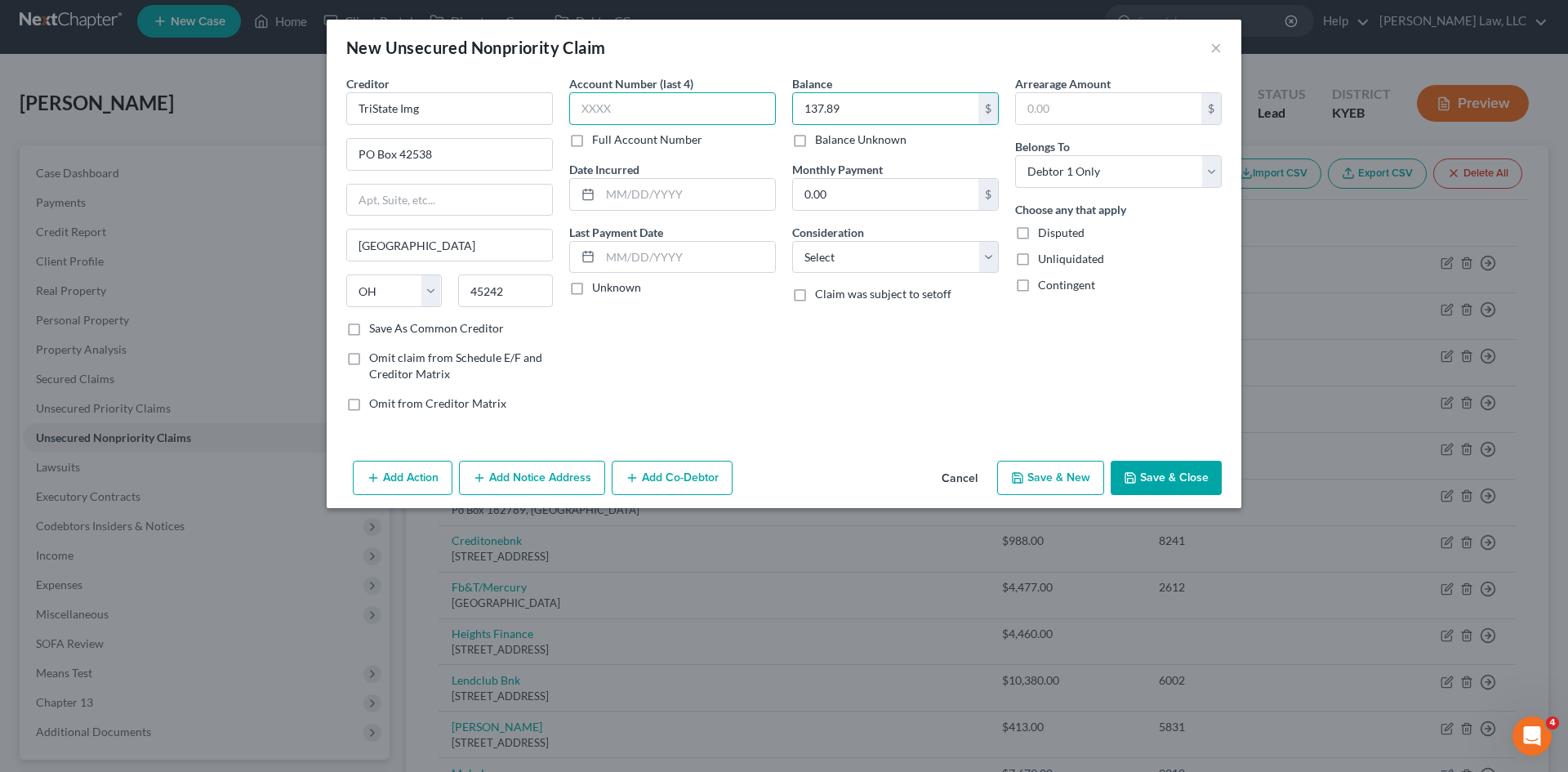
click at [663, 112] on input "text" at bounding box center [673, 108] width 207 height 32
type input "2665"
click at [1161, 482] on button "Save & Close" at bounding box center [1165, 477] width 111 height 34
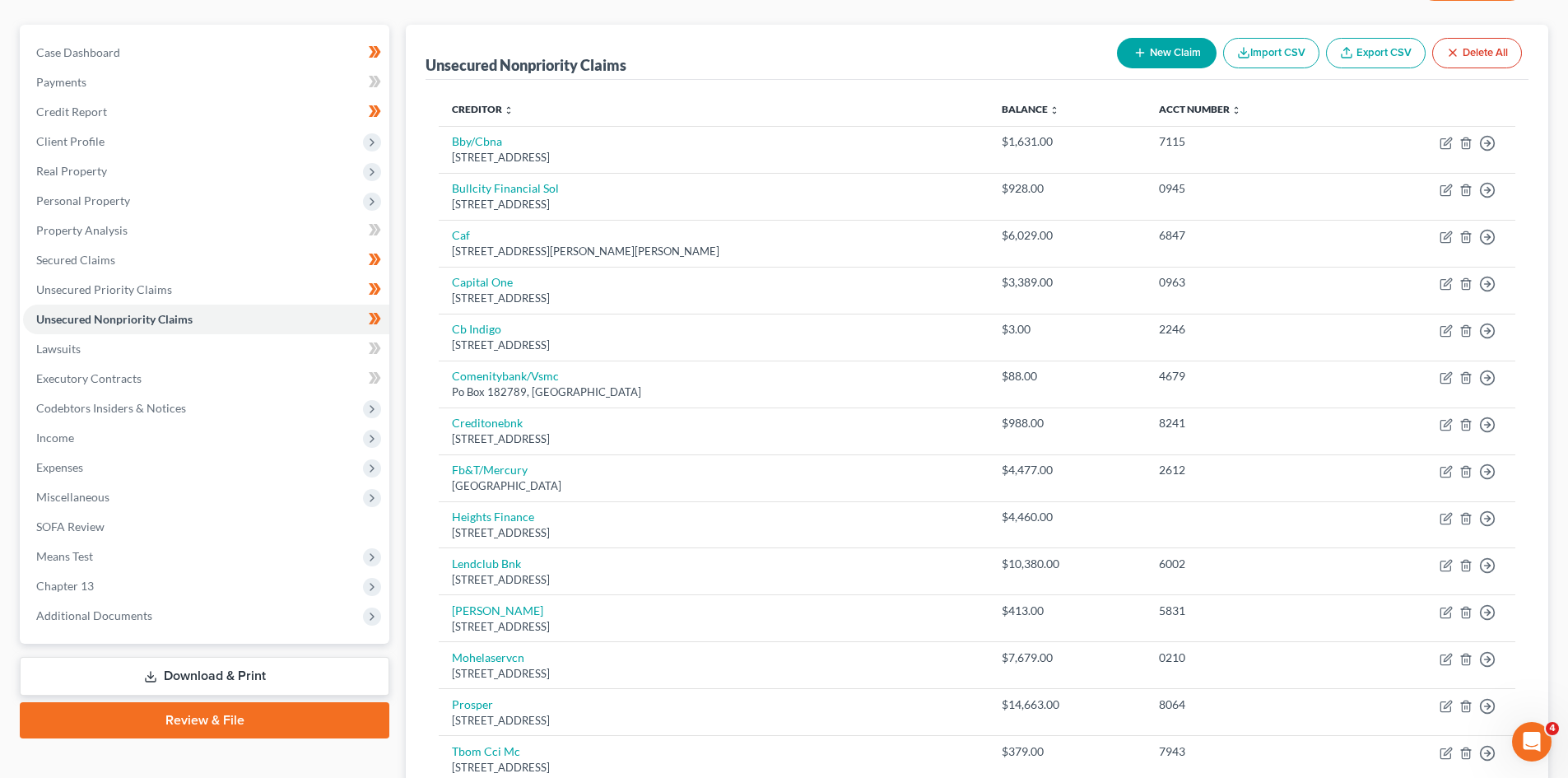
scroll to position [100, 0]
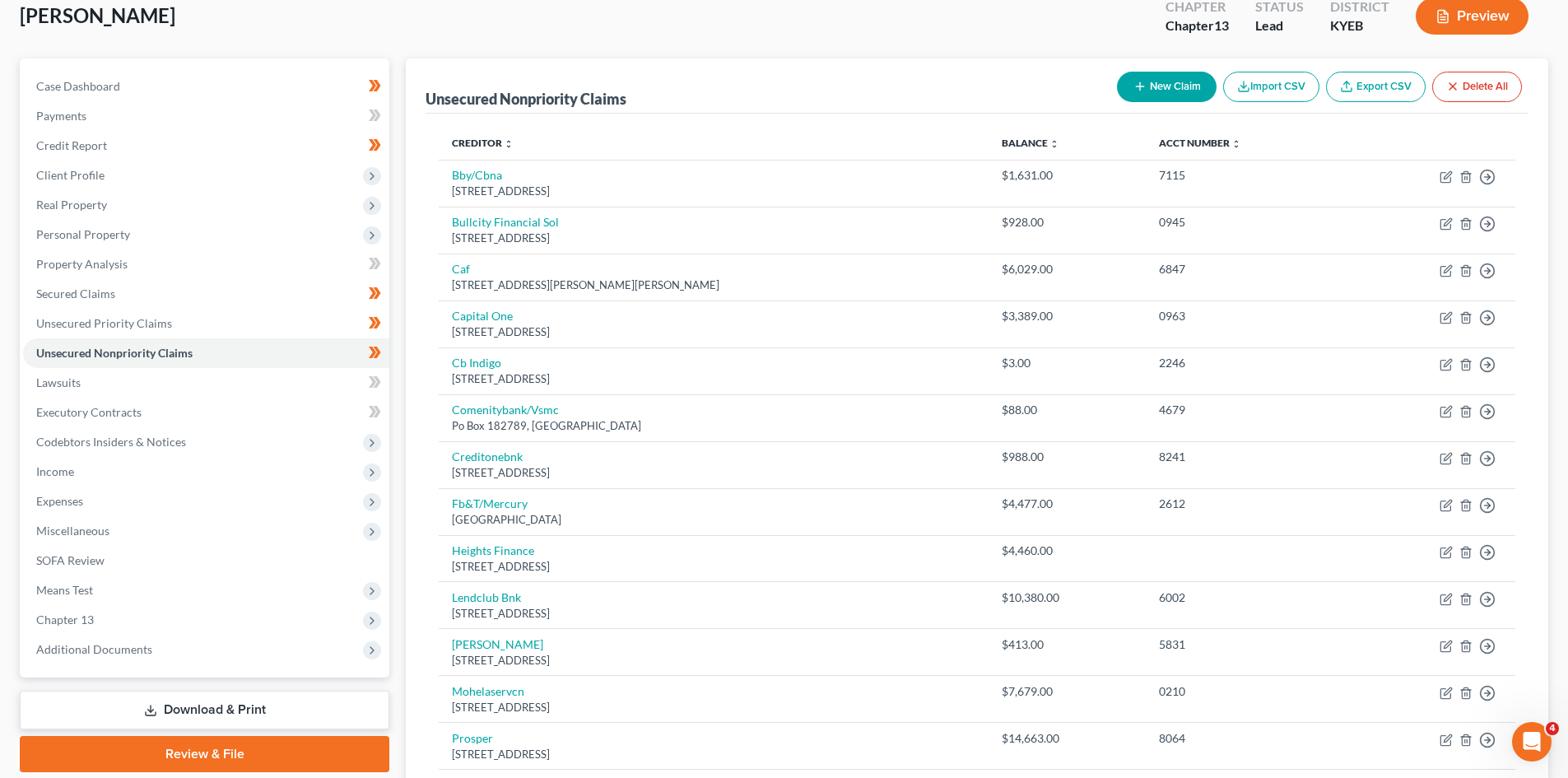
click at [1144, 83] on button "New Claim" at bounding box center [1167, 87] width 100 height 30
select select "0"
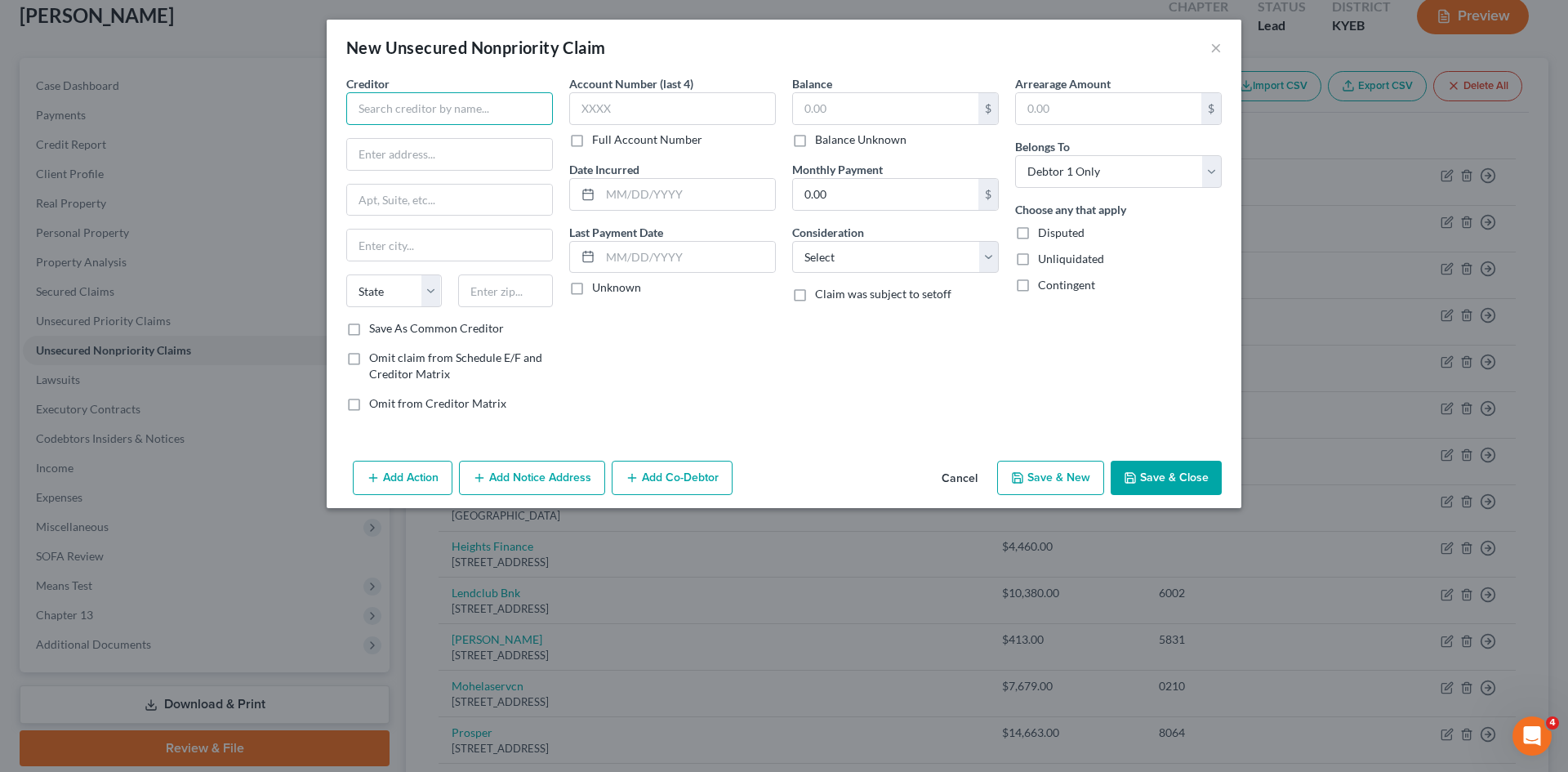
click at [446, 113] on input "text" at bounding box center [450, 108] width 207 height 32
type input "St. Elizabeth"
type input "One Medical Village Drive"
type input "41017"
type input "Ft Mitchell"
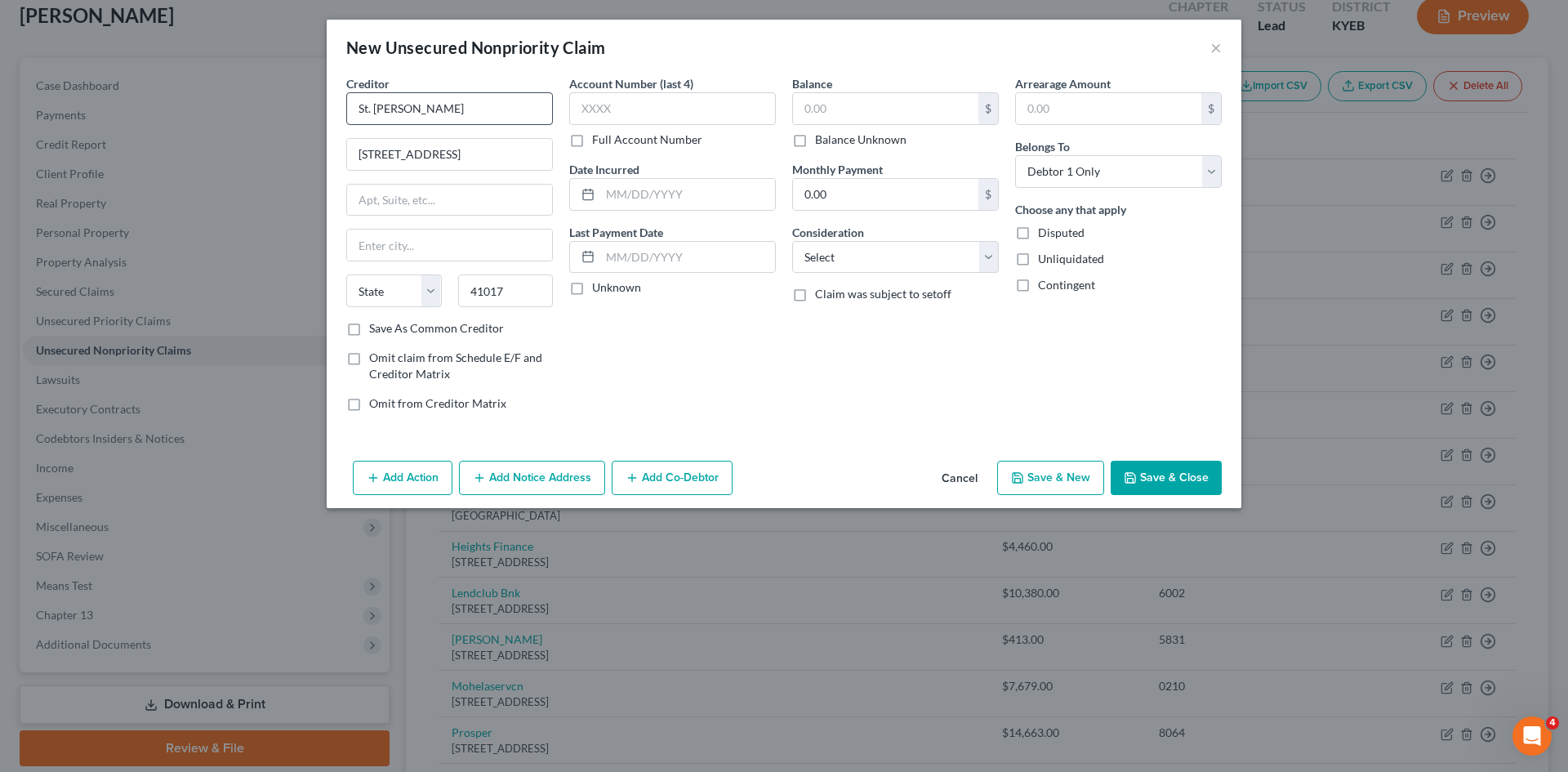
select select "18"
click at [920, 113] on input "text" at bounding box center [885, 108] width 185 height 31
type input "22,635.18"
click at [1157, 468] on button "Save & Close" at bounding box center [1165, 477] width 111 height 34
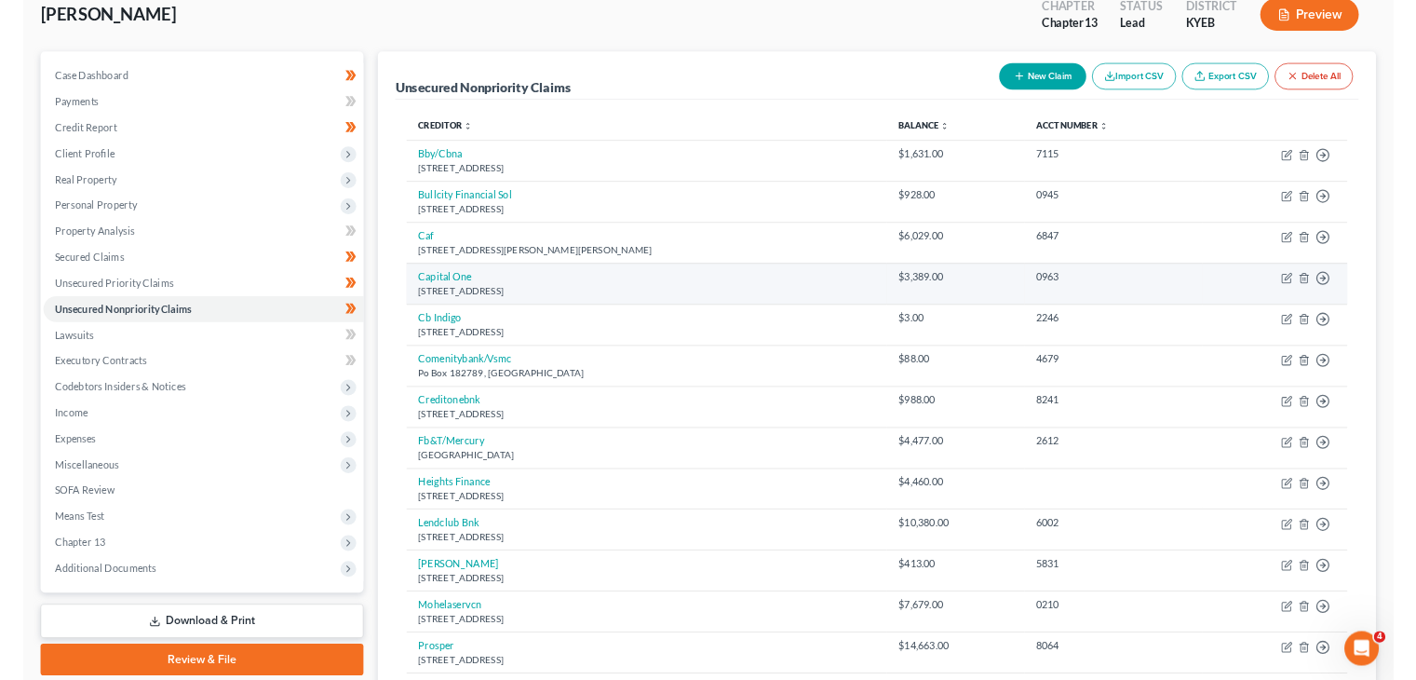
scroll to position [0, 0]
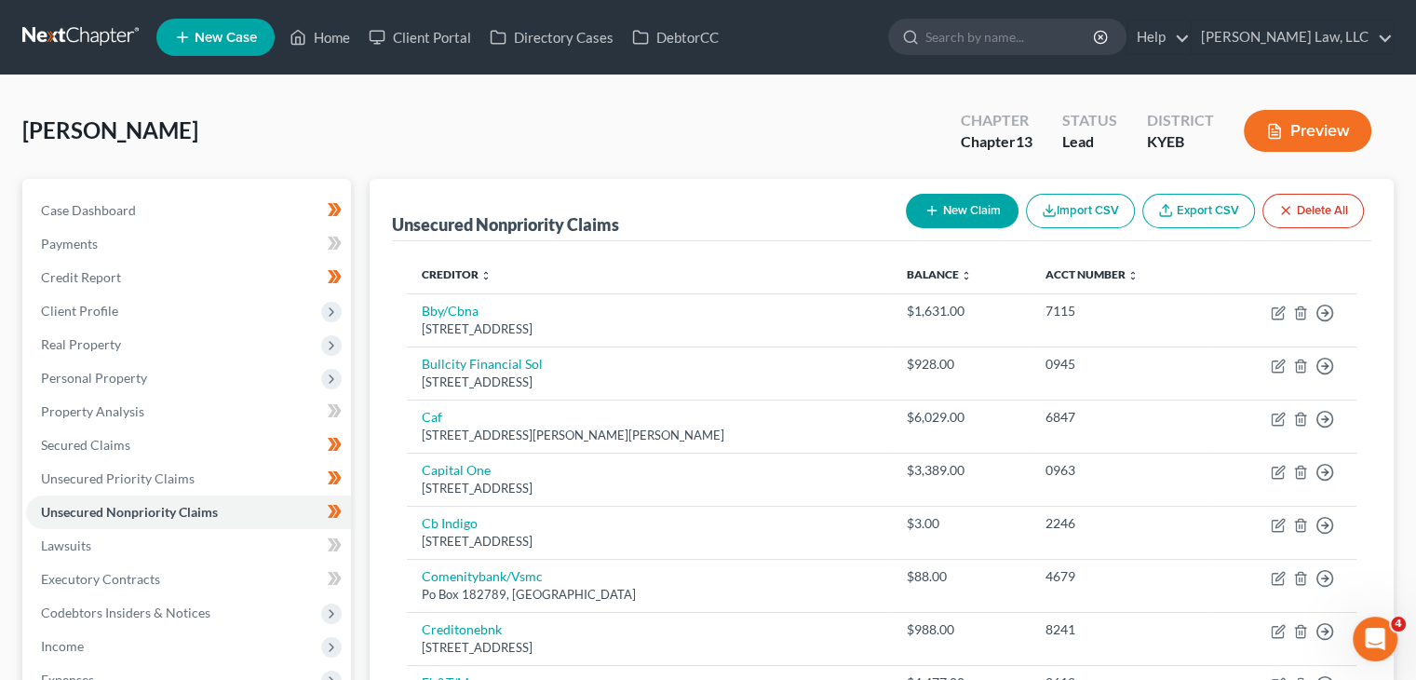
click at [80, 34] on link at bounding box center [81, 37] width 119 height 34
